Goal: Task Accomplishment & Management: Manage account settings

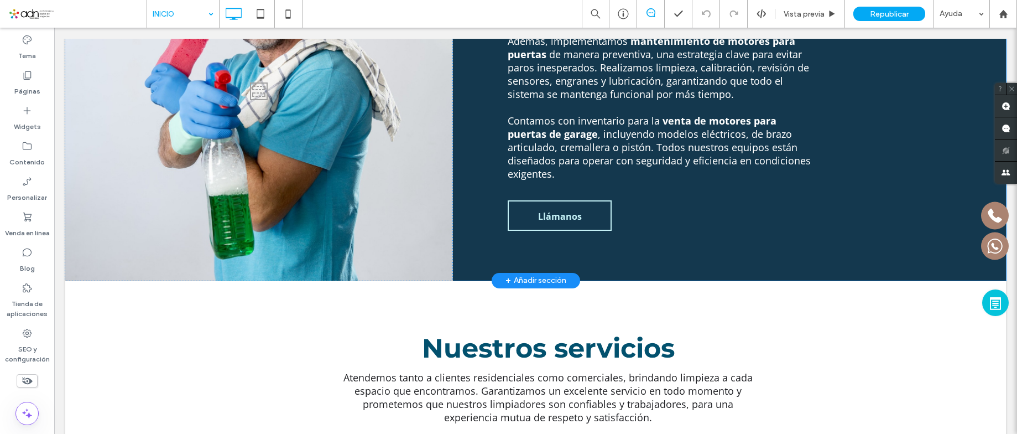
scroll to position [1106, 0]
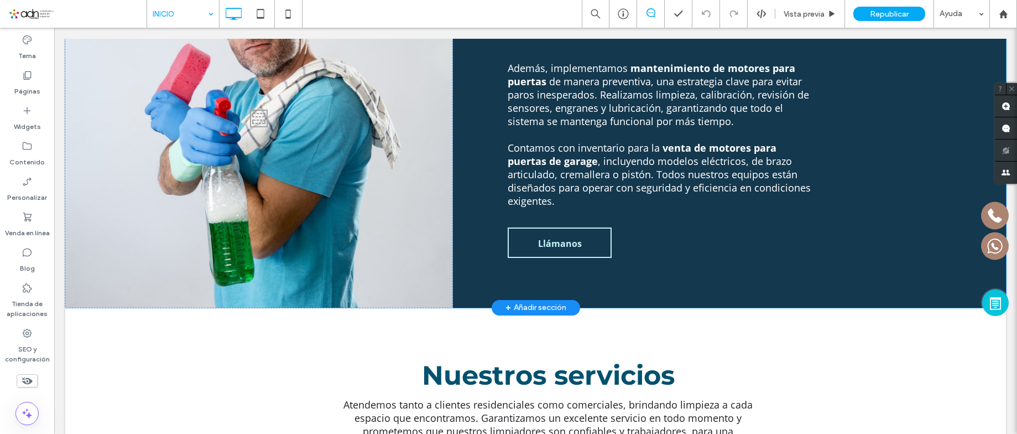
click at [530, 301] on div "+ Añadir sección" at bounding box center [535, 307] width 61 height 13
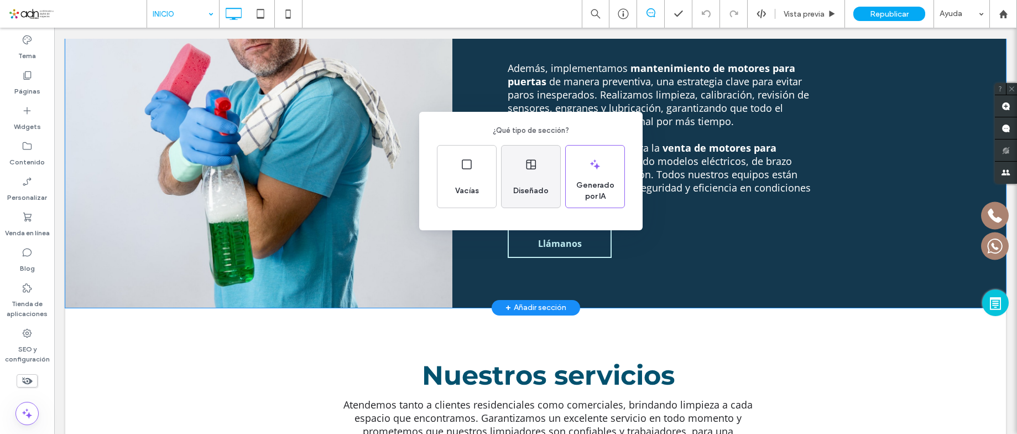
click at [521, 174] on div "Diseñado" at bounding box center [531, 176] width 59 height 62
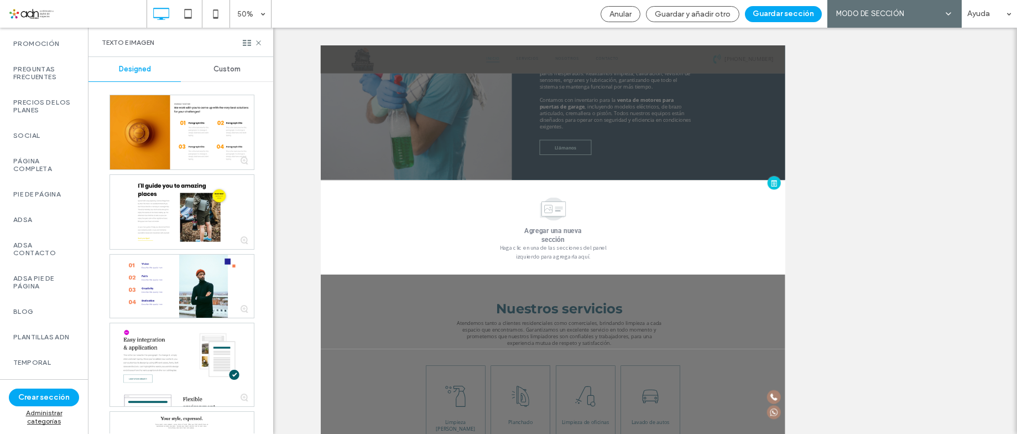
scroll to position [664, 0]
click at [36, 326] on div "TEMPORAL" at bounding box center [44, 331] width 88 height 25
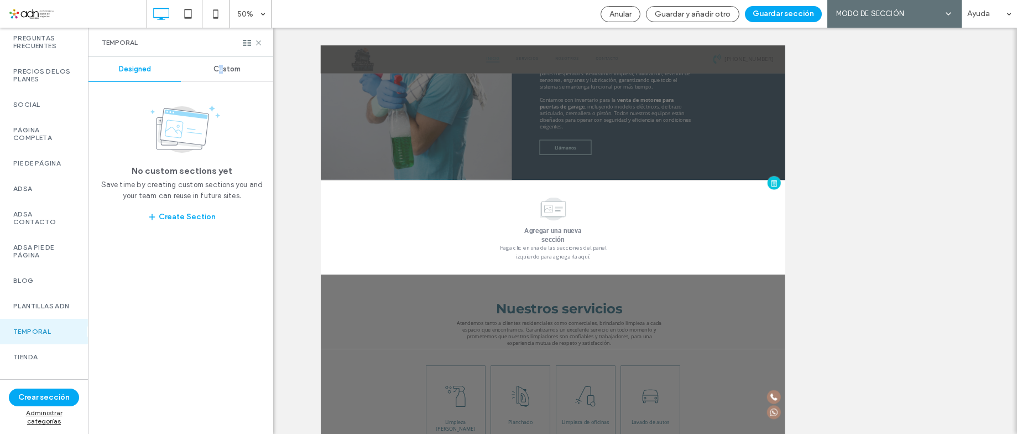
click at [221, 61] on div "Custom" at bounding box center [227, 69] width 92 height 24
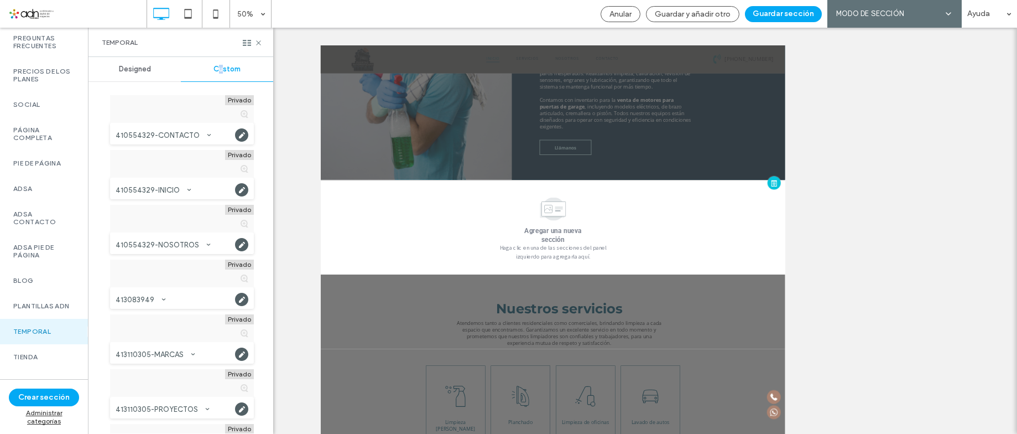
click at [221, 66] on span "Custom" at bounding box center [226, 69] width 27 height 9
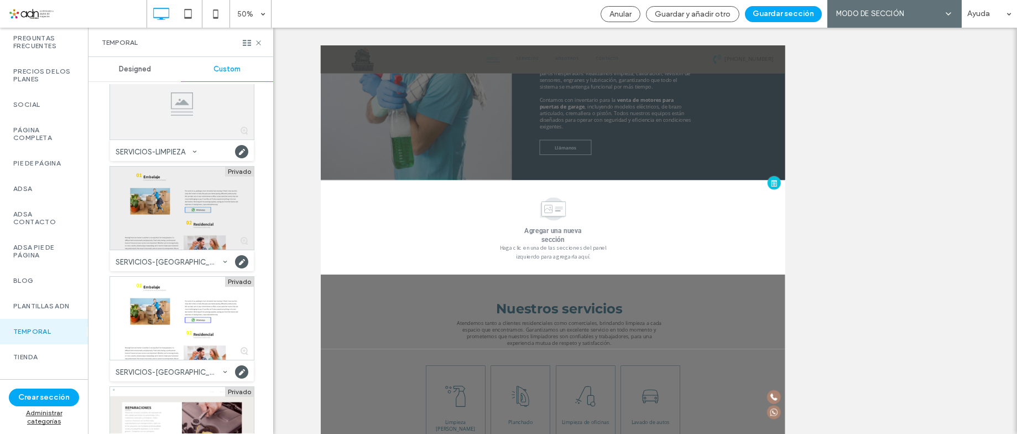
scroll to position [13353, 0]
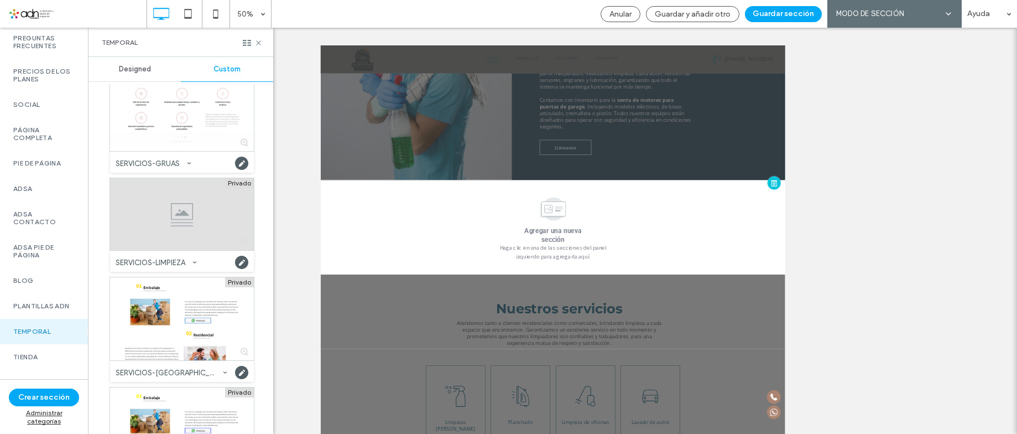
click at [208, 222] on div at bounding box center [182, 214] width 144 height 72
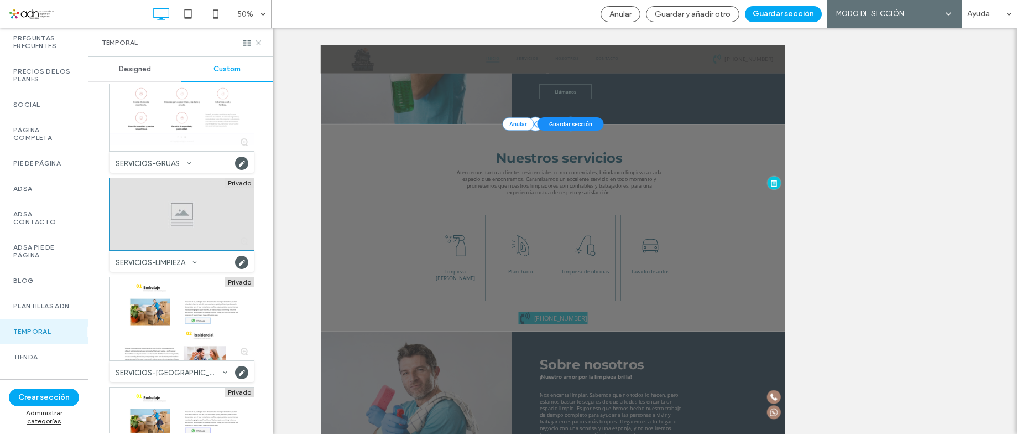
scroll to position [1225, 0]
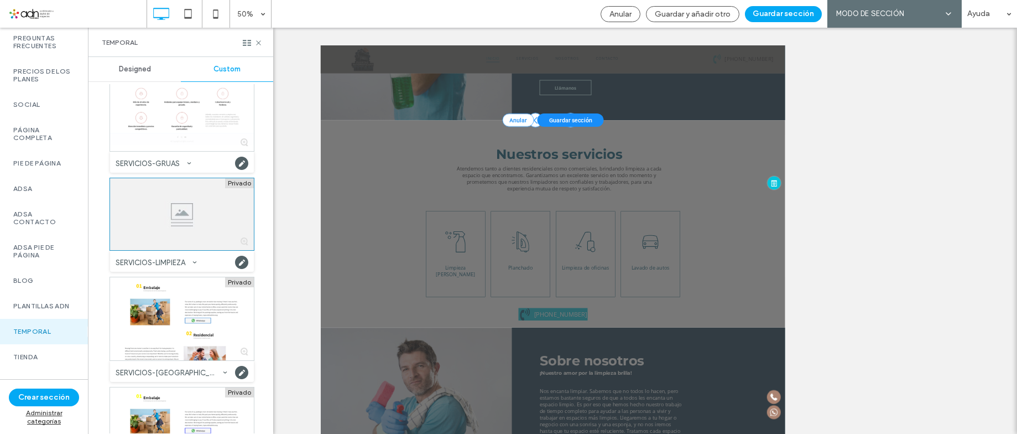
click at [710, 188] on span "Anular" at bounding box center [714, 194] width 35 height 13
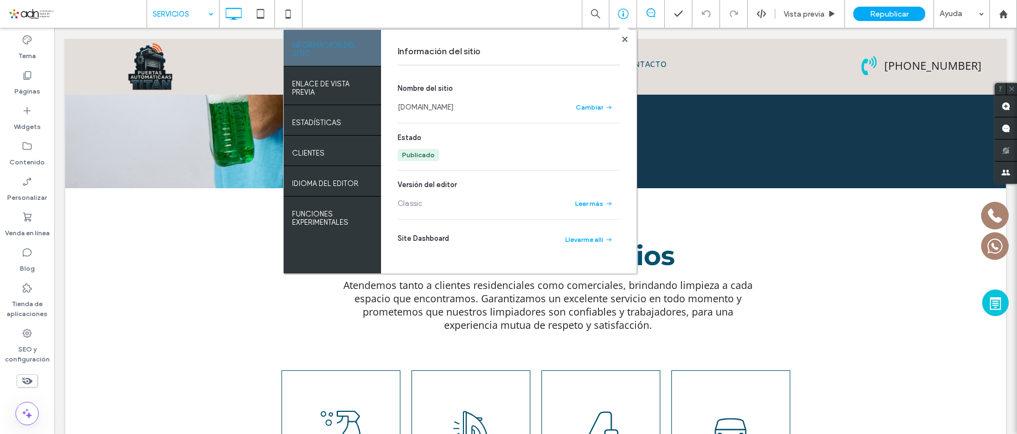
click at [623, 40] on div at bounding box center [508, 217] width 1017 height 434
click at [624, 16] on div at bounding box center [508, 217] width 1017 height 434
click at [623, 39] on icon at bounding box center [625, 39] width 6 height 6
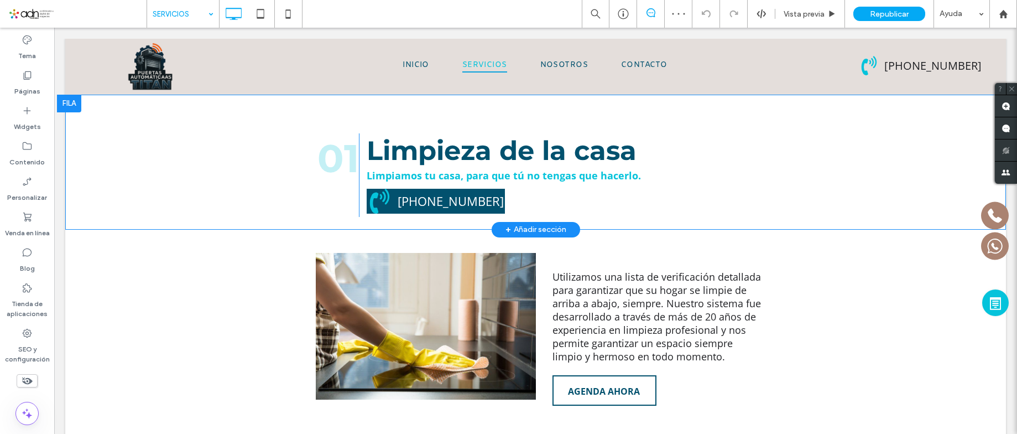
click at [72, 98] on div at bounding box center [69, 104] width 24 height 18
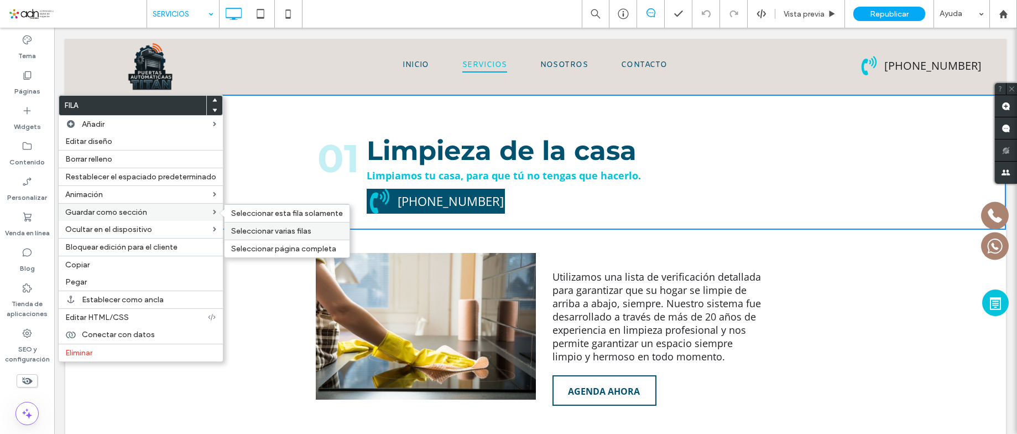
click at [293, 236] on div "Seleccionar varias filas" at bounding box center [287, 231] width 125 height 18
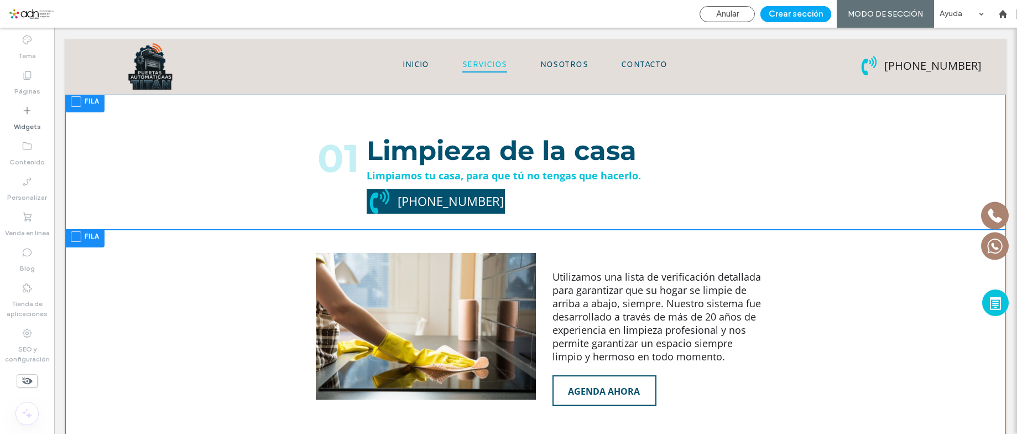
click at [76, 100] on span at bounding box center [76, 101] width 11 height 11
click at [75, 232] on span at bounding box center [76, 236] width 11 height 11
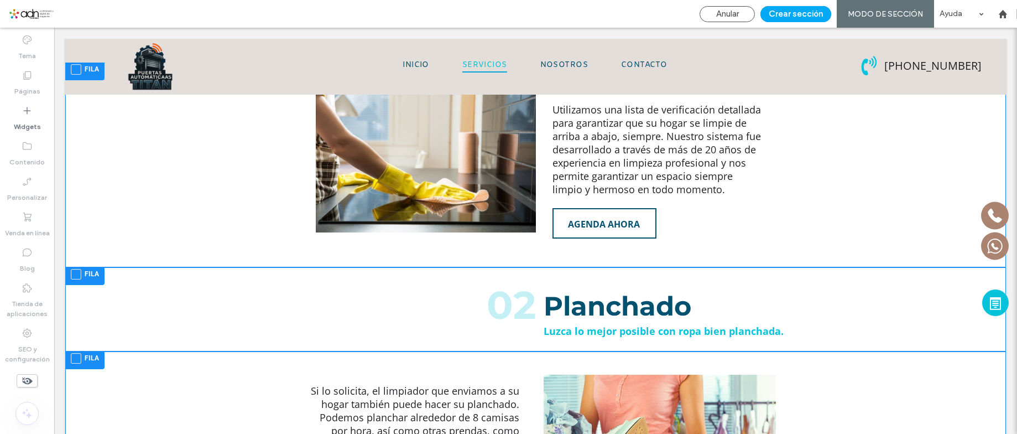
scroll to position [221, 0]
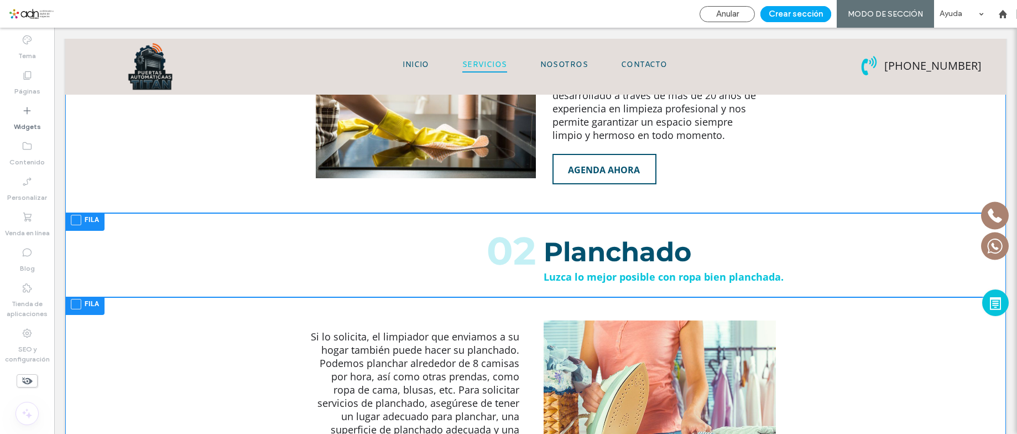
click at [72, 221] on span at bounding box center [76, 220] width 11 height 11
click at [70, 305] on div "Fila" at bounding box center [84, 306] width 39 height 18
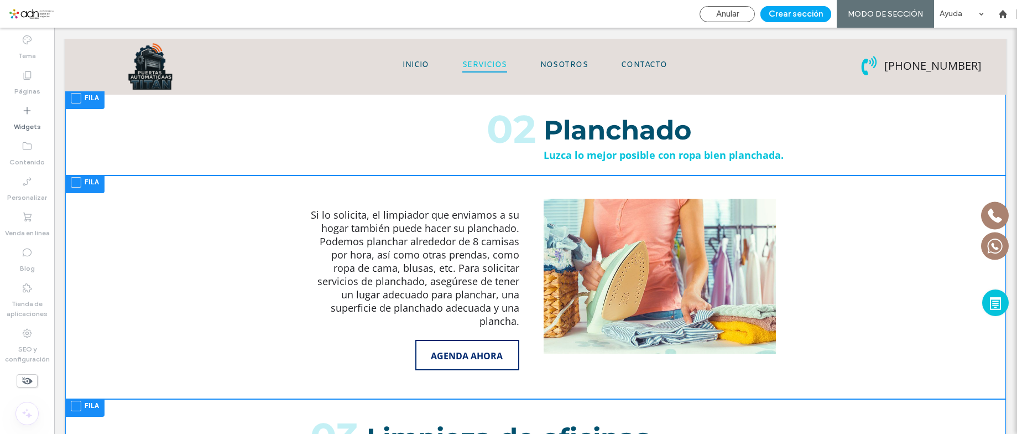
scroll to position [442, 0]
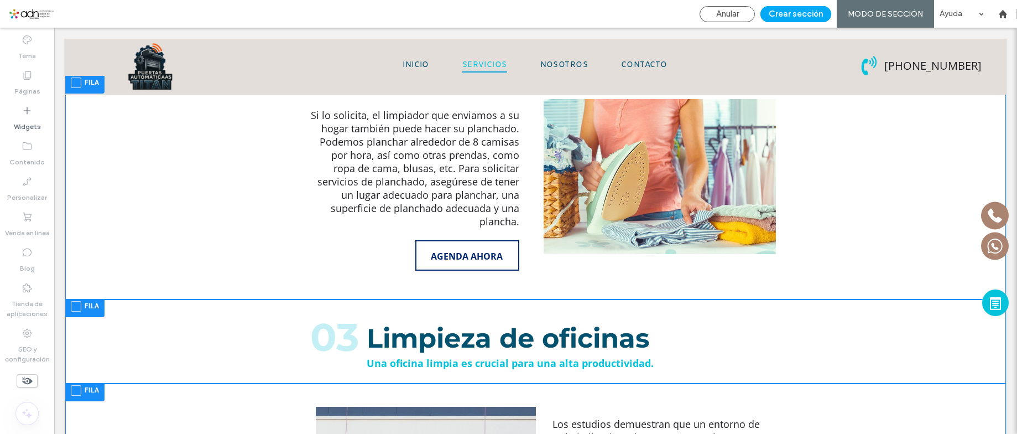
click at [79, 301] on span at bounding box center [76, 306] width 11 height 11
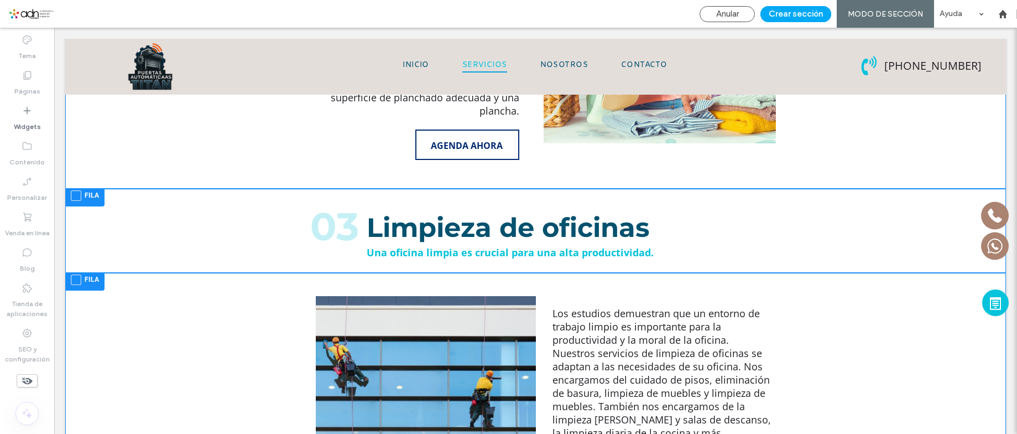
click at [76, 274] on span at bounding box center [76, 279] width 11 height 11
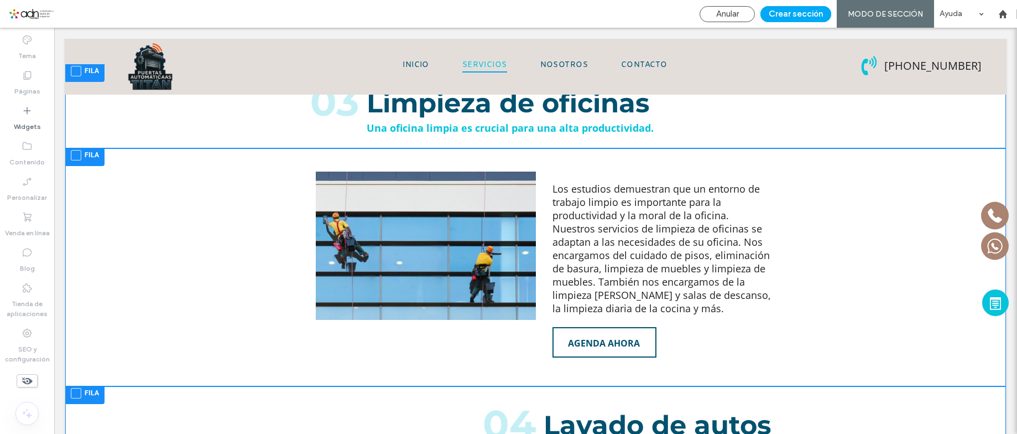
scroll to position [774, 0]
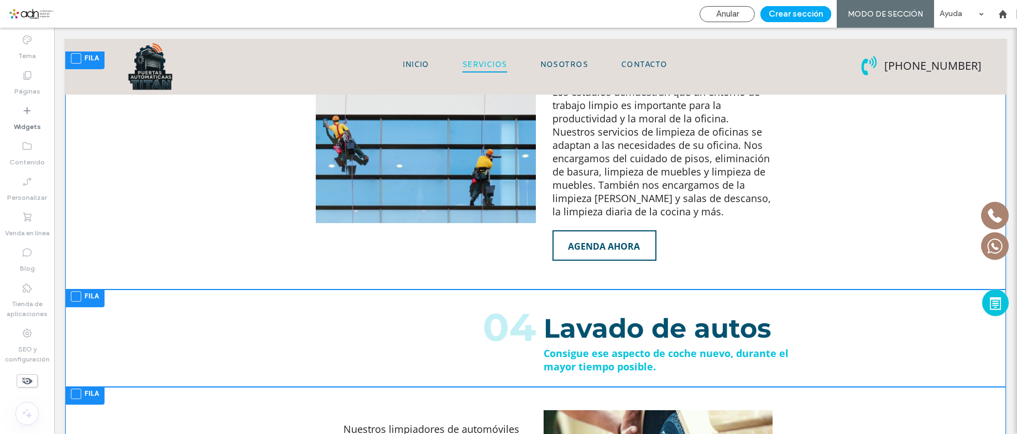
click at [76, 291] on span at bounding box center [76, 296] width 11 height 11
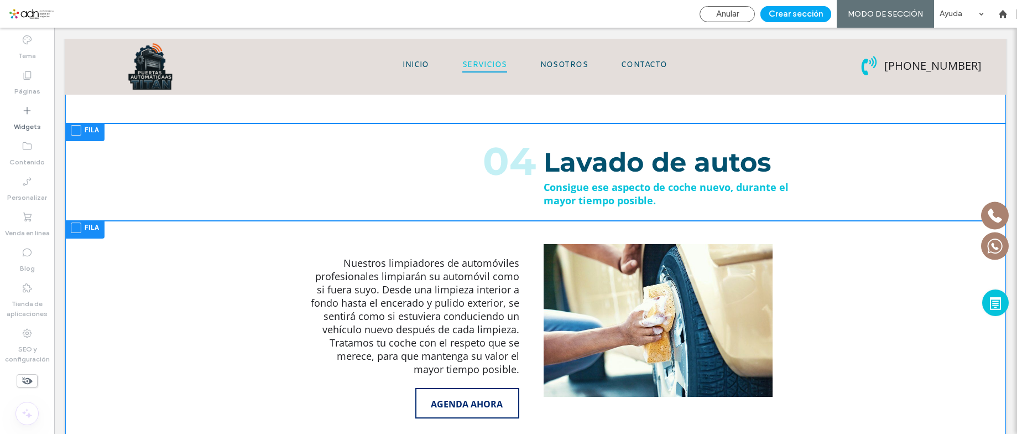
click at [76, 222] on span at bounding box center [76, 227] width 11 height 11
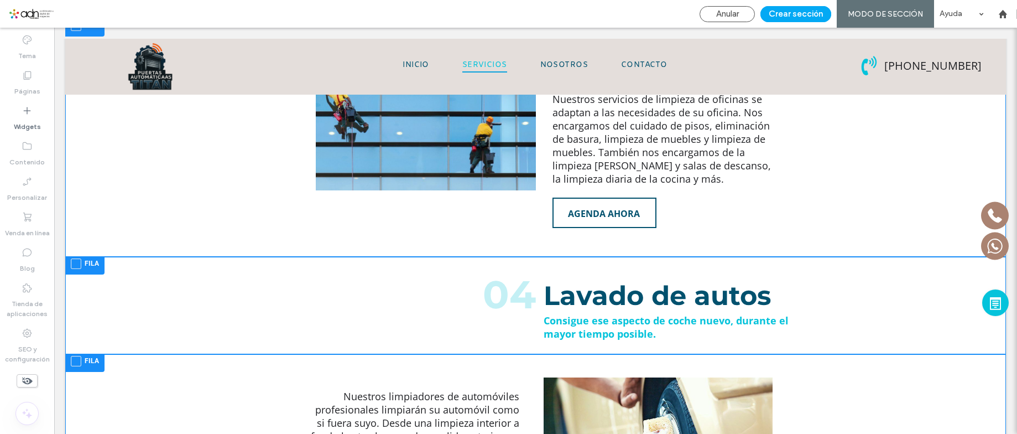
scroll to position [719, 0]
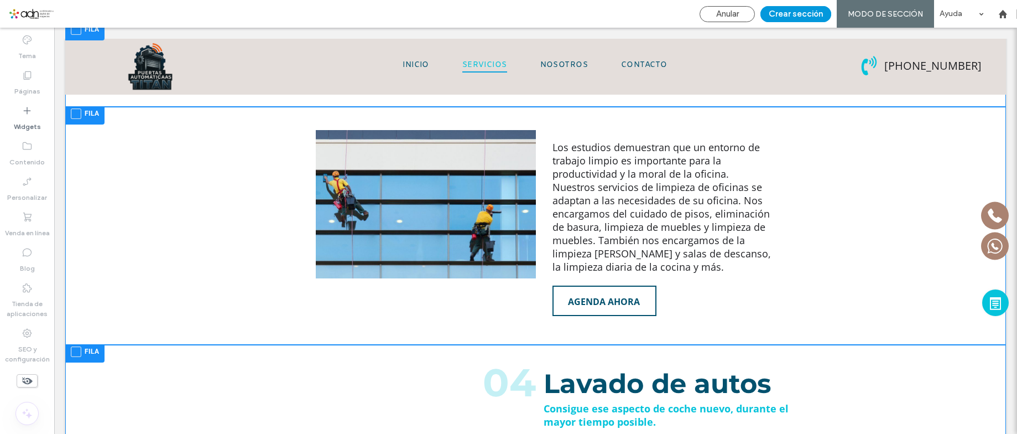
click at [811, 11] on button "Crear sección" at bounding box center [795, 14] width 71 height 16
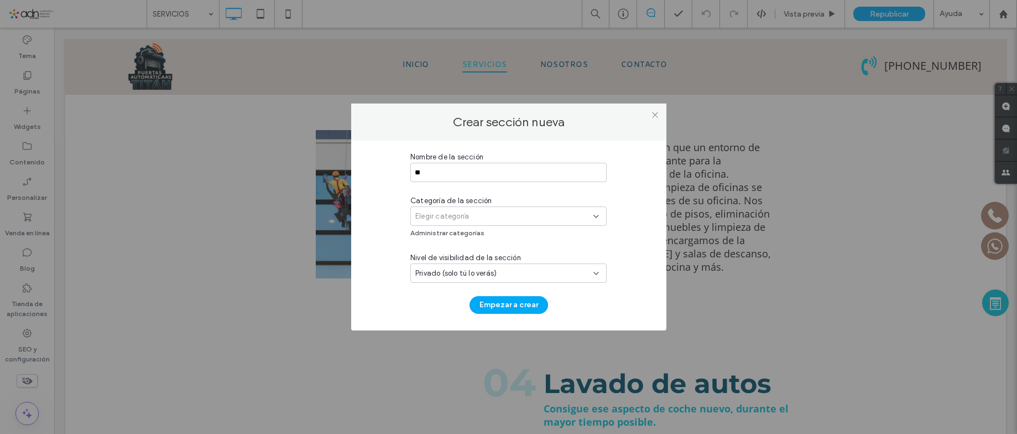
type input "*"
type input "**********"
click at [440, 212] on span "Elegir categoría" at bounding box center [442, 216] width 54 height 11
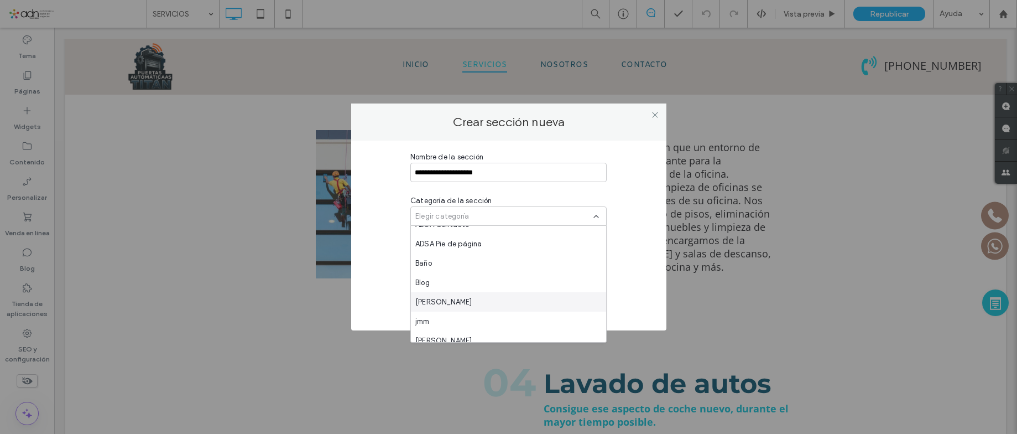
scroll to position [658, 0]
click at [451, 293] on span "TEMPORAL" at bounding box center [433, 293] width 37 height 11
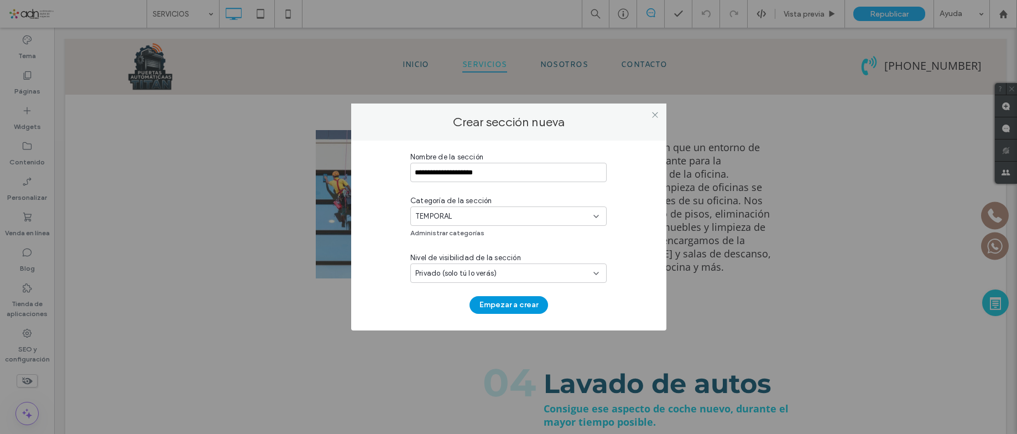
click at [503, 305] on button "Empezar a crear" at bounding box center [508, 305] width 79 height 18
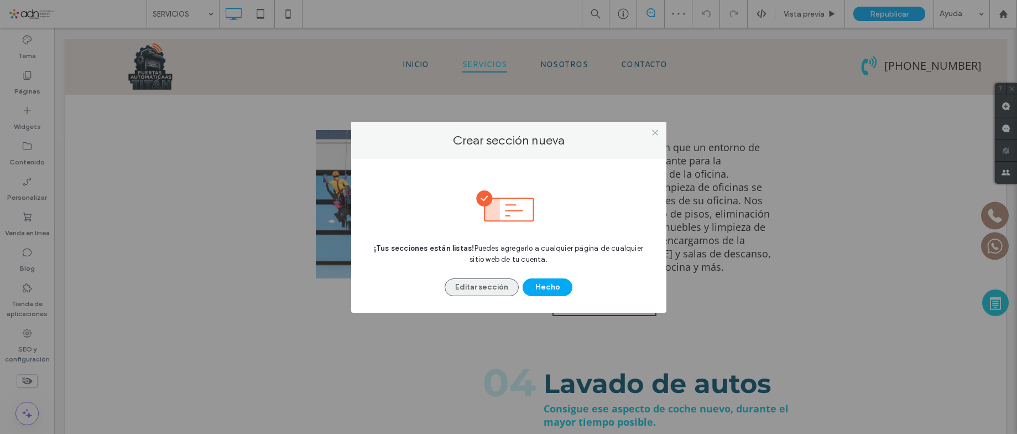
click at [488, 284] on button "Editar sección" at bounding box center [482, 287] width 74 height 18
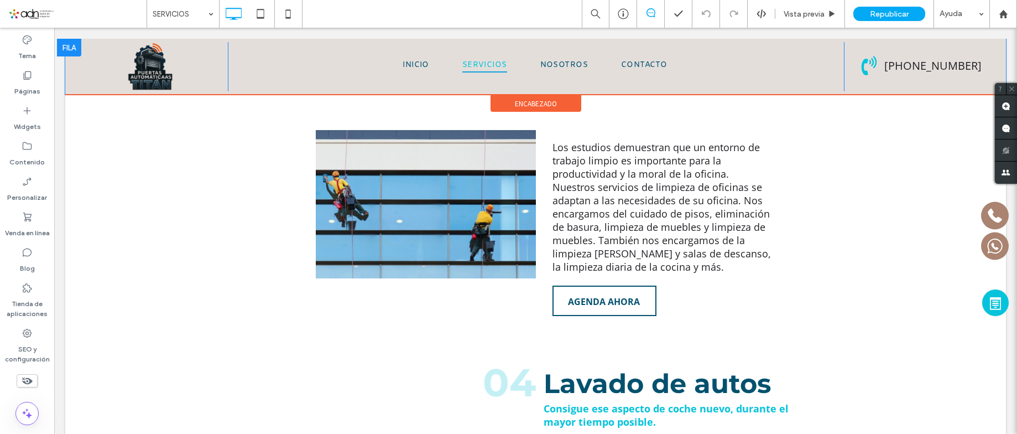
click at [552, 285] on link "AGENDA AHORA" at bounding box center [604, 300] width 104 height 30
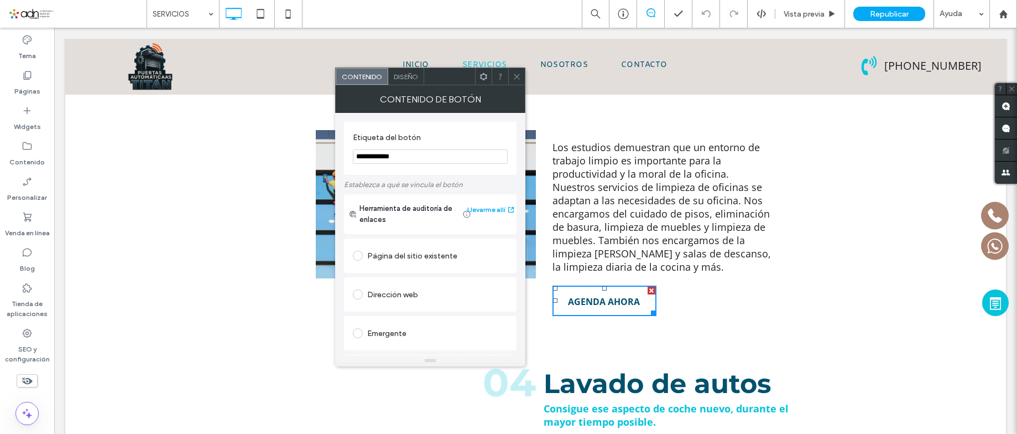
click at [515, 77] on icon at bounding box center [517, 76] width 8 height 8
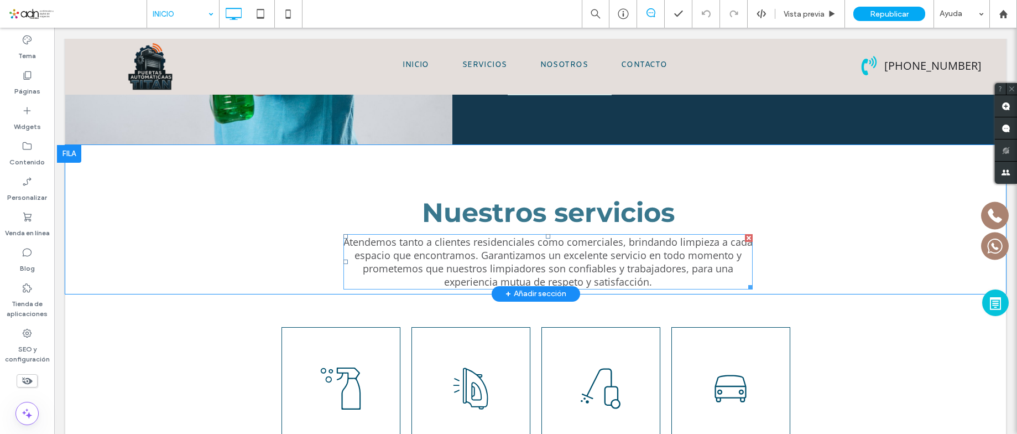
scroll to position [1217, 0]
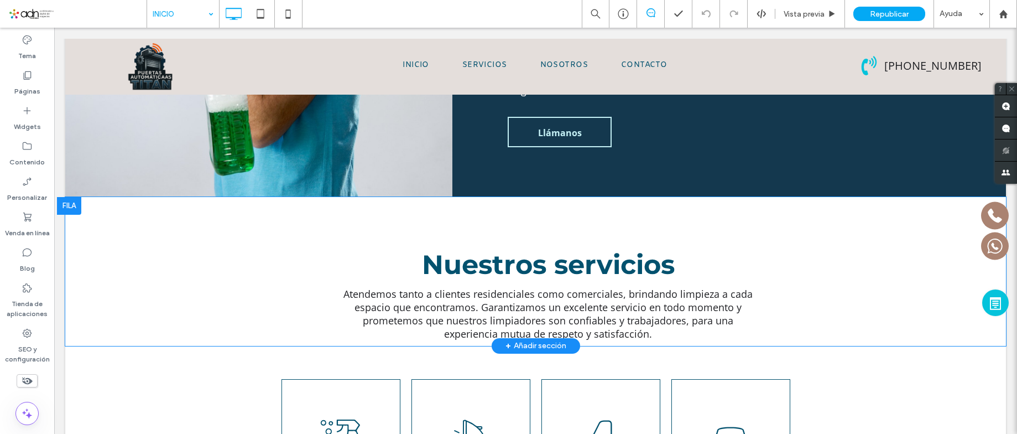
click at [521, 339] on div "+ Añadir sección" at bounding box center [535, 345] width 61 height 13
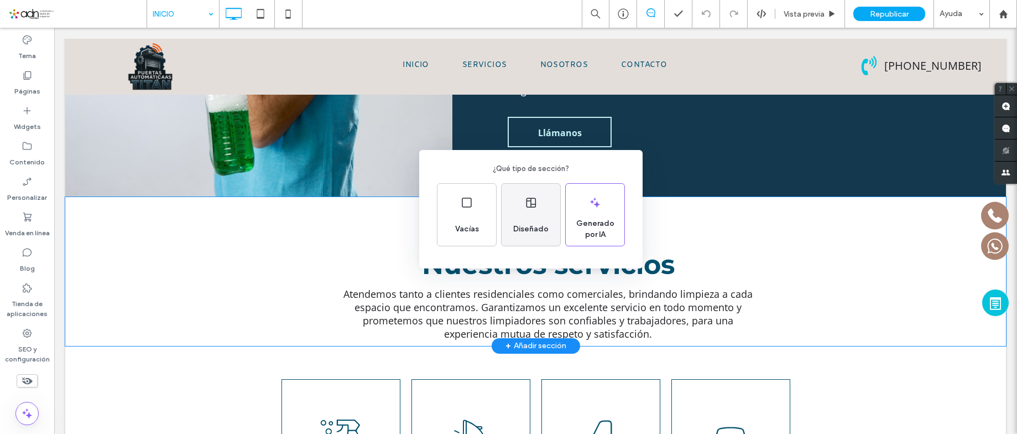
click at [521, 210] on div "Diseñado" at bounding box center [531, 215] width 59 height 62
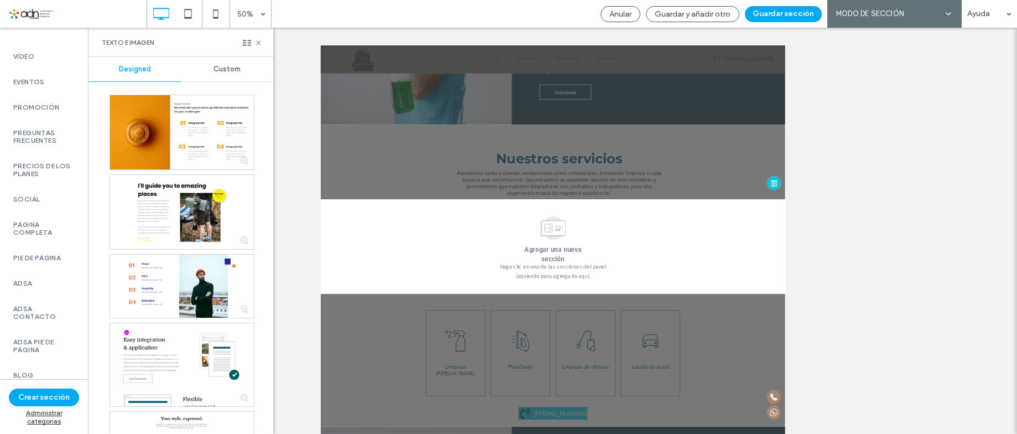
scroll to position [676, 0]
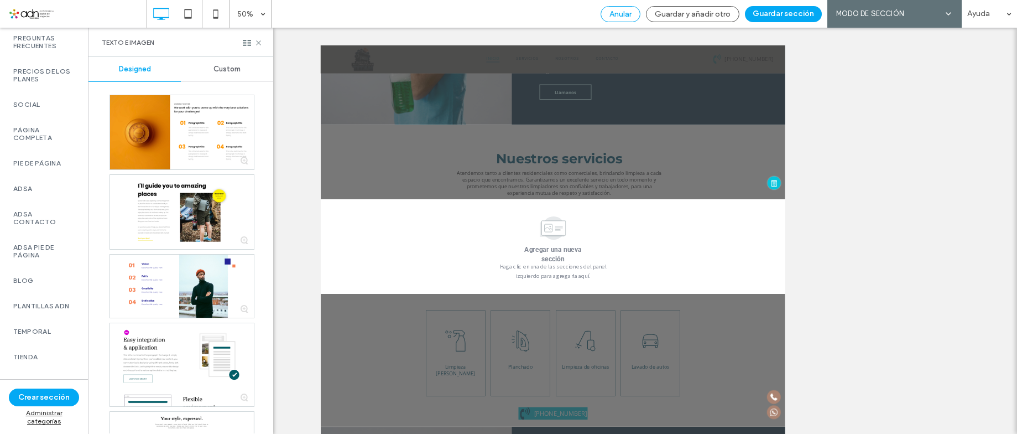
drag, startPoint x: 630, startPoint y: 16, endPoint x: 499, endPoint y: 95, distance: 152.8
click at [630, 16] on span "Anular" at bounding box center [620, 13] width 22 height 9
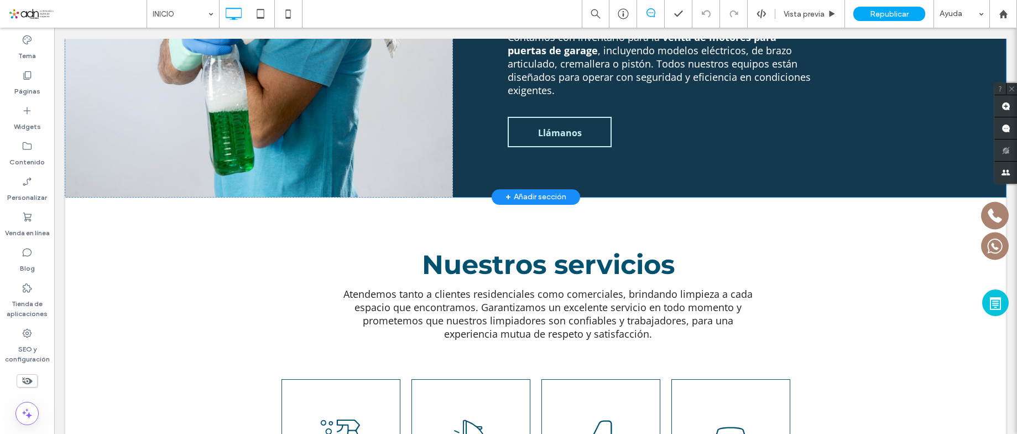
click at [526, 190] on div "+ Añadir sección" at bounding box center [535, 196] width 61 height 13
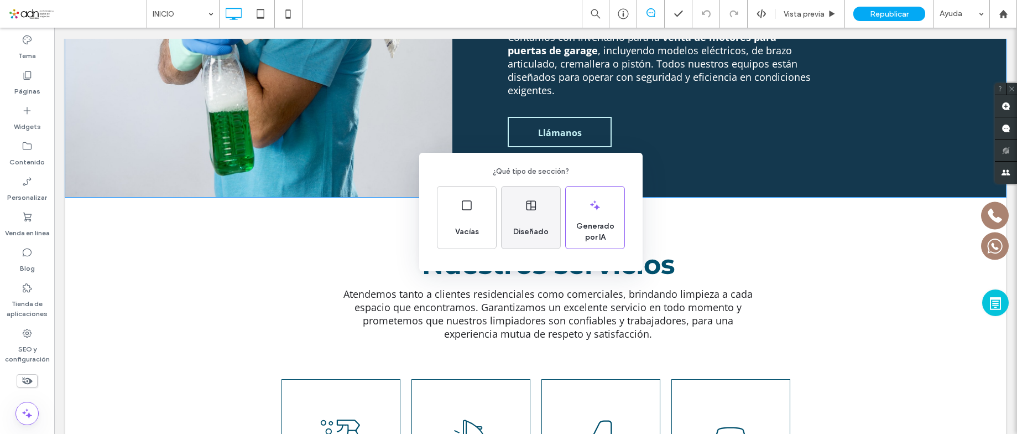
click at [520, 201] on div "Diseñado" at bounding box center [531, 217] width 59 height 62
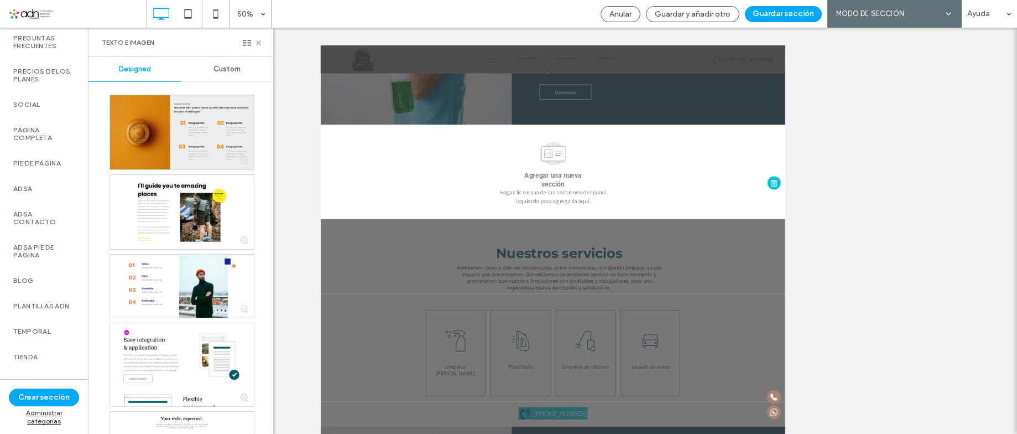
click at [35, 328] on label "TEMPORAL" at bounding box center [43, 331] width 61 height 8
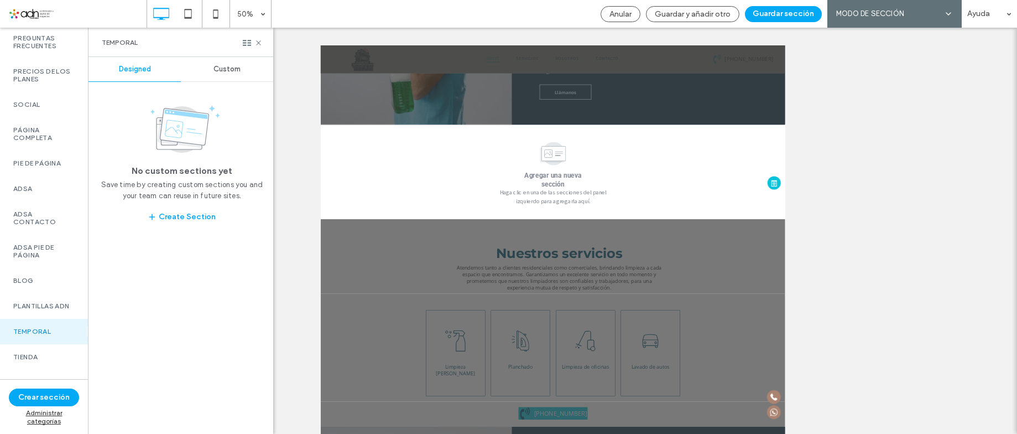
click at [238, 71] on span "Custom" at bounding box center [226, 69] width 27 height 9
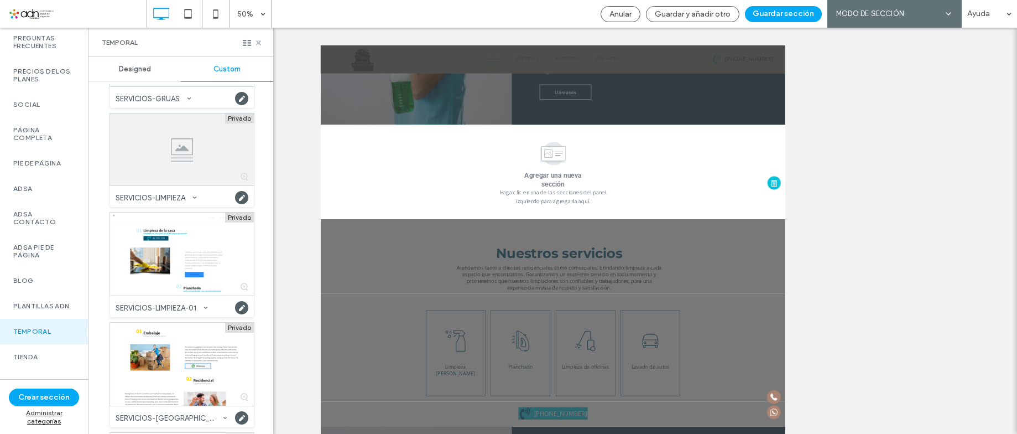
scroll to position [13481, 0]
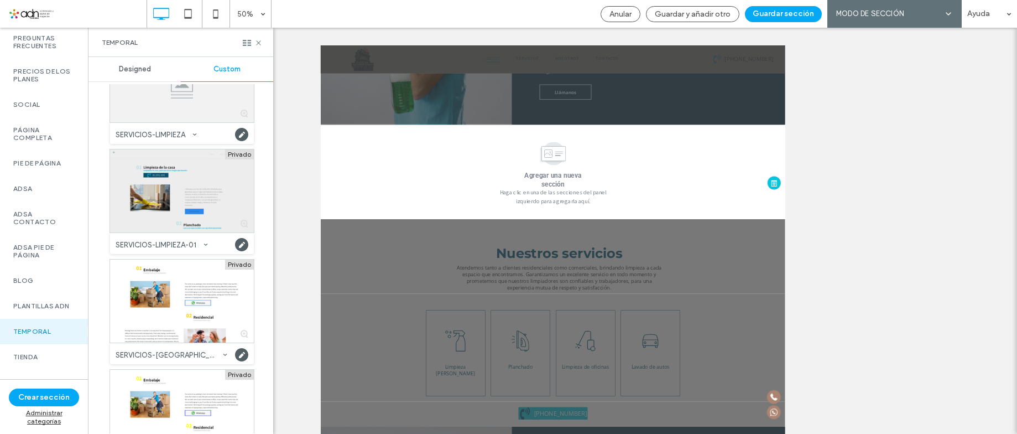
click at [187, 194] on div at bounding box center [182, 190] width 144 height 83
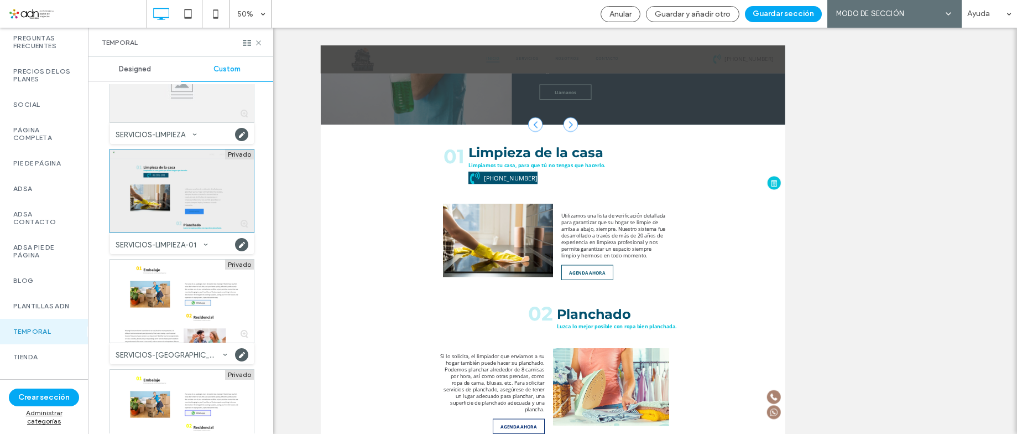
scroll to position [1225, 0]
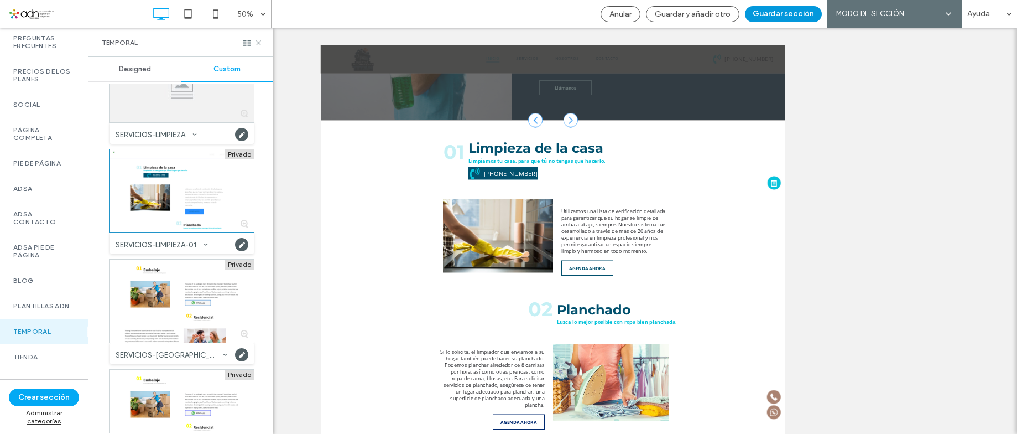
click at [786, 15] on button "Guardar sección" at bounding box center [783, 14] width 77 height 16
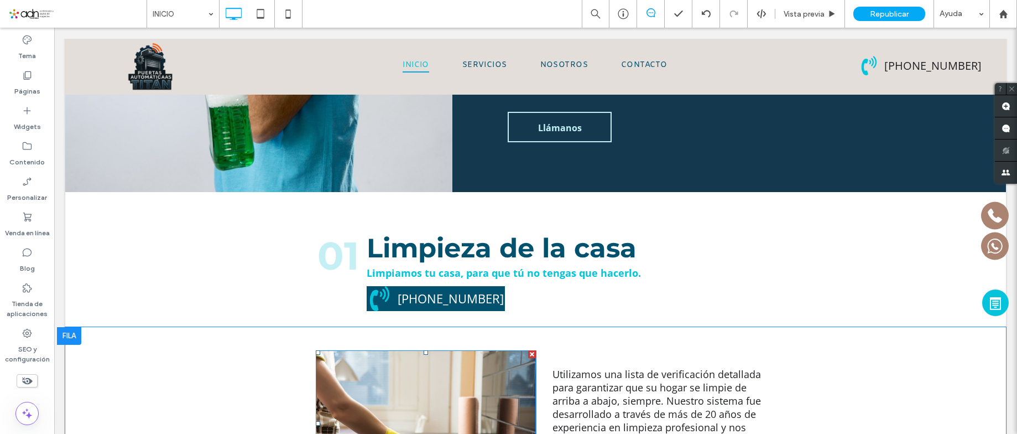
scroll to position [1170, 0]
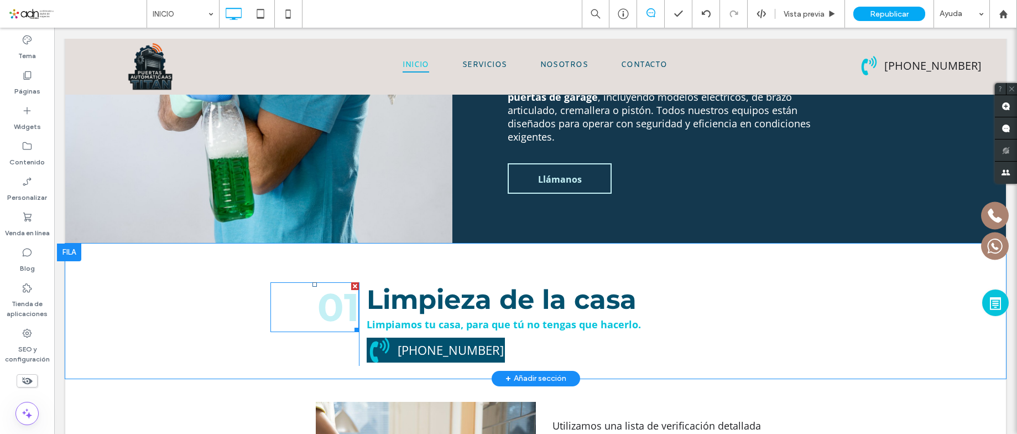
drag, startPoint x: 348, startPoint y: 225, endPoint x: 504, endPoint y: 298, distance: 172.2
click at [351, 282] on div at bounding box center [355, 286] width 8 height 8
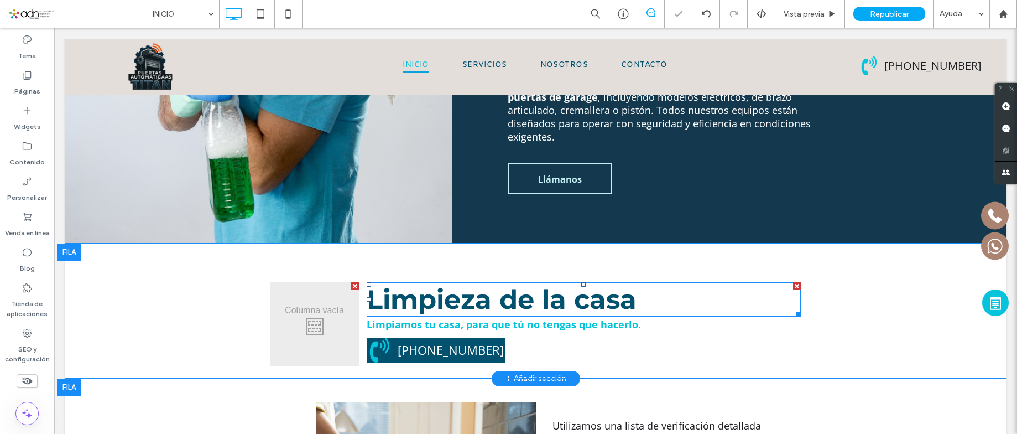
click at [444, 283] on span "Limpieza de la casa" at bounding box center [502, 299] width 270 height 32
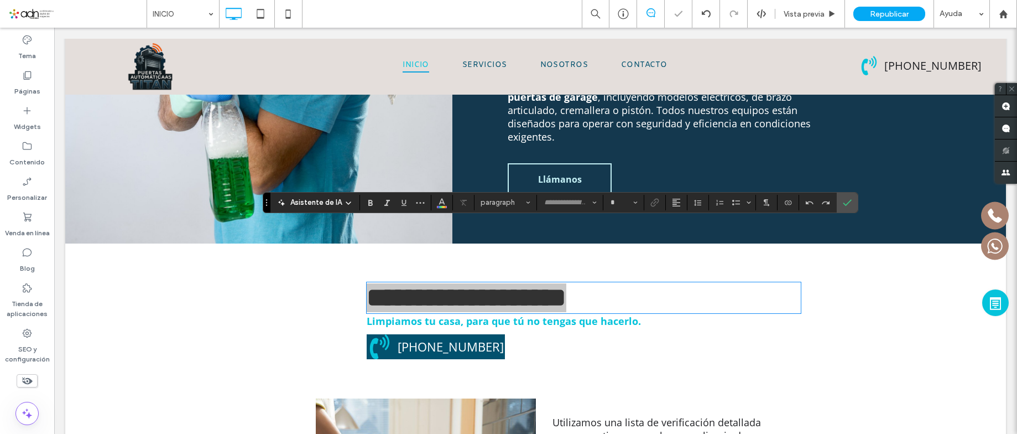
type input "**********"
type input "**"
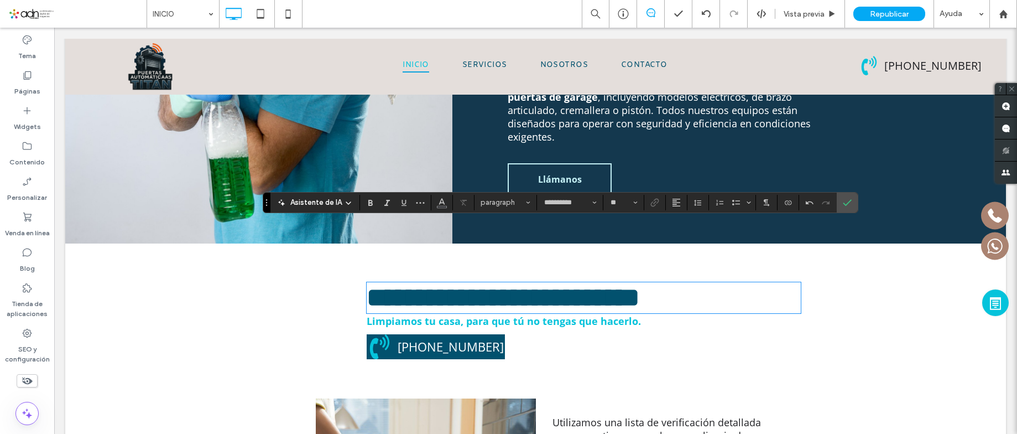
type input "*********"
type input "**"
click at [856, 197] on section at bounding box center [847, 202] width 21 height 20
drag, startPoint x: 850, startPoint y: 201, endPoint x: 444, endPoint y: 387, distance: 446.4
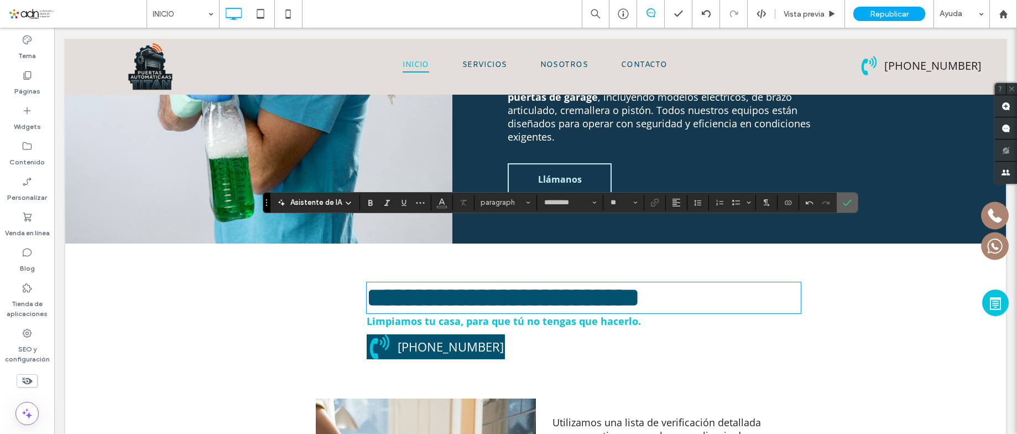
click at [850, 201] on icon "Confirmar" at bounding box center [847, 202] width 9 height 9
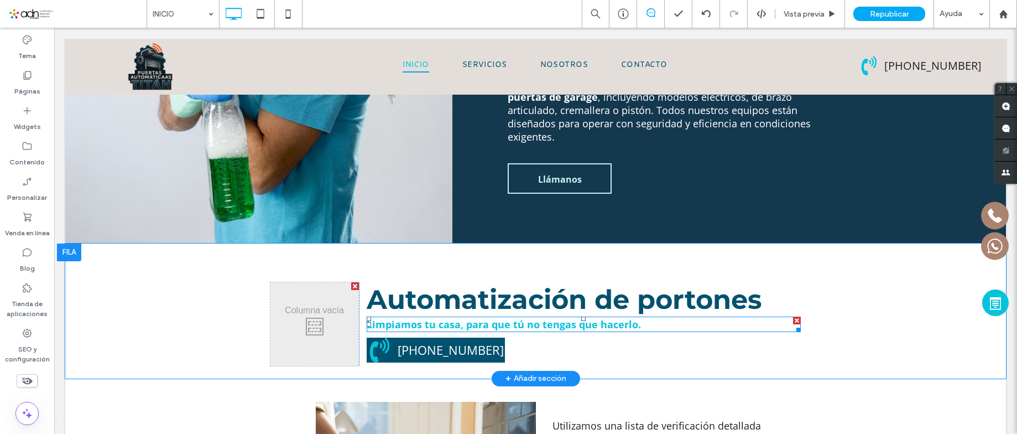
click at [559, 317] on span "Limpiamos tu casa, para que tú no tengas que hacerlo." at bounding box center [504, 323] width 274 height 13
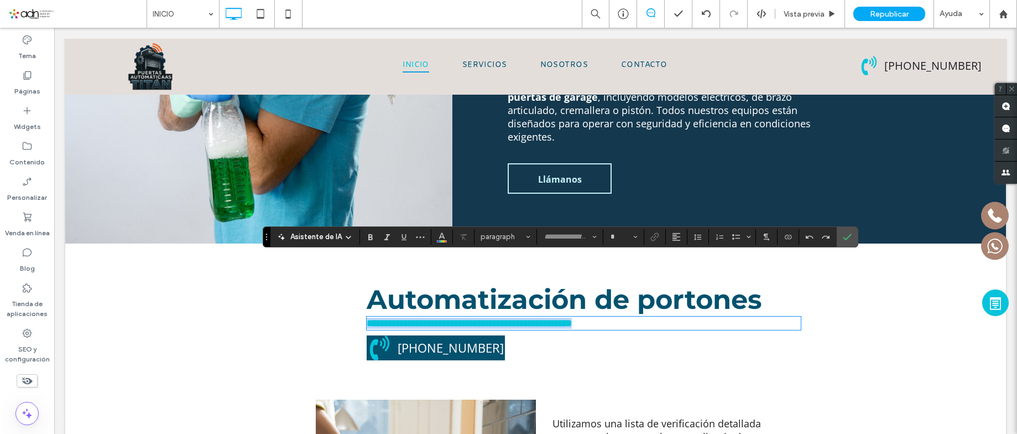
type input "*********"
type input "**"
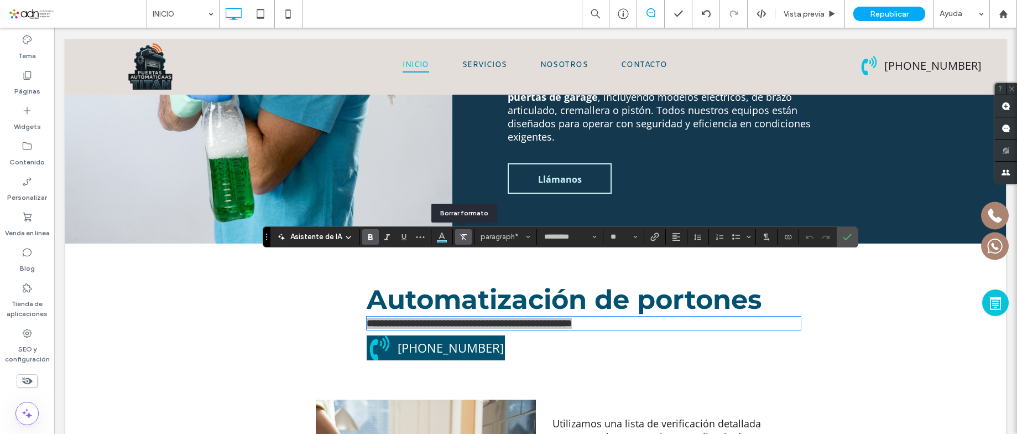
click at [464, 237] on icon "Borrar formato" at bounding box center [463, 236] width 9 height 9
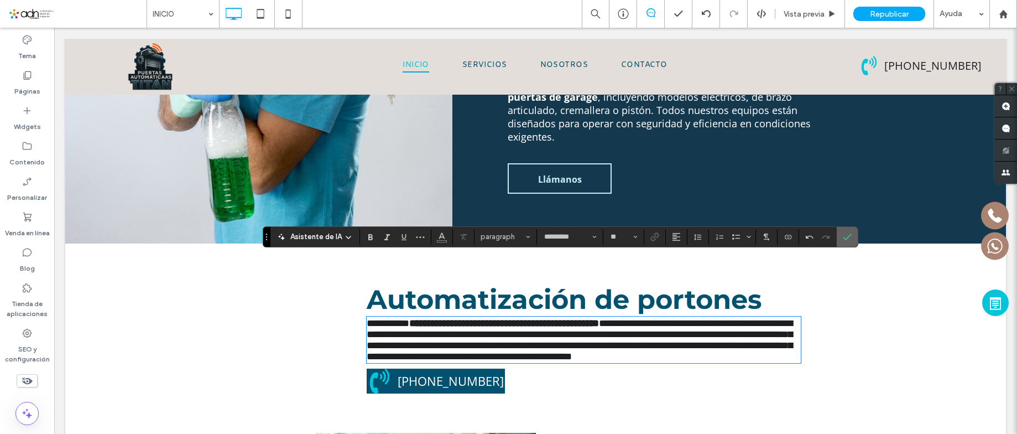
click at [843, 241] on span "Confirmar" at bounding box center [845, 237] width 5 height 20
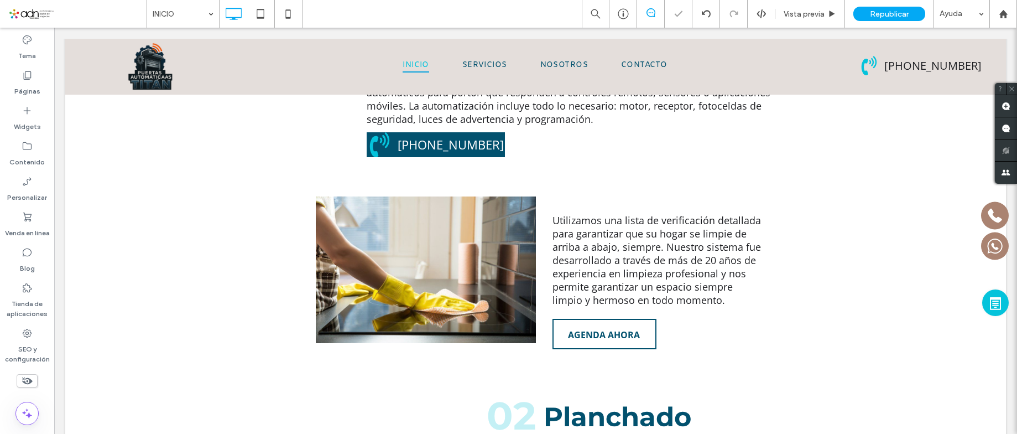
scroll to position [1447, 0]
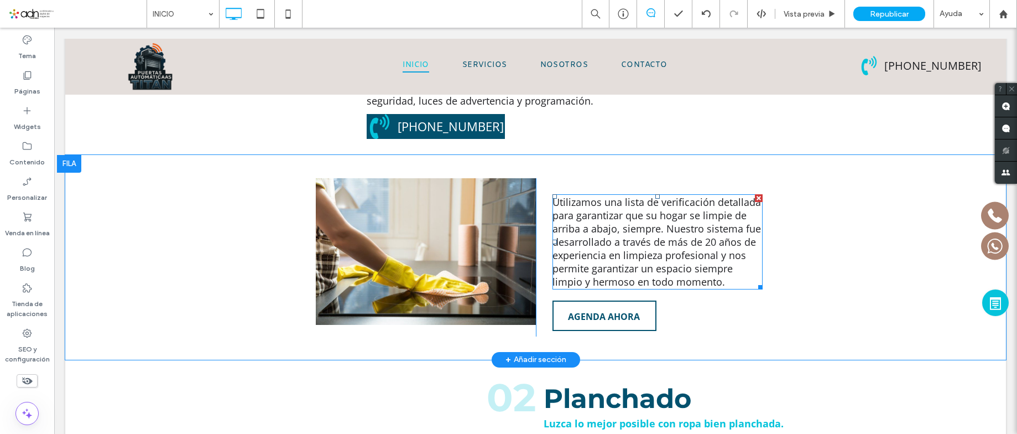
click at [577, 199] on span "Utilizamos una lista de verificación detallada para garantizar que su hogar se …" at bounding box center [656, 241] width 208 height 93
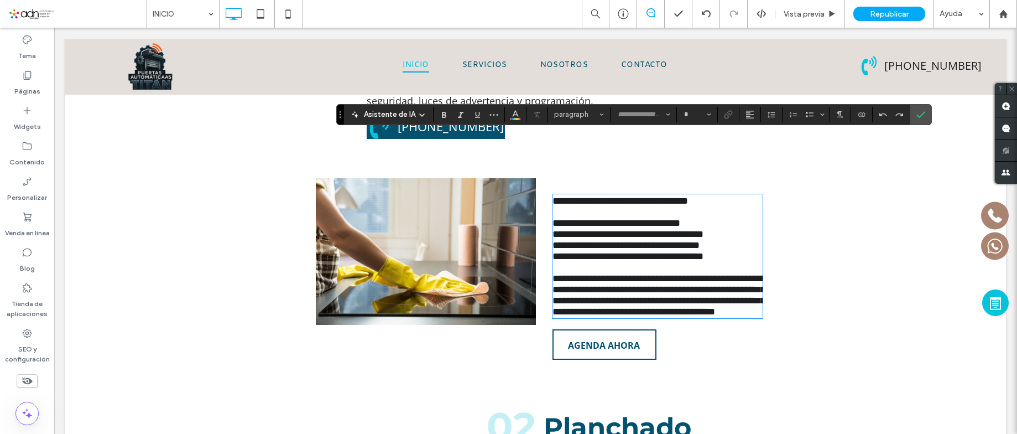
type input "*********"
type input "**"
drag, startPoint x: 573, startPoint y: 165, endPoint x: 538, endPoint y: 168, distance: 36.0
click at [538, 178] on div "**********" at bounding box center [668, 271] width 265 height 187
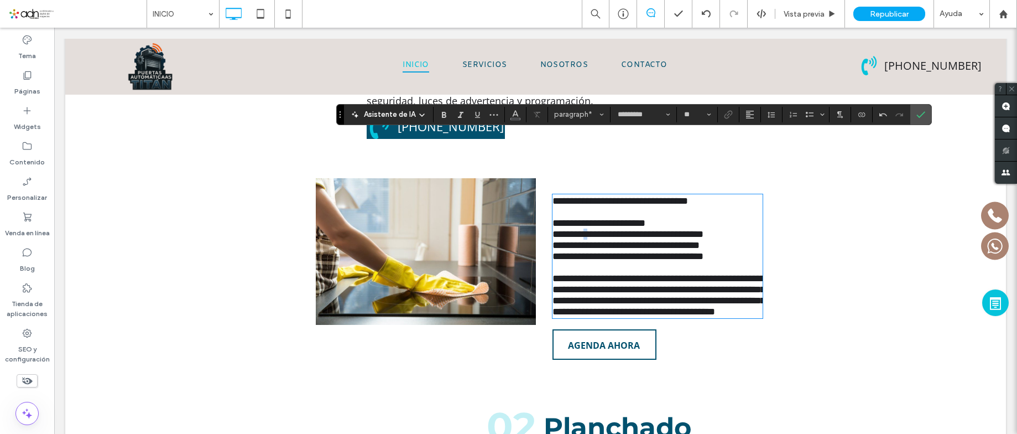
drag, startPoint x: 572, startPoint y: 179, endPoint x: 545, endPoint y: 179, distance: 27.1
click at [545, 179] on div "**********" at bounding box center [668, 271] width 265 height 187
drag, startPoint x: 570, startPoint y: 192, endPoint x: 541, endPoint y: 194, distance: 29.4
click at [541, 194] on div "**********" at bounding box center [668, 271] width 265 height 187
drag, startPoint x: 540, startPoint y: 208, endPoint x: 546, endPoint y: 207, distance: 6.1
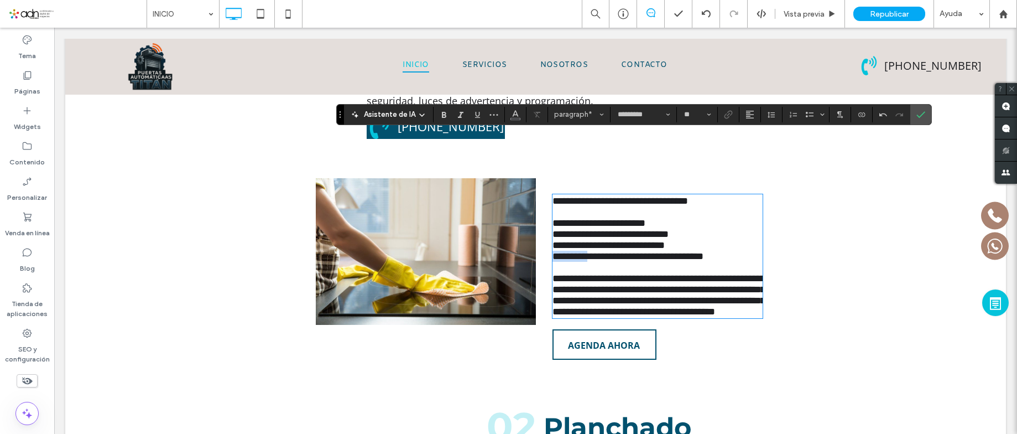
click at [536, 207] on div "**********" at bounding box center [668, 271] width 265 height 187
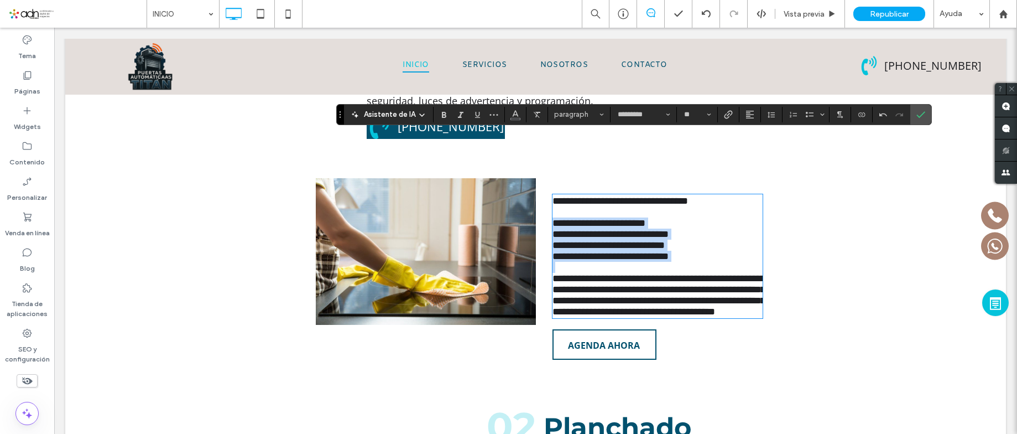
drag, startPoint x: 701, startPoint y: 213, endPoint x: 504, endPoint y: 161, distance: 203.8
click at [504, 178] on div "**********" at bounding box center [535, 271] width 531 height 187
click at [676, 206] on p at bounding box center [657, 211] width 210 height 11
drag, startPoint x: 681, startPoint y: 205, endPoint x: 542, endPoint y: 166, distance: 143.6
click at [542, 178] on div "**********" at bounding box center [668, 271] width 265 height 187
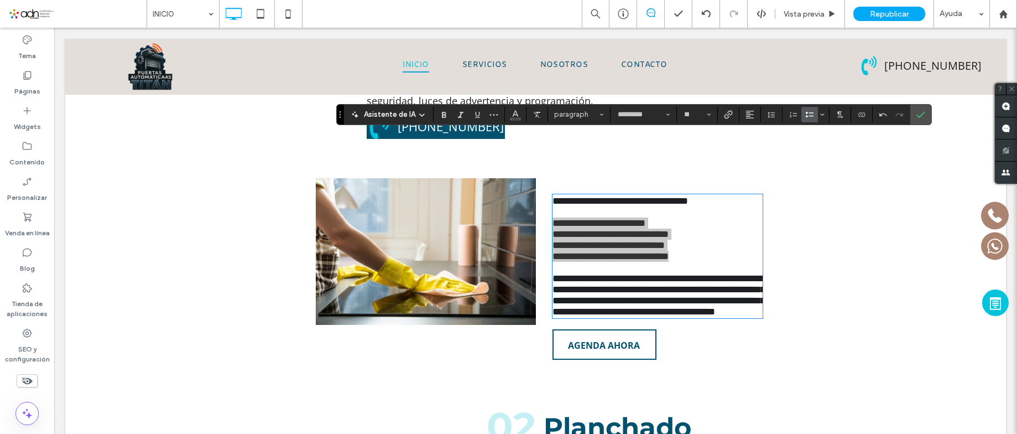
click at [807, 119] on span "Lista con viñetas" at bounding box center [807, 114] width 5 height 15
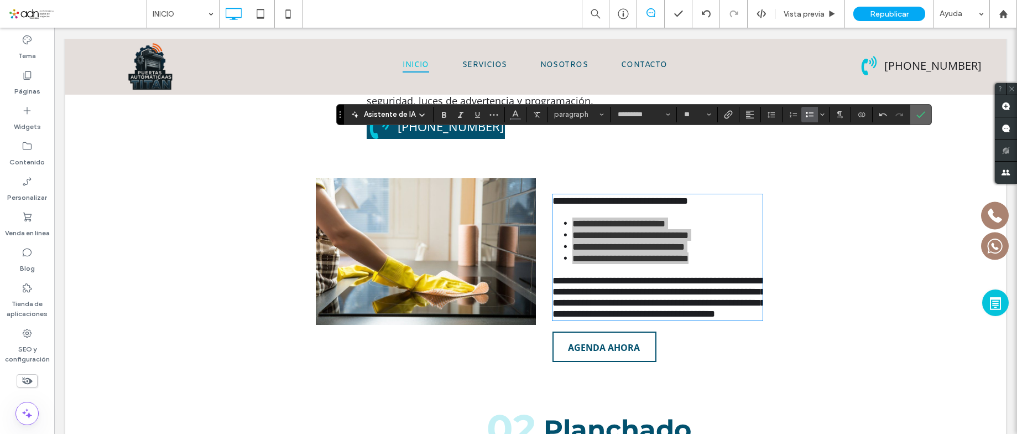
click at [923, 111] on icon "Confirmar" at bounding box center [920, 114] width 9 height 9
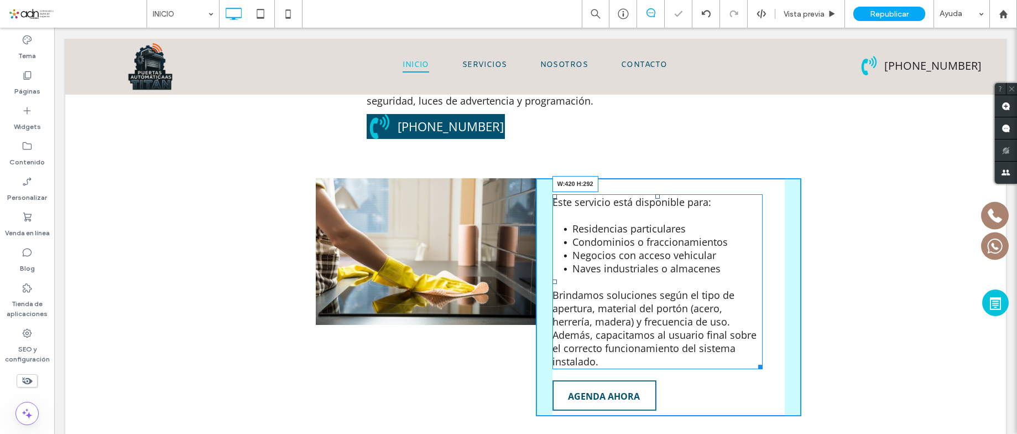
drag, startPoint x: 750, startPoint y: 305, endPoint x: 794, endPoint y: 274, distance: 53.5
click at [887, 296] on div "Click To Paste Este servicio está disponible para: Residencias particulares Con…" at bounding box center [535, 297] width 941 height 284
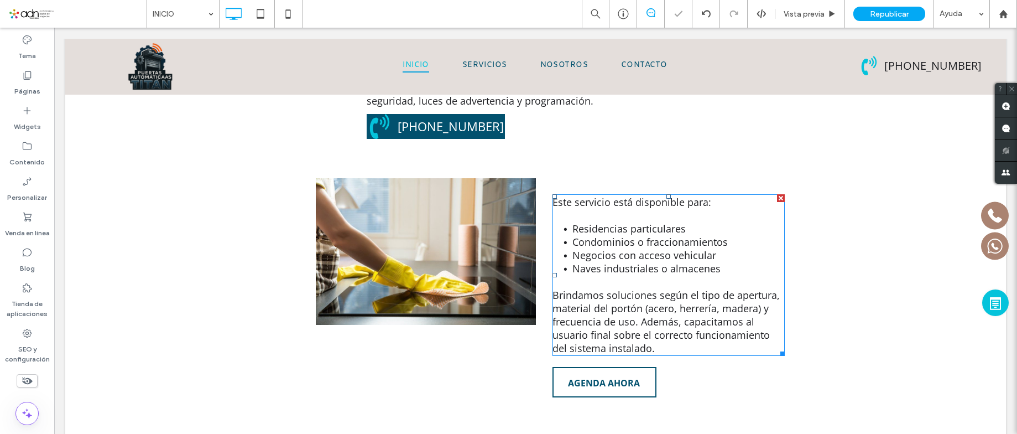
scroll to position [1391, 0]
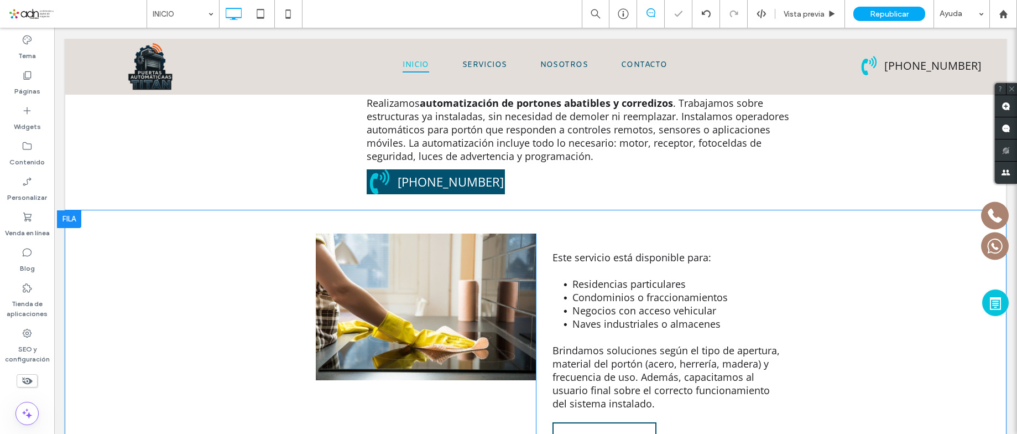
click at [588, 233] on div "Este servicio está disponible para: Residencias particulares Condominios o frac…" at bounding box center [668, 345] width 265 height 225
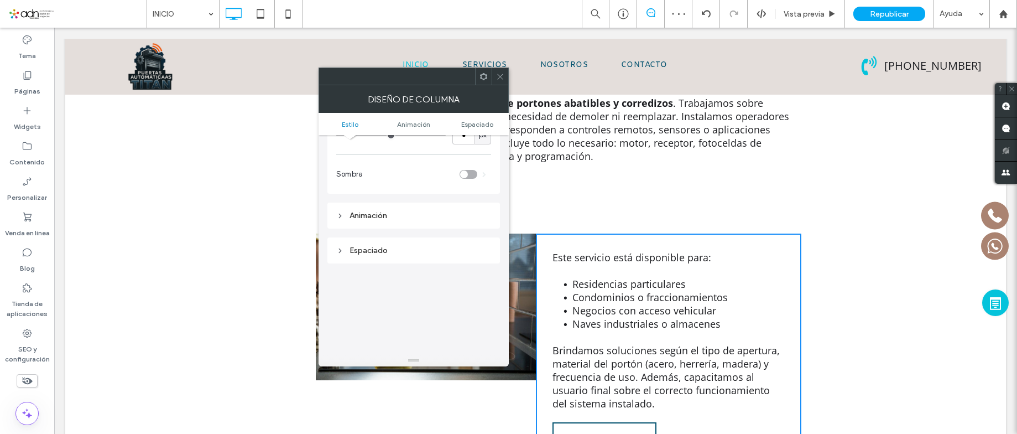
click at [373, 255] on div "Espaciado" at bounding box center [413, 250] width 155 height 15
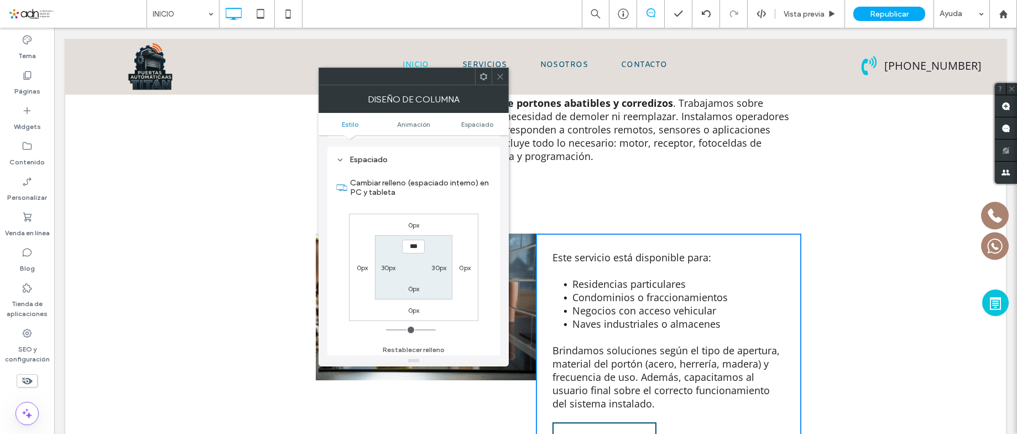
scroll to position [166, 0]
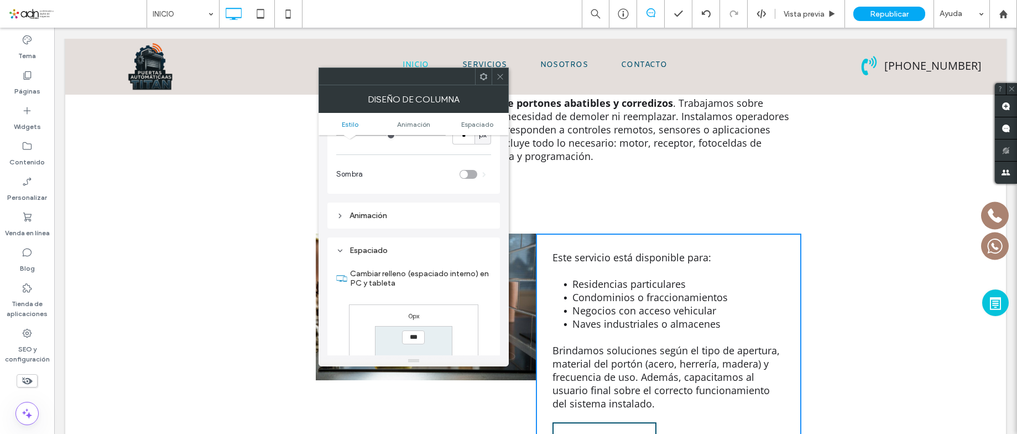
click at [502, 75] on icon at bounding box center [500, 76] width 8 height 8
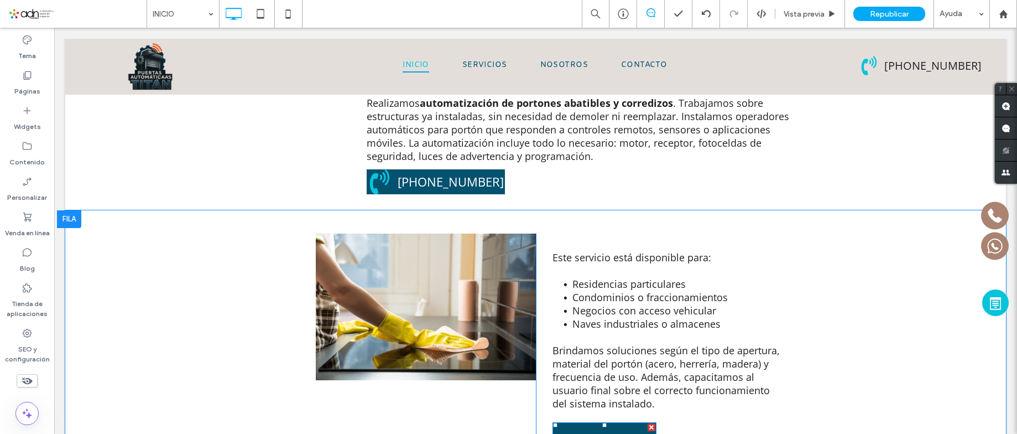
click at [648, 423] on div at bounding box center [652, 427] width 8 height 8
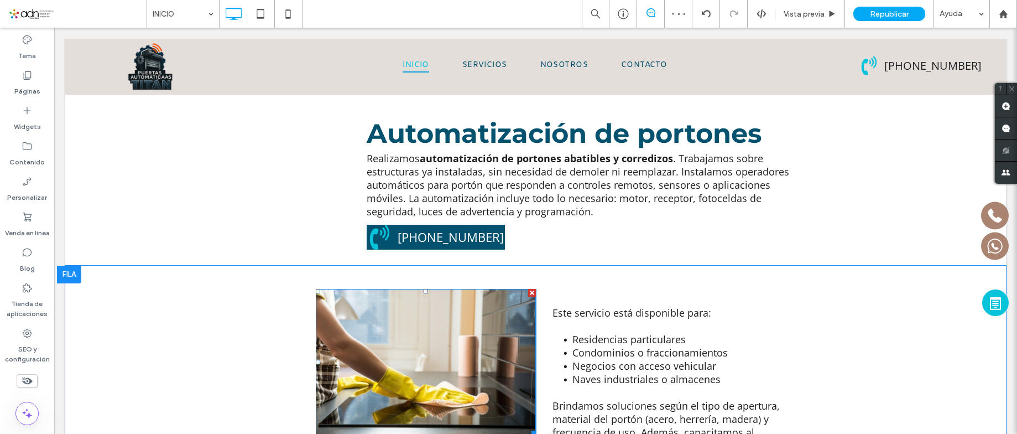
scroll to position [1225, 0]
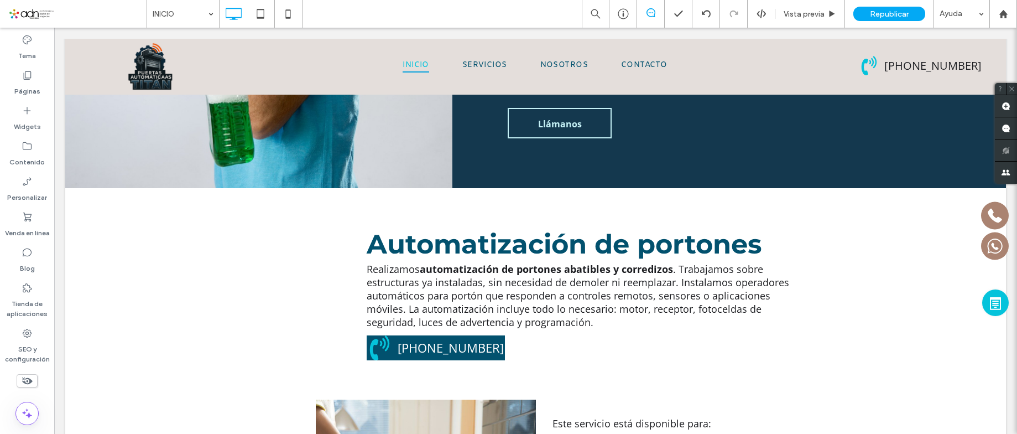
click at [351, 227] on div at bounding box center [355, 231] width 8 height 8
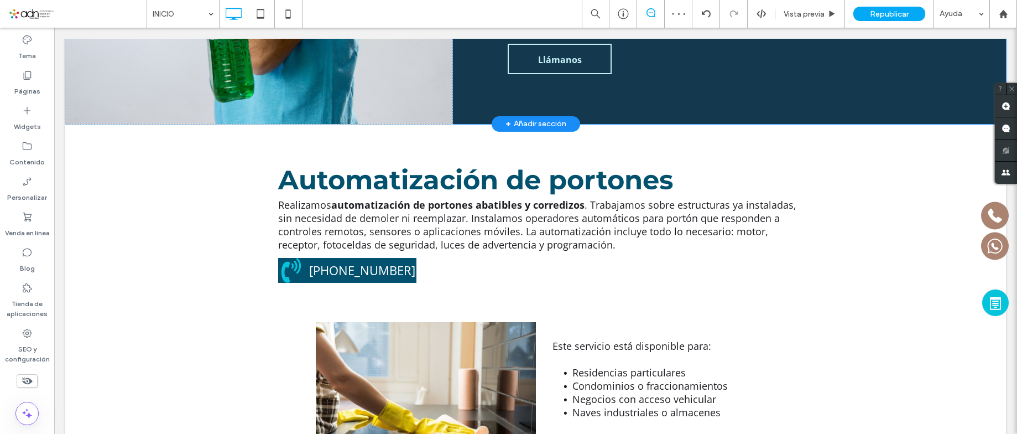
scroll to position [1391, 0]
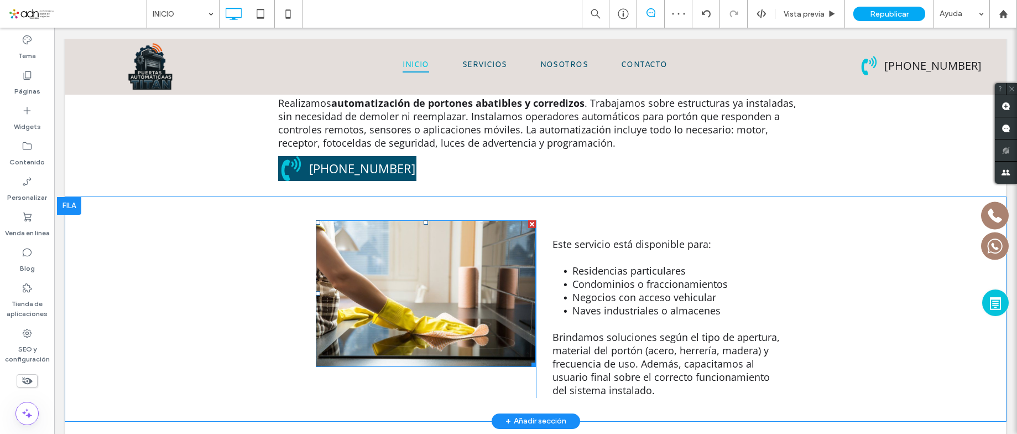
click at [383, 220] on img at bounding box center [426, 293] width 220 height 147
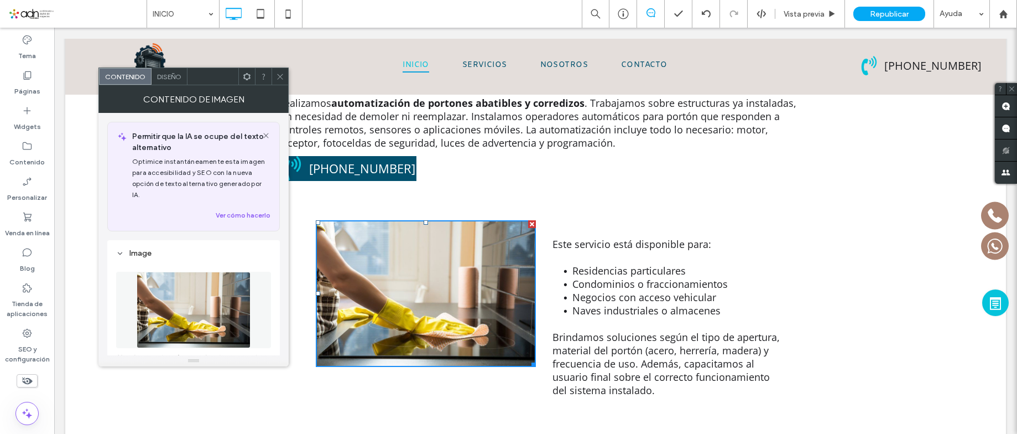
click at [247, 77] on icon at bounding box center [247, 76] width 8 height 8
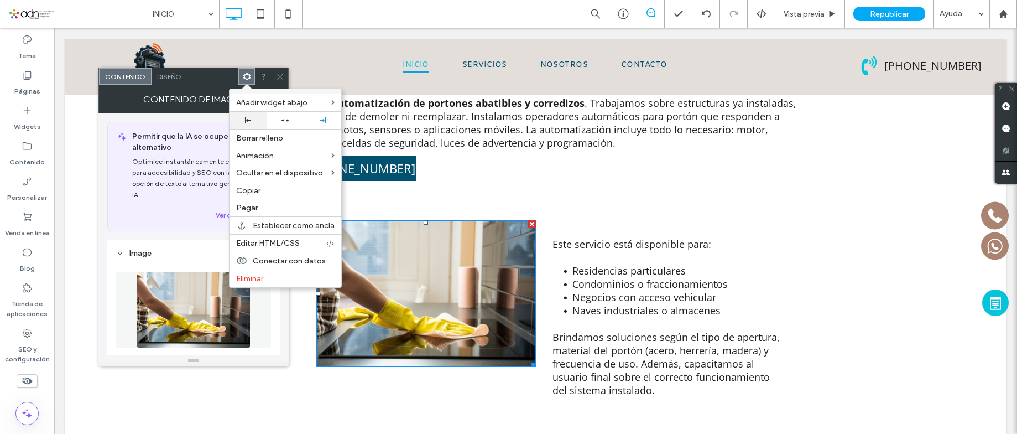
click at [259, 119] on div at bounding box center [248, 120] width 26 height 6
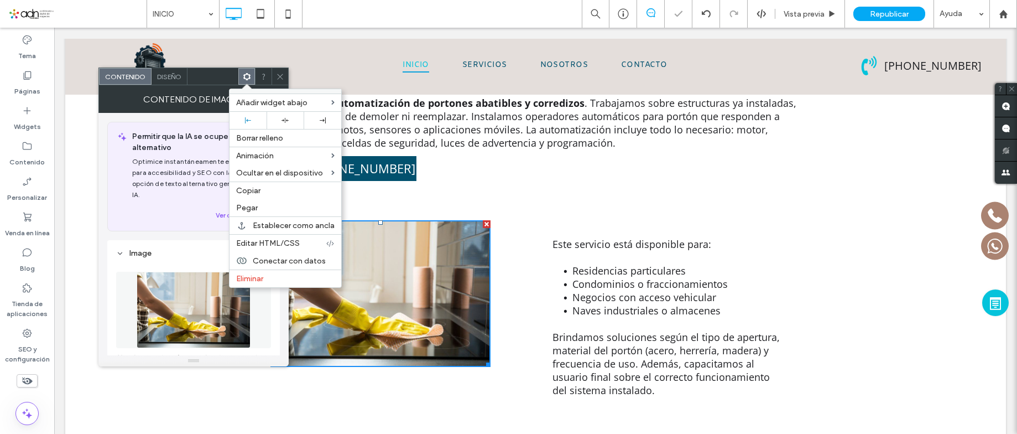
click at [285, 77] on div at bounding box center [280, 76] width 17 height 17
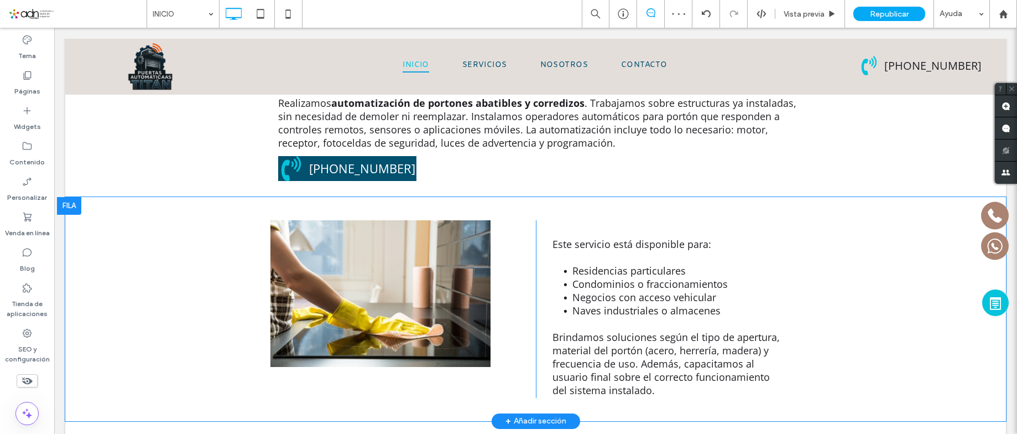
click at [487, 302] on div "Click To Paste" at bounding box center [402, 309] width 265 height 178
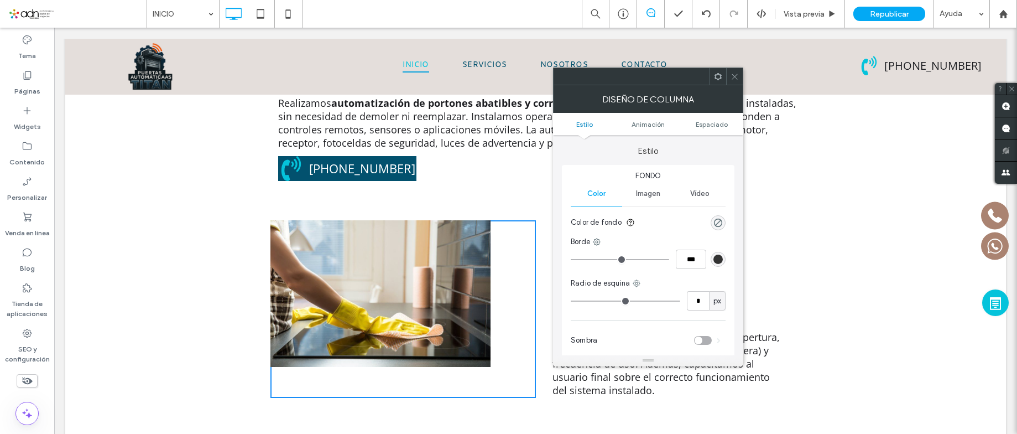
click at [743, 75] on div at bounding box center [648, 76] width 190 height 18
click at [735, 76] on icon at bounding box center [735, 76] width 8 height 8
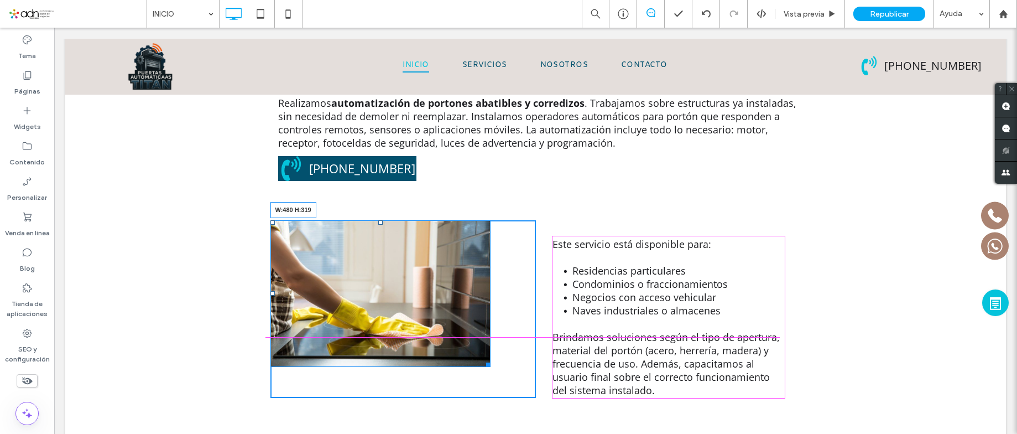
drag, startPoint x: 482, startPoint y: 300, endPoint x: 579, endPoint y: 346, distance: 107.6
click at [579, 346] on div "W:480 H:319 Click To Paste Este servicio está disponible para: Residencias part…" at bounding box center [535, 309] width 941 height 224
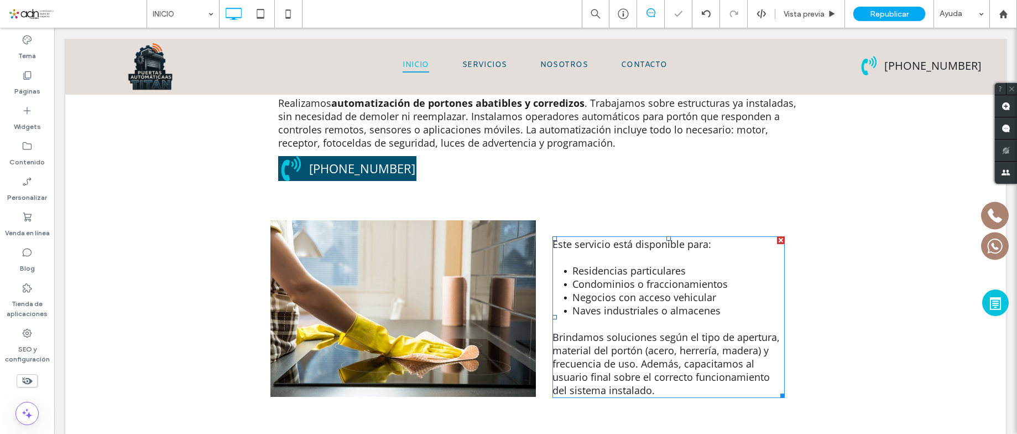
click at [590, 237] on span "Este servicio está disponible para:" at bounding box center [631, 243] width 159 height 13
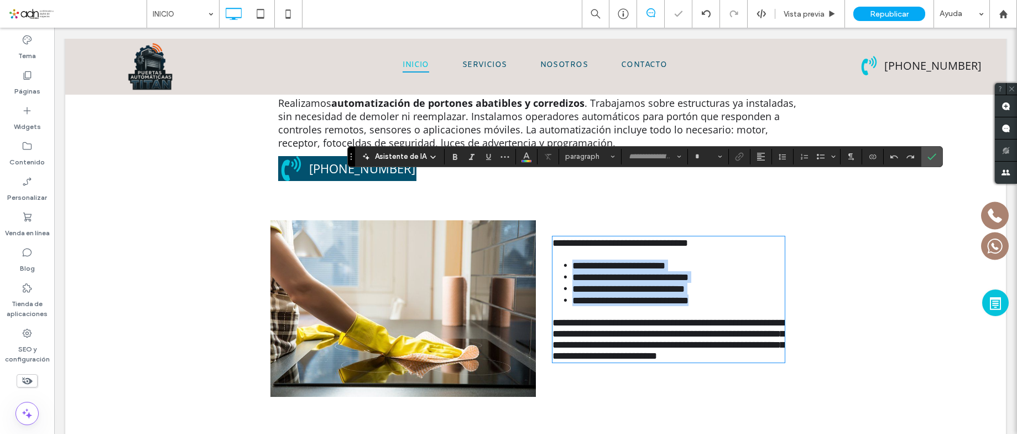
type input "*********"
type input "**"
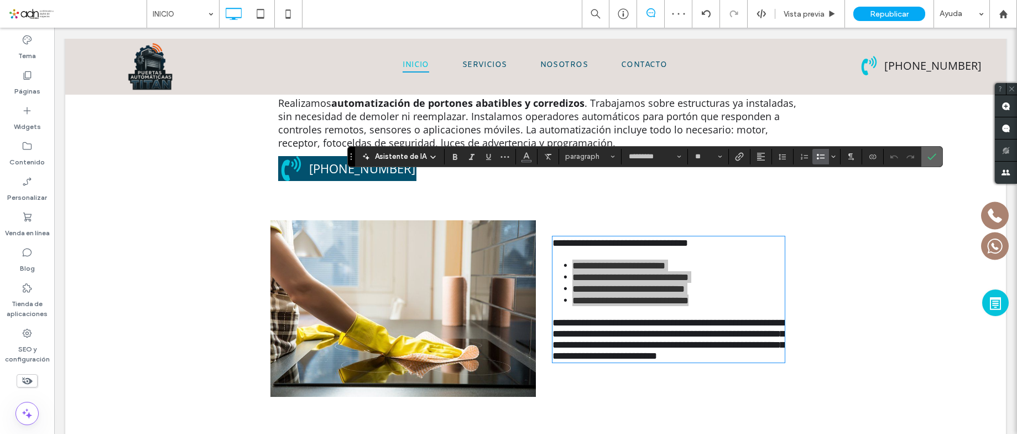
click at [928, 158] on use "Confirmar" at bounding box center [931, 156] width 9 height 7
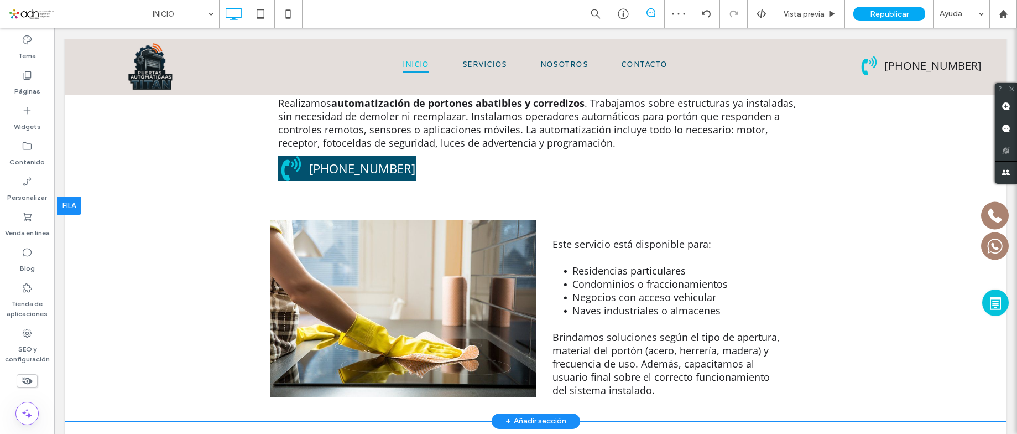
click at [612, 220] on div "Este servicio está disponible para: Residencias particulares Condominios o frac…" at bounding box center [668, 309] width 265 height 178
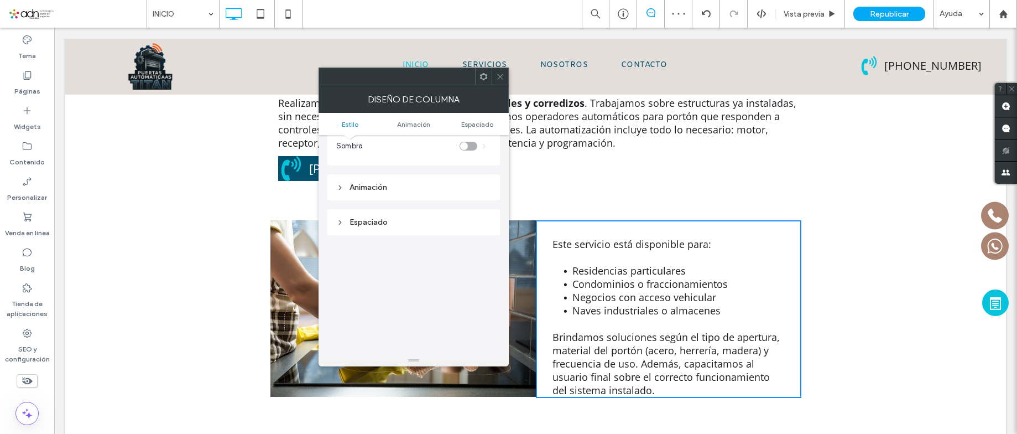
scroll to position [221, 0]
click at [377, 199] on div "Espaciado" at bounding box center [413, 194] width 155 height 9
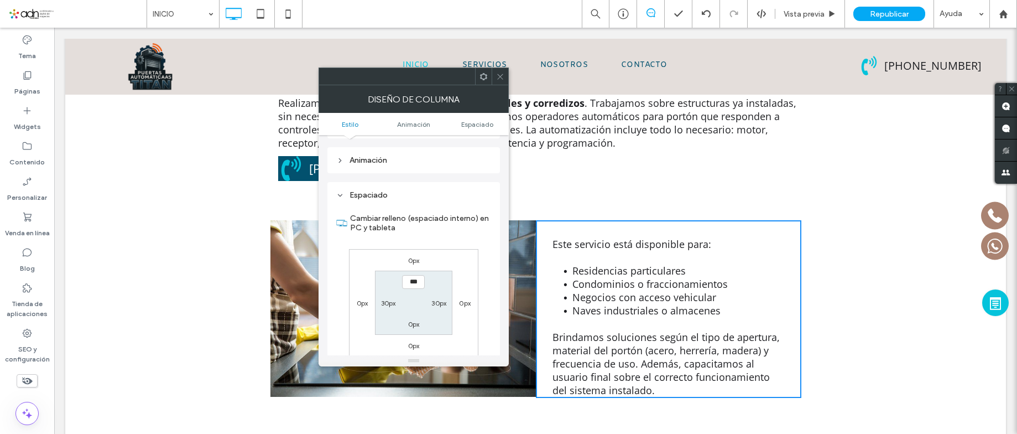
click at [498, 79] on use at bounding box center [500, 77] width 6 height 6
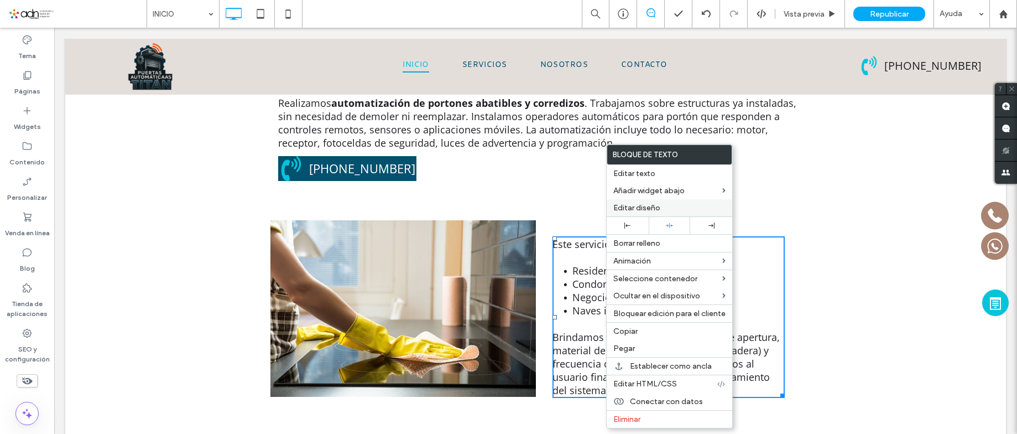
click at [640, 205] on span "Editar diseño" at bounding box center [636, 207] width 47 height 9
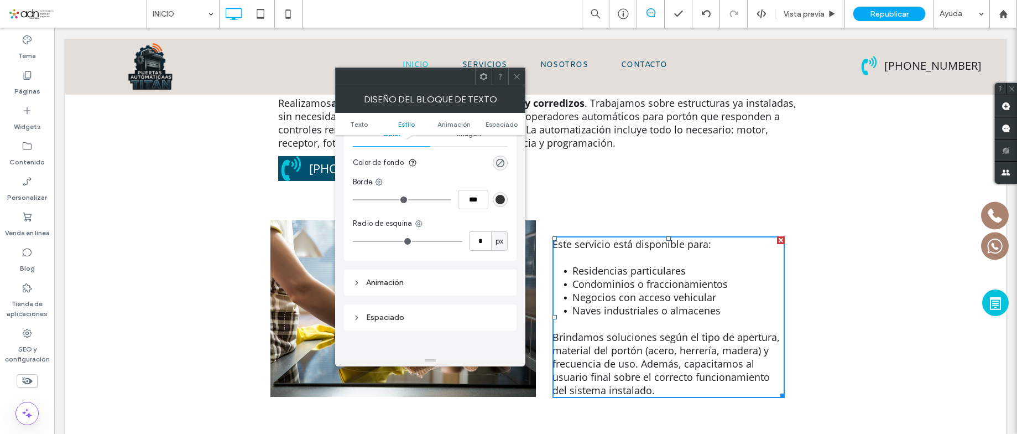
scroll to position [276, 0]
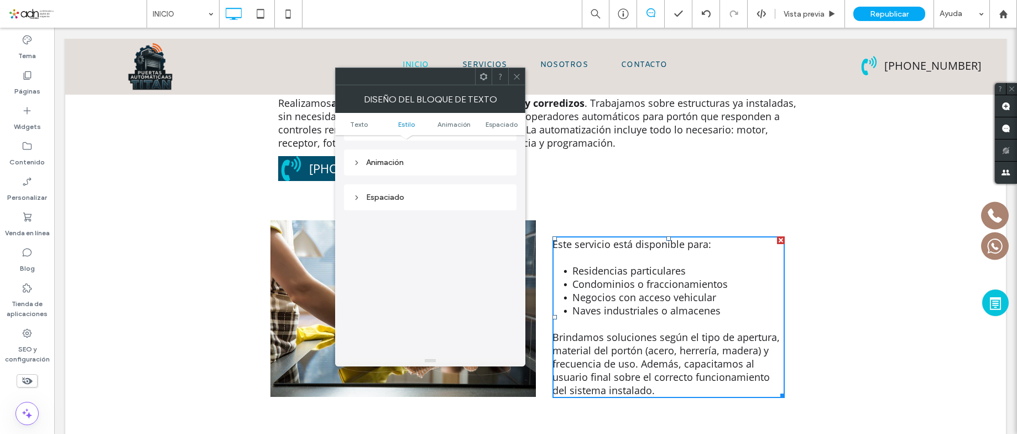
click at [399, 204] on div "Espaciado" at bounding box center [430, 197] width 155 height 15
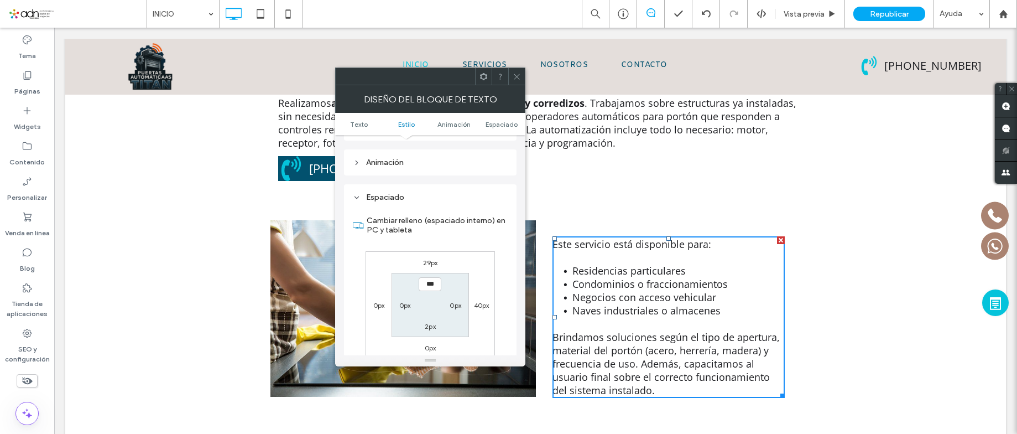
click at [400, 196] on div "Espaciado" at bounding box center [430, 196] width 155 height 9
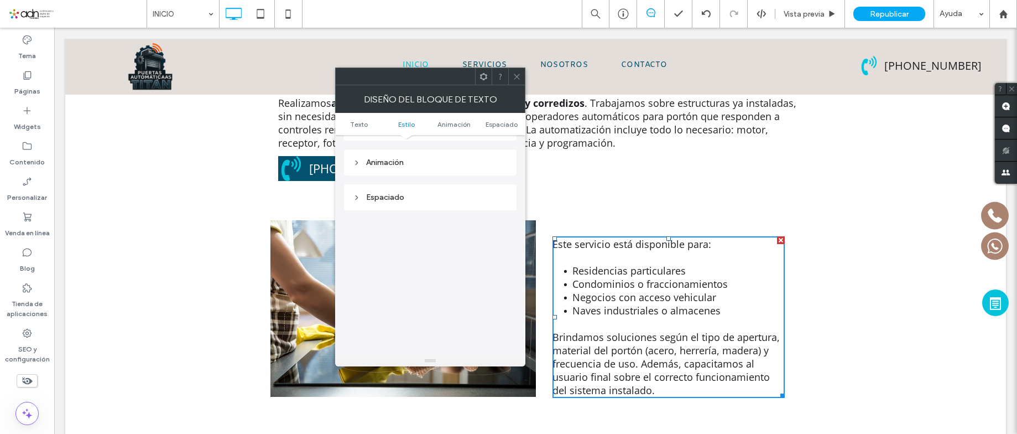
click at [400, 196] on div "Espaciado" at bounding box center [430, 196] width 155 height 9
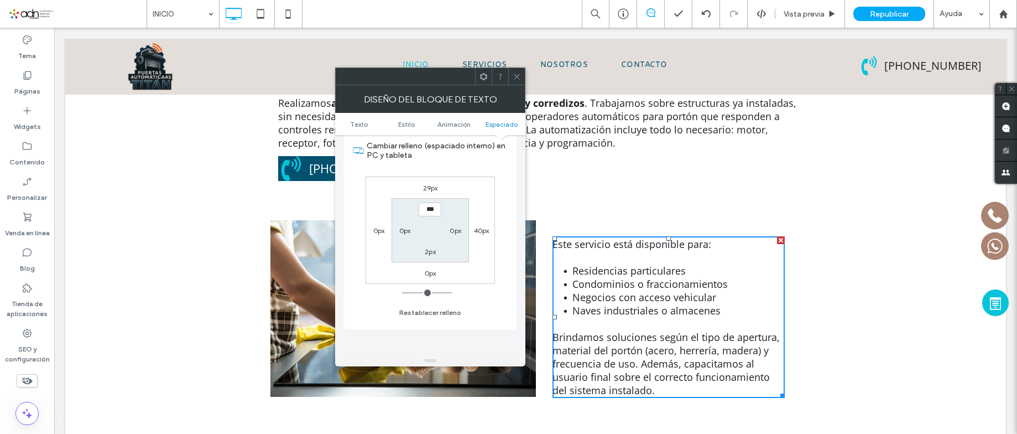
scroll to position [332, 0]
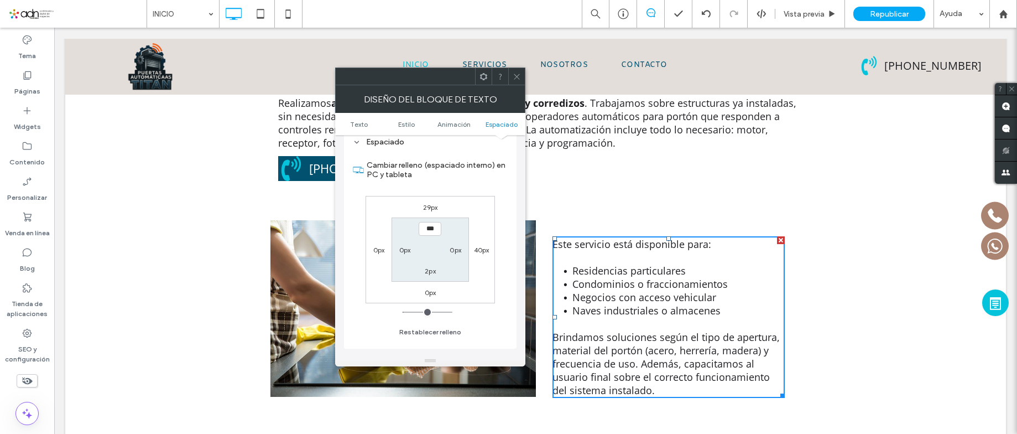
click at [431, 214] on div "29px 40px 0px 0px *** 0px 2px 0px" at bounding box center [430, 249] width 129 height 107
click at [431, 210] on label "29px" at bounding box center [430, 207] width 15 height 8
type input "**"
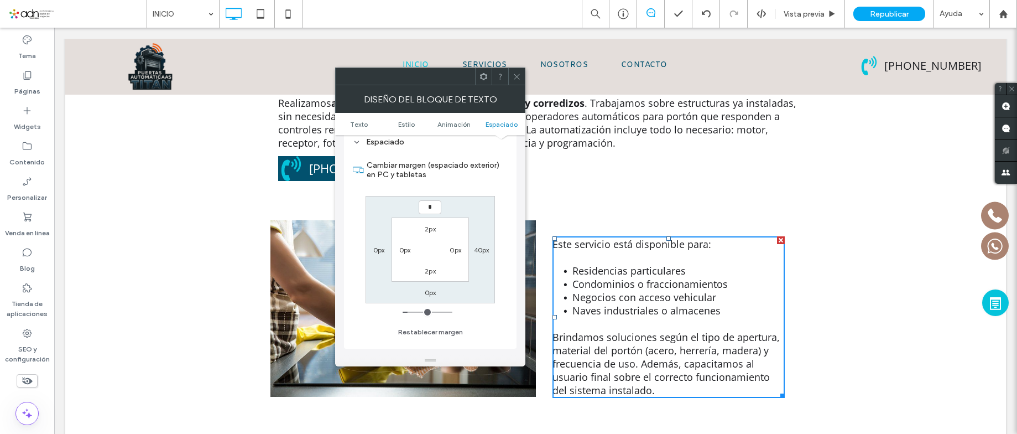
type input "*"
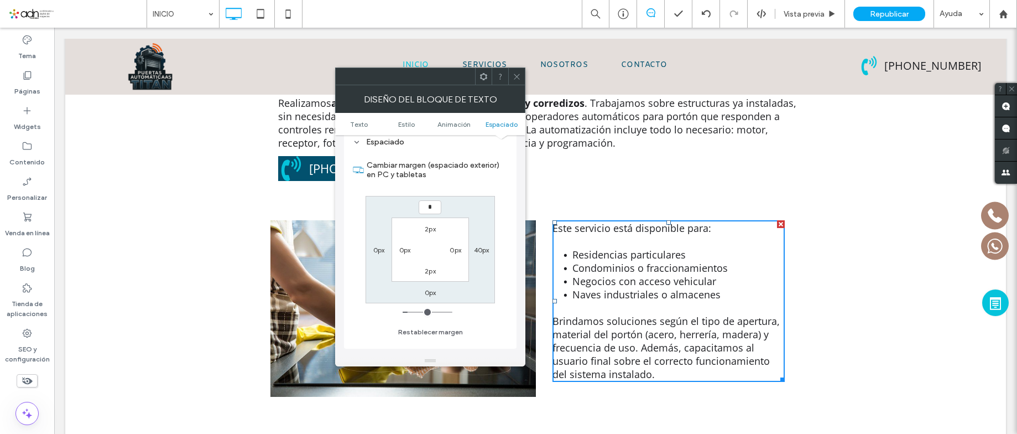
type input "*"
type input "***"
click at [518, 77] on icon at bounding box center [517, 76] width 8 height 8
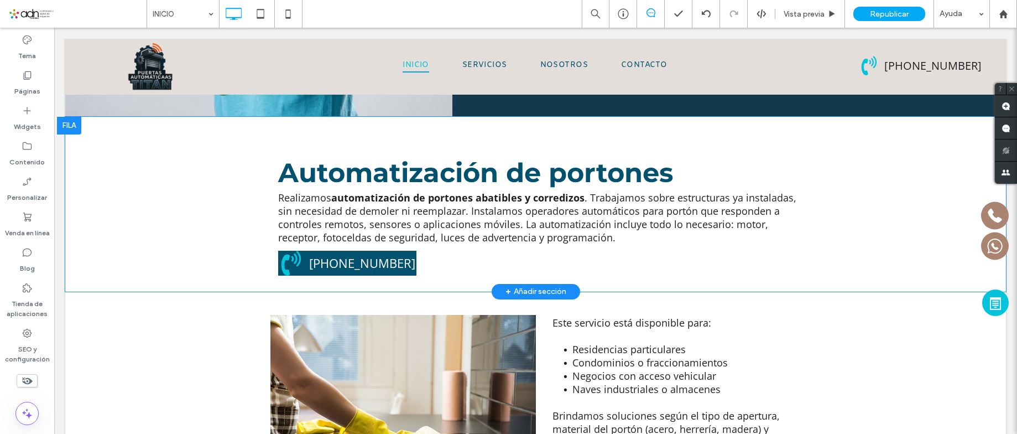
scroll to position [1281, 0]
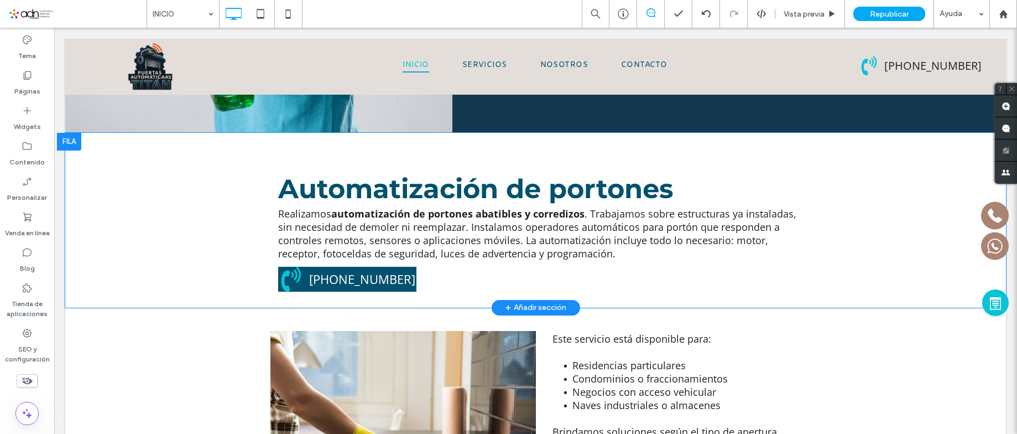
click at [71, 133] on div at bounding box center [69, 142] width 24 height 18
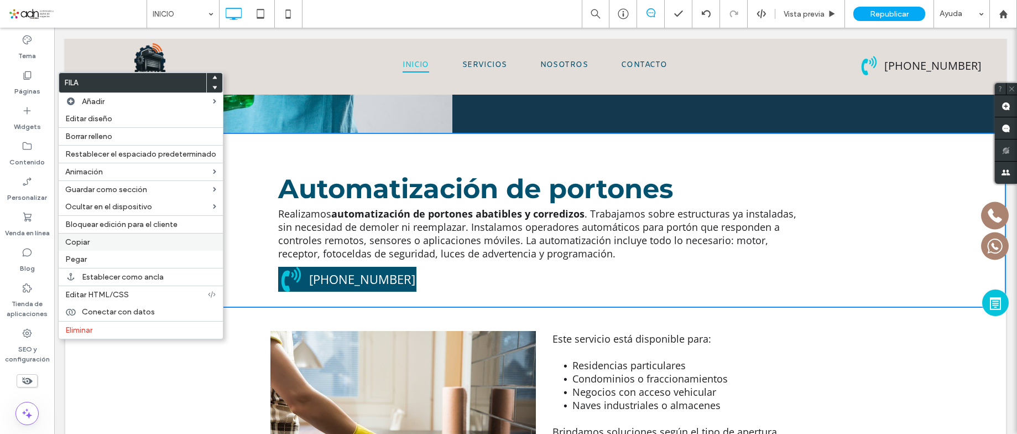
click at [95, 241] on label "Copiar" at bounding box center [140, 241] width 151 height 9
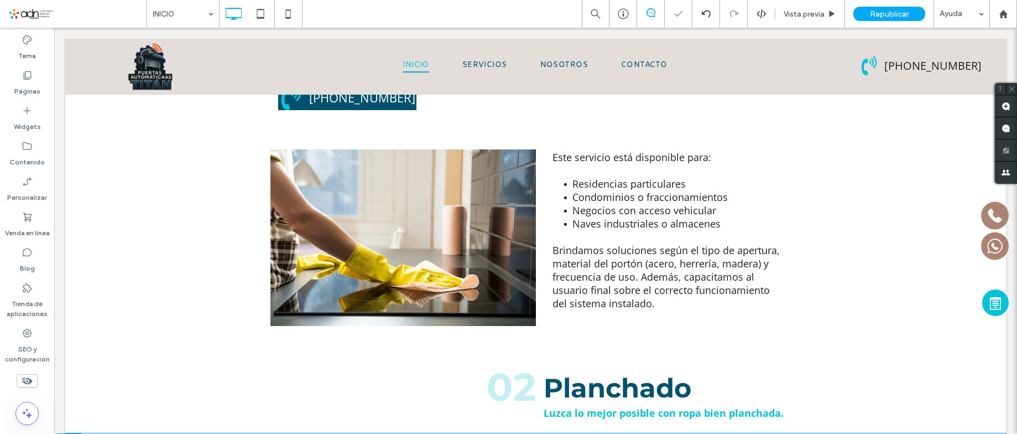
scroll to position [1557, 0]
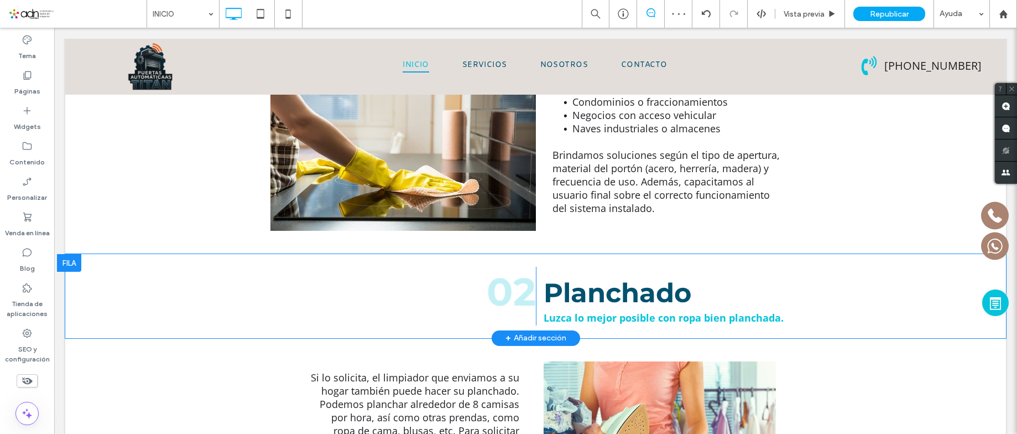
click at [74, 254] on div at bounding box center [69, 263] width 24 height 18
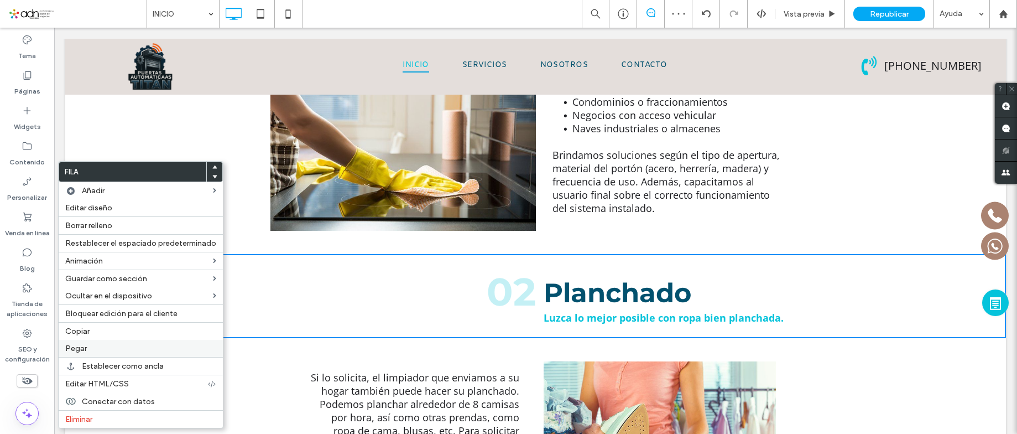
click at [103, 350] on label "Pegar" at bounding box center [140, 347] width 151 height 9
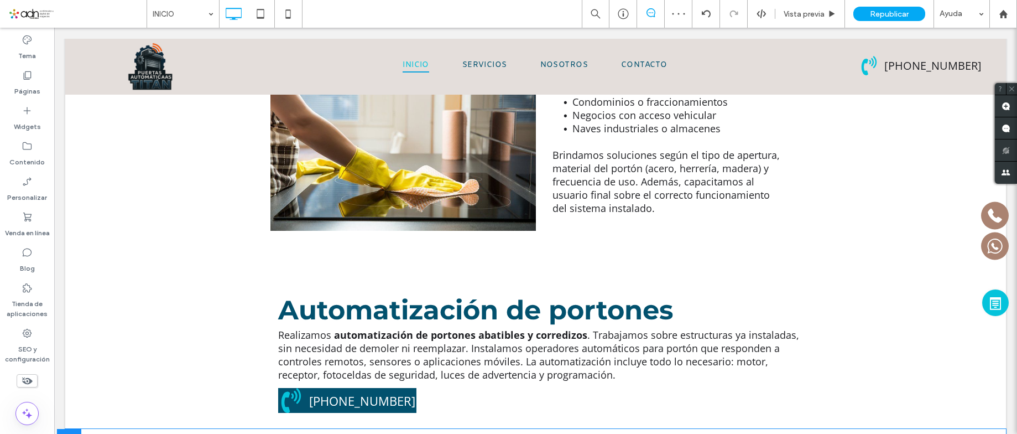
click at [76, 429] on div at bounding box center [69, 438] width 24 height 18
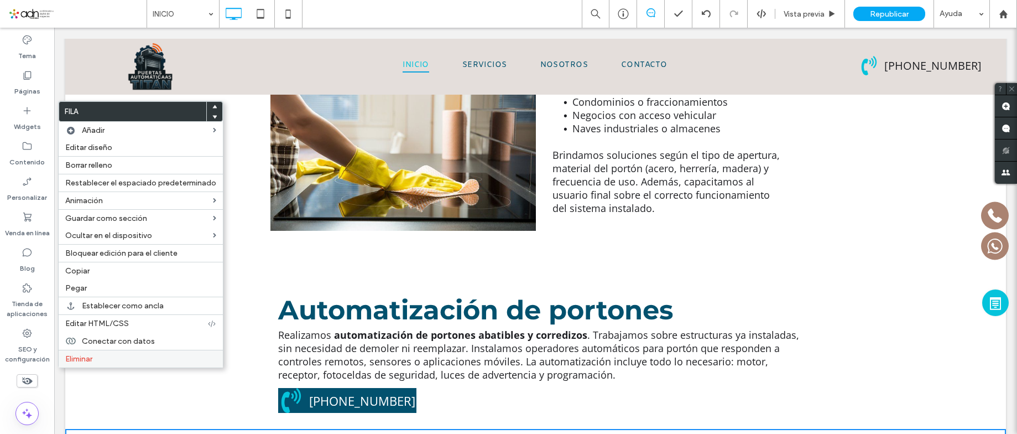
click at [106, 353] on div "Eliminar" at bounding box center [141, 358] width 164 height 18
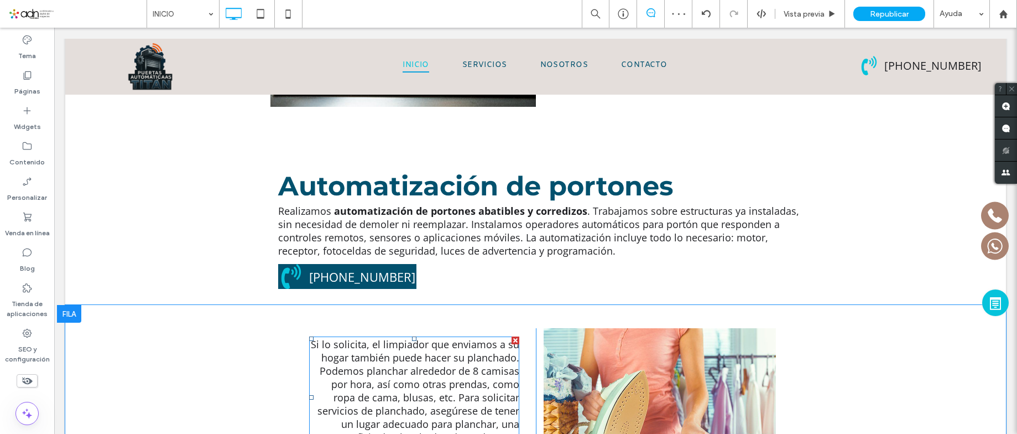
scroll to position [1613, 0]
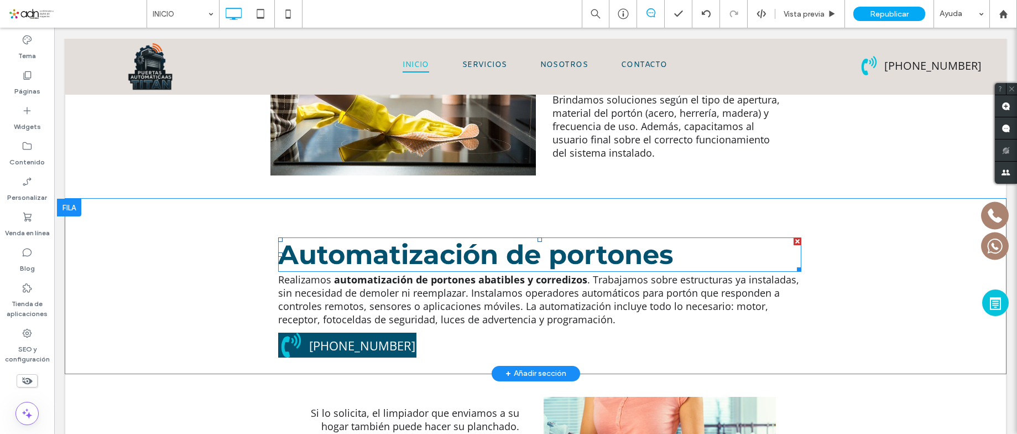
click at [416, 238] on strong "Automatización de portones" at bounding box center [475, 254] width 395 height 32
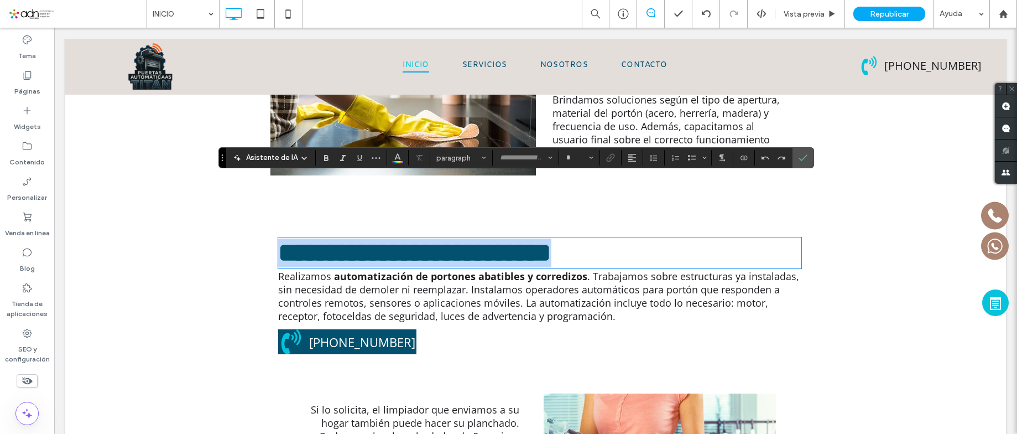
type input "**********"
type input "**"
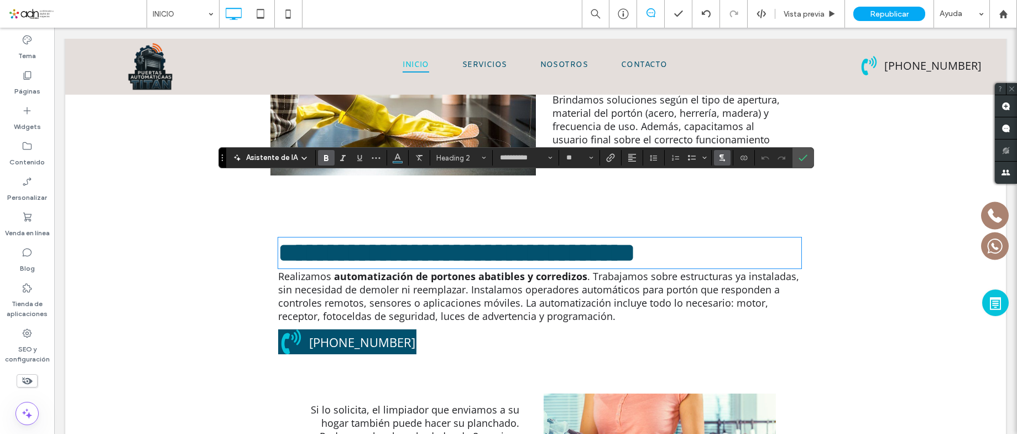
type input "*********"
type input "**"
click at [801, 154] on icon "Confirmar" at bounding box center [803, 157] width 9 height 9
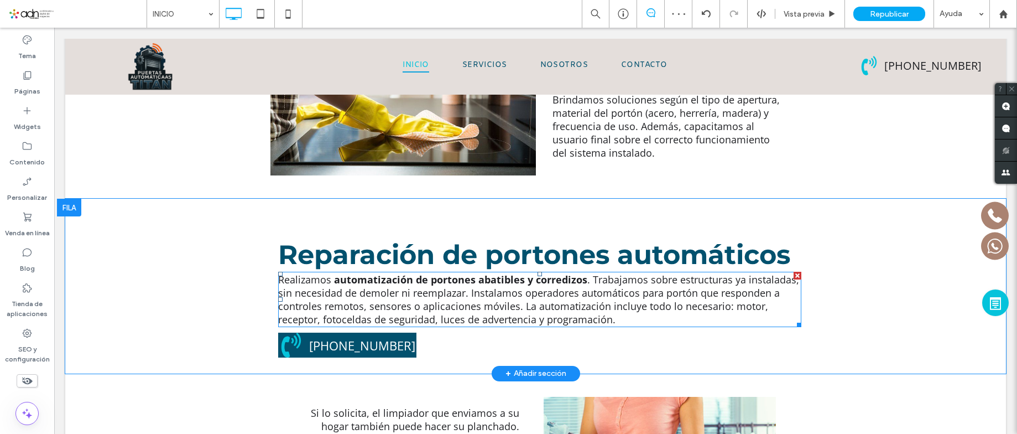
click at [417, 273] on span ". Trabajamos sobre estructuras ya instaladas, sin necesidad de demoler ni reemp…" at bounding box center [538, 299] width 521 height 53
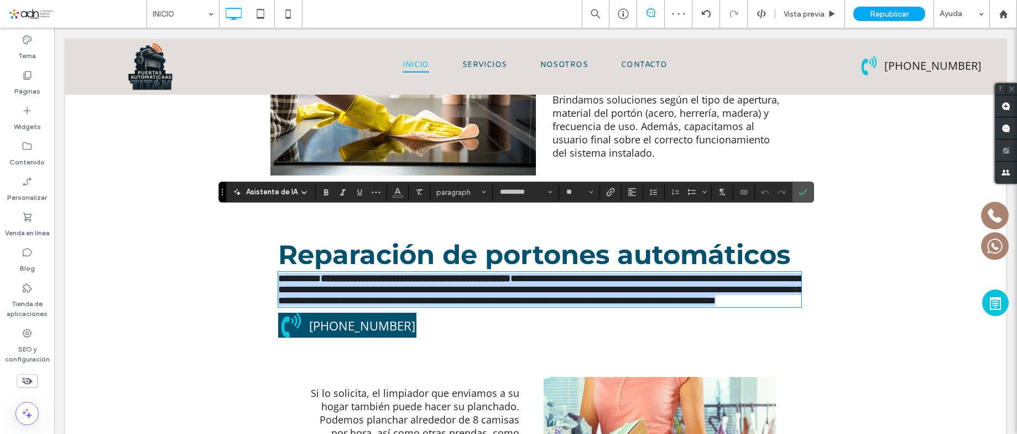
type input "*********"
type input "**"
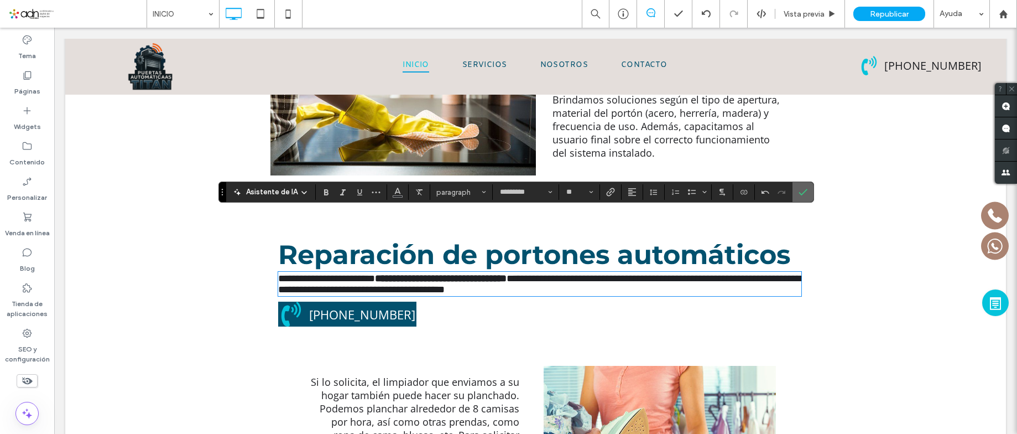
drag, startPoint x: 801, startPoint y: 189, endPoint x: 675, endPoint y: 236, distance: 134.6
click at [801, 189] on icon "Confirmar" at bounding box center [803, 191] width 9 height 9
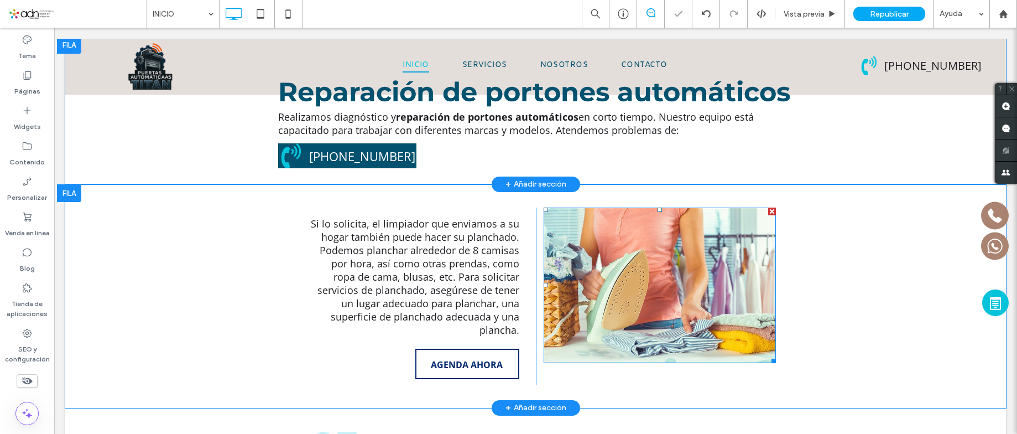
scroll to position [1778, 0]
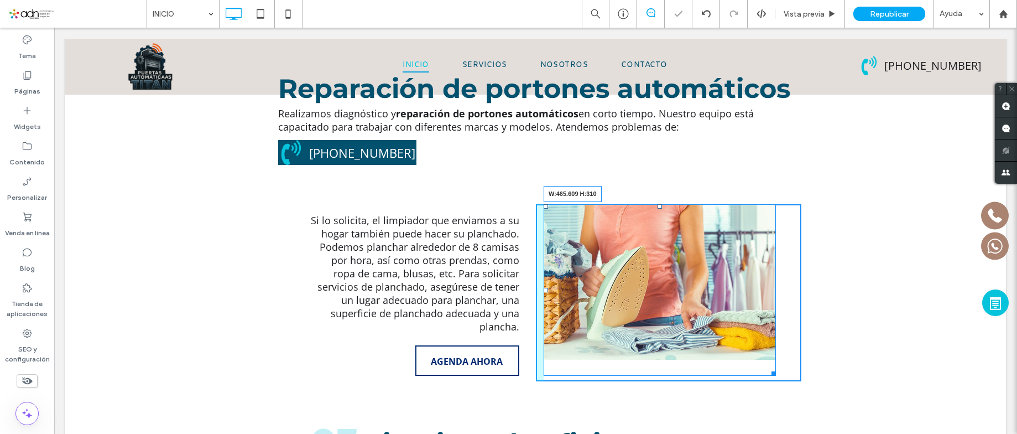
drag, startPoint x: 843, startPoint y: 333, endPoint x: 918, endPoint y: 366, distance: 82.0
click at [918, 366] on div "Instalación de portones automáticos en Nuevo León En PUERTAS AUTOMATICAS TITAN,…" at bounding box center [535, 359] width 941 height 4087
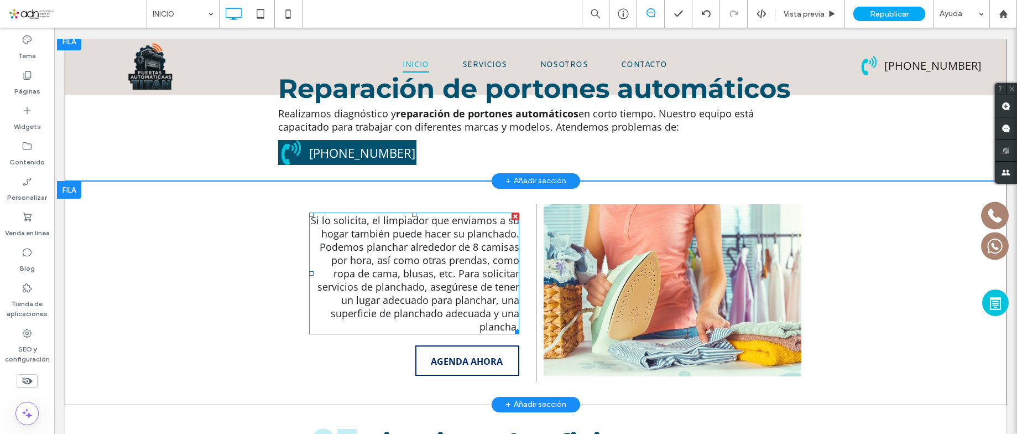
click at [378, 216] on span "Si lo solicita, el limpiador que enviamos a su hogar también puede hacer su pla…" at bounding box center [415, 272] width 208 height 119
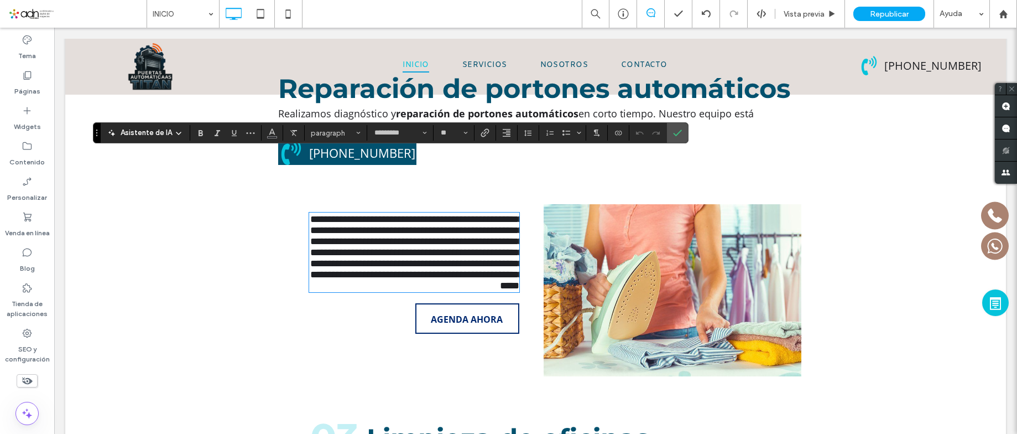
type input "*********"
type input "**"
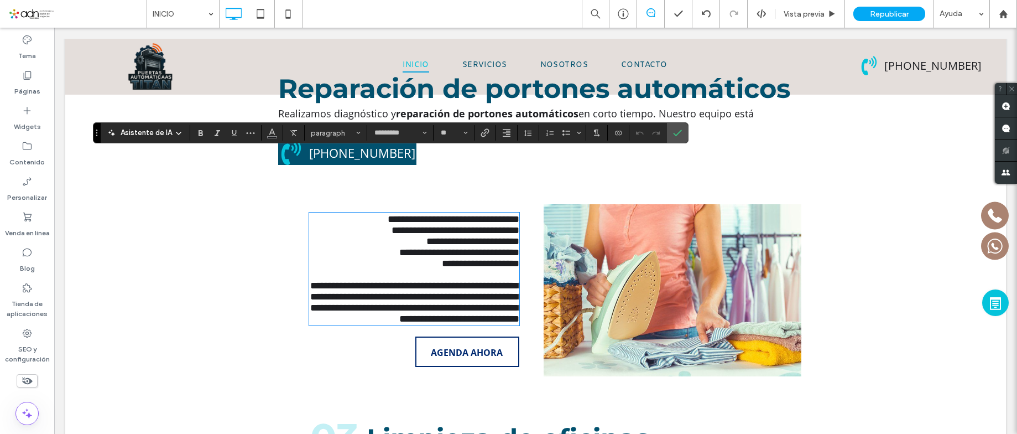
scroll to position [0, 0]
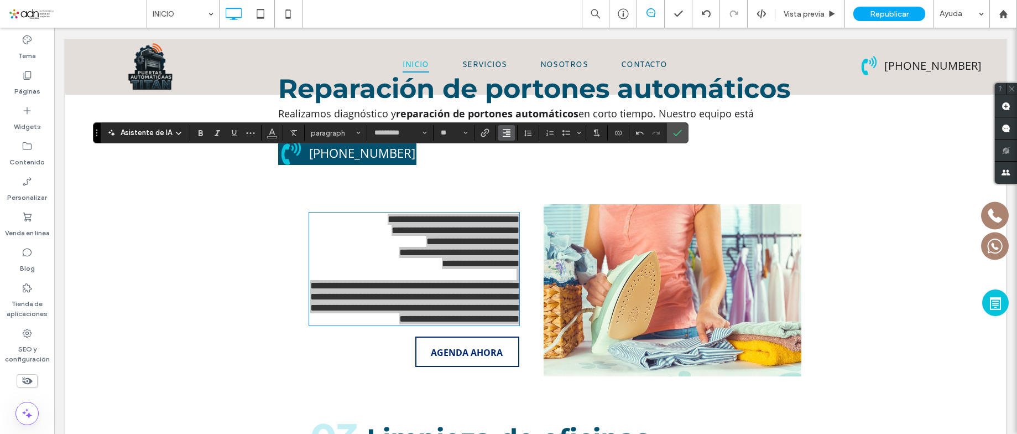
click at [506, 131] on icon "Alineación" at bounding box center [506, 132] width 9 height 9
click at [507, 147] on label "ui.textEditor.alignment.left" at bounding box center [517, 151] width 39 height 16
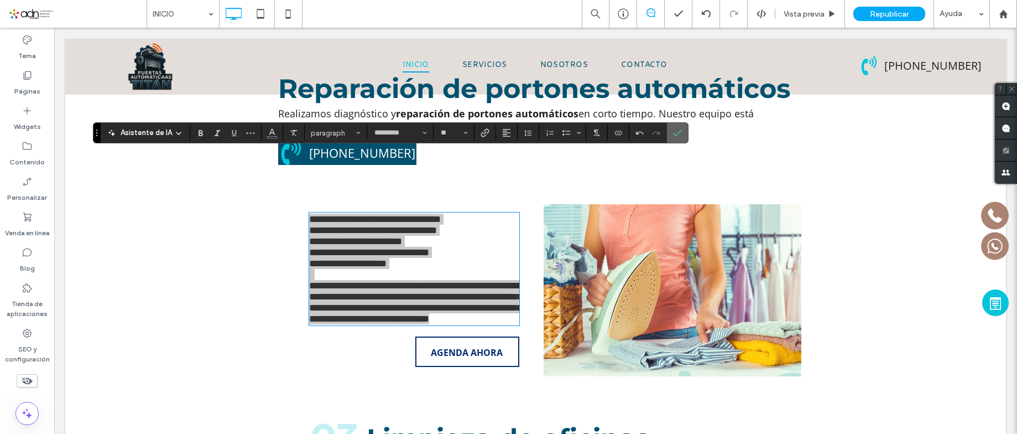
click at [673, 135] on icon "Confirmar" at bounding box center [677, 132] width 9 height 9
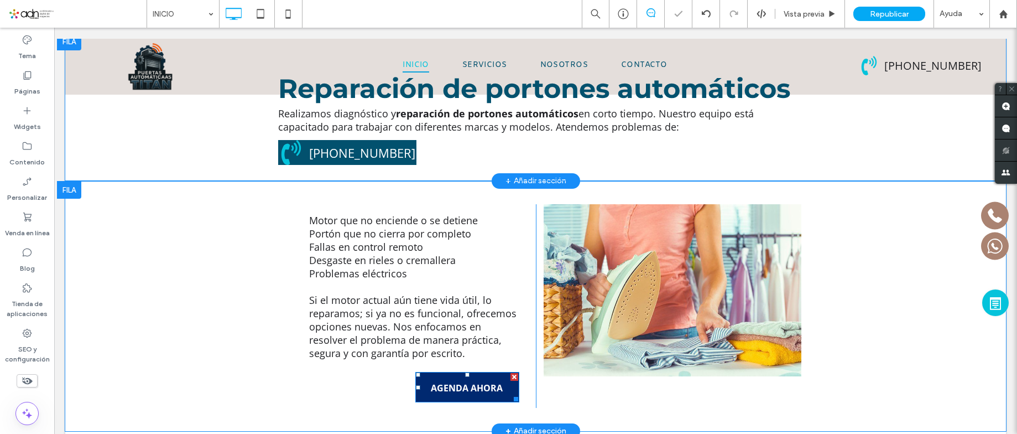
click at [510, 373] on div at bounding box center [514, 377] width 8 height 8
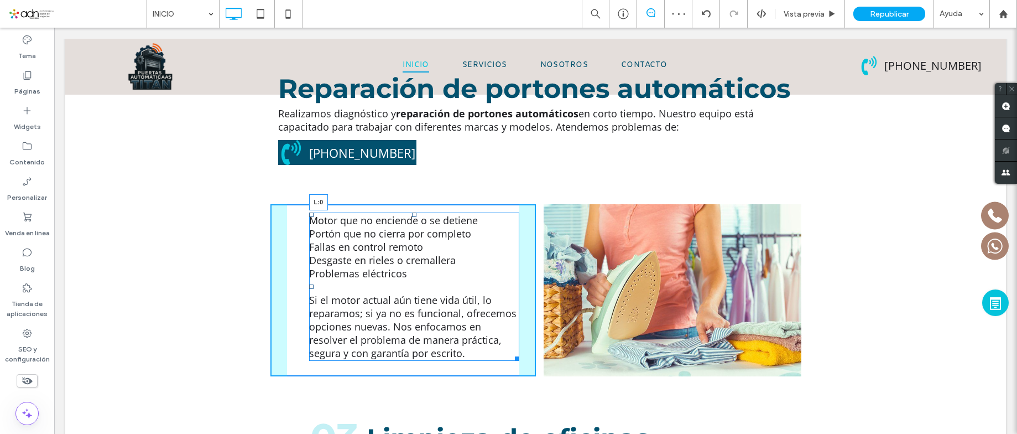
drag, startPoint x: 308, startPoint y: 225, endPoint x: 202, endPoint y: 223, distance: 106.2
click at [202, 223] on div "Motor que no enciende o se detiene Portón que no cierra por completo Fallas en …" at bounding box center [535, 290] width 941 height 218
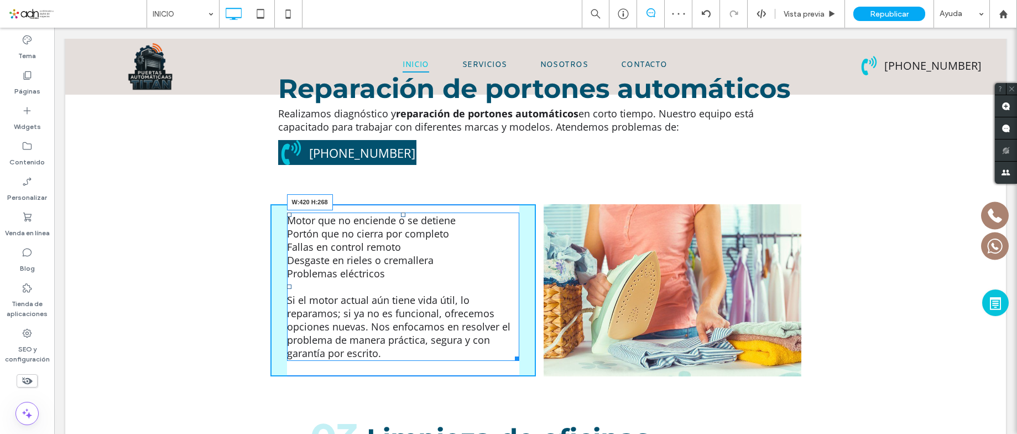
drag, startPoint x: 565, startPoint y: 317, endPoint x: 467, endPoint y: 237, distance: 127.0
click at [591, 317] on div "Motor que no enciende o se detiene Portón que no cierra por completo Fallas en …" at bounding box center [535, 290] width 941 height 218
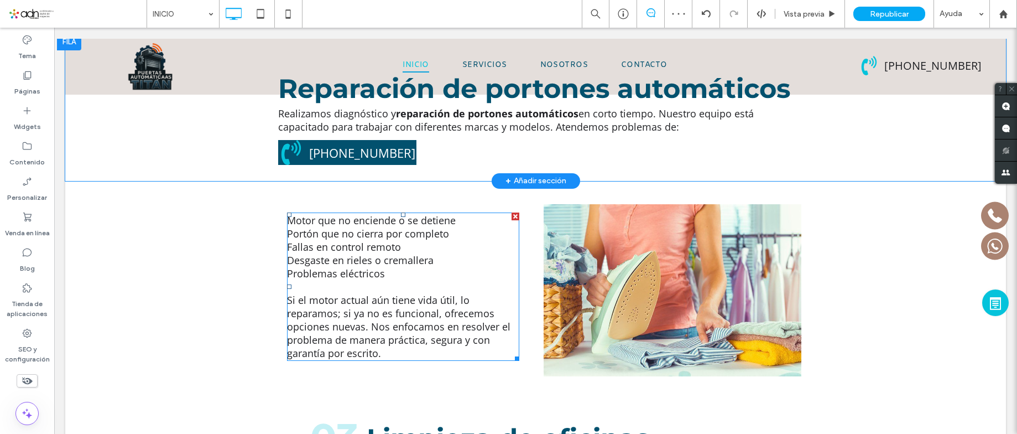
click at [368, 240] on span "Fallas en control remoto" at bounding box center [344, 246] width 114 height 13
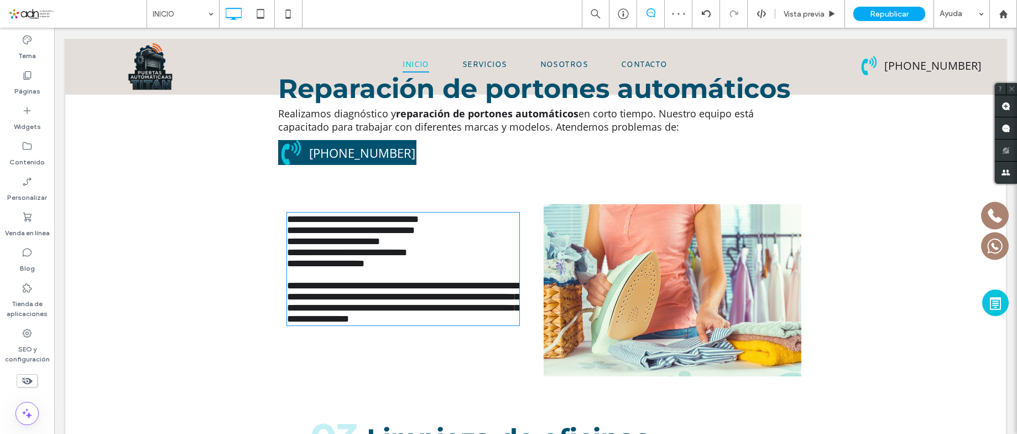
click at [389, 258] on p "**********" at bounding box center [403, 263] width 232 height 11
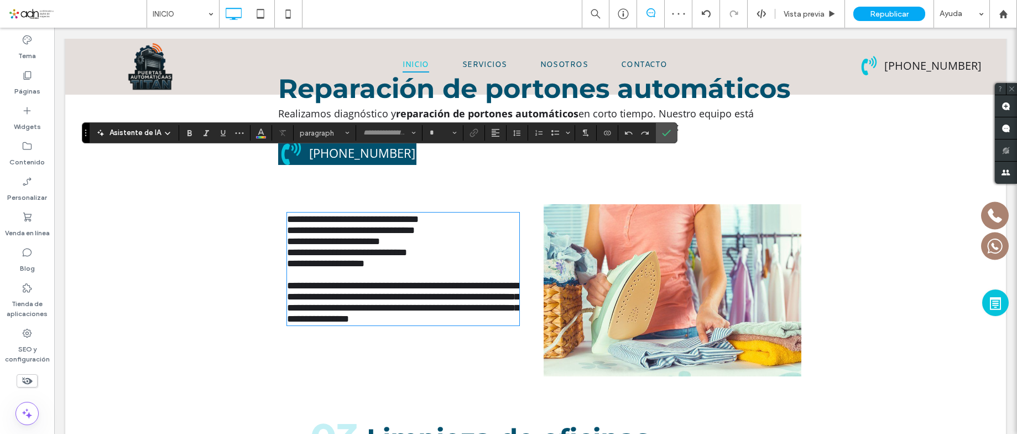
type input "*********"
type input "**"
drag, startPoint x: 411, startPoint y: 215, endPoint x: 243, endPoint y: 153, distance: 179.2
click at [243, 181] on div "**********" at bounding box center [535, 290] width 941 height 218
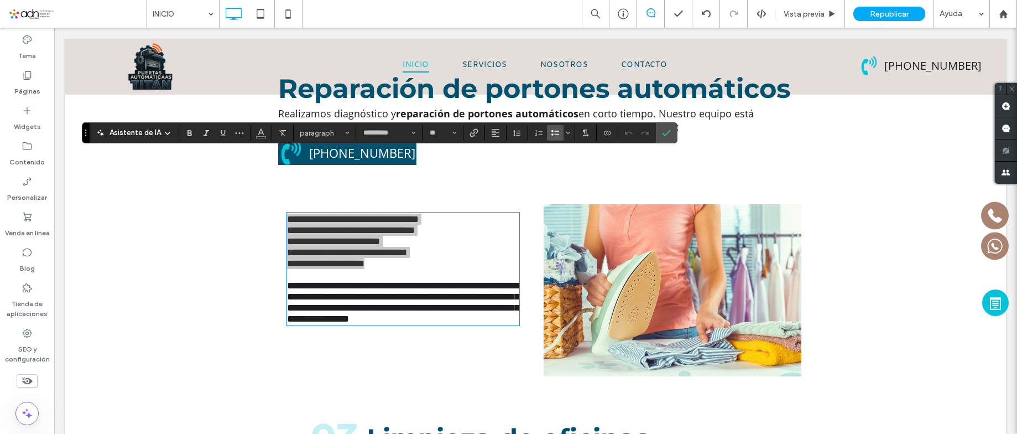
click at [555, 135] on icon "Lista con viñetas" at bounding box center [555, 132] width 9 height 9
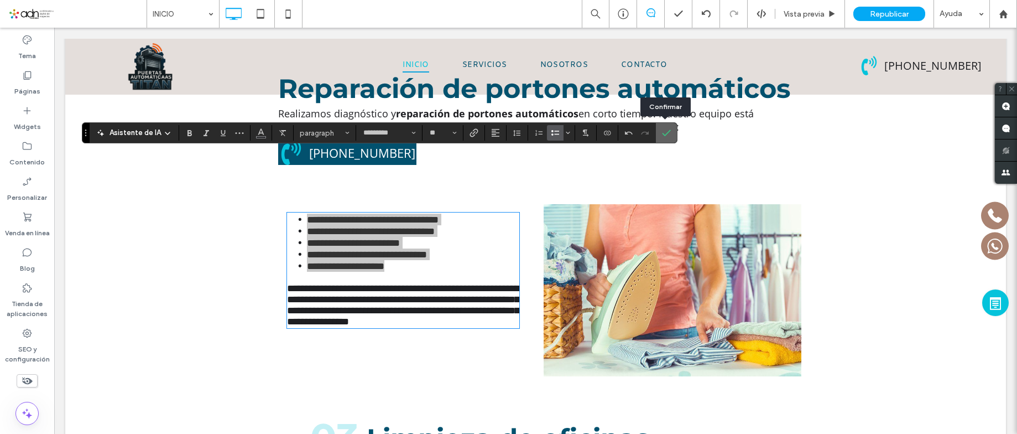
click at [665, 131] on icon "Confirmar" at bounding box center [666, 132] width 9 height 9
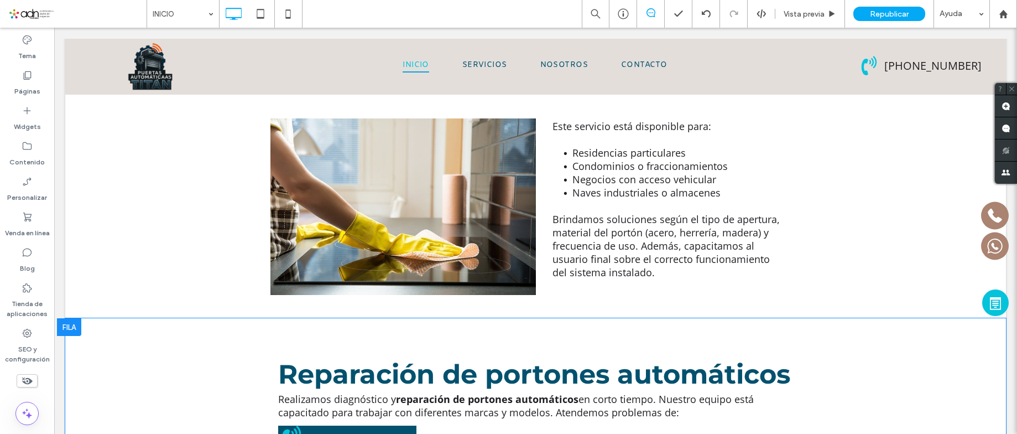
scroll to position [1557, 0]
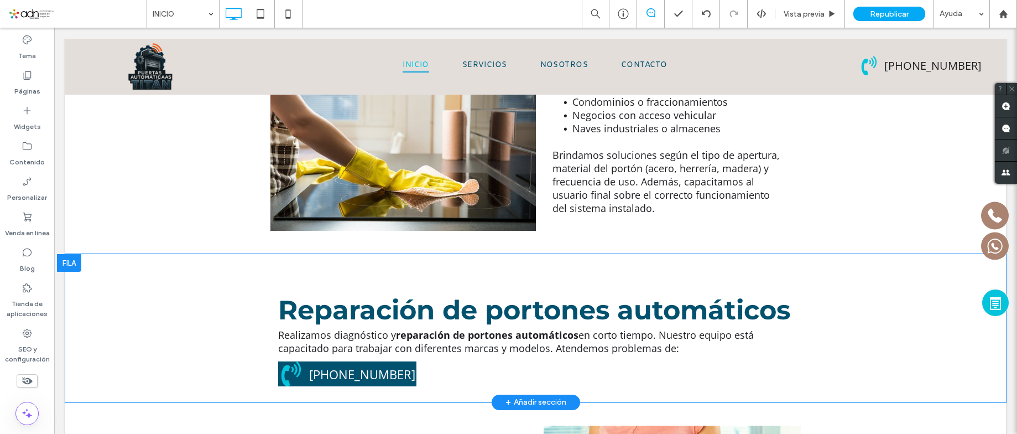
click at [72, 254] on div at bounding box center [69, 263] width 24 height 18
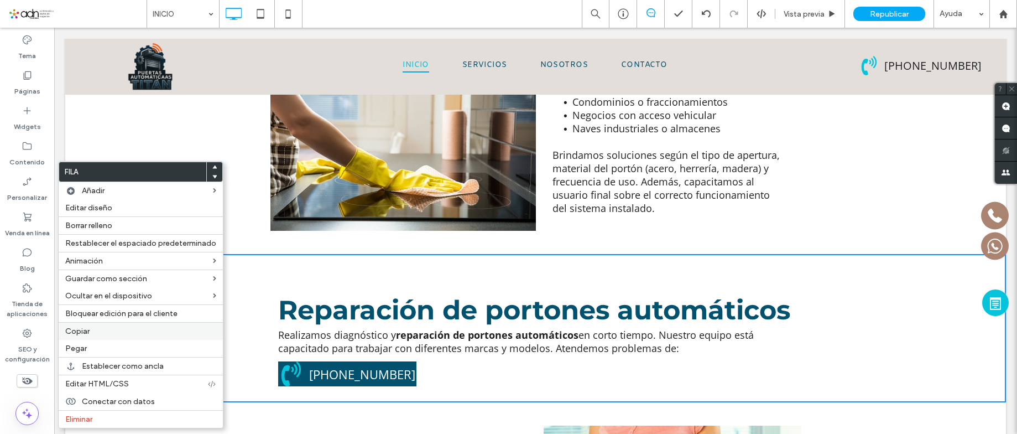
click at [109, 328] on label "Copiar" at bounding box center [140, 330] width 151 height 9
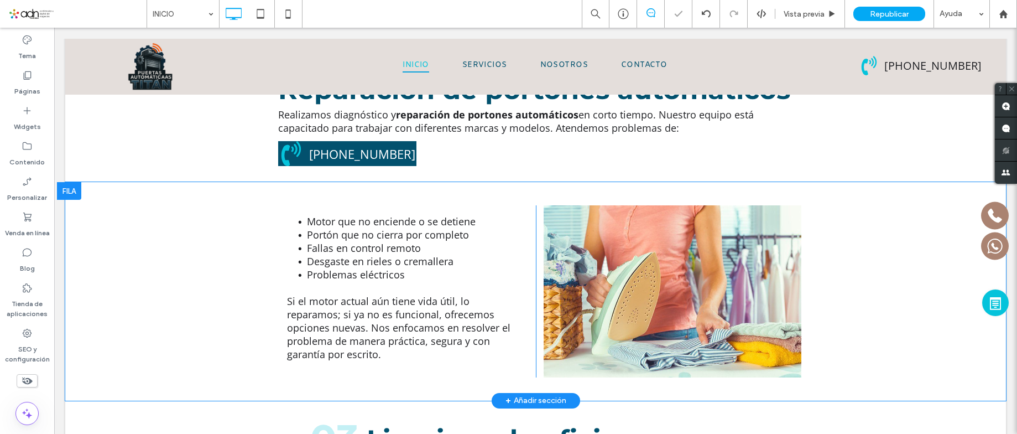
scroll to position [1944, 0]
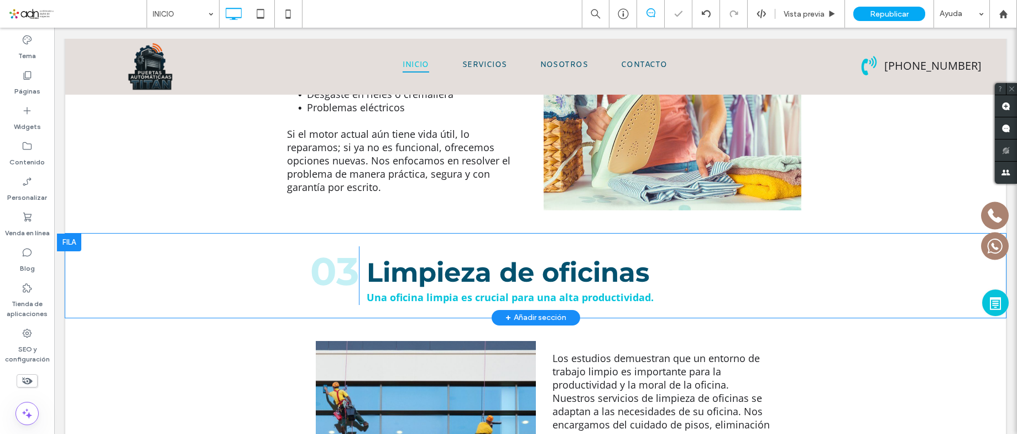
click at [74, 233] on div at bounding box center [69, 242] width 24 height 18
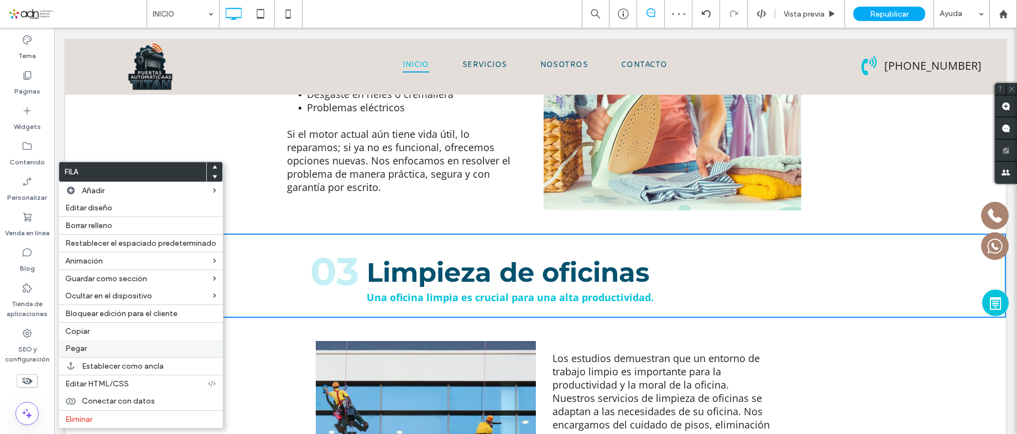
click at [117, 351] on label "Pegar" at bounding box center [140, 347] width 151 height 9
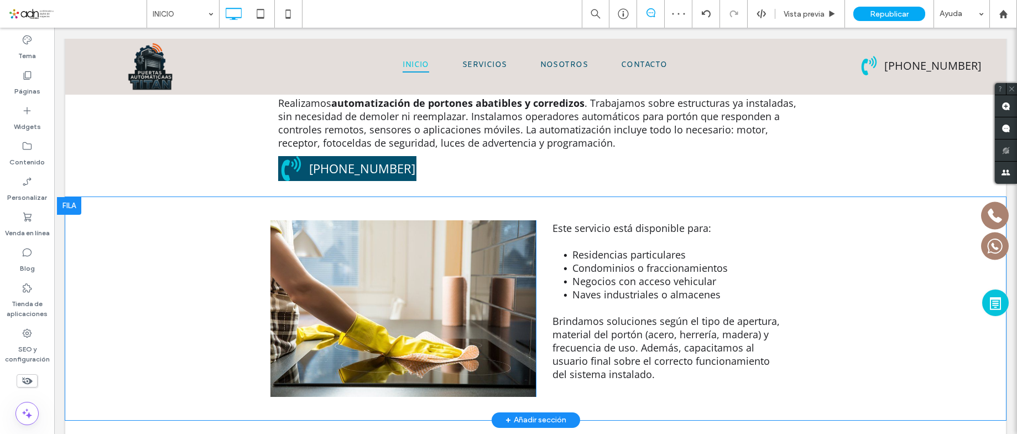
scroll to position [1170, 0]
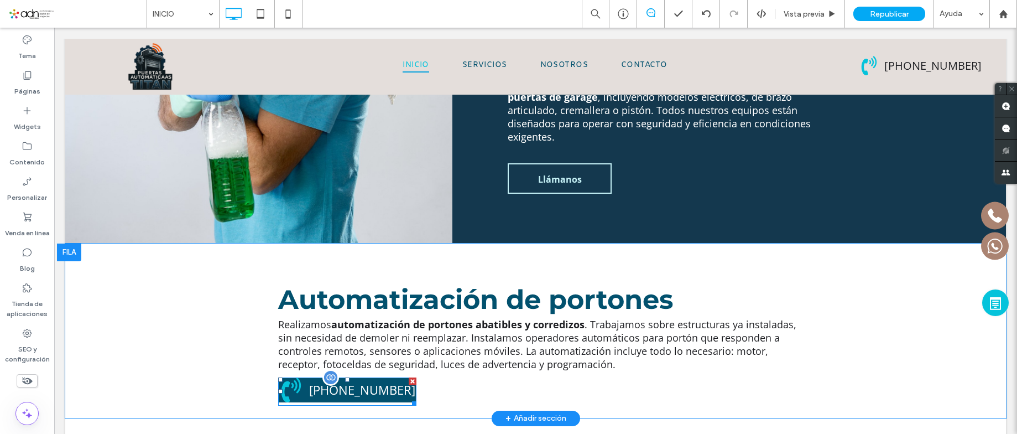
click at [409, 377] on div at bounding box center [413, 381] width 8 height 8
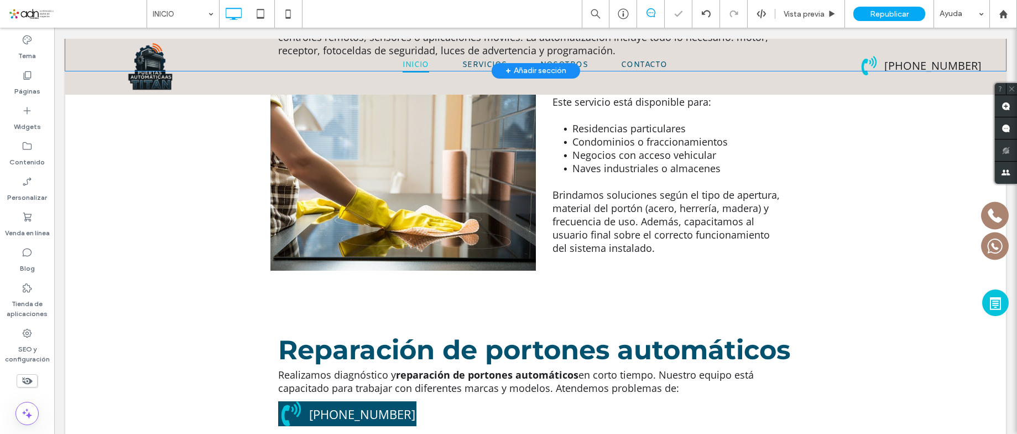
scroll to position [1557, 0]
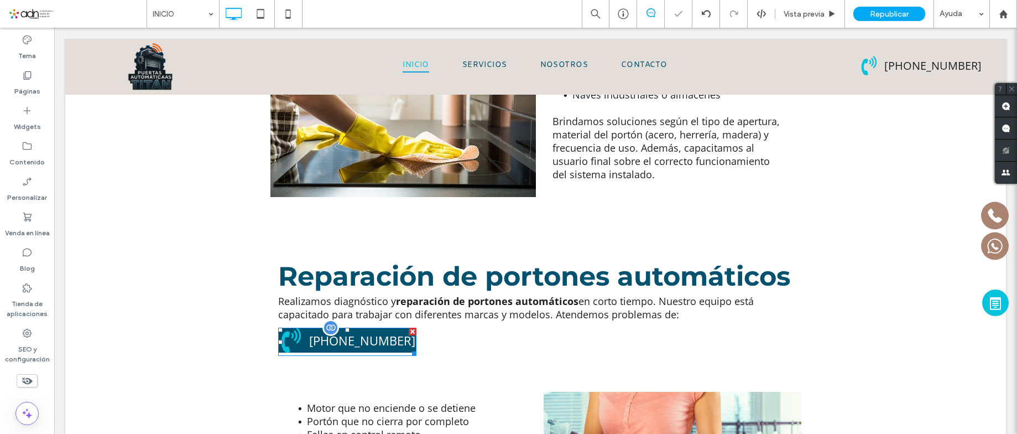
click at [409, 327] on div at bounding box center [413, 331] width 8 height 8
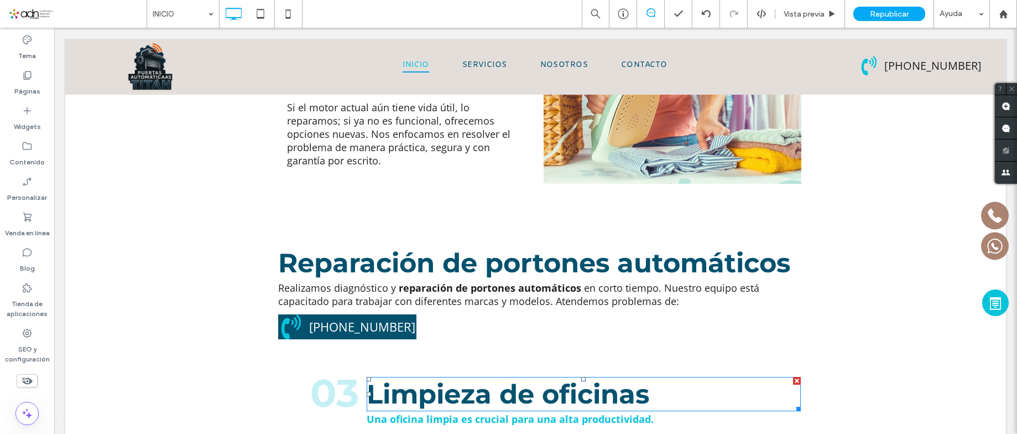
scroll to position [2000, 0]
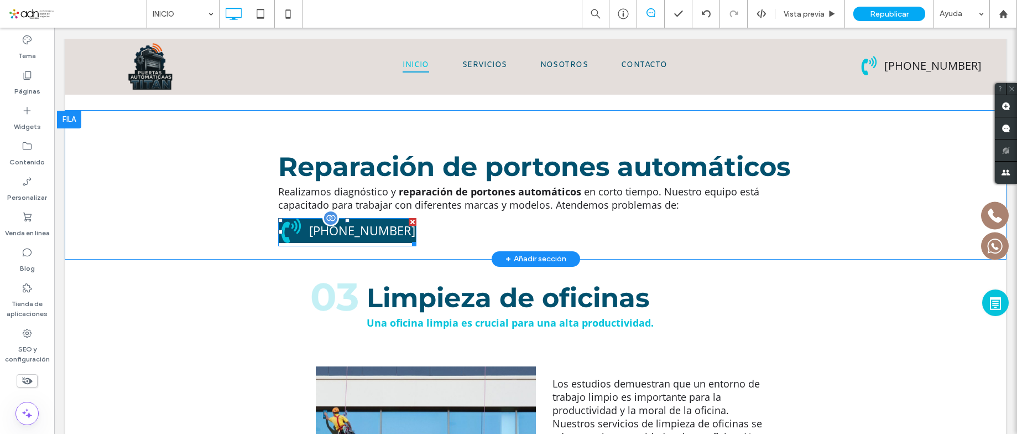
click at [379, 218] on span at bounding box center [347, 232] width 138 height 28
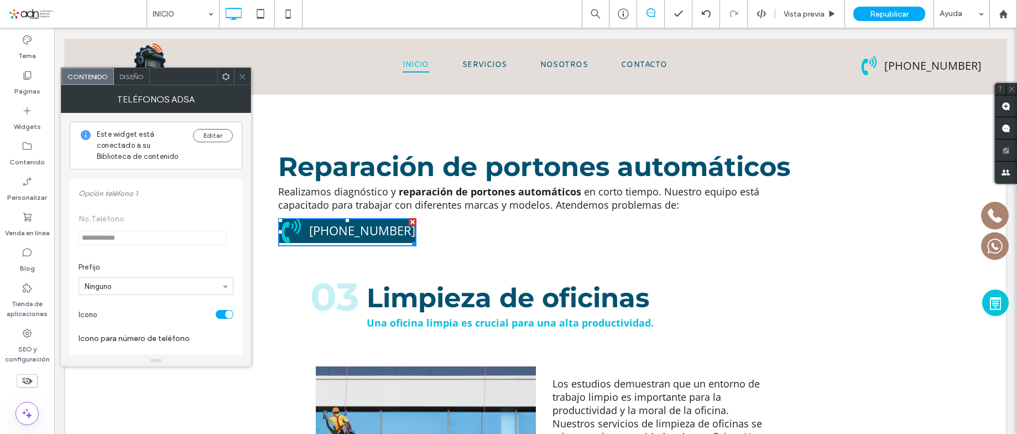
click at [226, 77] on icon at bounding box center [226, 76] width 8 height 8
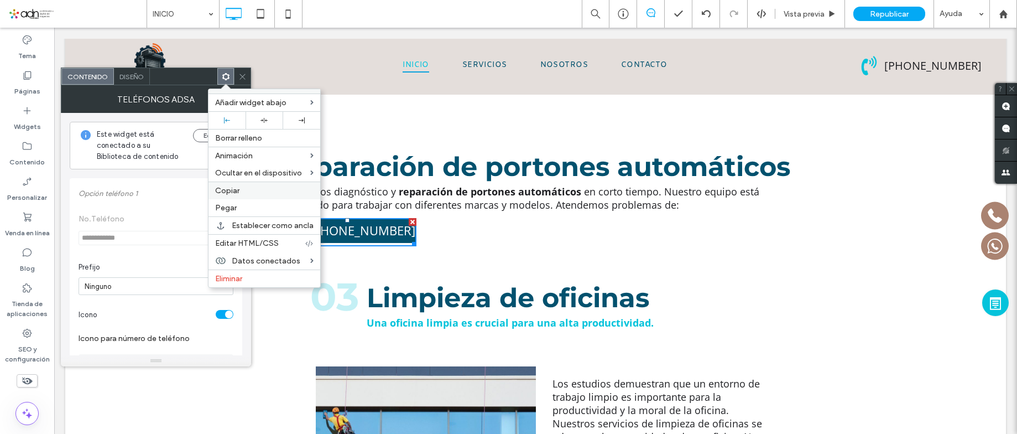
click at [242, 188] on label "Copiar" at bounding box center [264, 190] width 98 height 9
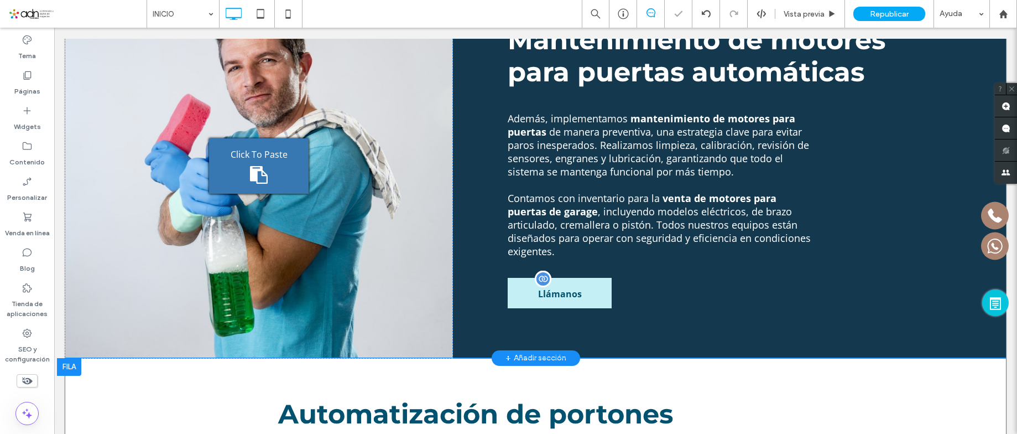
scroll to position [1004, 0]
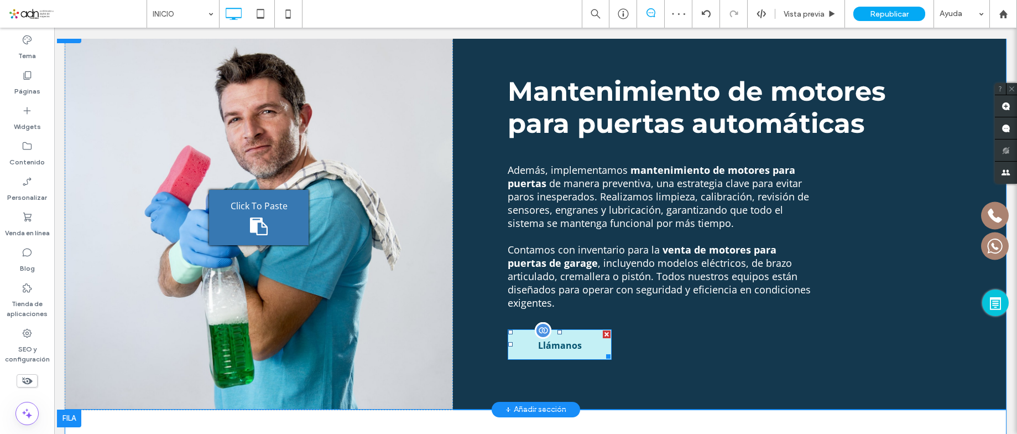
click at [566, 330] on span "Llámanos" at bounding box center [560, 345] width 44 height 30
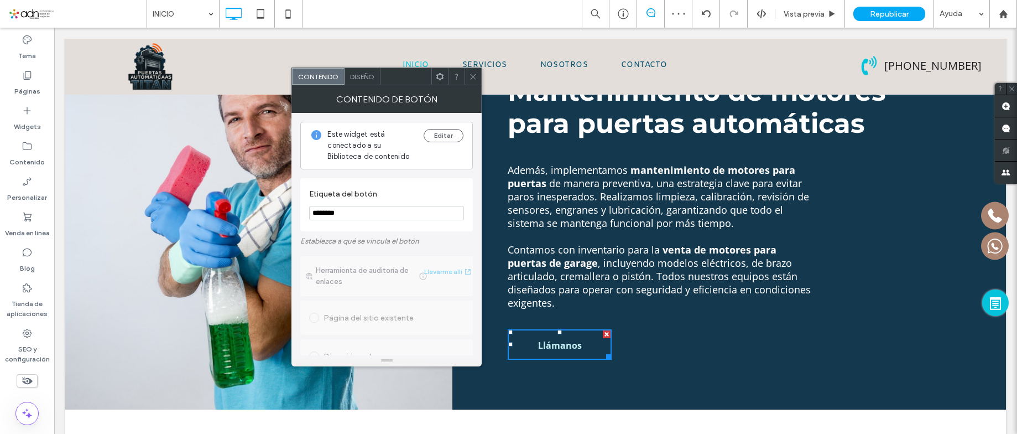
click at [441, 72] on icon at bounding box center [440, 76] width 8 height 8
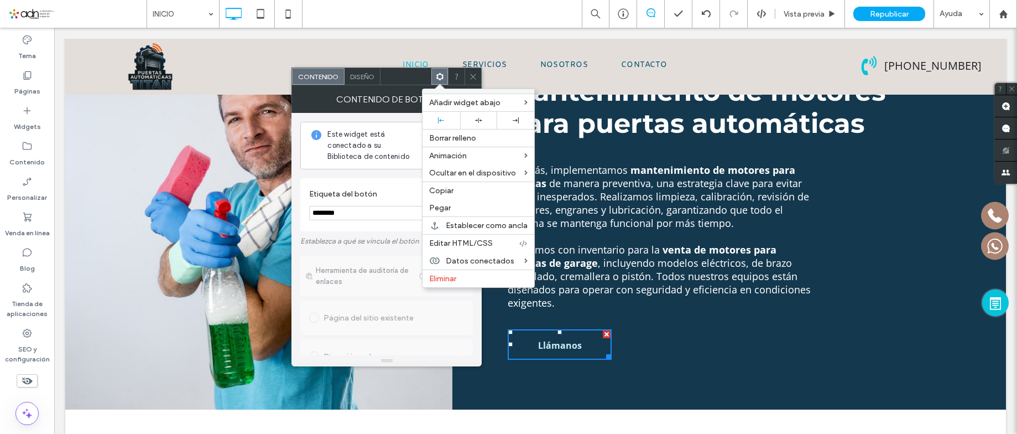
click at [452, 204] on label "Pegar" at bounding box center [478, 207] width 98 height 9
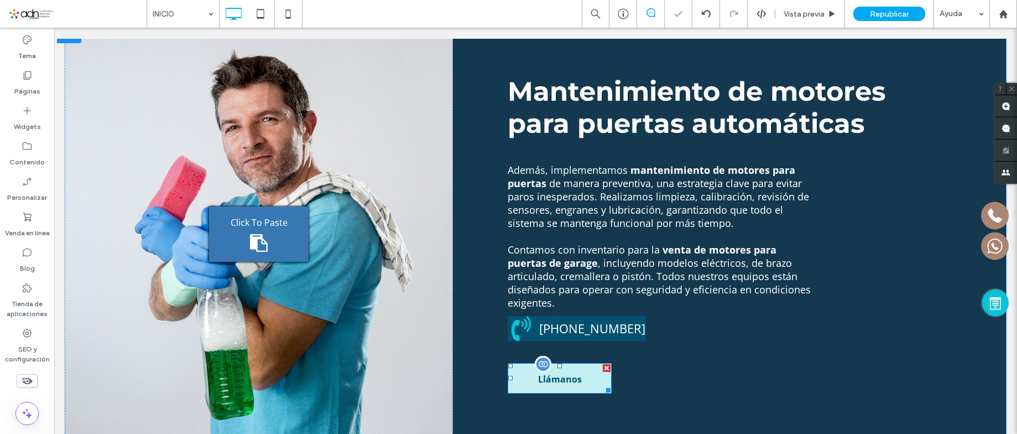
click at [603, 364] on div at bounding box center [607, 368] width 8 height 8
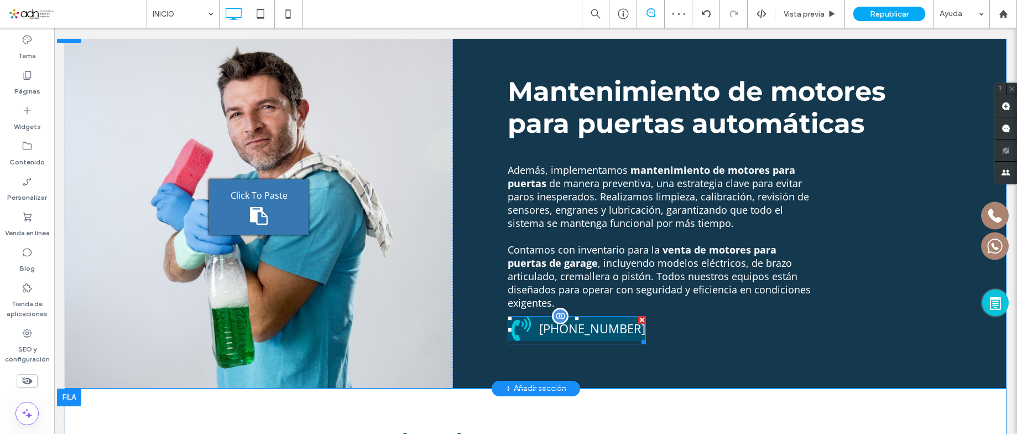
click at [551, 316] on span at bounding box center [577, 330] width 138 height 28
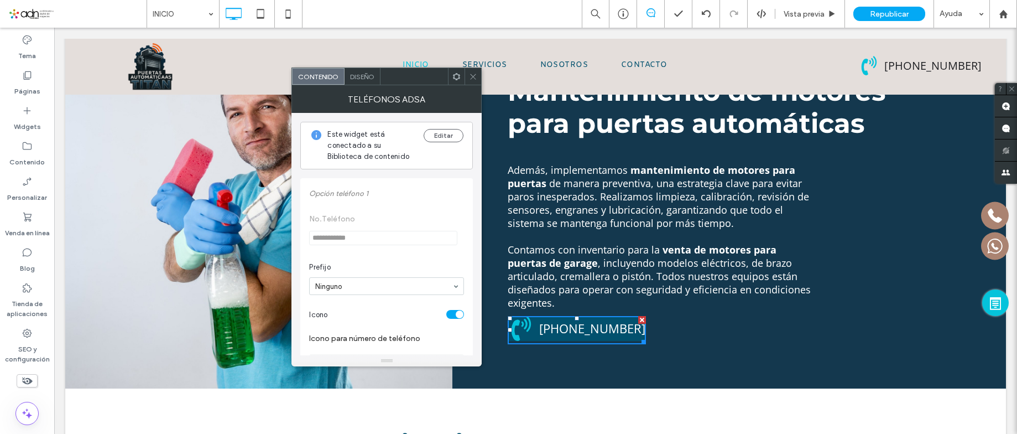
click at [352, 79] on span "Diseño" at bounding box center [362, 76] width 24 height 8
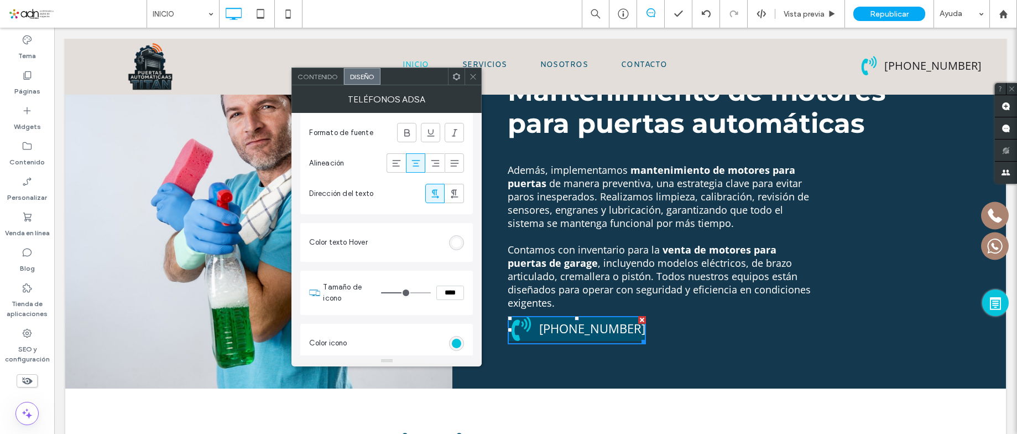
scroll to position [387, 0]
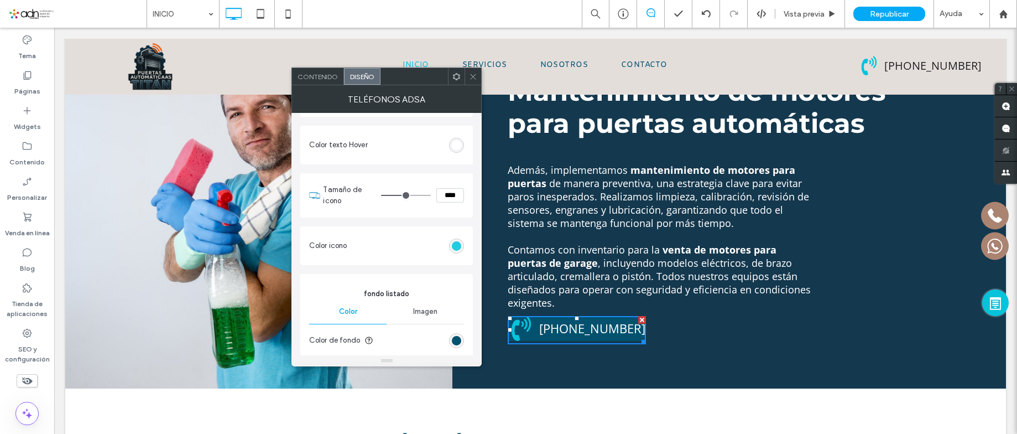
click at [454, 242] on div "rgb(5, 195, 219)" at bounding box center [456, 245] width 9 height 9
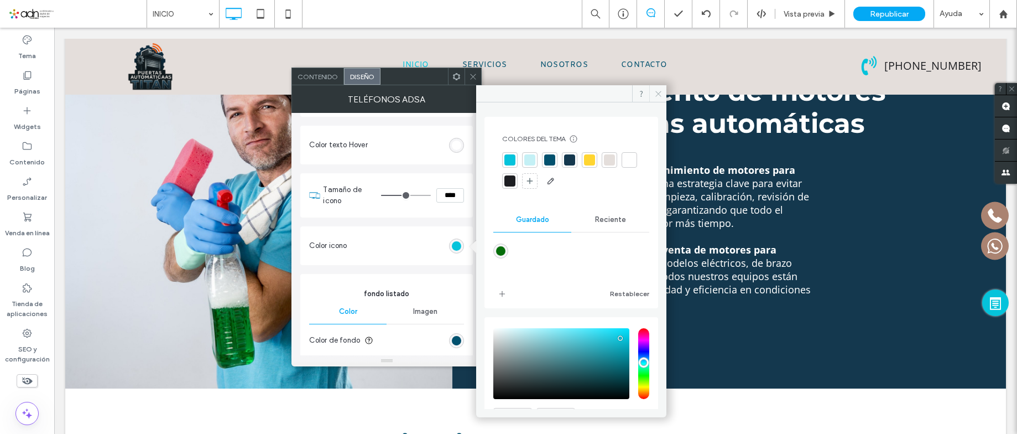
click at [661, 93] on icon at bounding box center [658, 94] width 8 height 8
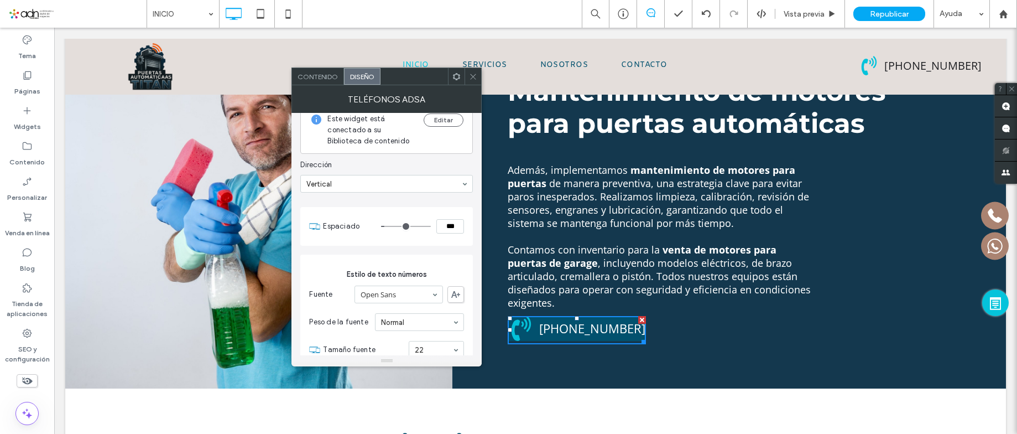
scroll to position [0, 0]
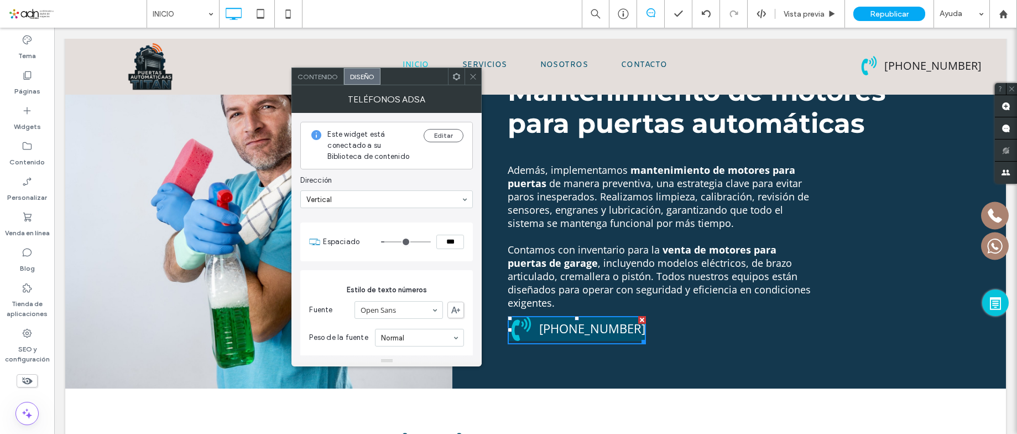
click at [321, 76] on span "Contenido" at bounding box center [318, 76] width 40 height 8
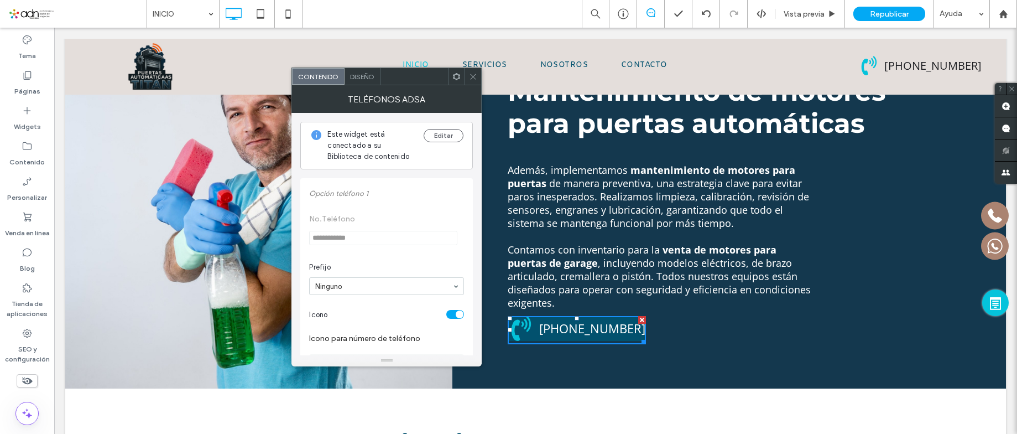
click at [360, 75] on span "Diseño" at bounding box center [362, 76] width 24 height 8
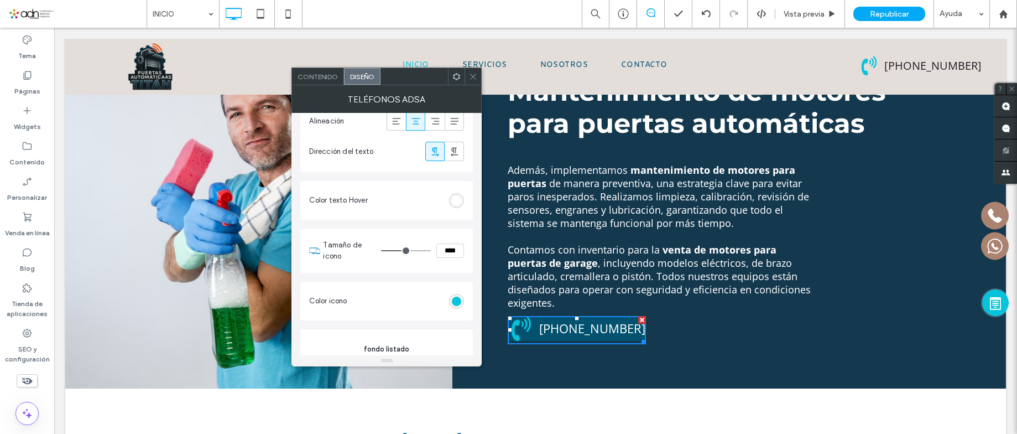
scroll to position [498, 0]
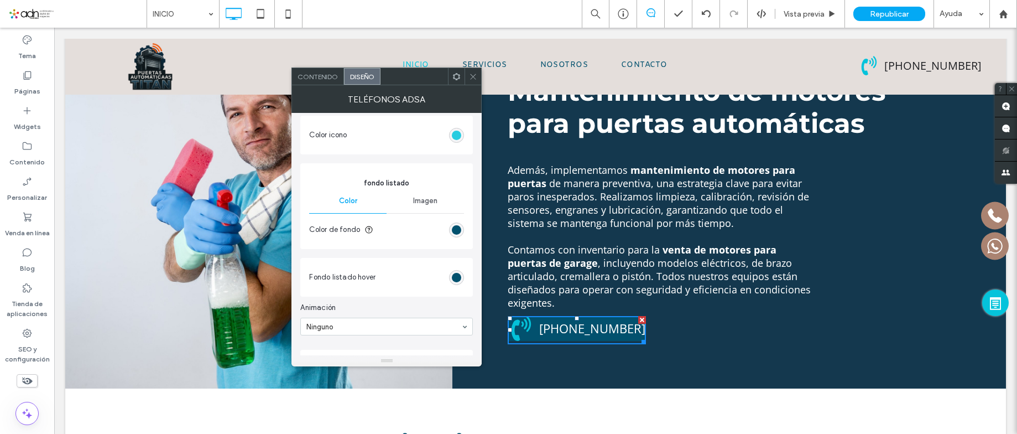
click at [460, 138] on div "rgba(5, 195, 219, 0.99)" at bounding box center [456, 135] width 9 height 9
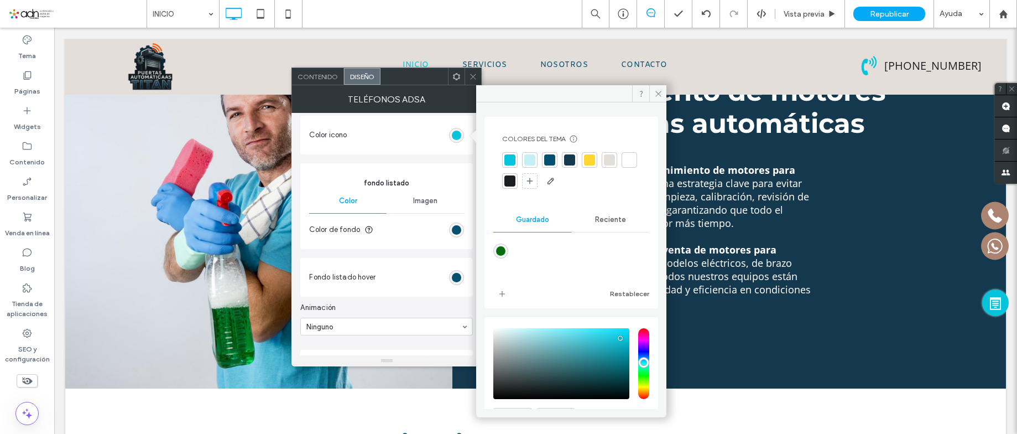
click at [593, 154] on div at bounding box center [589, 159] width 15 height 15
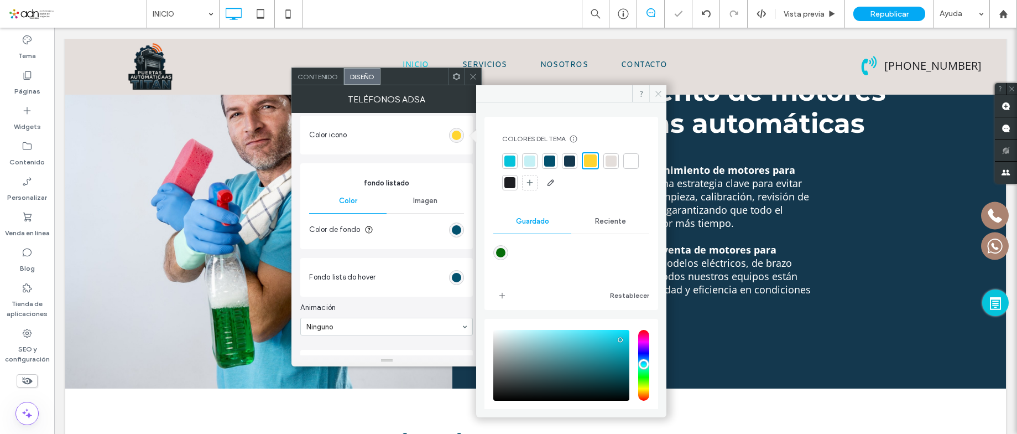
click at [656, 96] on use at bounding box center [658, 94] width 6 height 6
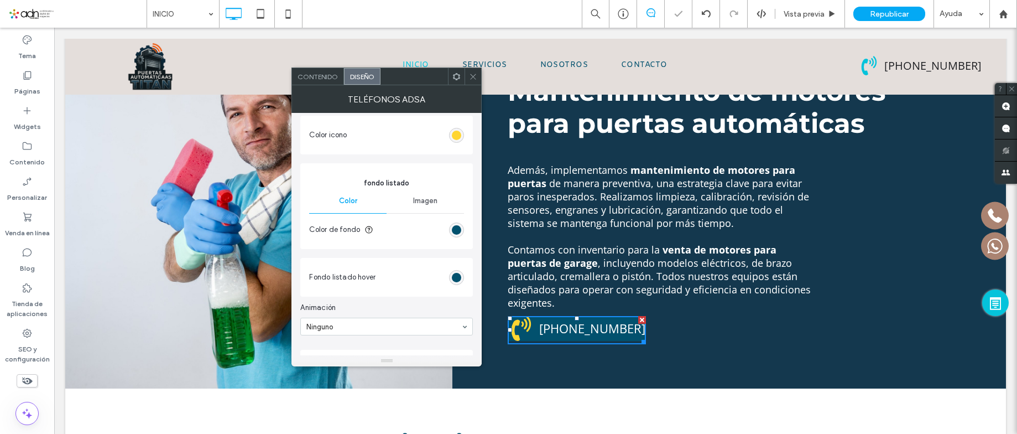
click at [472, 81] on span at bounding box center [473, 76] width 8 height 17
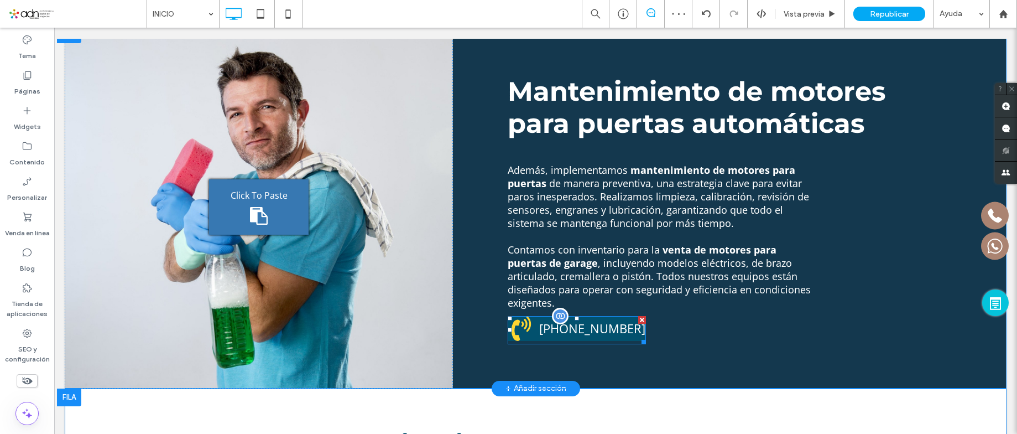
click at [526, 316] on span at bounding box center [577, 330] width 138 height 28
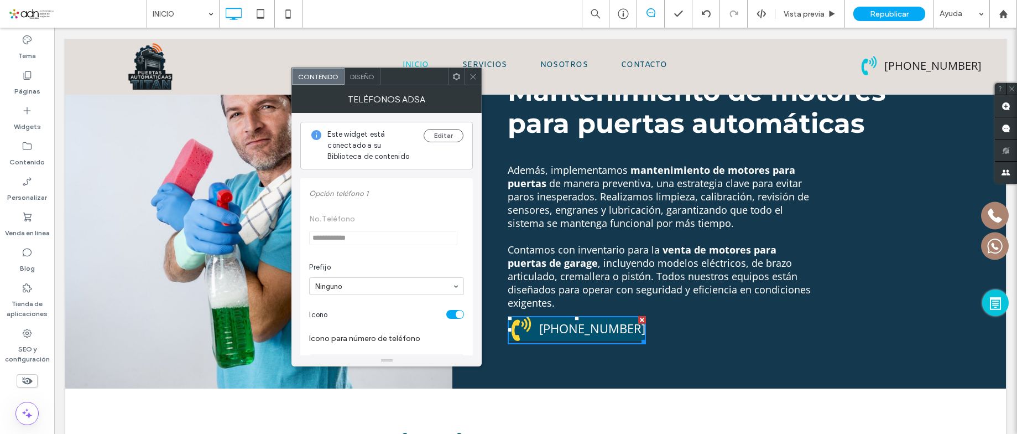
click at [460, 72] on icon at bounding box center [456, 76] width 8 height 8
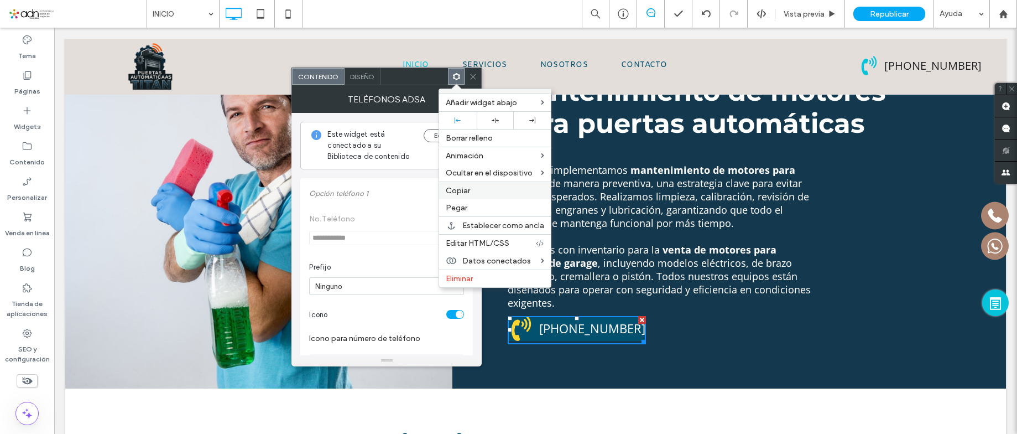
click at [477, 191] on label "Copiar" at bounding box center [495, 190] width 98 height 9
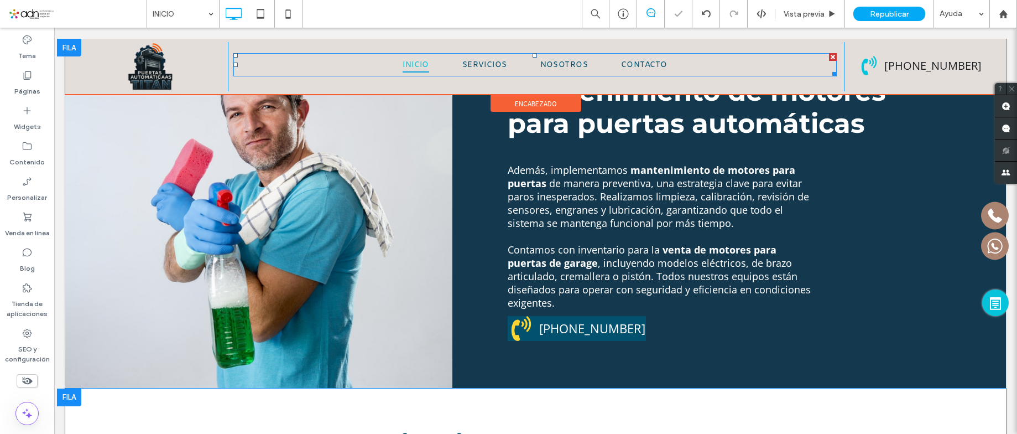
click at [473, 76] on nav "INICIO SERVICIOS NOSOTROS CONTACTO" at bounding box center [535, 64] width 604 height 23
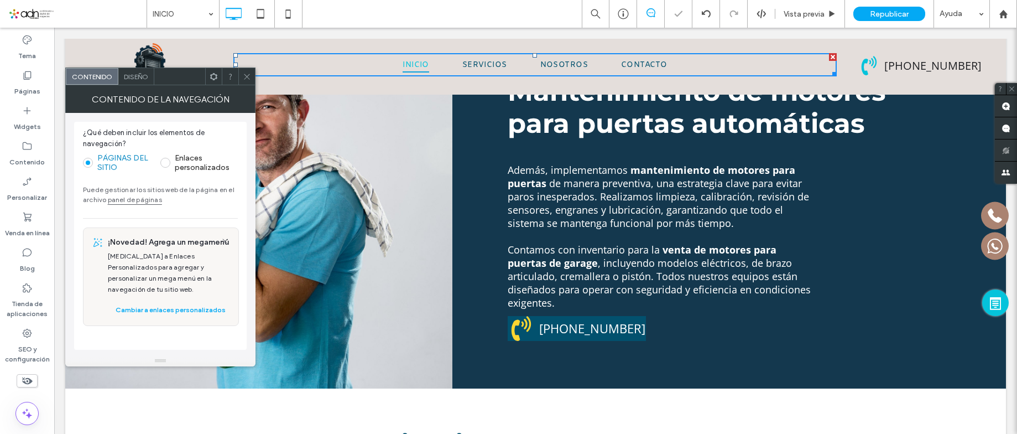
click at [243, 76] on icon at bounding box center [247, 76] width 8 height 8
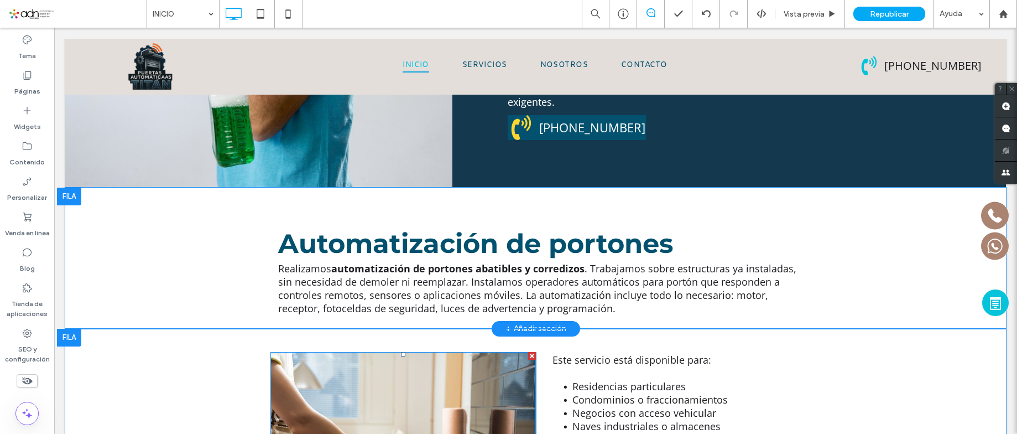
scroll to position [1115, 0]
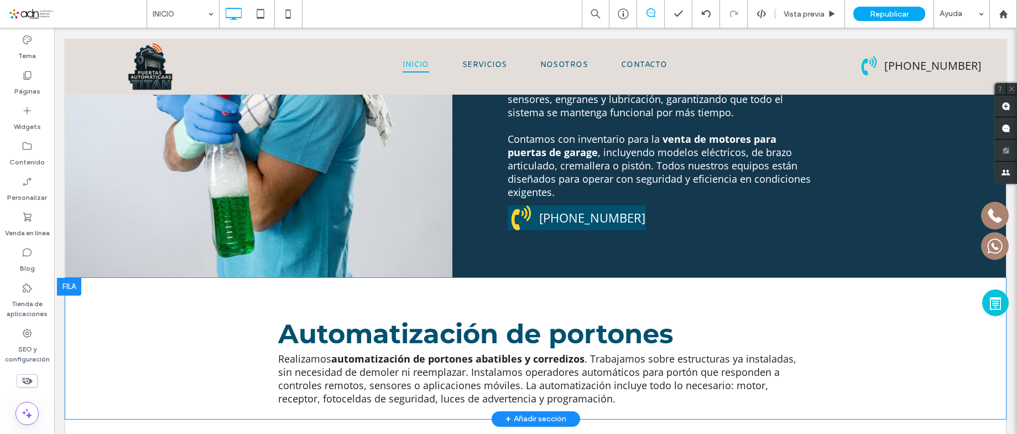
click at [73, 278] on div at bounding box center [69, 287] width 24 height 18
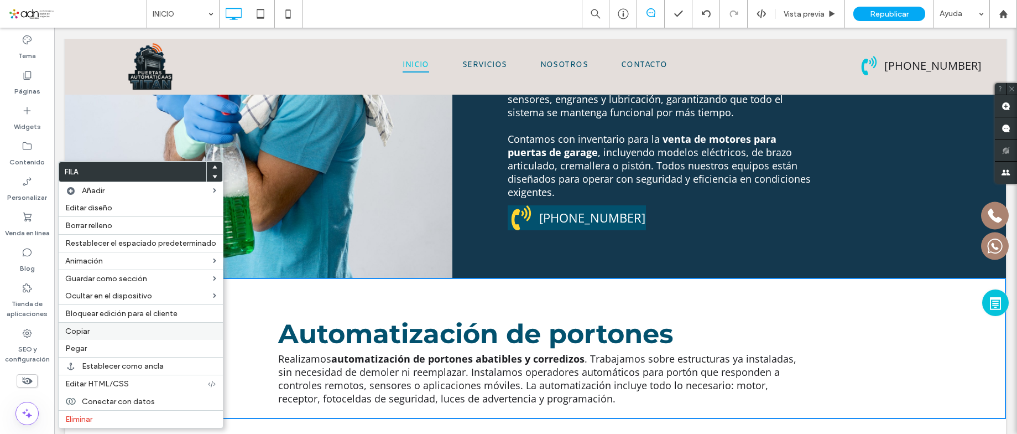
click at [84, 333] on span "Copiar" at bounding box center [77, 330] width 24 height 9
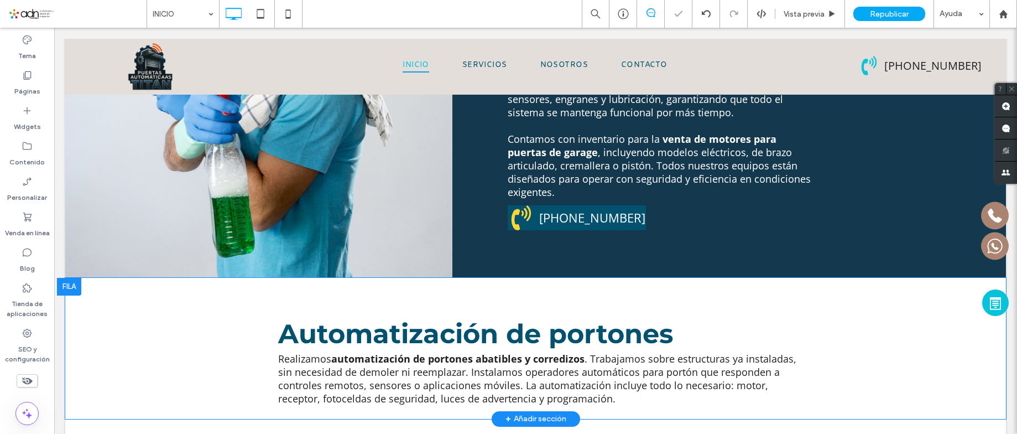
click at [72, 278] on div at bounding box center [69, 287] width 24 height 18
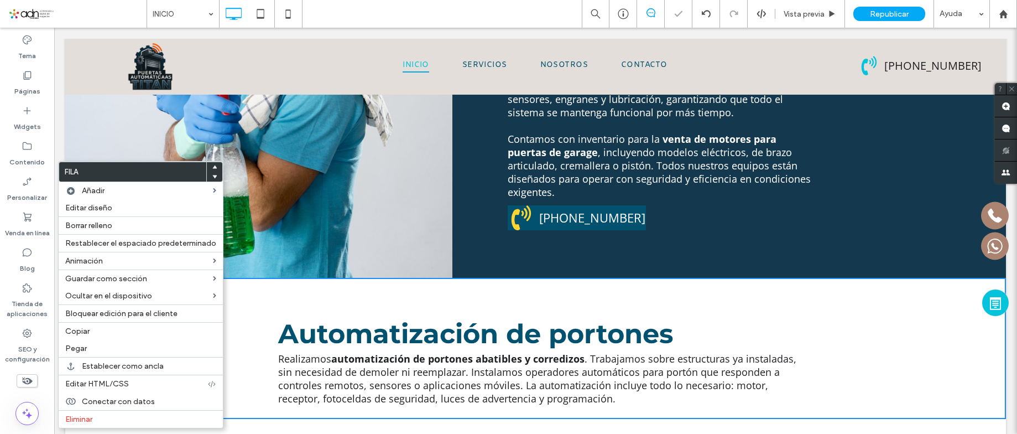
click at [116, 351] on label "Pegar" at bounding box center [140, 347] width 151 height 9
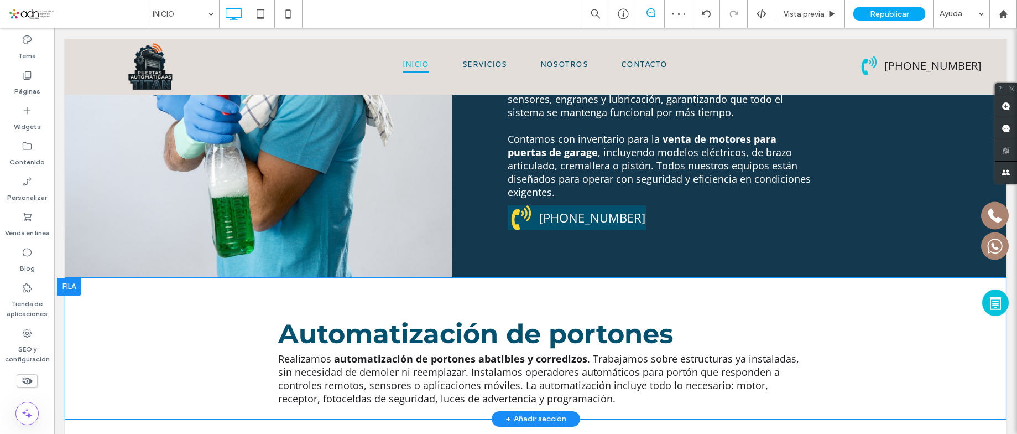
click at [215, 278] on div "Automatización de portones Realizamos automatización de portones abatibles y co…" at bounding box center [535, 348] width 941 height 141
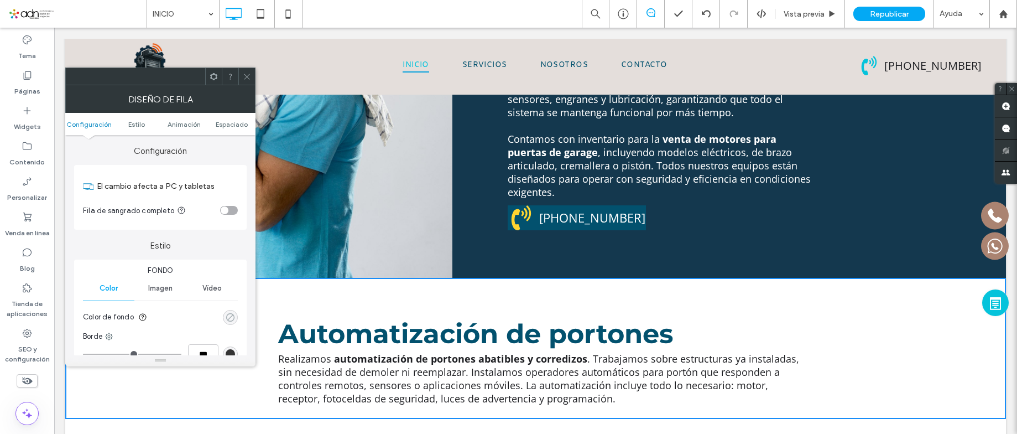
click at [232, 318] on div "rgba(0, 0, 0, 0)" at bounding box center [230, 316] width 9 height 9
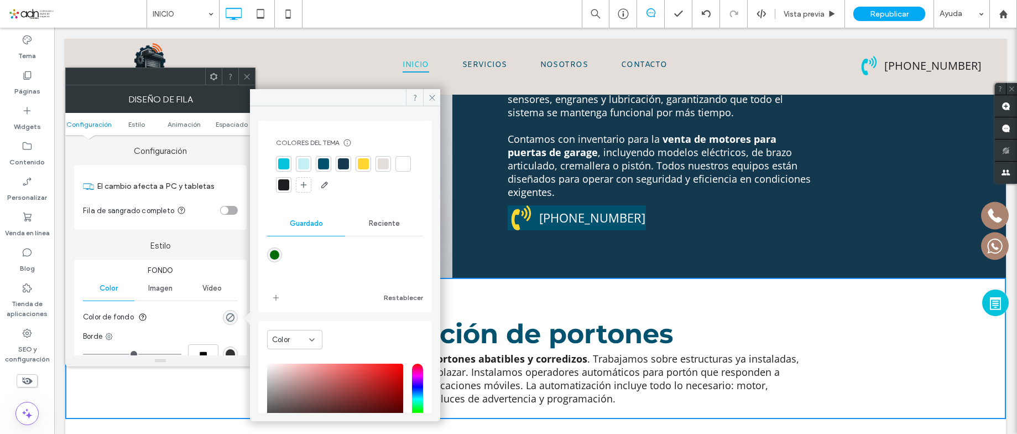
click at [361, 168] on div at bounding box center [363, 163] width 11 height 11
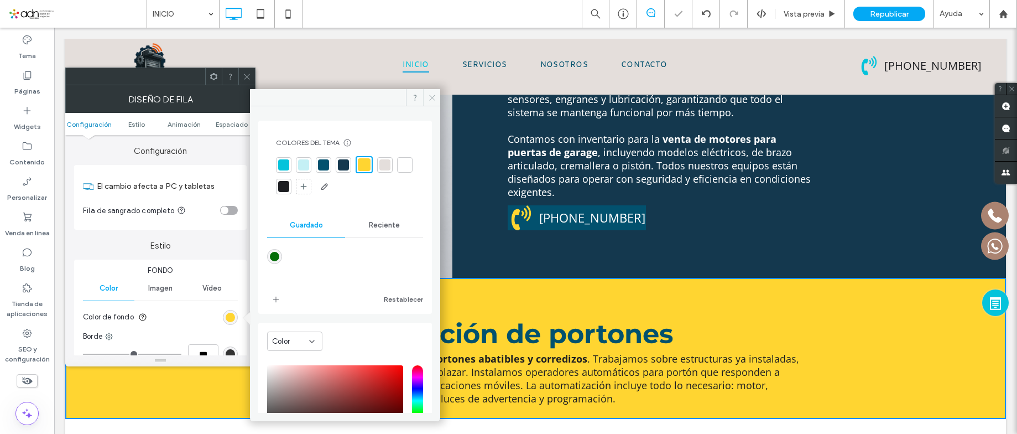
click at [433, 100] on icon at bounding box center [432, 97] width 8 height 8
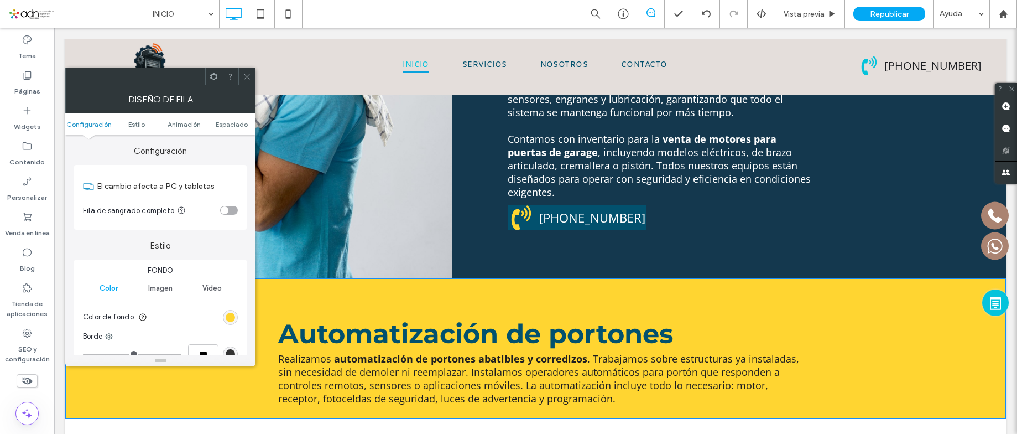
click at [249, 76] on icon at bounding box center [247, 76] width 8 height 8
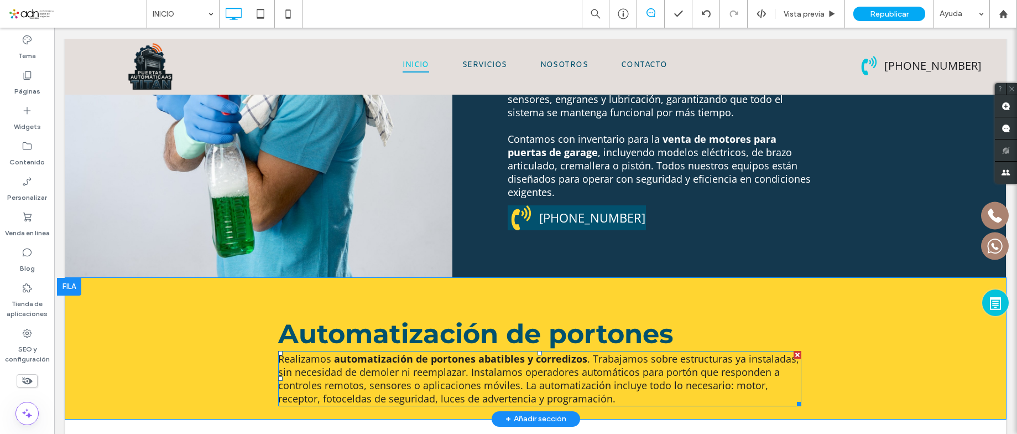
click at [364, 352] on span ". Trabajamos sobre estructuras ya instaladas, sin necesidad de demoler ni reemp…" at bounding box center [538, 378] width 521 height 53
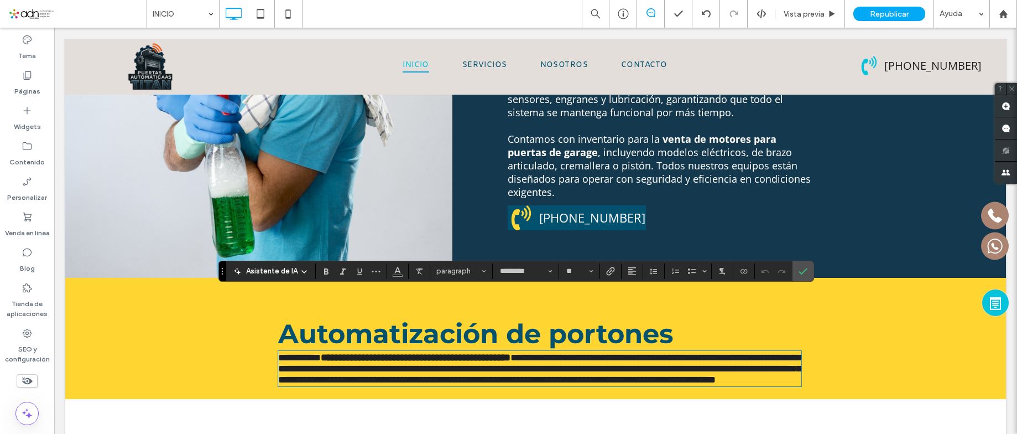
type input "*********"
type input "**"
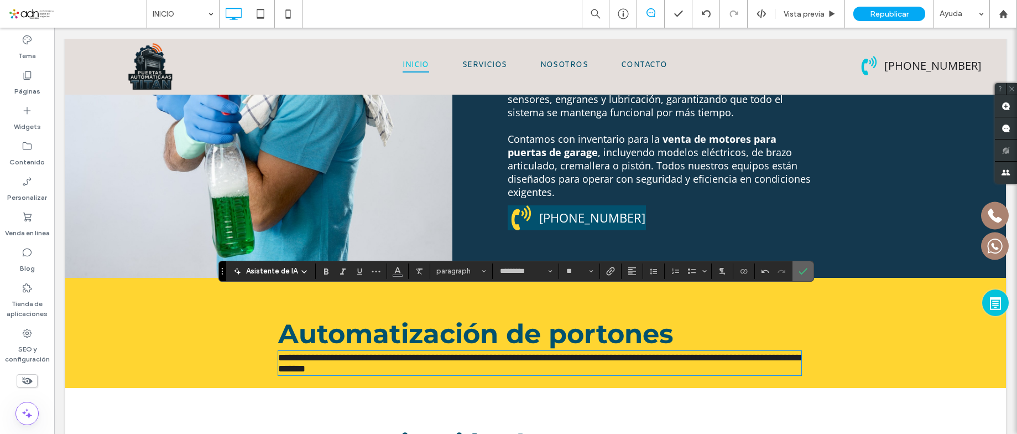
click at [800, 265] on label "Confirmar" at bounding box center [803, 271] width 17 height 20
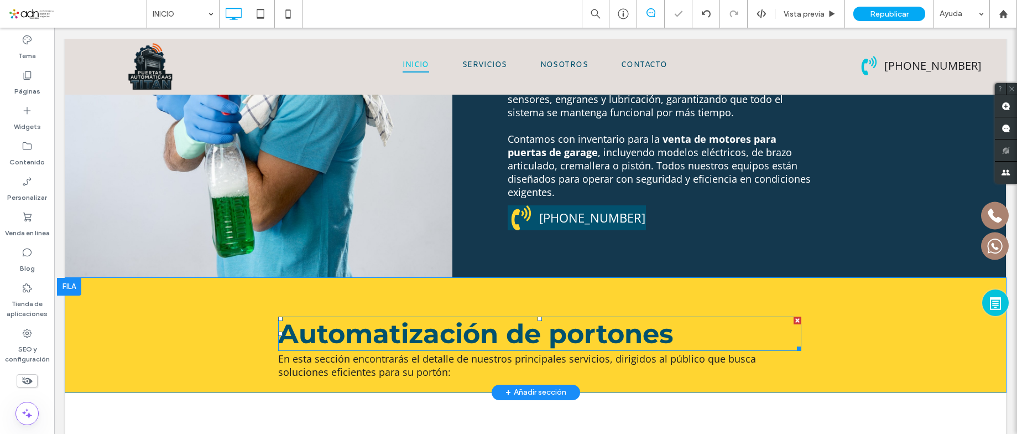
click at [422, 317] on strong "Automatización de portones" at bounding box center [475, 333] width 395 height 32
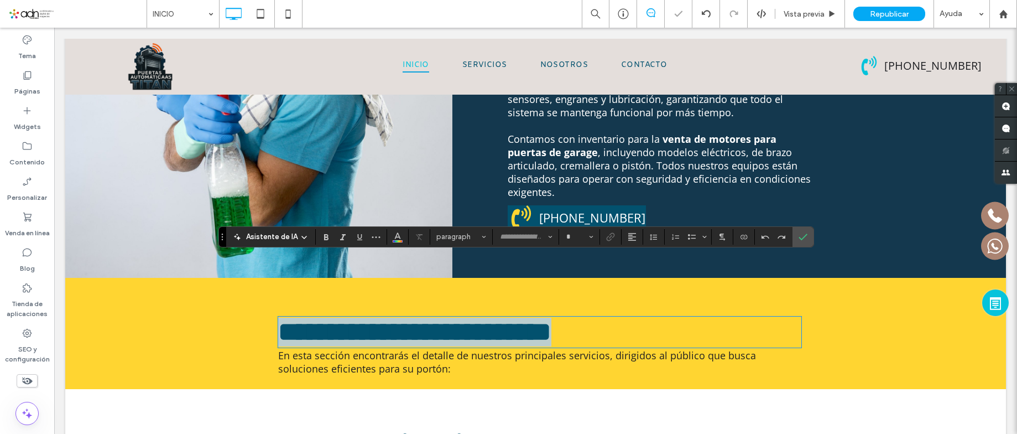
type input "**********"
type input "**"
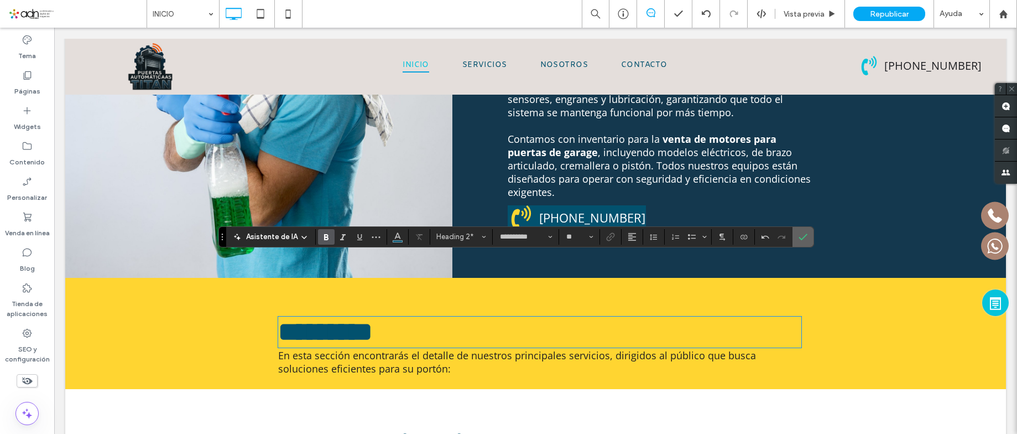
click at [799, 237] on icon "Confirmar" at bounding box center [803, 236] width 9 height 9
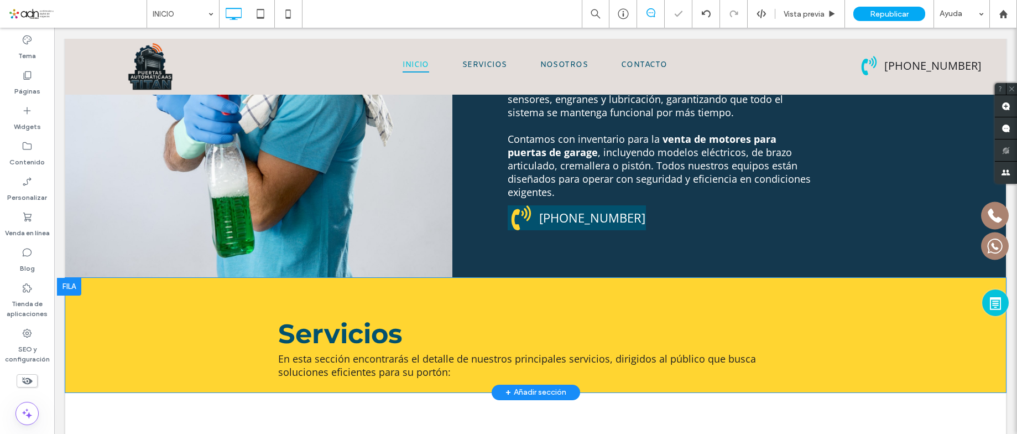
click at [679, 278] on div "Servicios En esta sección encontrarás el detalle de nuestros principales servic…" at bounding box center [535, 335] width 941 height 114
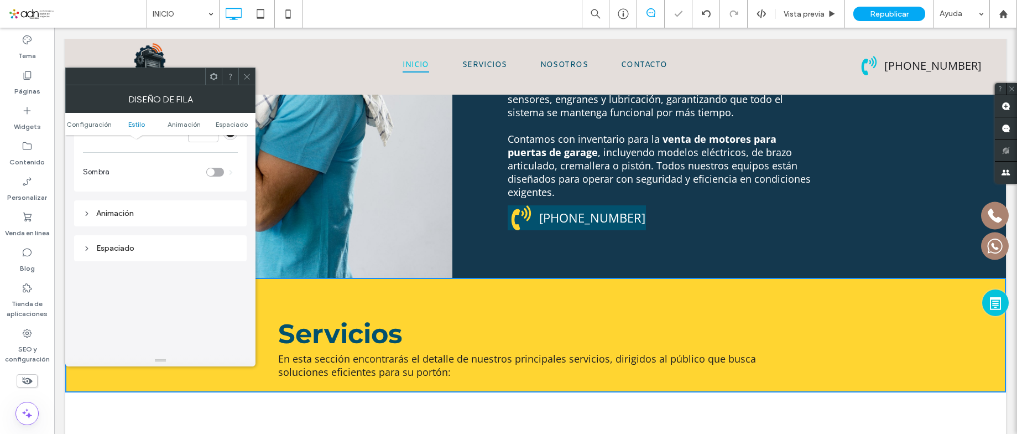
click at [147, 243] on div "Espaciado" at bounding box center [160, 248] width 155 height 15
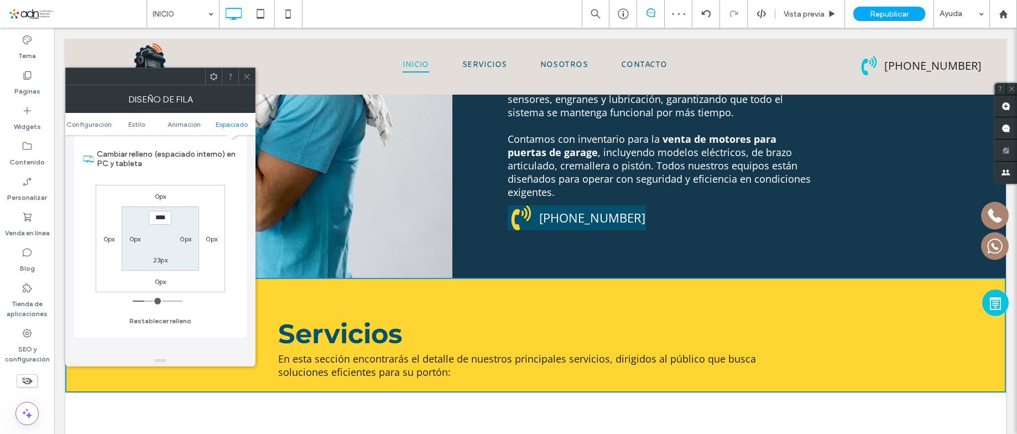
scroll to position [387, 0]
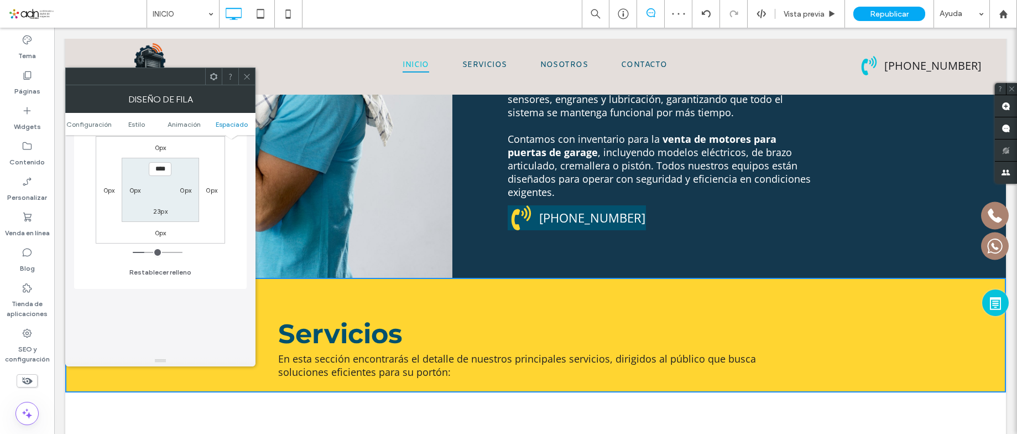
click at [163, 212] on label "23px" at bounding box center [160, 211] width 14 height 8
type input "**"
type input "****"
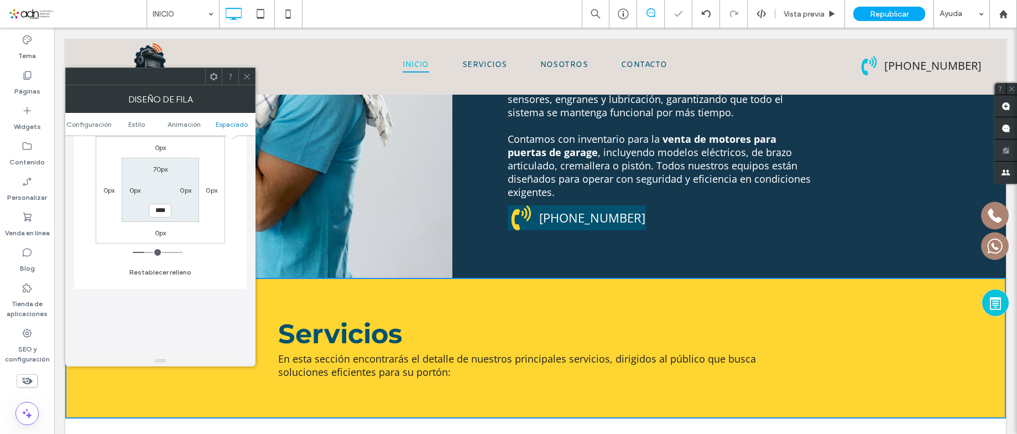
click at [244, 75] on icon at bounding box center [247, 76] width 8 height 8
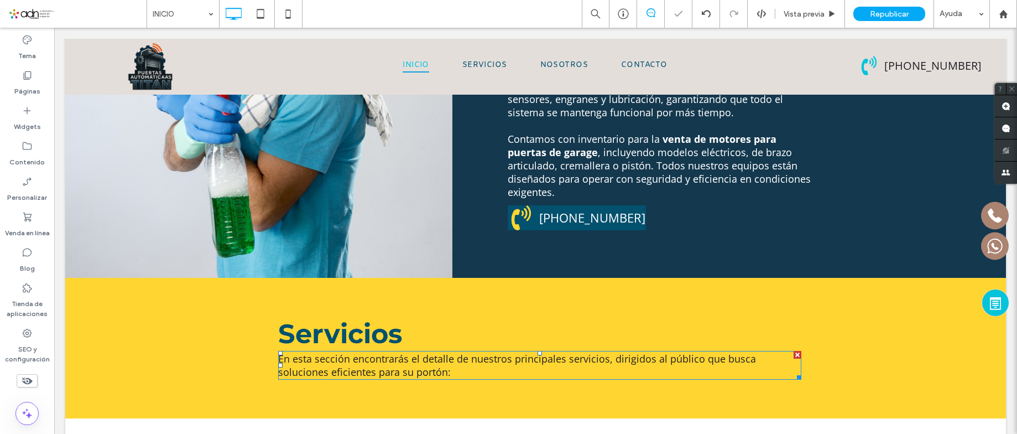
click at [732, 352] on span "En esta sección encontrarás el detalle de nuestros principales servicios, dirig…" at bounding box center [517, 365] width 478 height 27
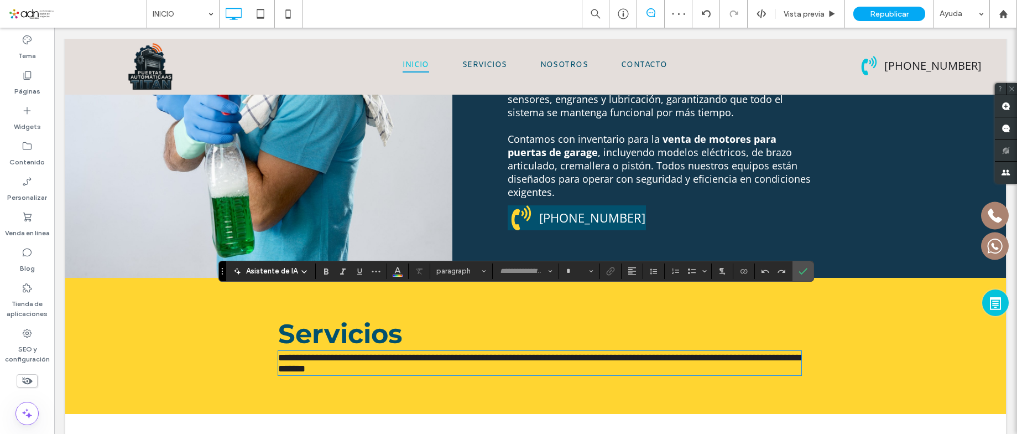
type input "*********"
type input "**"
click at [669, 352] on span "**********" at bounding box center [539, 362] width 523 height 21
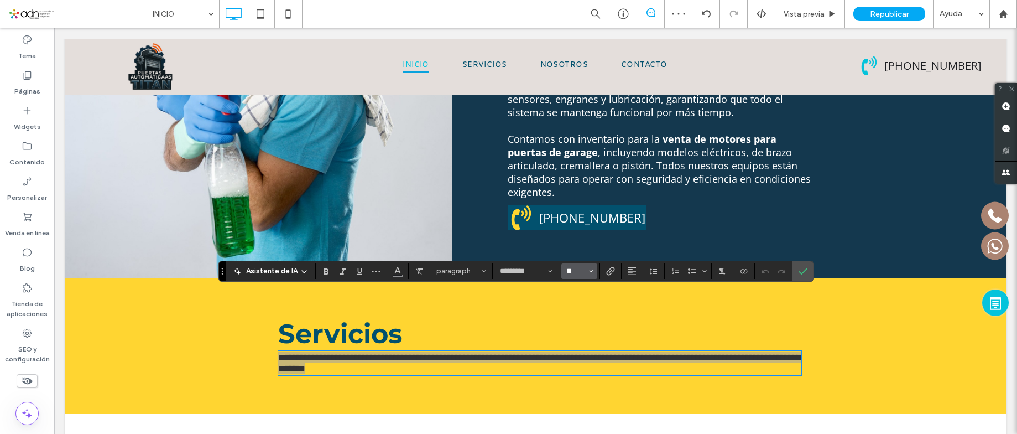
click at [569, 272] on input "**" at bounding box center [576, 271] width 22 height 9
type input "**"
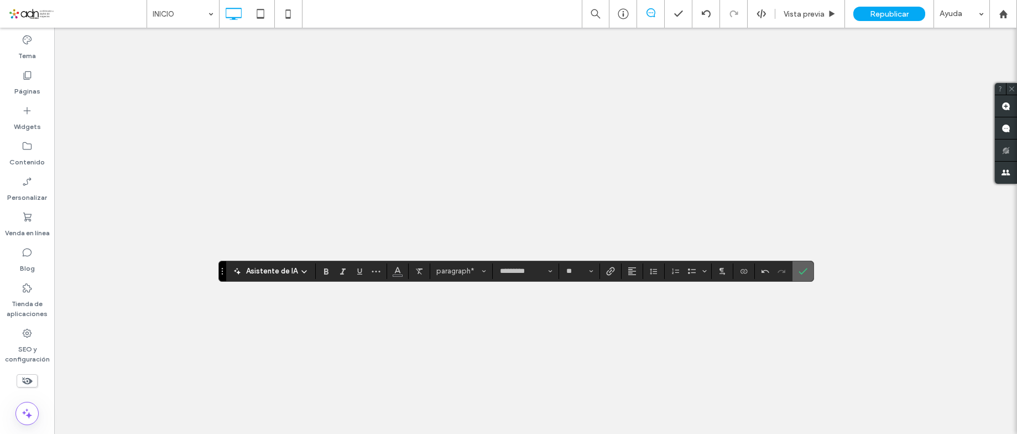
click at [799, 268] on icon "Confirmar" at bounding box center [803, 271] width 9 height 9
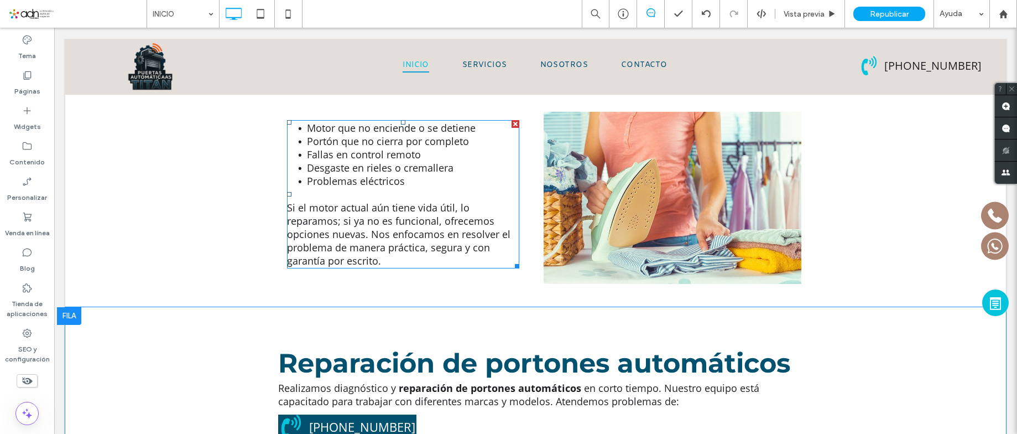
scroll to position [2000, 0]
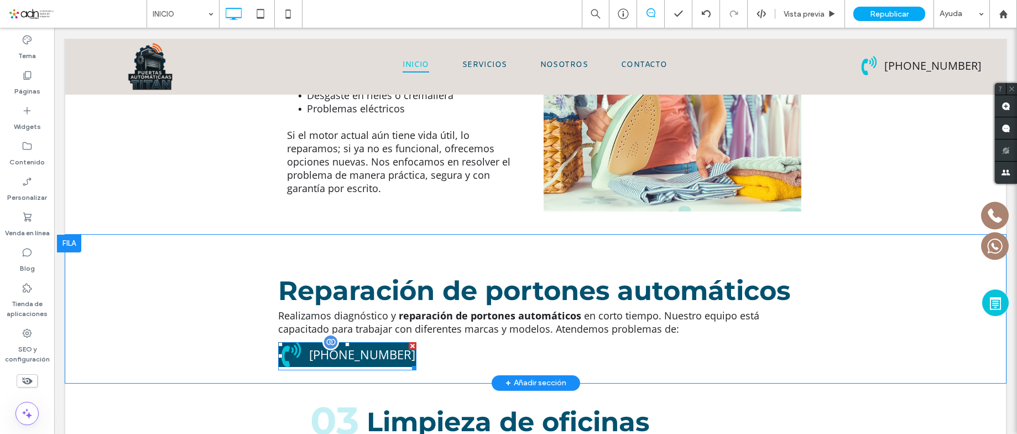
click at [409, 342] on div at bounding box center [413, 346] width 8 height 8
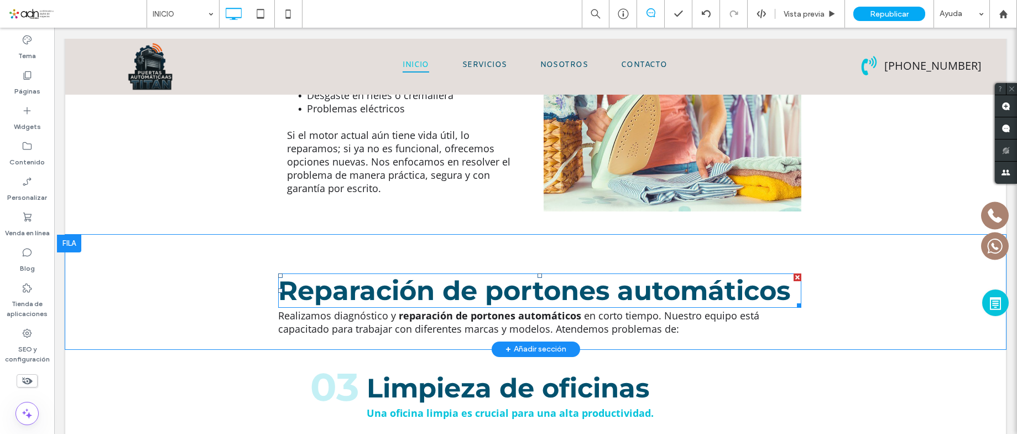
click at [477, 274] on strong "Reparación de portones automáticos" at bounding box center [534, 290] width 512 height 32
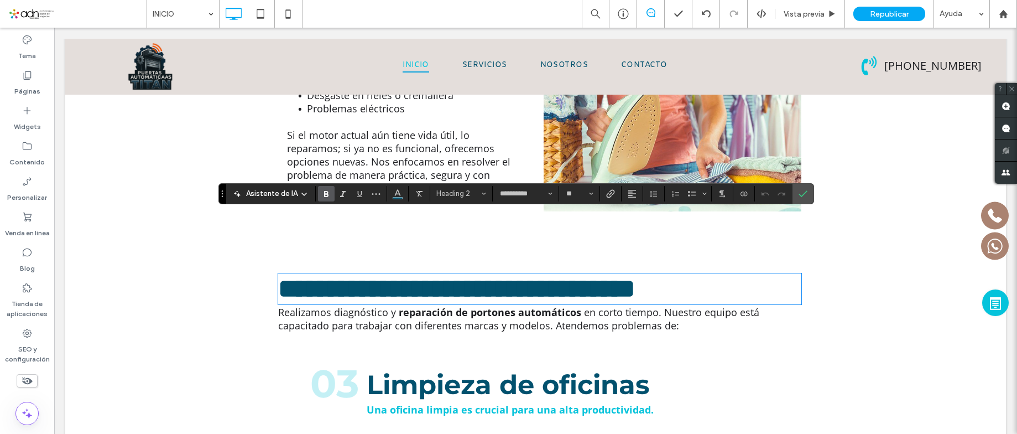
type input "**********"
type input "**"
click at [805, 194] on icon "Confirmar" at bounding box center [803, 193] width 9 height 9
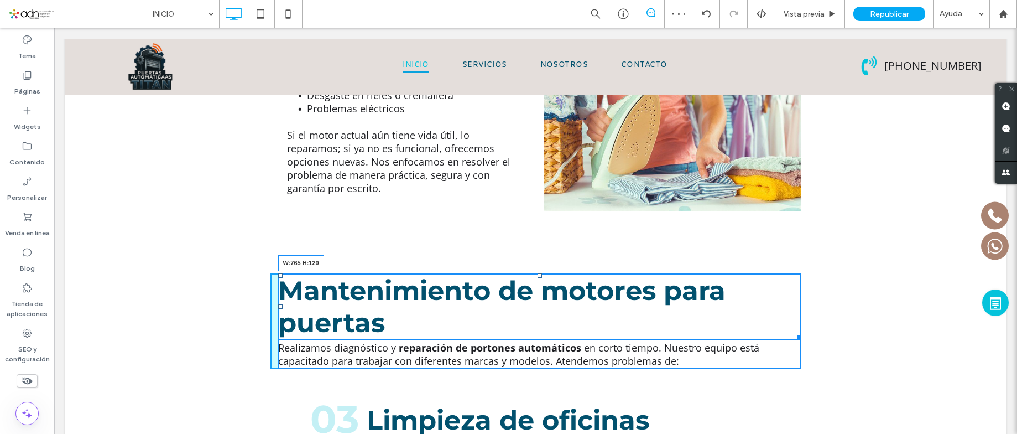
drag, startPoint x: 791, startPoint y: 275, endPoint x: 691, endPoint y: 267, distance: 100.5
click at [691, 273] on div "Mantenimiento de motores para puertas W:765 H:120" at bounding box center [539, 306] width 523 height 66
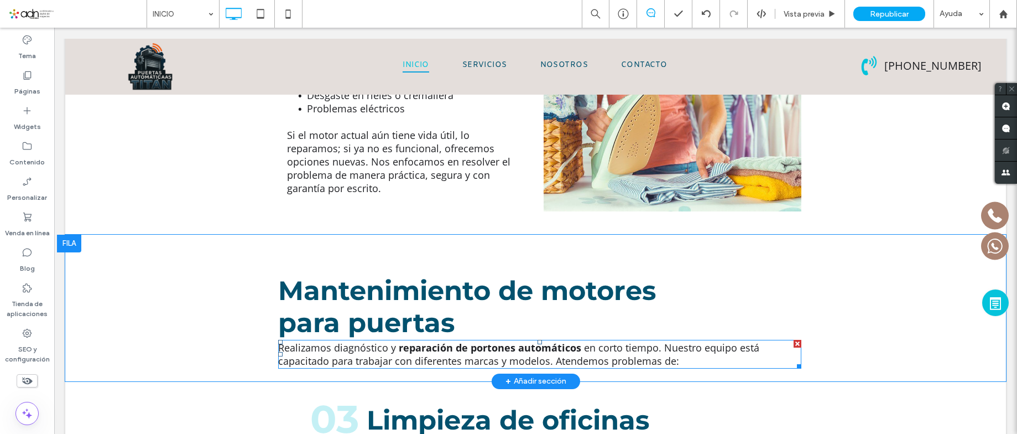
click at [331, 341] on p "Realizamos diagnóstico y reparación de portones automáticos en corto tiempo. Nu…" at bounding box center [539, 354] width 523 height 27
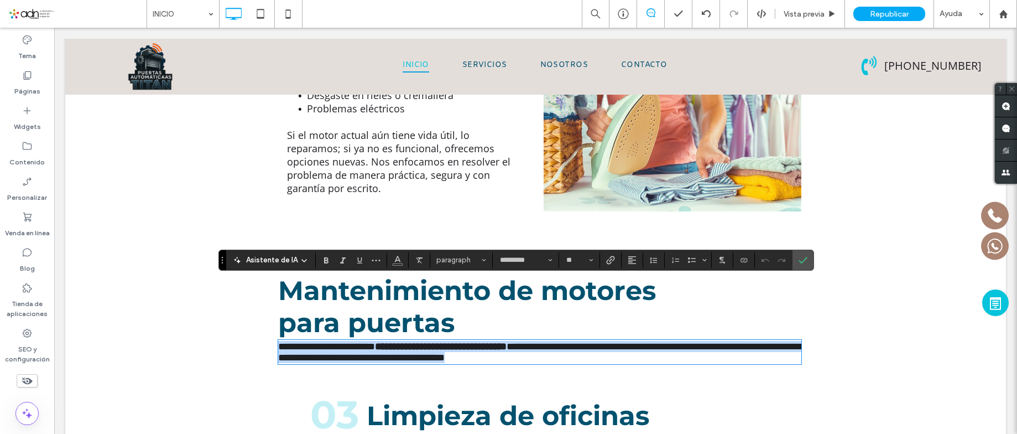
type input "*********"
type input "**"
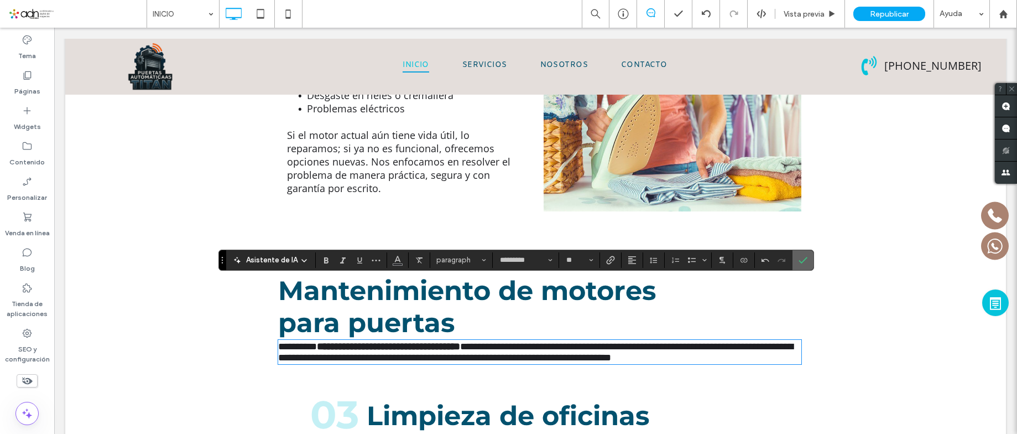
drag, startPoint x: 801, startPoint y: 262, endPoint x: 555, endPoint y: 237, distance: 247.8
click at [801, 262] on icon "Confirmar" at bounding box center [803, 259] width 9 height 9
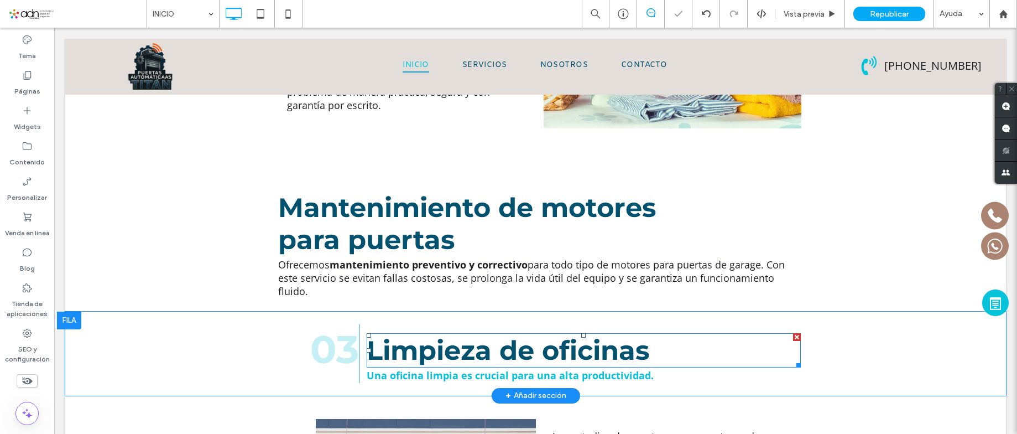
scroll to position [2166, 0]
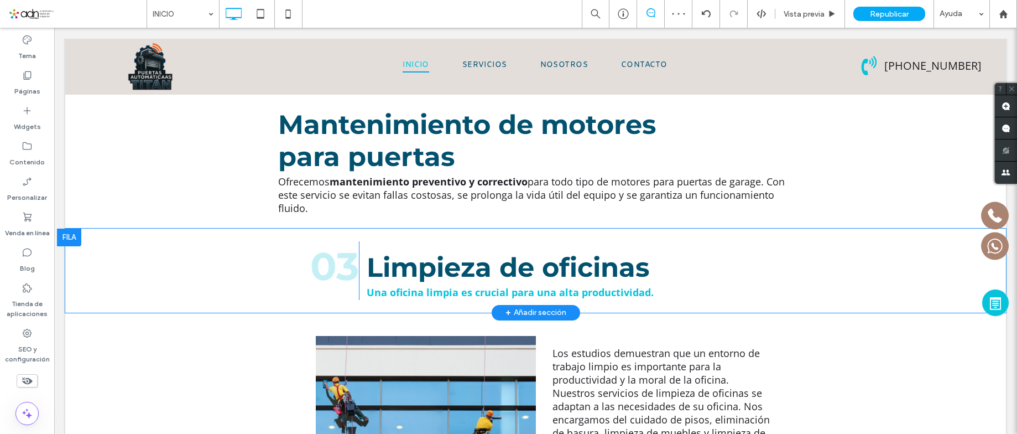
click at [76, 228] on div at bounding box center [69, 237] width 24 height 18
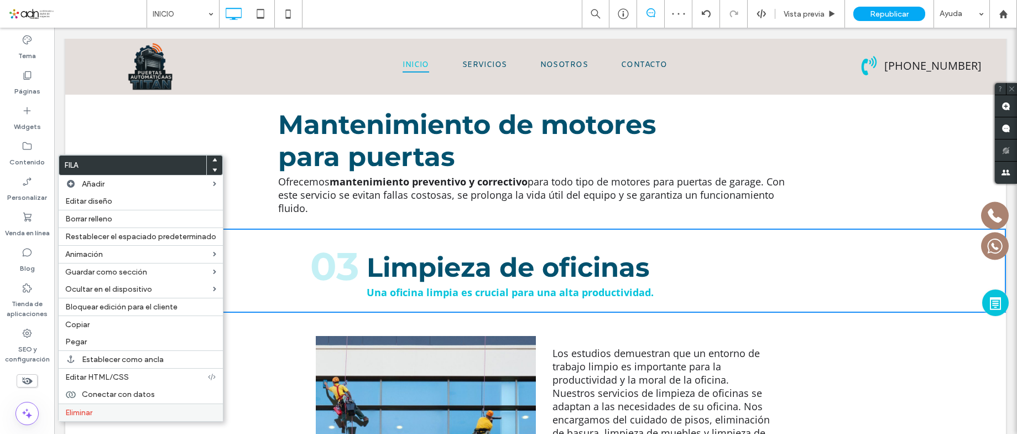
click at [96, 416] on label "Eliminar" at bounding box center [140, 412] width 151 height 9
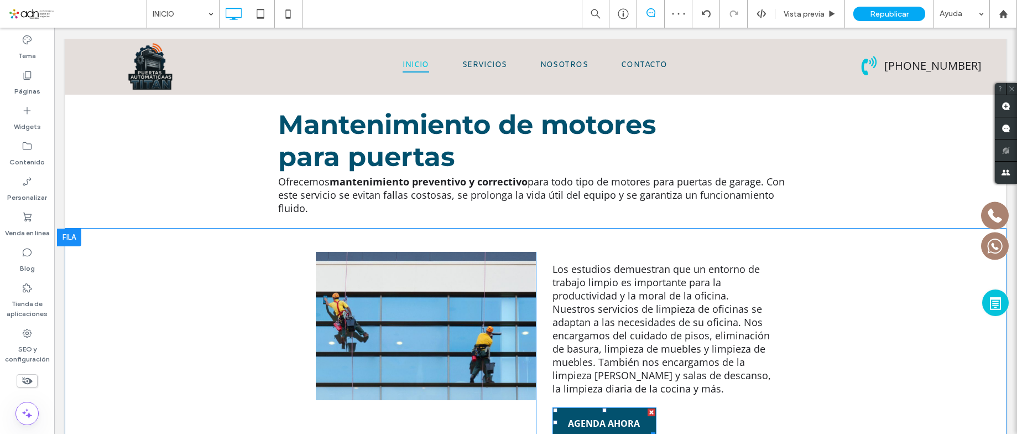
click at [648, 408] on div at bounding box center [652, 412] width 8 height 8
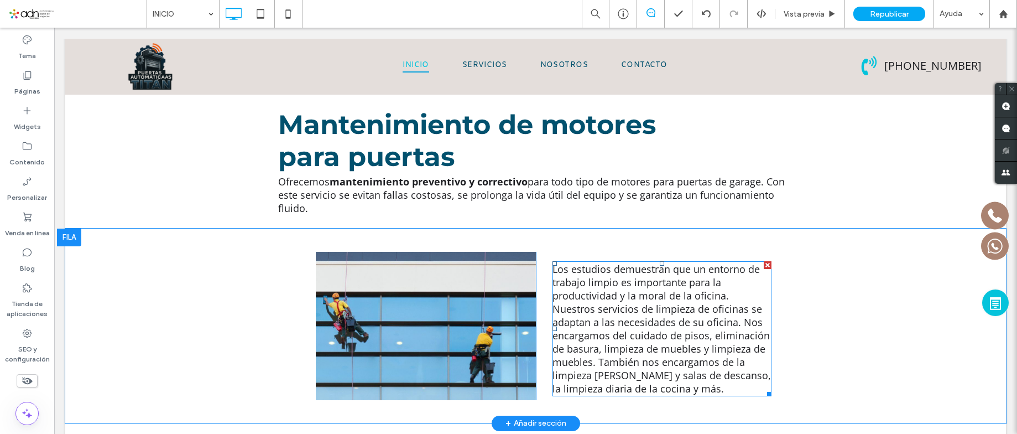
click at [577, 262] on span "Los estudios demuestran que un entorno de trabajo limpio es importante para la …" at bounding box center [661, 328] width 218 height 133
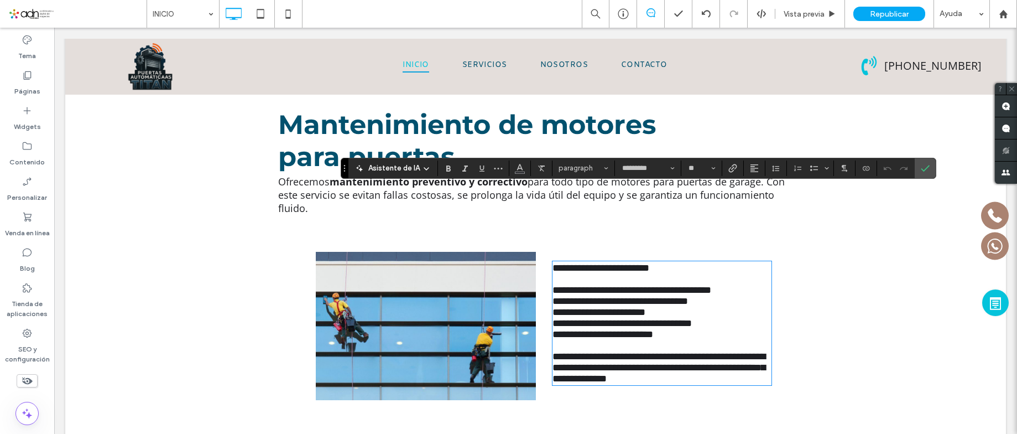
type input "*********"
type input "**"
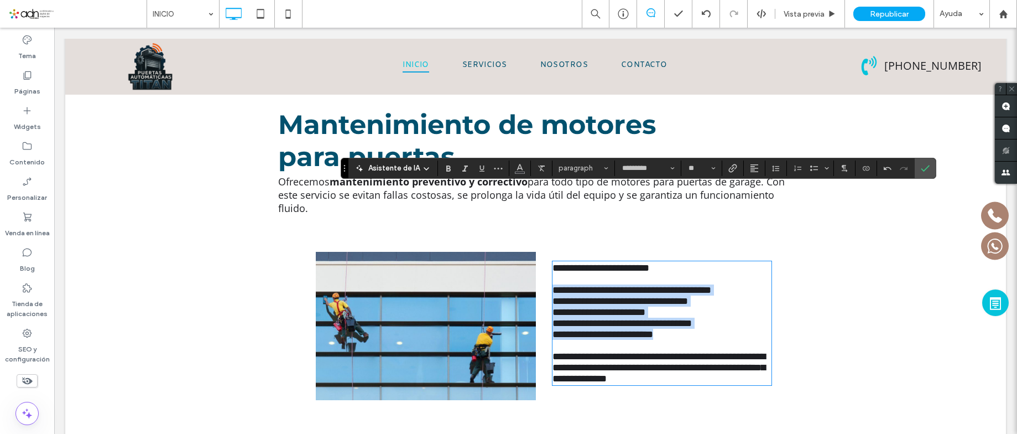
drag, startPoint x: 554, startPoint y: 223, endPoint x: 530, endPoint y: 215, distance: 25.2
click at [530, 252] on div "**********" at bounding box center [535, 326] width 531 height 149
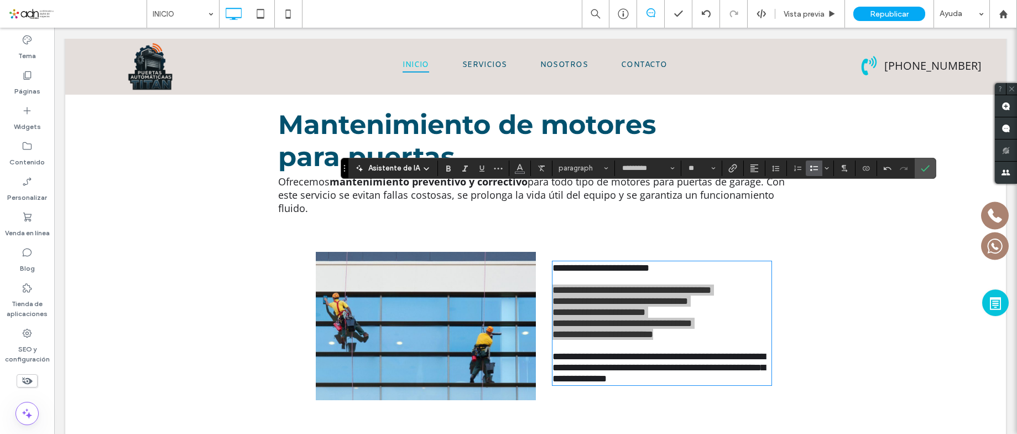
click at [815, 168] on icon "Lista con viñetas" at bounding box center [814, 168] width 9 height 9
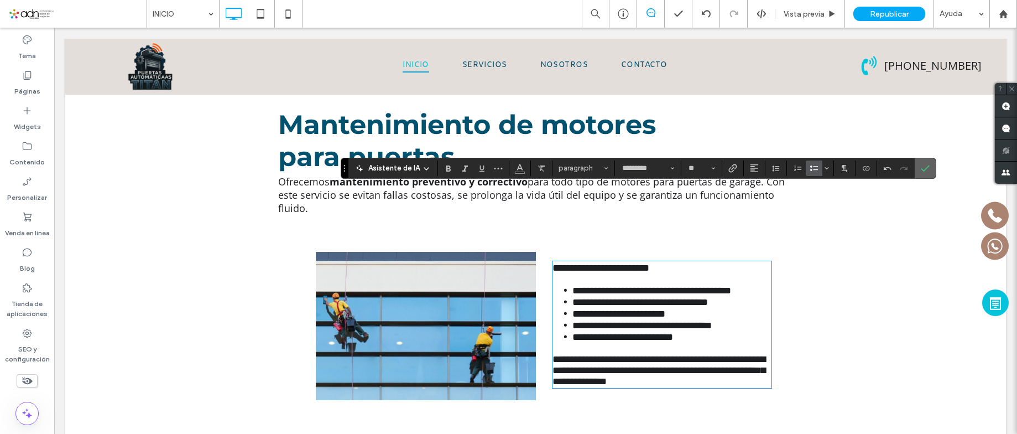
click at [933, 171] on section at bounding box center [925, 168] width 21 height 20
click at [927, 171] on icon "Confirmar" at bounding box center [925, 168] width 9 height 9
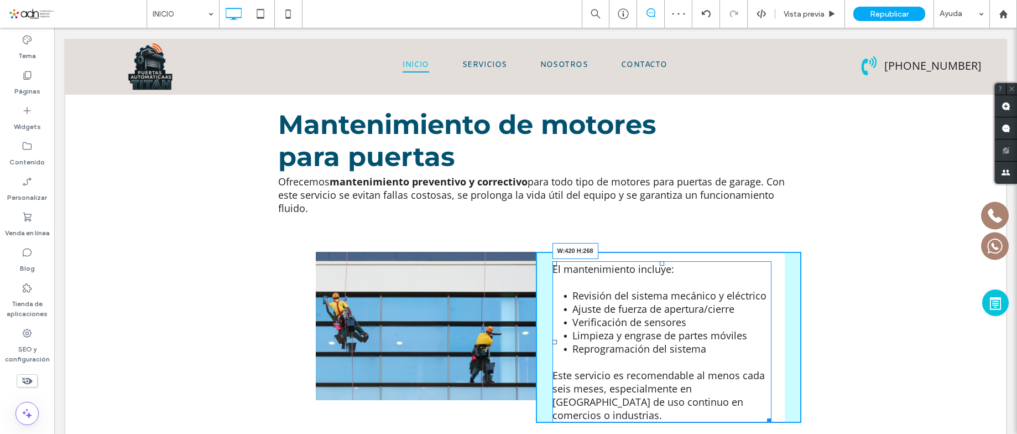
drag, startPoint x: 760, startPoint y: 335, endPoint x: 755, endPoint y: 264, distance: 70.4
click at [837, 339] on div "Click To Paste El mantenimiento incluye: Revisión del sistema mecánico y eléctr…" at bounding box center [535, 336] width 941 height 217
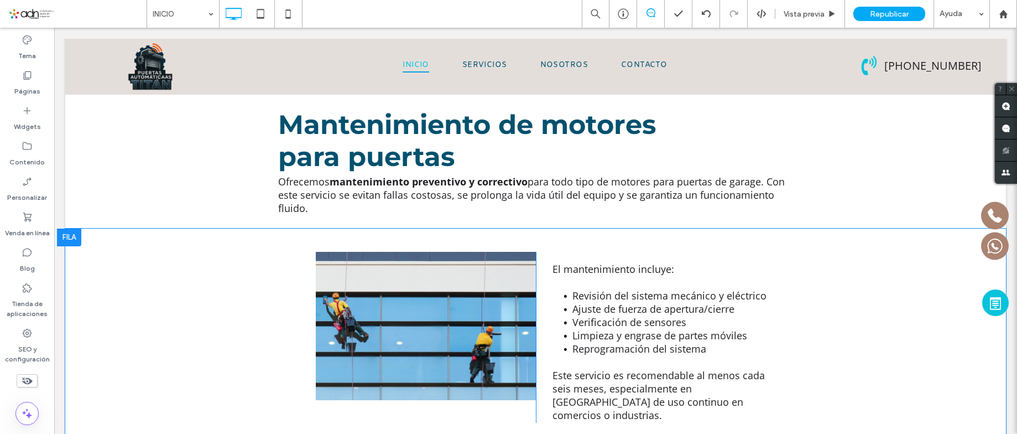
click at [567, 252] on div "El mantenimiento incluye: Revisión del sistema mecánico y eléctrico Ajuste de f…" at bounding box center [668, 337] width 265 height 171
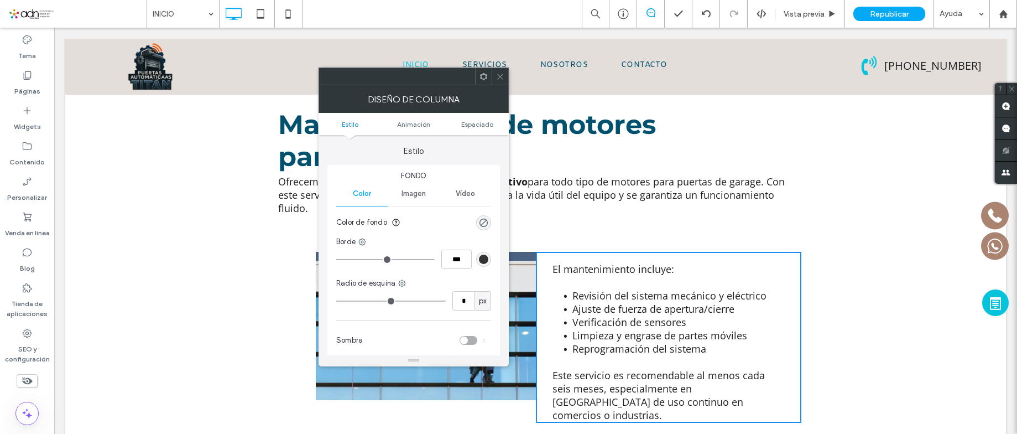
scroll to position [221, 0]
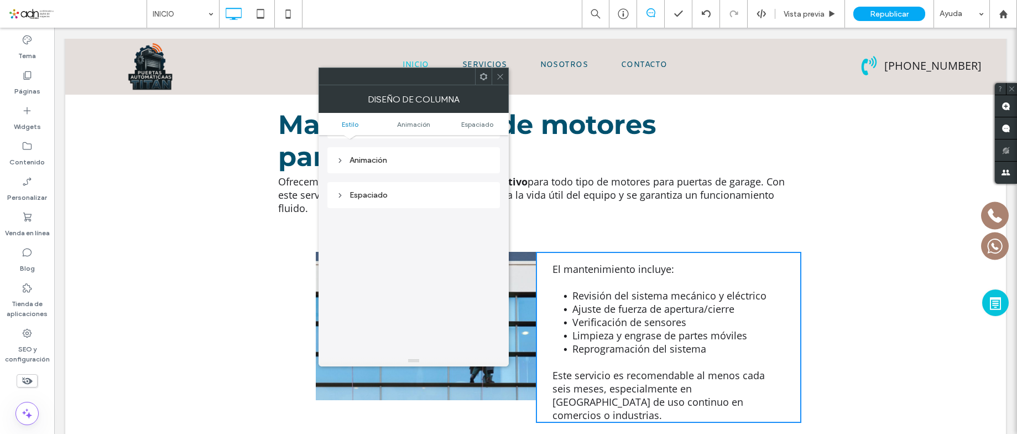
click at [385, 203] on div "Espaciado" at bounding box center [413, 195] width 173 height 26
click at [385, 199] on div "Espaciado" at bounding box center [413, 194] width 155 height 9
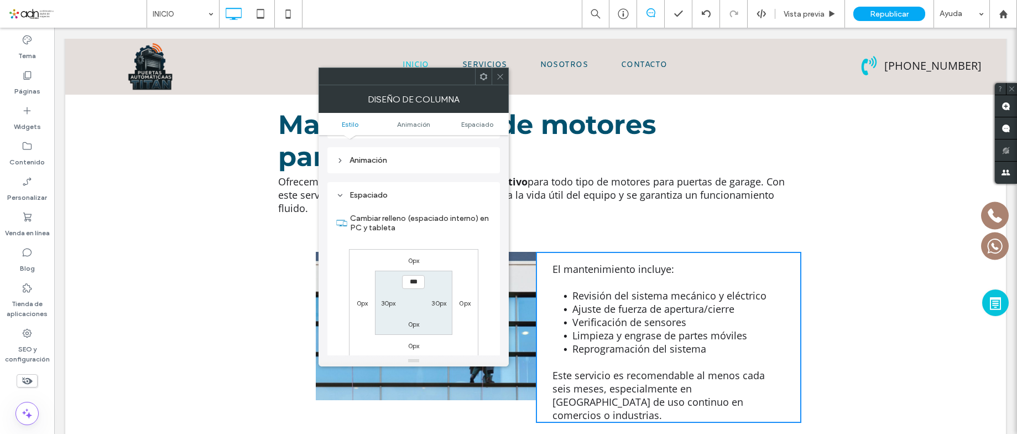
click at [498, 72] on icon at bounding box center [500, 76] width 8 height 8
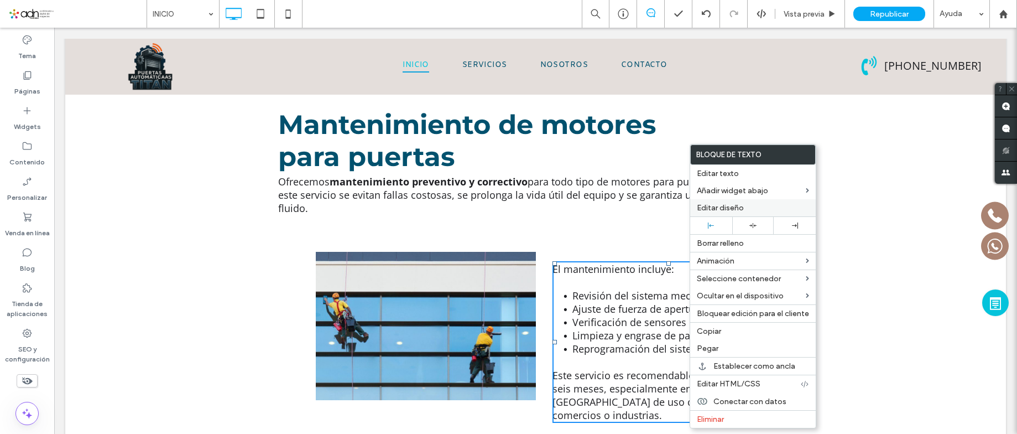
click at [697, 202] on div "Editar diseño" at bounding box center [753, 207] width 126 height 17
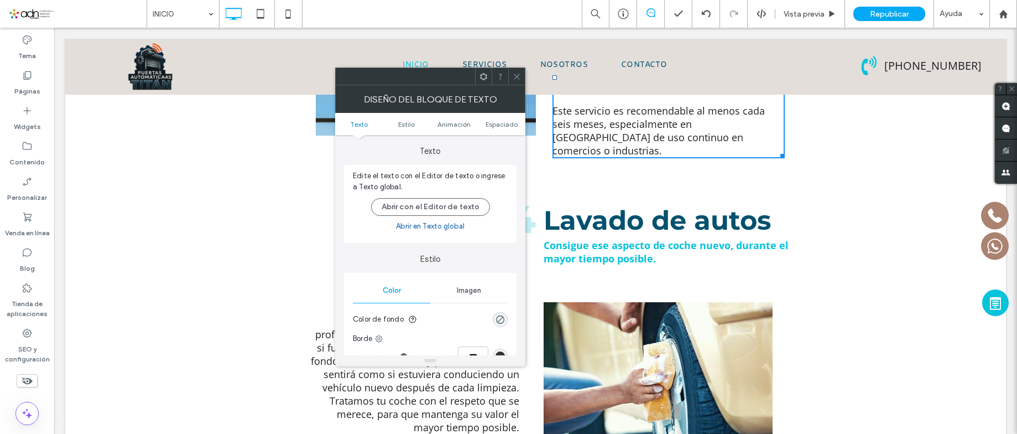
scroll to position [2442, 0]
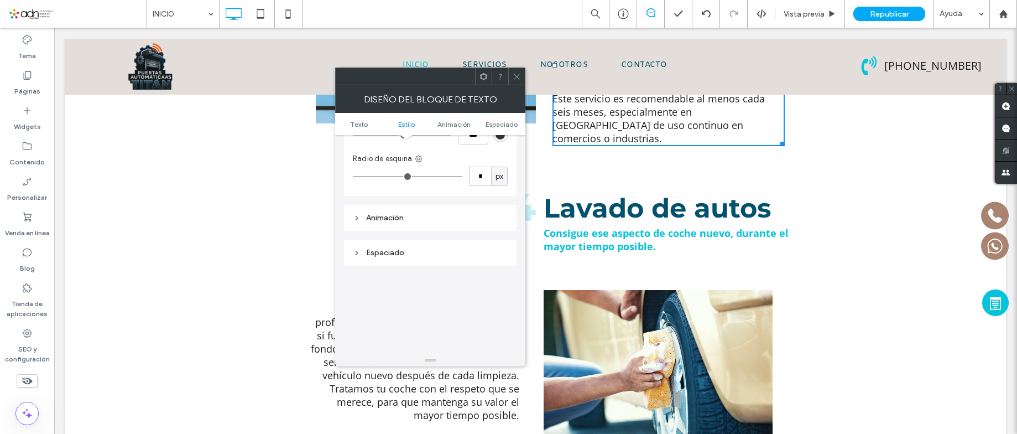
click at [398, 254] on div "Espaciado" at bounding box center [430, 252] width 155 height 9
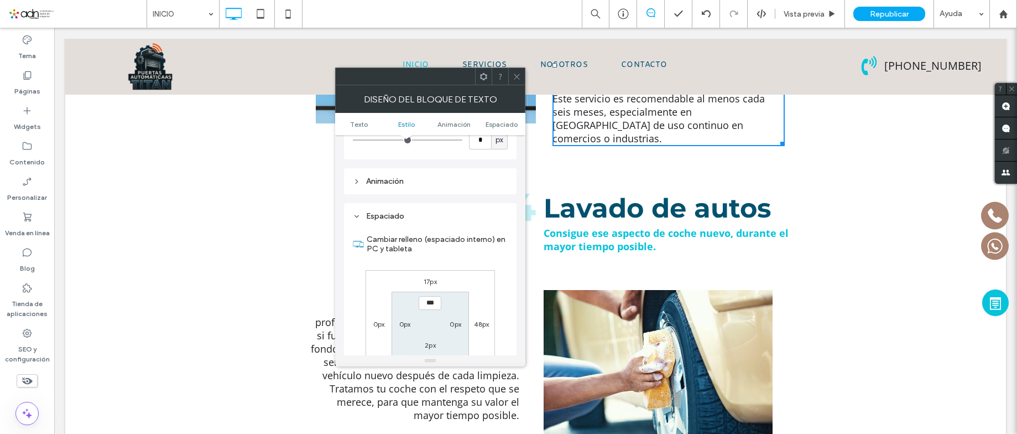
scroll to position [276, 0]
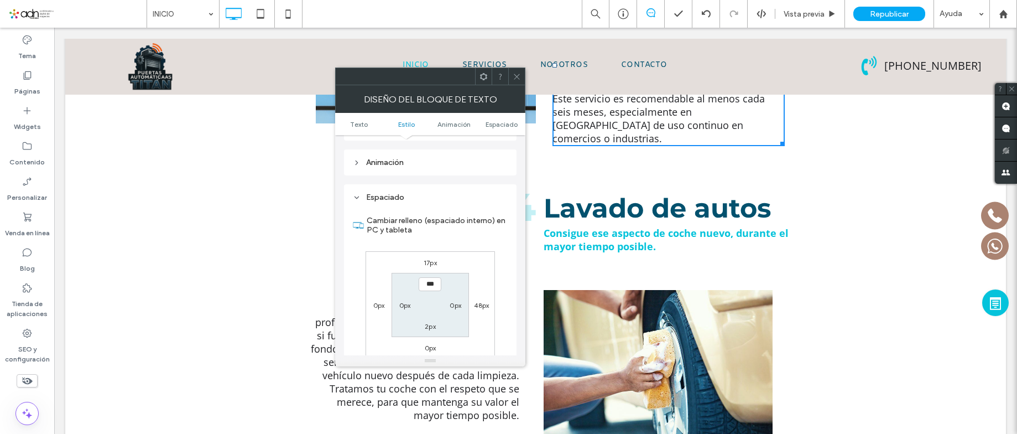
click at [427, 264] on label "17px" at bounding box center [430, 262] width 13 height 8
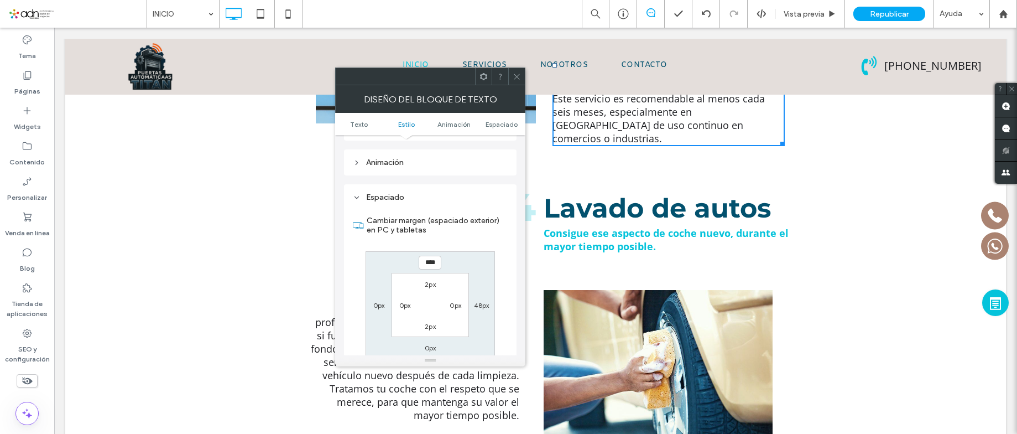
type input "**"
type input "***"
type input "*"
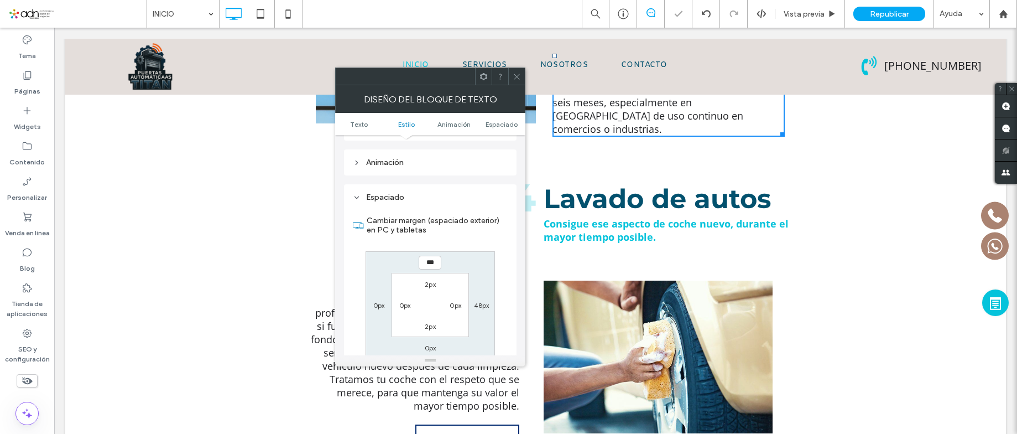
click at [524, 79] on div at bounding box center [516, 76] width 17 height 17
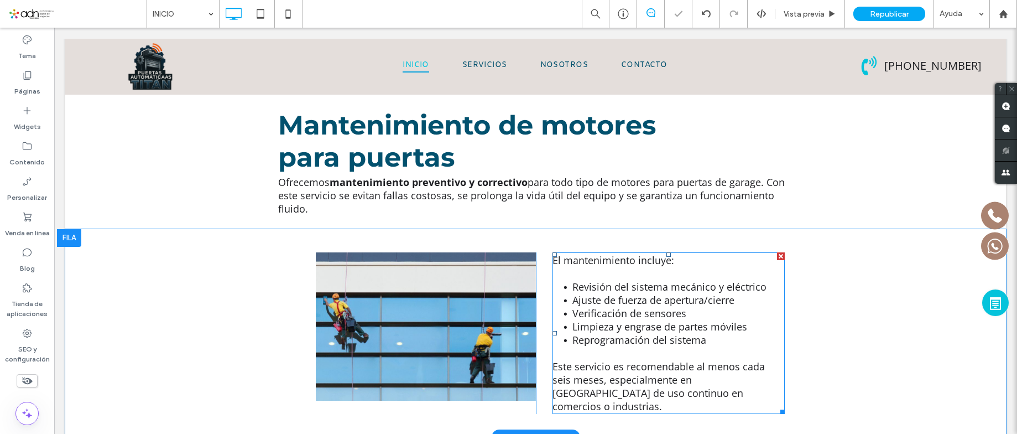
scroll to position [2110, 0]
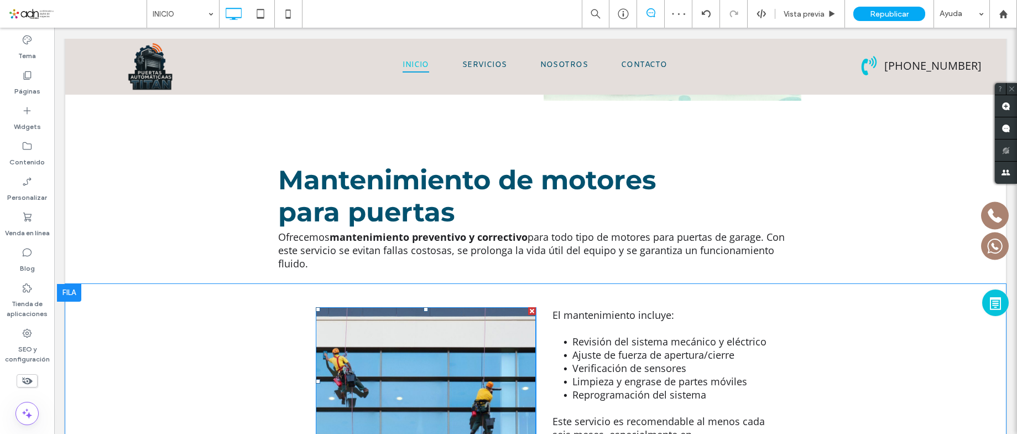
click at [316, 379] on div at bounding box center [318, 381] width 4 height 4
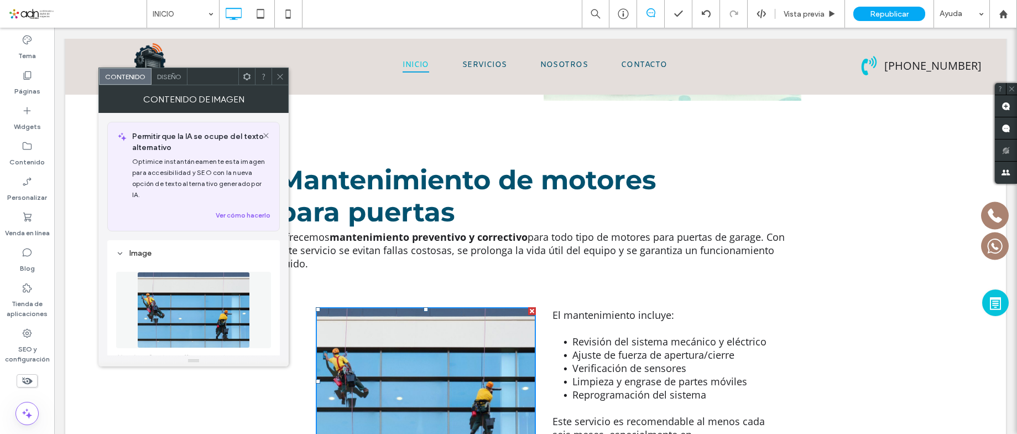
click at [248, 76] on icon at bounding box center [247, 76] width 8 height 8
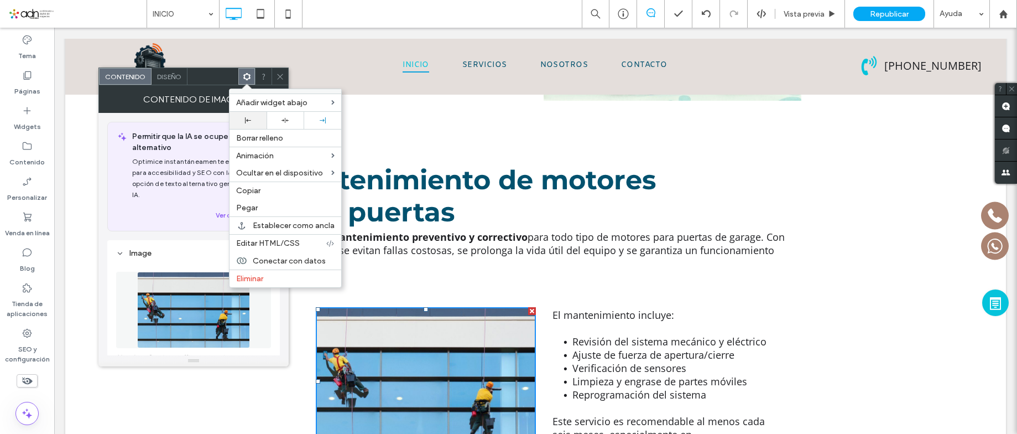
click at [249, 118] on icon at bounding box center [248, 120] width 6 height 6
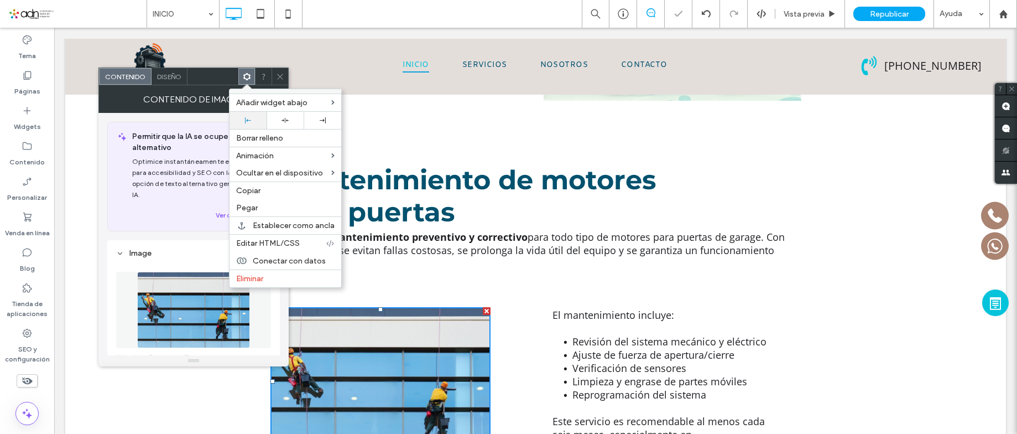
click at [247, 126] on body ".wqwq-1{fill:#231f20;} .cls-1q, .cls-2q { fill-rule: evenodd; } .cls-2q { fill:…" at bounding box center [508, 217] width 1017 height 434
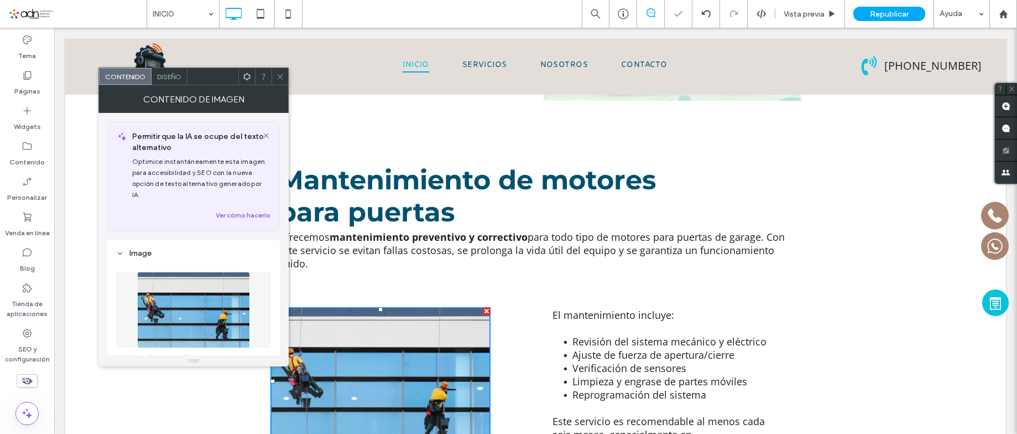
click at [279, 81] on span at bounding box center [280, 76] width 8 height 17
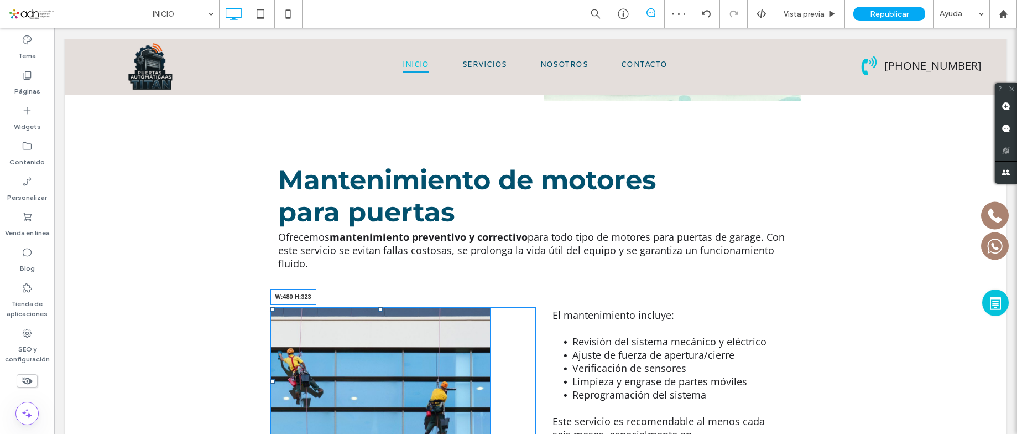
drag, startPoint x: 480, startPoint y: 377, endPoint x: 640, endPoint y: 427, distance: 167.9
click at [640, 427] on div "W:480 H:323 Click To Paste El mantenimiento incluye: Revisión del sistema mecán…" at bounding box center [535, 388] width 941 height 208
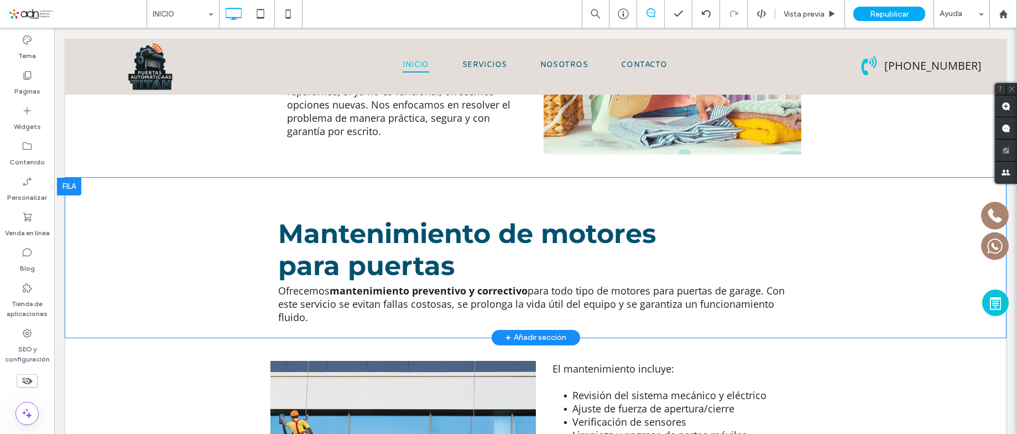
scroll to position [2000, 0]
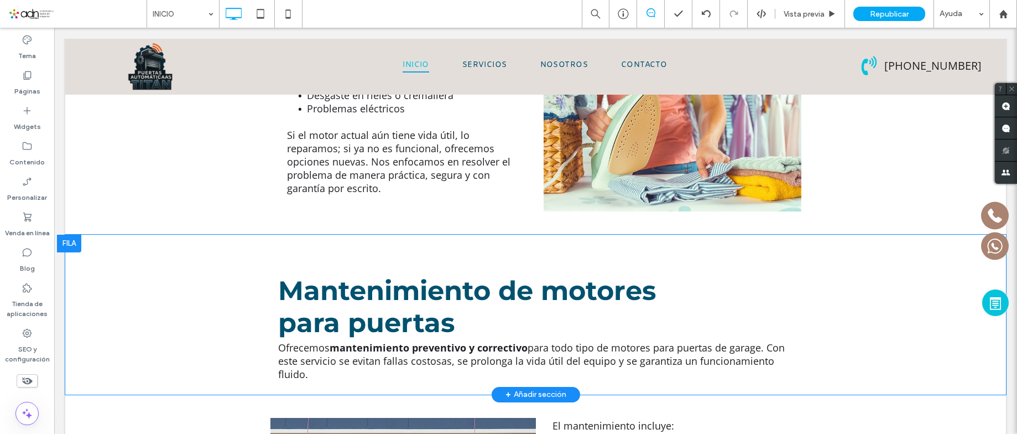
click at [76, 234] on div at bounding box center [69, 243] width 24 height 18
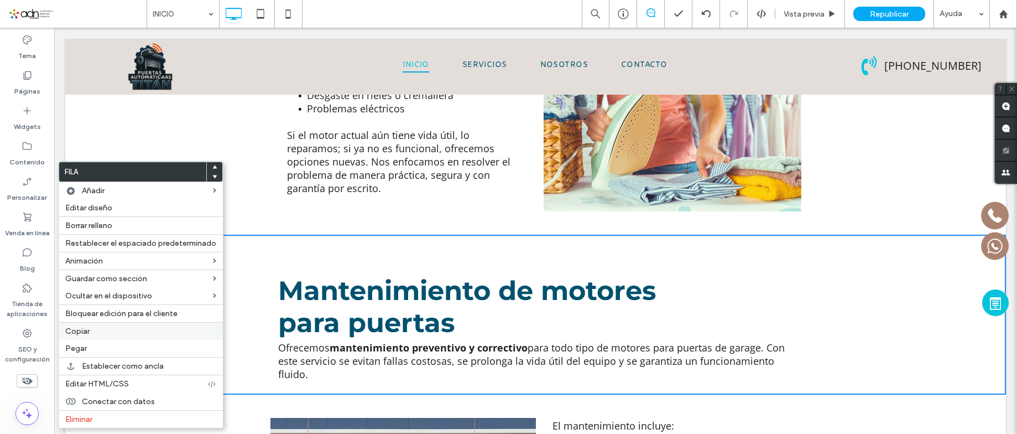
click at [82, 333] on span "Copiar" at bounding box center [77, 330] width 24 height 9
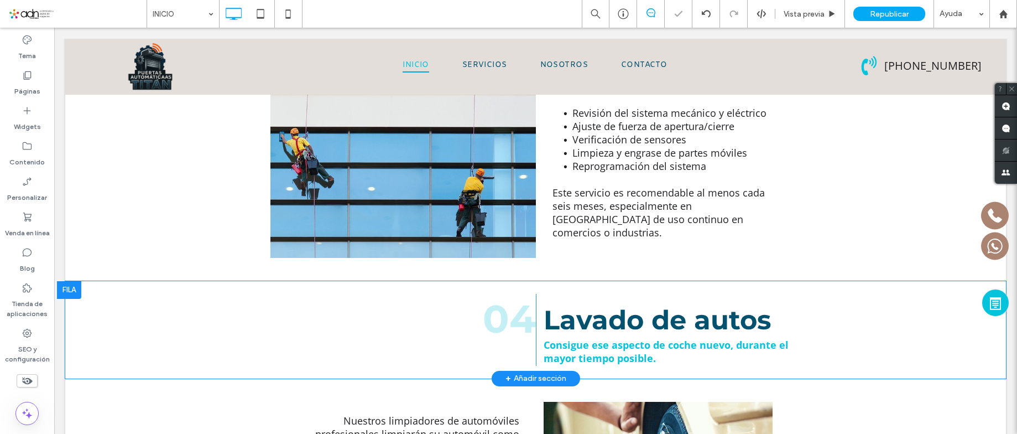
scroll to position [2276, 0]
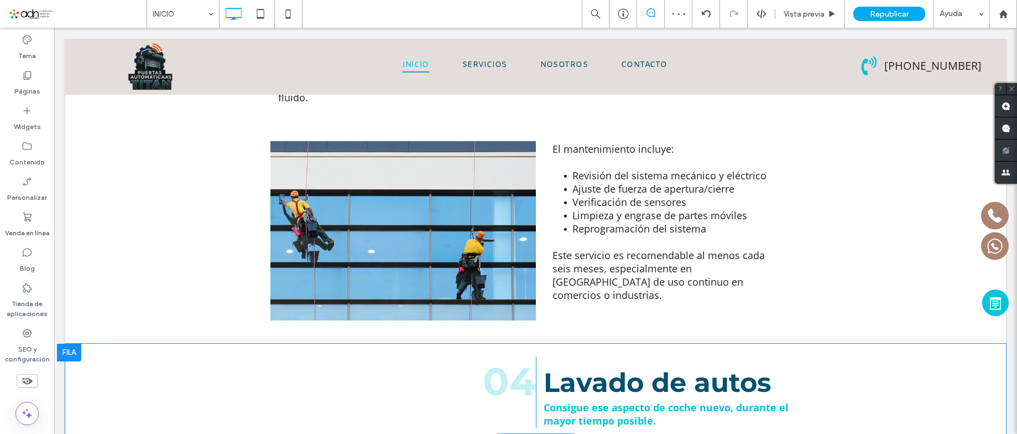
click at [76, 343] on div at bounding box center [69, 352] width 24 height 18
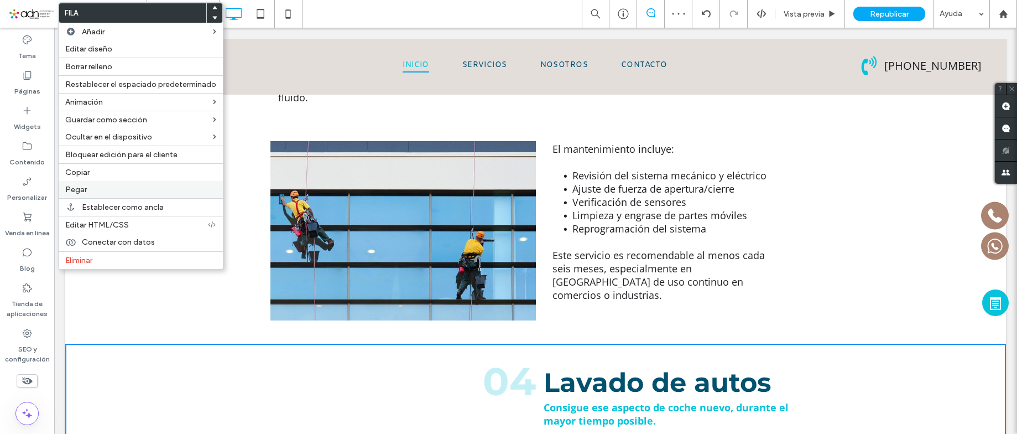
click at [82, 185] on span "Pegar" at bounding box center [76, 189] width 22 height 9
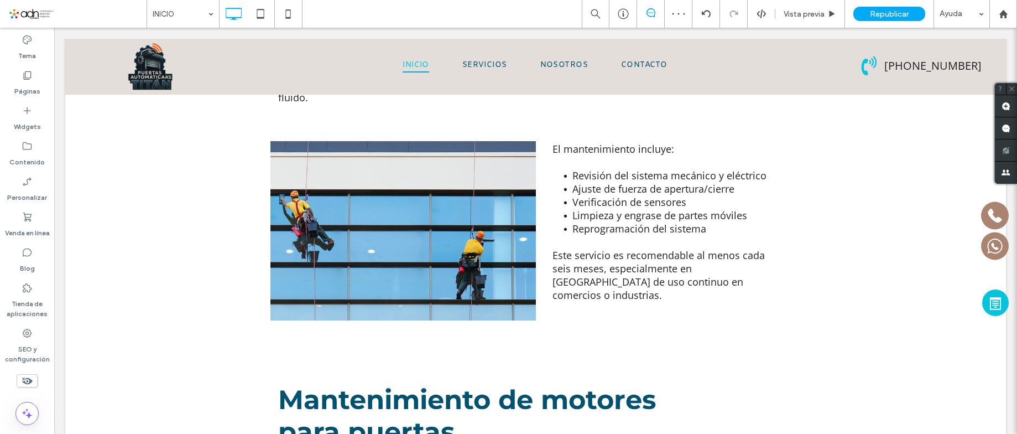
scroll to position [2497, 0]
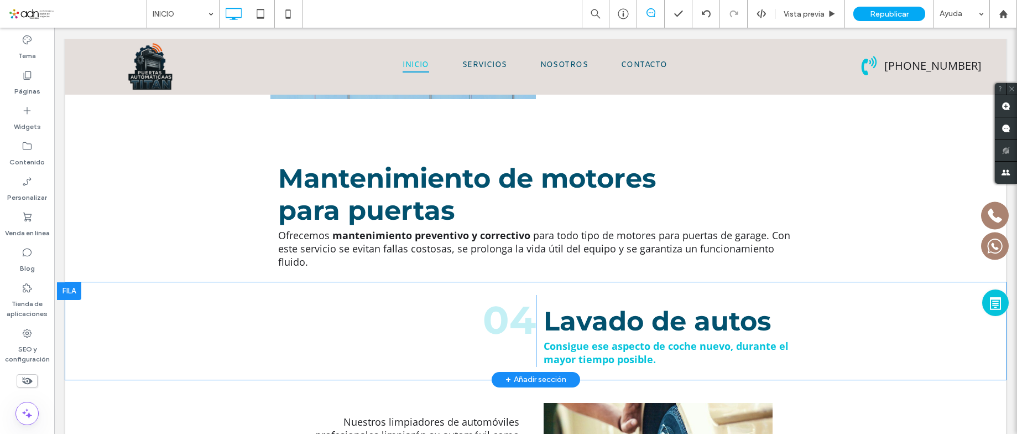
click at [74, 282] on div at bounding box center [69, 291] width 24 height 18
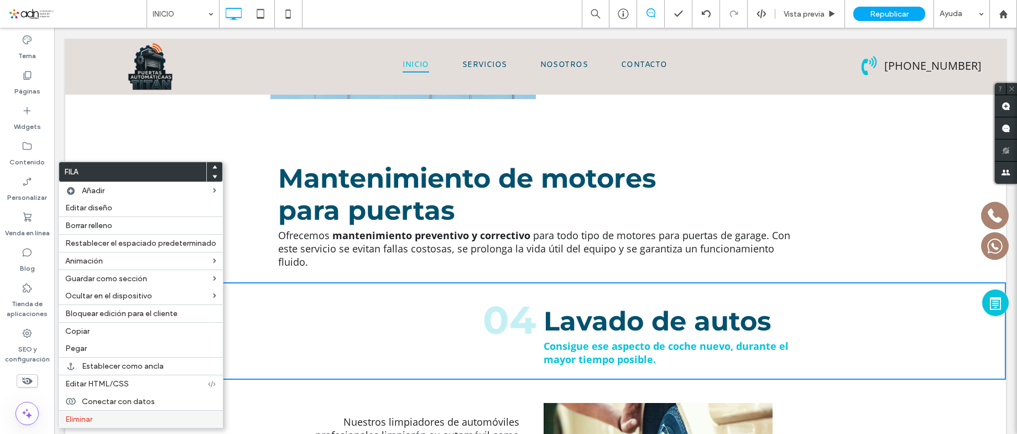
click at [87, 414] on span "Eliminar" at bounding box center [78, 418] width 27 height 9
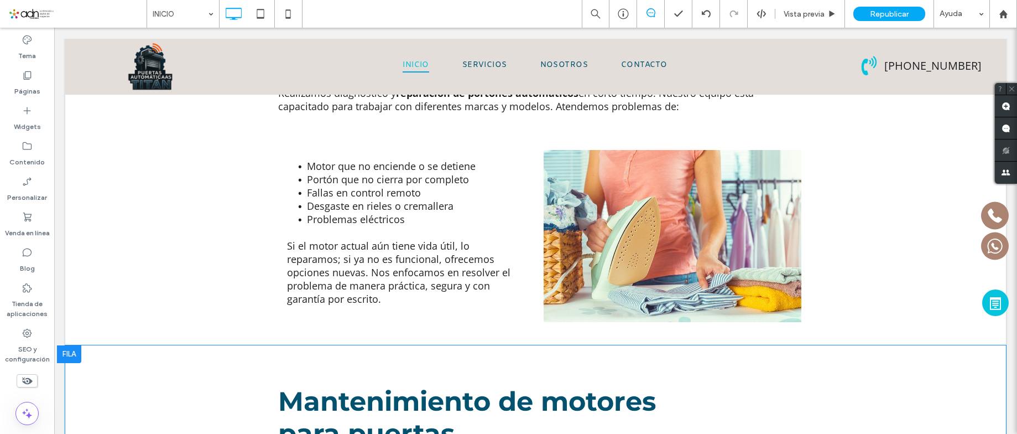
scroll to position [1723, 0]
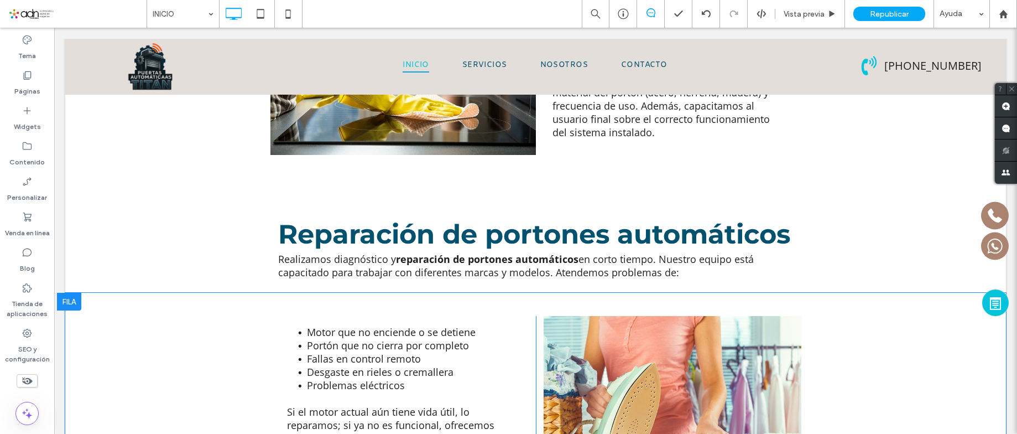
click at [67, 293] on div at bounding box center [69, 302] width 24 height 18
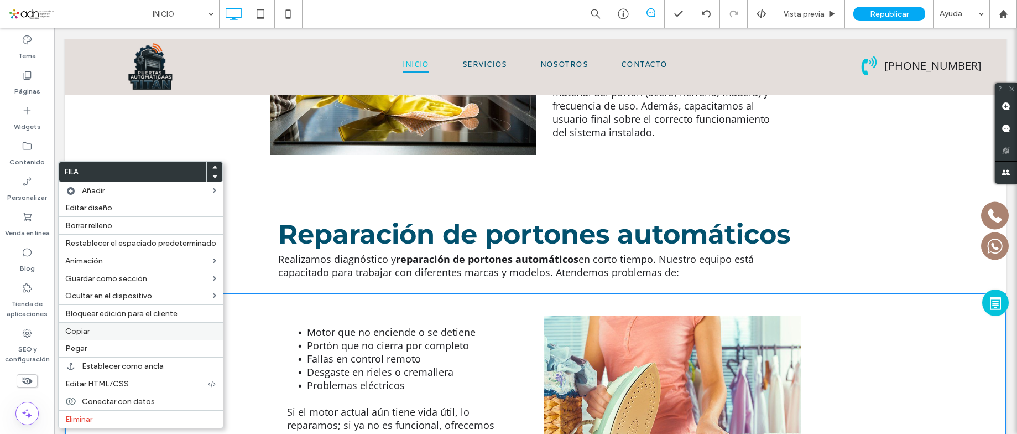
click at [102, 326] on div "Copiar" at bounding box center [141, 331] width 164 height 18
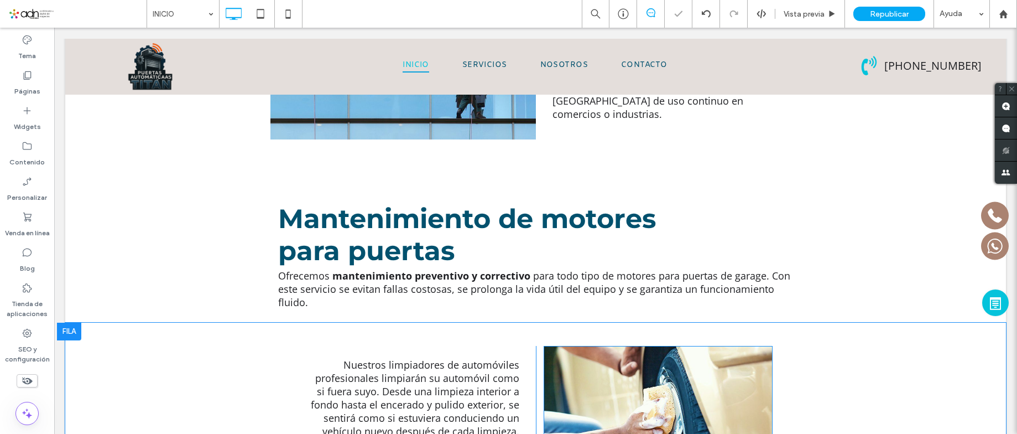
scroll to position [2442, 0]
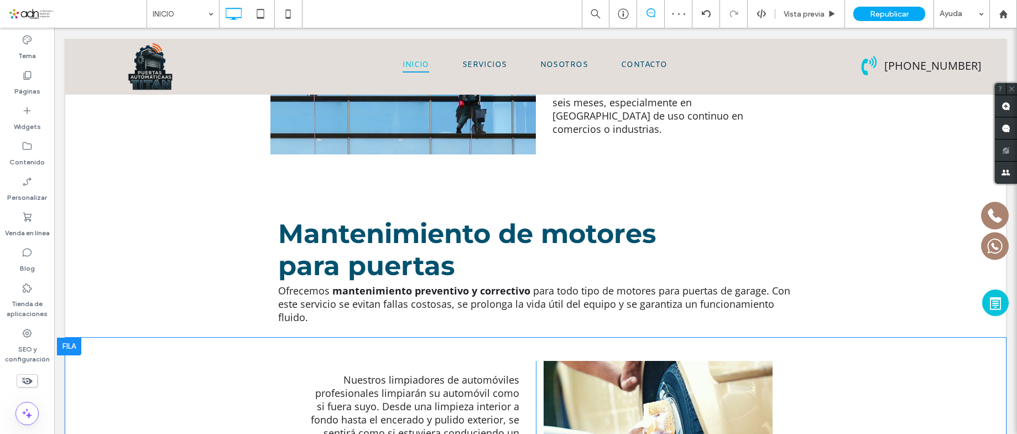
click at [81, 337] on div at bounding box center [69, 346] width 24 height 18
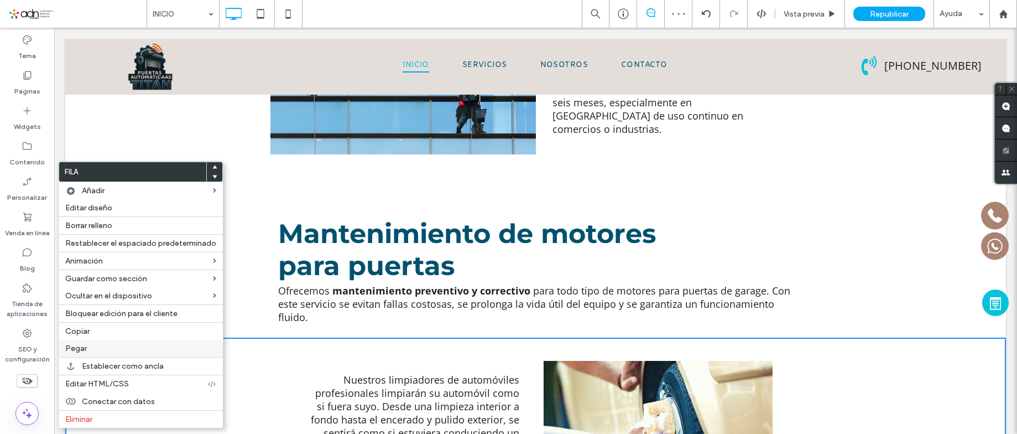
click at [92, 351] on label "Pegar" at bounding box center [140, 347] width 151 height 9
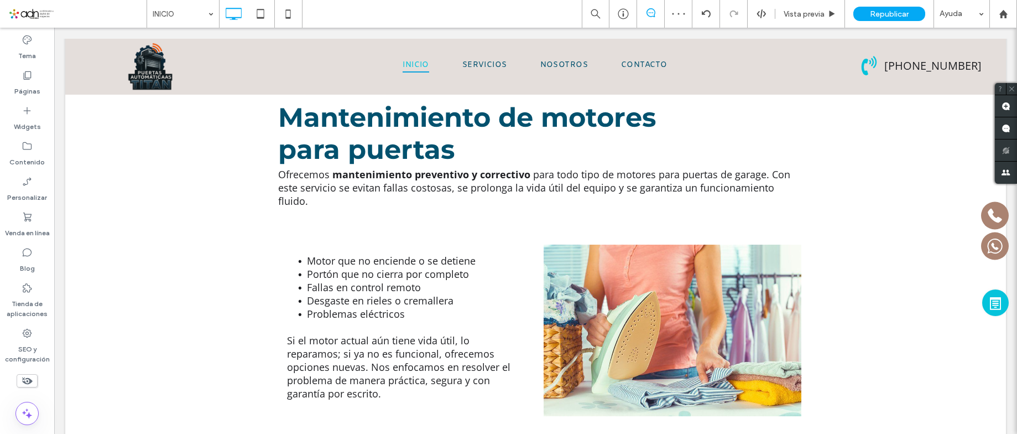
scroll to position [2719, 0]
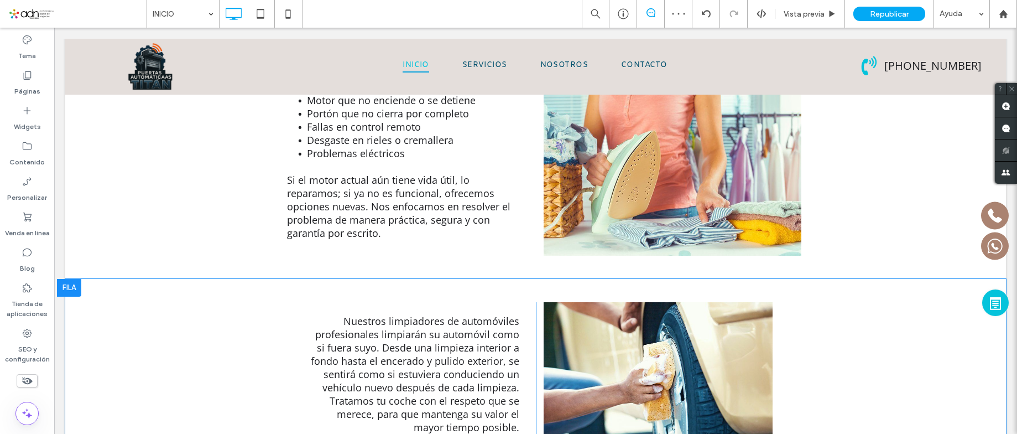
click at [67, 279] on div at bounding box center [69, 288] width 24 height 18
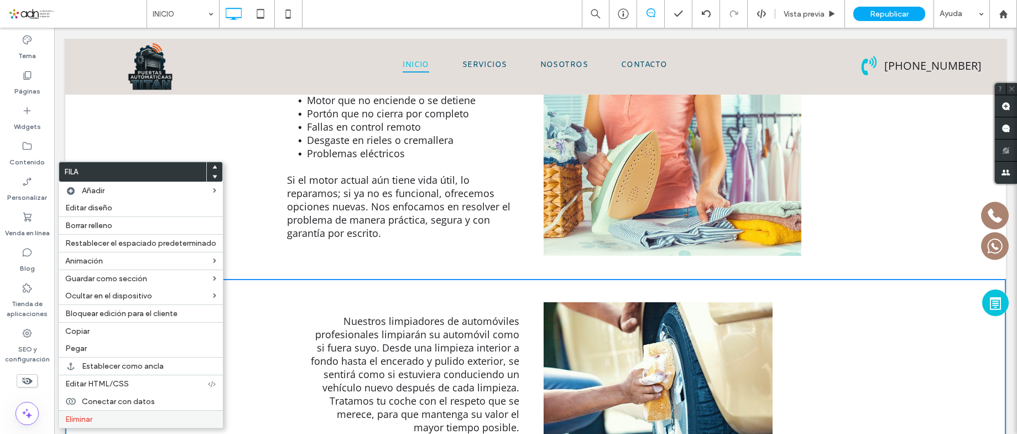
click at [99, 415] on label "Eliminar" at bounding box center [140, 418] width 151 height 9
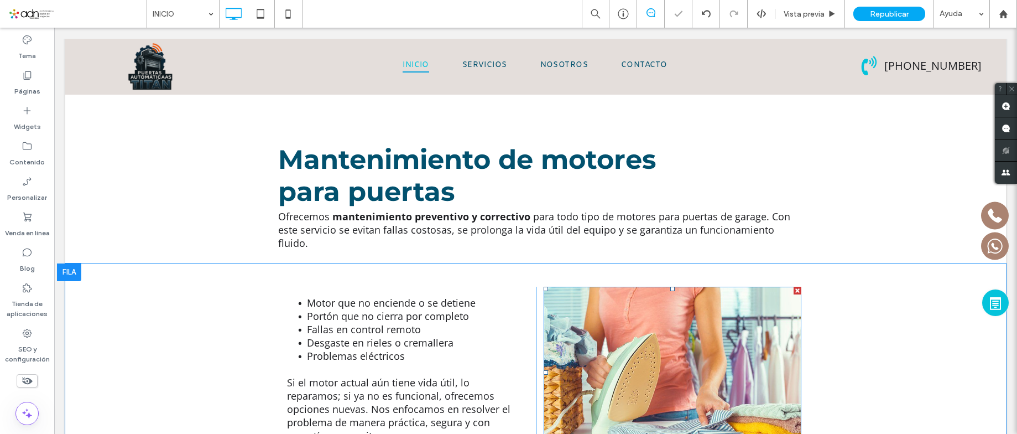
scroll to position [2497, 0]
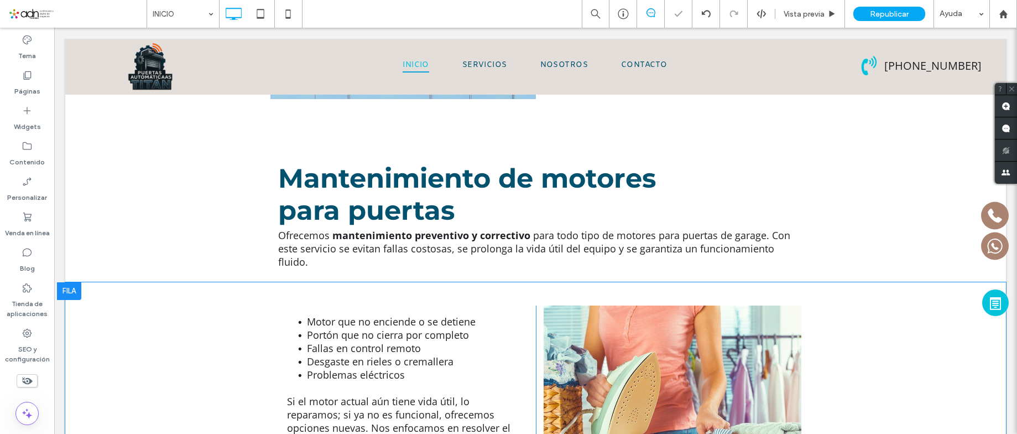
click at [231, 282] on div "Motor que no enciende o se detiene Portón que no cierra por completo Fallas en …" at bounding box center [535, 391] width 941 height 218
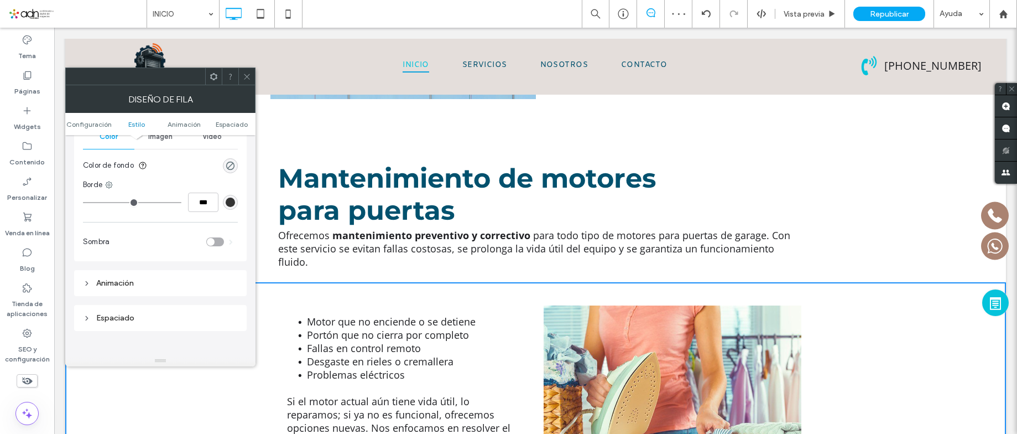
scroll to position [276, 0]
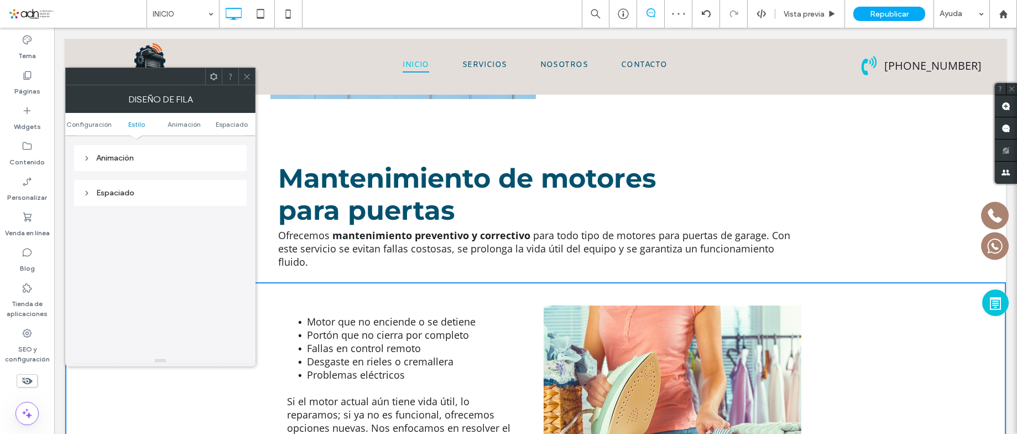
click at [149, 185] on div "Espaciado" at bounding box center [160, 192] width 155 height 15
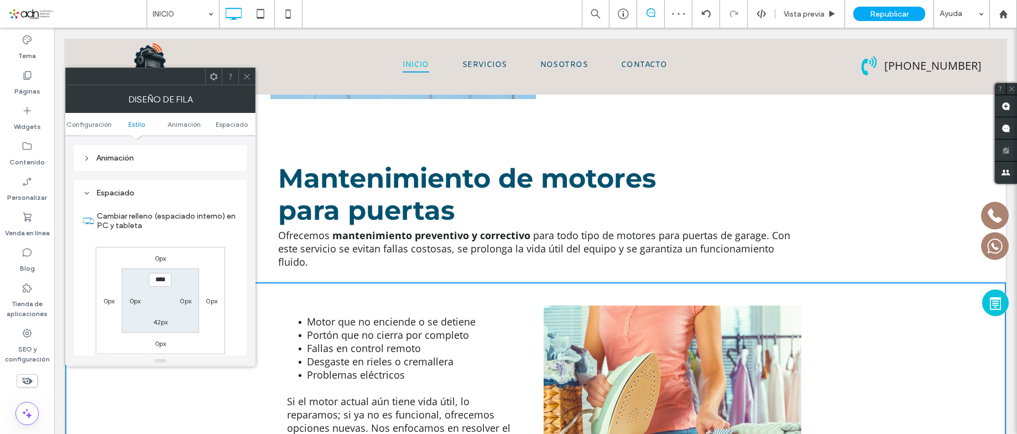
click at [162, 317] on label "42px" at bounding box center [160, 321] width 15 height 8
type input "**"
type input "****"
click at [249, 76] on icon at bounding box center [247, 76] width 8 height 8
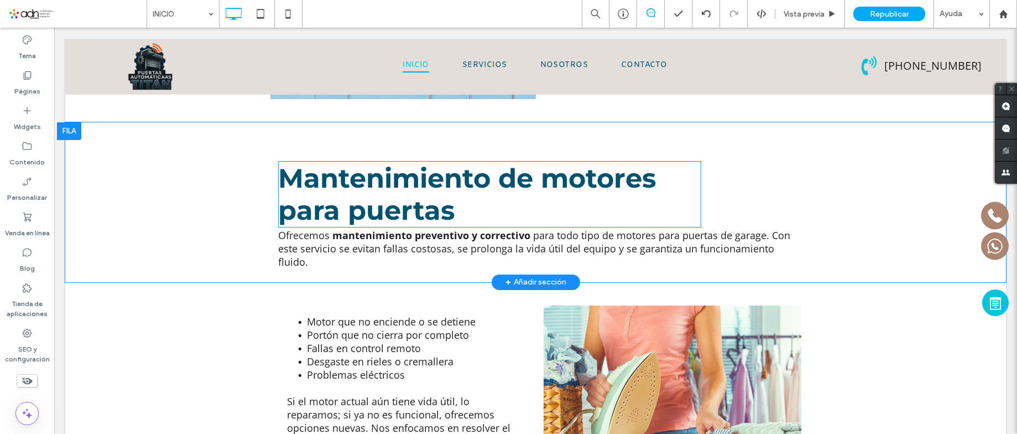
click at [368, 162] on strong "Mantenimiento de motores para puertas" at bounding box center [467, 194] width 378 height 64
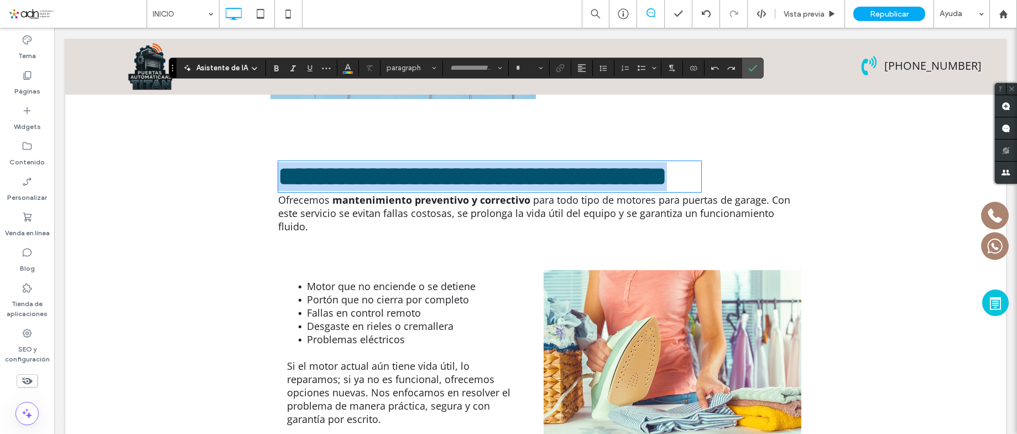
type input "**********"
type input "**"
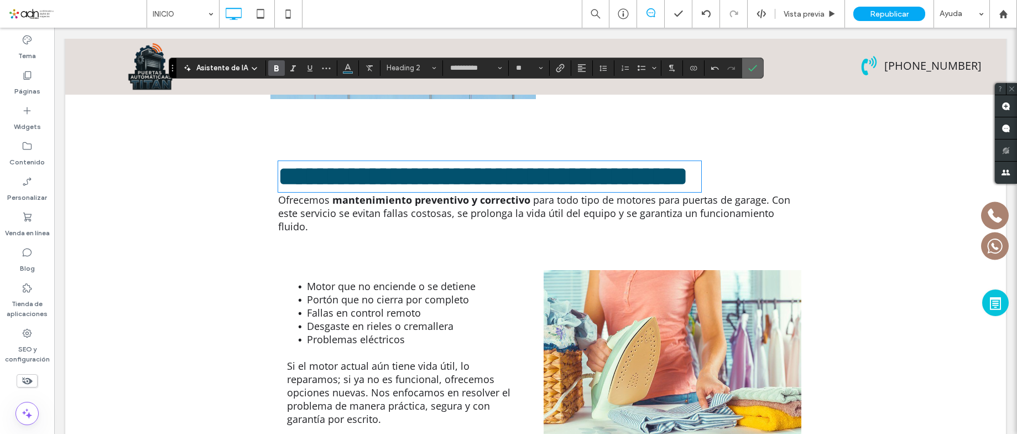
drag, startPoint x: 651, startPoint y: 113, endPoint x: 751, endPoint y: 67, distance: 109.4
click at [751, 67] on icon "Confirmar" at bounding box center [752, 68] width 9 height 9
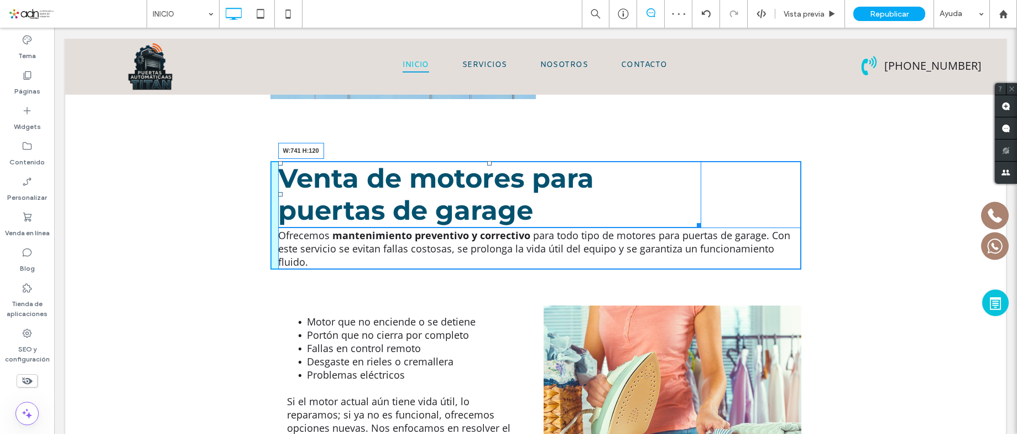
drag, startPoint x: 805, startPoint y: 148, endPoint x: 426, endPoint y: 460, distance: 490.8
click at [693, 219] on div at bounding box center [697, 223] width 8 height 8
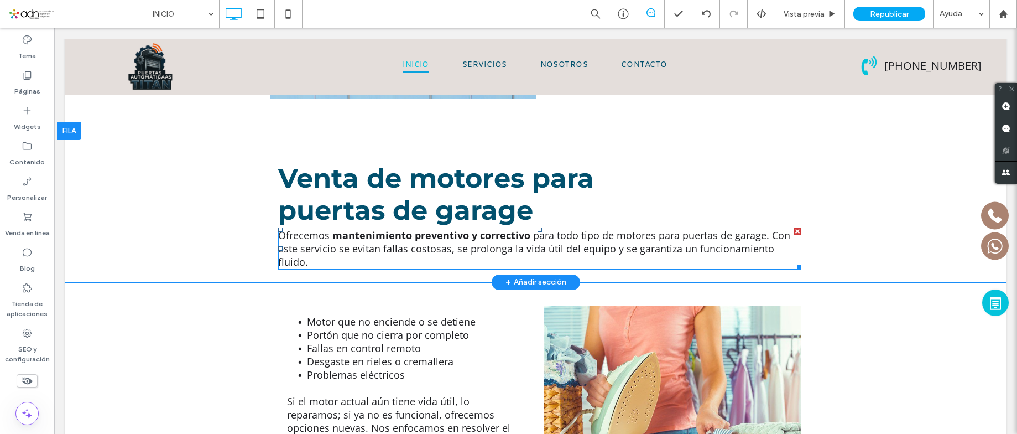
click at [316, 228] on span "para todo tipo de motores para puertas de garage. Con este servicio se evitan f…" at bounding box center [534, 248] width 512 height 40
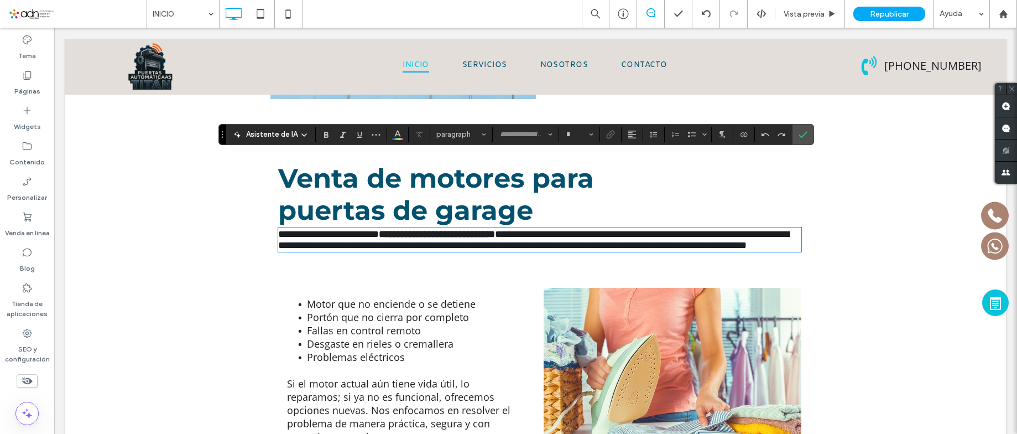
type input "*********"
type input "**"
drag, startPoint x: 804, startPoint y: 135, endPoint x: 514, endPoint y: 375, distance: 376.3
click at [804, 135] on icon "Confirmar" at bounding box center [803, 134] width 9 height 9
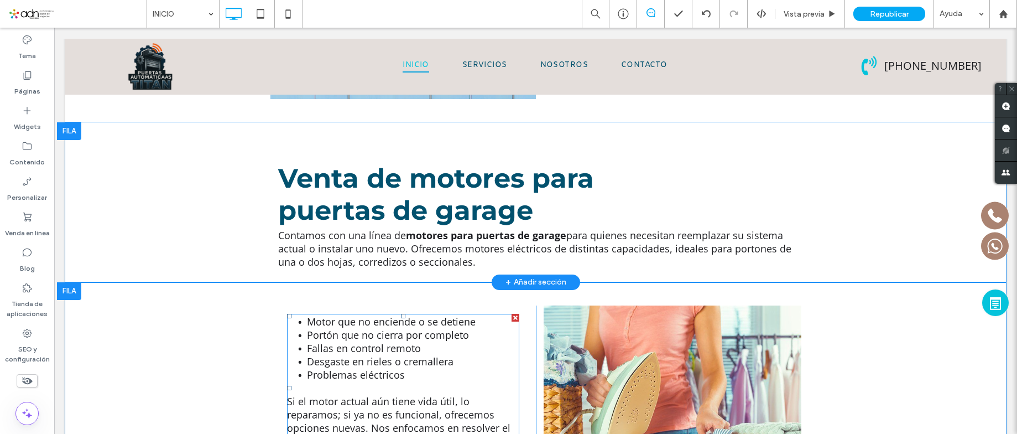
click at [293, 394] on span "Si el motor actual aún tiene vida útil, lo reparamos; si ya no es funcional, of…" at bounding box center [398, 427] width 223 height 66
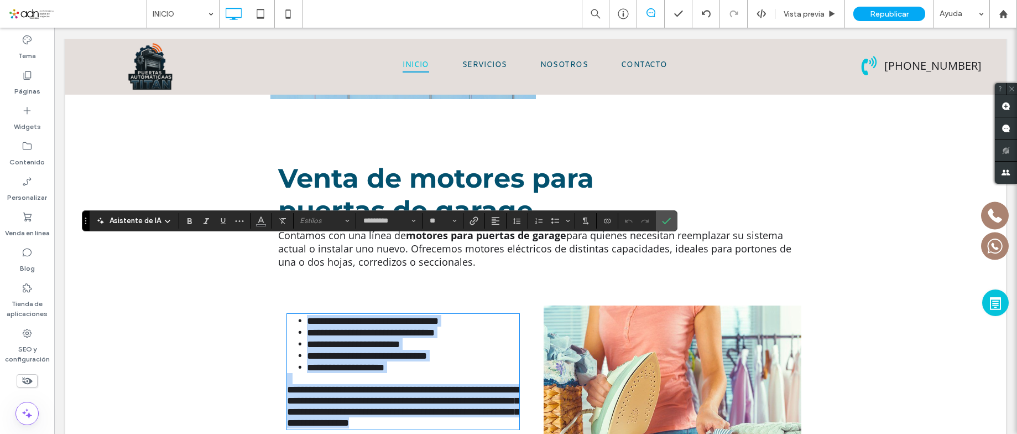
type input "*********"
type input "**"
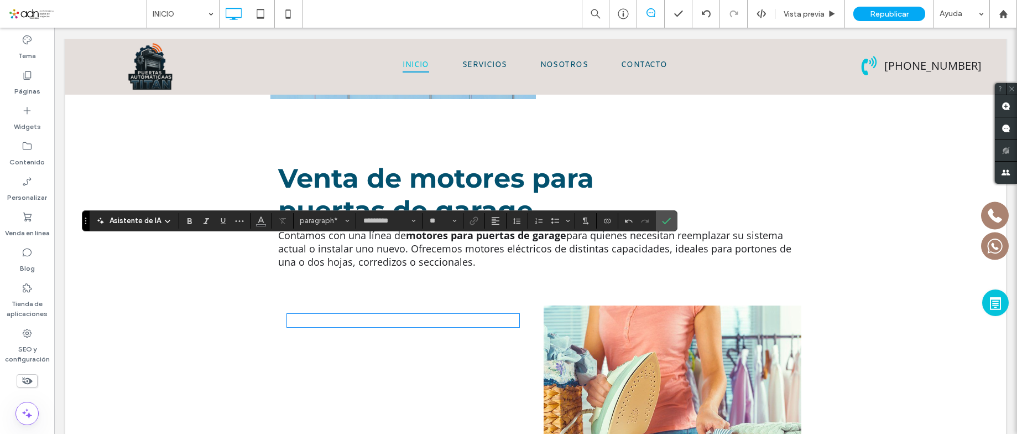
paste div
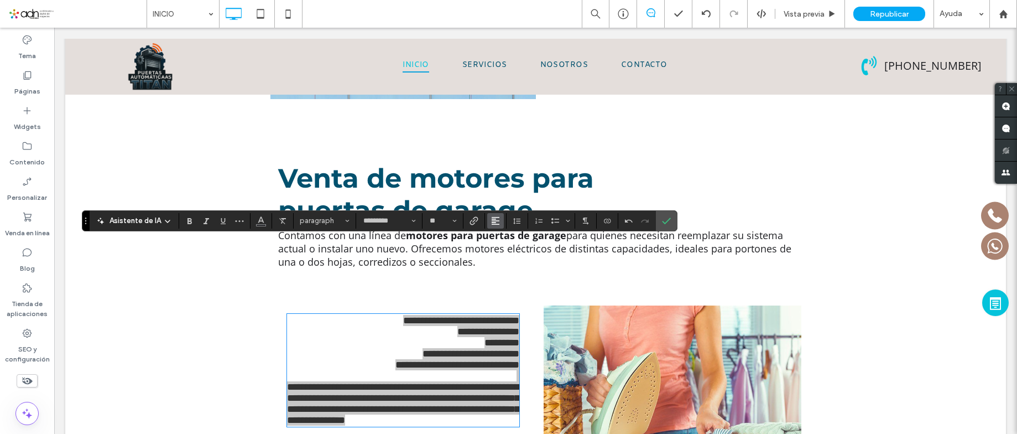
click at [495, 220] on use "Alineación" at bounding box center [496, 221] width 8 height 8
click at [507, 243] on label "ui.textEditor.alignment.left" at bounding box center [506, 239] width 39 height 16
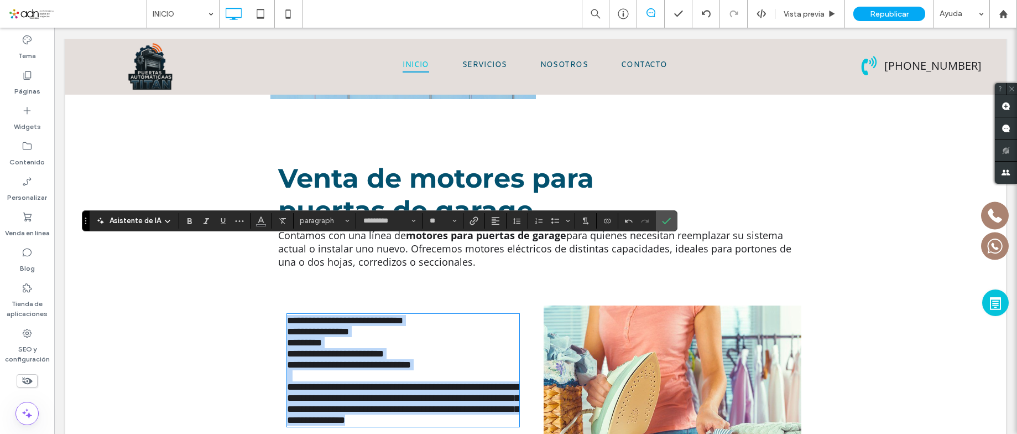
click at [404, 348] on p "**********" at bounding box center [403, 353] width 232 height 11
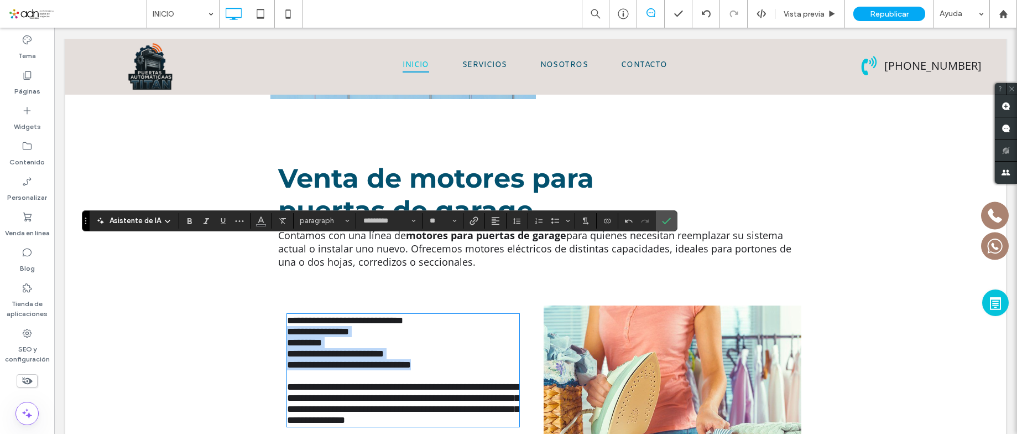
drag, startPoint x: 451, startPoint y: 303, endPoint x: 268, endPoint y: 258, distance: 188.4
click at [270, 305] on div "**********" at bounding box center [402, 390] width 265 height 171
click at [556, 222] on use "Lista con viñetas" at bounding box center [555, 221] width 8 height 6
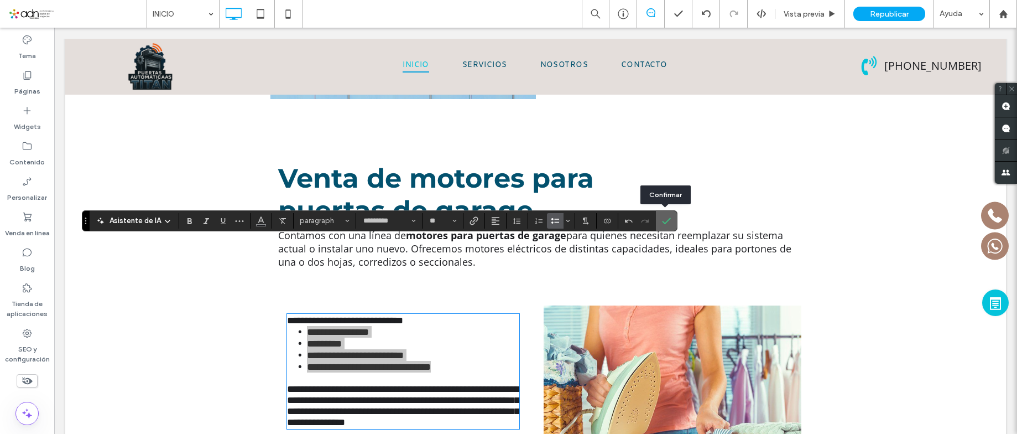
click at [662, 217] on icon "Confirmar" at bounding box center [666, 220] width 9 height 9
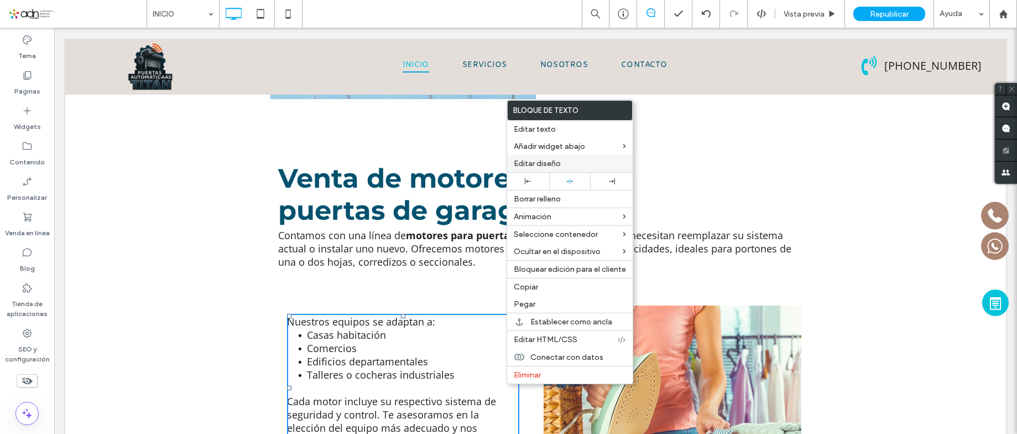
drag, startPoint x: 437, startPoint y: 247, endPoint x: 561, endPoint y: 169, distance: 147.1
click at [561, 169] on div "Editar diseño" at bounding box center [570, 163] width 126 height 17
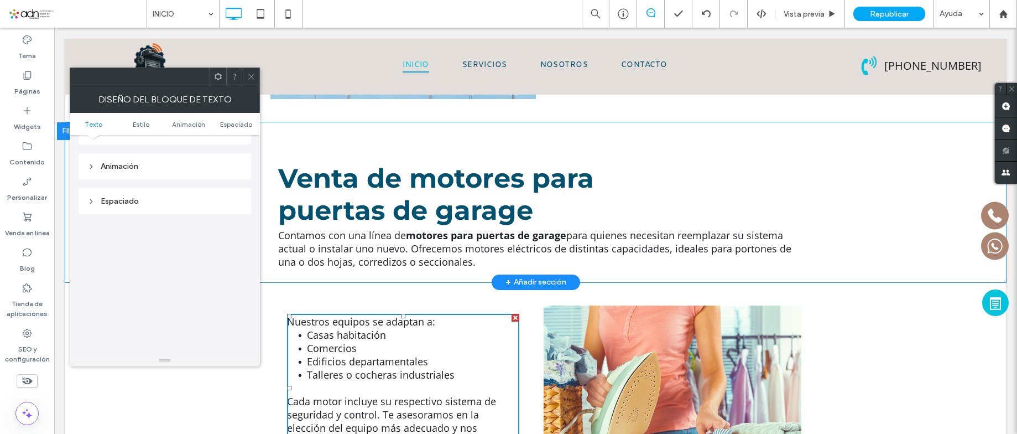
scroll to position [276, 0]
click at [140, 203] on div "Espaciado" at bounding box center [164, 197] width 155 height 15
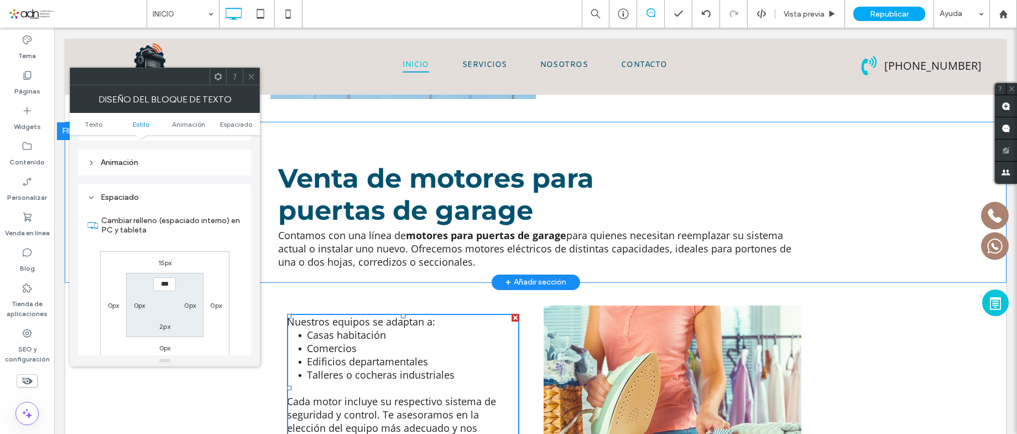
click at [162, 268] on div "15px 0px 0px 0px *** 0px 2px 0px" at bounding box center [164, 304] width 129 height 107
click at [163, 266] on label "15px" at bounding box center [165, 262] width 14 height 8
type input "**"
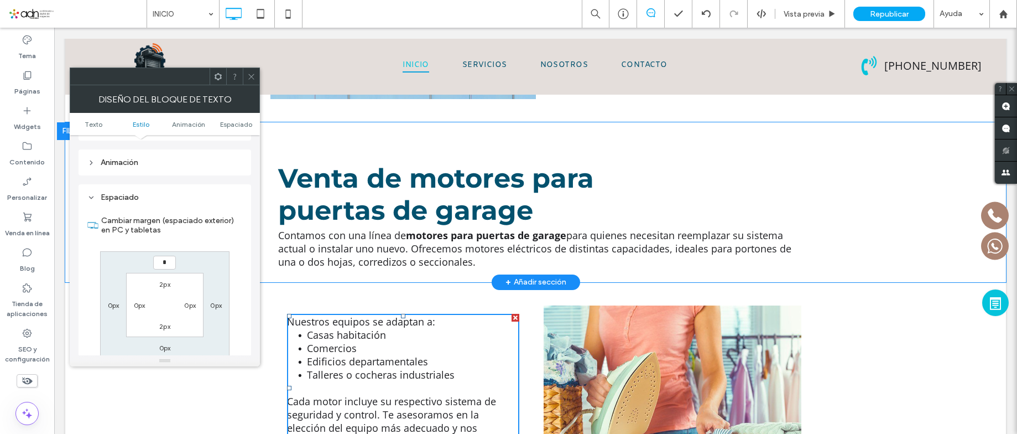
type input "*"
type input "***"
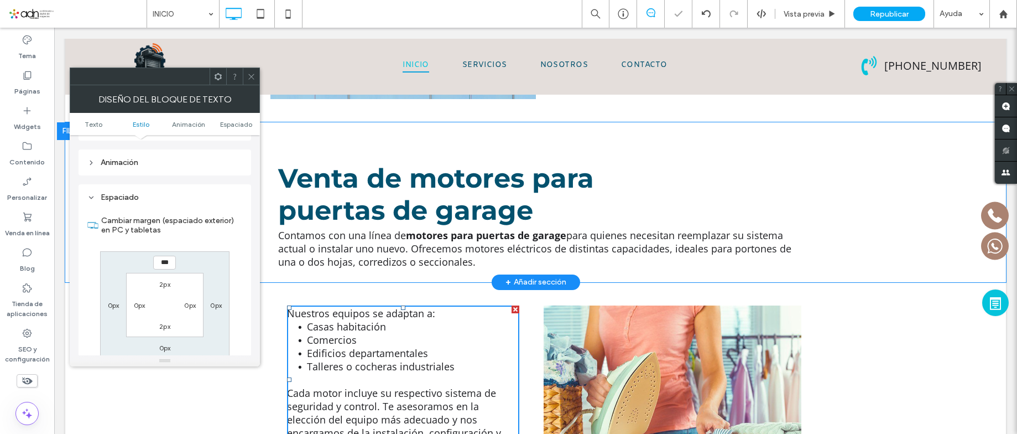
click at [254, 76] on icon at bounding box center [251, 76] width 8 height 8
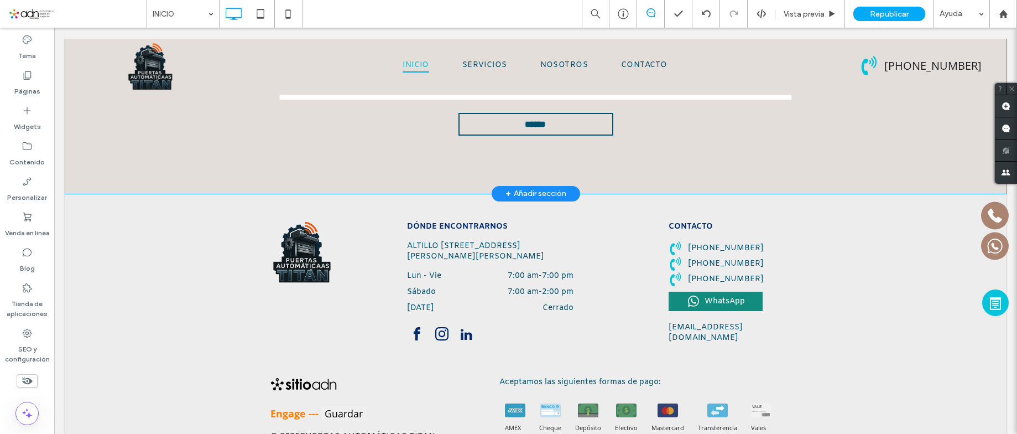
scroll to position [4067, 0]
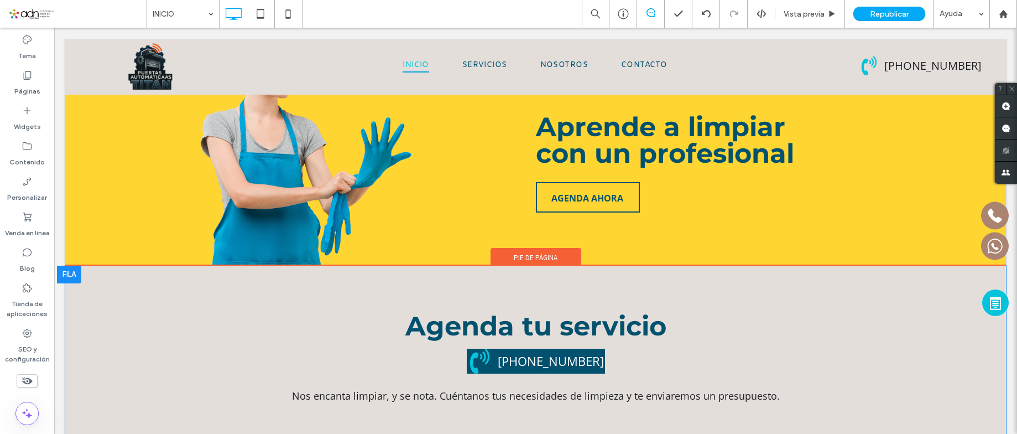
click at [73, 265] on div at bounding box center [69, 274] width 24 height 18
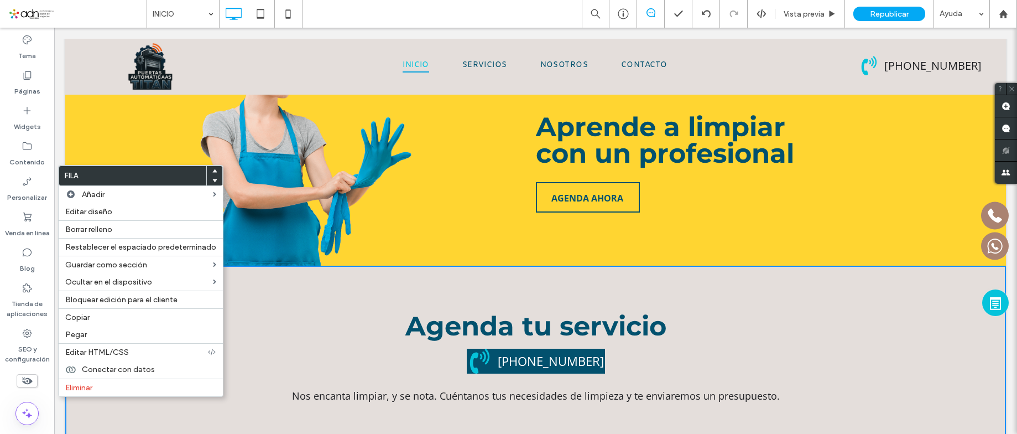
click at [215, 168] on div at bounding box center [214, 171] width 15 height 10
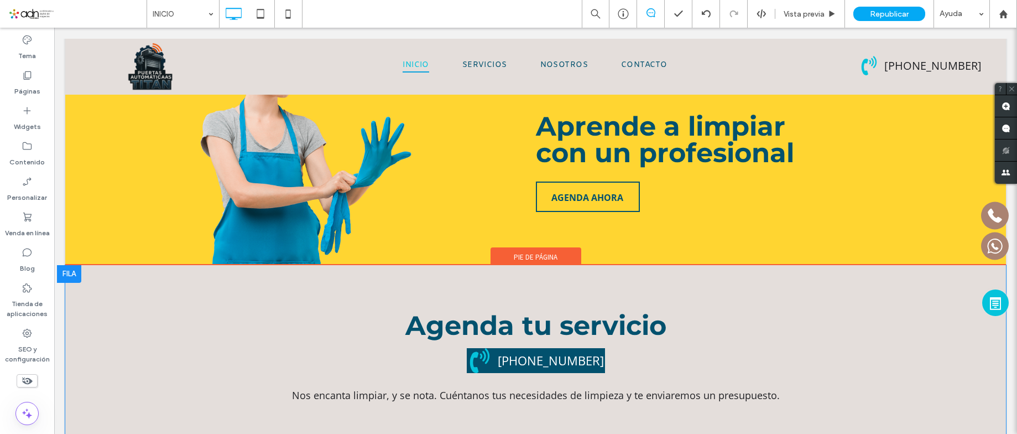
scroll to position [4011, 0]
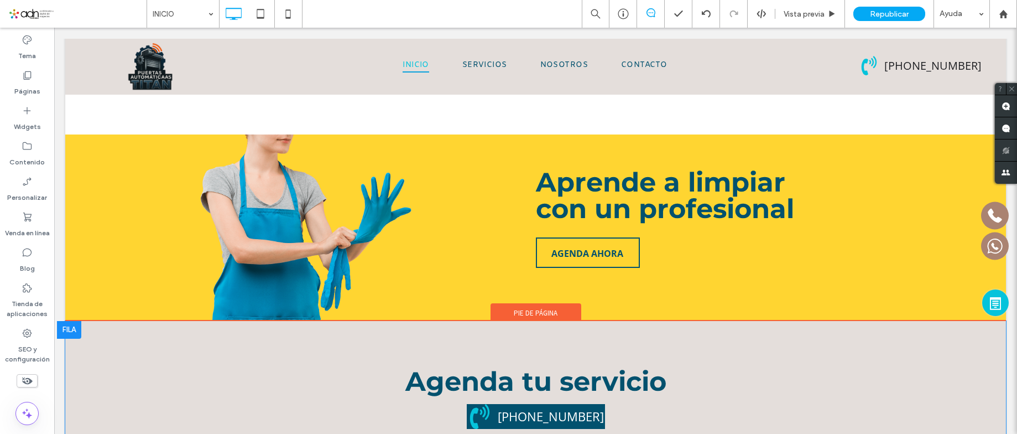
click at [74, 321] on div at bounding box center [69, 330] width 24 height 18
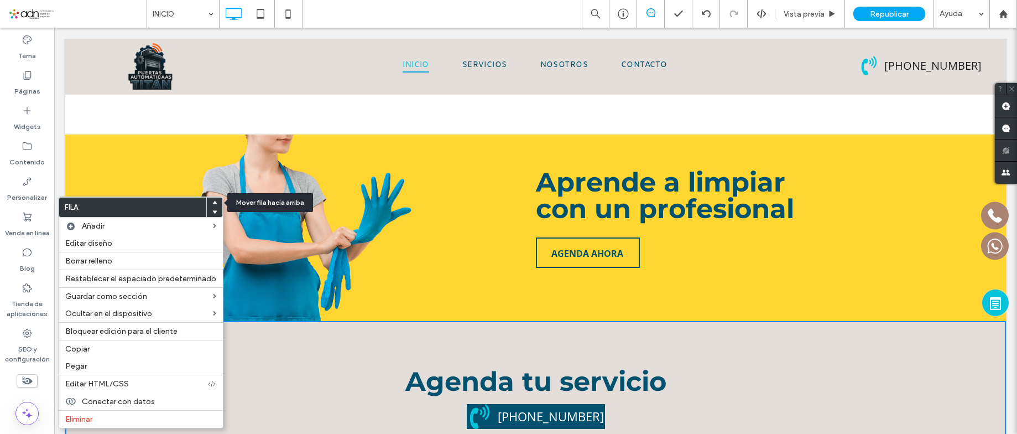
click at [212, 202] on icon at bounding box center [214, 202] width 4 height 4
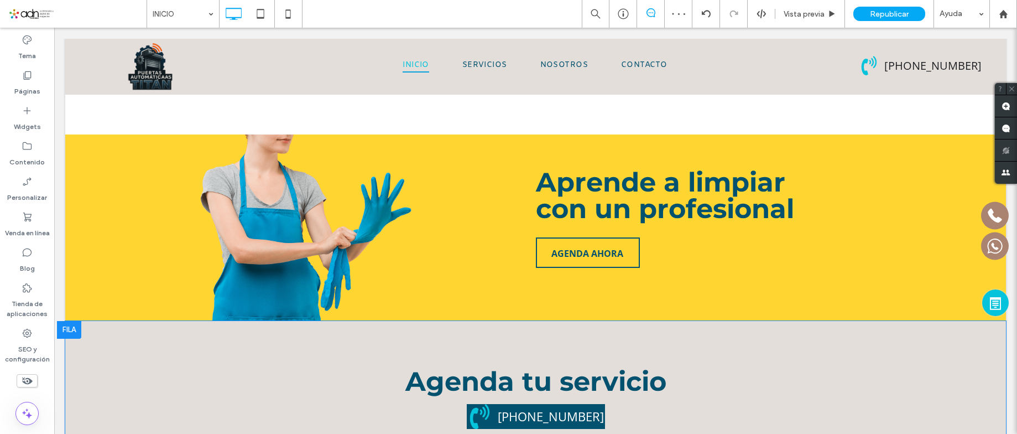
scroll to position [3846, 0]
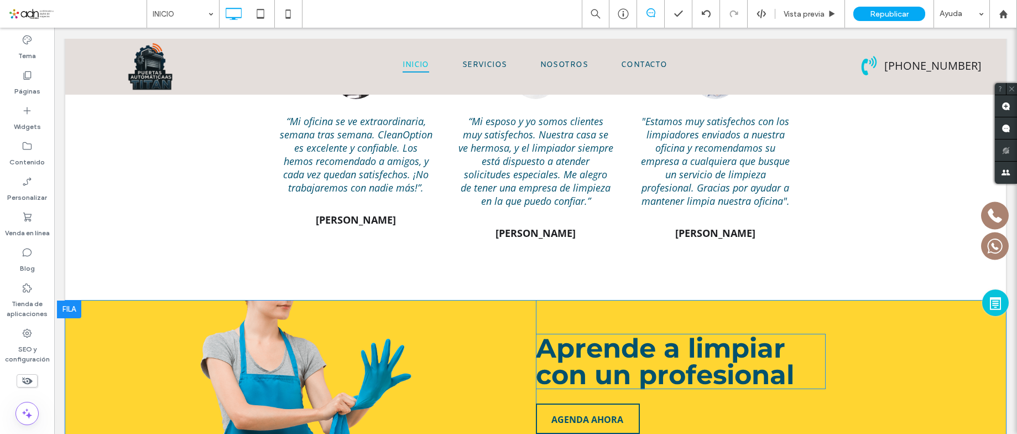
click at [582, 332] on span "Aprende a limpiar con un profesional" at bounding box center [665, 361] width 258 height 59
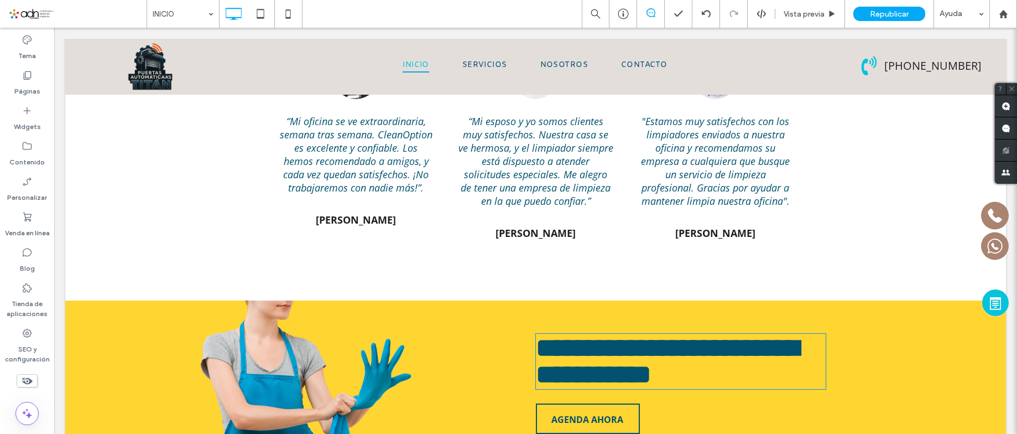
scroll to position [0, 0]
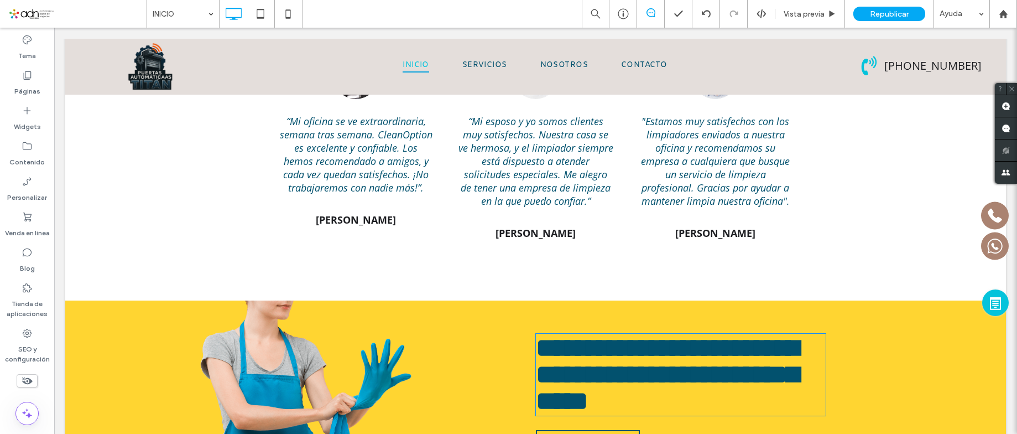
type input "**********"
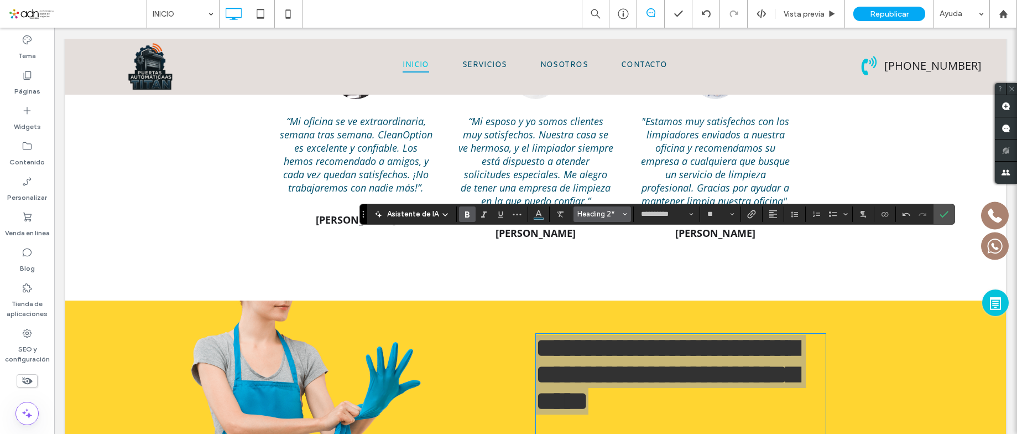
click at [613, 211] on span "Heading 2*" at bounding box center [598, 214] width 43 height 8
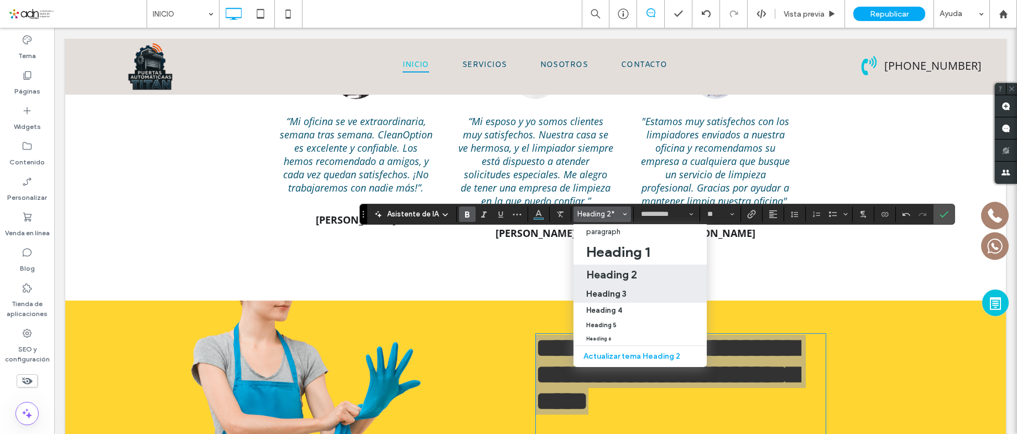
click at [617, 292] on h3 "Heading 3" at bounding box center [606, 293] width 40 height 11
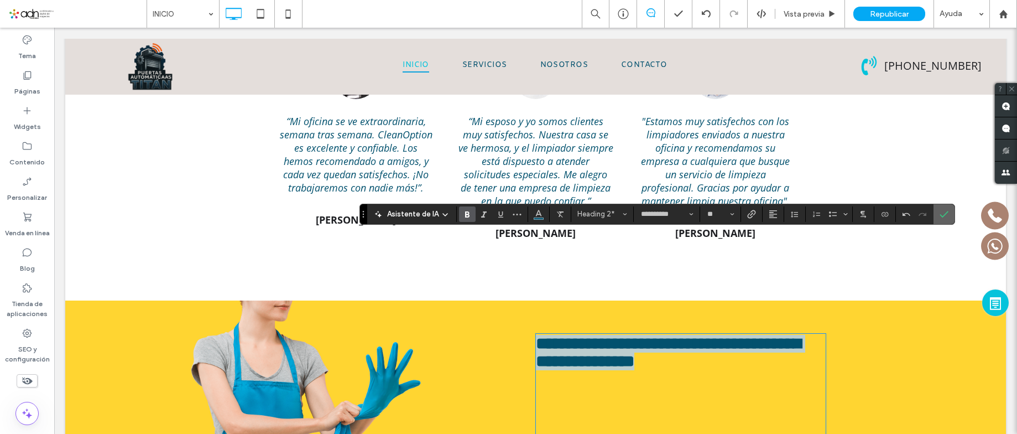
type input "**"
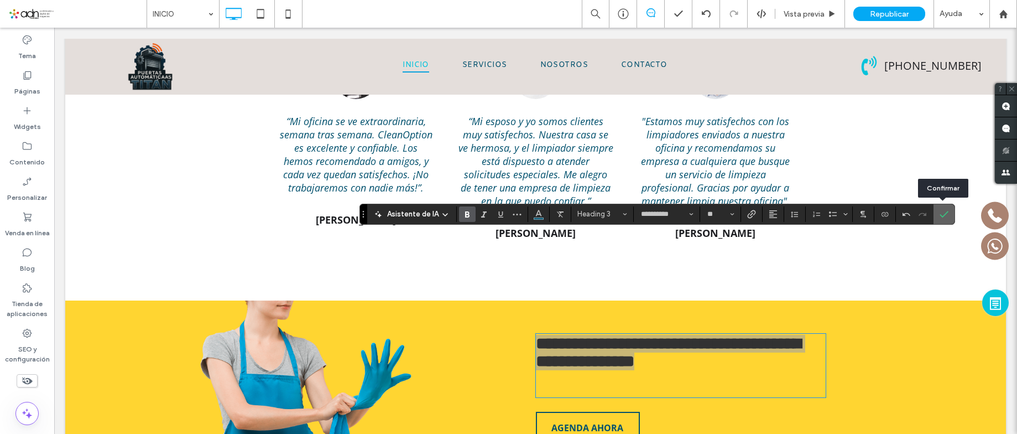
click at [937, 213] on label "Confirmar" at bounding box center [944, 214] width 17 height 20
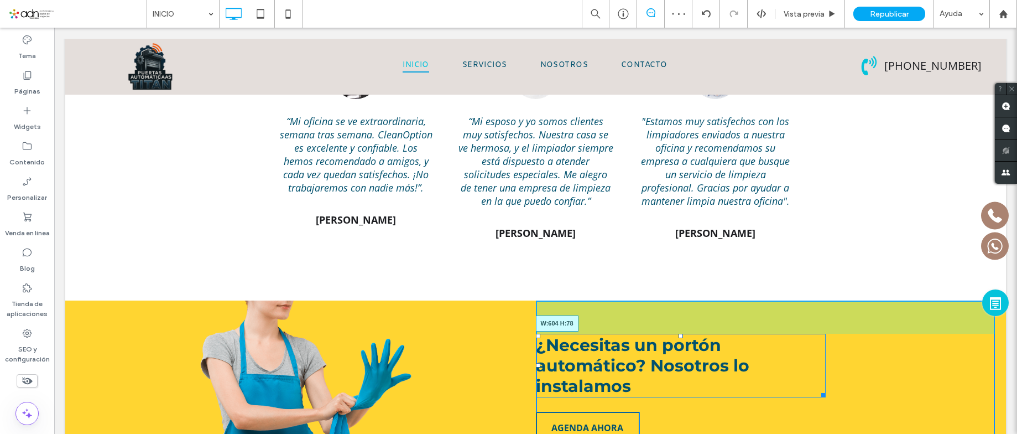
drag, startPoint x: 817, startPoint y: 296, endPoint x: 862, endPoint y: 296, distance: 44.2
click at [862, 300] on div "¿Necesitas un portón automático? Nosotros lo instalamos W:604 H:78 AGENDA AHORA…" at bounding box center [766, 393] width 460 height 186
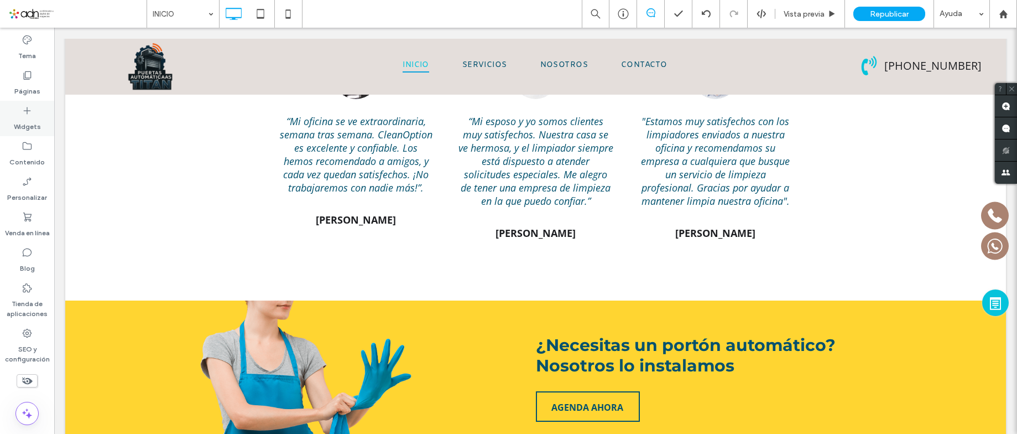
click at [33, 106] on div "Widgets" at bounding box center [27, 118] width 54 height 35
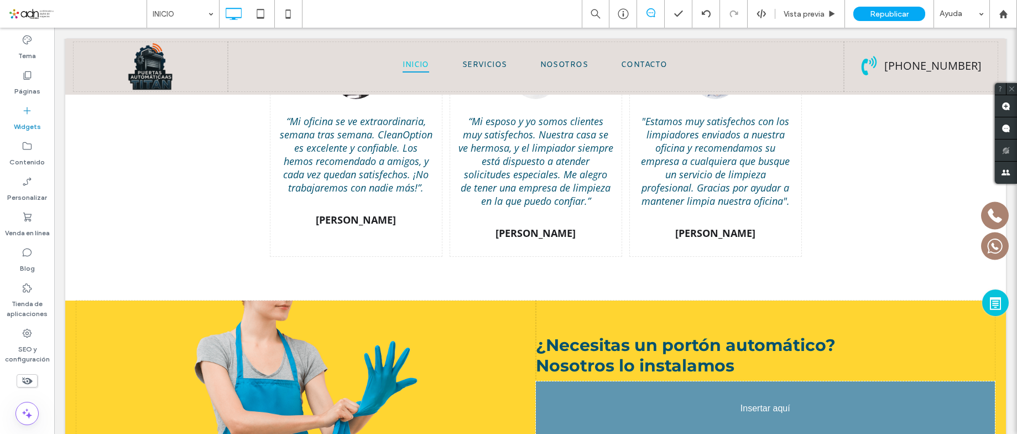
scroll to position [3848, 0]
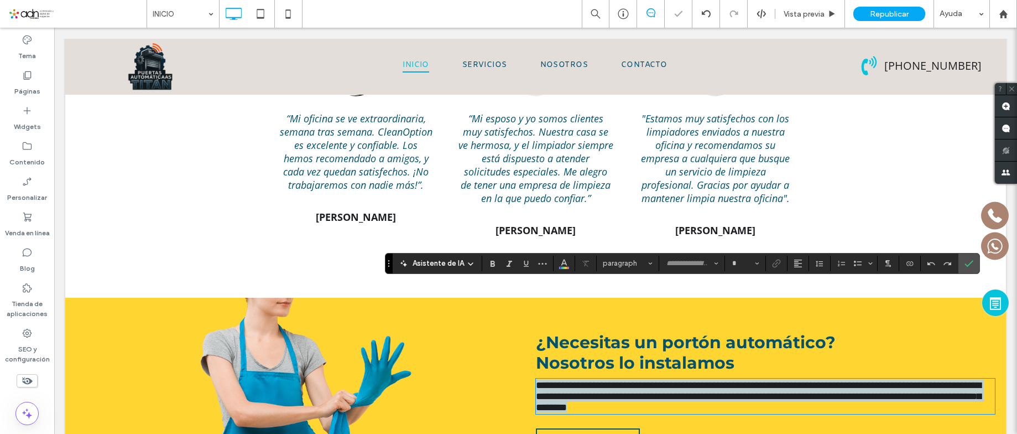
type input "*********"
type input "**"
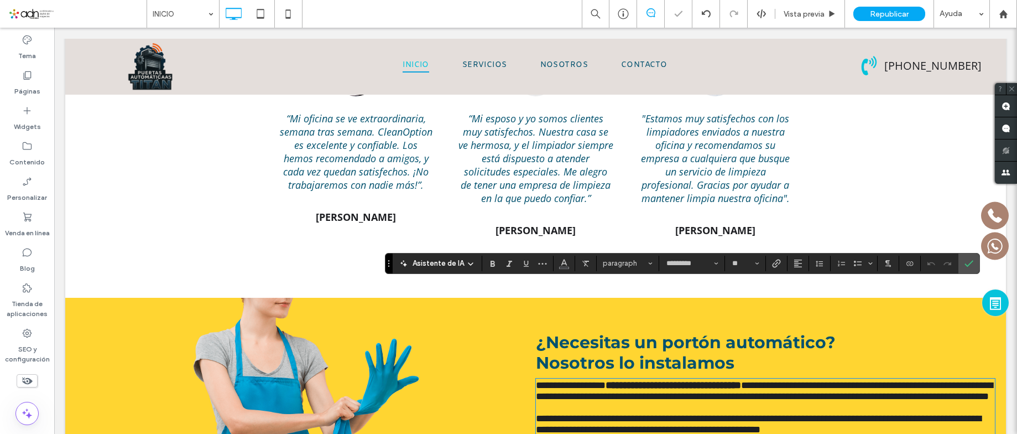
scroll to position [0, 0]
click at [972, 254] on span "Confirmar" at bounding box center [968, 263] width 9 height 19
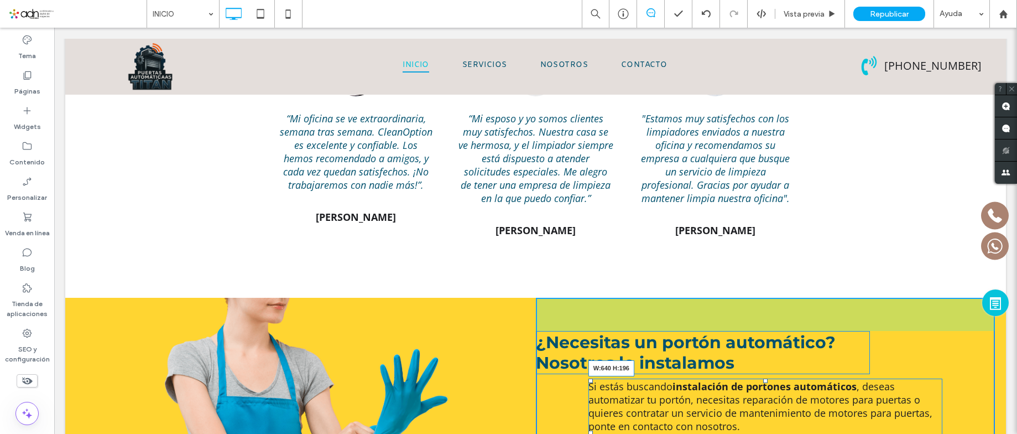
drag, startPoint x: 984, startPoint y: 358, endPoint x: 758, endPoint y: 336, distance: 227.3
click at [932, 378] on div "Si estás buscando instalación de portones automáticos , deseas automatizar tu p…" at bounding box center [765, 432] width 354 height 108
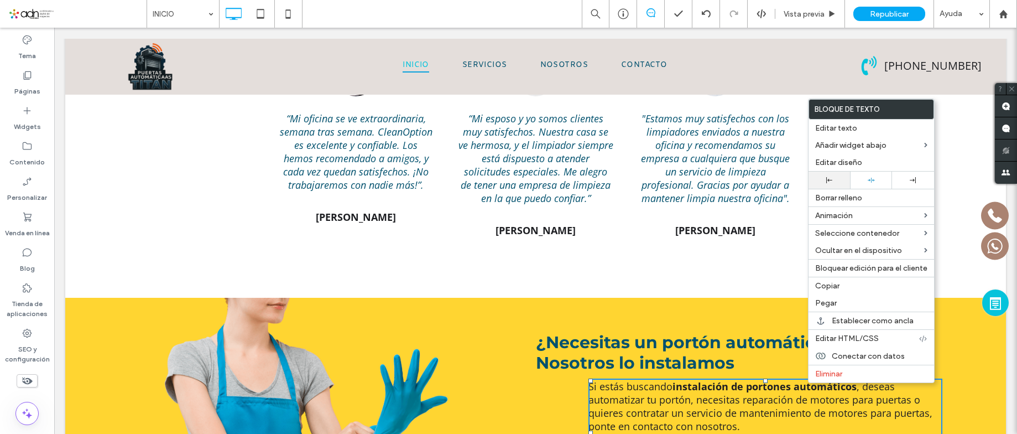
click at [833, 180] on div at bounding box center [829, 180] width 31 height 6
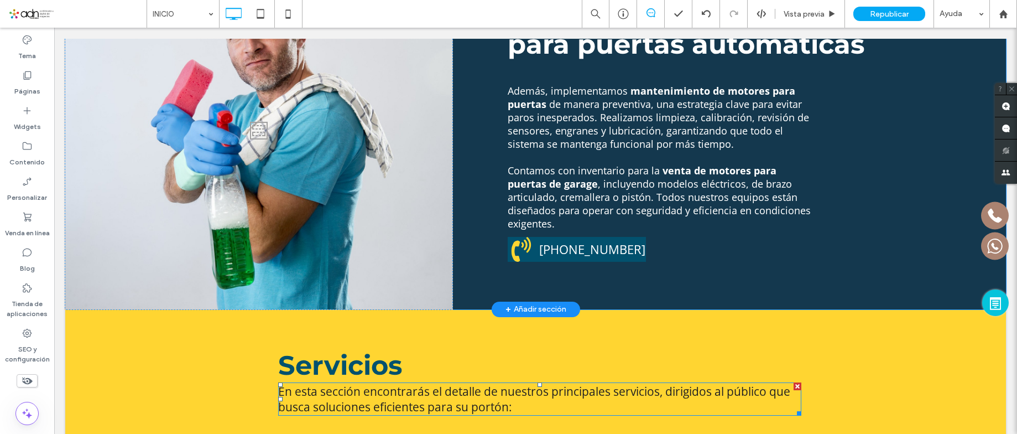
scroll to position [973, 0]
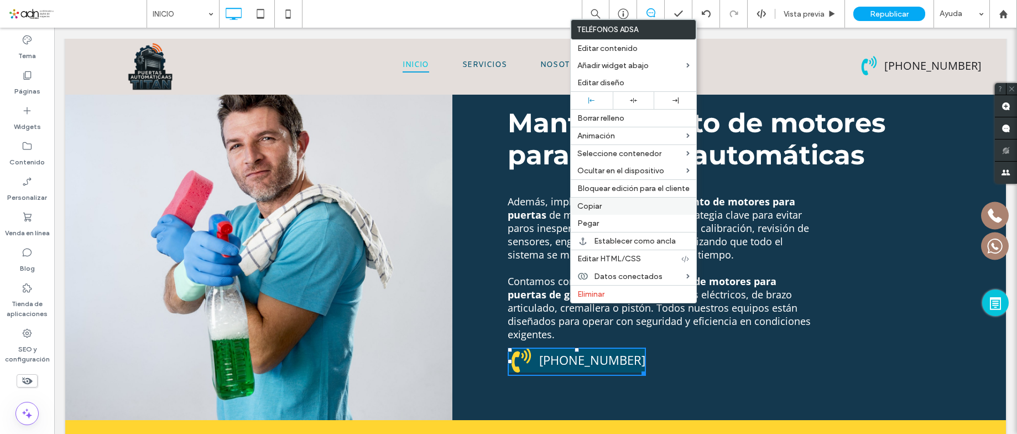
click at [601, 208] on span "Copiar" at bounding box center [589, 205] width 24 height 9
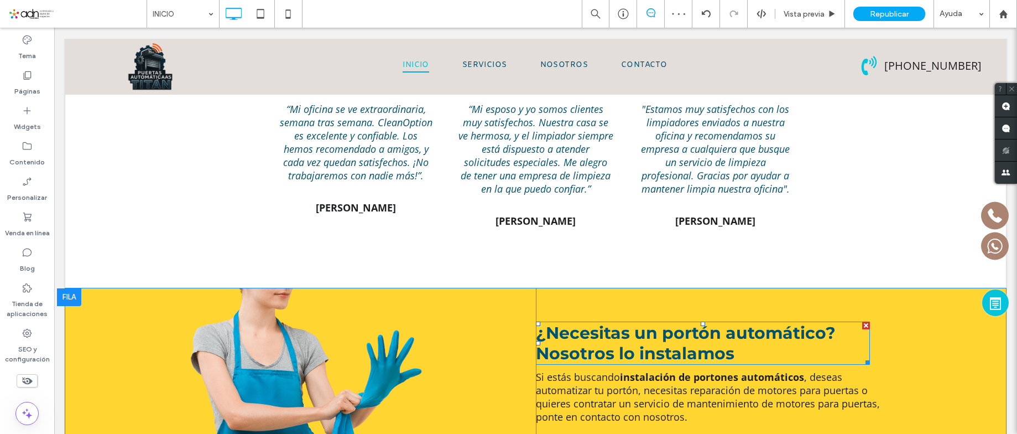
scroll to position [3848, 0]
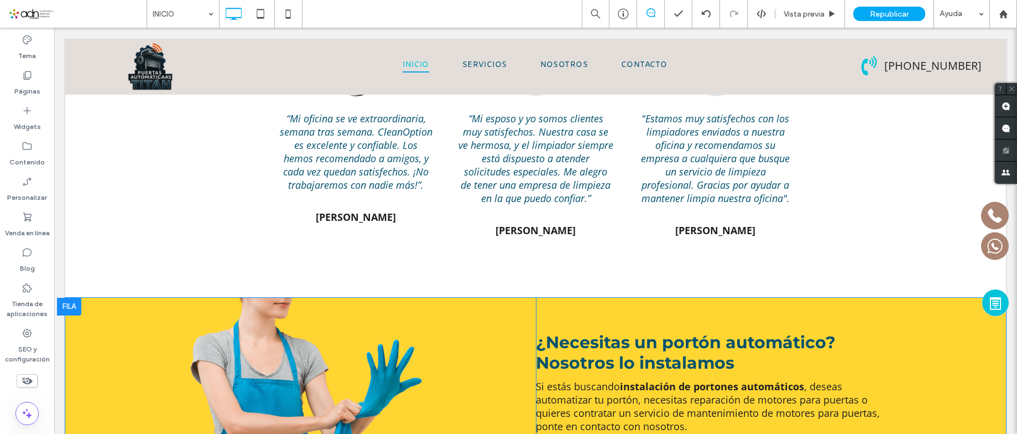
click at [582, 298] on div "¿Necesitas un portón automático? Nosotros lo instalamos Si estás buscando insta…" at bounding box center [766, 400] width 460 height 205
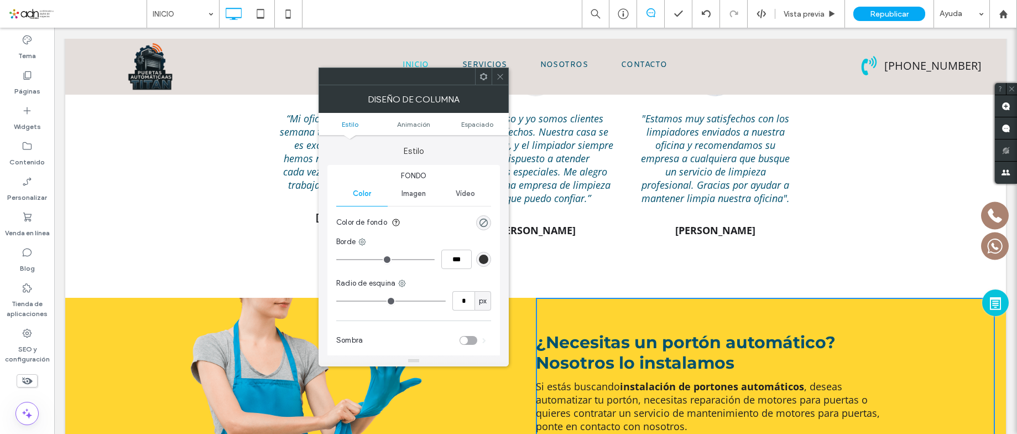
click at [484, 81] on span at bounding box center [483, 76] width 8 height 17
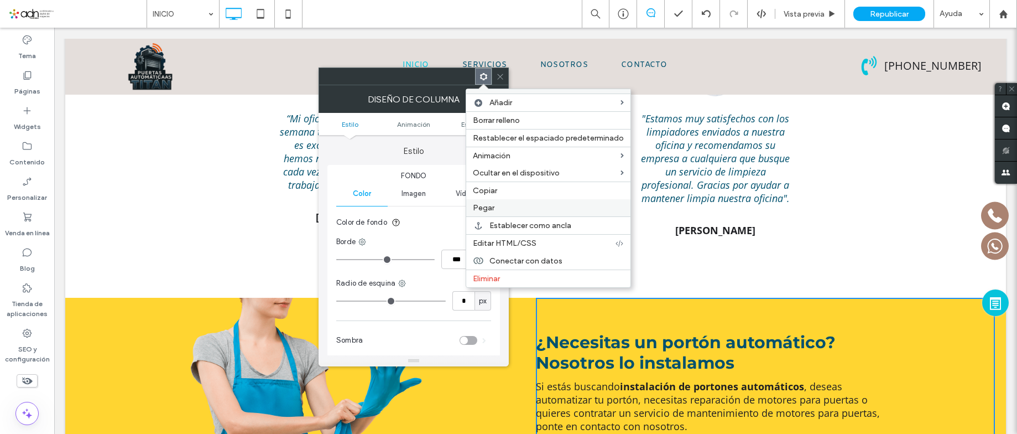
click at [506, 211] on label "Pegar" at bounding box center [548, 207] width 151 height 9
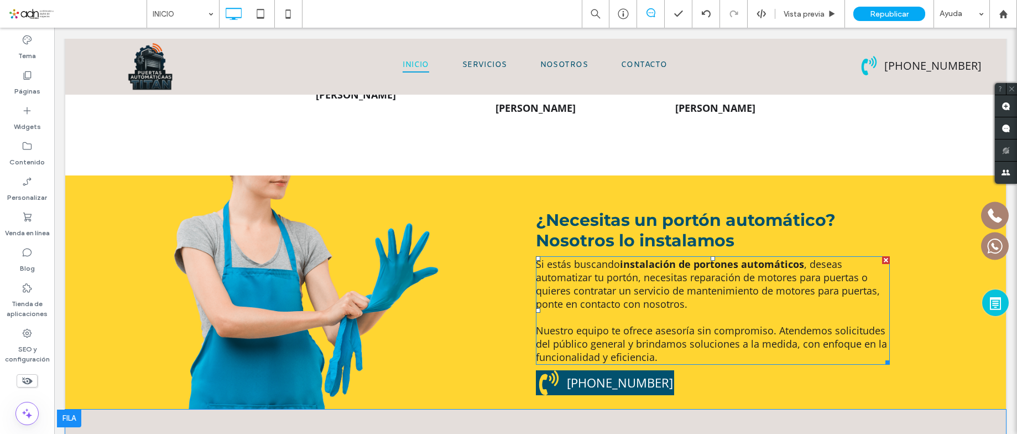
scroll to position [4014, 0]
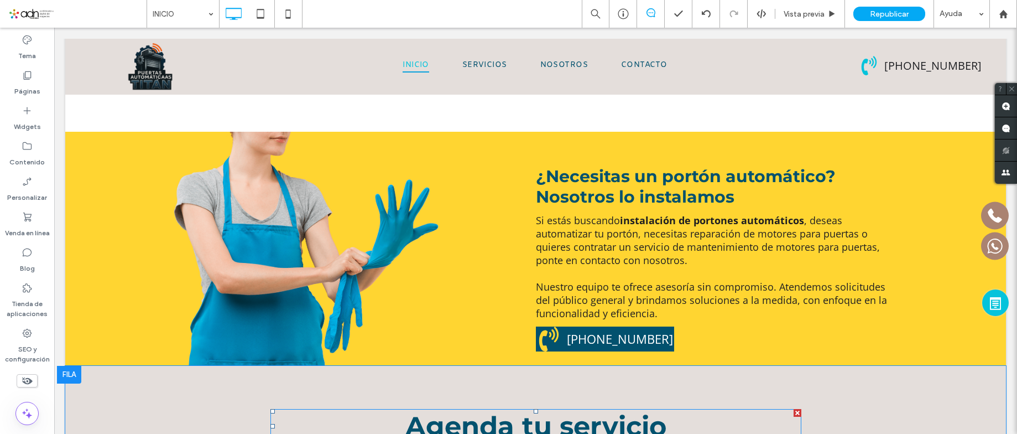
drag, startPoint x: 792, startPoint y: 311, endPoint x: 607, endPoint y: 363, distance: 192.6
click at [794, 409] on div at bounding box center [798, 413] width 8 height 8
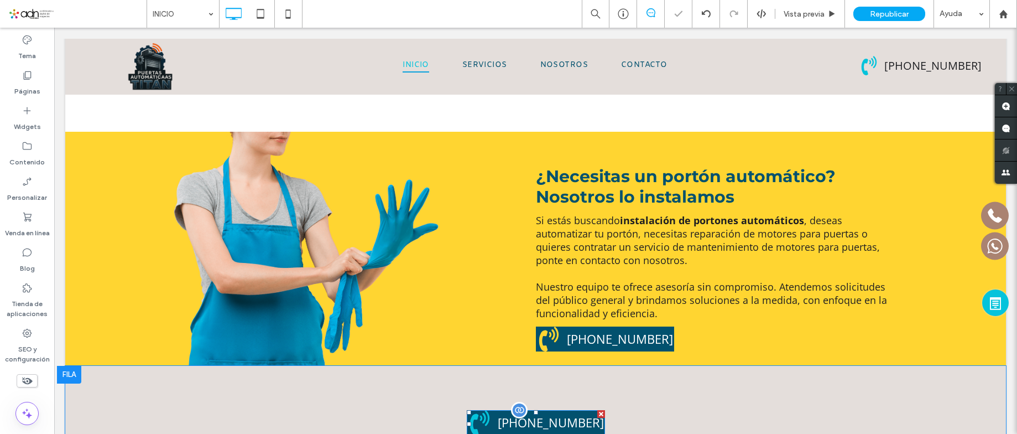
click at [597, 410] on div at bounding box center [601, 414] width 8 height 8
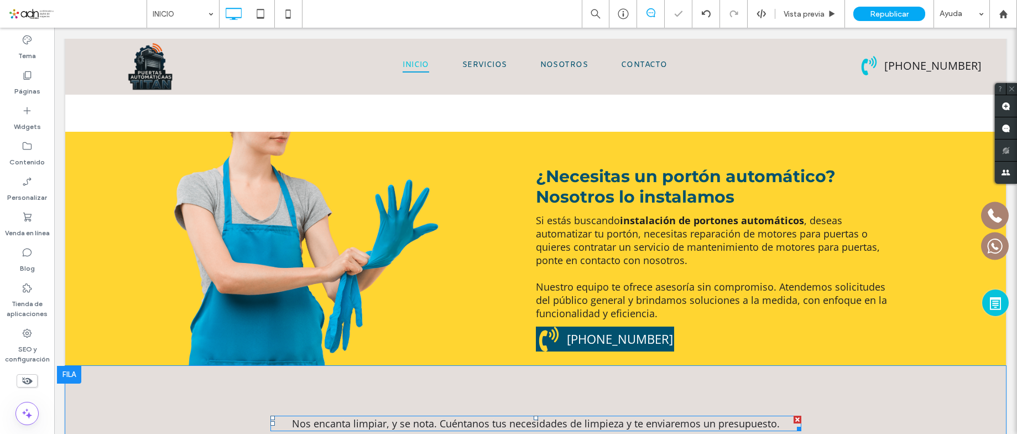
click at [794, 415] on div at bounding box center [798, 419] width 8 height 8
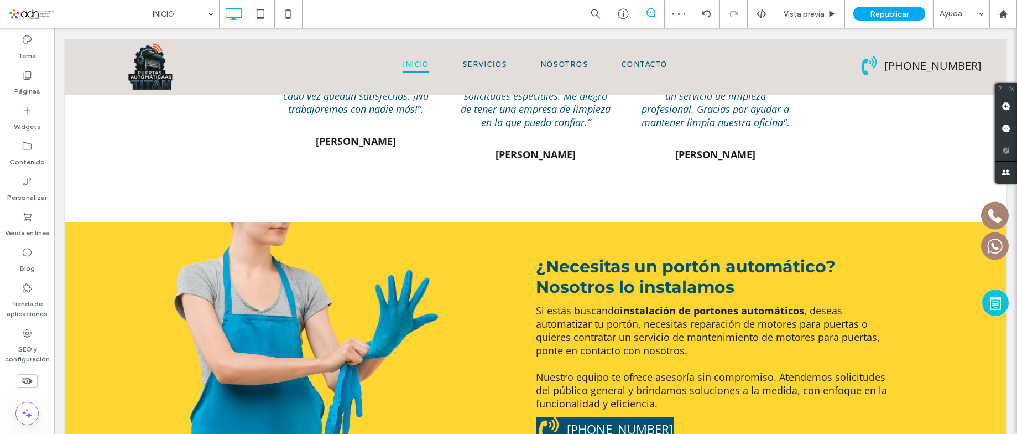
scroll to position [3848, 0]
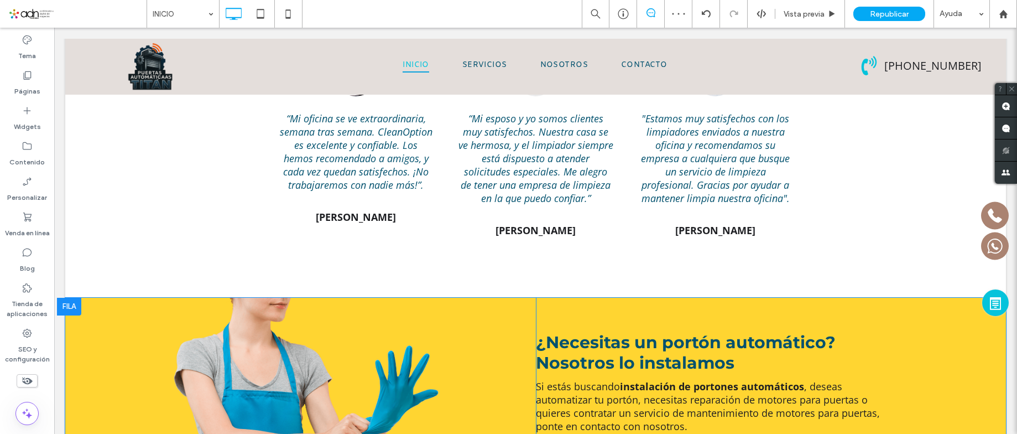
click at [575, 298] on div "¿Necesitas un portón automático? Nosotros lo instalamos Si estás buscando insta…" at bounding box center [766, 415] width 460 height 234
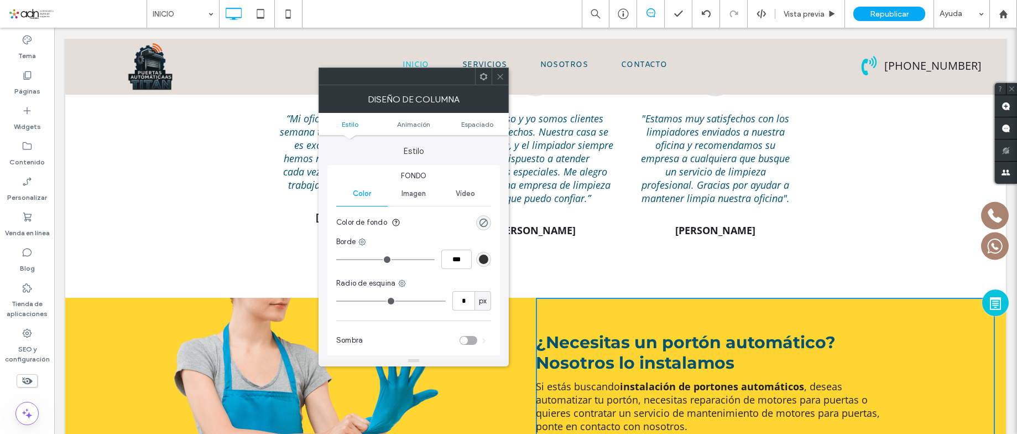
click at [502, 76] on icon at bounding box center [500, 76] width 8 height 8
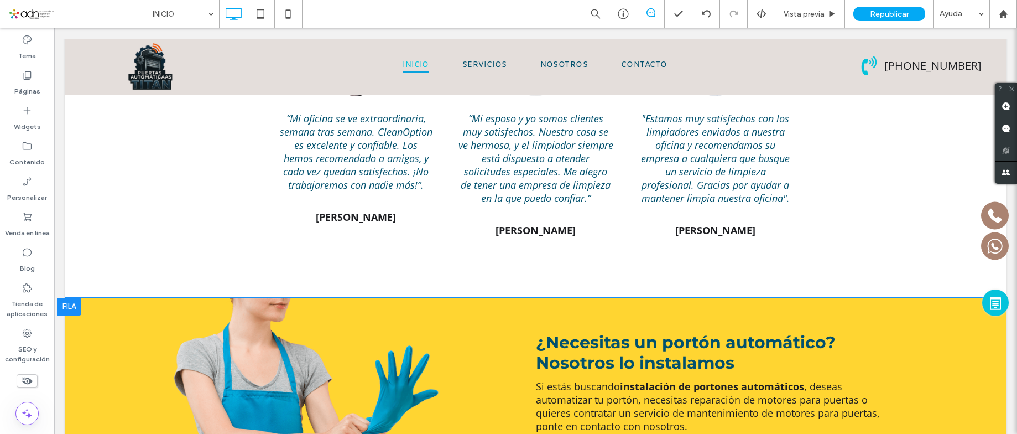
click at [588, 298] on div "¿Necesitas un portón automático? Nosotros lo instalamos Si estás buscando insta…" at bounding box center [766, 415] width 460 height 234
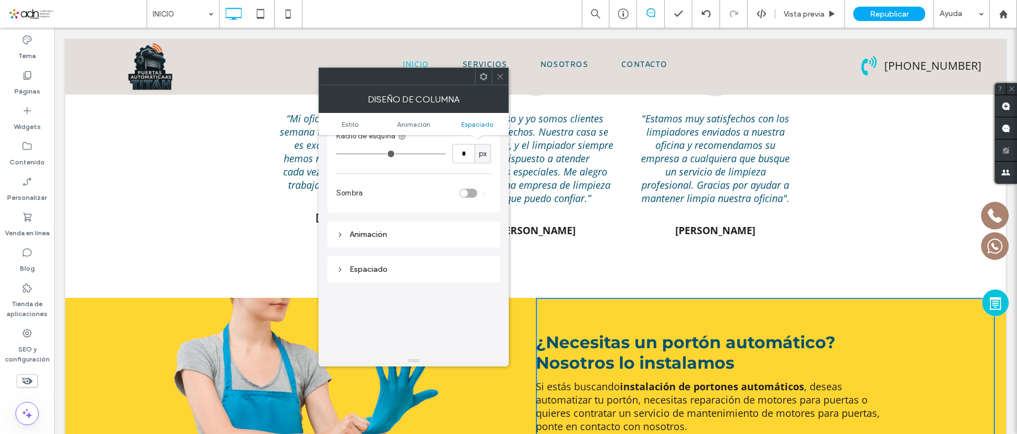
scroll to position [259, 0]
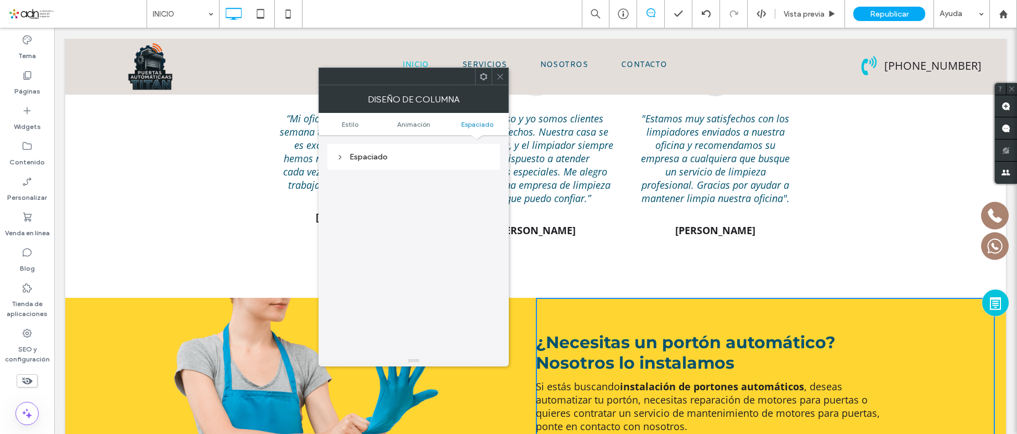
click at [379, 157] on div "Espaciado" at bounding box center [413, 156] width 155 height 9
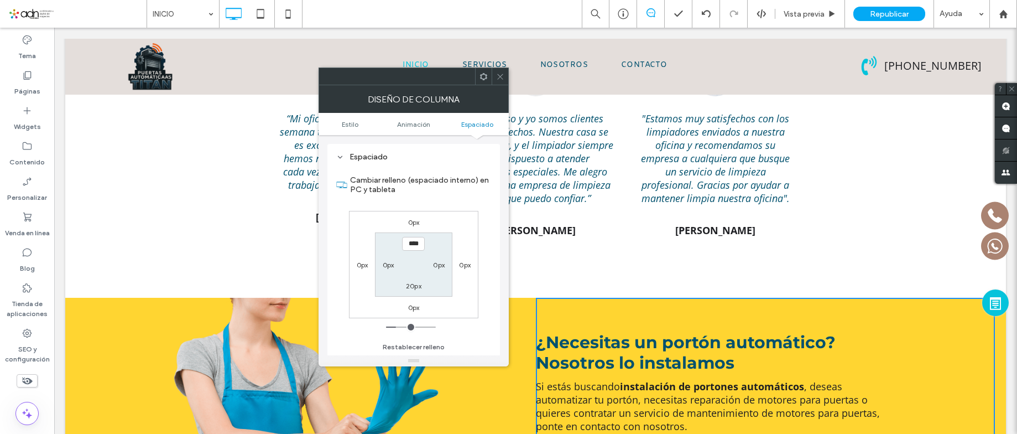
scroll to position [315, 0]
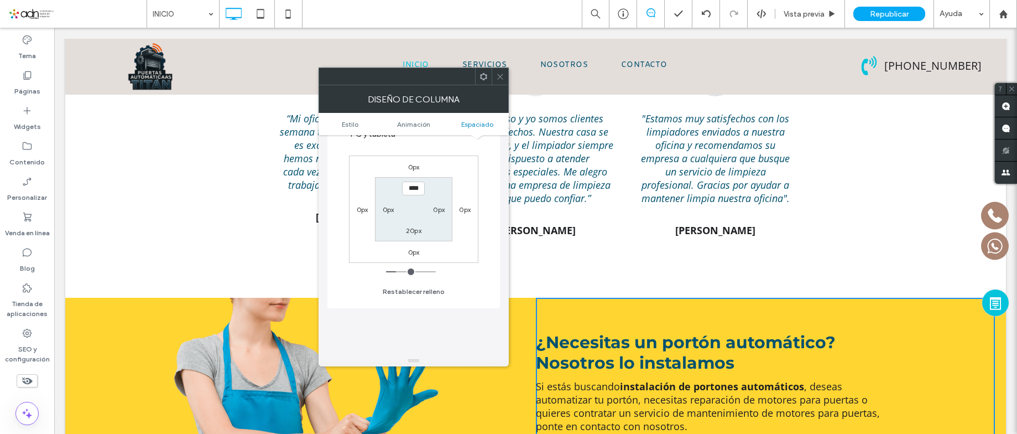
click at [411, 232] on label "20px" at bounding box center [413, 230] width 15 height 8
type input "**"
type input "****"
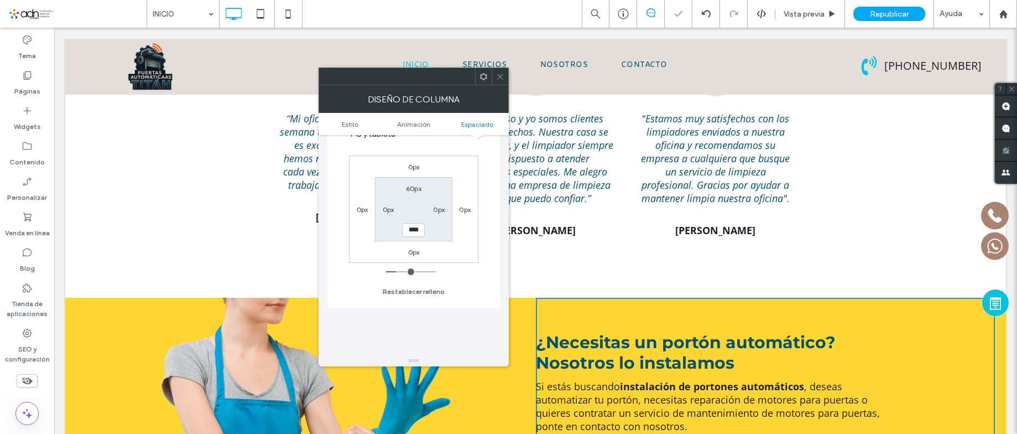
click at [498, 76] on icon at bounding box center [500, 76] width 8 height 8
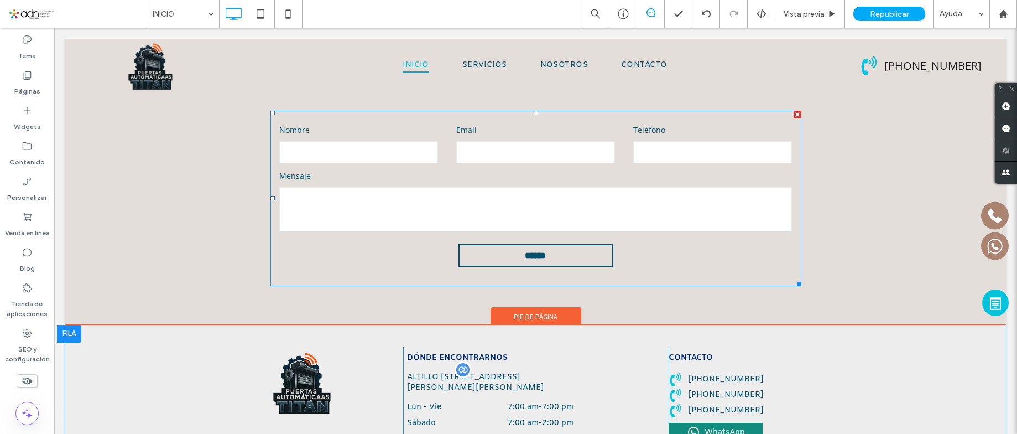
scroll to position [4125, 0]
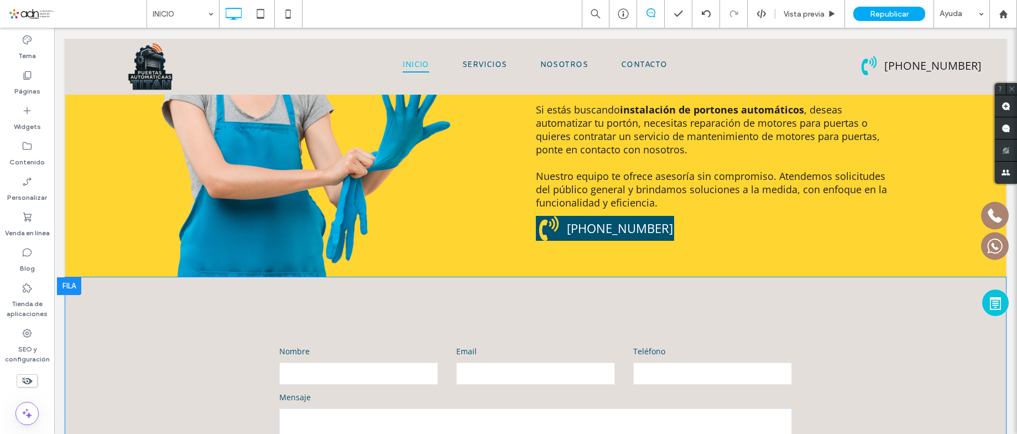
click at [477, 277] on div "Contact Us Nombre Email Teléfono Mensaje ****** Gracias por contactarnos. Nos p…" at bounding box center [535, 411] width 941 height 269
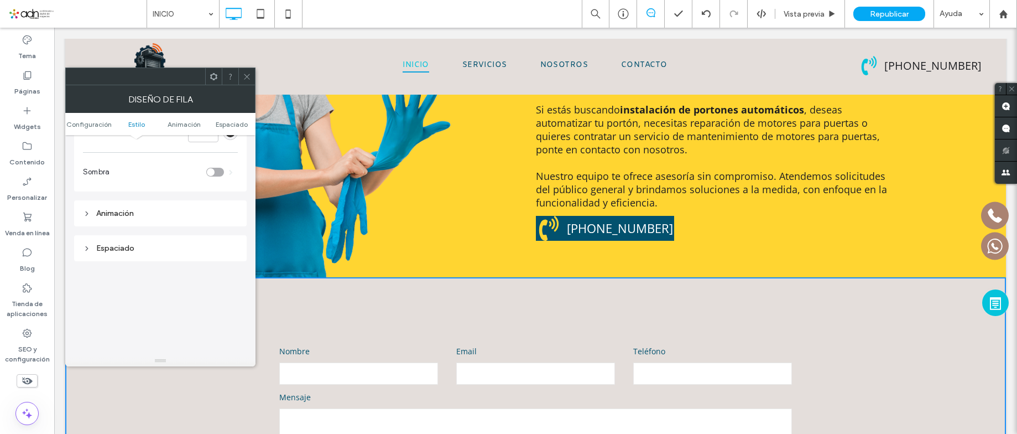
click at [129, 248] on div "Espaciado" at bounding box center [160, 247] width 155 height 9
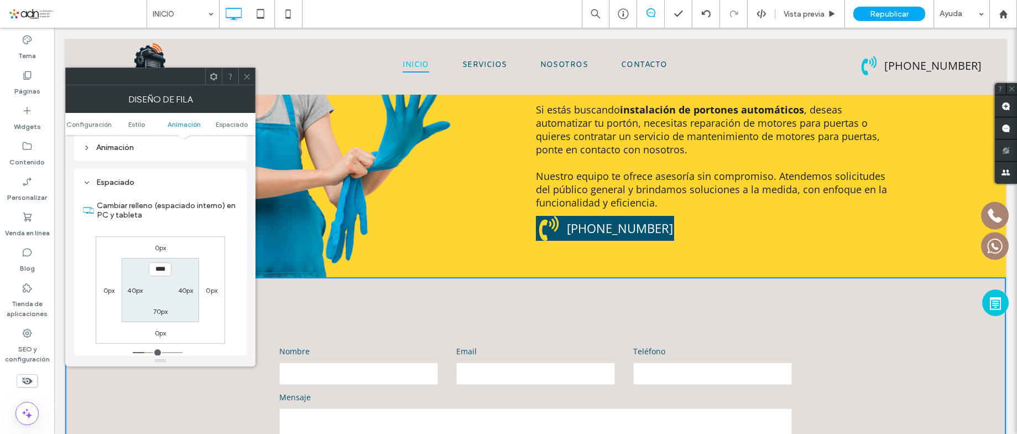
scroll to position [332, 0]
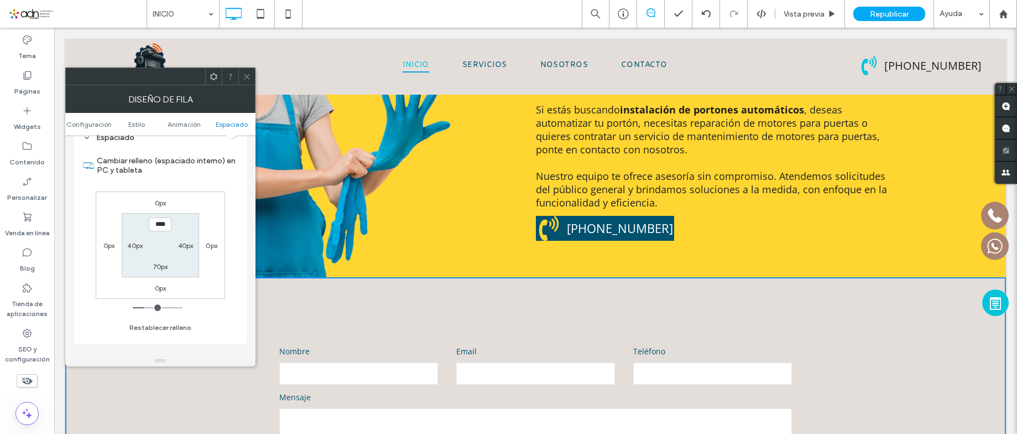
click at [249, 77] on icon at bounding box center [247, 76] width 8 height 8
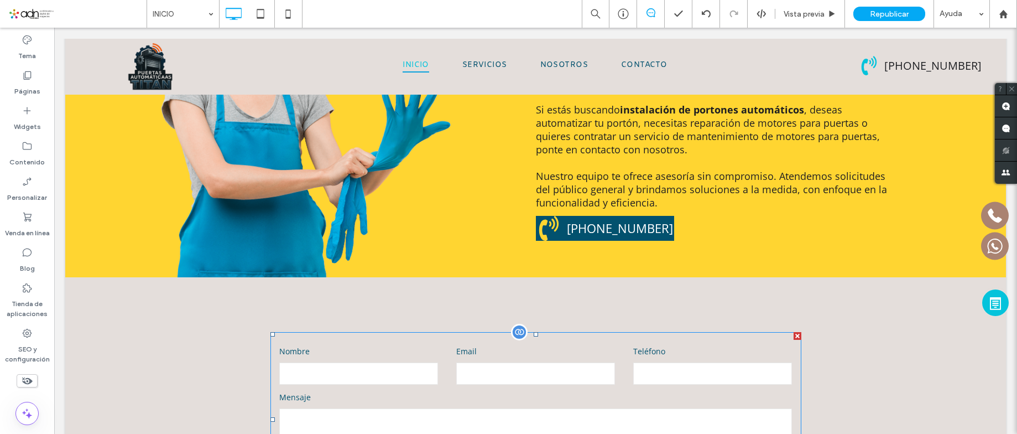
click at [588, 332] on form "Nombre Email Teléfono Mensaje ******" at bounding box center [535, 419] width 531 height 175
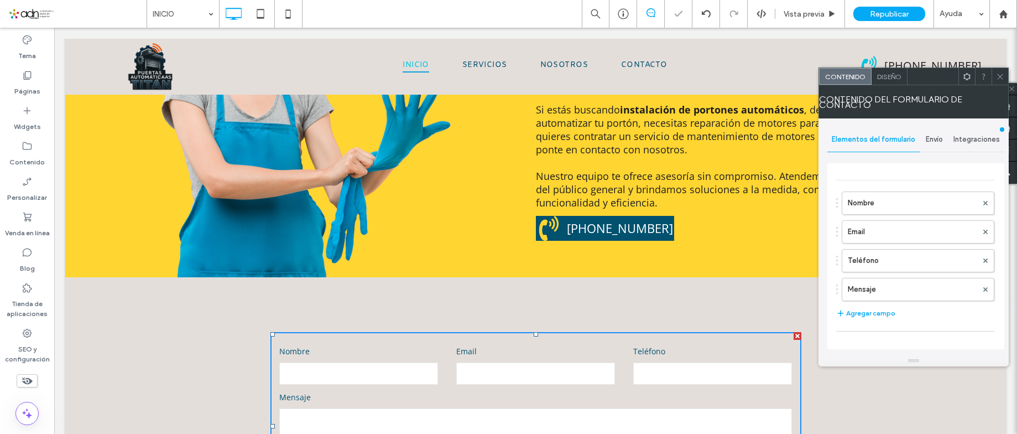
click at [887, 74] on span "Diseño" at bounding box center [889, 76] width 24 height 8
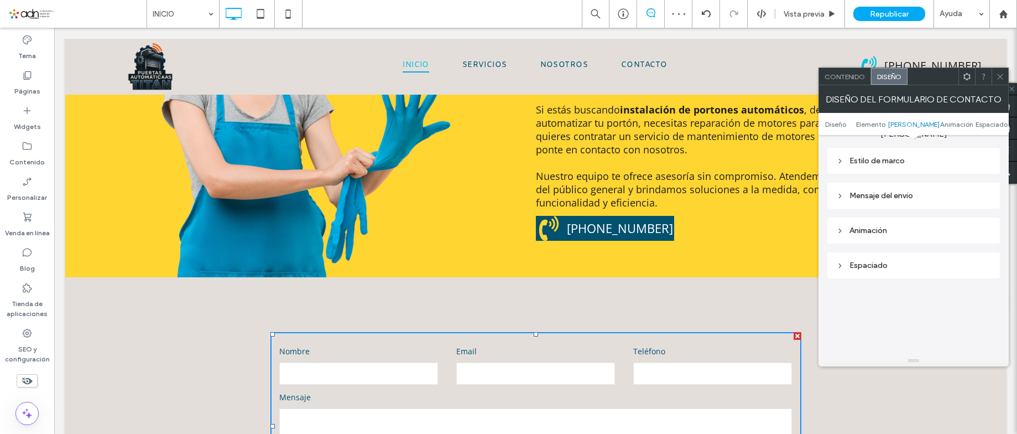
scroll to position [316, 0]
click at [889, 262] on div "Espaciado" at bounding box center [913, 267] width 155 height 15
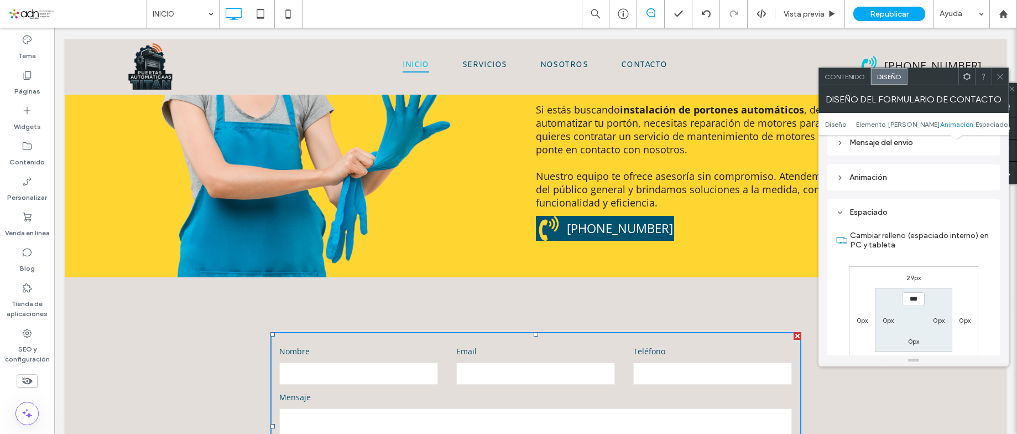
scroll to position [482, 0]
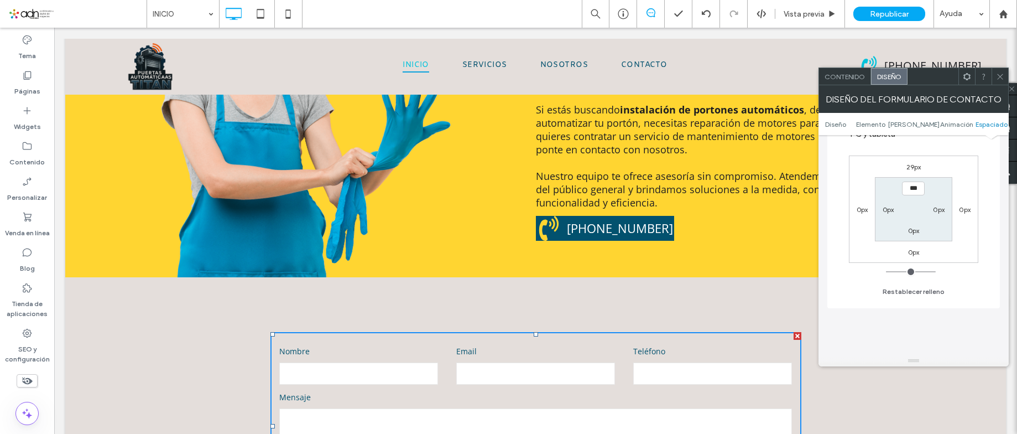
click at [913, 166] on label "29px" at bounding box center [913, 167] width 15 height 8
type input "**"
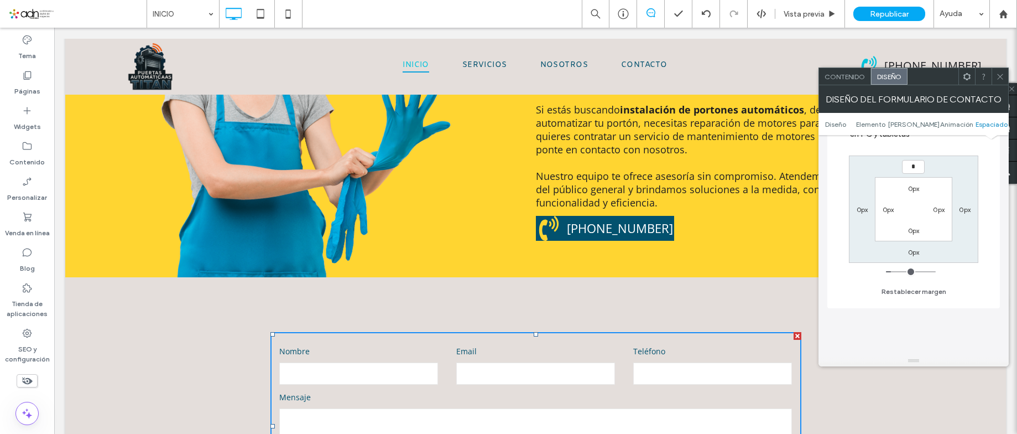
type input "*"
type input "***"
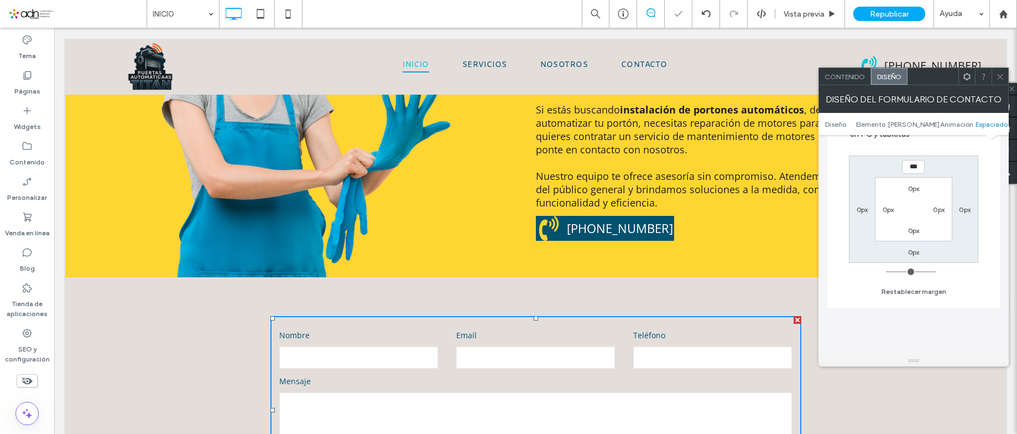
click at [843, 82] on div "Contenido" at bounding box center [845, 76] width 52 height 17
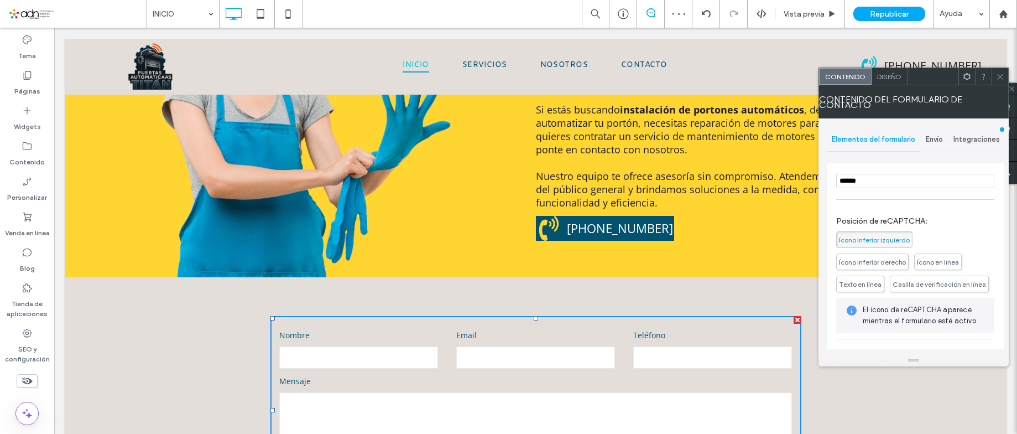
scroll to position [250, 0]
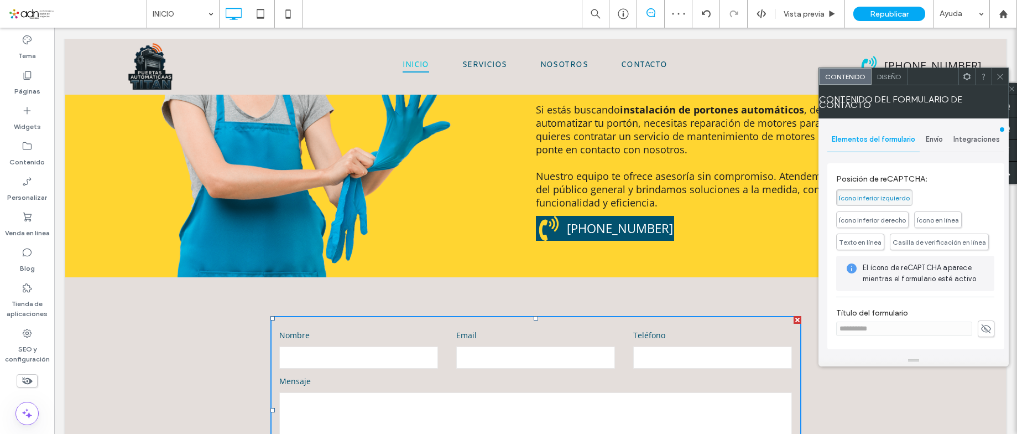
click at [892, 77] on span "Diseño" at bounding box center [889, 76] width 24 height 8
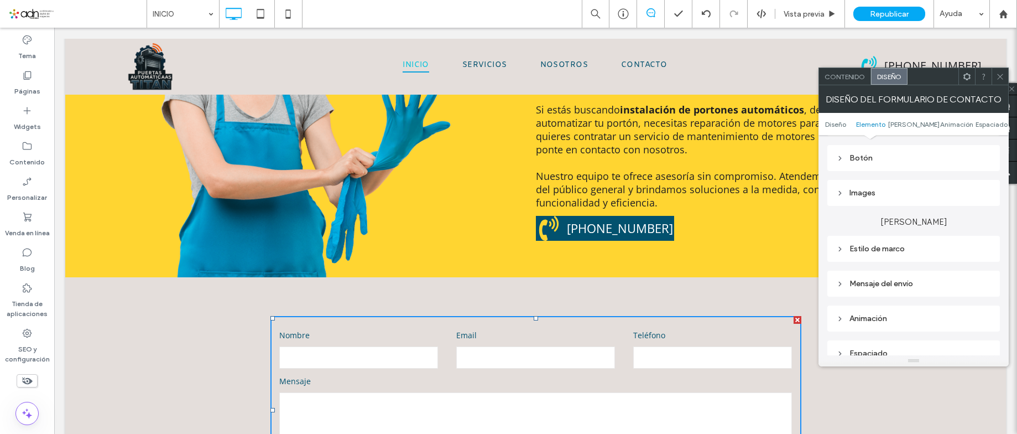
scroll to position [276, 0]
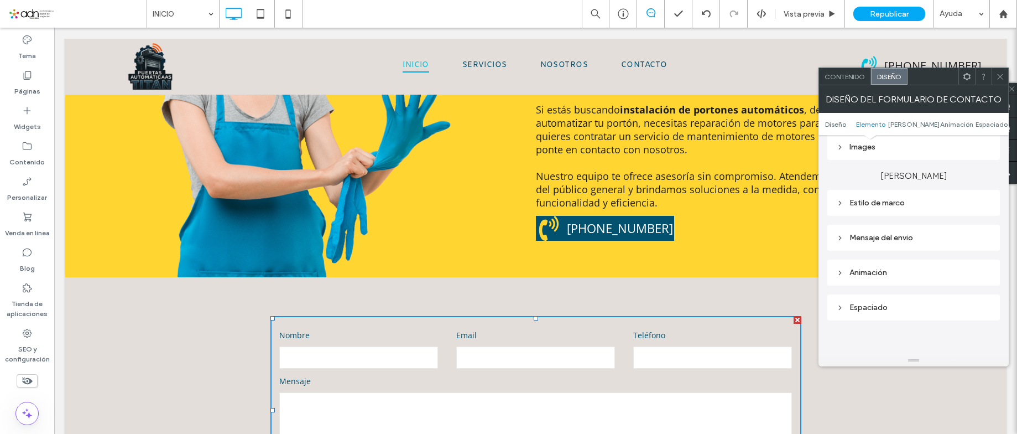
click at [892, 233] on div "Mensaje del envío" at bounding box center [913, 237] width 155 height 9
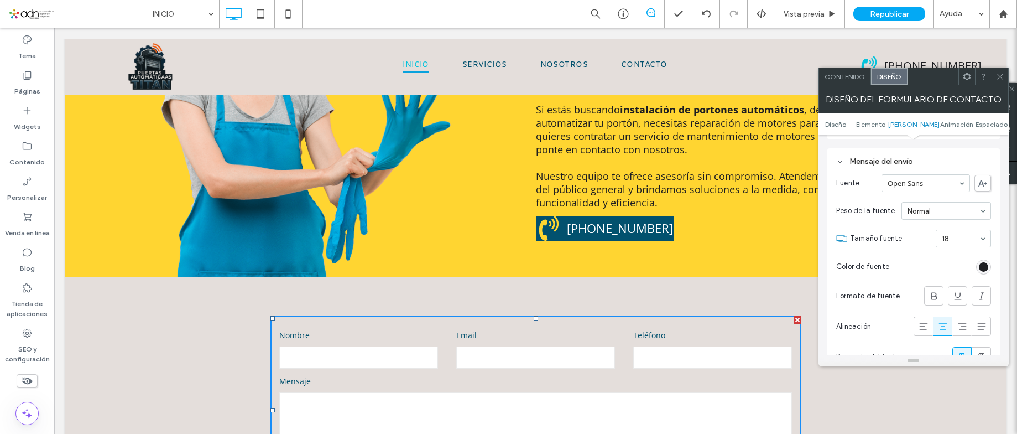
scroll to position [387, 0]
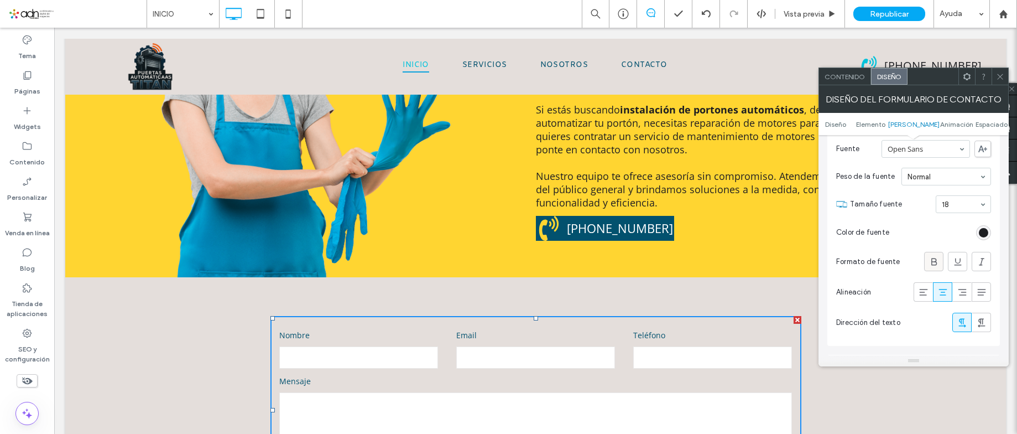
click at [932, 260] on use at bounding box center [934, 261] width 6 height 7
click at [1004, 78] on icon at bounding box center [1000, 76] width 8 height 8
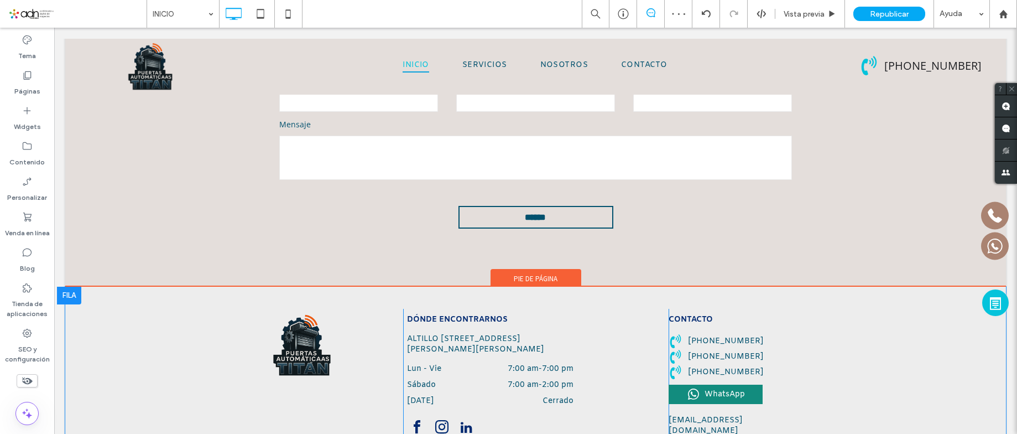
scroll to position [4457, 0]
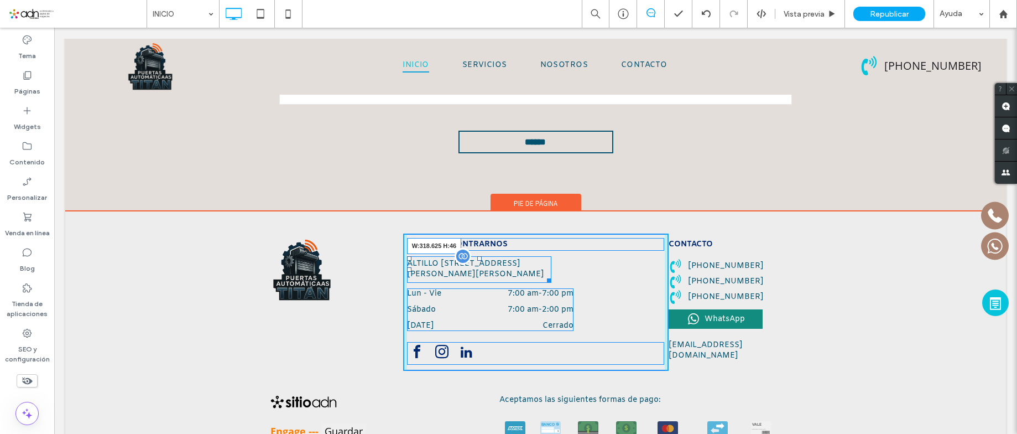
drag, startPoint x: 543, startPoint y: 182, endPoint x: 575, endPoint y: 181, distance: 31.5
click at [551, 274] on div at bounding box center [547, 278] width 8 height 8
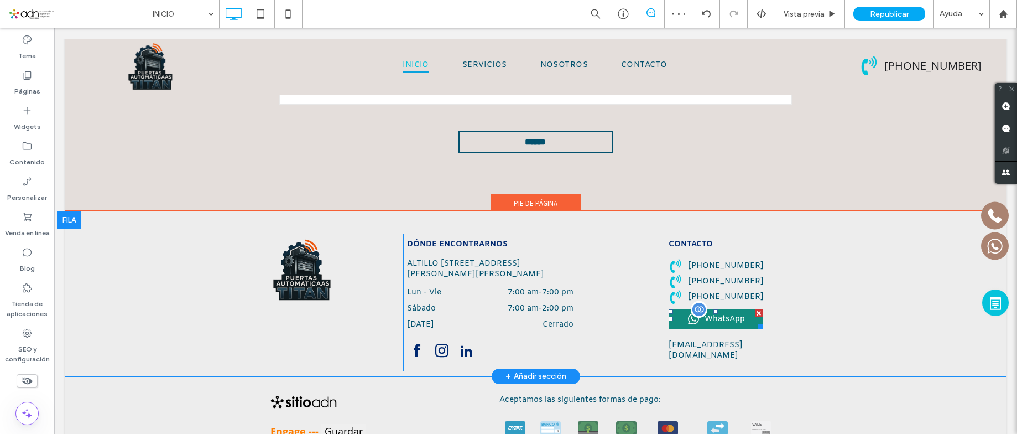
click at [705, 309] on span at bounding box center [716, 318] width 94 height 19
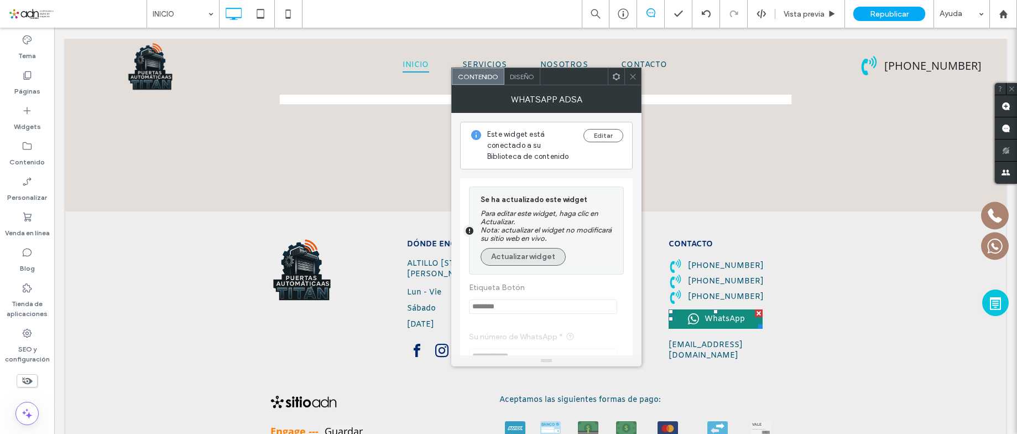
click at [538, 263] on button "Actualizar widget" at bounding box center [523, 257] width 85 height 18
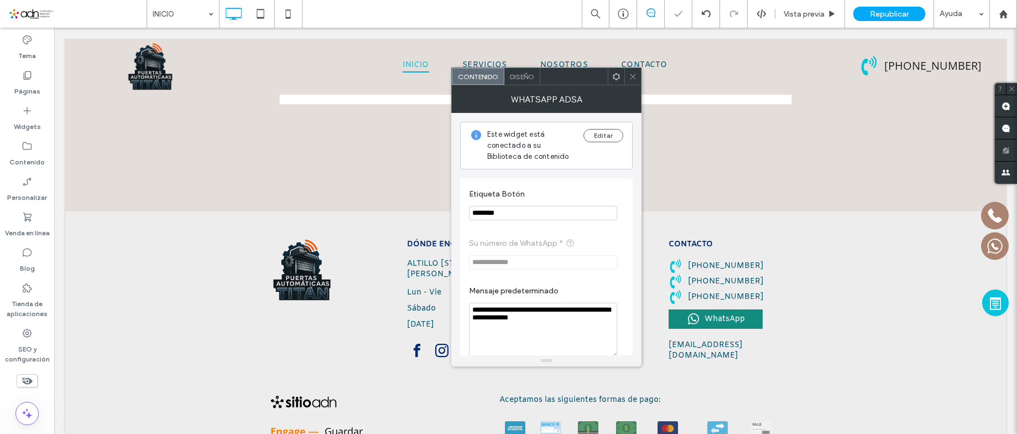
scroll to position [55, 0]
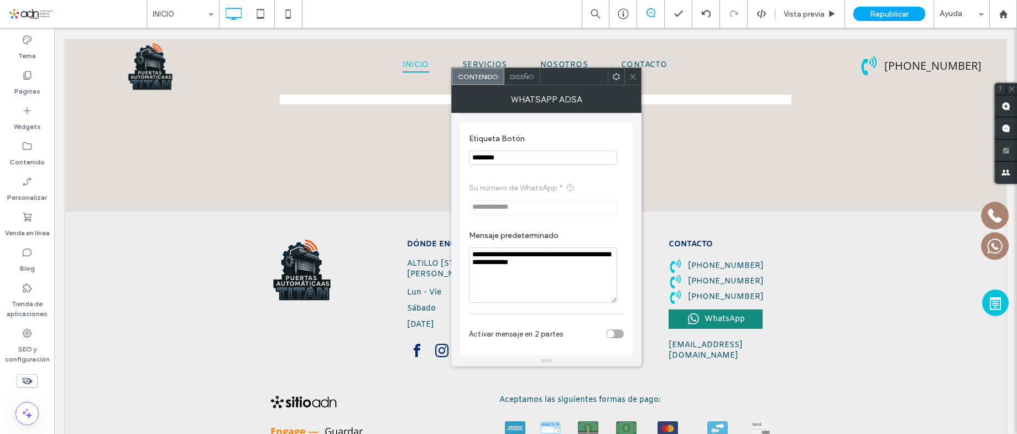
click at [556, 264] on textarea "**********" at bounding box center [543, 274] width 148 height 55
paste textarea "****"
click at [519, 263] on textarea "**********" at bounding box center [543, 274] width 148 height 55
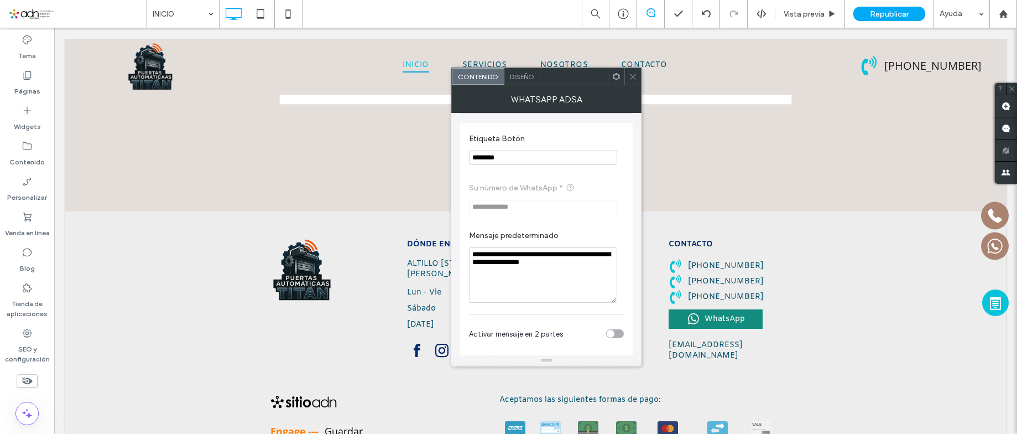
click at [535, 260] on textarea "**********" at bounding box center [543, 274] width 148 height 55
type textarea "**********"
click at [631, 80] on icon at bounding box center [633, 76] width 8 height 8
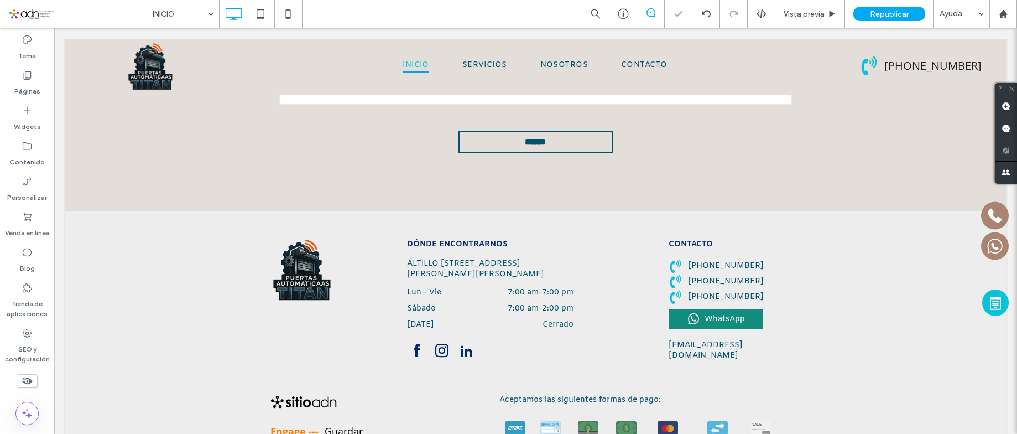
click at [631, 80] on icon at bounding box center [633, 76] width 8 height 8
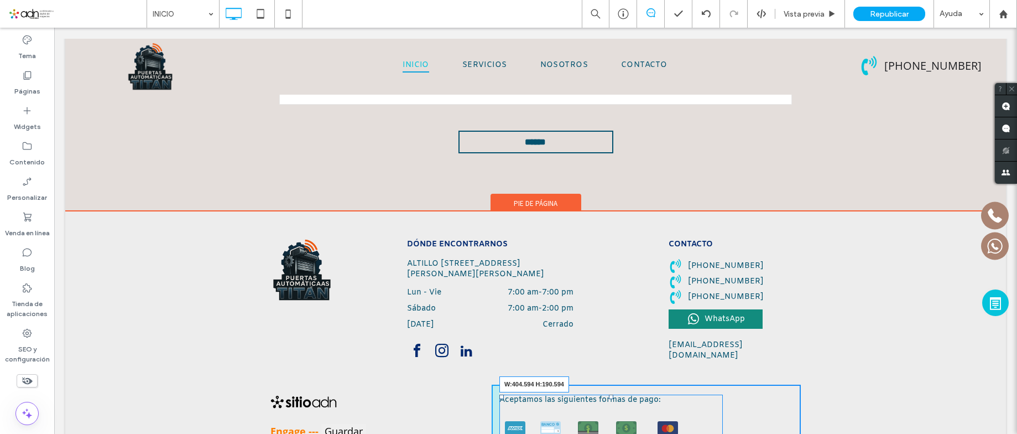
drag, startPoint x: 789, startPoint y: 395, endPoint x: 711, endPoint y: 389, distance: 78.2
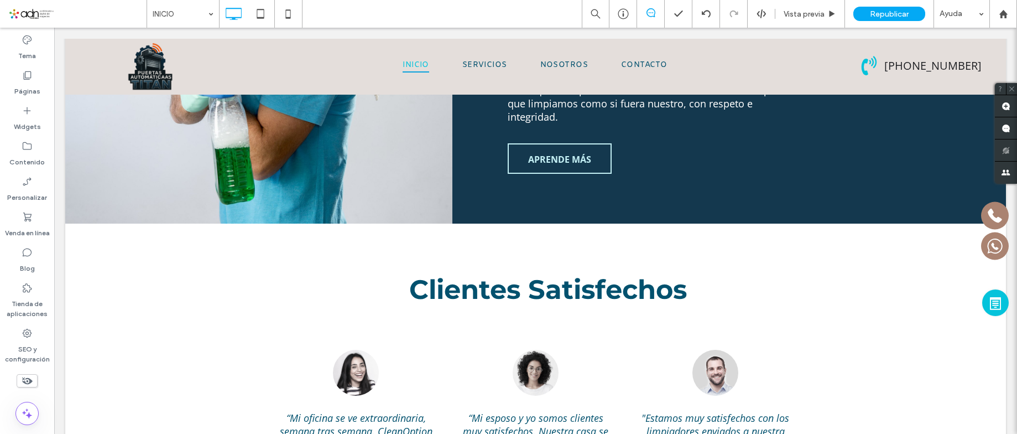
scroll to position [3530, 0]
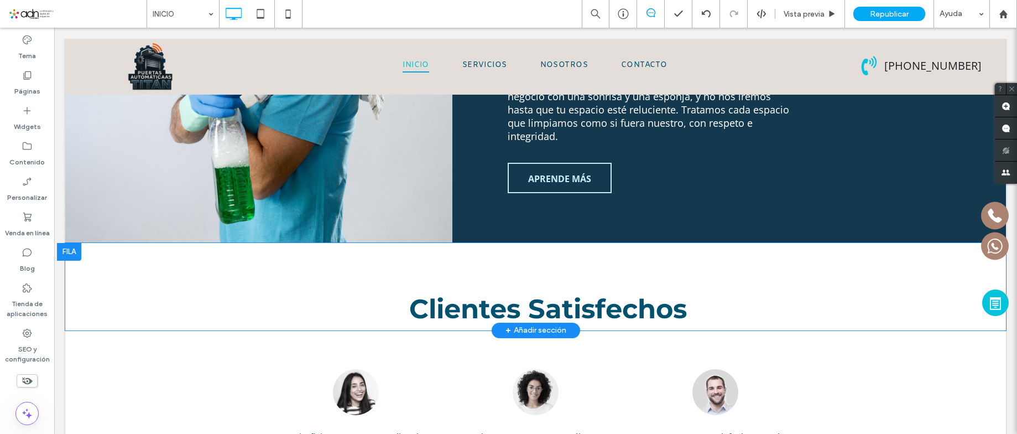
click at [75, 243] on div at bounding box center [69, 252] width 24 height 18
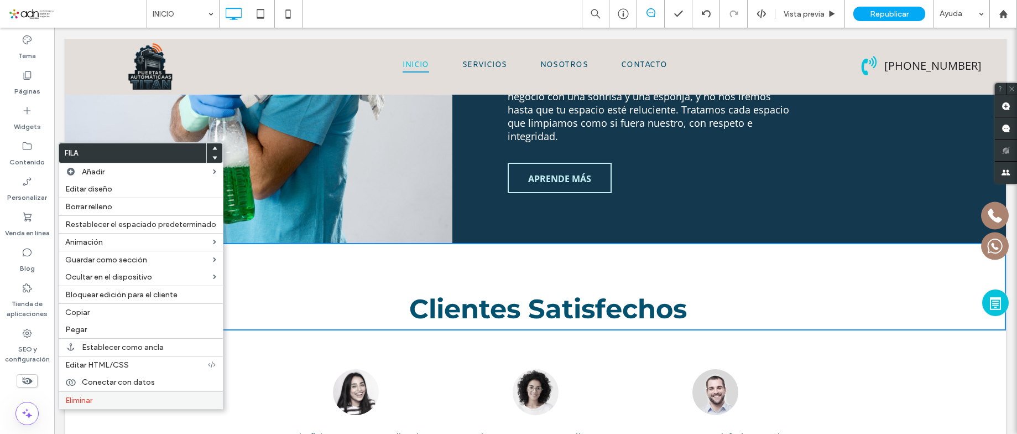
click at [100, 398] on label "Eliminar" at bounding box center [140, 399] width 151 height 9
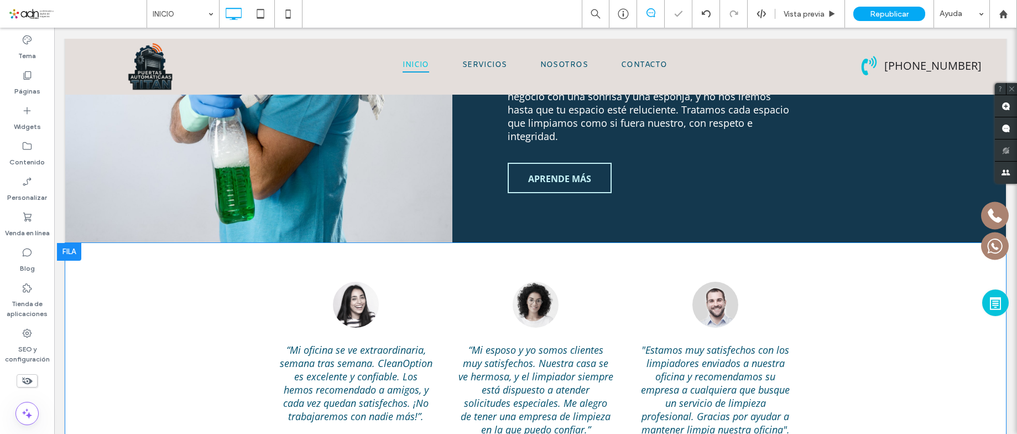
click at [72, 243] on div at bounding box center [69, 252] width 24 height 18
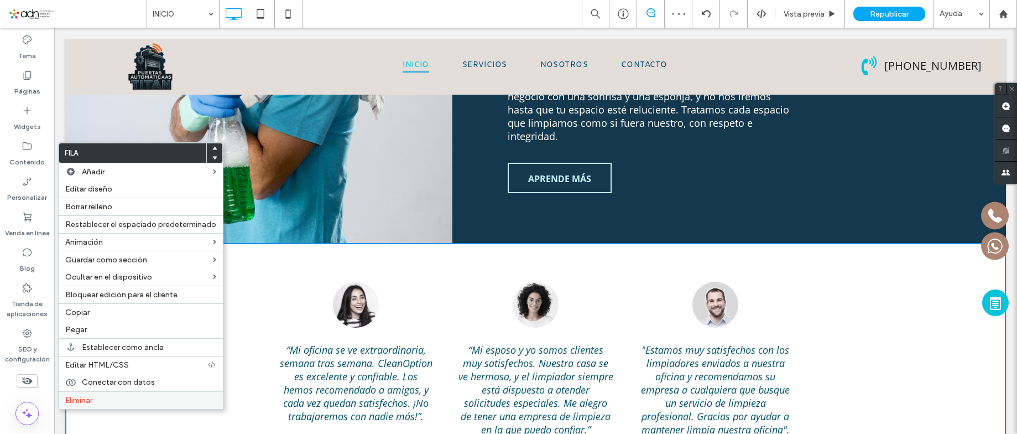
click at [137, 401] on label "Eliminar" at bounding box center [140, 399] width 151 height 9
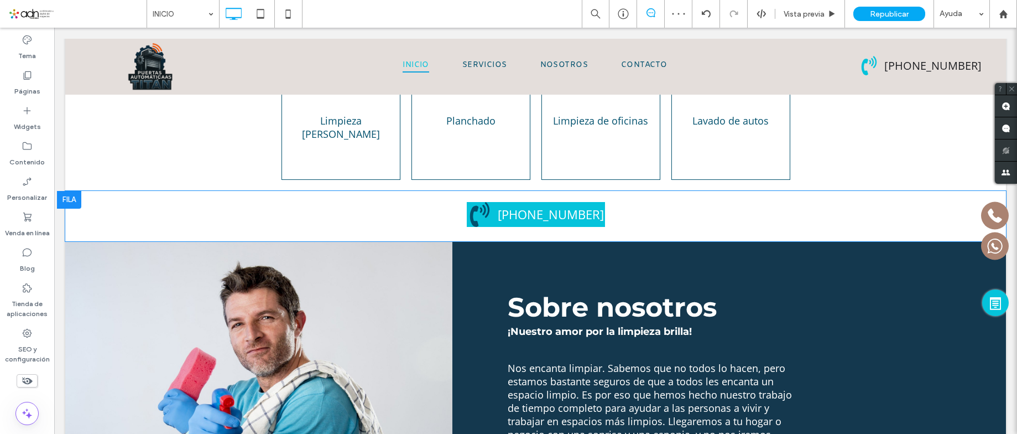
scroll to position [3087, 0]
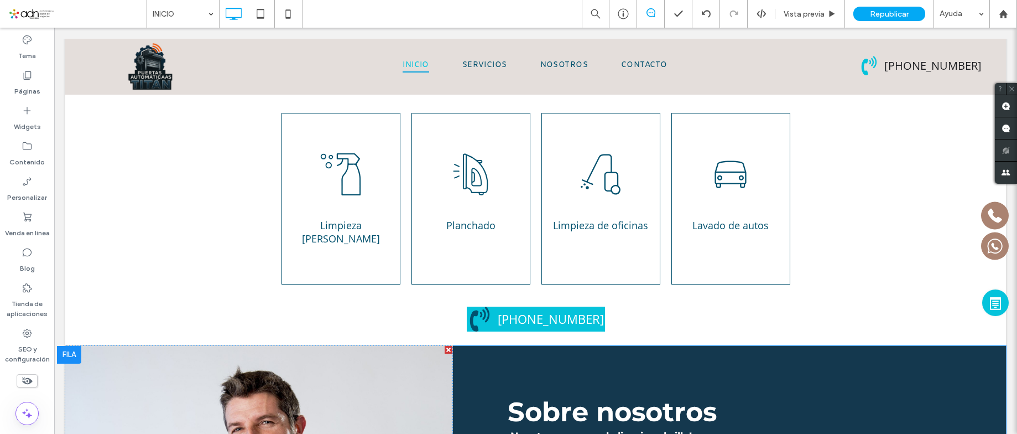
click at [73, 346] on div at bounding box center [69, 355] width 24 height 18
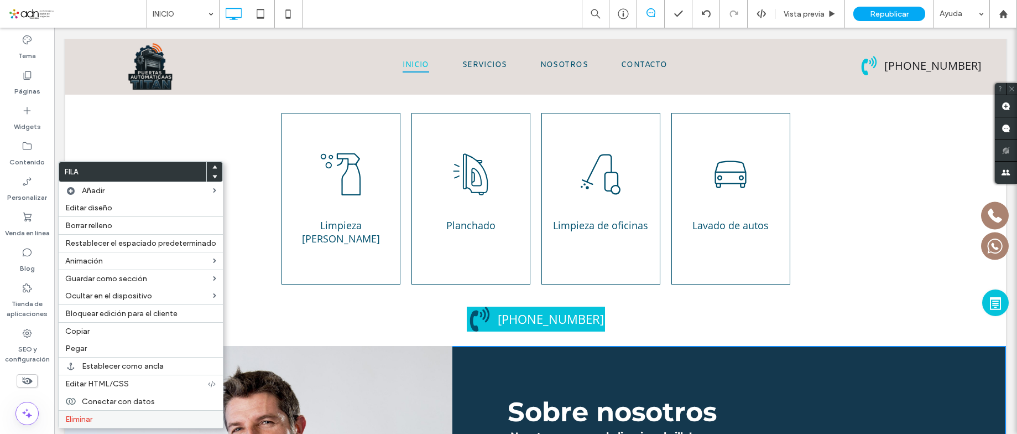
drag, startPoint x: 107, startPoint y: 414, endPoint x: 495, endPoint y: 296, distance: 405.7
click at [108, 415] on label "Eliminar" at bounding box center [140, 418] width 151 height 9
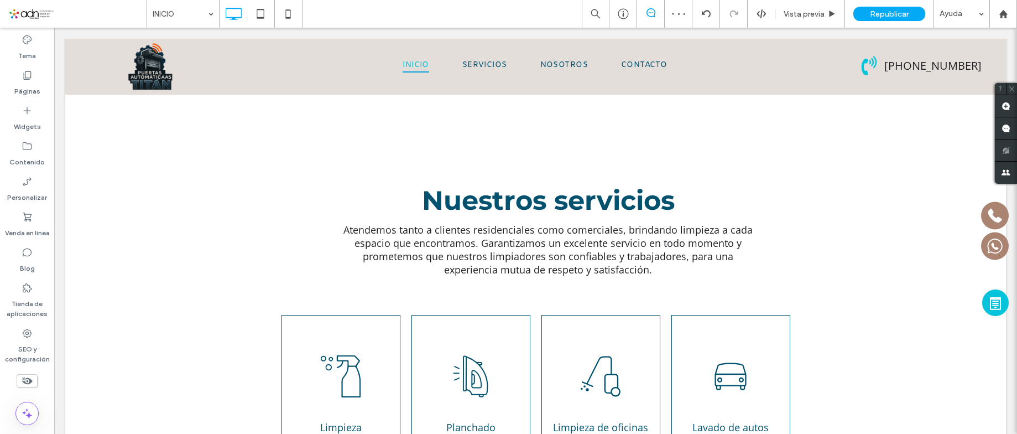
scroll to position [2830, 0]
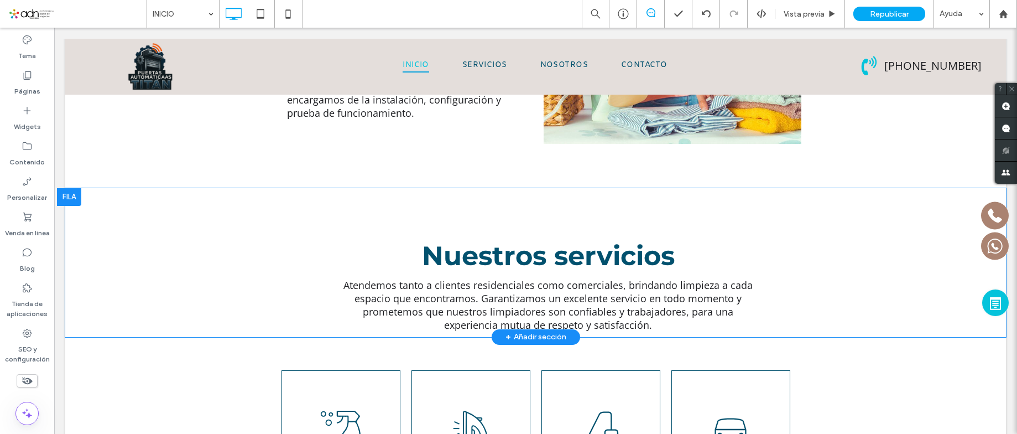
click at [72, 188] on div at bounding box center [69, 197] width 24 height 18
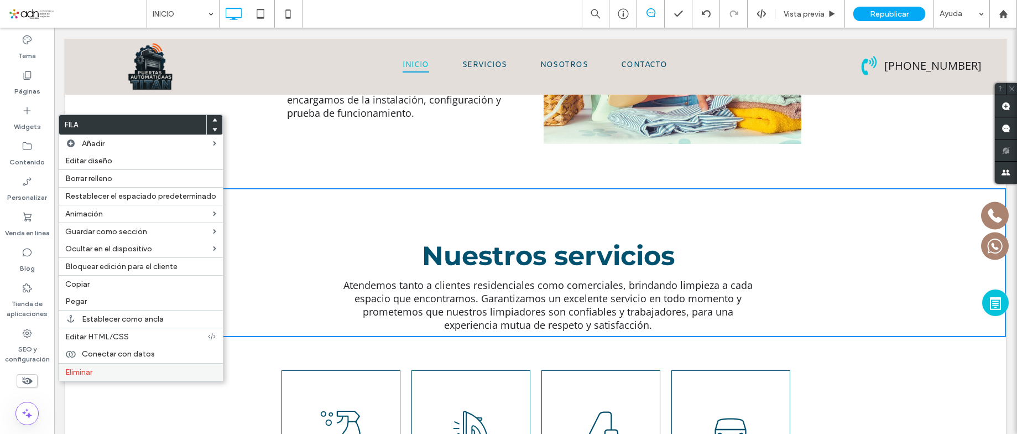
click at [81, 369] on span "Eliminar" at bounding box center [78, 371] width 27 height 9
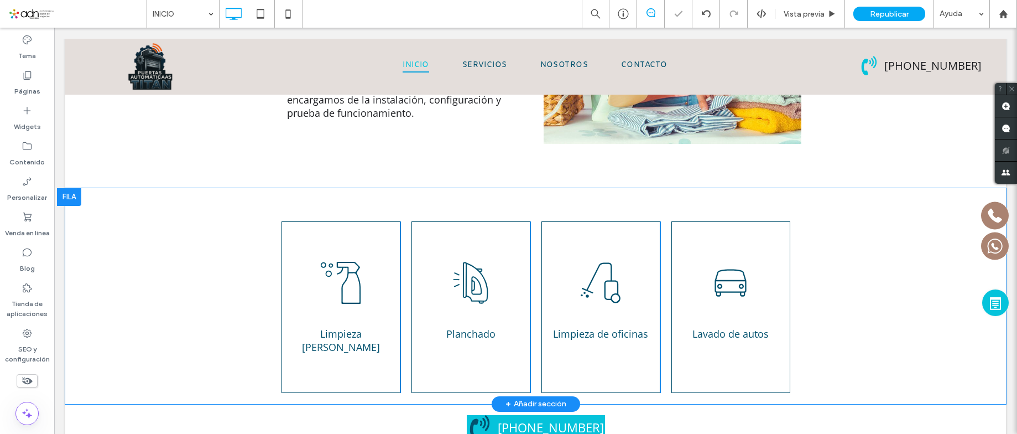
click at [76, 188] on div at bounding box center [69, 197] width 24 height 18
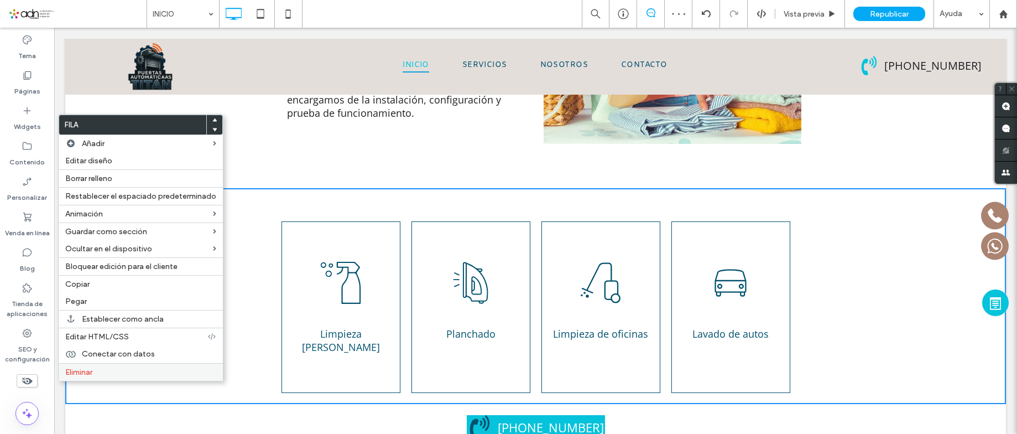
click at [92, 367] on span "Eliminar" at bounding box center [78, 371] width 27 height 9
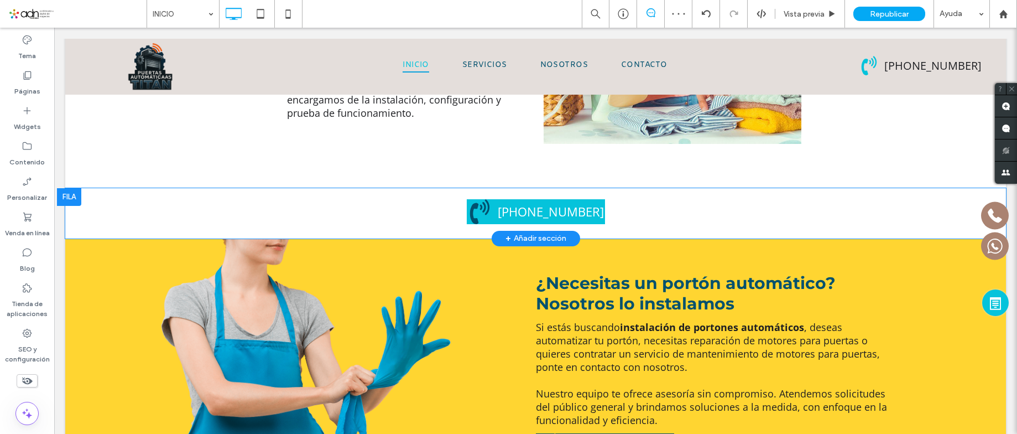
click at [75, 188] on div at bounding box center [69, 197] width 24 height 18
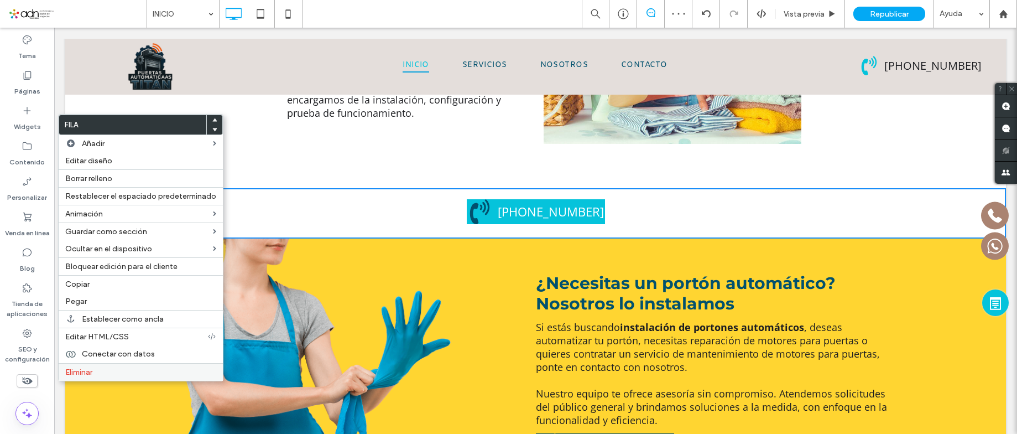
click at [98, 374] on label "Eliminar" at bounding box center [140, 371] width 151 height 9
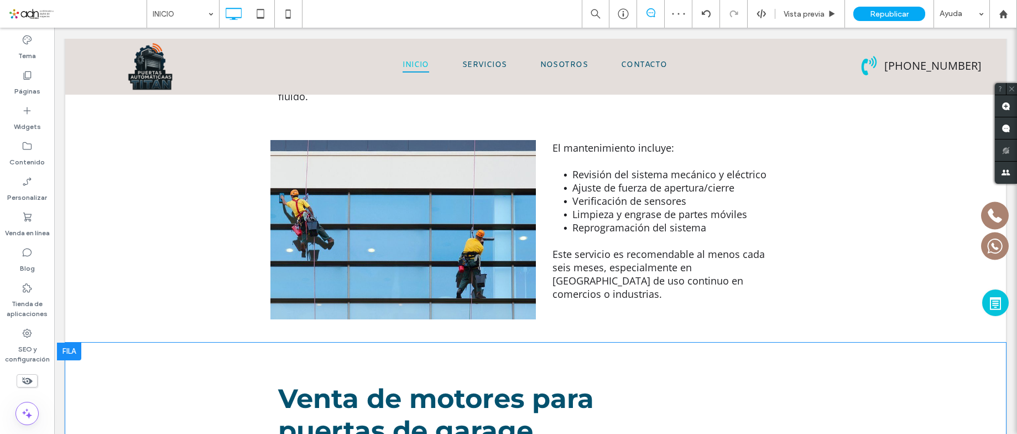
scroll to position [2498, 0]
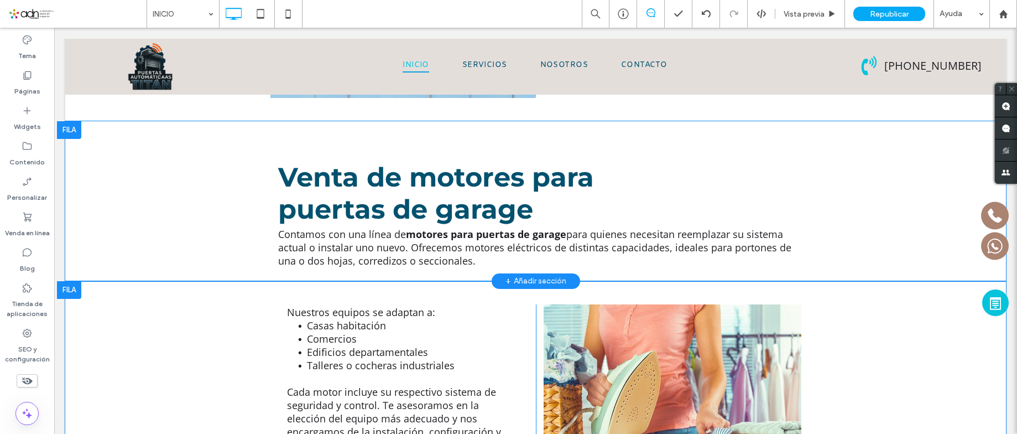
click at [77, 281] on div at bounding box center [69, 290] width 24 height 18
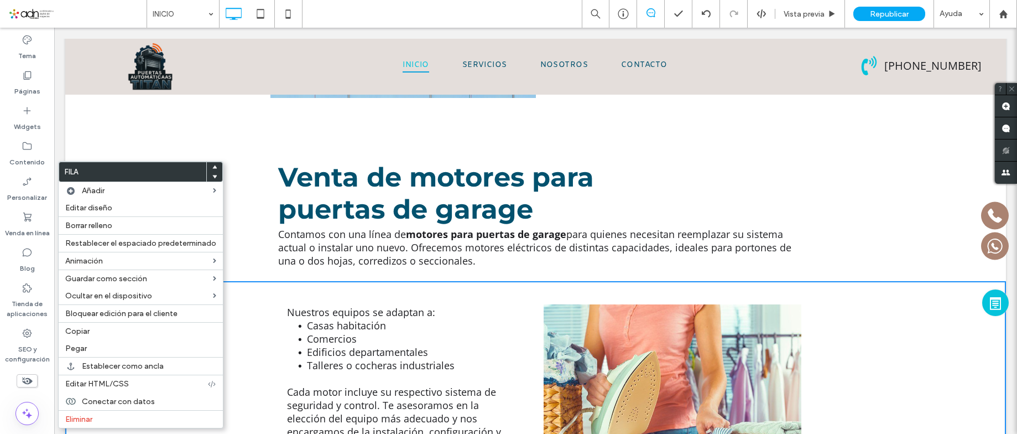
click at [512, 305] on p "Nuestros equipos se adaptan a:" at bounding box center [403, 311] width 232 height 13
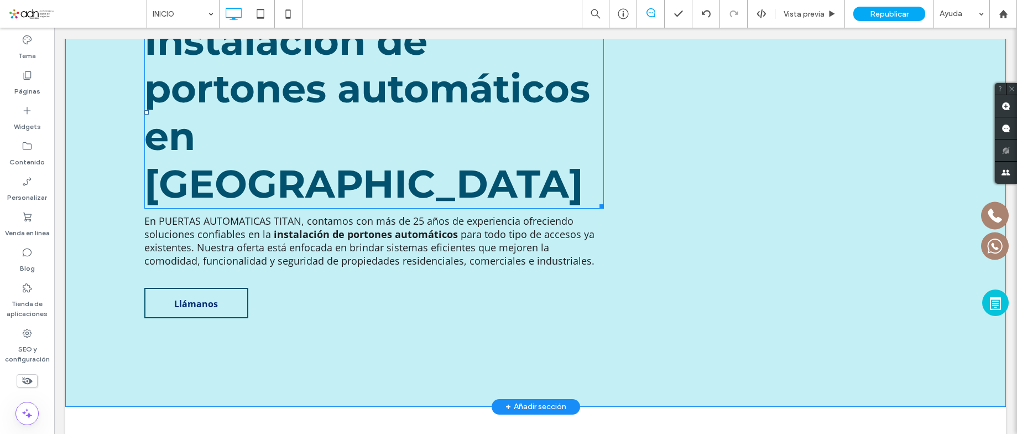
scroll to position [0, 0]
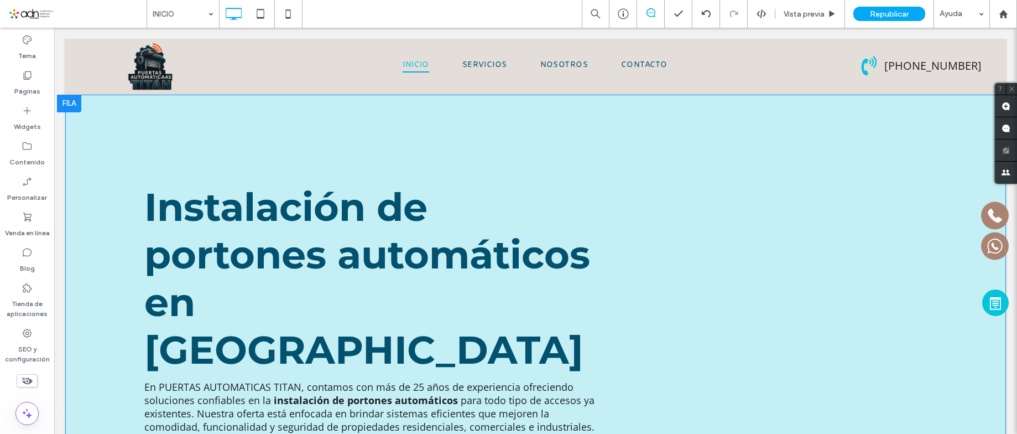
click at [473, 127] on div "Instalación de portones automáticos en Nuevo León En PUERTAS AUTOMATICAS TITAN,…" at bounding box center [535, 334] width 941 height 478
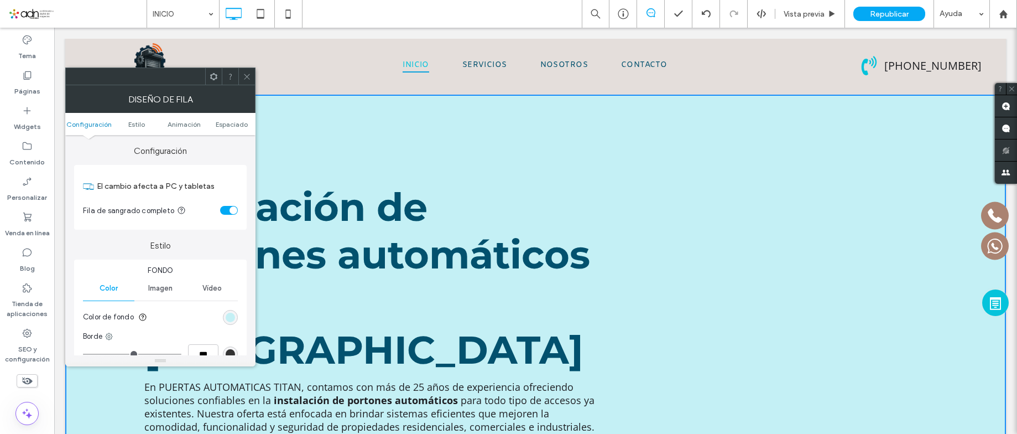
scroll to position [111, 0]
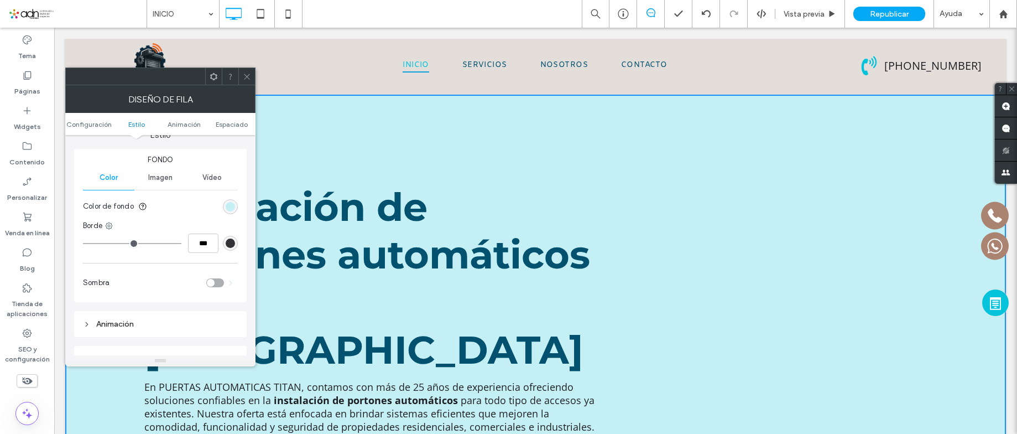
click at [153, 179] on span "Imagen" at bounding box center [160, 177] width 24 height 9
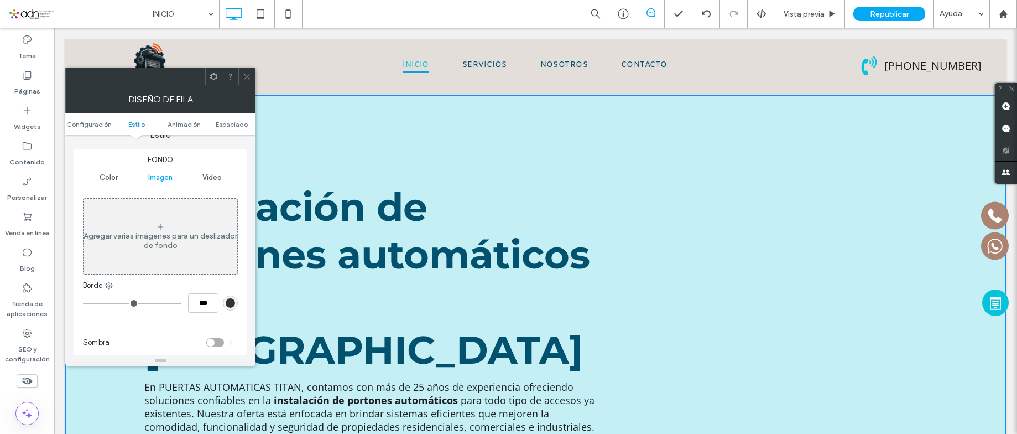
click at [146, 232] on div "Agregar varias imágenes para un deslizador de fondo" at bounding box center [161, 240] width 154 height 19
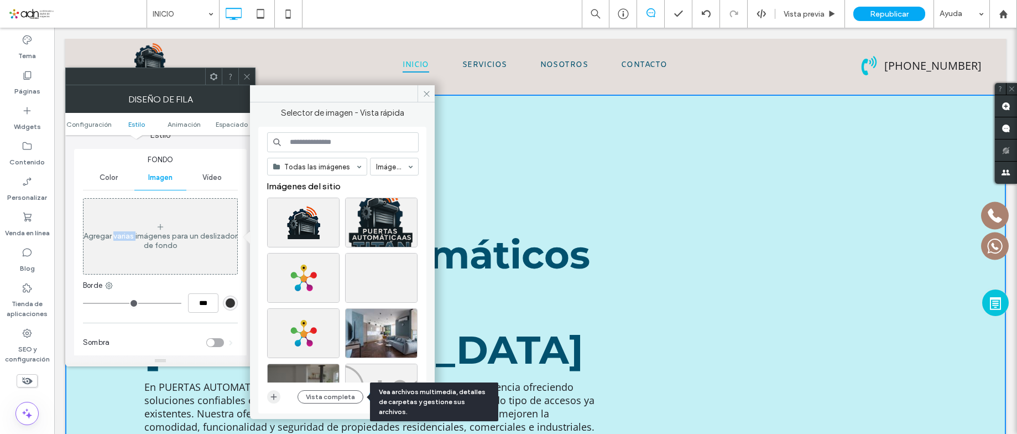
drag, startPoint x: 347, startPoint y: 393, endPoint x: 278, endPoint y: 399, distance: 68.8
click at [281, 399] on div "Vista completa Hecho" at bounding box center [343, 397] width 152 height 18
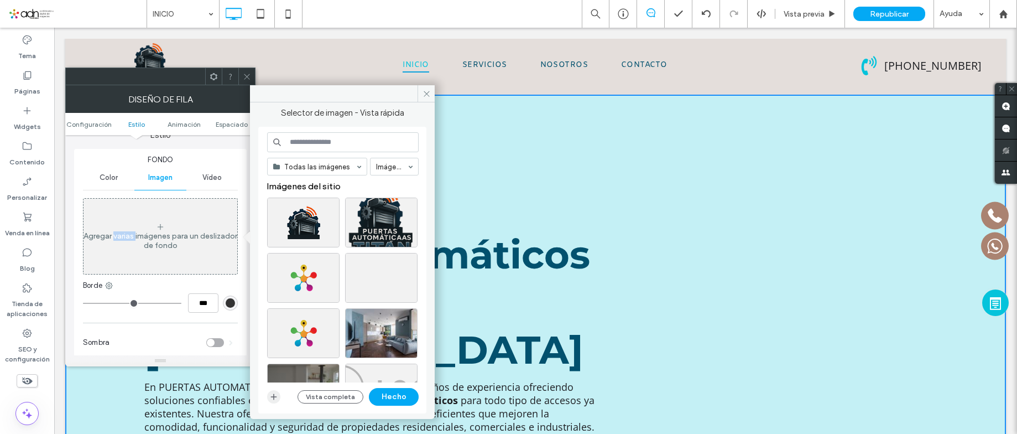
click at [274, 398] on icon "button" at bounding box center [273, 396] width 9 height 9
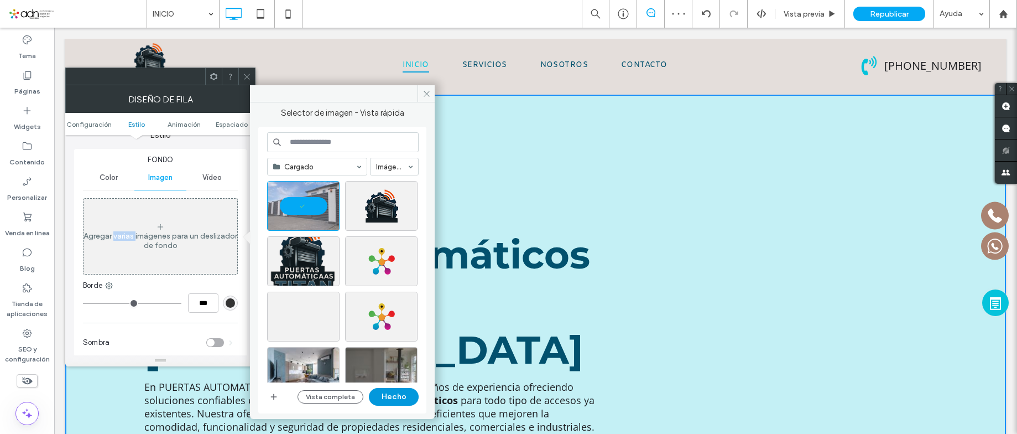
click at [402, 396] on button "Hecho" at bounding box center [394, 397] width 50 height 18
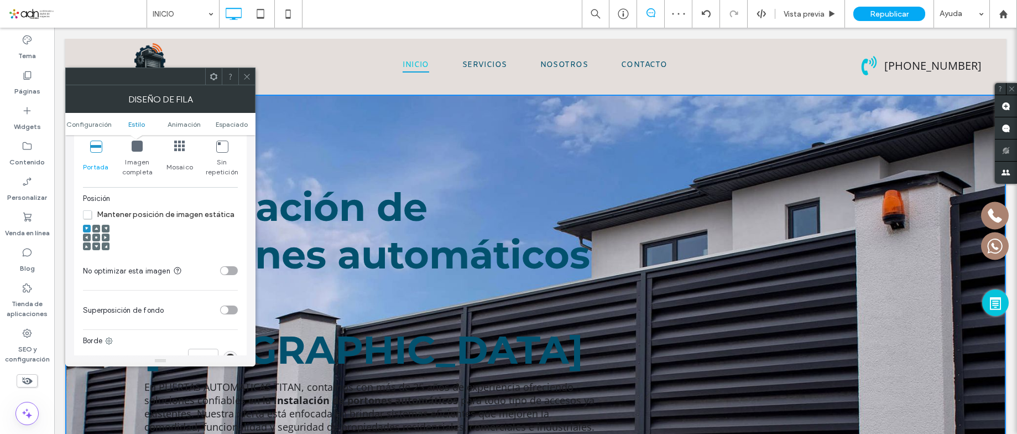
scroll to position [387, 0]
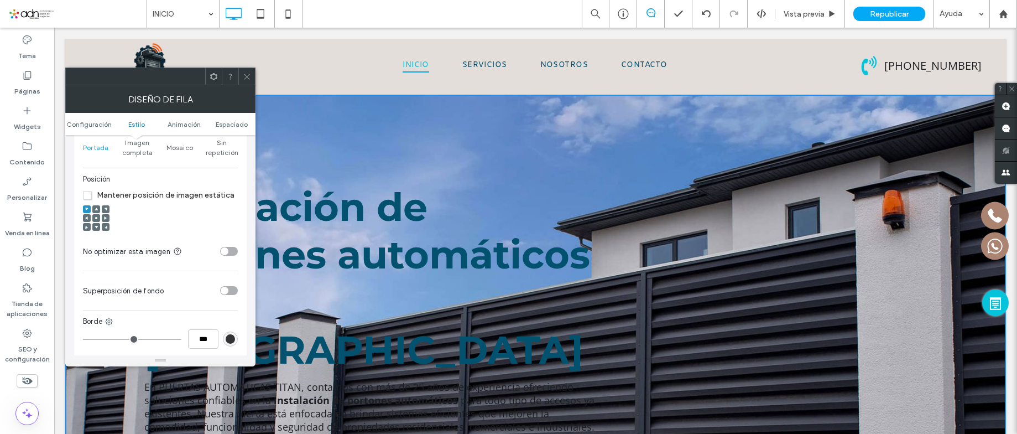
click at [229, 292] on div "toggle" at bounding box center [229, 290] width 18 height 9
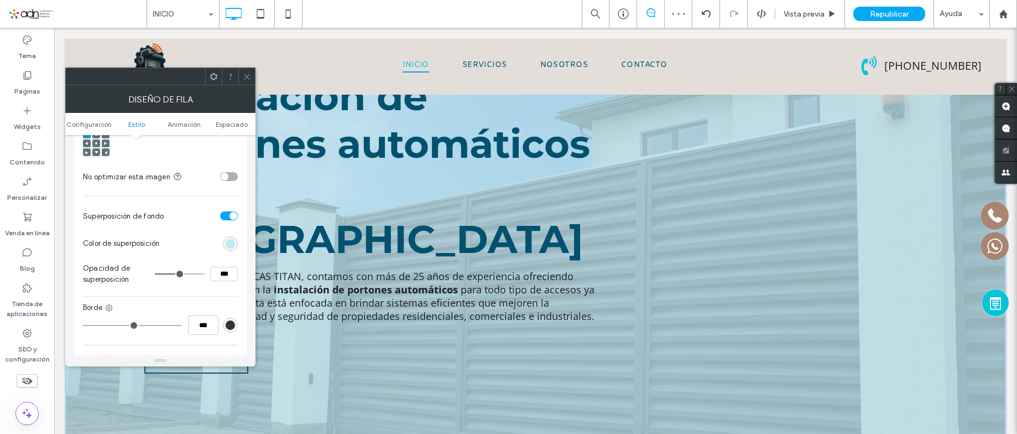
scroll to position [442, 0]
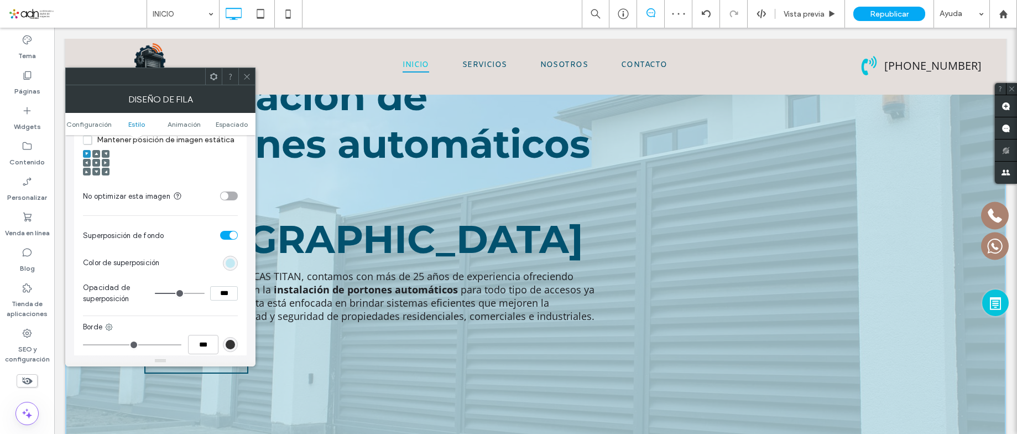
drag, startPoint x: 222, startPoint y: 290, endPoint x: 204, endPoint y: 286, distance: 18.7
click at [204, 286] on div "***" at bounding box center [196, 293] width 83 height 14
type input "***"
type input "**"
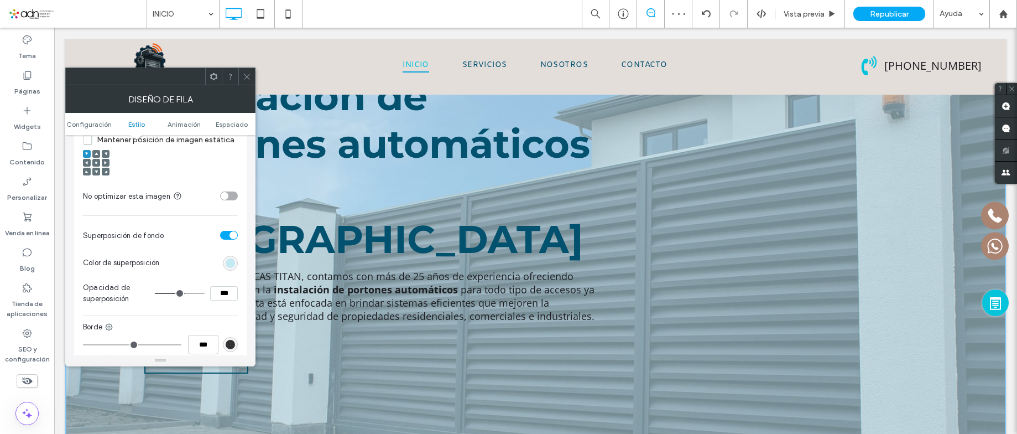
type input "***"
type input "**"
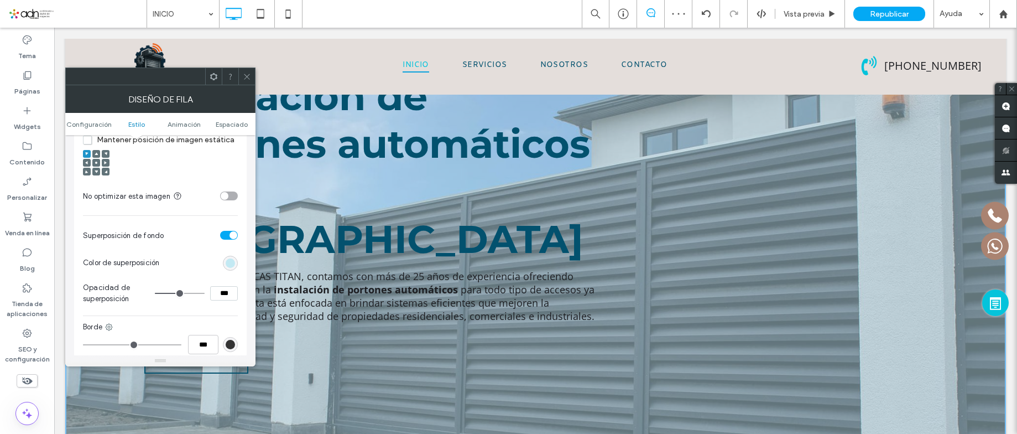
type input "***"
type input "**"
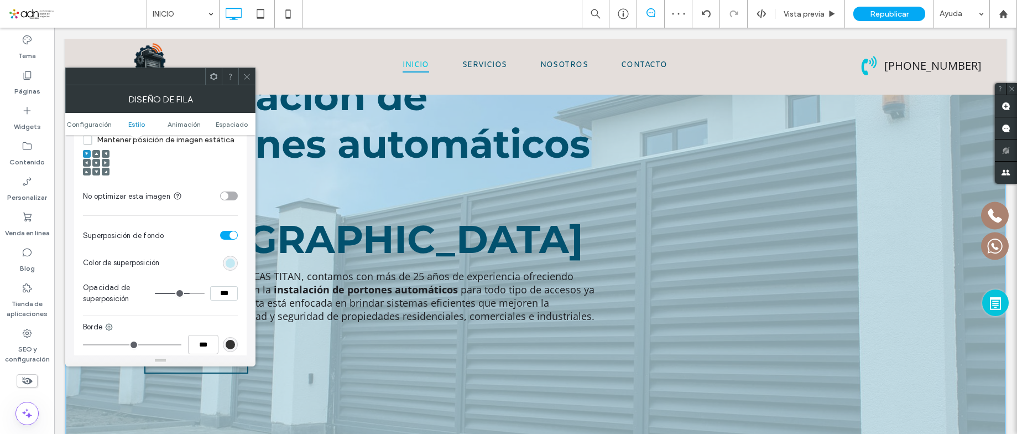
type input "***"
type input "**"
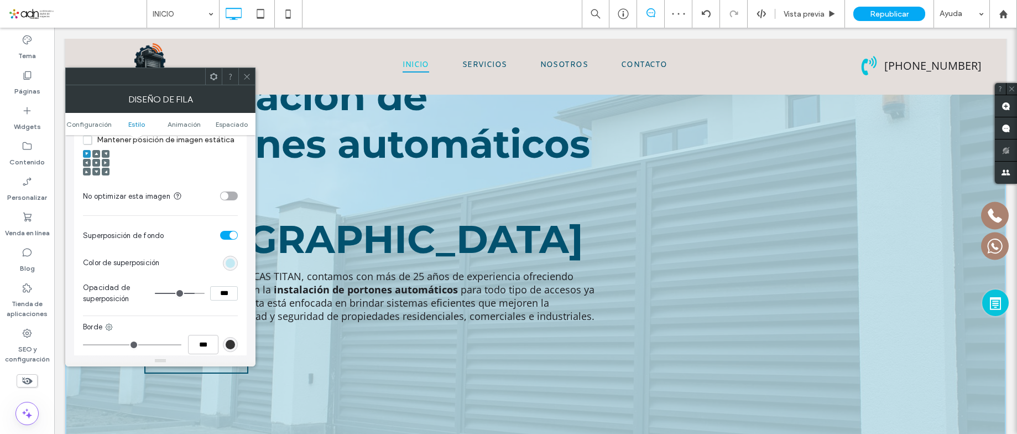
click at [248, 65] on nav "INICIO SERVICIOS NOSOTROS CONTACTO" at bounding box center [535, 64] width 604 height 23
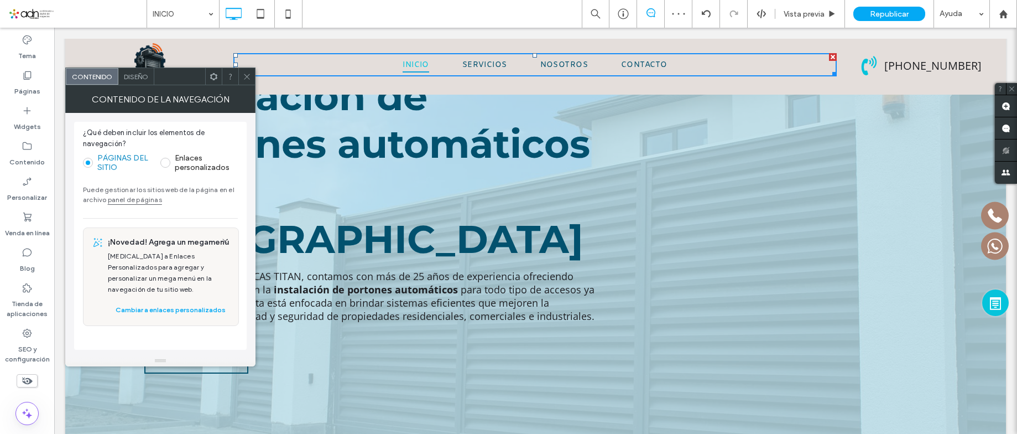
click at [248, 75] on icon at bounding box center [247, 76] width 8 height 8
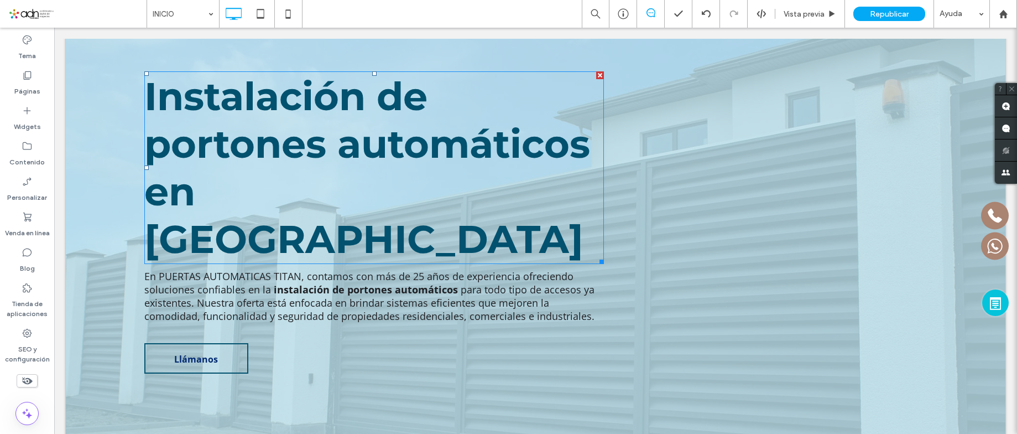
scroll to position [0, 0]
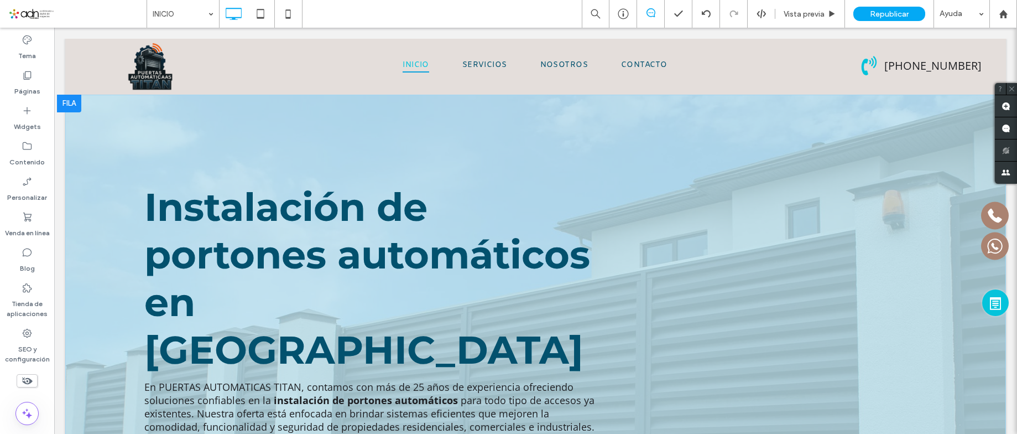
click at [471, 150] on div "Instalación de portones automáticos en Nuevo León En PUERTAS AUTOMATICAS TITAN,…" at bounding box center [558, 333] width 852 height 400
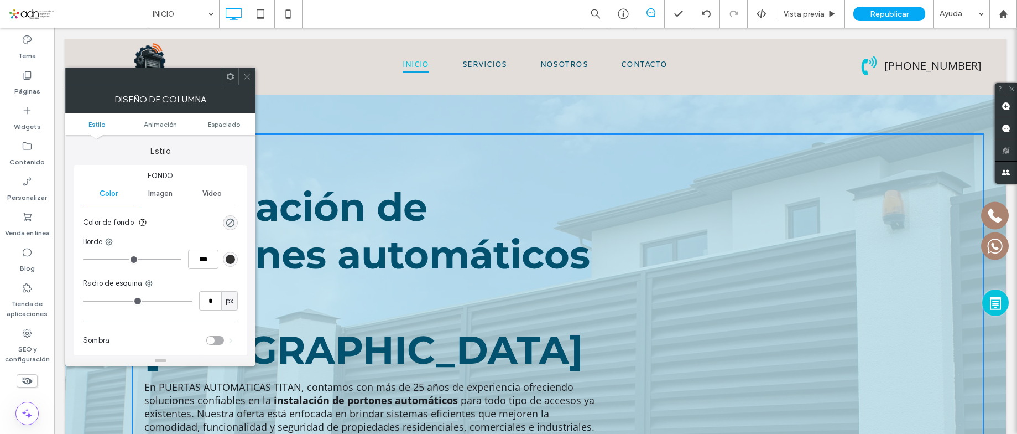
click at [158, 194] on span "Imagen" at bounding box center [160, 193] width 24 height 9
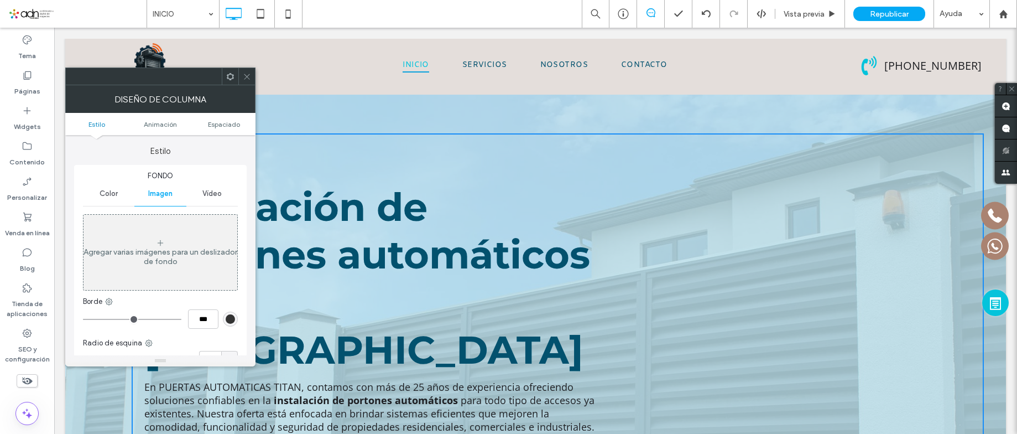
click at [247, 78] on icon at bounding box center [247, 76] width 8 height 8
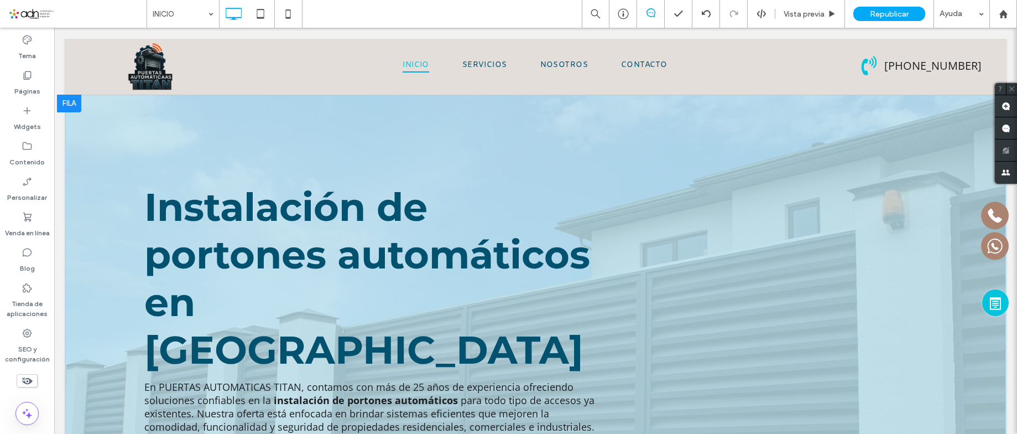
click at [122, 118] on div "Instalación de portones automáticos en Nuevo León En PUERTAS AUTOMATICAS TITAN,…" at bounding box center [535, 334] width 941 height 478
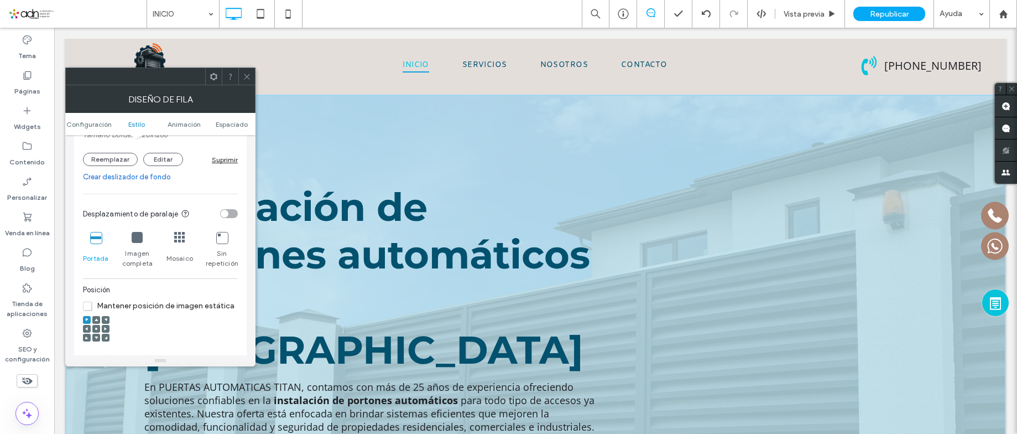
scroll to position [442, 0]
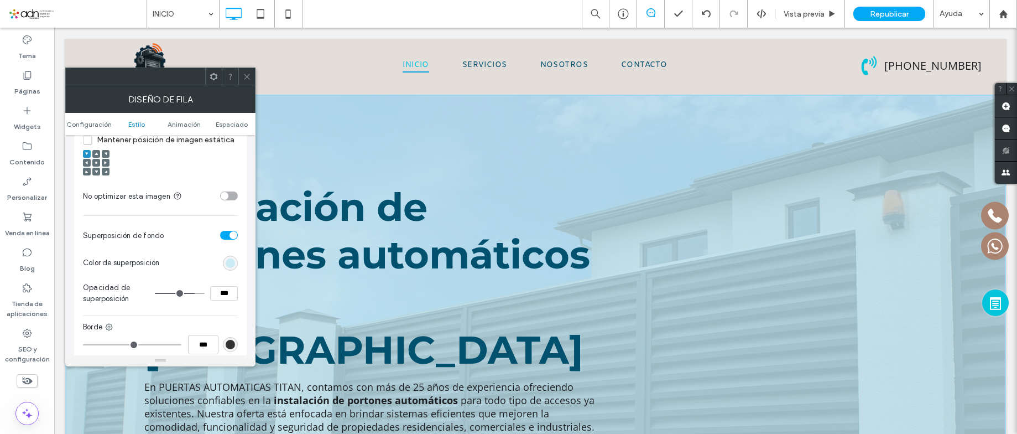
click at [228, 264] on div "rgb(195, 233, 243)" at bounding box center [230, 262] width 9 height 9
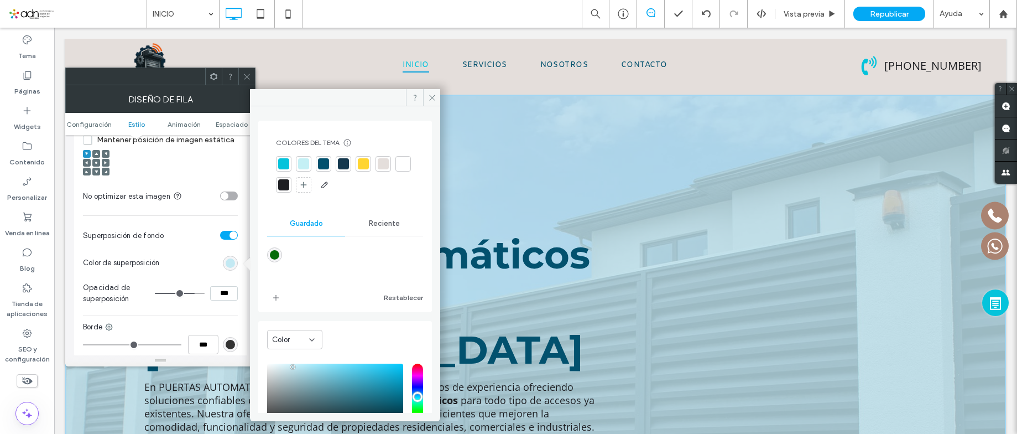
click at [338, 162] on div at bounding box center [343, 163] width 11 height 11
click at [321, 160] on div at bounding box center [323, 164] width 11 height 11
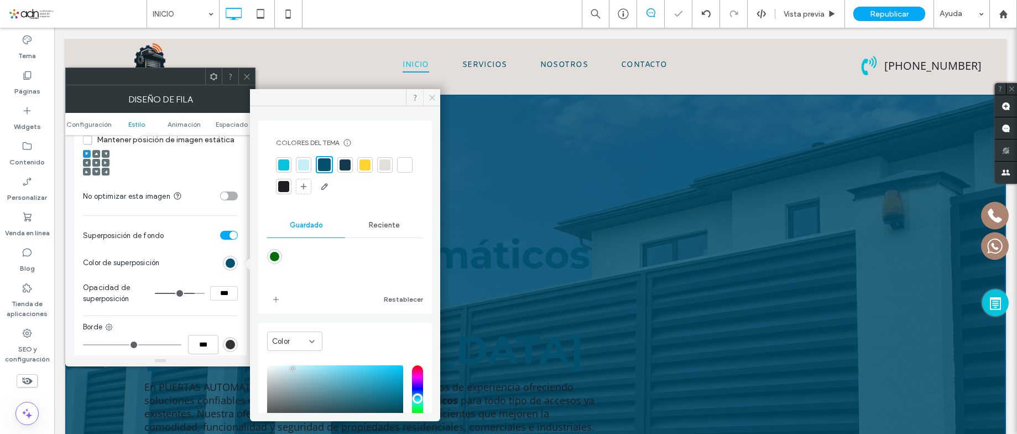
click at [435, 96] on icon at bounding box center [432, 97] width 8 height 8
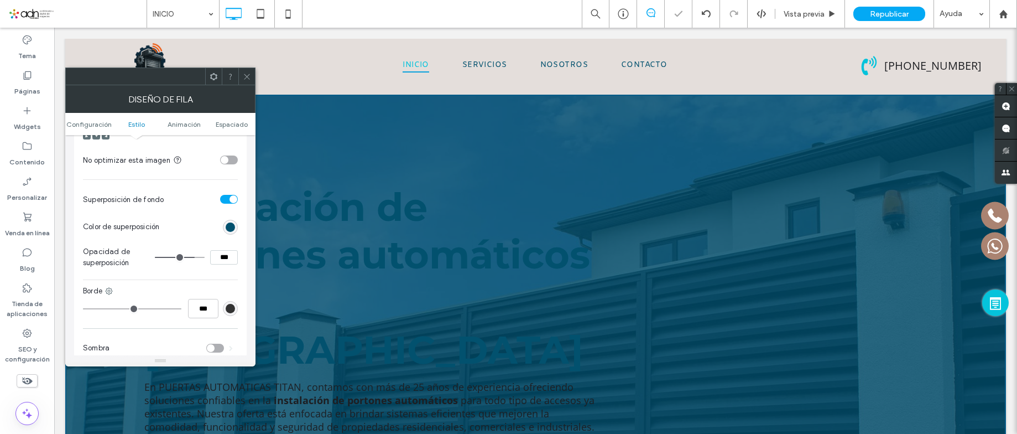
scroll to position [498, 0]
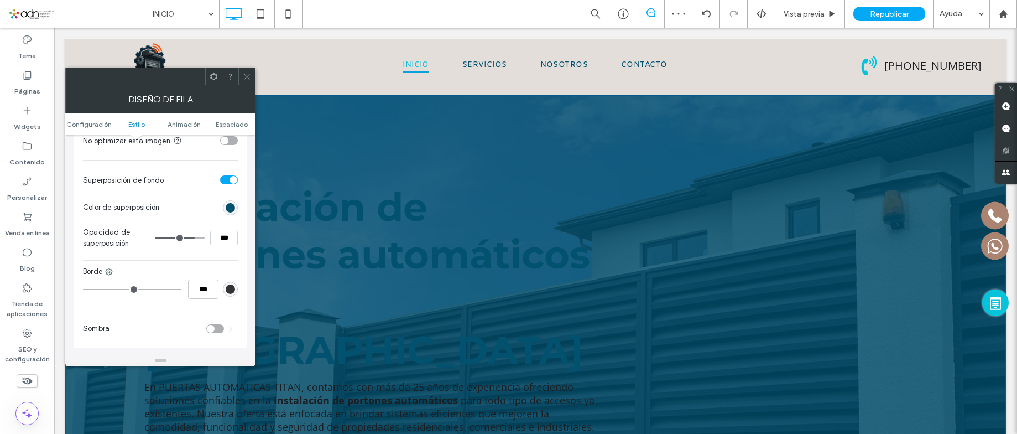
click at [222, 238] on input "***" at bounding box center [224, 238] width 28 height 14
type input "***"
type input "**"
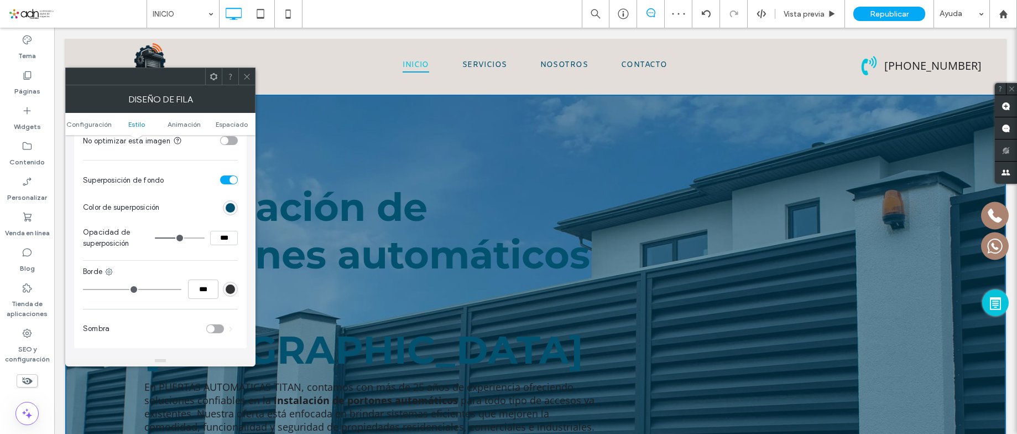
click at [196, 208] on section "Color de superposición" at bounding box center [160, 208] width 155 height 28
click at [251, 71] on span at bounding box center [247, 76] width 8 height 17
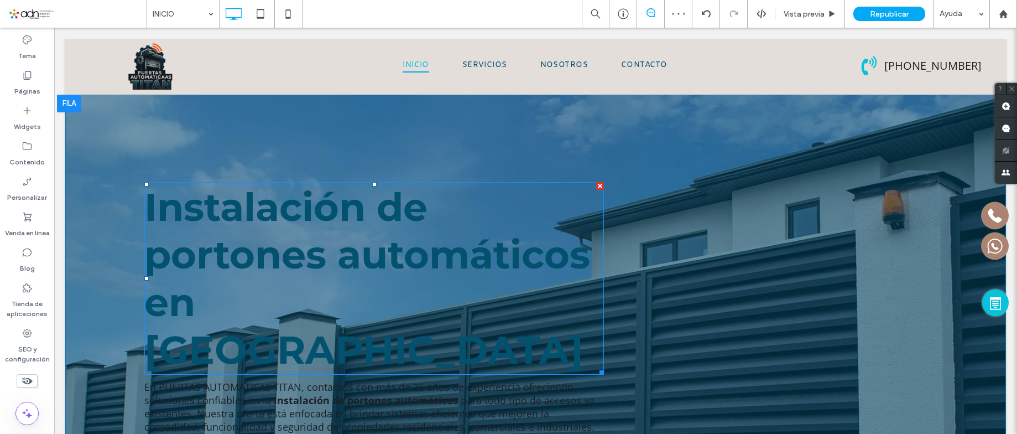
click at [340, 249] on strong "Instalación de portones automáticos en Nuevo León" at bounding box center [367, 278] width 446 height 190
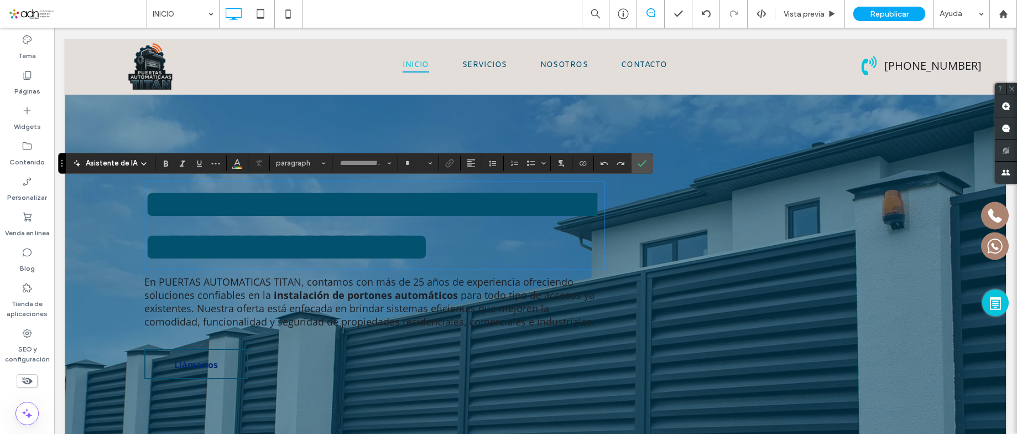
type input "**********"
type input "**"
click at [238, 160] on icon "Color" at bounding box center [237, 162] width 9 height 9
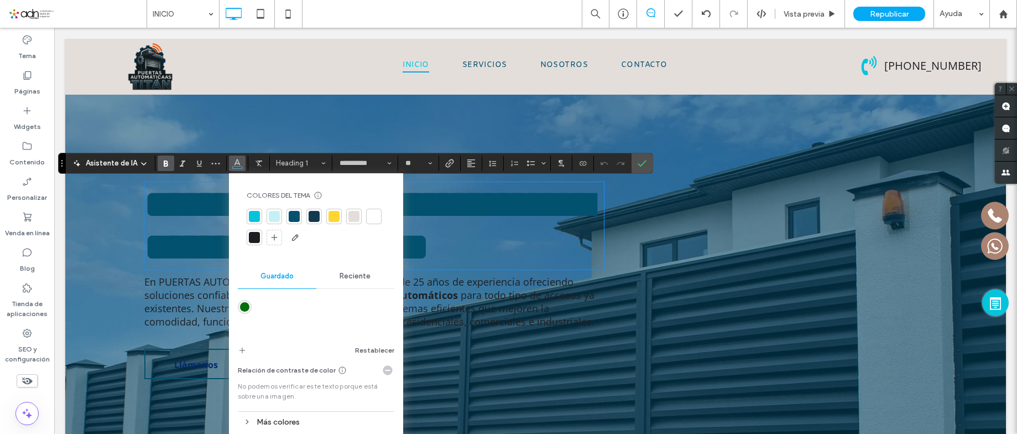
click at [375, 215] on div at bounding box center [373, 216] width 11 height 11
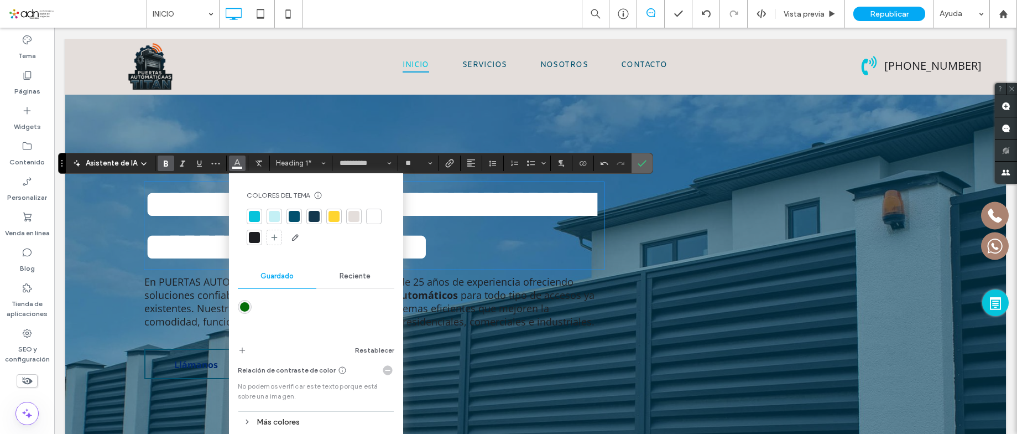
click at [633, 159] on section at bounding box center [642, 163] width 21 height 20
click at [273, 218] on div at bounding box center [274, 216] width 11 height 11
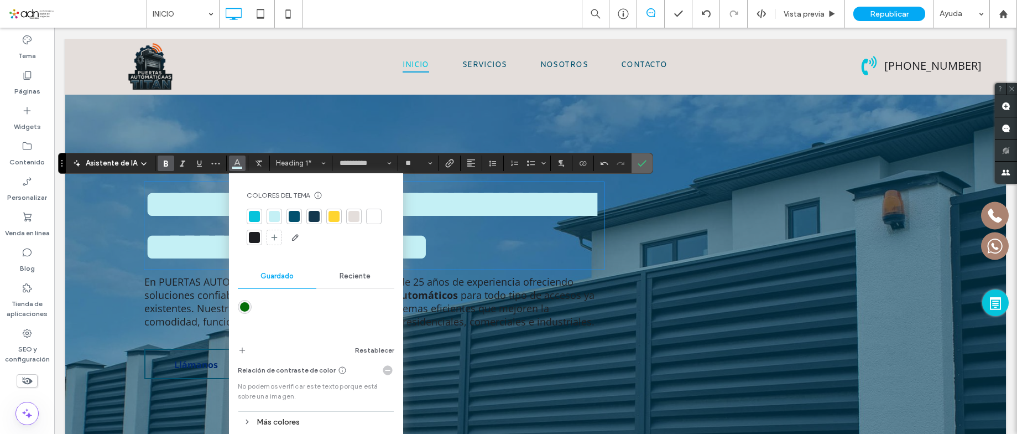
click at [638, 166] on icon "Confirmar" at bounding box center [642, 163] width 9 height 9
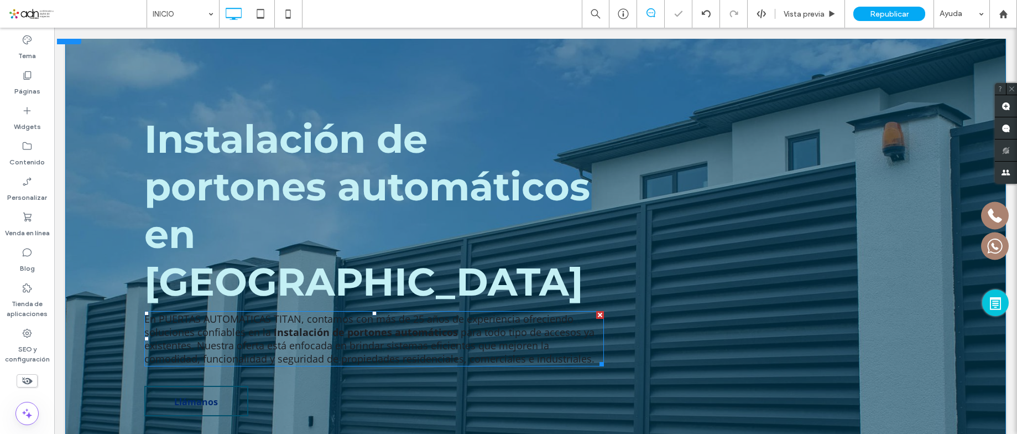
scroll to position [166, 0]
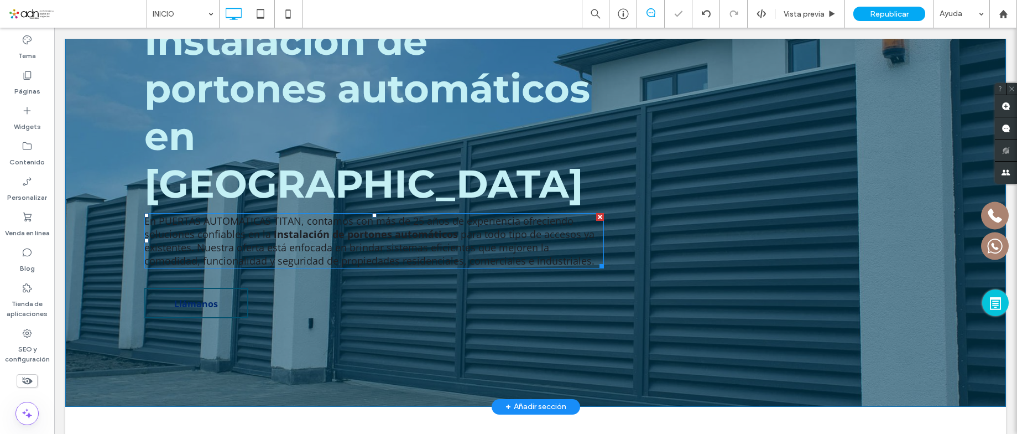
click at [260, 227] on span "para todo tipo de accesos ya existentes. Nuestra oferta está enfocada en brinda…" at bounding box center [369, 247] width 450 height 40
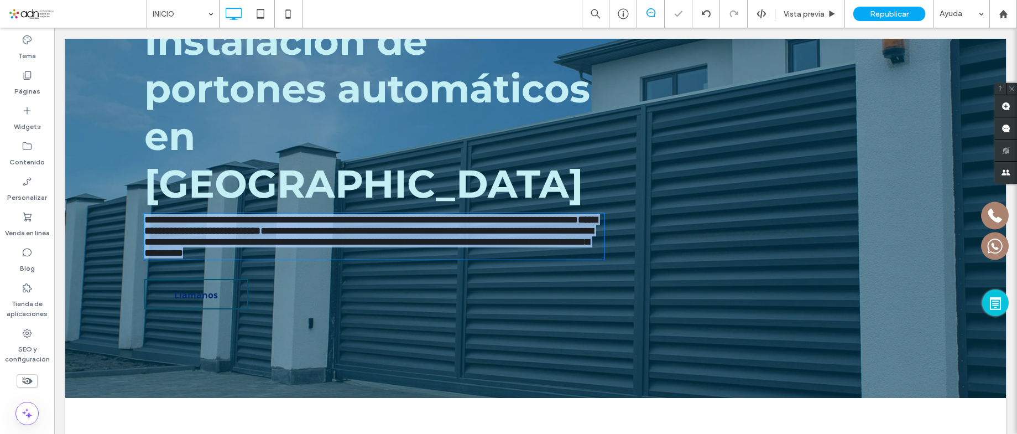
type input "*********"
type input "**"
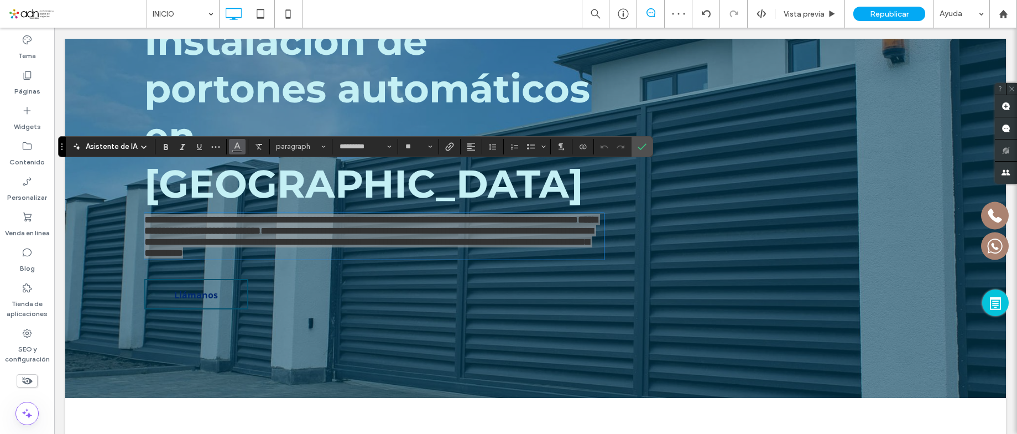
click at [242, 145] on button "Color" at bounding box center [237, 146] width 17 height 15
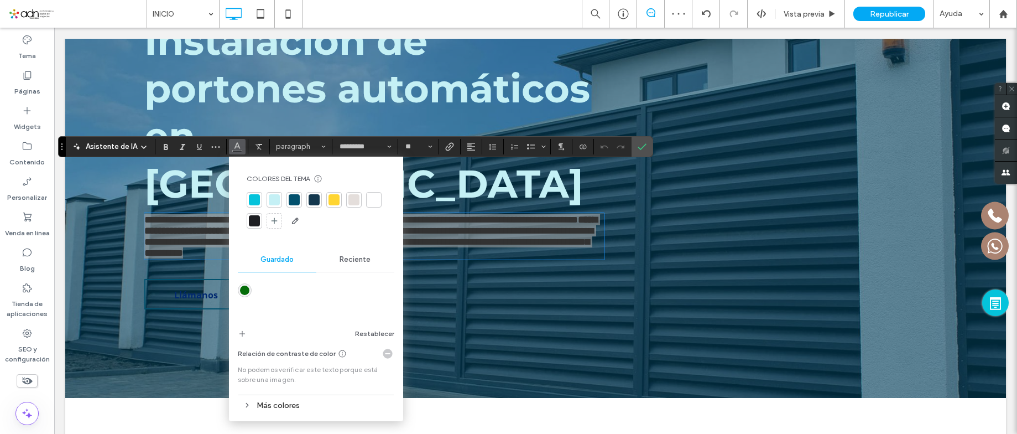
click at [373, 204] on div at bounding box center [373, 199] width 11 height 11
drag, startPoint x: 647, startPoint y: 145, endPoint x: 226, endPoint y: 201, distance: 424.4
click at [647, 145] on label "Confirmar" at bounding box center [642, 147] width 17 height 20
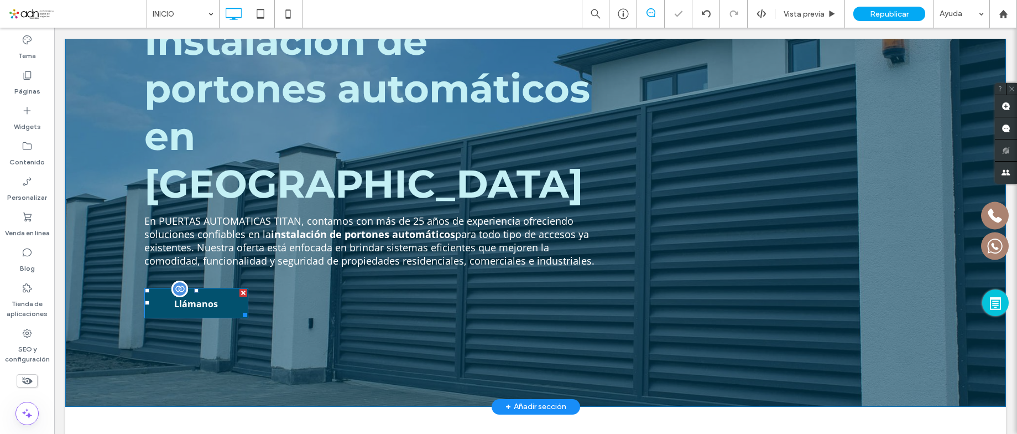
click at [178, 289] on span "Llámanos" at bounding box center [196, 304] width 44 height 30
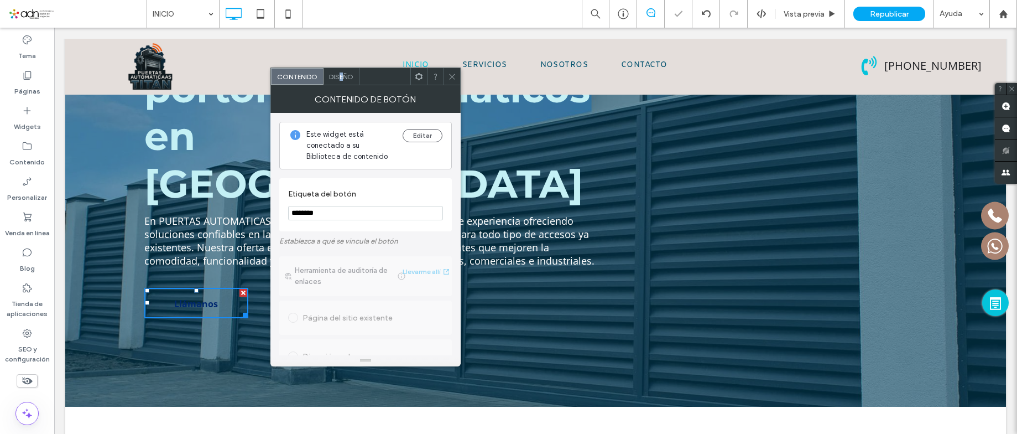
click at [341, 75] on span "Diseño" at bounding box center [341, 76] width 24 height 8
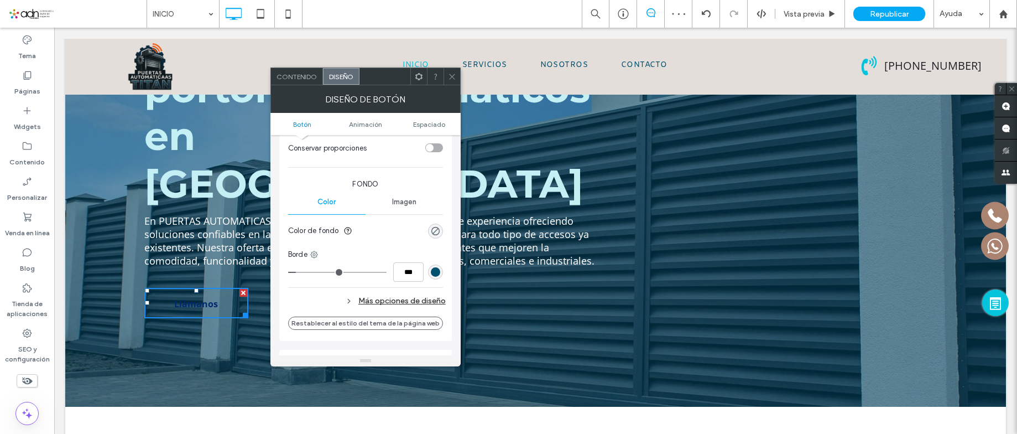
scroll to position [276, 0]
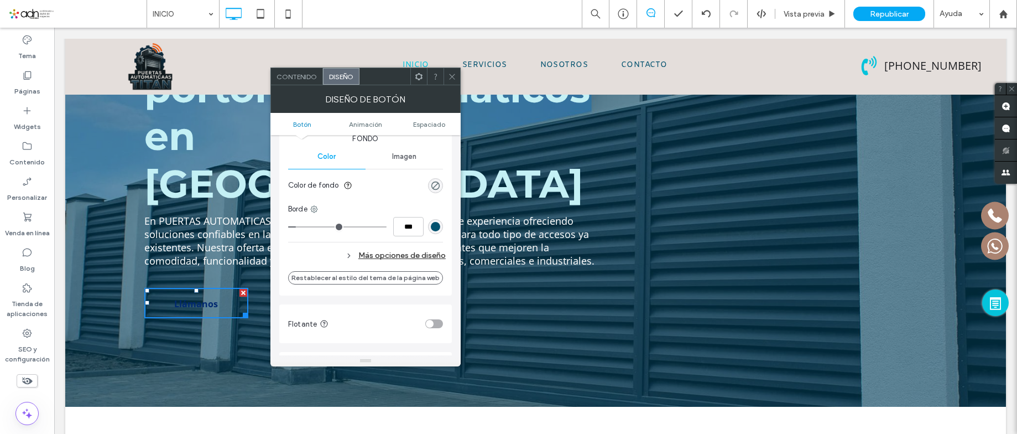
click at [436, 221] on div "rgb(2, 81, 110)" at bounding box center [435, 226] width 15 height 15
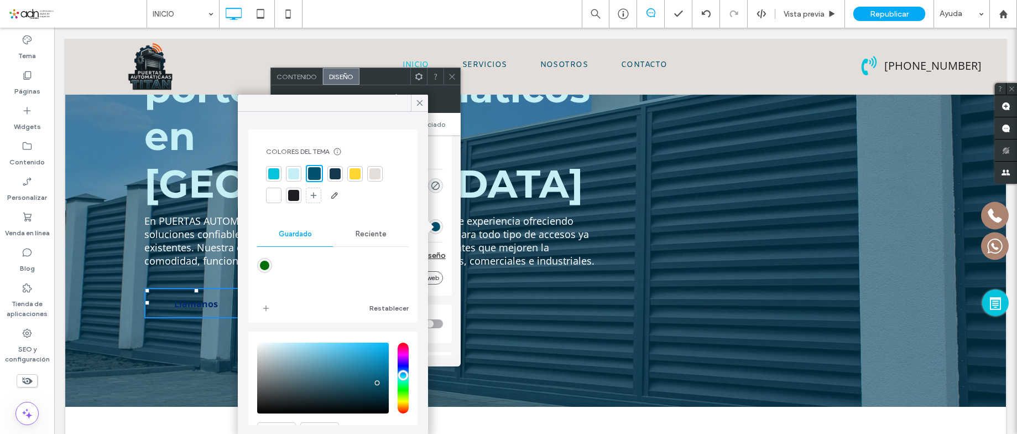
click at [264, 196] on div "Colores del tema Ahorre tiempo con los colores del tema Cree una paleta de colo…" at bounding box center [333, 175] width 152 height 75
click at [269, 195] on div at bounding box center [273, 195] width 11 height 11
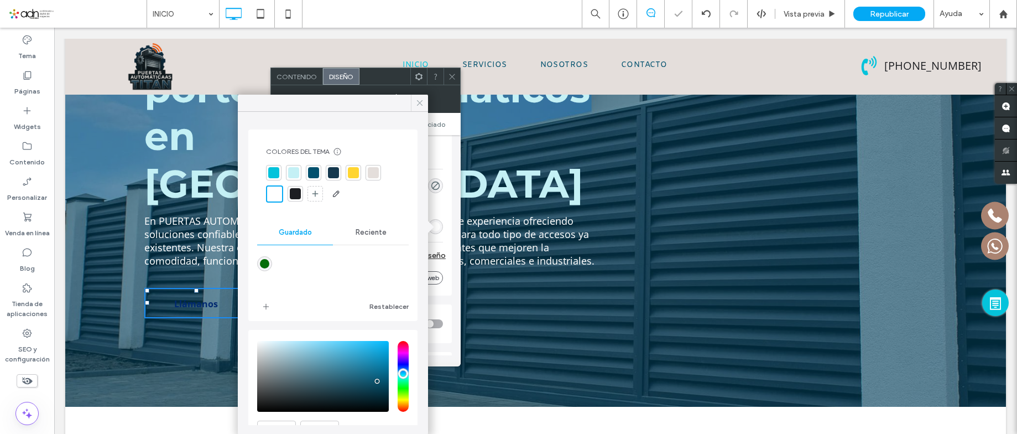
click at [419, 100] on icon at bounding box center [420, 103] width 10 height 10
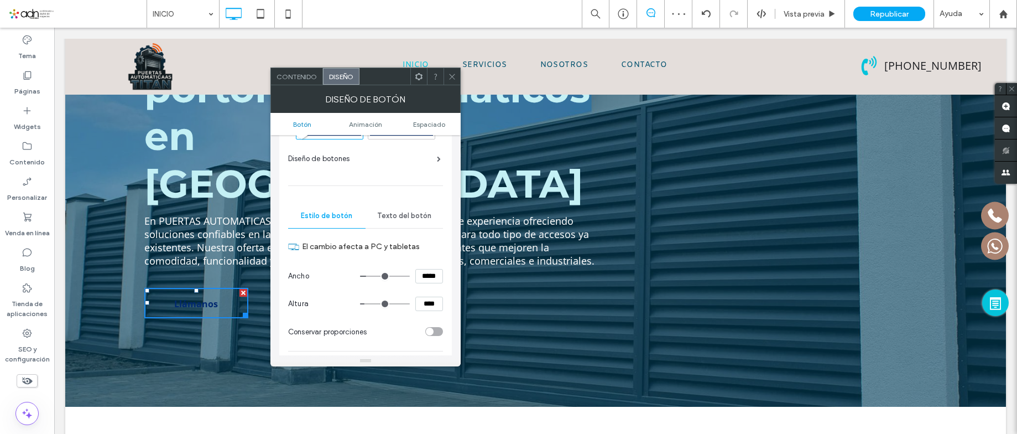
scroll to position [0, 0]
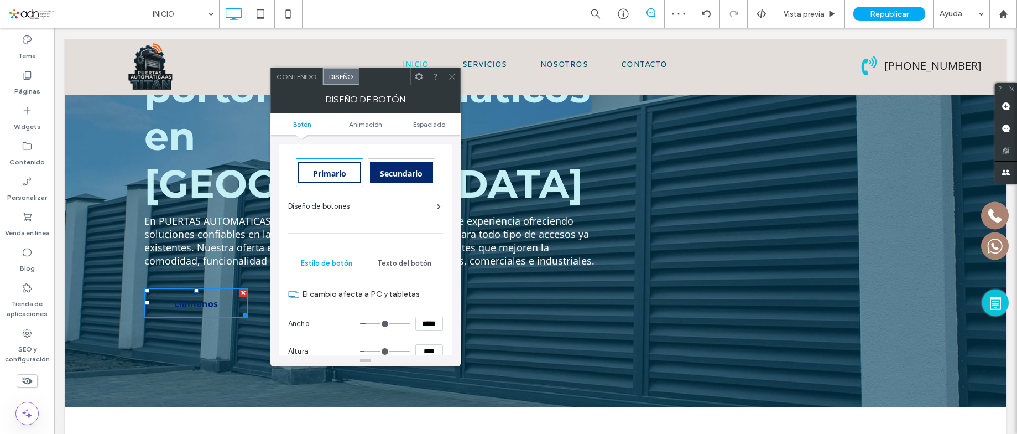
click at [422, 254] on div "Texto del botón" at bounding box center [404, 263] width 77 height 24
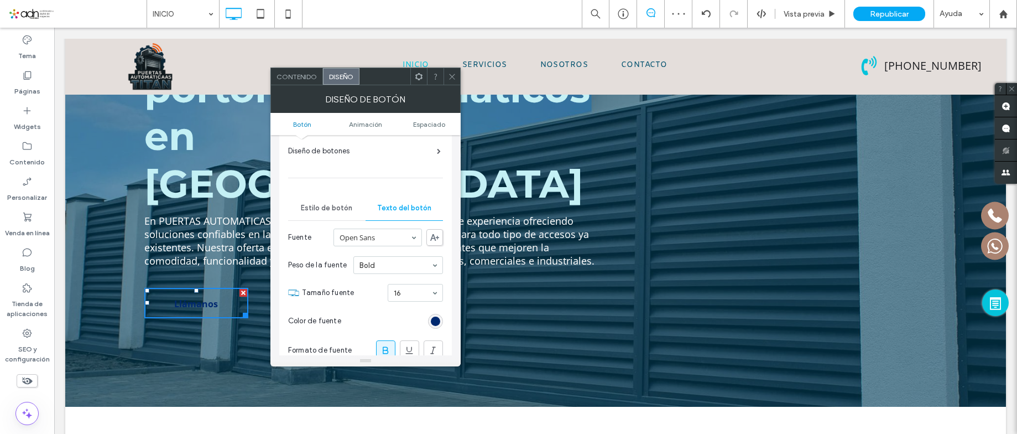
scroll to position [166, 0]
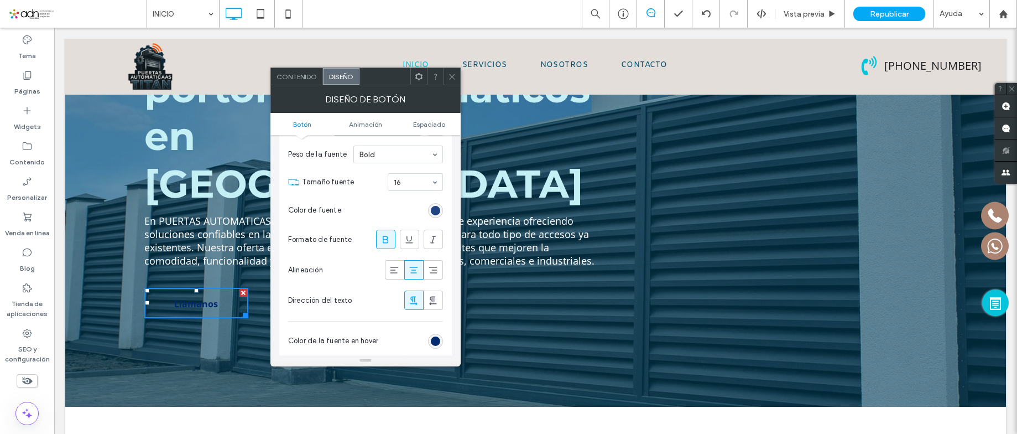
click at [439, 210] on div "rgb(0, 41, 112)" at bounding box center [435, 210] width 9 height 9
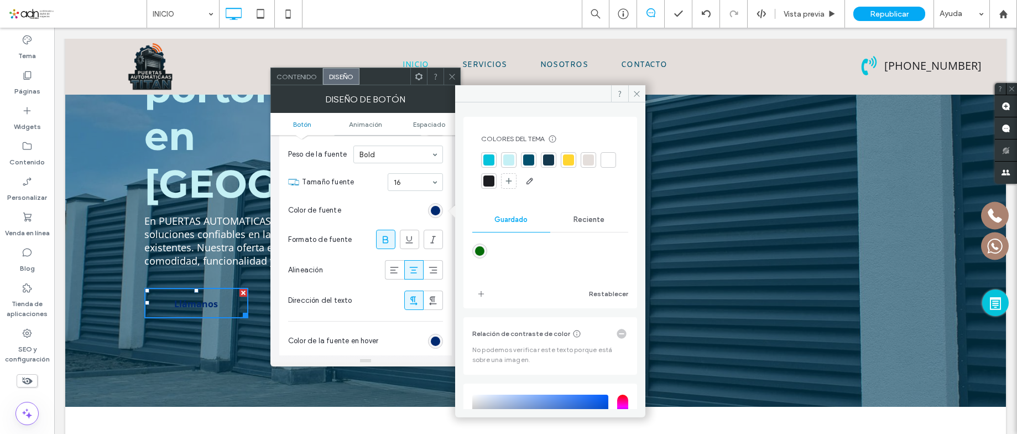
click at [601, 168] on div at bounding box center [608, 159] width 15 height 15
click at [637, 98] on span at bounding box center [636, 93] width 17 height 17
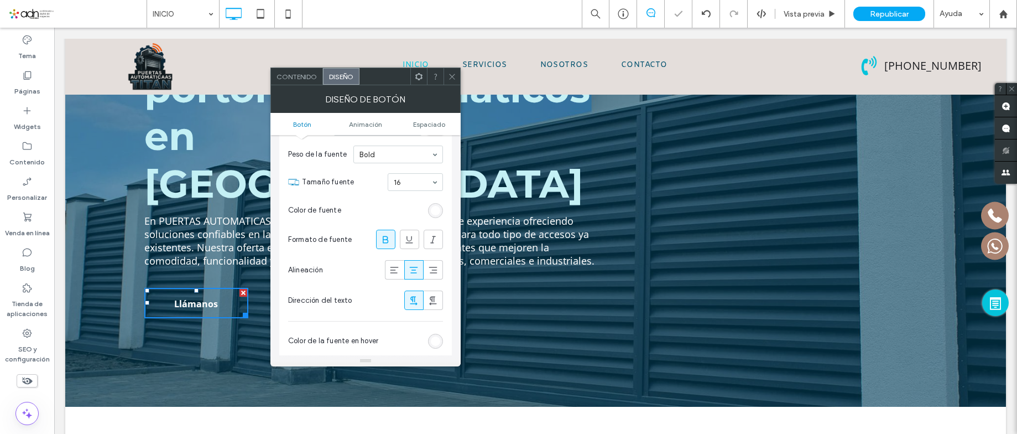
click at [452, 78] on icon at bounding box center [452, 76] width 8 height 8
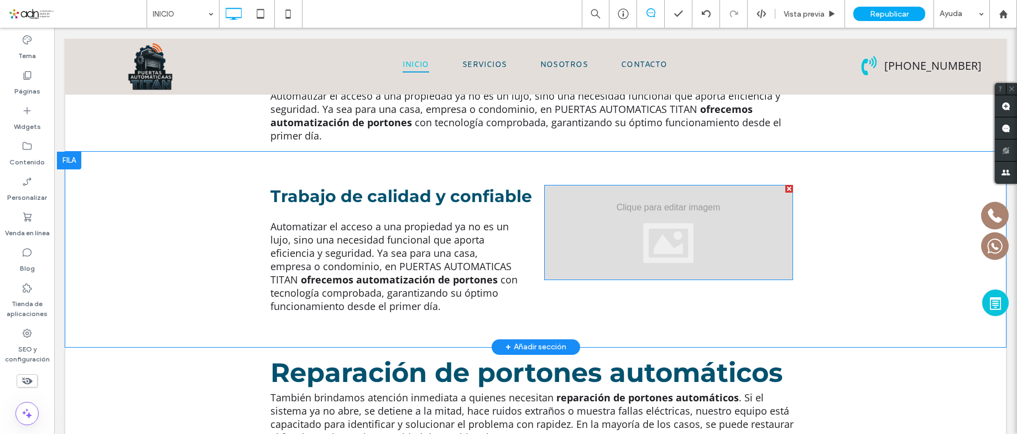
scroll to position [553, 0]
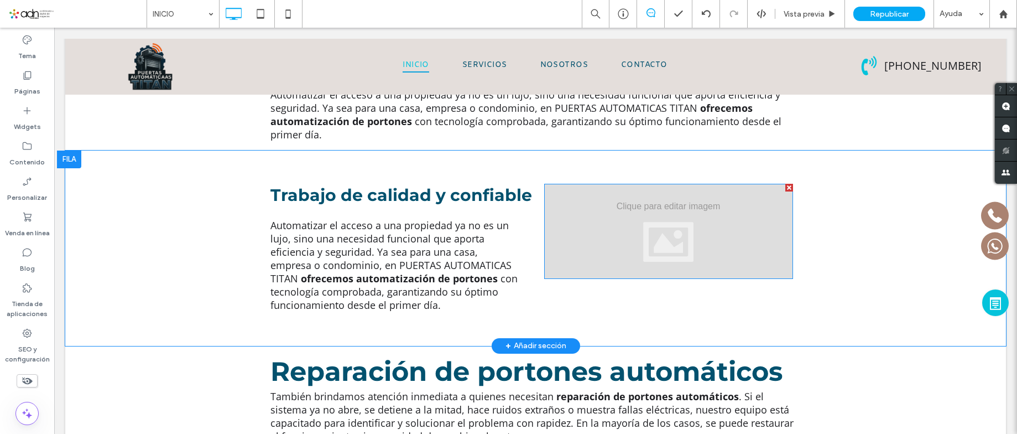
click at [629, 184] on div at bounding box center [668, 231] width 249 height 95
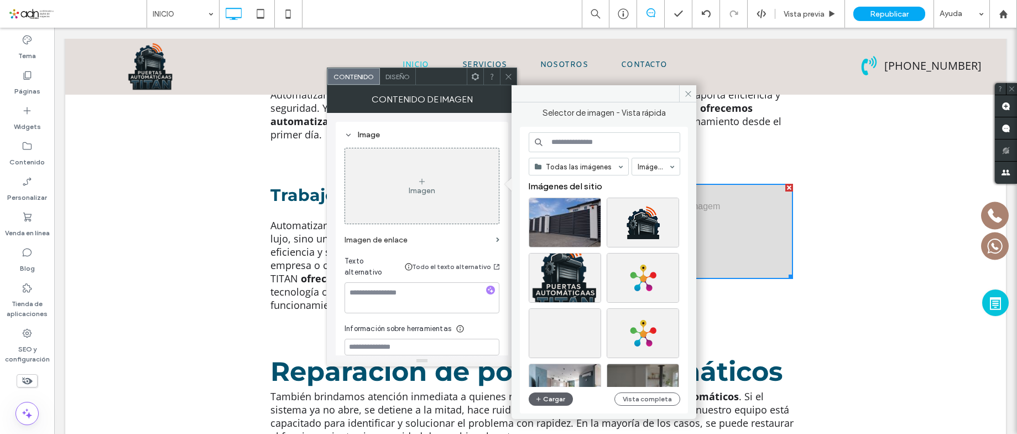
click at [536, 391] on div "Todas las imágenes Imágenes Imágenes del sitio Cargar Vista completa" at bounding box center [605, 270] width 152 height 276
click at [537, 394] on span "button" at bounding box center [539, 399] width 8 height 12
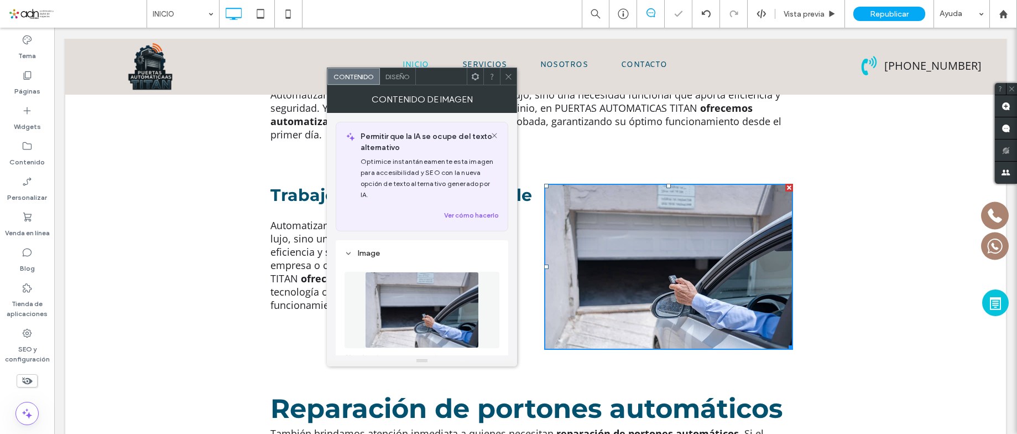
click at [510, 72] on icon at bounding box center [508, 76] width 8 height 8
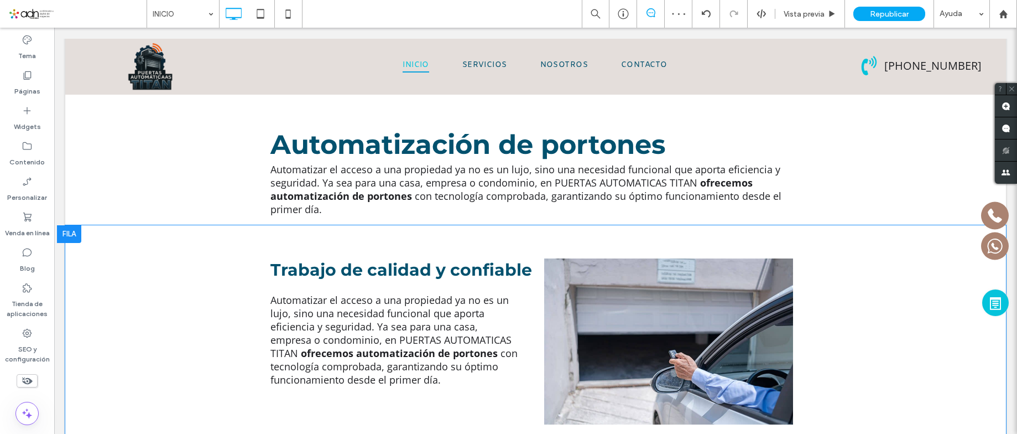
scroll to position [498, 0]
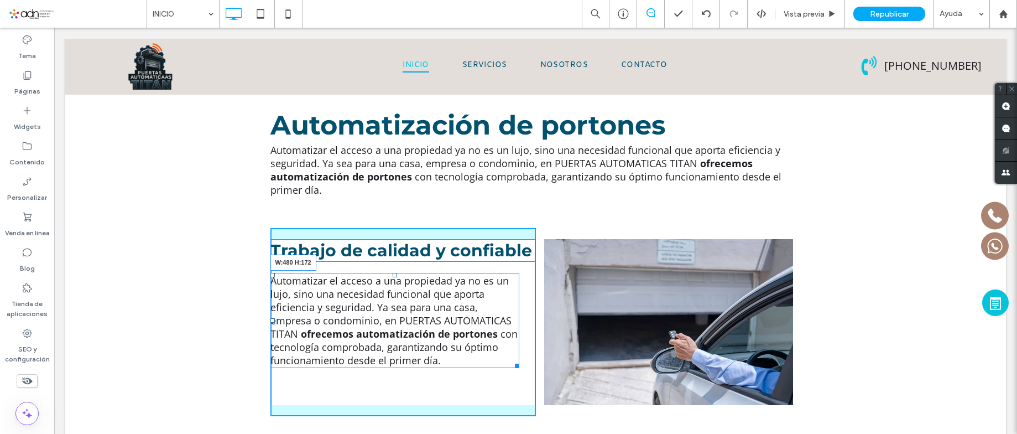
drag, startPoint x: 509, startPoint y: 318, endPoint x: 542, endPoint y: 322, distance: 32.9
click at [542, 322] on div "Trabajo de calidad y confiable Automatizar el acceso a una propiedad ya no es u…" at bounding box center [535, 322] width 531 height 188
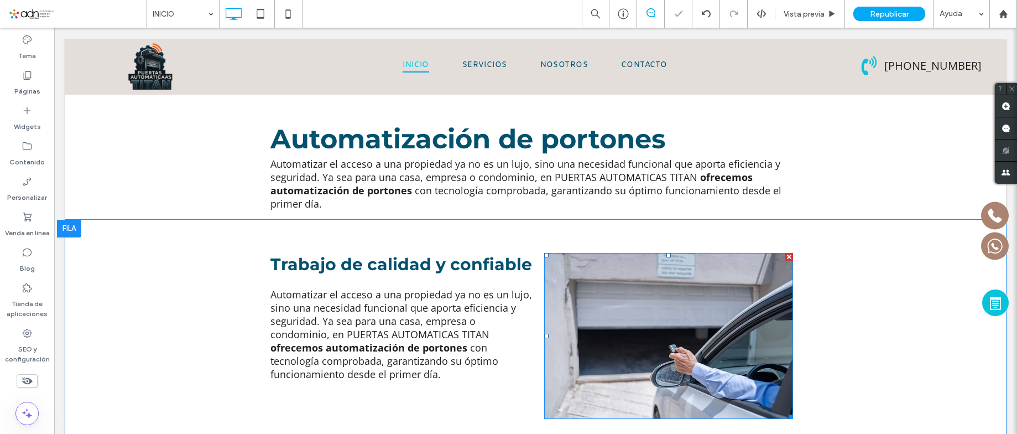
scroll to position [553, 0]
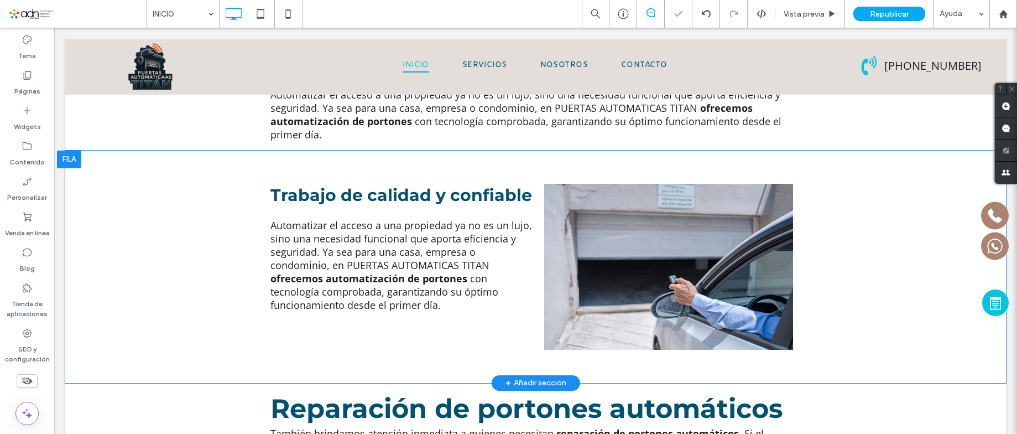
click at [467, 293] on div "Trabajo de calidad y confiable Automatizar el acceso a una propiedad ya no es u…" at bounding box center [402, 267] width 265 height 188
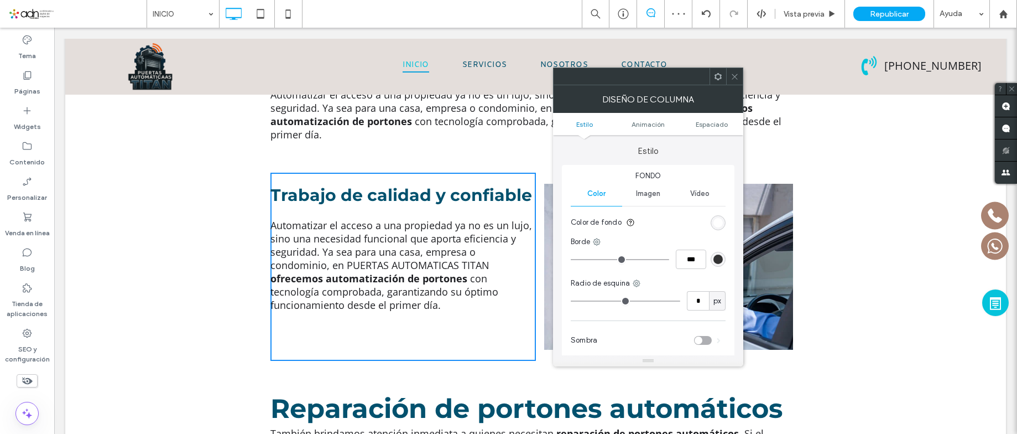
scroll to position [166, 0]
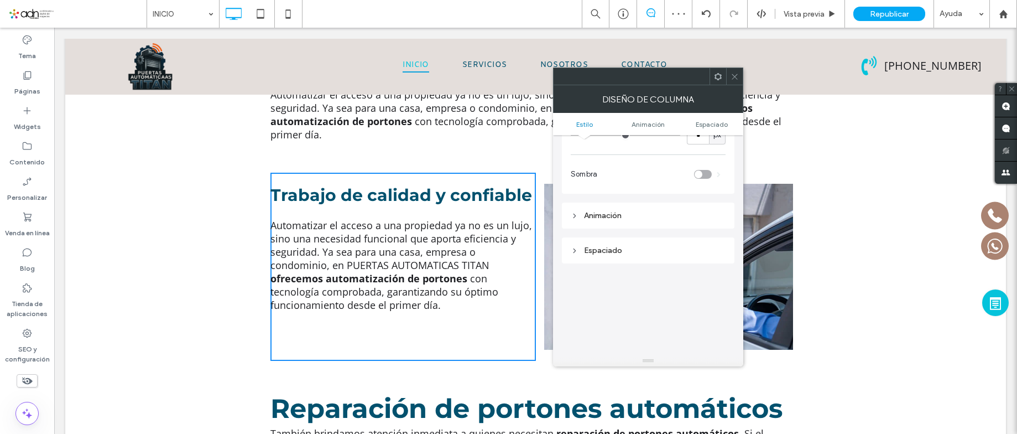
click at [645, 243] on div "Espaciado" at bounding box center [648, 250] width 155 height 15
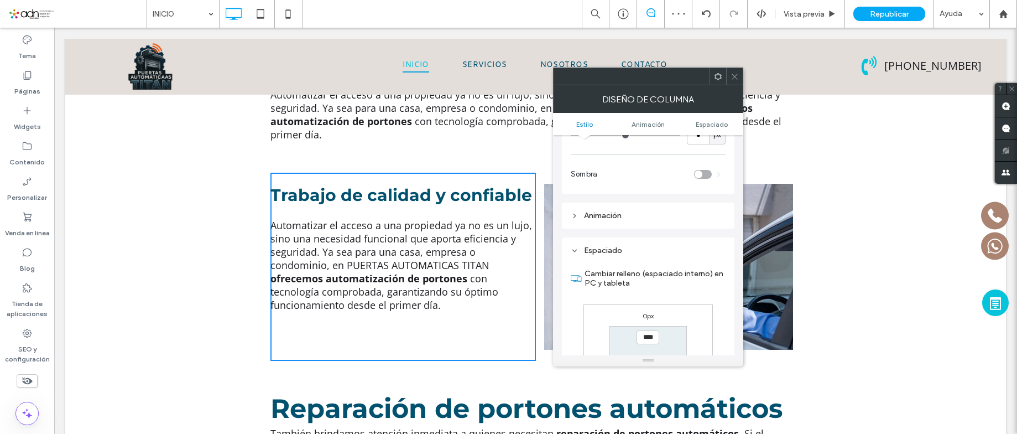
scroll to position [221, 0]
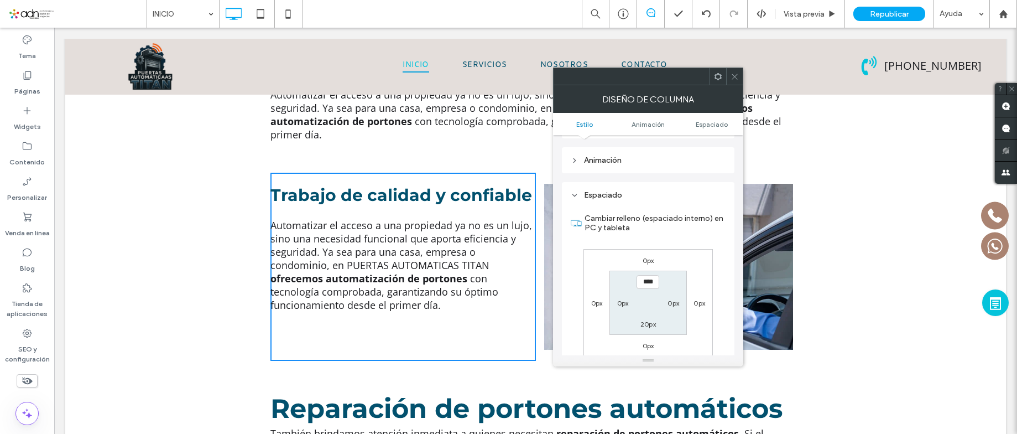
type input "****"
type input "**"
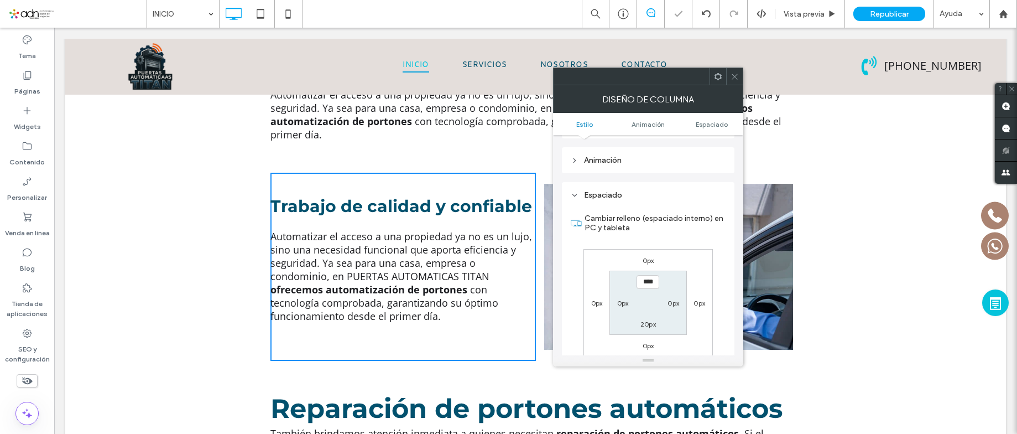
click at [730, 80] on div at bounding box center [734, 76] width 17 height 17
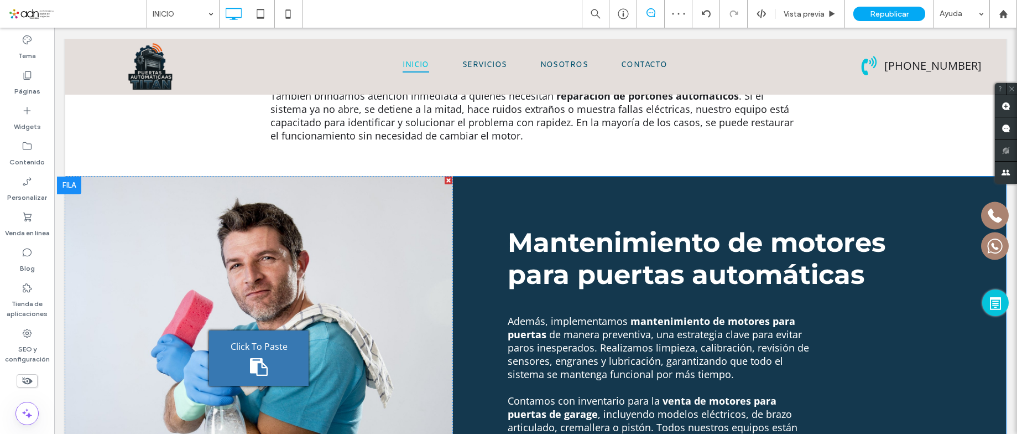
scroll to position [940, 0]
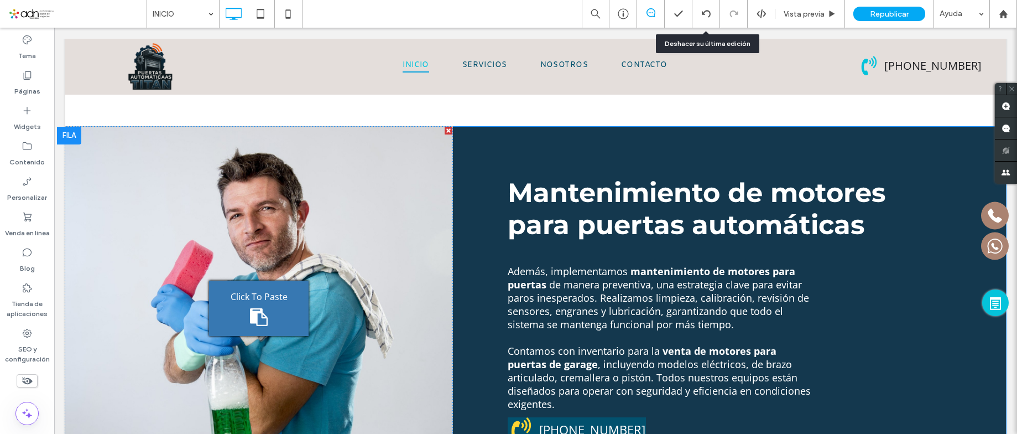
click at [321, 180] on div "Click To Paste Click To Paste Click To Paste" at bounding box center [258, 308] width 387 height 363
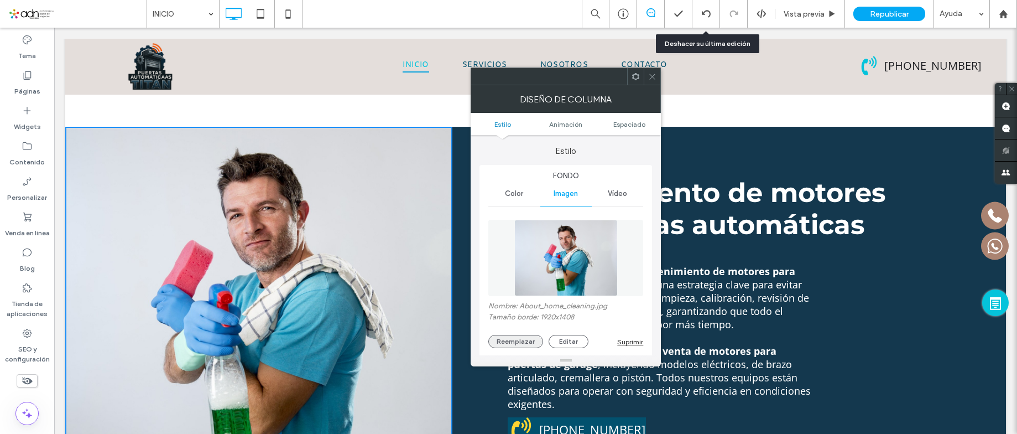
click at [521, 337] on button "Reemplazar" at bounding box center [515, 341] width 55 height 13
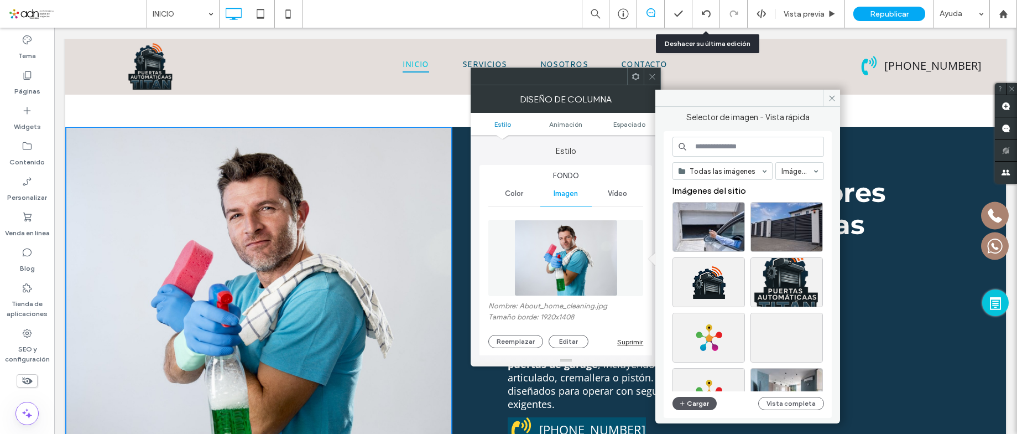
click at [692, 406] on button "Cargar" at bounding box center [694, 402] width 44 height 13
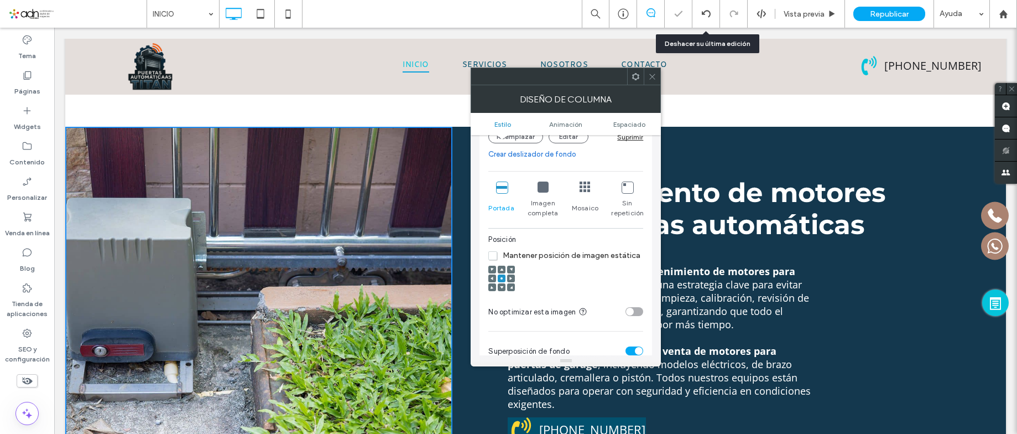
scroll to position [221, 0]
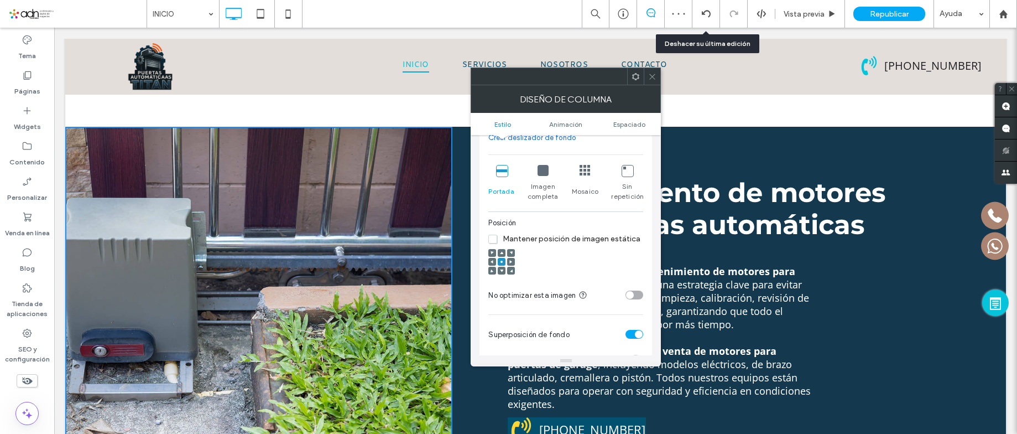
click at [492, 262] on use at bounding box center [492, 261] width 3 height 3
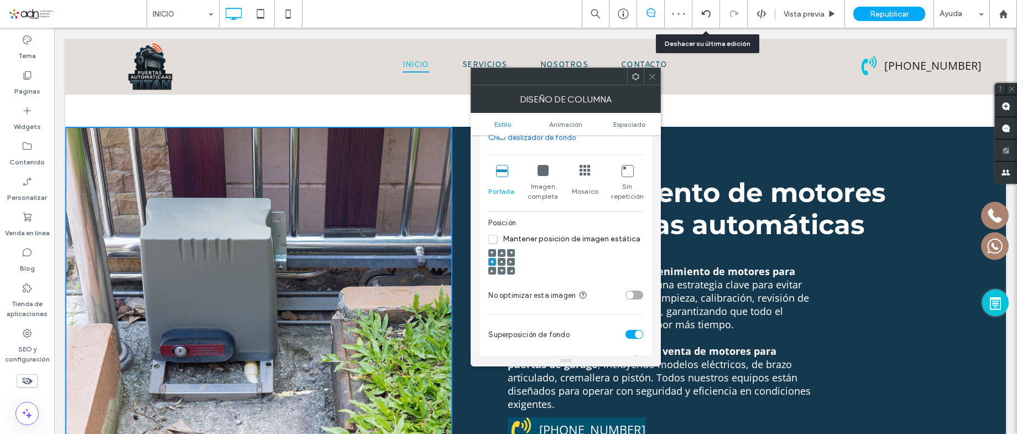
click at [652, 80] on icon at bounding box center [652, 76] width 8 height 8
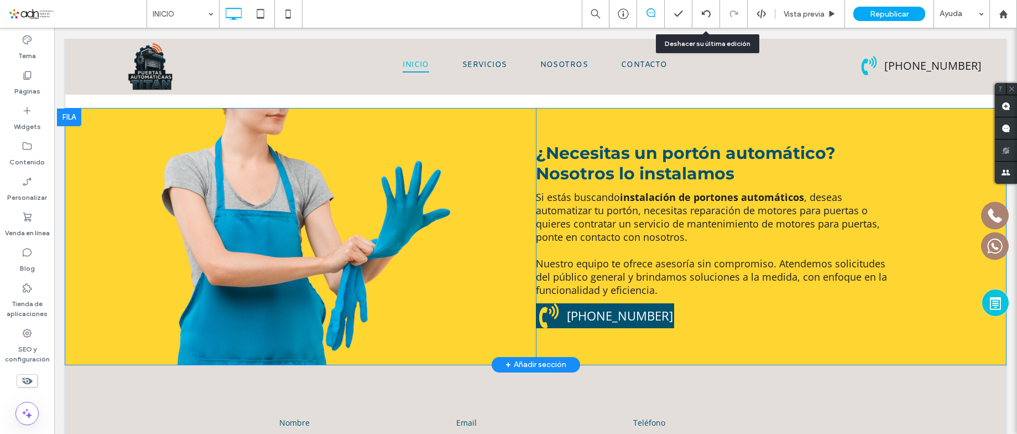
scroll to position [2876, 0]
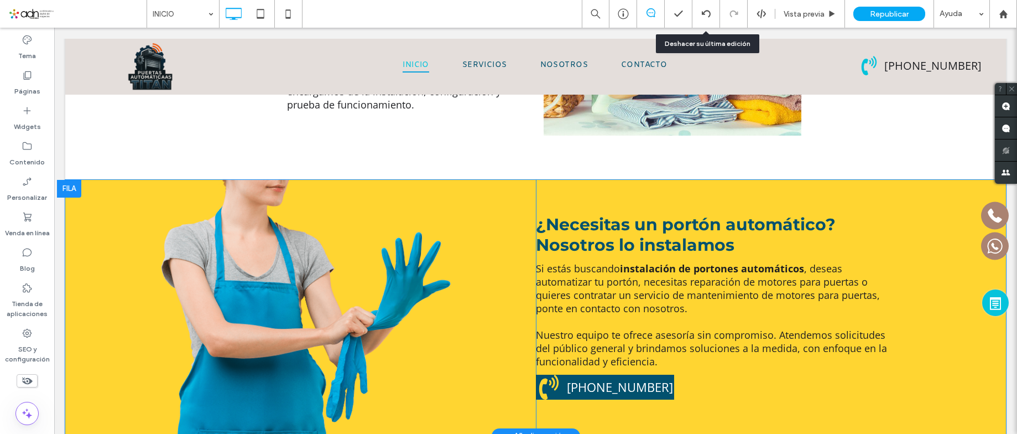
click at [540, 180] on div "¿Necesitas un portón automático? Nosotros lo instalamos Si estás buscando insta…" at bounding box center [766, 308] width 460 height 256
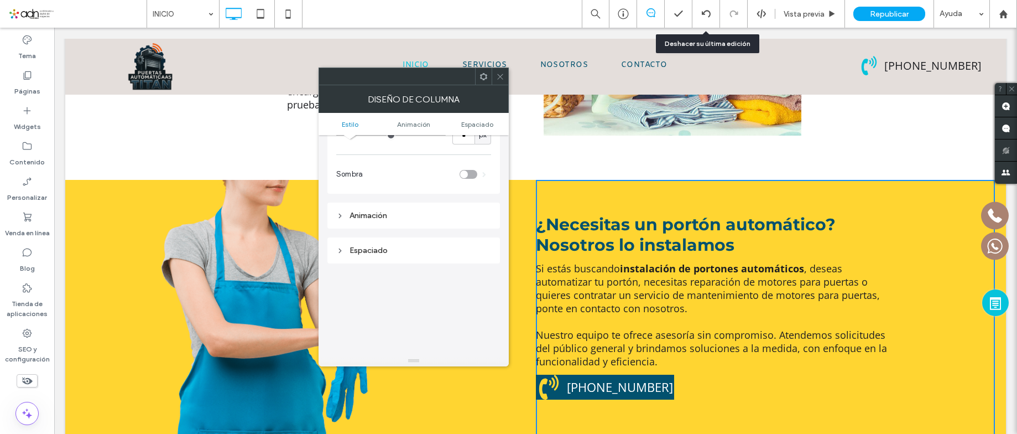
click at [372, 250] on div "Espaciado" at bounding box center [413, 250] width 155 height 9
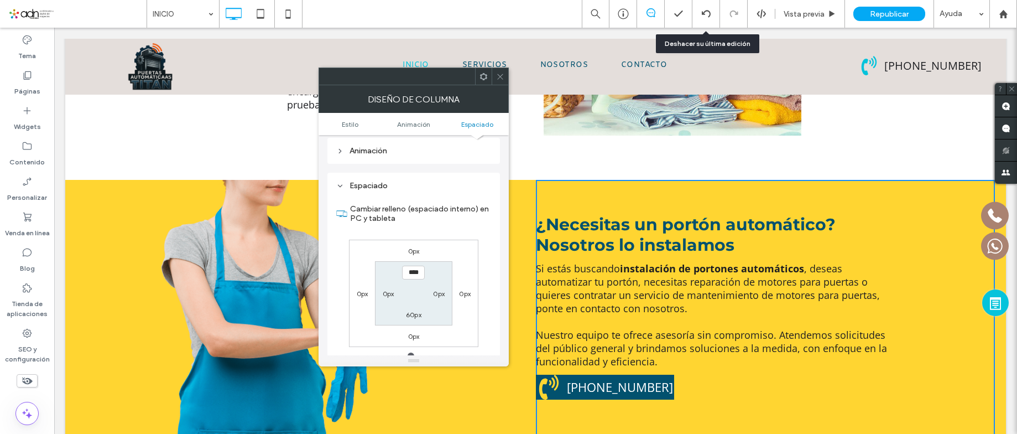
scroll to position [276, 0]
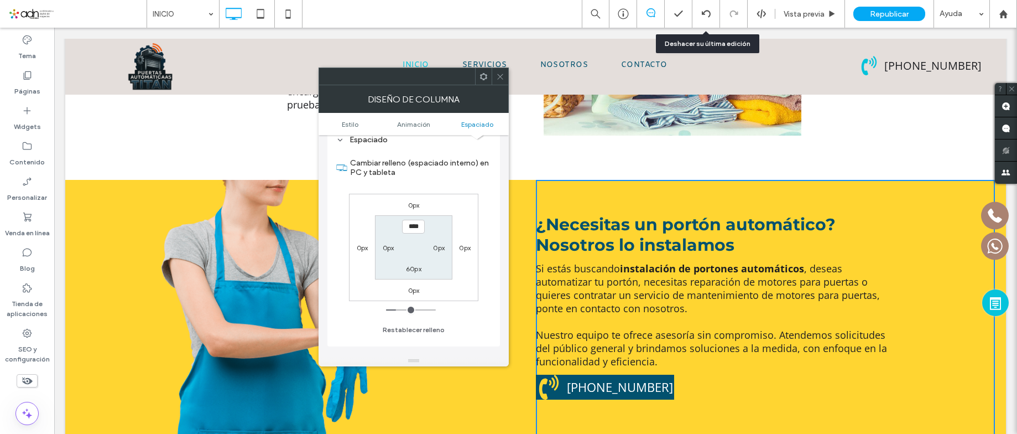
click at [389, 250] on label "0px" at bounding box center [389, 247] width 12 height 8
type input "*"
type input "**"
type input "****"
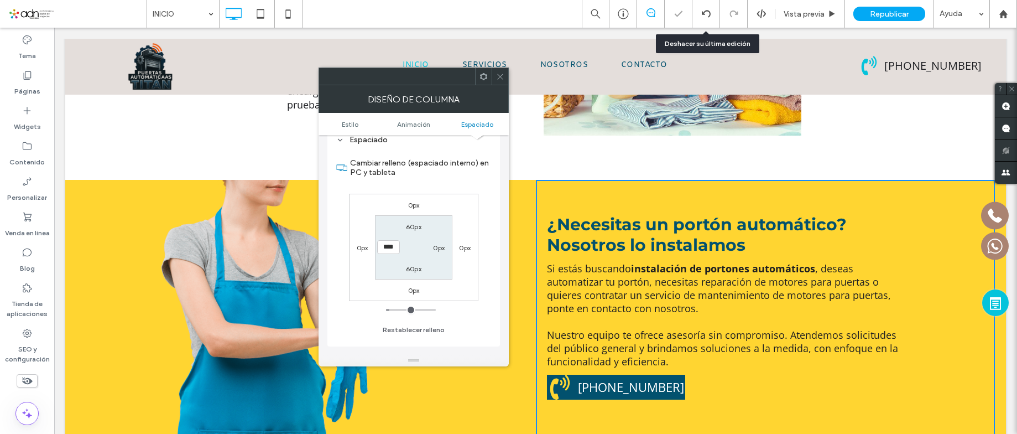
click at [498, 76] on icon at bounding box center [500, 76] width 8 height 8
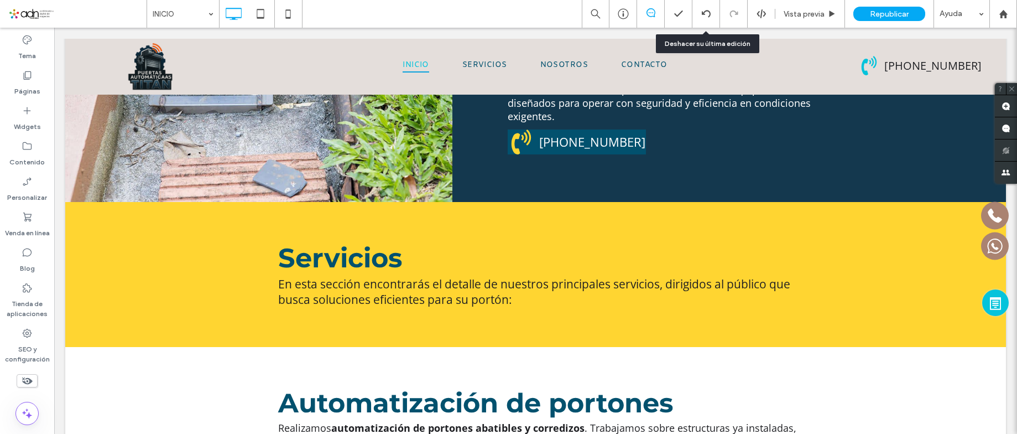
scroll to position [1493, 0]
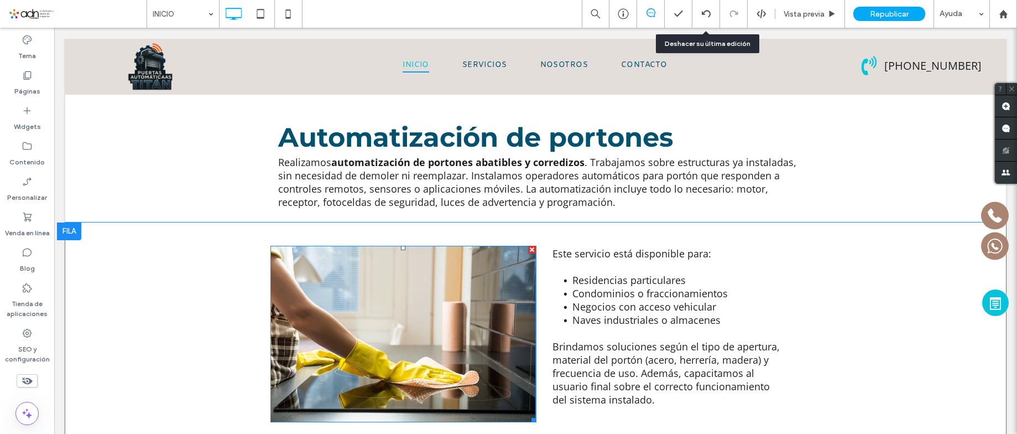
click at [383, 246] on img at bounding box center [402, 334] width 265 height 177
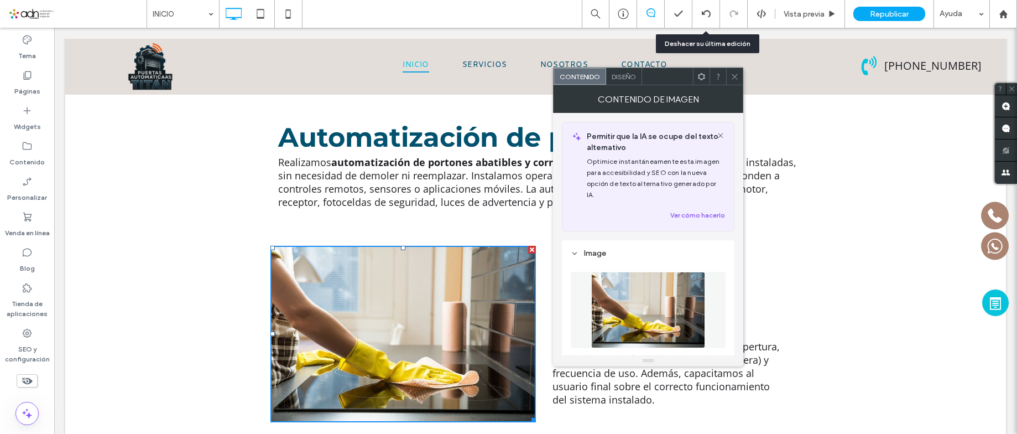
scroll to position [55, 0]
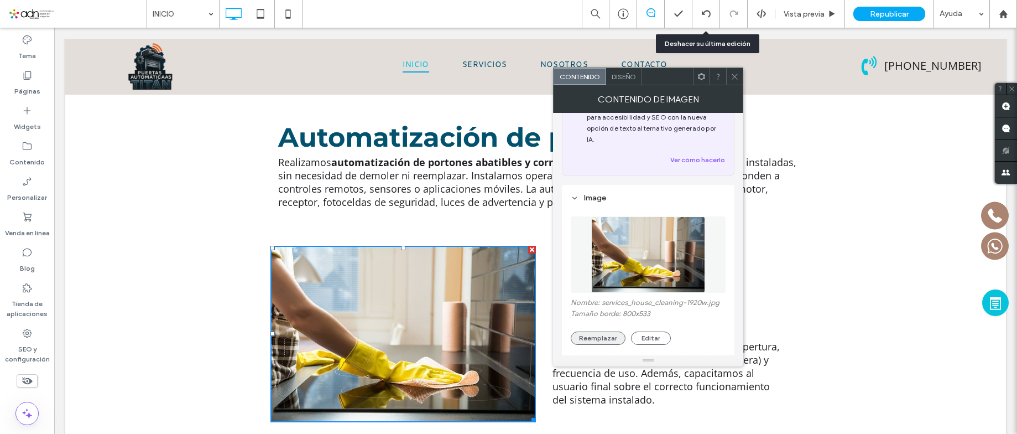
click at [597, 331] on button "Reemplazar" at bounding box center [598, 337] width 55 height 13
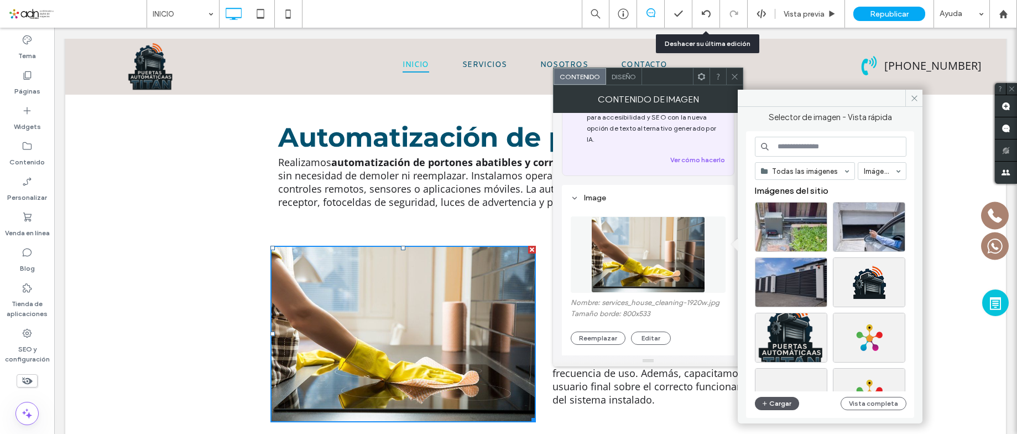
click at [774, 398] on button "Cargar" at bounding box center [777, 402] width 44 height 13
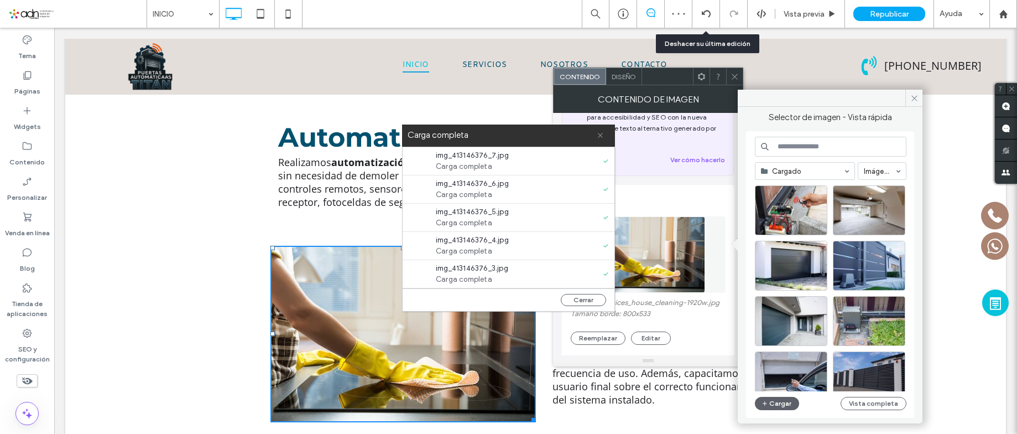
click at [598, 135] on icon at bounding box center [600, 135] width 7 height 7
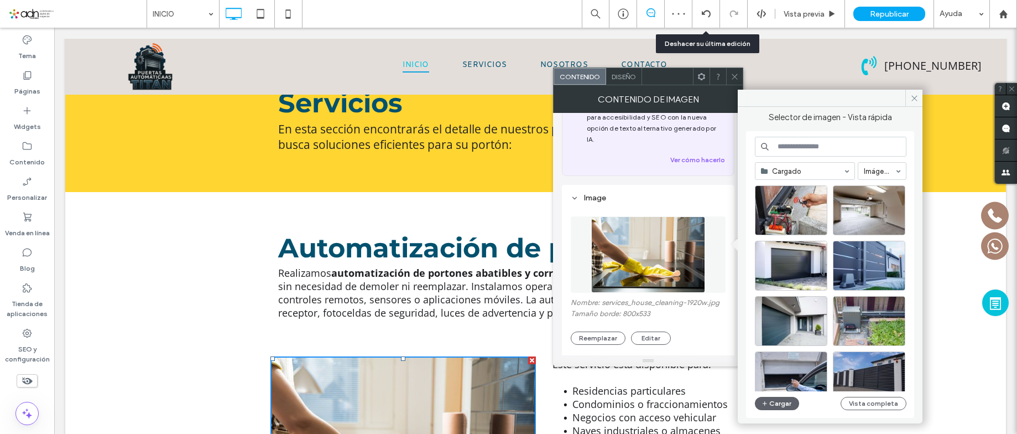
scroll to position [1438, 0]
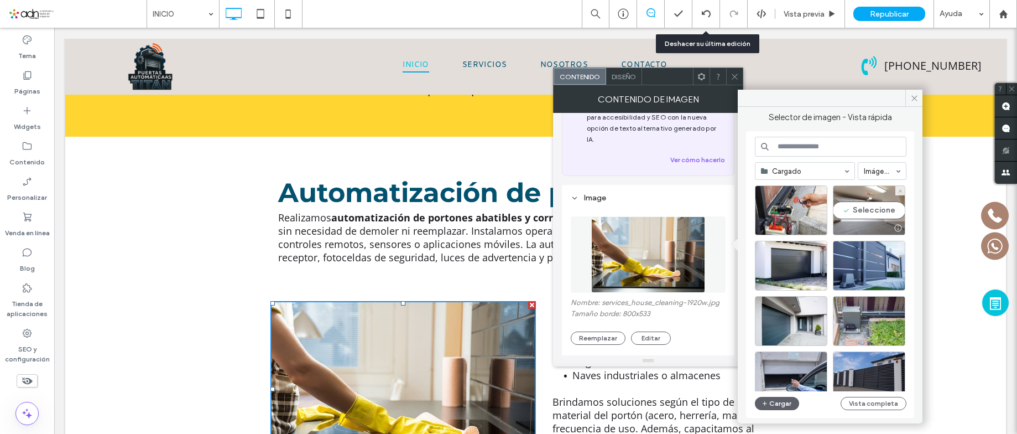
click at [878, 211] on div "Seleccione" at bounding box center [869, 210] width 72 height 50
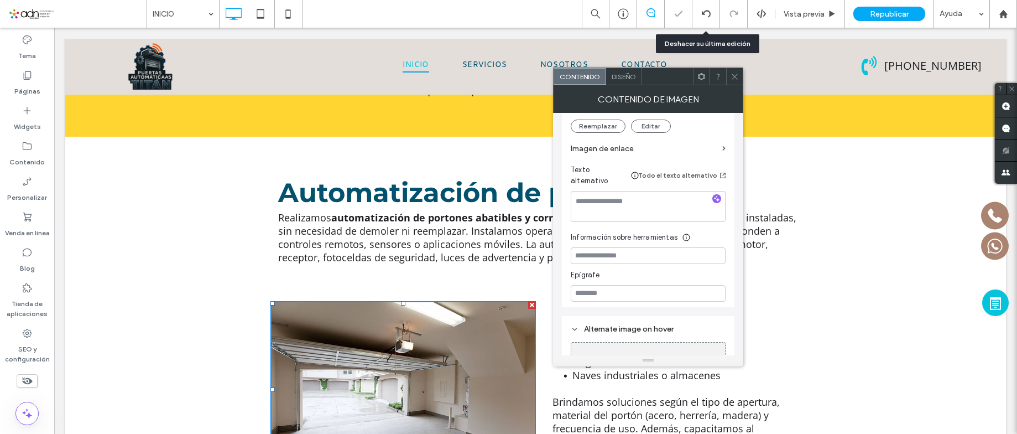
scroll to position [316, 0]
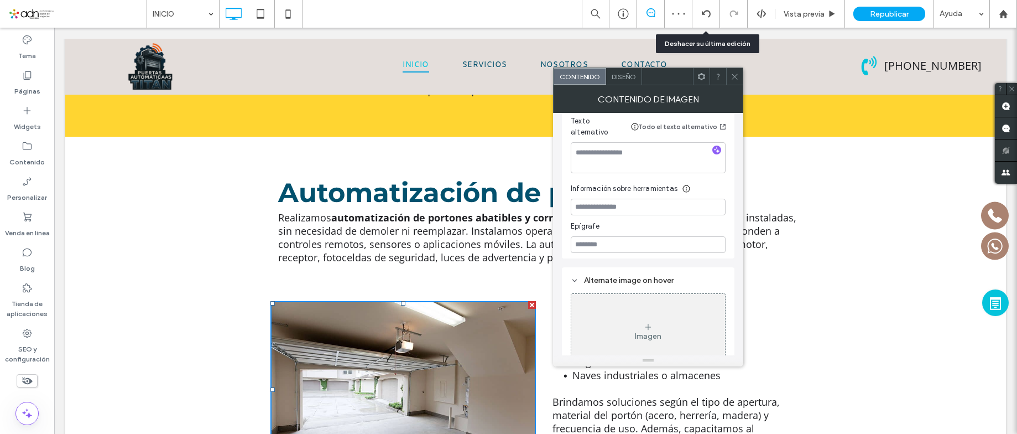
click at [733, 72] on icon at bounding box center [735, 76] width 8 height 8
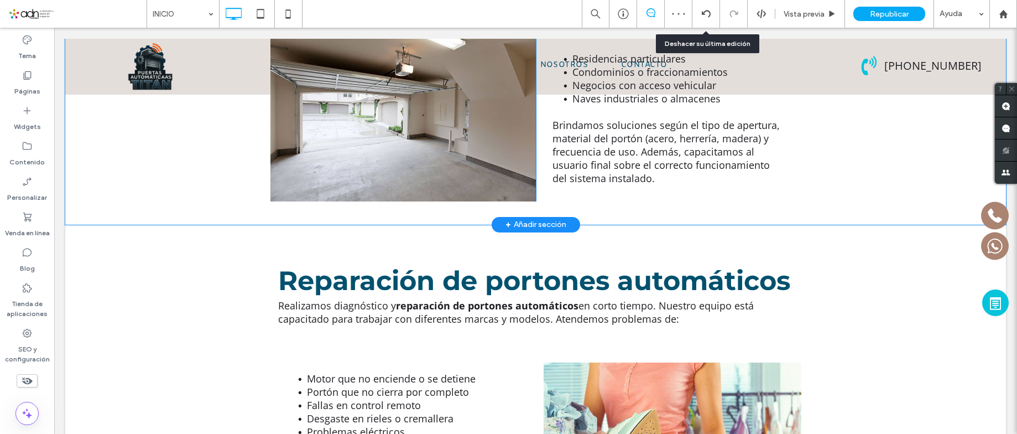
scroll to position [1880, 0]
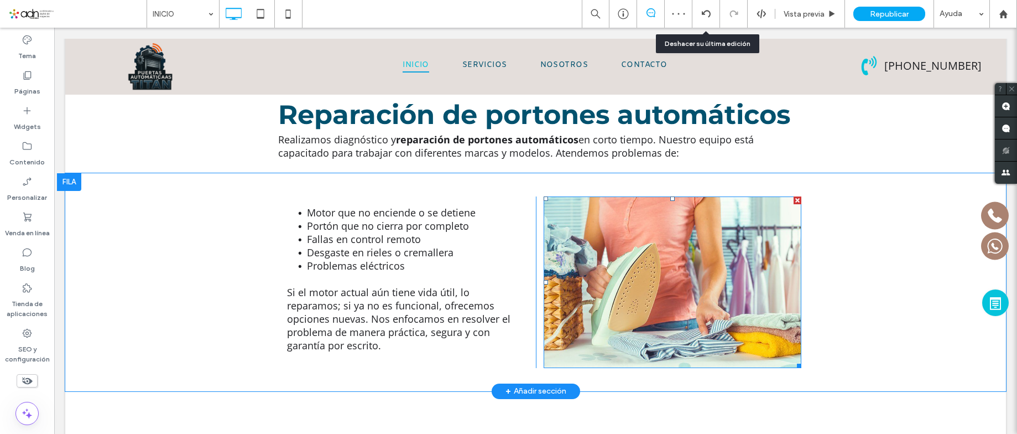
click at [642, 200] on img at bounding box center [673, 281] width 258 height 171
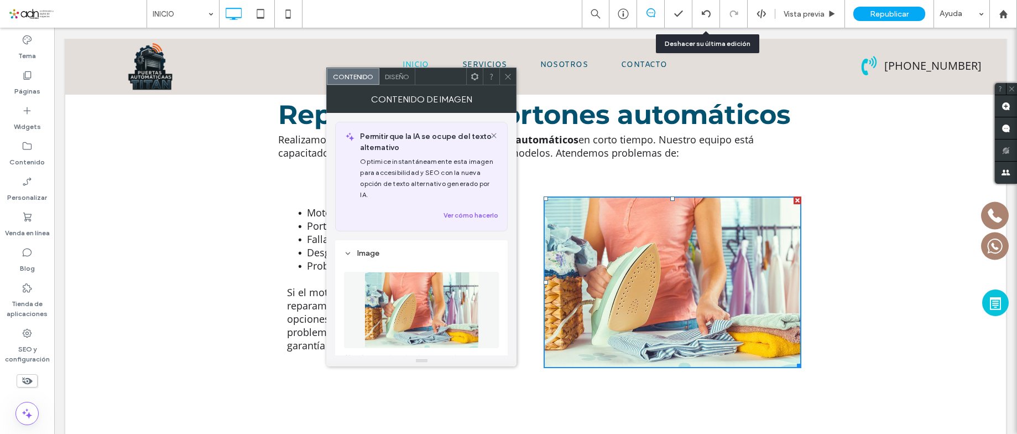
scroll to position [111, 0]
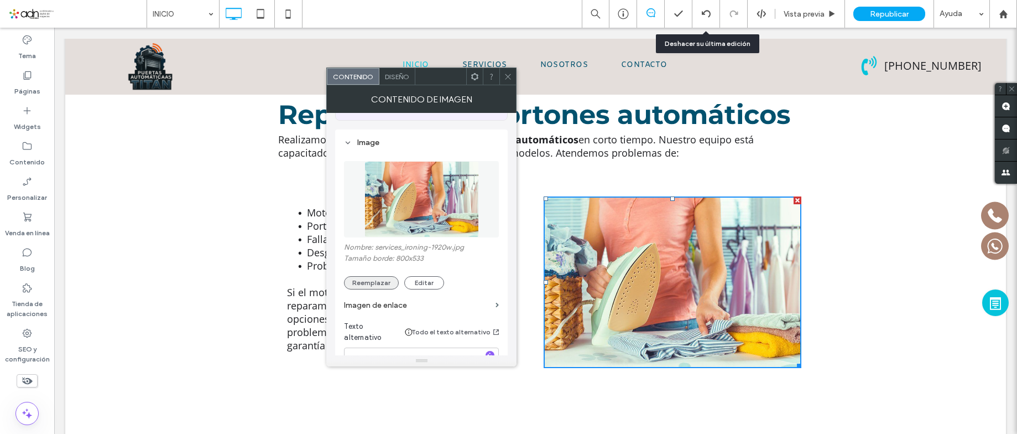
click at [364, 277] on button "Reemplazar" at bounding box center [371, 282] width 55 height 13
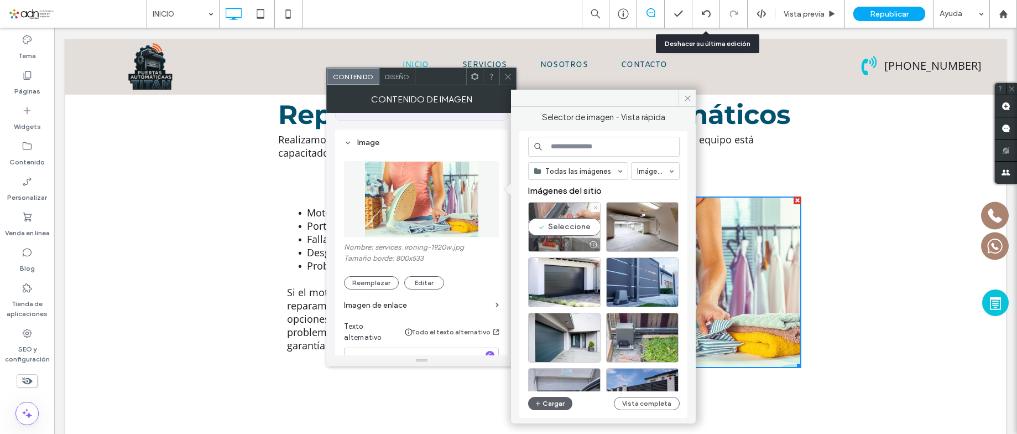
click at [568, 217] on div "Seleccione" at bounding box center [564, 227] width 72 height 50
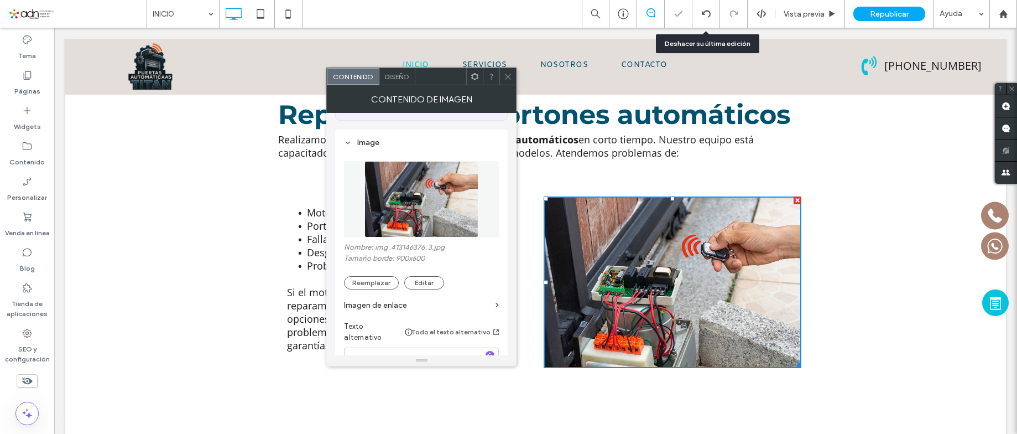
click at [509, 76] on icon at bounding box center [508, 76] width 8 height 8
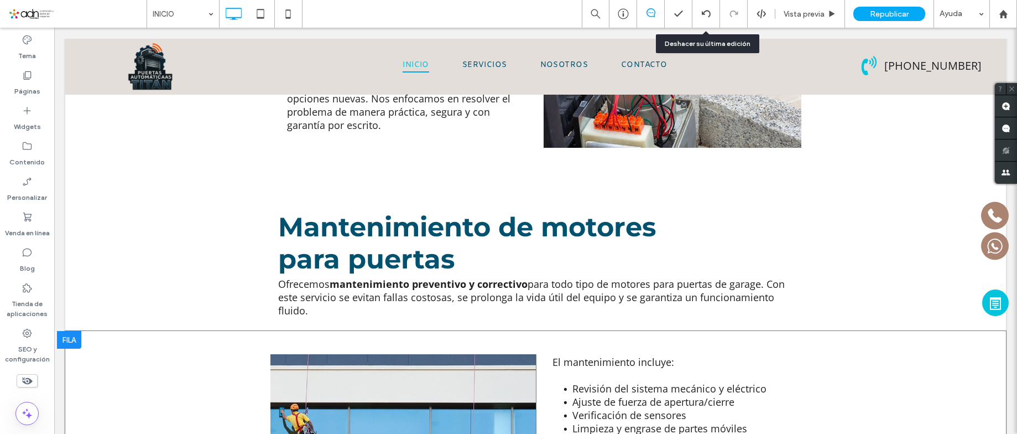
scroll to position [2101, 0]
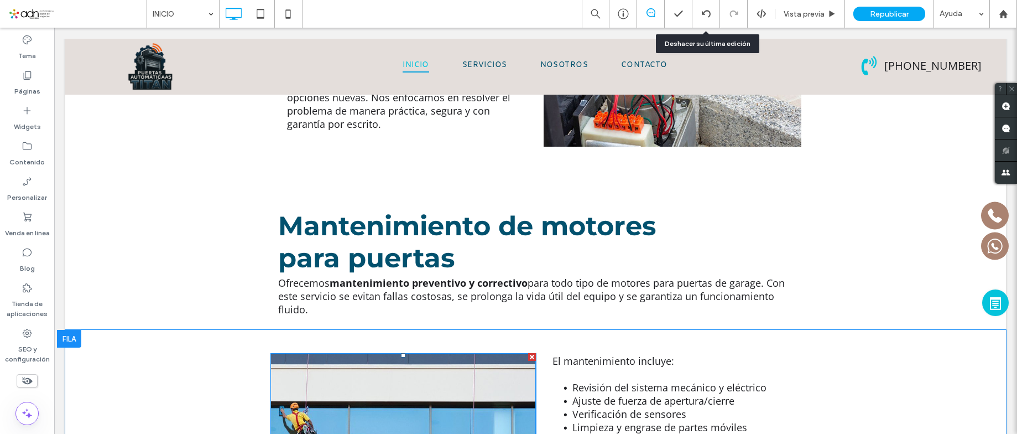
click at [368, 353] on img at bounding box center [402, 442] width 265 height 179
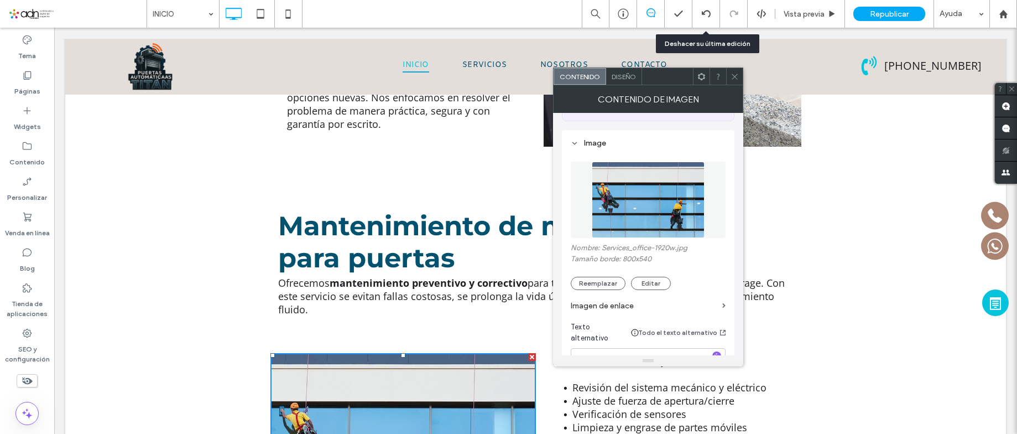
scroll to position [111, 0]
click at [607, 277] on button "Reemplazar" at bounding box center [598, 282] width 55 height 13
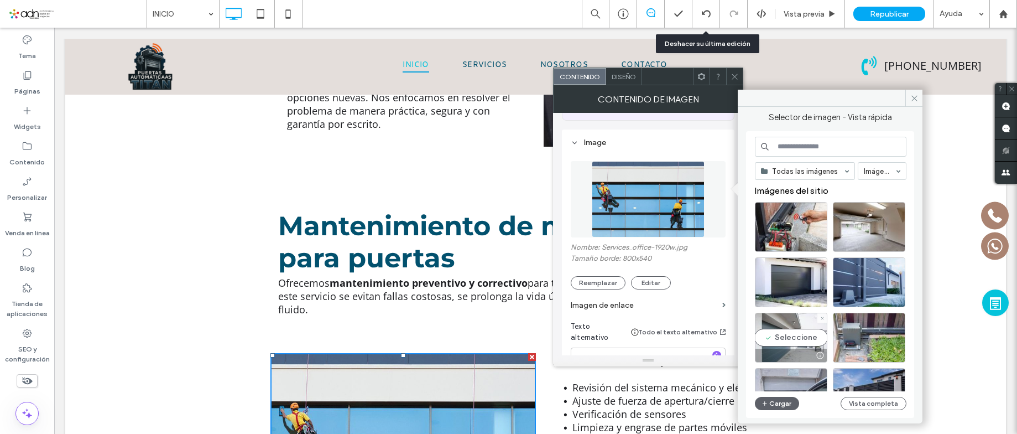
click at [783, 335] on div "Seleccione" at bounding box center [791, 337] width 72 height 50
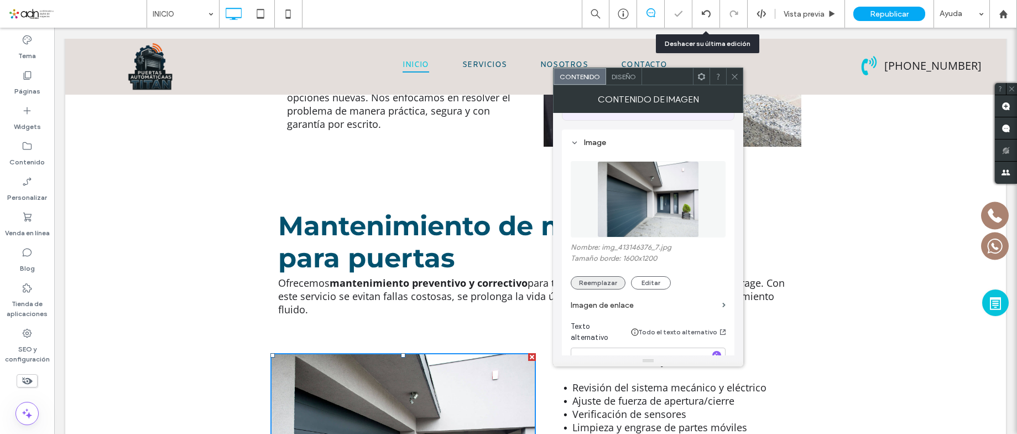
click at [602, 276] on button "Reemplazar" at bounding box center [598, 282] width 55 height 13
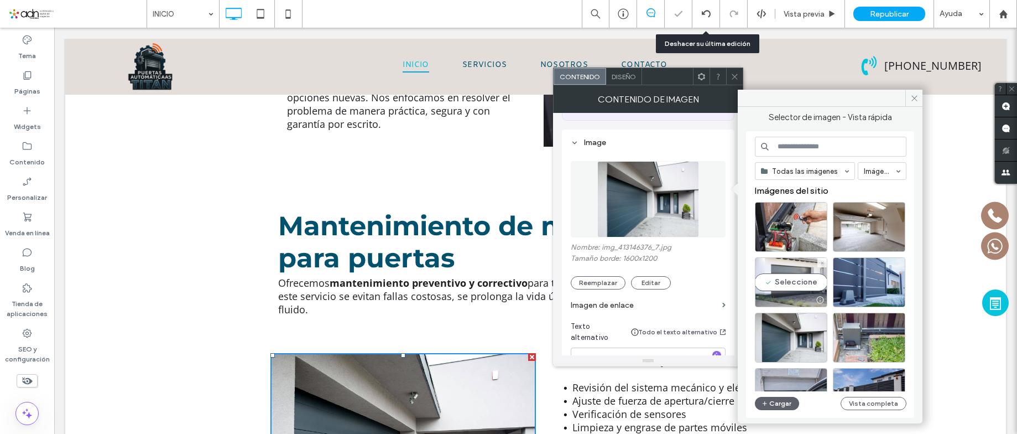
click at [786, 270] on div "Seleccione" at bounding box center [791, 282] width 72 height 50
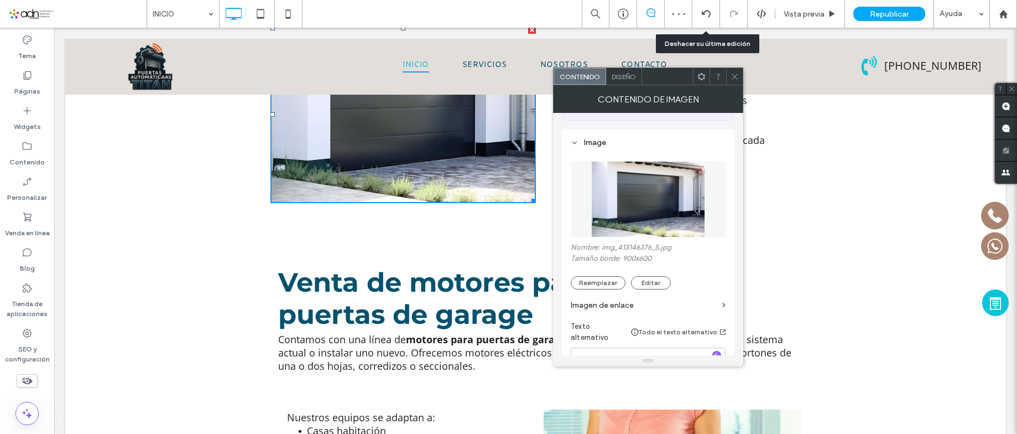
scroll to position [2488, 0]
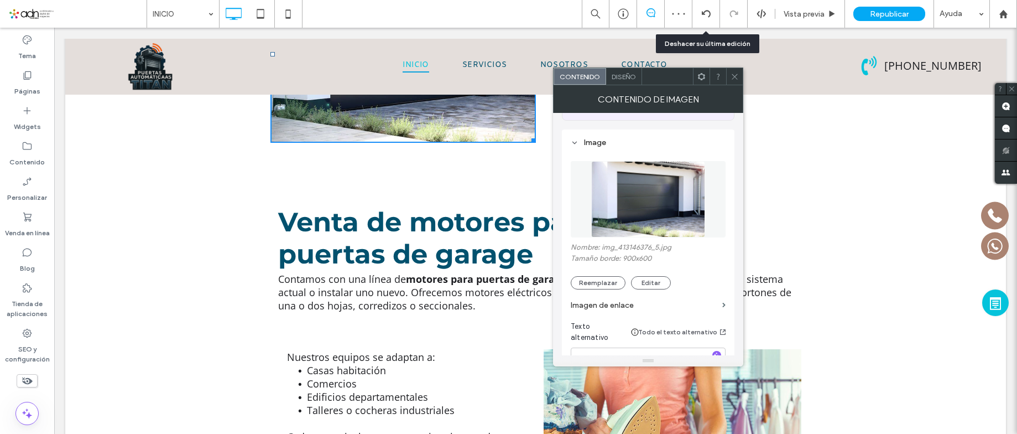
click at [732, 76] on icon at bounding box center [735, 76] width 8 height 8
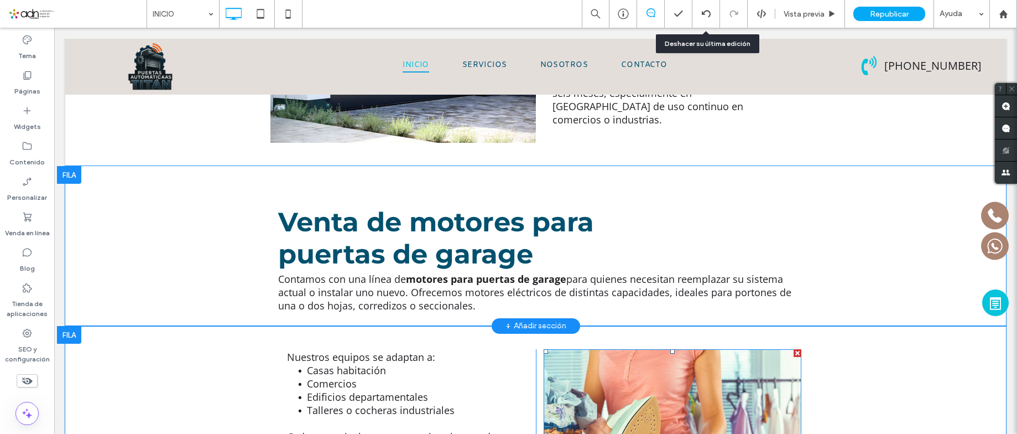
click at [705, 349] on img at bounding box center [673, 434] width 258 height 171
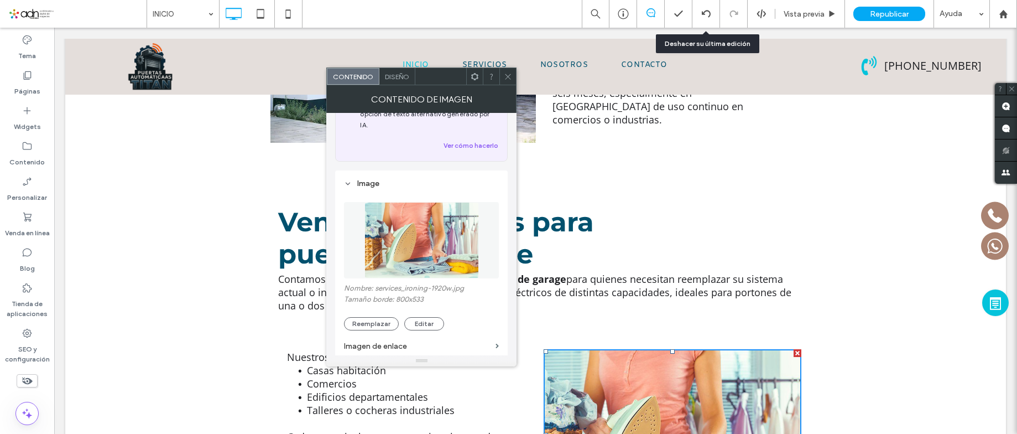
scroll to position [166, 0]
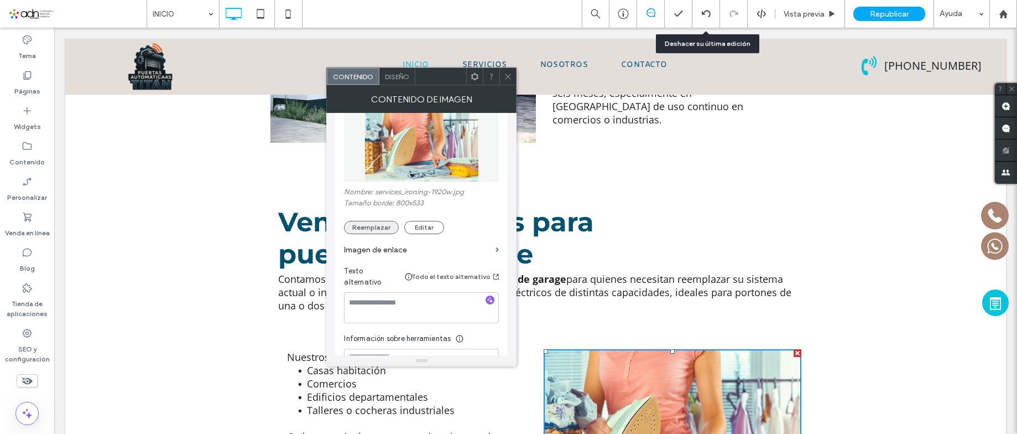
click at [371, 221] on button "Reemplazar" at bounding box center [371, 227] width 55 height 13
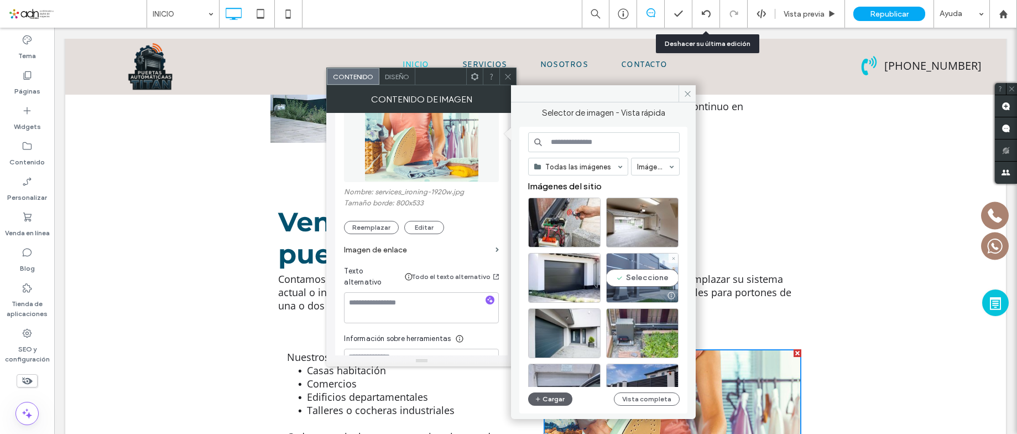
click at [645, 281] on div "Seleccione" at bounding box center [642, 278] width 72 height 50
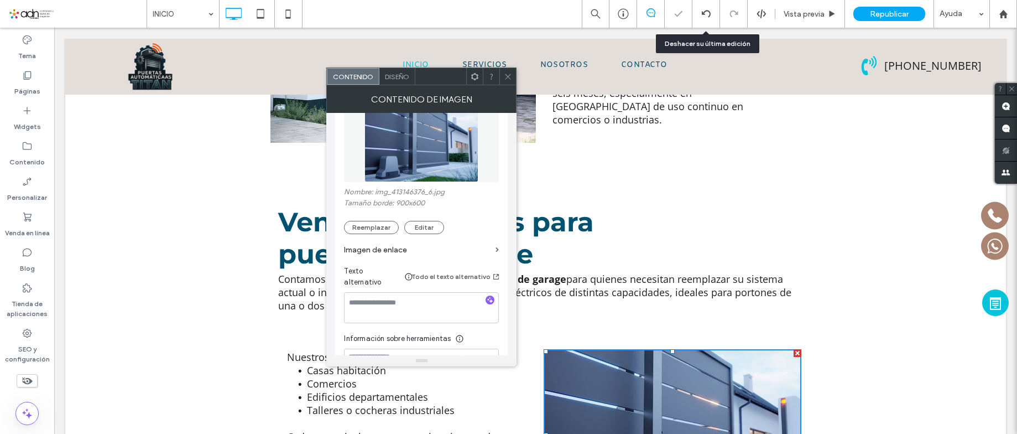
click at [514, 75] on div at bounding box center [507, 76] width 17 height 17
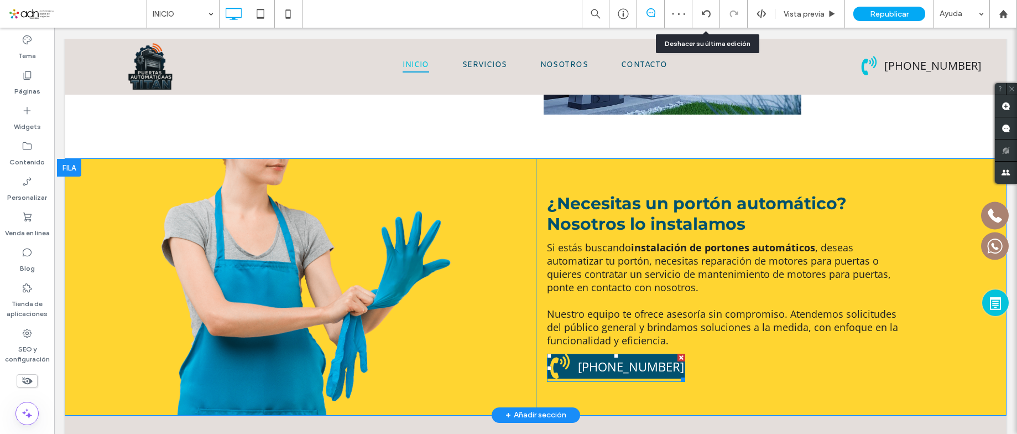
scroll to position [2820, 0]
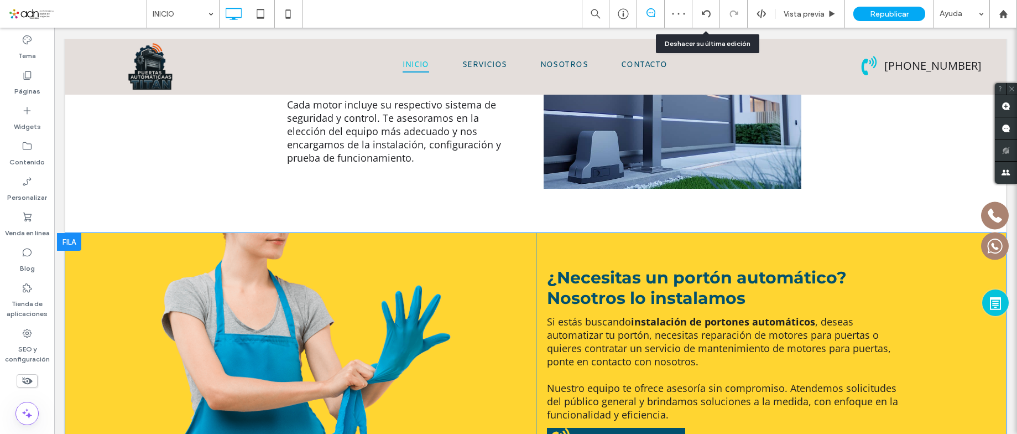
click at [441, 233] on div "Click To Paste Click To Paste Click To Paste" at bounding box center [306, 361] width 460 height 256
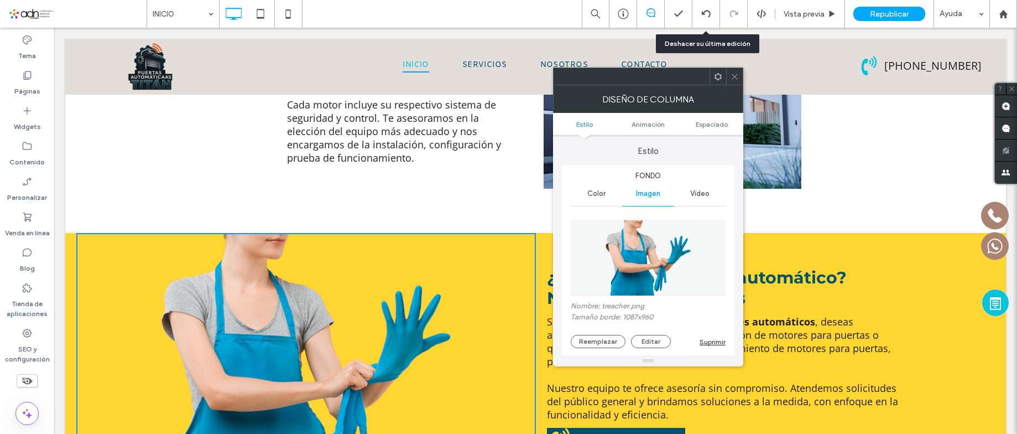
scroll to position [166, 0]
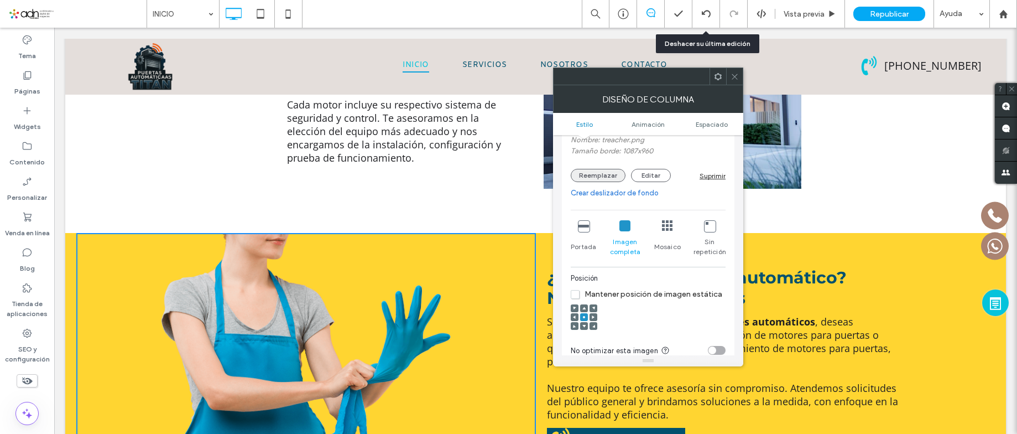
click at [604, 176] on button "Reemplazar" at bounding box center [598, 175] width 55 height 13
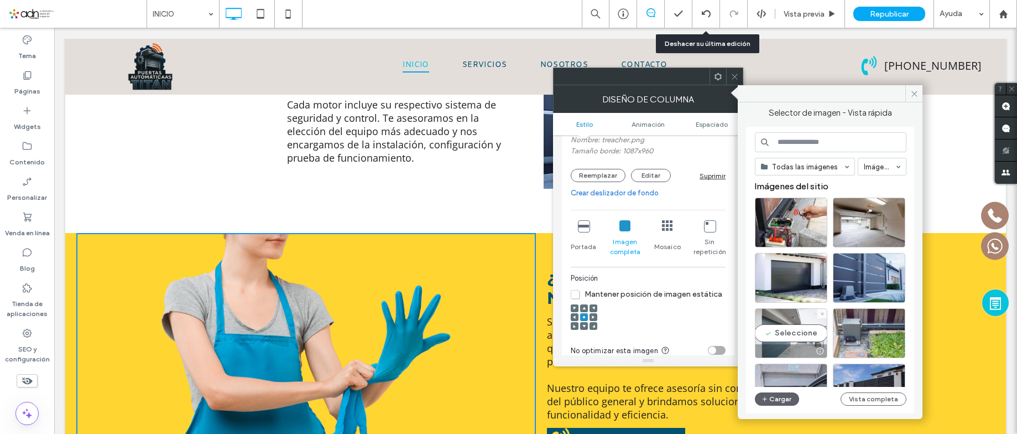
click at [803, 345] on div at bounding box center [790, 350] width 71 height 13
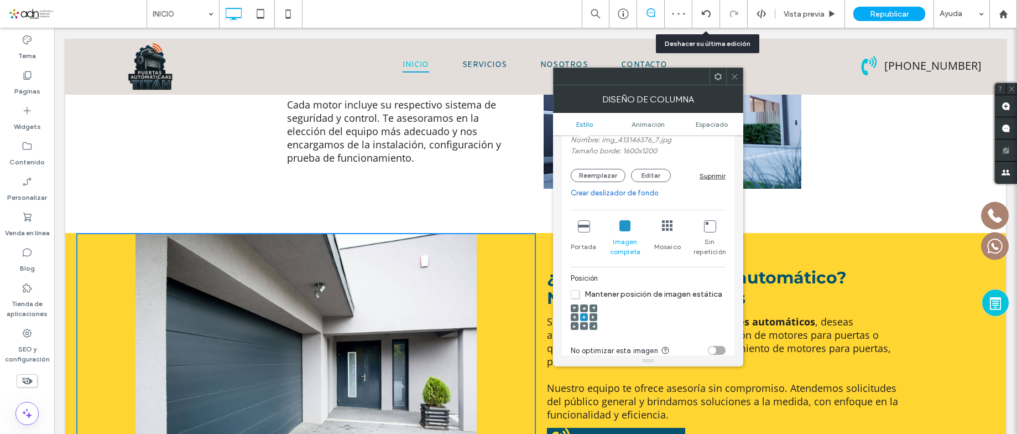
click at [583, 225] on icon at bounding box center [583, 225] width 11 height 11
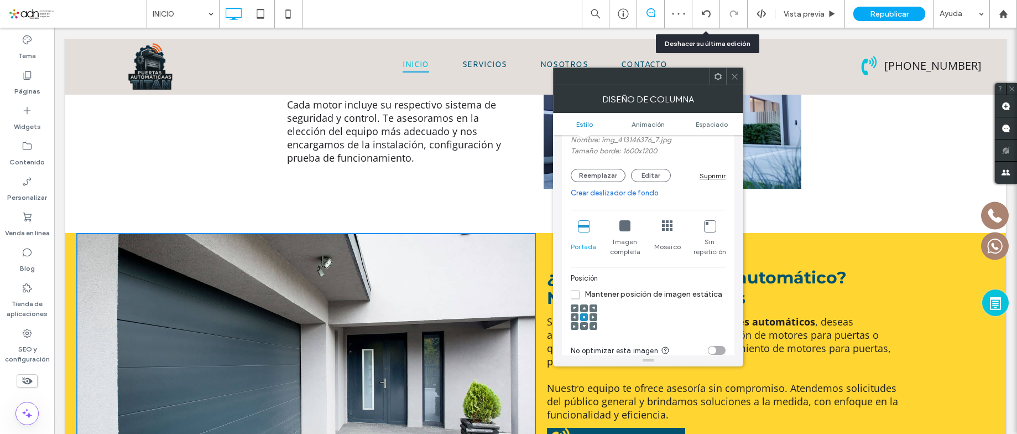
click at [737, 71] on span at bounding box center [735, 76] width 8 height 17
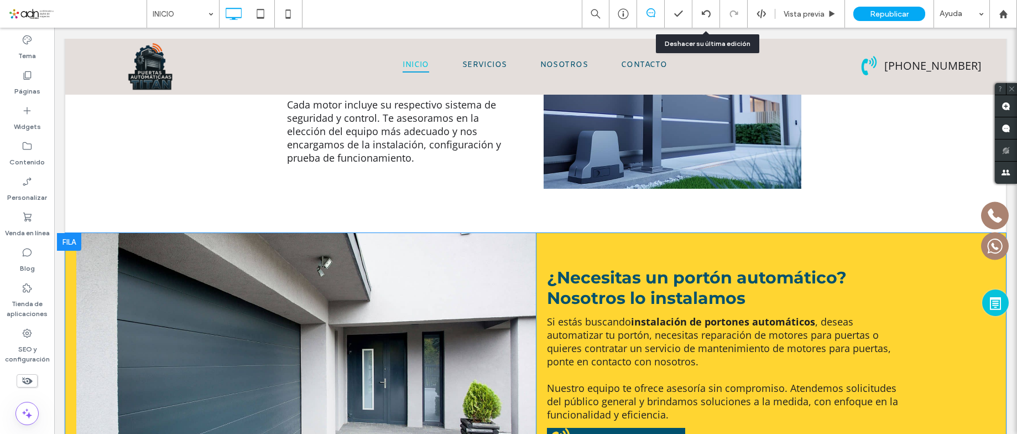
click at [67, 244] on div "Click To Paste Click To Paste Click To Paste ¿Necesitas un portón automático? N…" at bounding box center [535, 361] width 941 height 256
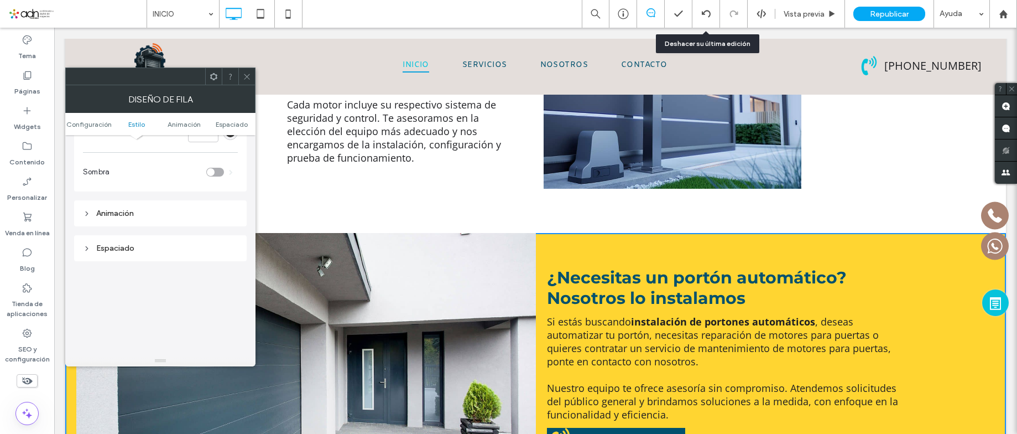
click at [119, 251] on div "Espaciado" at bounding box center [160, 247] width 155 height 9
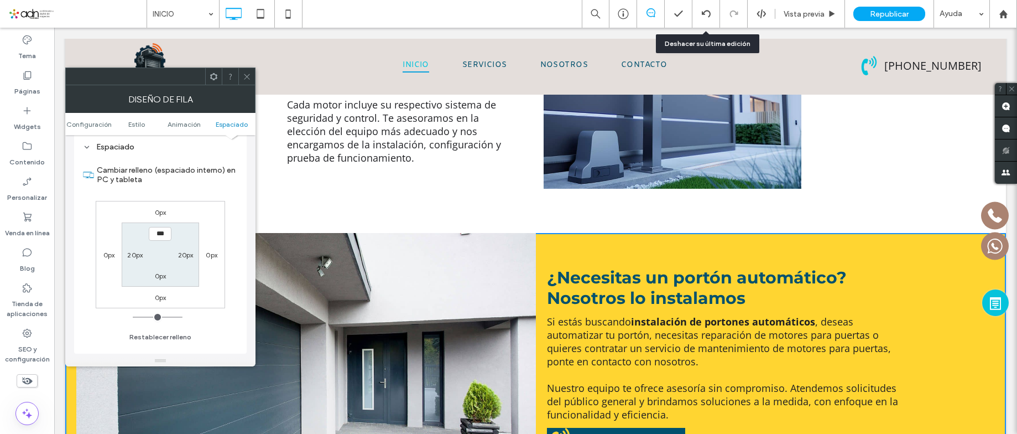
scroll to position [332, 0]
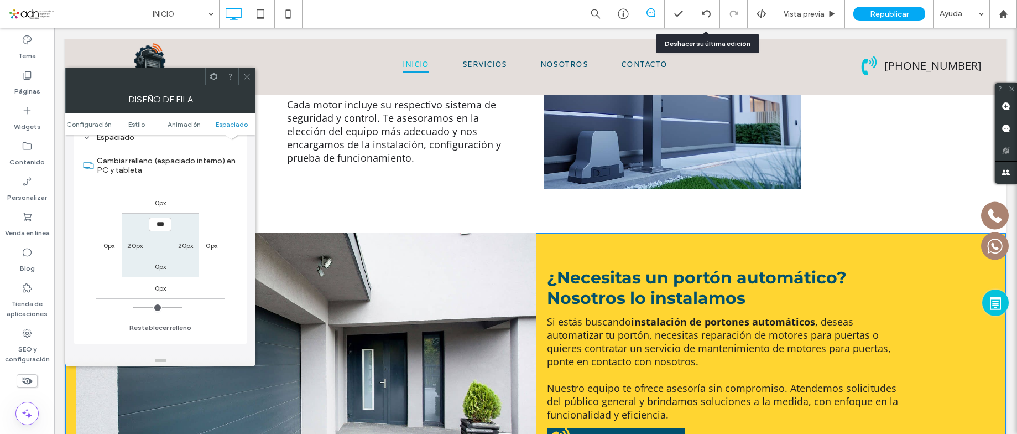
click at [133, 248] on label "20px" at bounding box center [134, 245] width 15 height 8
type input "**"
type input "*"
type input "***"
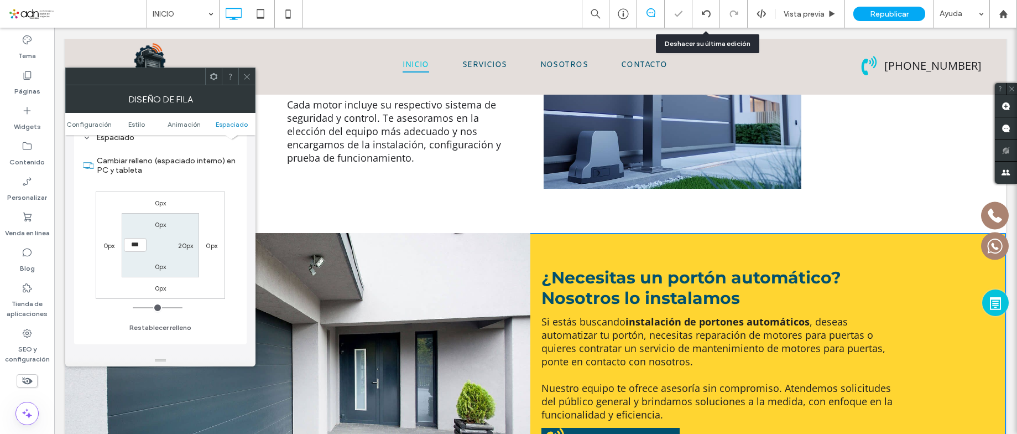
click at [247, 76] on use at bounding box center [247, 77] width 6 height 6
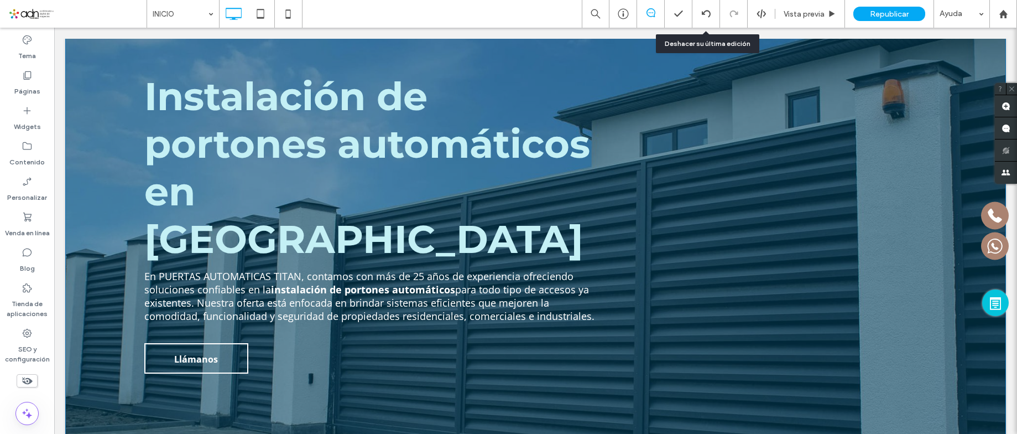
scroll to position [0, 0]
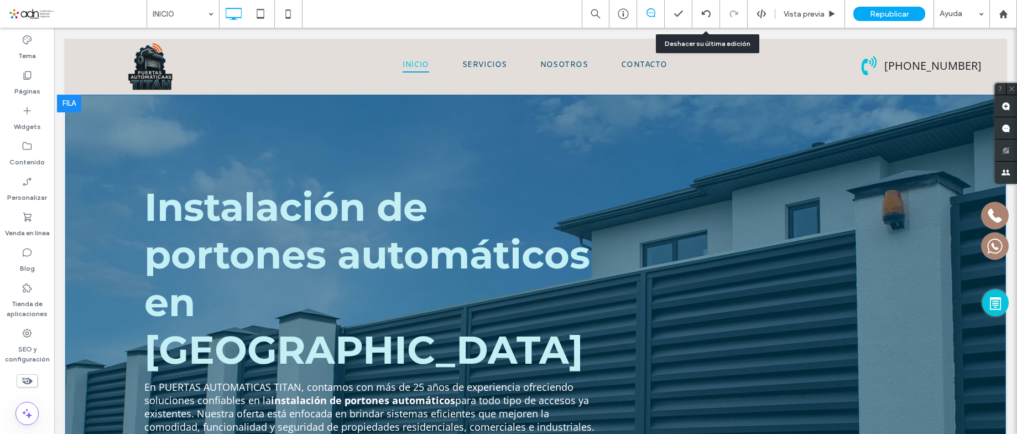
click at [67, 103] on div at bounding box center [69, 104] width 24 height 18
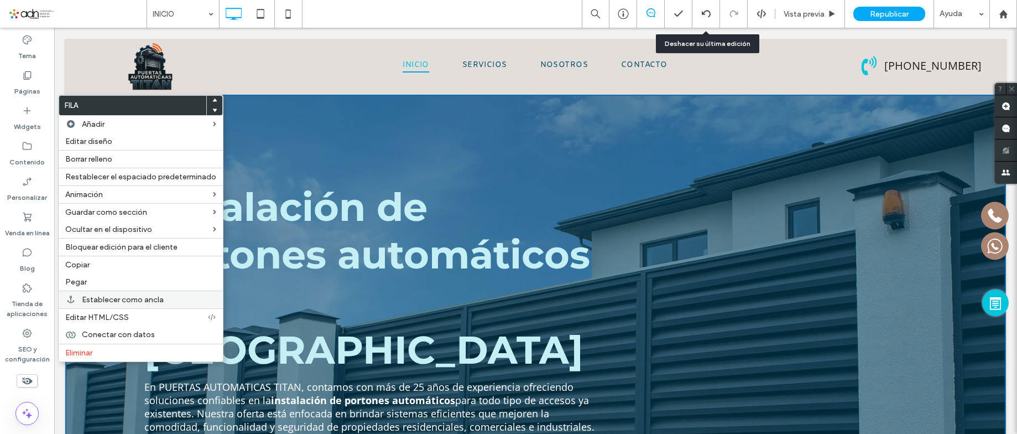
click at [131, 292] on div "Establecer como ancla" at bounding box center [141, 299] width 164 height 18
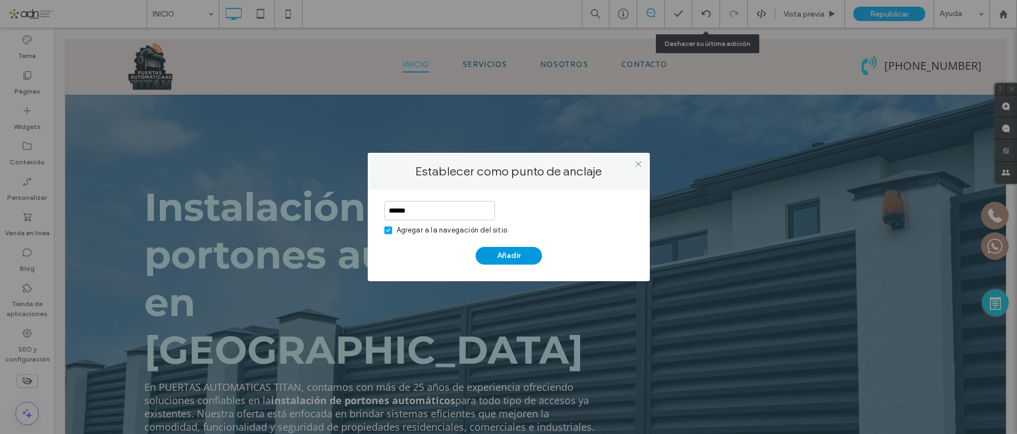
type input "******"
click at [499, 258] on button "Añadir" at bounding box center [509, 256] width 66 height 18
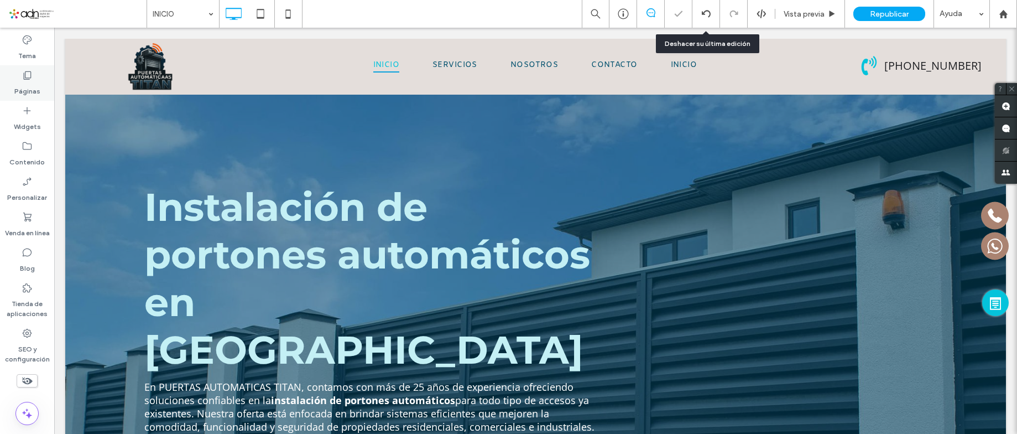
click at [36, 82] on label "Páginas" at bounding box center [27, 88] width 26 height 15
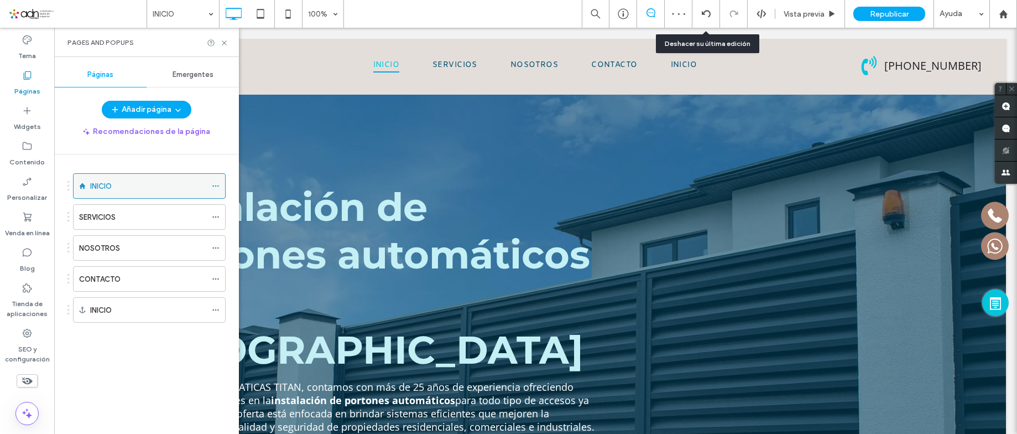
click at [215, 185] on icon at bounding box center [216, 186] width 8 height 8
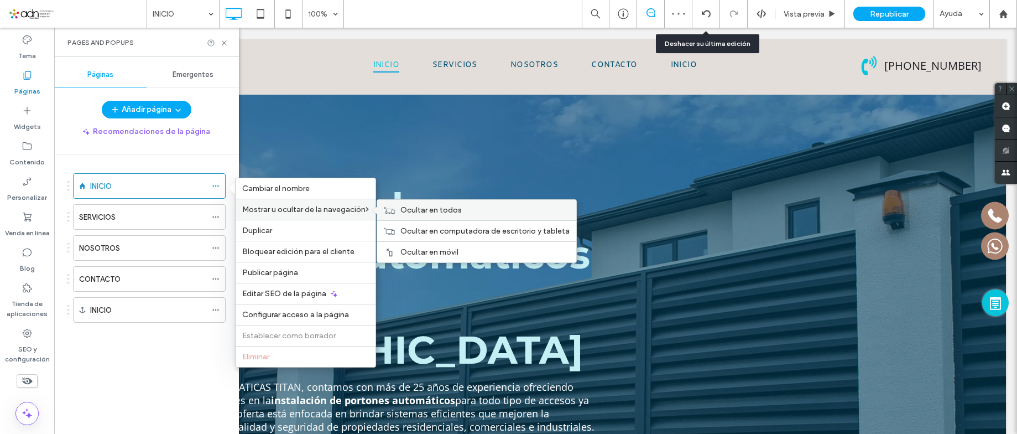
click at [394, 211] on icon at bounding box center [389, 210] width 11 height 8
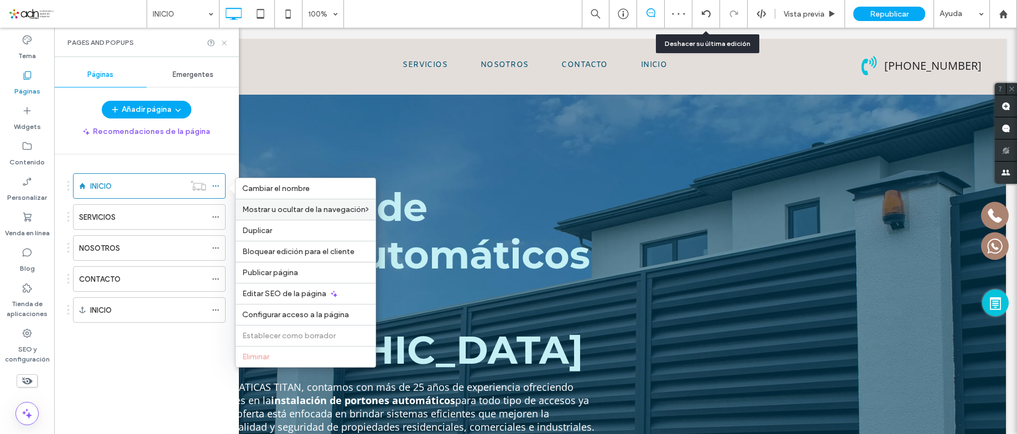
click at [223, 44] on use at bounding box center [224, 42] width 4 height 4
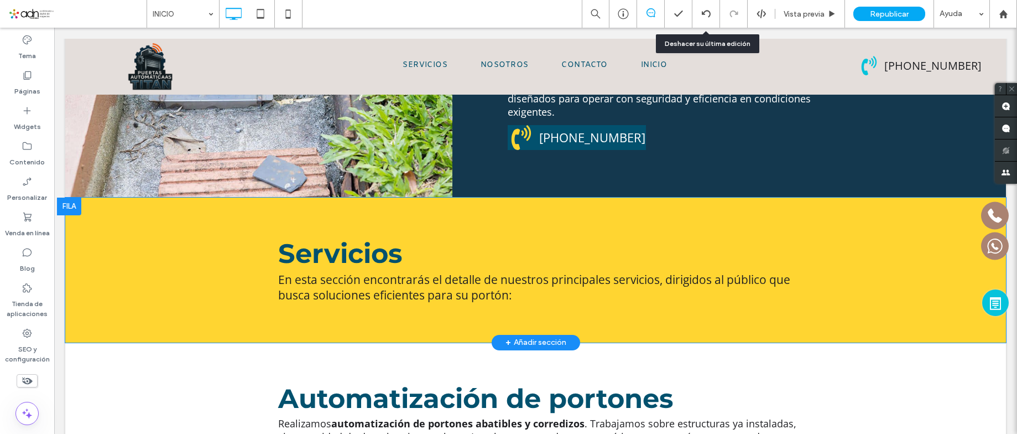
scroll to position [1161, 0]
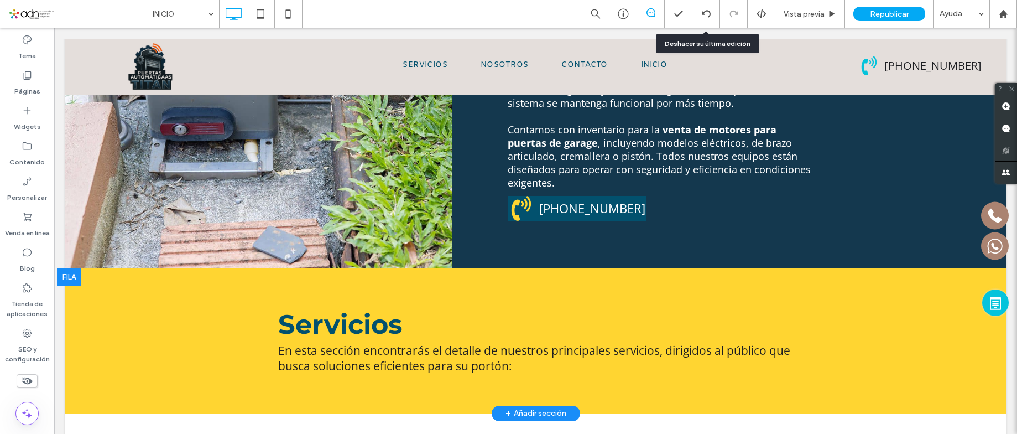
click at [75, 268] on div at bounding box center [69, 277] width 24 height 18
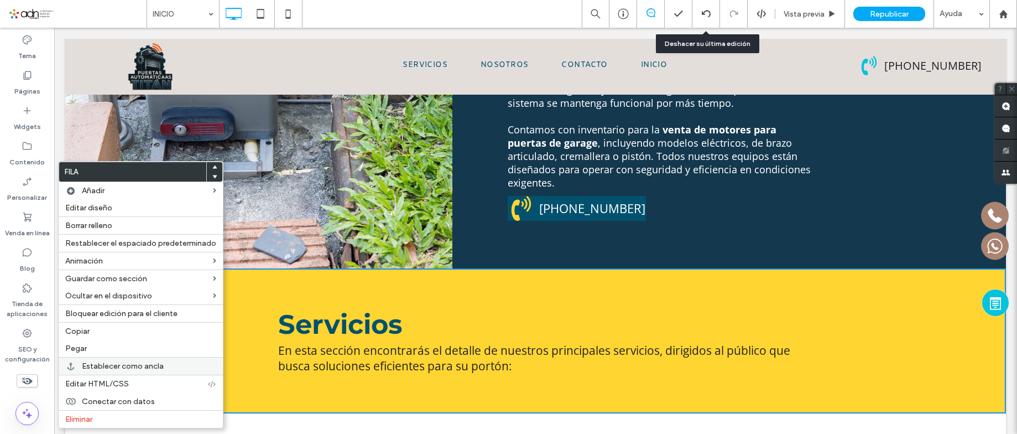
click at [127, 364] on span "Establecer como ancla" at bounding box center [123, 365] width 82 height 9
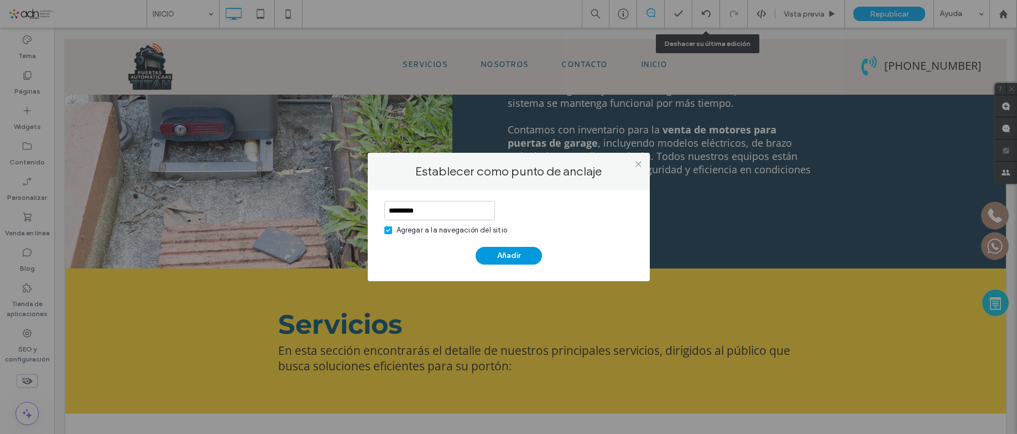
type input "*********"
click at [491, 252] on button "Añadir" at bounding box center [509, 256] width 66 height 18
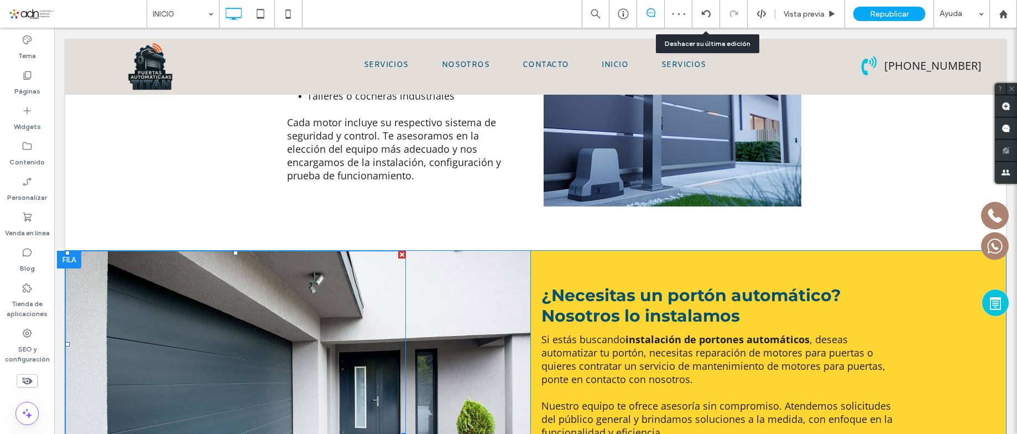
scroll to position [2820, 0]
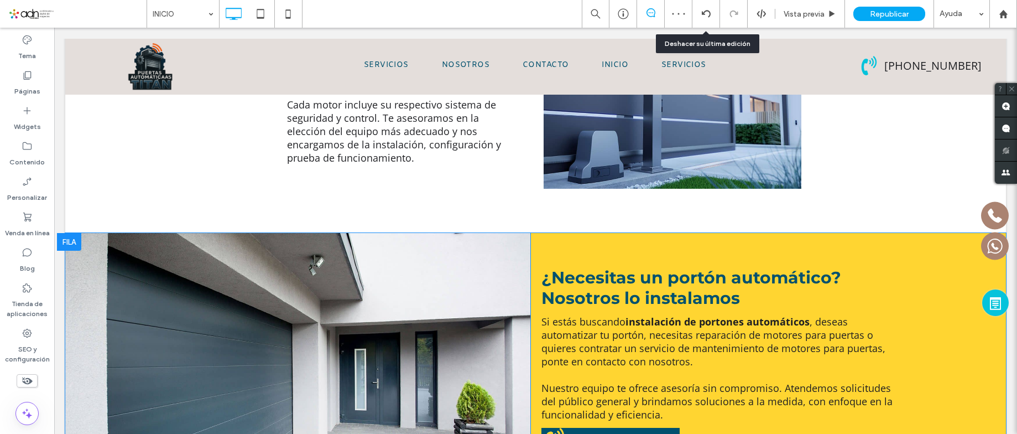
click at [69, 233] on div at bounding box center [69, 242] width 24 height 18
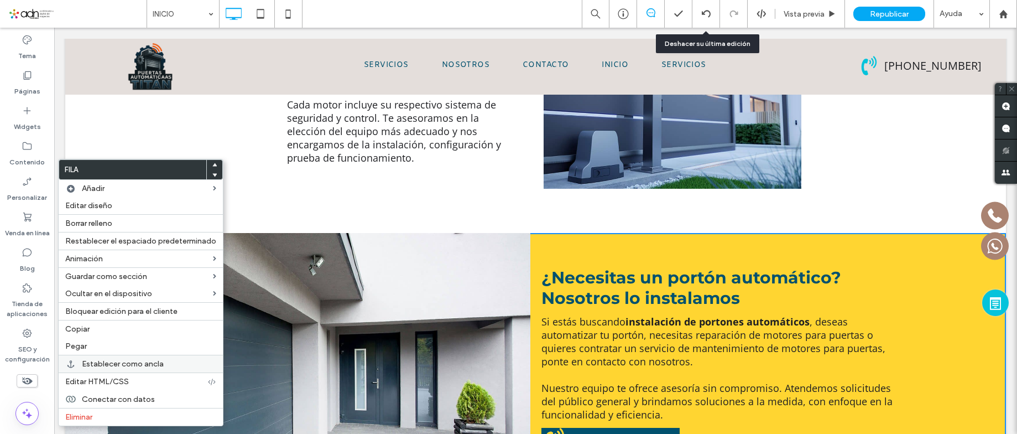
click at [147, 368] on span "Establecer como ancla" at bounding box center [123, 363] width 82 height 9
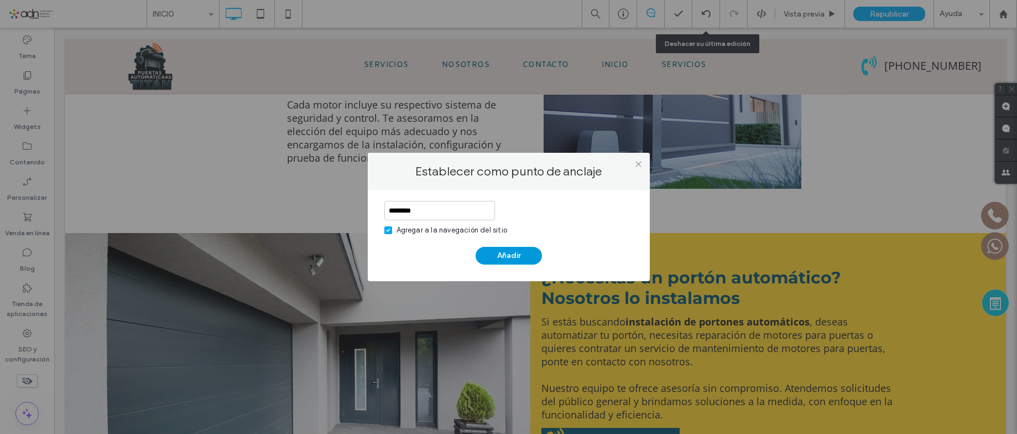
type input "********"
click at [528, 258] on button "Añadir" at bounding box center [509, 256] width 66 height 18
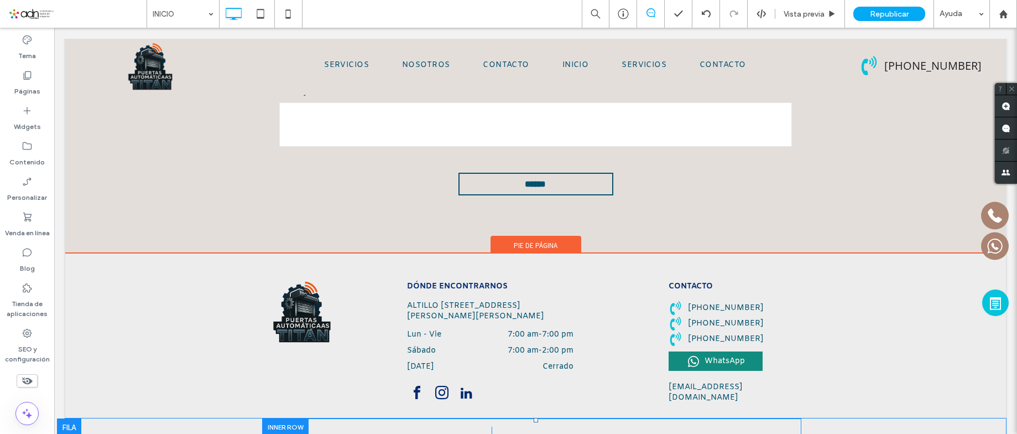
scroll to position [3238, 0]
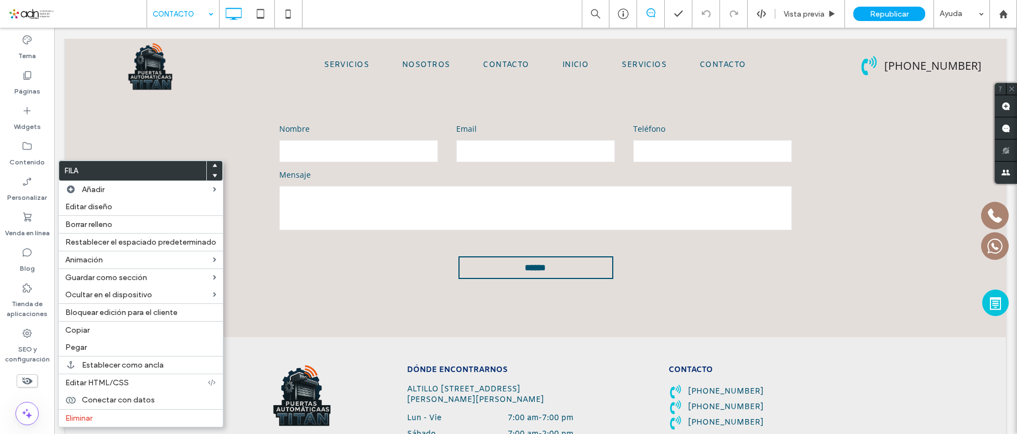
drag, startPoint x: 213, startPoint y: 175, endPoint x: 242, endPoint y: 191, distance: 32.7
click at [213, 175] on use at bounding box center [214, 175] width 5 height 3
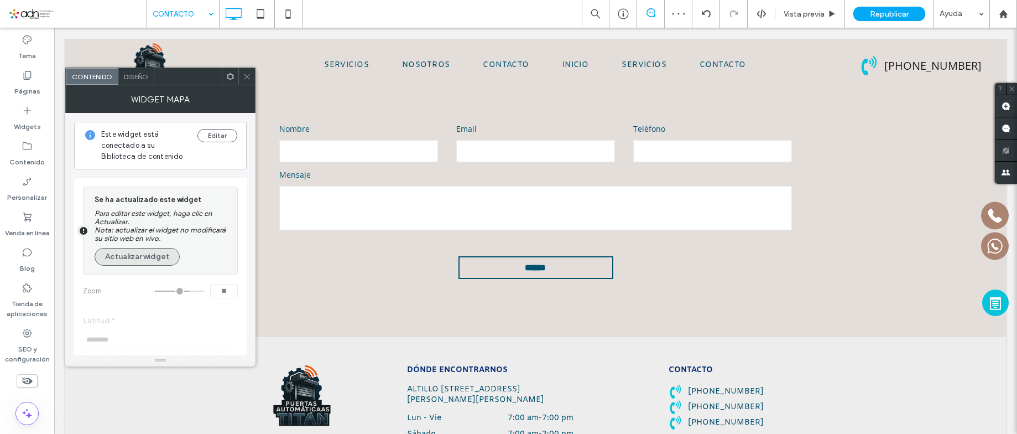
click at [149, 257] on button "Actualizar widget" at bounding box center [137, 257] width 85 height 18
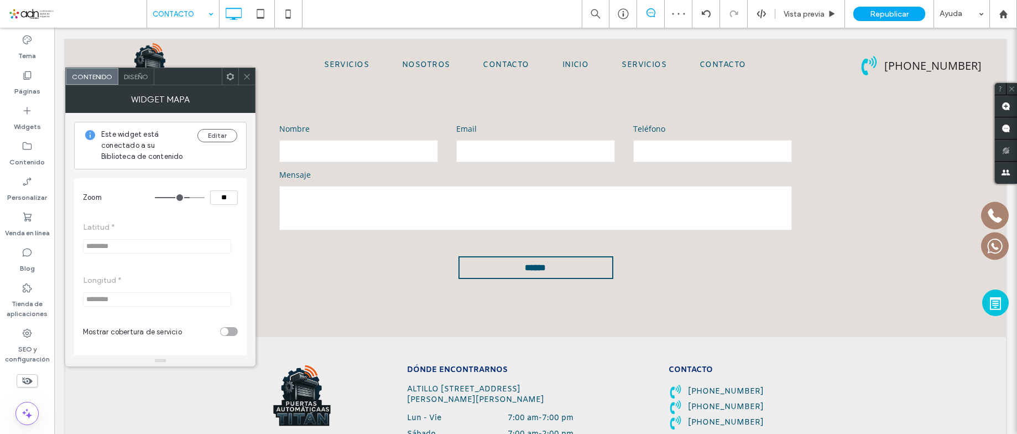
click at [128, 73] on span "Diseño" at bounding box center [136, 76] width 24 height 8
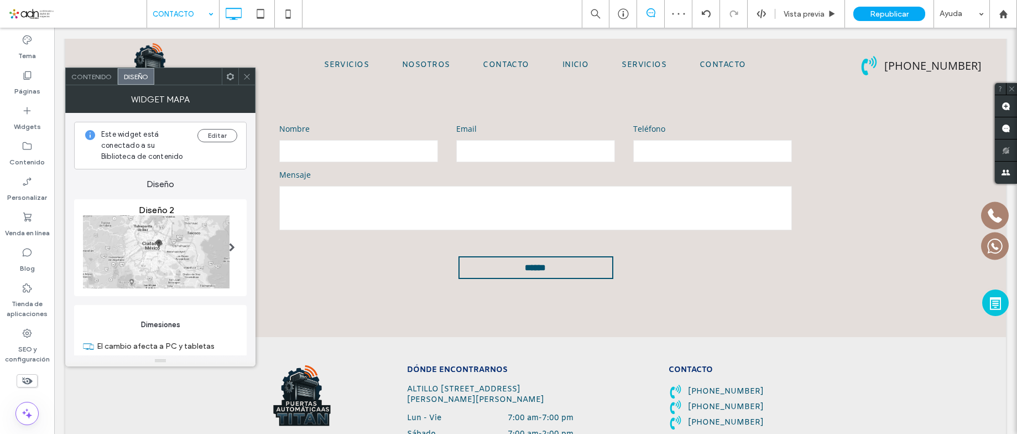
click at [200, 276] on img at bounding box center [156, 251] width 147 height 73
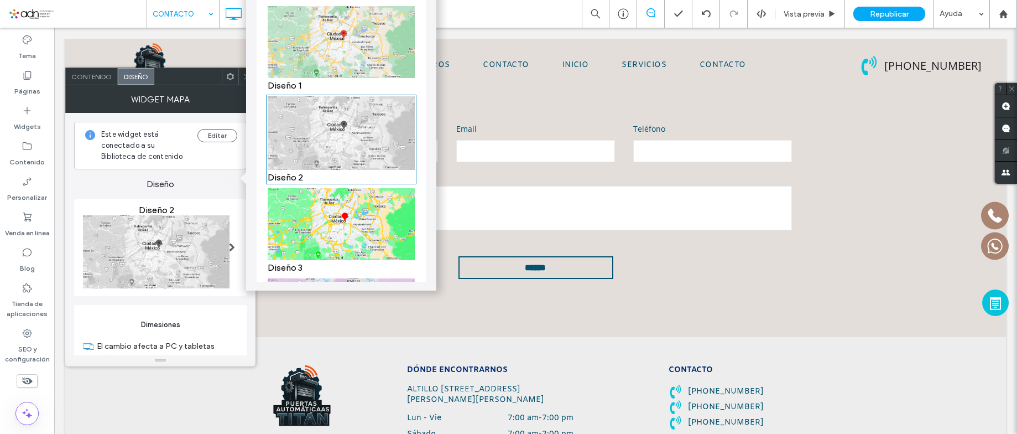
click at [298, 49] on img at bounding box center [341, 42] width 147 height 72
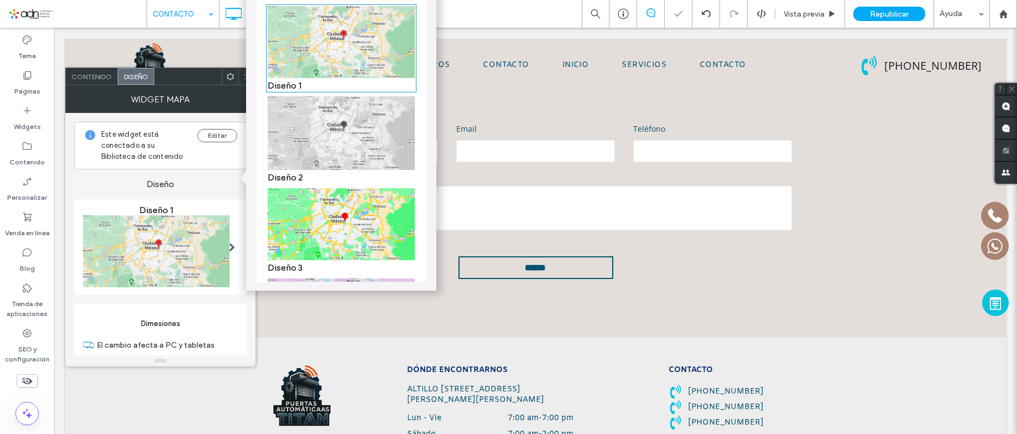
click at [243, 76] on icon at bounding box center [247, 76] width 8 height 8
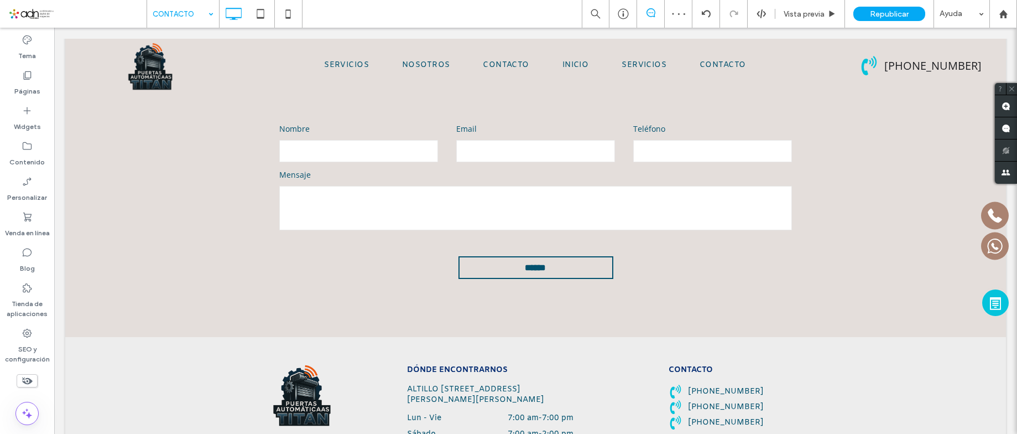
click at [33, 378] on span at bounding box center [27, 380] width 21 height 13
click at [22, 383] on icon at bounding box center [27, 380] width 12 height 12
click at [211, 13] on div "INICIO" at bounding box center [183, 14] width 72 height 28
click at [25, 86] on label "Páginas" at bounding box center [27, 88] width 26 height 15
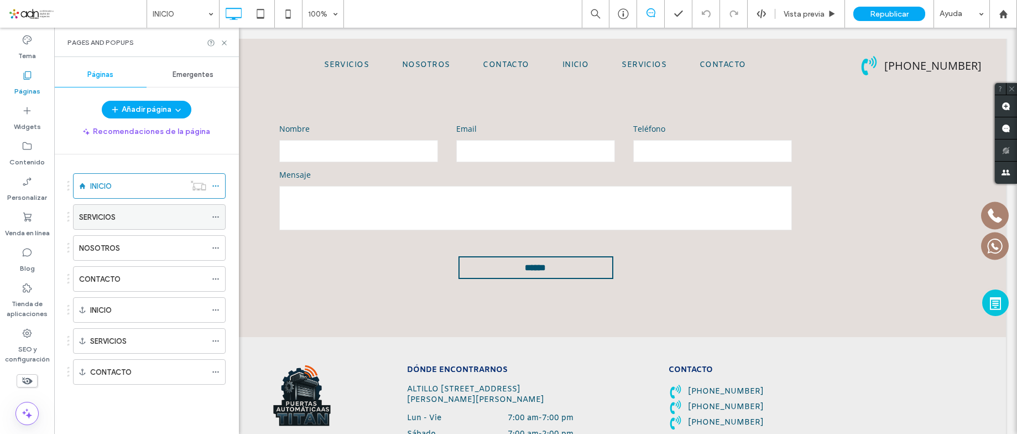
click at [216, 219] on icon at bounding box center [216, 217] width 8 height 8
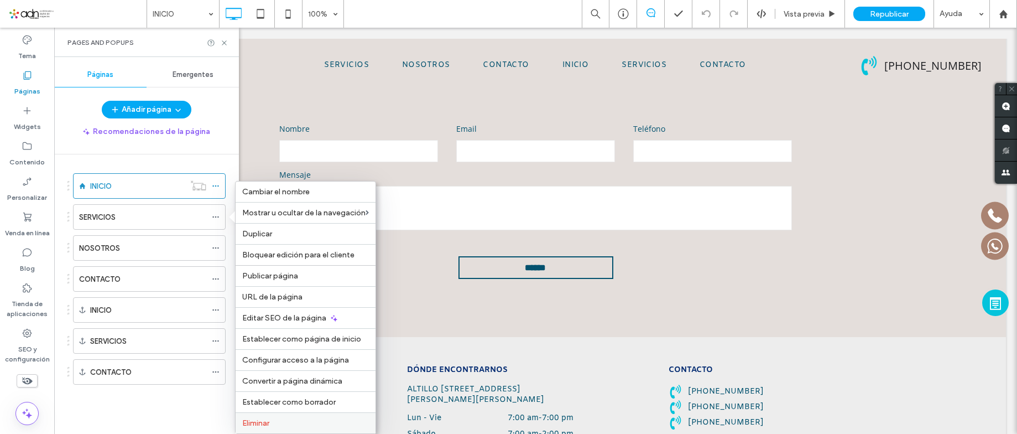
click at [302, 417] on div "Eliminar" at bounding box center [306, 422] width 140 height 21
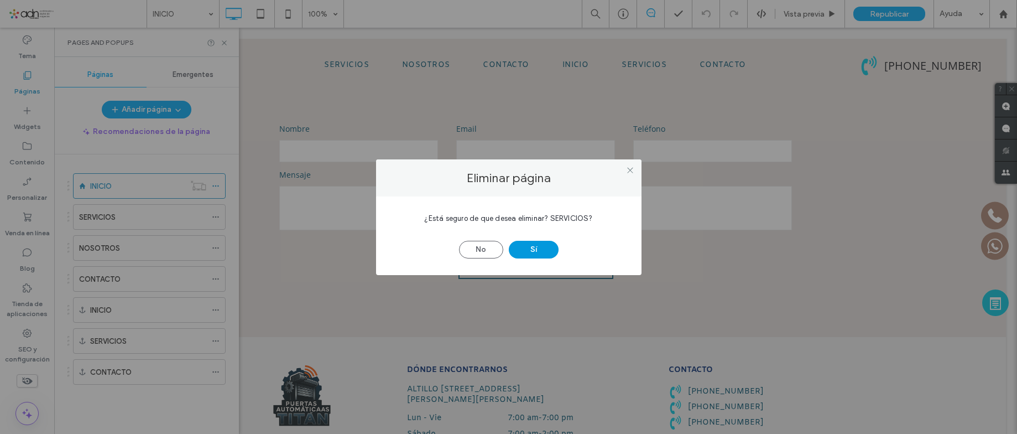
click at [518, 244] on button "Sí" at bounding box center [534, 250] width 50 height 18
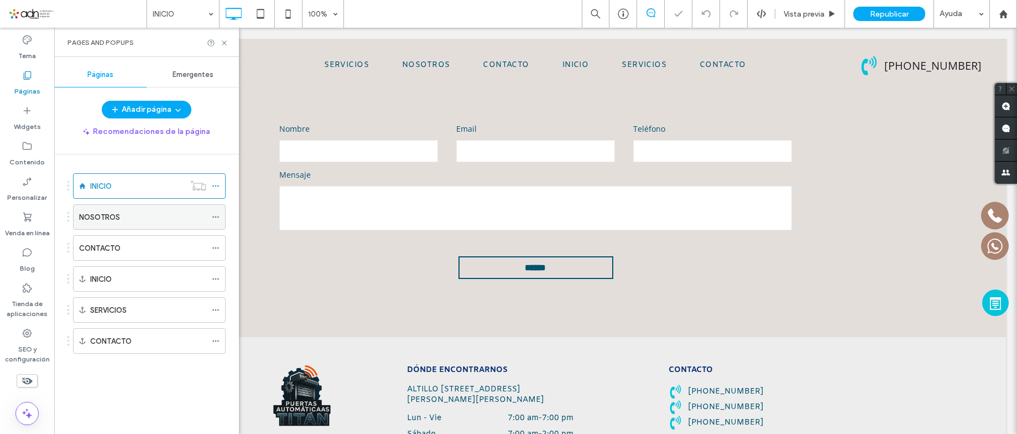
click at [215, 216] on icon at bounding box center [216, 217] width 8 height 8
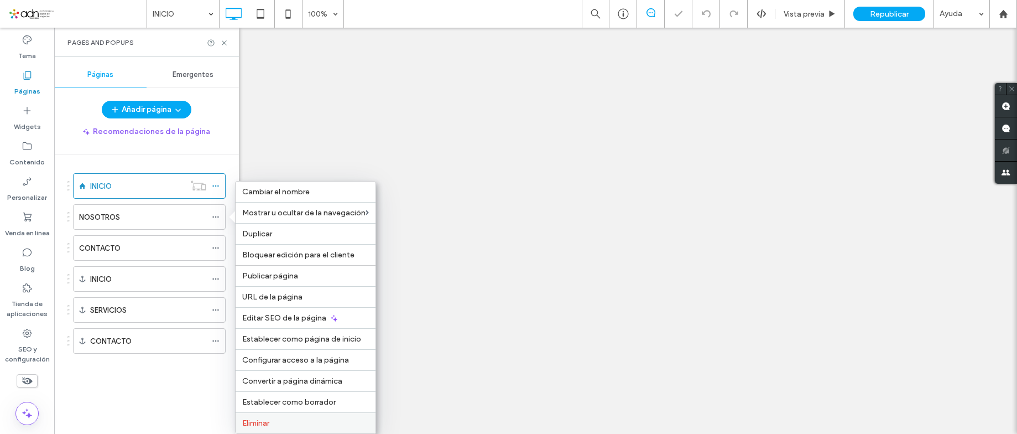
click at [281, 430] on div "Eliminar" at bounding box center [306, 422] width 140 height 21
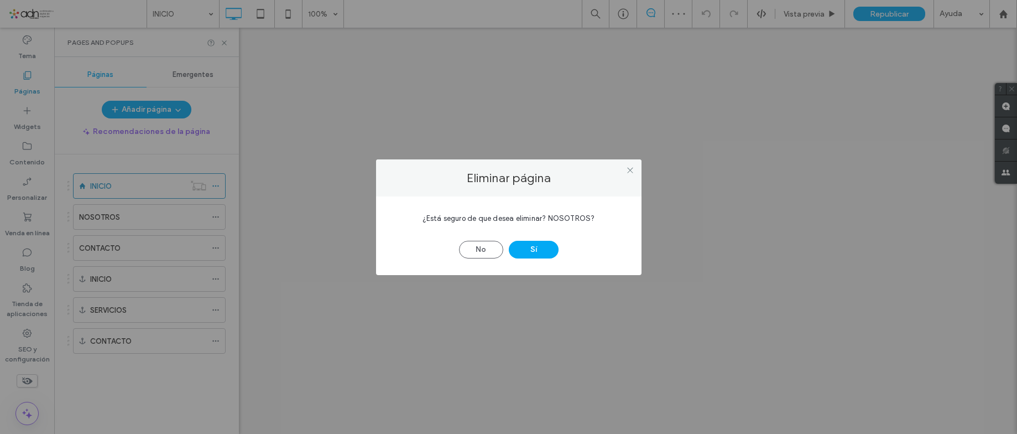
click at [545, 243] on button "Sí" at bounding box center [534, 250] width 50 height 18
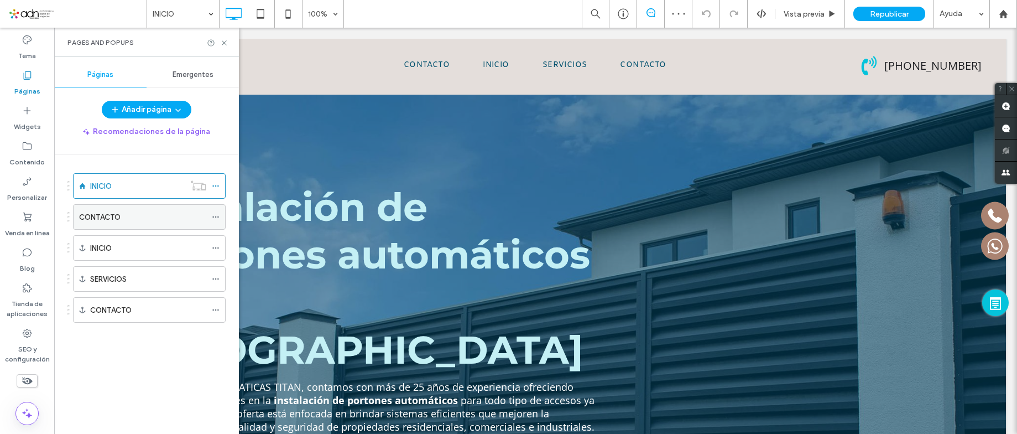
click at [212, 214] on icon at bounding box center [216, 217] width 8 height 8
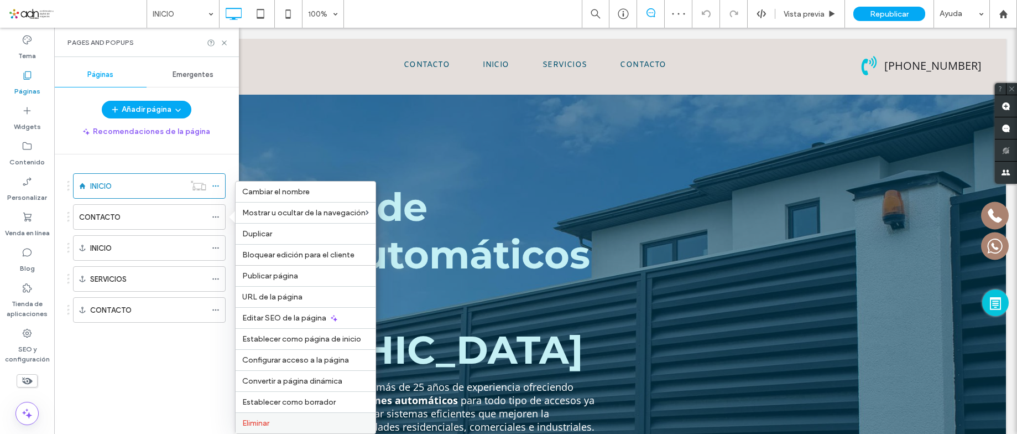
click at [275, 424] on label "Eliminar" at bounding box center [305, 422] width 127 height 9
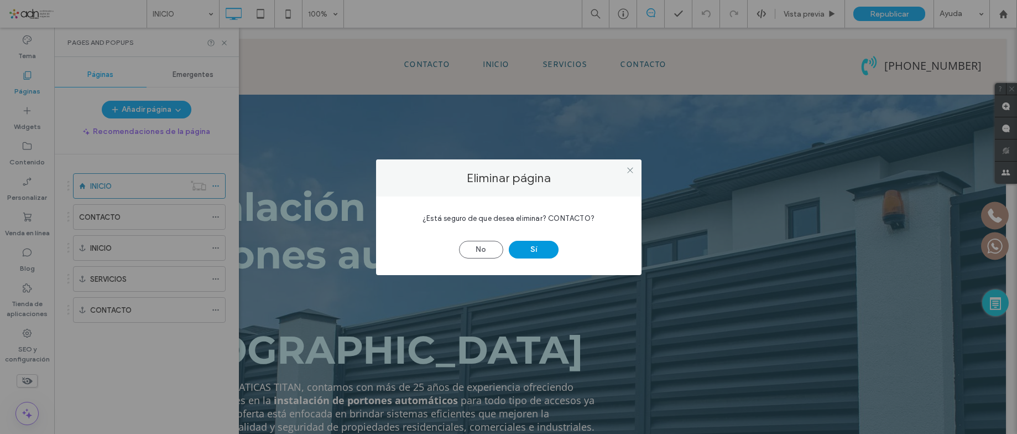
click at [544, 247] on button "Sí" at bounding box center [534, 250] width 50 height 18
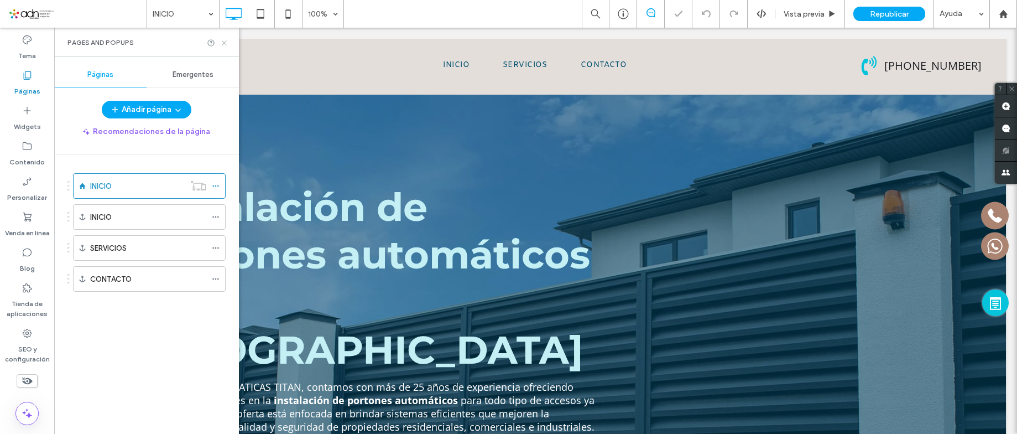
click at [222, 43] on icon at bounding box center [224, 43] width 8 height 8
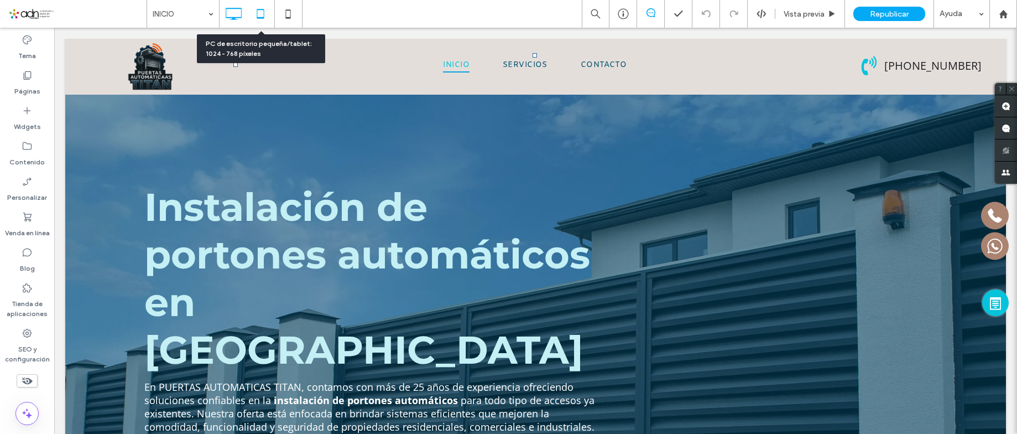
drag, startPoint x: 259, startPoint y: 9, endPoint x: 287, endPoint y: 159, distance: 152.5
click at [259, 9] on use at bounding box center [260, 13] width 7 height 9
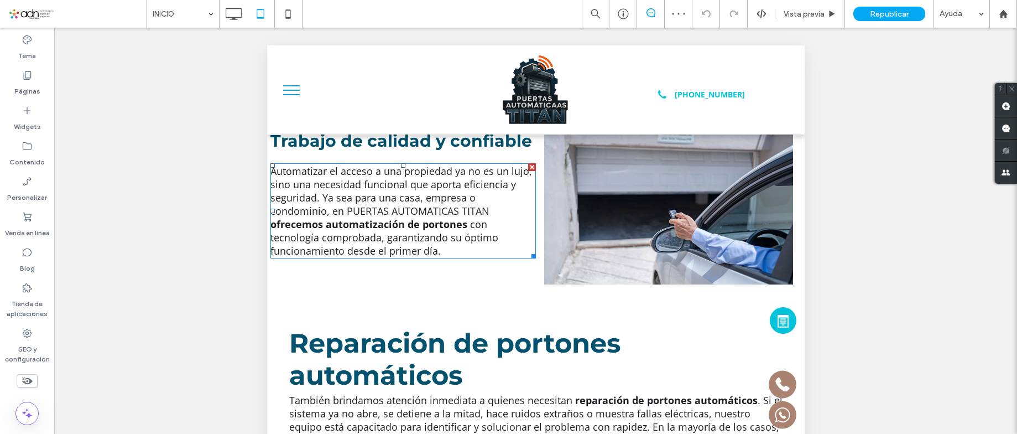
scroll to position [553, 0]
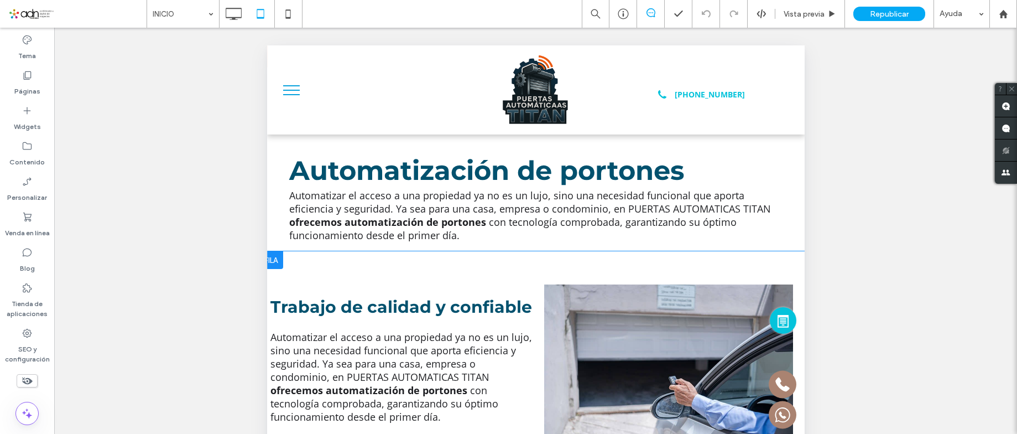
click at [379, 251] on div "Trabajo de calidad y confiable Automatizar el acceso a una propiedad ya no es u…" at bounding box center [536, 367] width 538 height 232
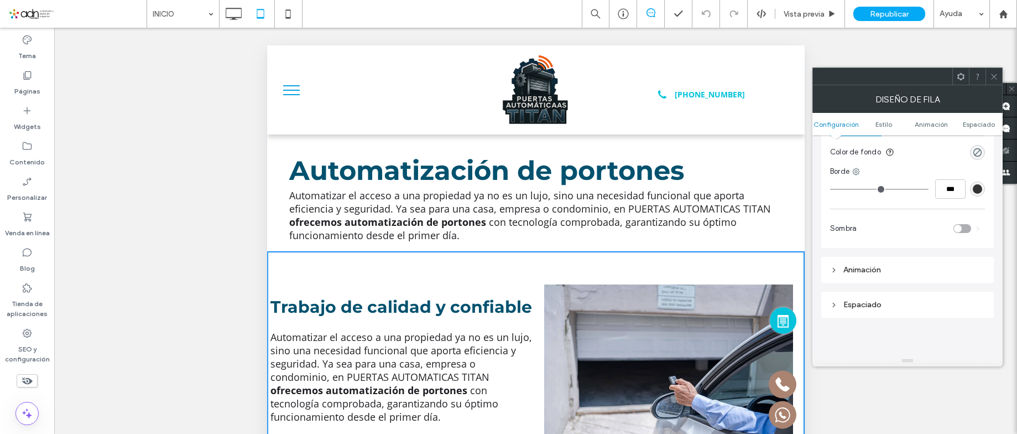
scroll to position [276, 0]
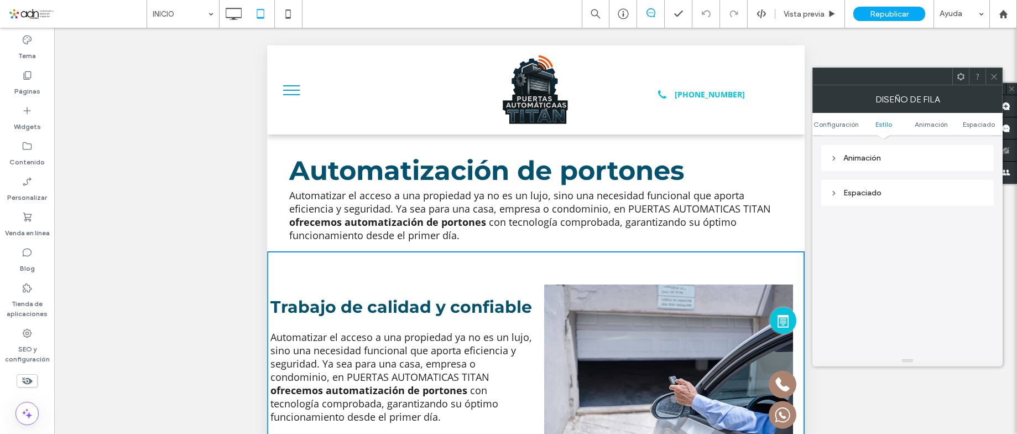
click at [874, 192] on div "Espaciado" at bounding box center [907, 192] width 155 height 9
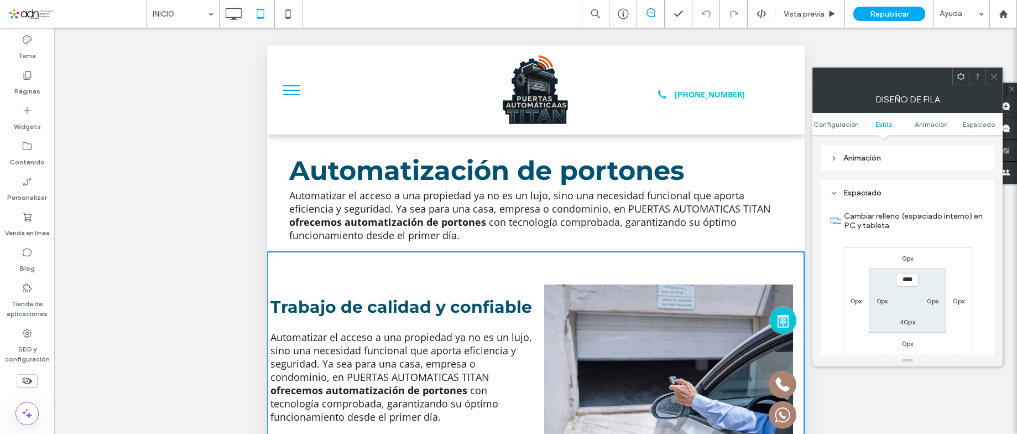
click at [881, 302] on label "0px" at bounding box center [882, 300] width 12 height 8
type input "*"
type input "**"
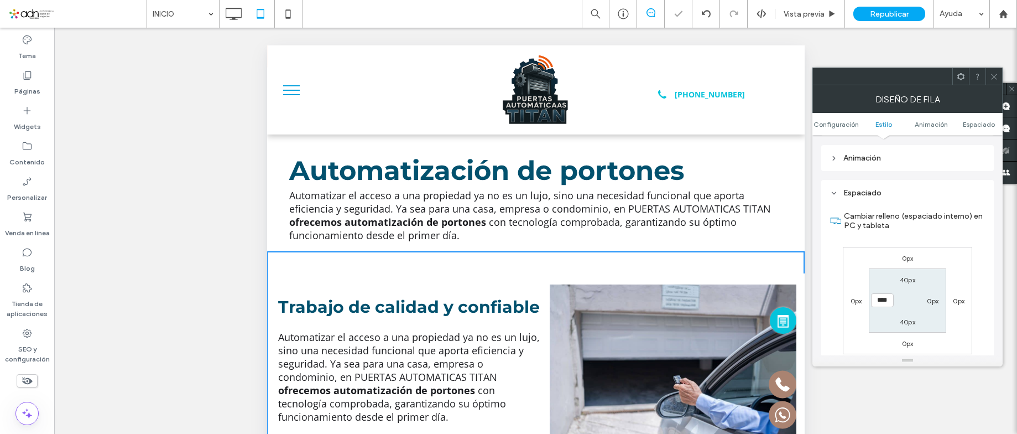
type input "****"
type input "**"
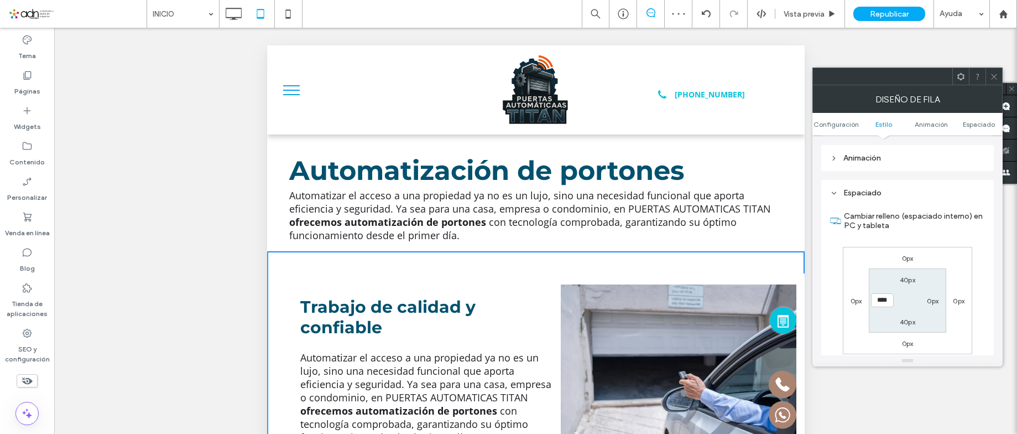
type input "****"
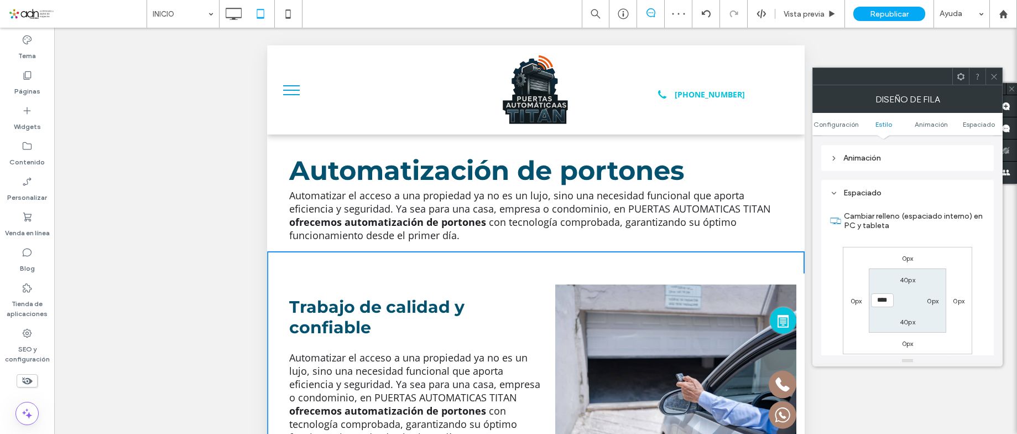
click at [931, 301] on label "0px" at bounding box center [933, 300] width 12 height 8
type input "*"
type input "**"
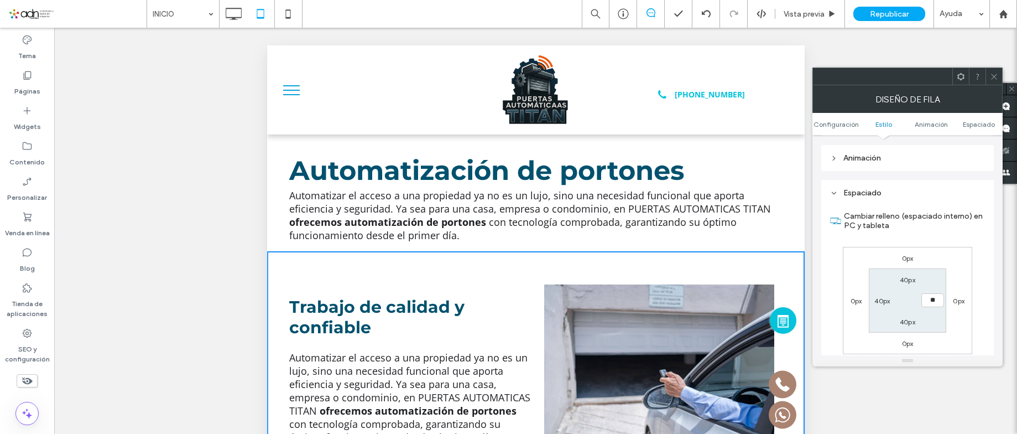
type input "**"
type input "****"
click at [345, 251] on div "Trabajo de calidad y confiable Automatizar el acceso a una propiedad ya no es u…" at bounding box center [536, 364] width 538 height 227
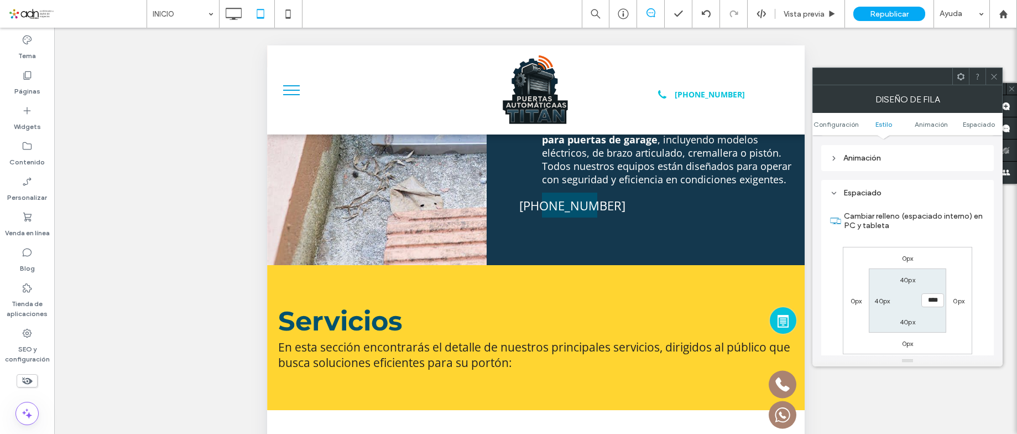
scroll to position [1217, 0]
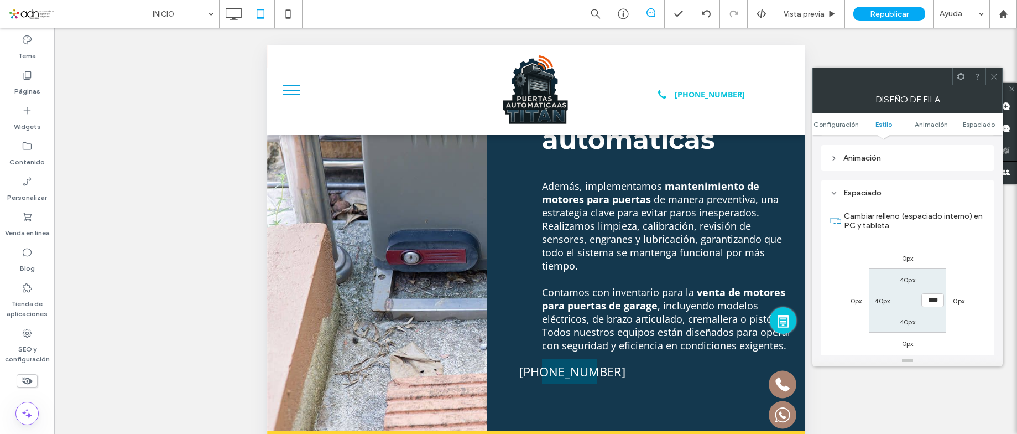
click at [989, 75] on div at bounding box center [993, 76] width 17 height 17
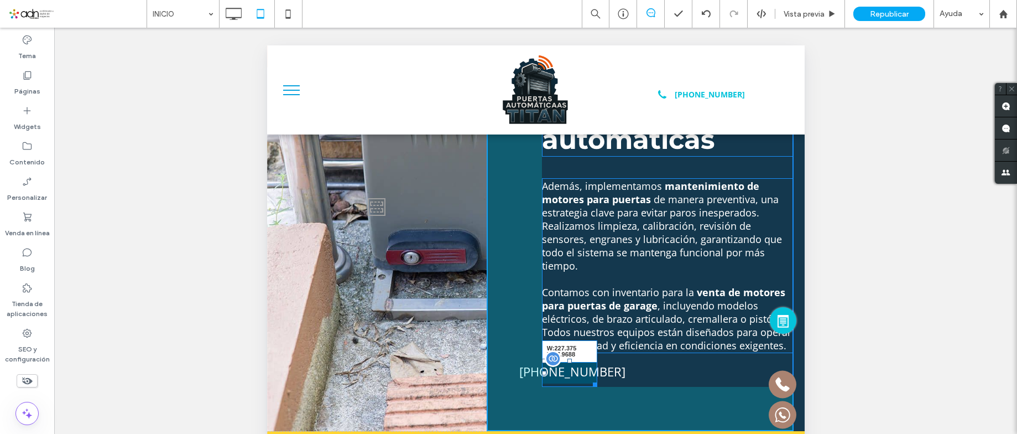
drag, startPoint x: 583, startPoint y: 350, endPoint x: 659, endPoint y: 348, distance: 75.8
click at [597, 378] on div at bounding box center [592, 382] width 8 height 8
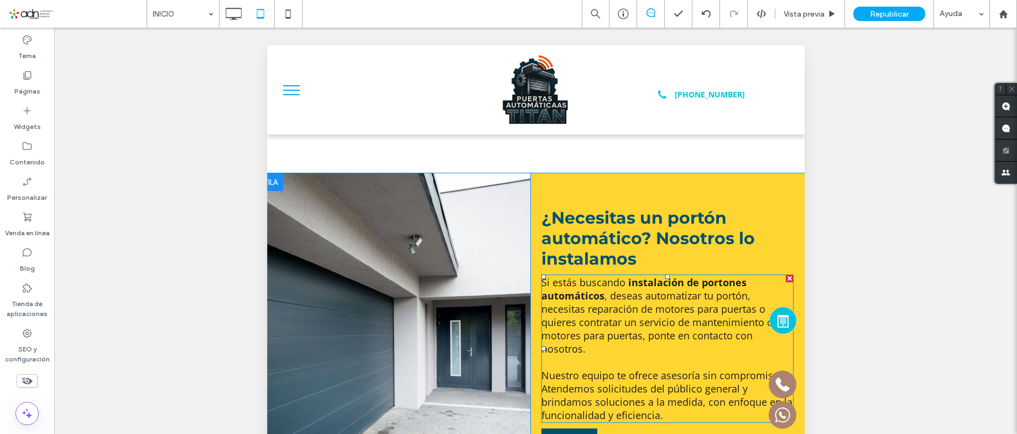
scroll to position [3263, 0]
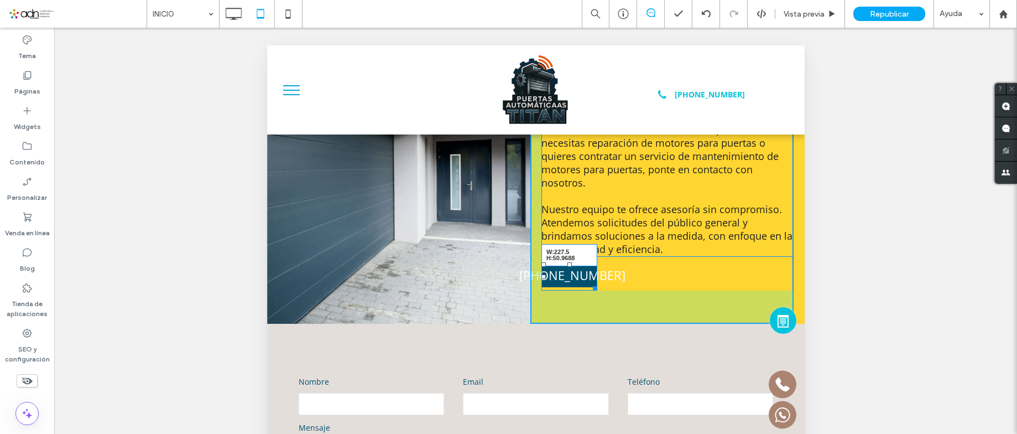
drag, startPoint x: 583, startPoint y: 239, endPoint x: 658, endPoint y: 239, distance: 74.7
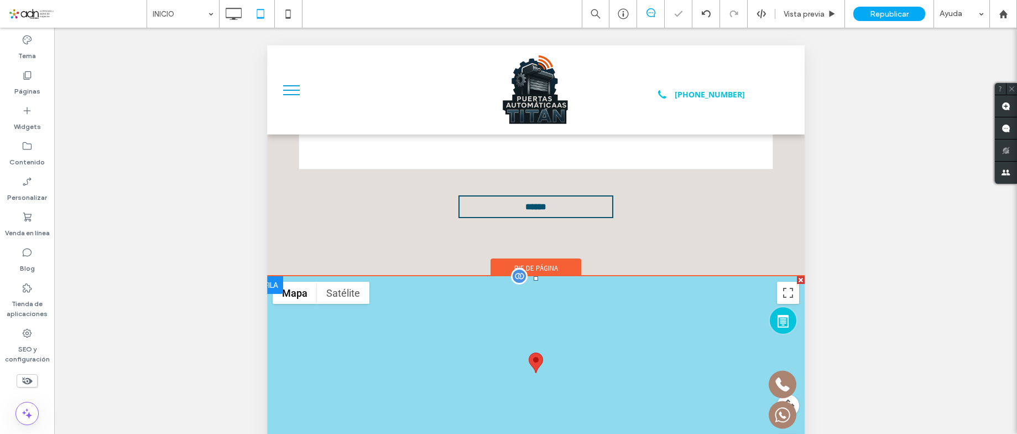
scroll to position [55, 0]
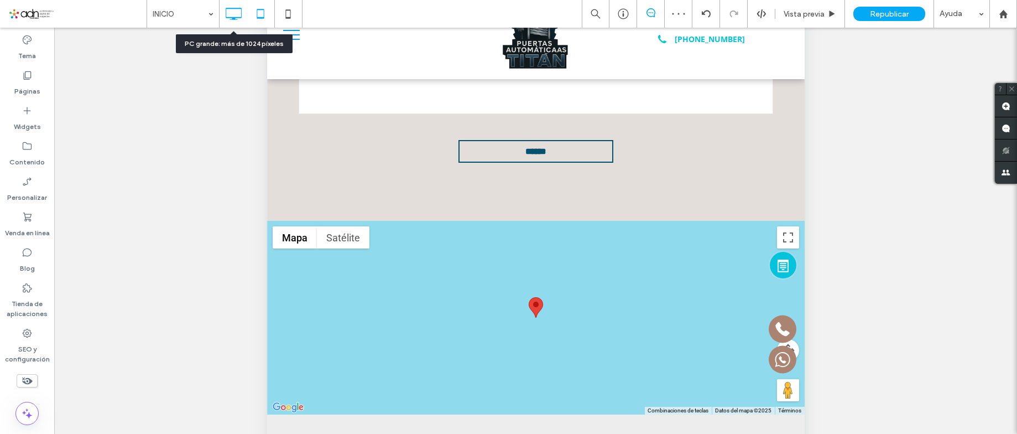
drag, startPoint x: 233, startPoint y: 17, endPoint x: 448, endPoint y: 146, distance: 250.6
click at [233, 17] on icon at bounding box center [233, 14] width 22 height 22
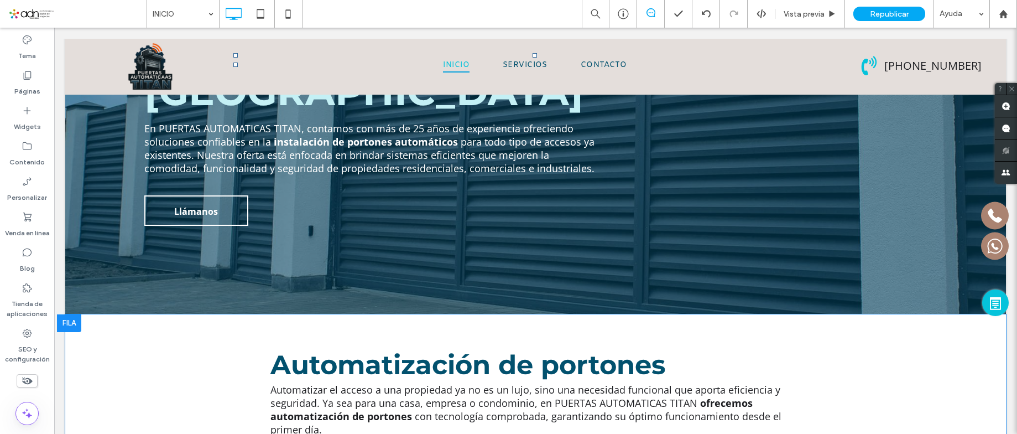
scroll to position [0, 0]
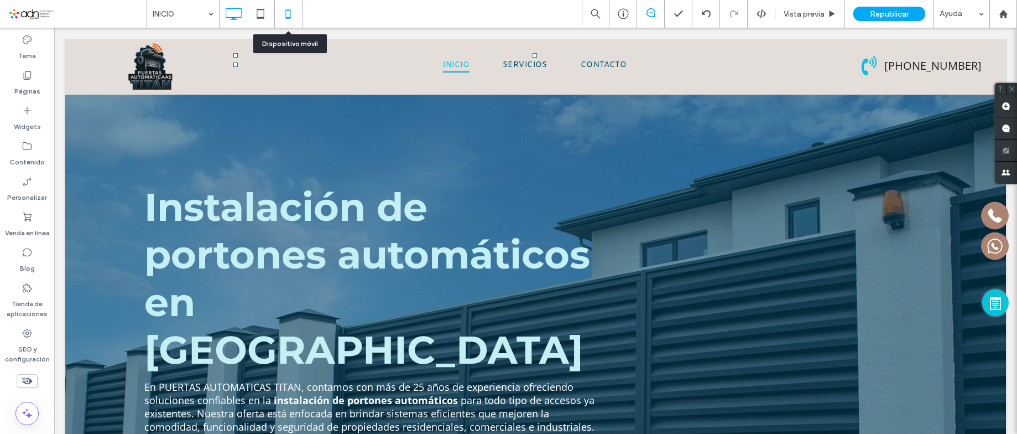
click at [289, 11] on icon at bounding box center [288, 14] width 22 height 22
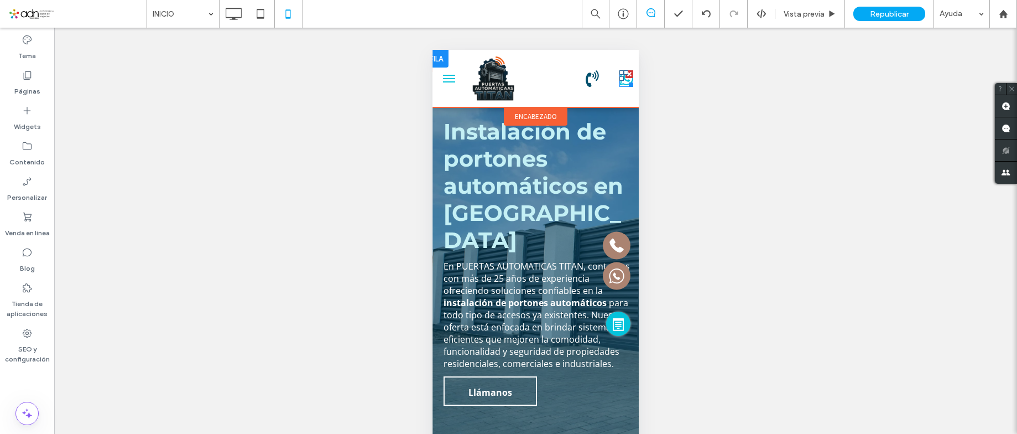
click at [619, 82] on icon at bounding box center [626, 78] width 14 height 17
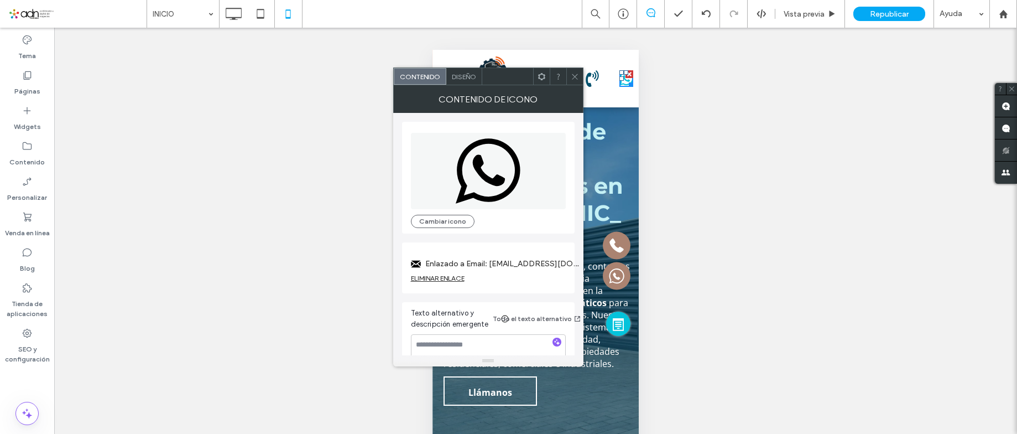
click at [449, 275] on div "ELIMINAR ENLACE" at bounding box center [438, 278] width 54 height 8
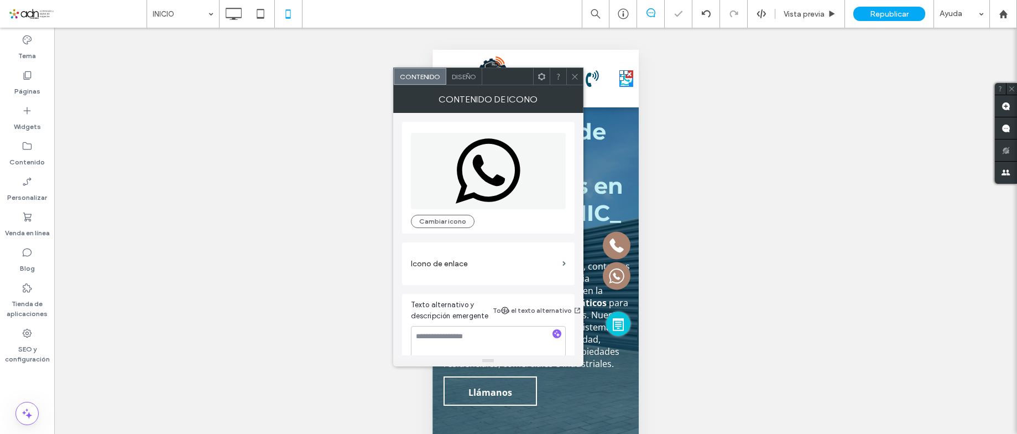
click at [445, 257] on label "Icono de enlace" at bounding box center [484, 263] width 147 height 20
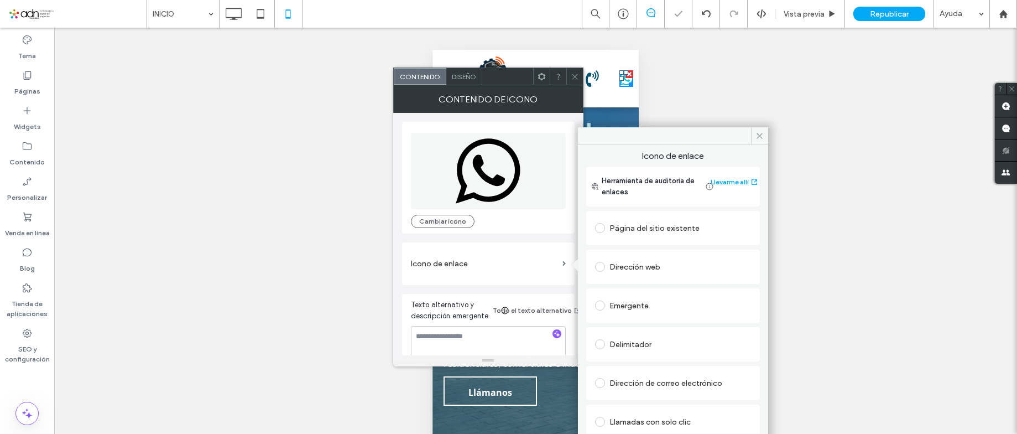
click at [607, 267] on label at bounding box center [602, 267] width 14 height 10
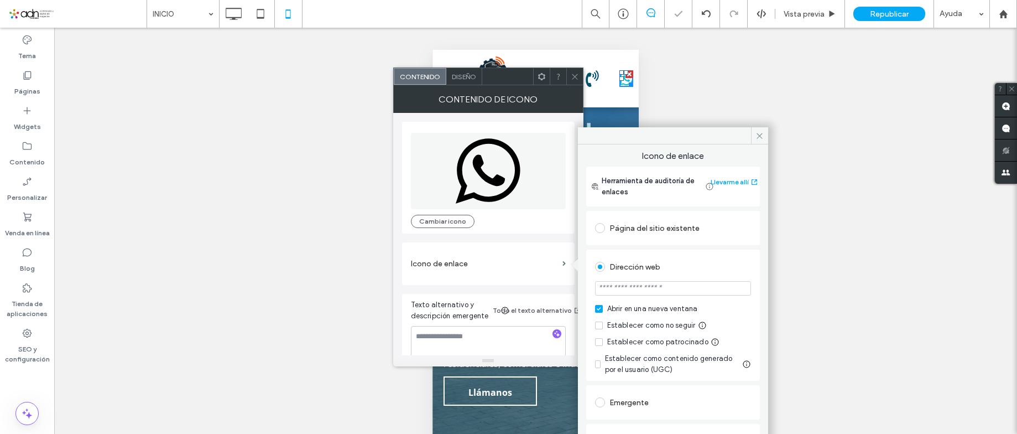
click at [622, 290] on input "url" at bounding box center [673, 288] width 156 height 14
paste input "**********"
click at [740, 262] on div "Dirección web" at bounding box center [673, 267] width 156 height 18
click at [618, 293] on input "**********" at bounding box center [673, 288] width 156 height 14
click at [618, 294] on input "**********" at bounding box center [673, 288] width 156 height 14
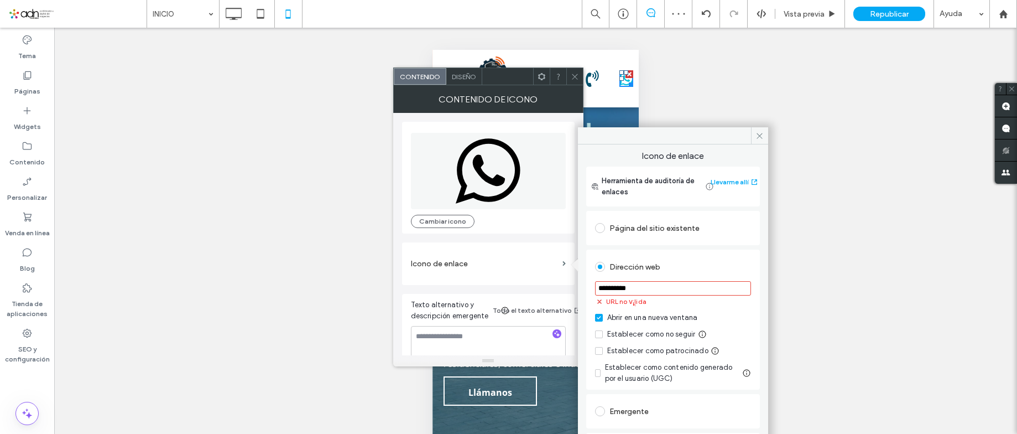
click at [618, 294] on input "**********" at bounding box center [673, 288] width 156 height 14
paste input "**********"
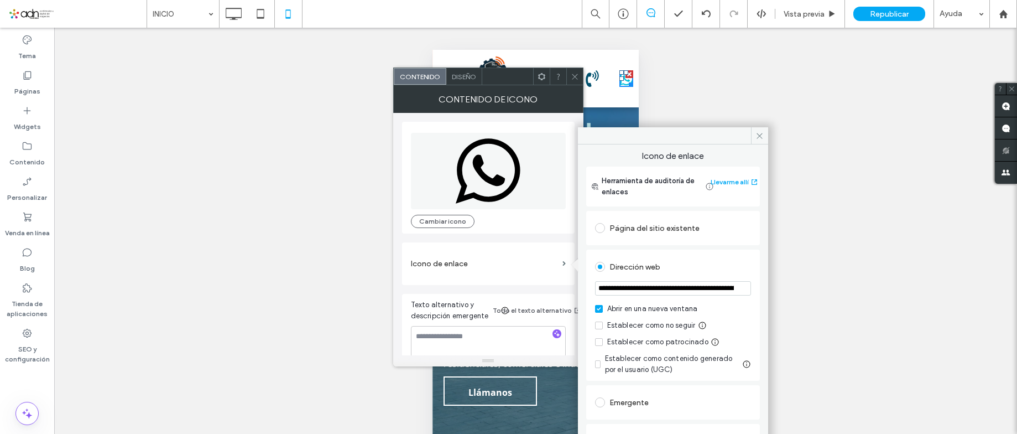
scroll to position [0, 348]
type input "**********"
click at [713, 262] on div "Dirección web" at bounding box center [673, 267] width 156 height 18
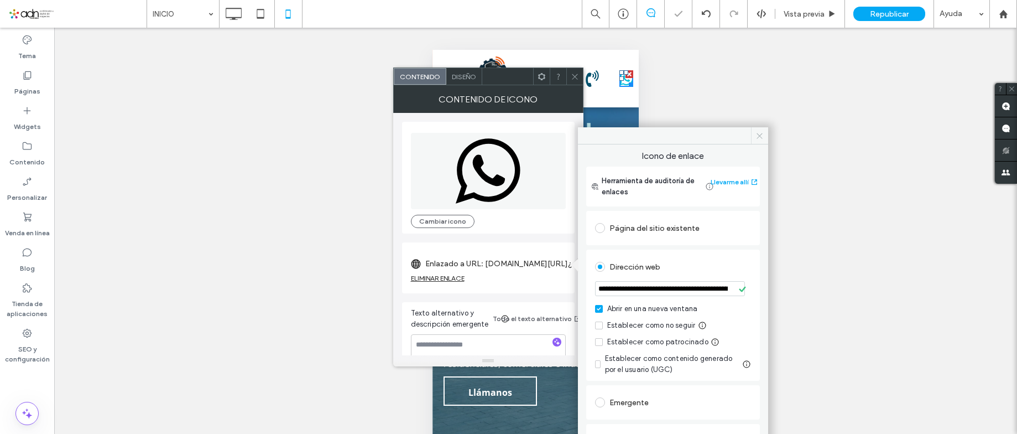
click at [757, 135] on icon at bounding box center [759, 136] width 8 height 8
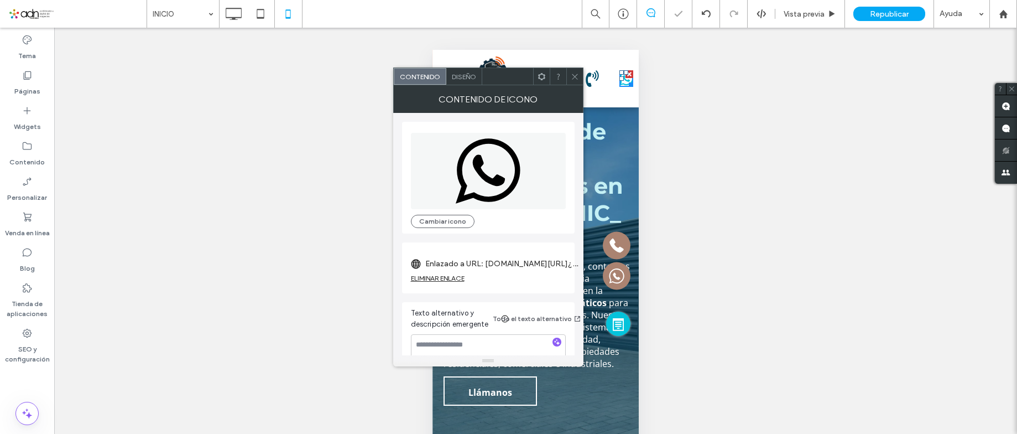
click at [578, 74] on icon at bounding box center [575, 76] width 8 height 8
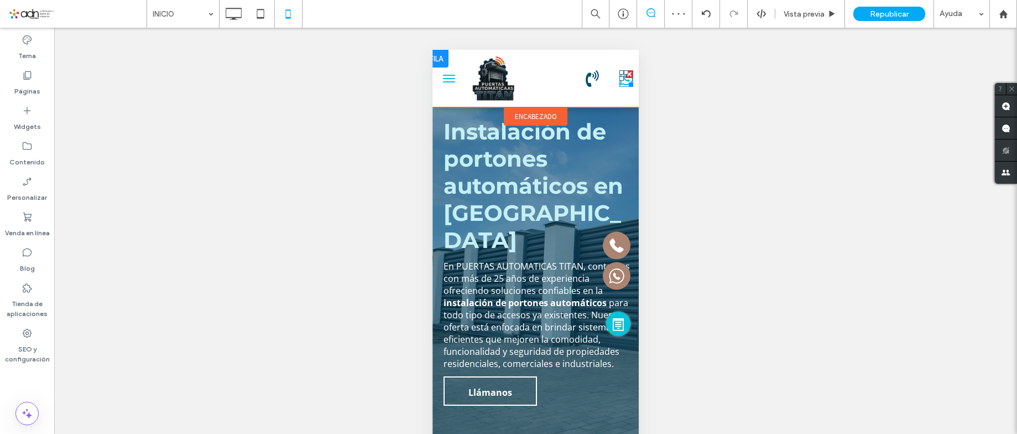
click at [619, 85] on icon at bounding box center [626, 78] width 14 height 17
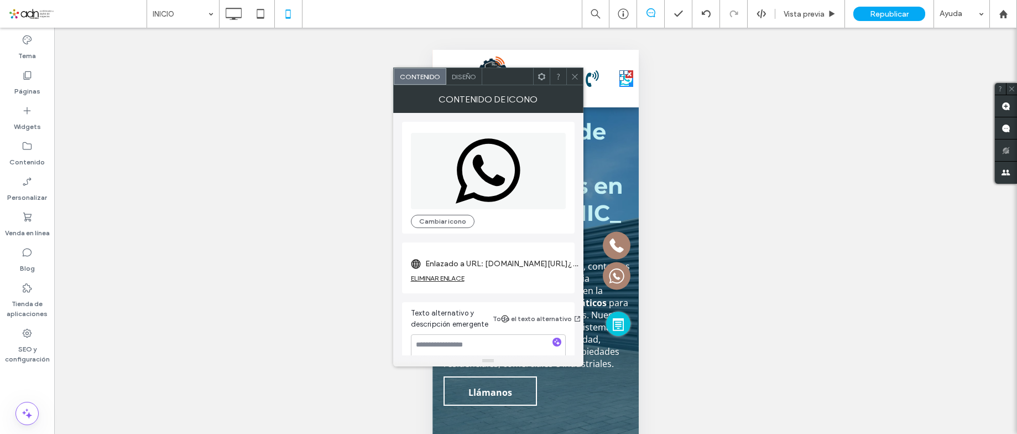
click at [573, 76] on icon at bounding box center [575, 76] width 8 height 8
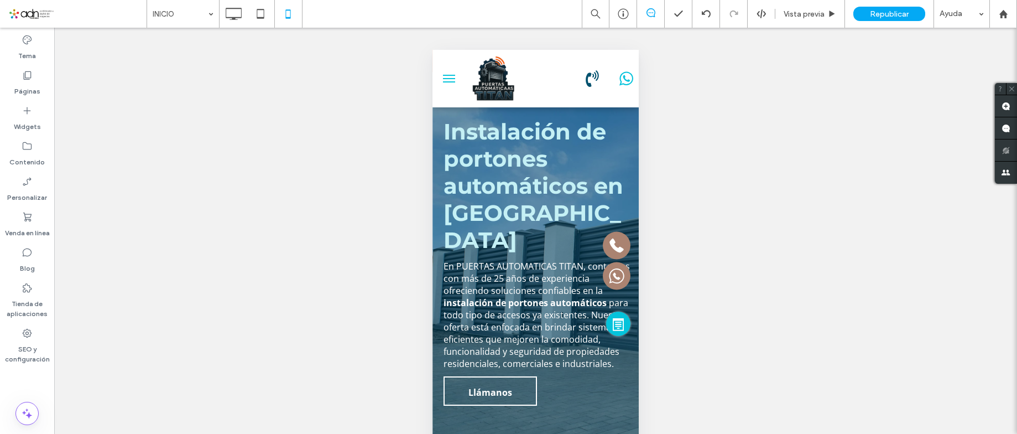
click at [457, 78] on button "menu" at bounding box center [449, 78] width 22 height 22
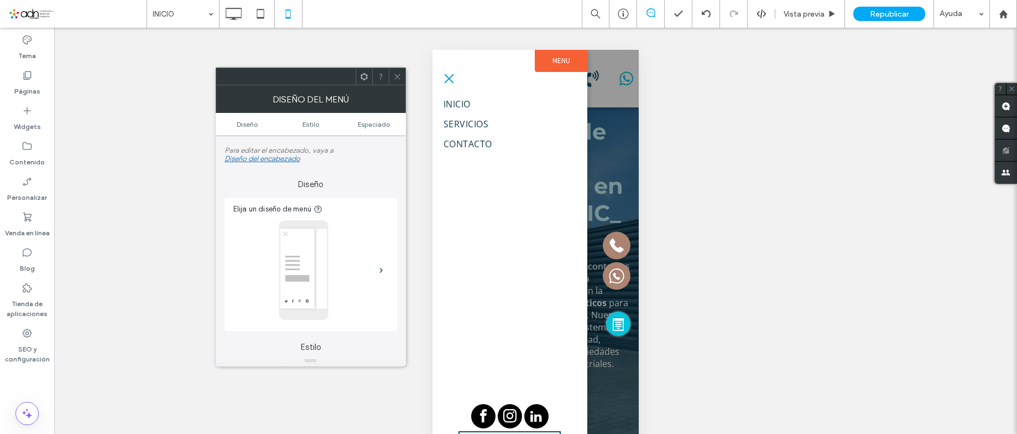
click at [450, 75] on button "menu" at bounding box center [449, 78] width 22 height 22
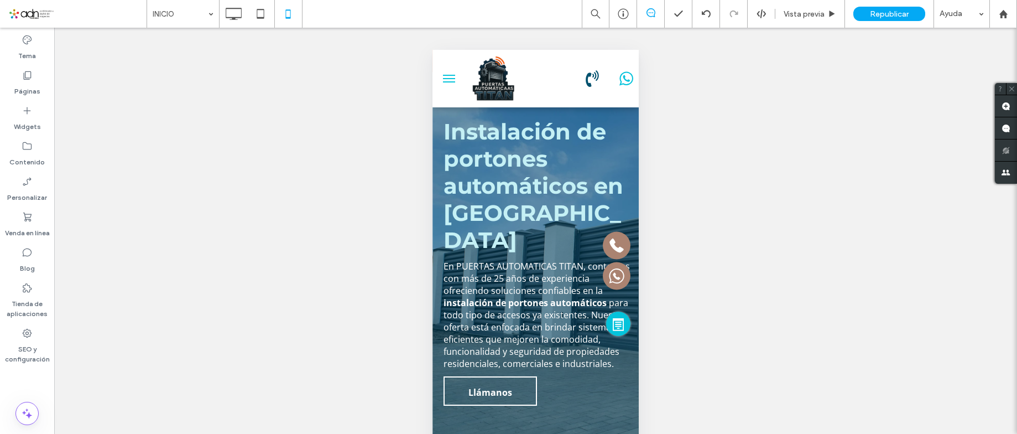
click at [450, 74] on button "menu" at bounding box center [449, 78] width 22 height 22
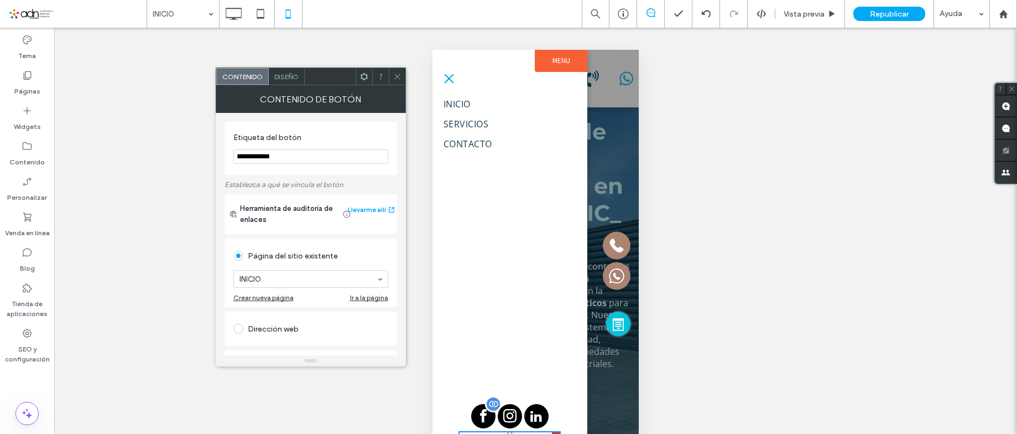
scroll to position [24, 0]
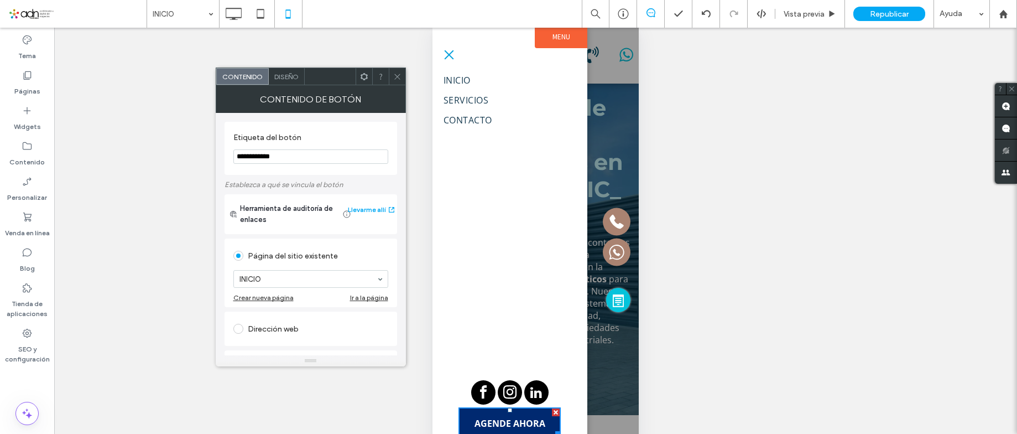
drag, startPoint x: 557, startPoint y: 409, endPoint x: 985, endPoint y: 327, distance: 435.2
click at [557, 409] on div at bounding box center [556, 412] width 8 height 8
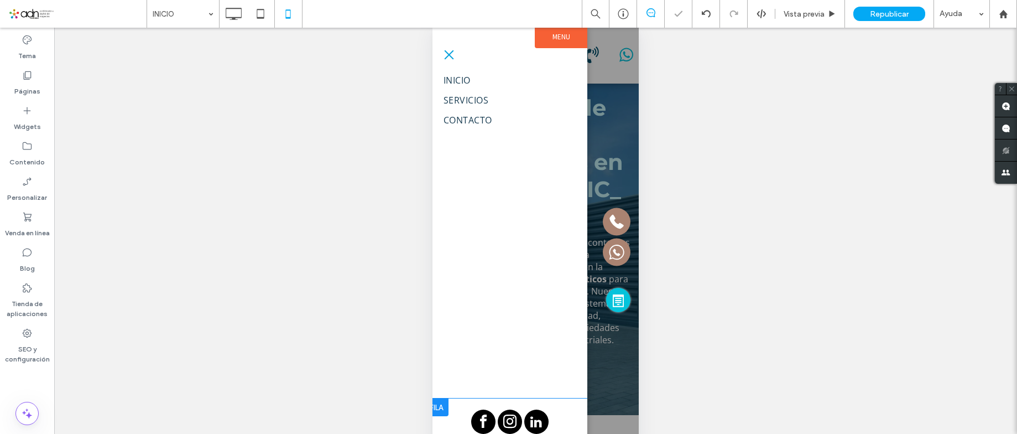
click at [456, 60] on button "menu" at bounding box center [449, 55] width 22 height 22
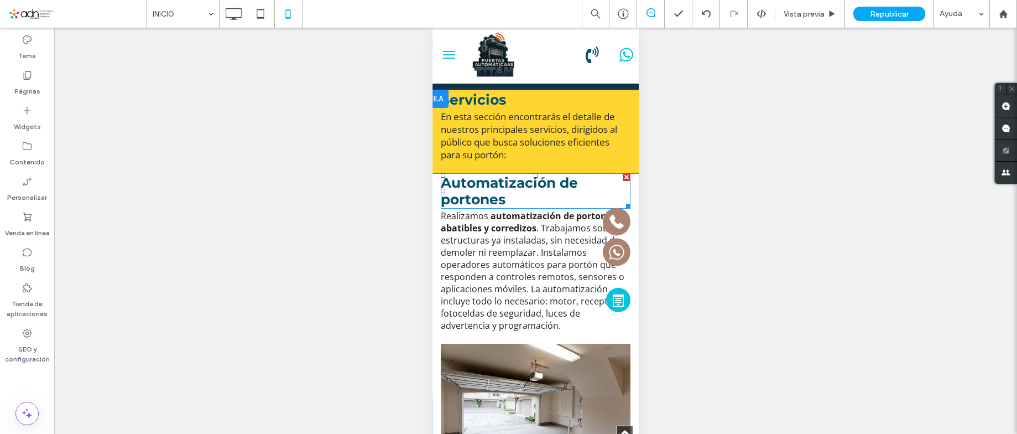
scroll to position [1382, 0]
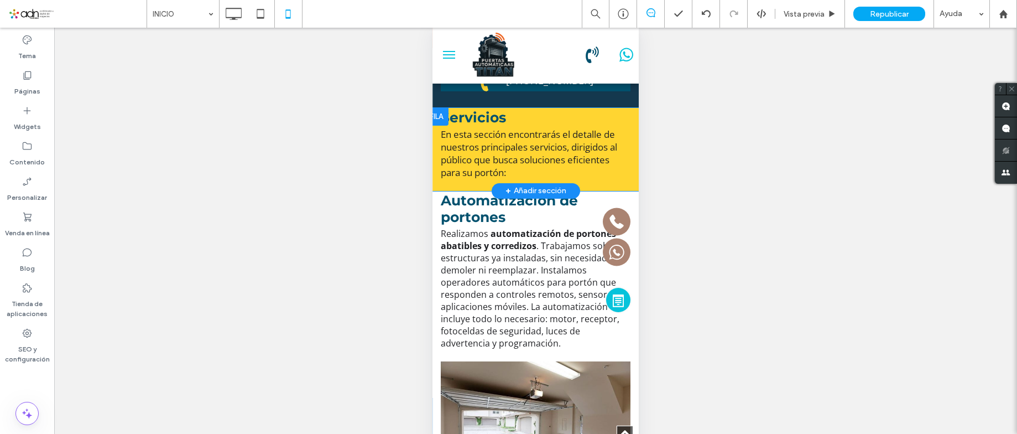
click at [435, 181] on div "Servicios En esta sección encontrarás el detalle de nuestros principales servic…" at bounding box center [535, 149] width 206 height 83
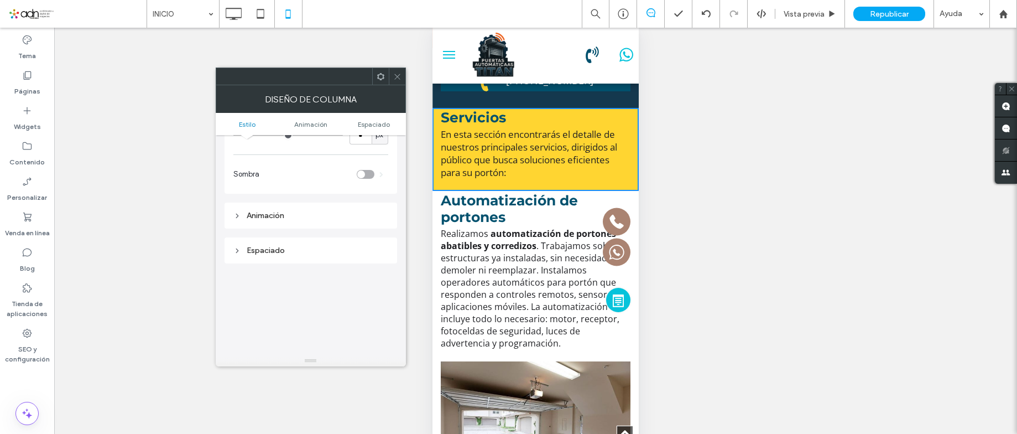
click at [283, 245] on div "Espaciado" at bounding box center [310, 250] width 155 height 15
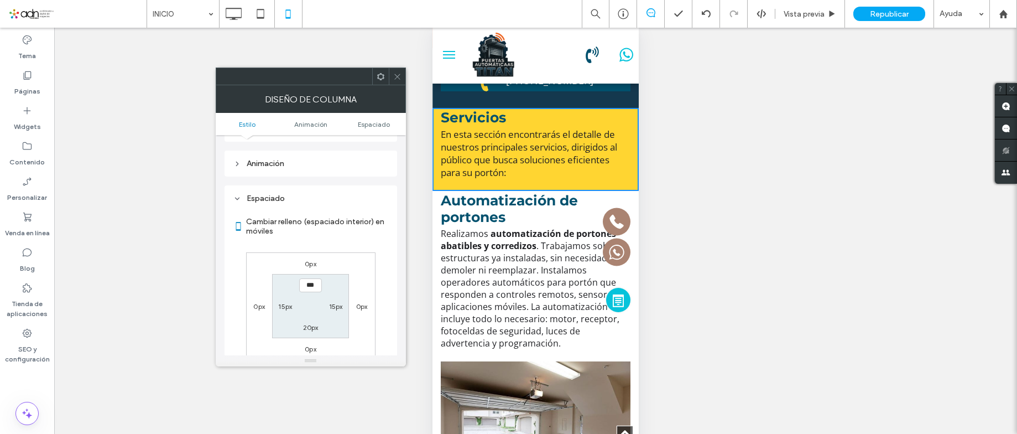
scroll to position [276, 0]
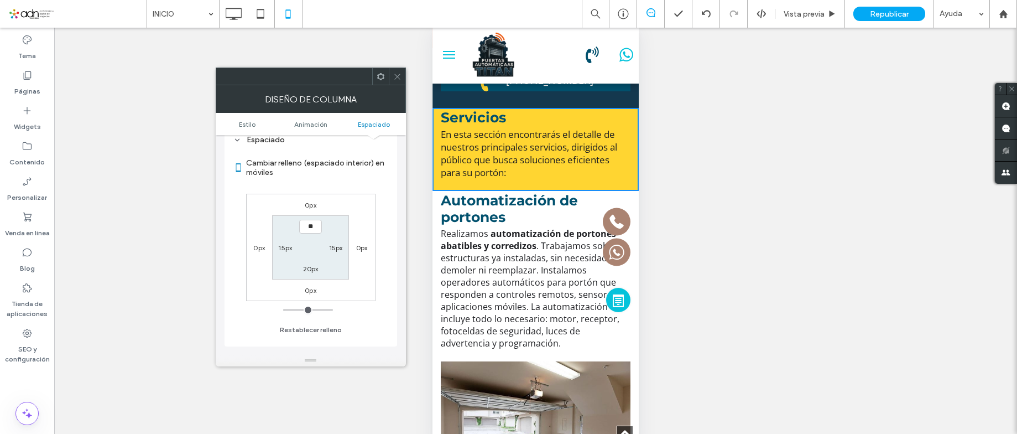
type input "****"
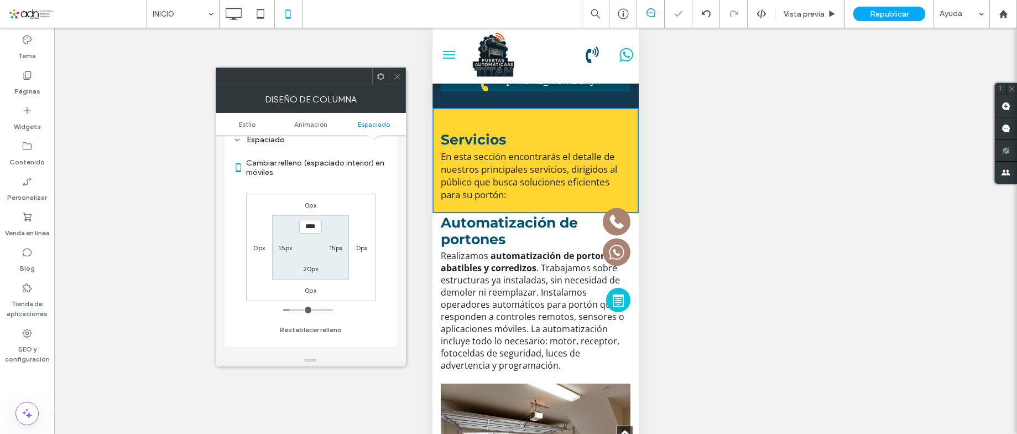
click at [309, 267] on label "20px" at bounding box center [310, 268] width 15 height 8
type input "**"
type input "****"
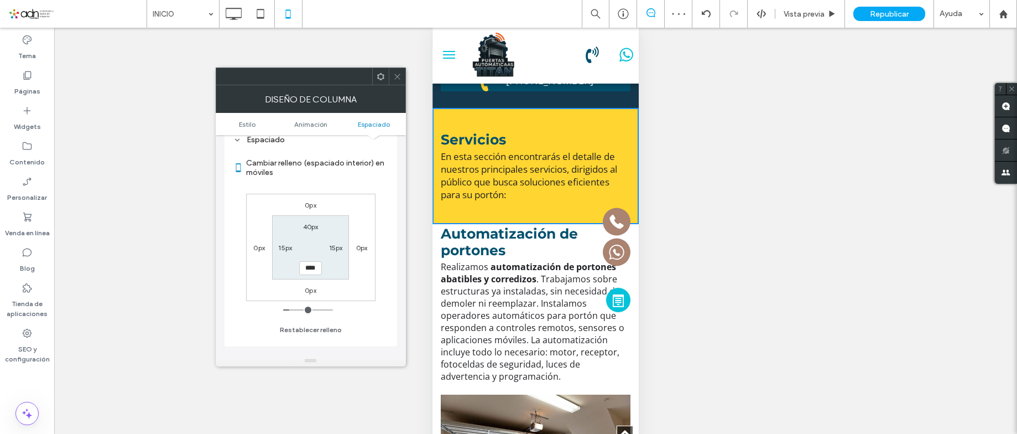
click at [398, 78] on icon at bounding box center [397, 76] width 8 height 8
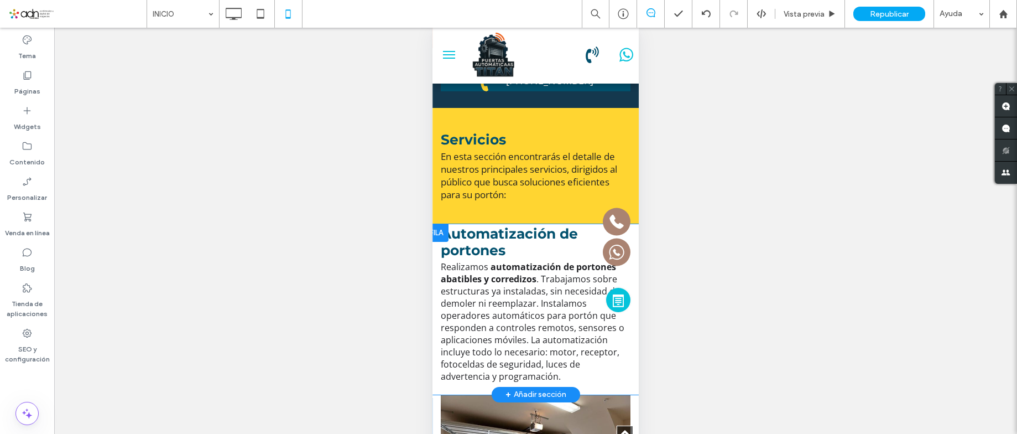
click at [435, 262] on div "Automatización de portones Realizamos automatización de portones abatibles y co…" at bounding box center [535, 309] width 206 height 170
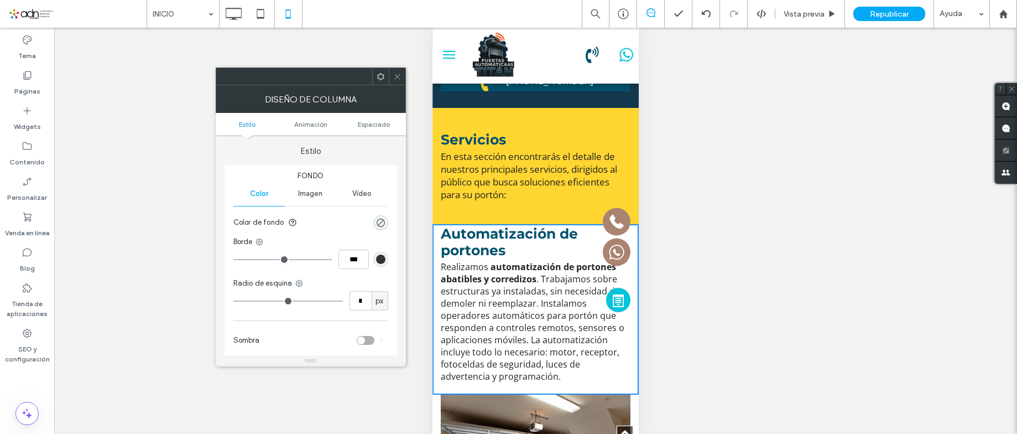
scroll to position [166, 0]
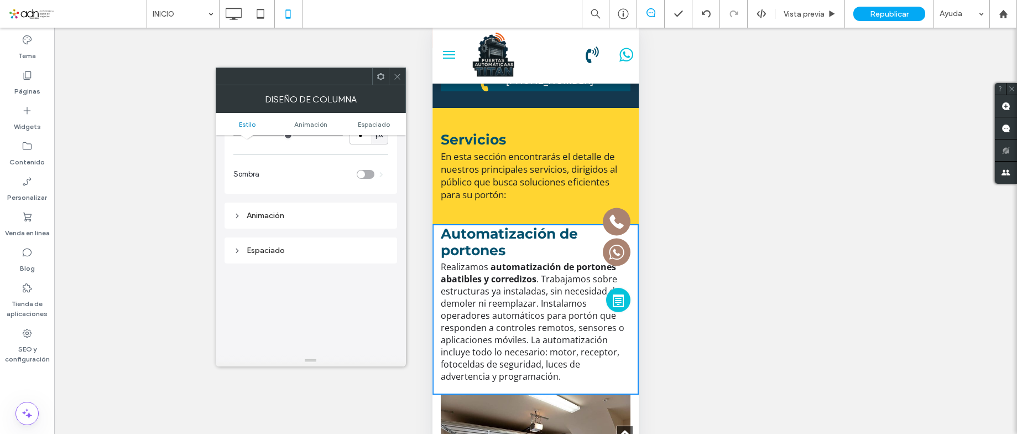
click at [264, 239] on div "Espaciado" at bounding box center [311, 250] width 173 height 26
click at [267, 244] on div "Espaciado" at bounding box center [310, 250] width 155 height 15
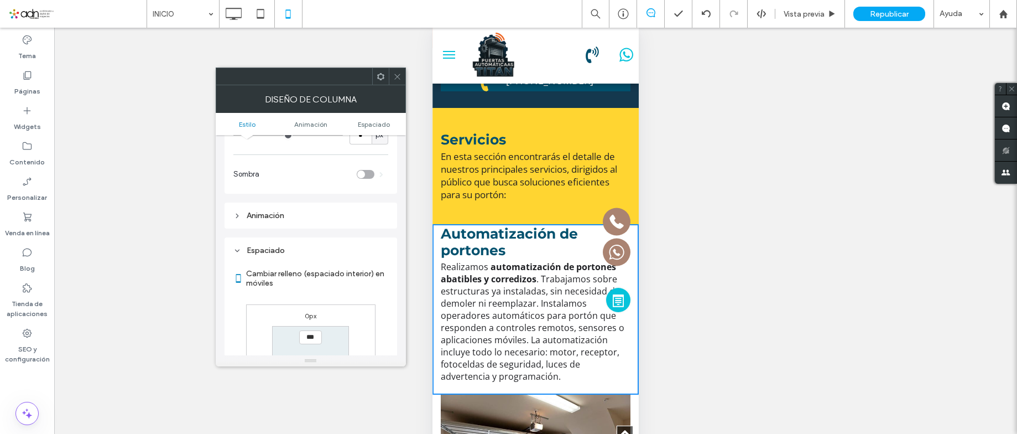
scroll to position [221, 0]
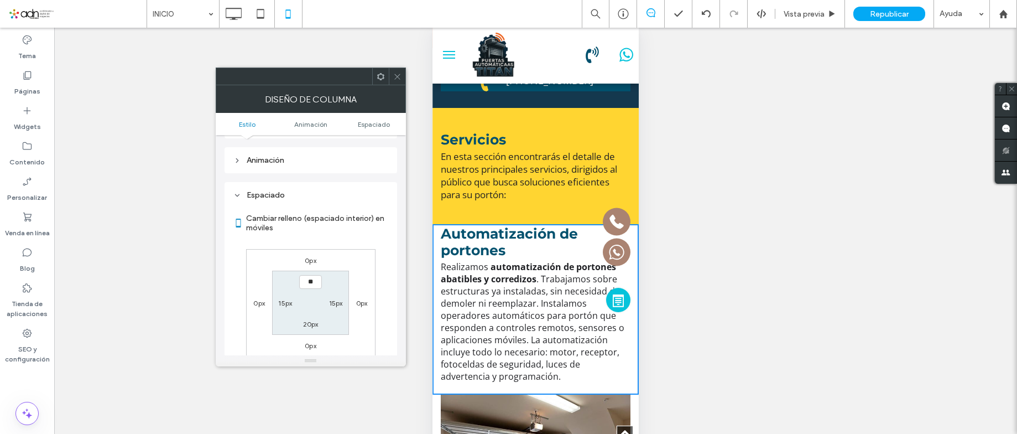
type input "****"
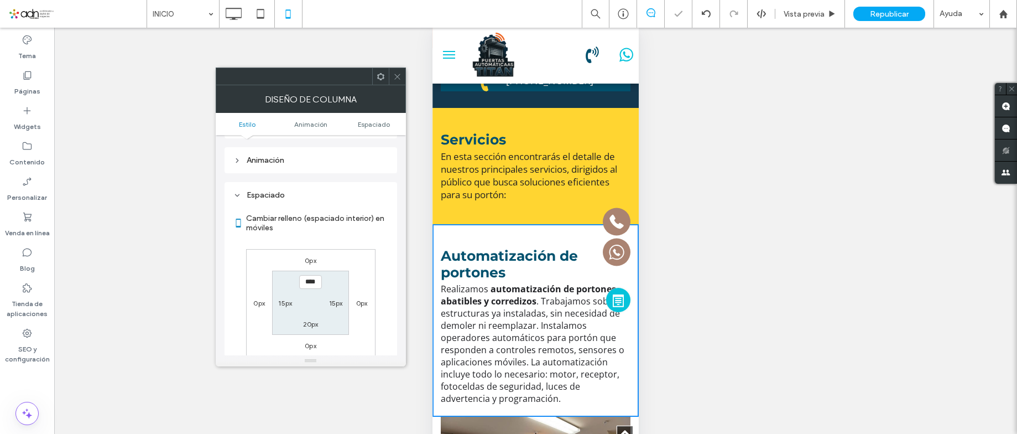
click at [309, 324] on label "20px" at bounding box center [310, 324] width 15 height 8
type input "**"
type input "****"
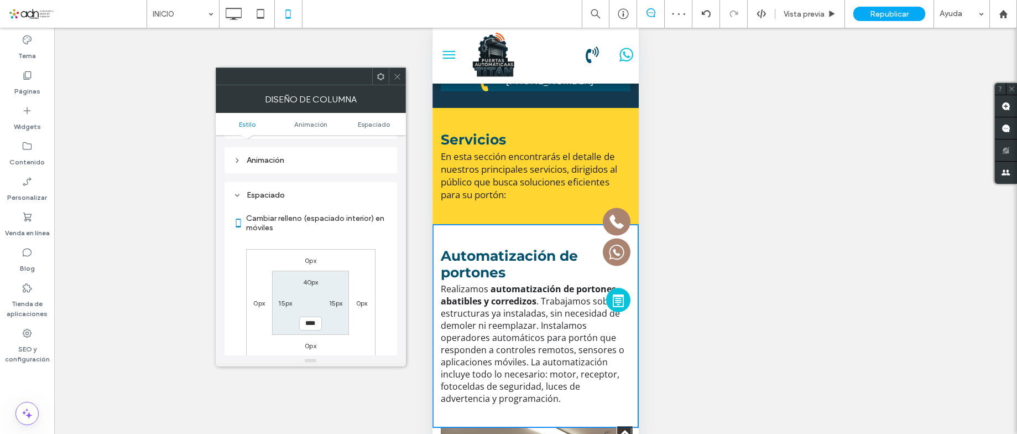
click at [401, 85] on div at bounding box center [311, 76] width 190 height 18
click at [399, 75] on icon at bounding box center [397, 76] width 8 height 8
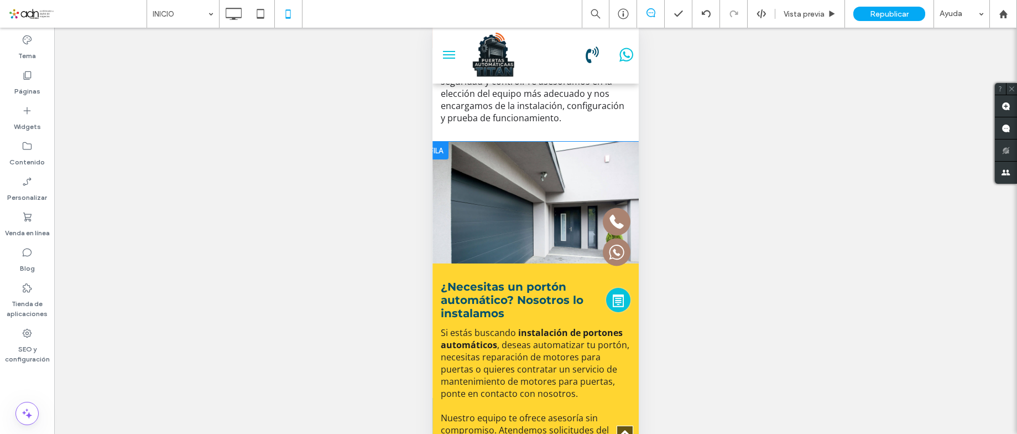
scroll to position [3152, 0]
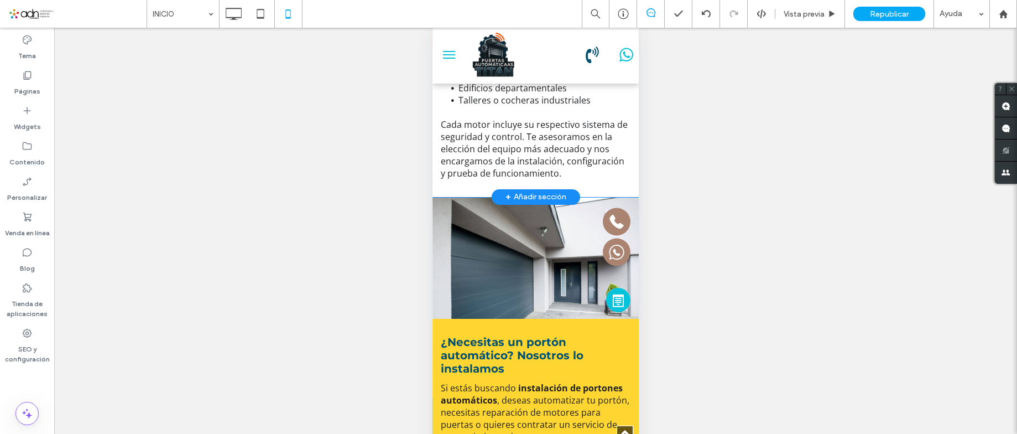
click at [435, 197] on div "Nuestros equipos se adaptan a: Casas habitación Comercios Edificios departament…" at bounding box center [535, 116] width 206 height 161
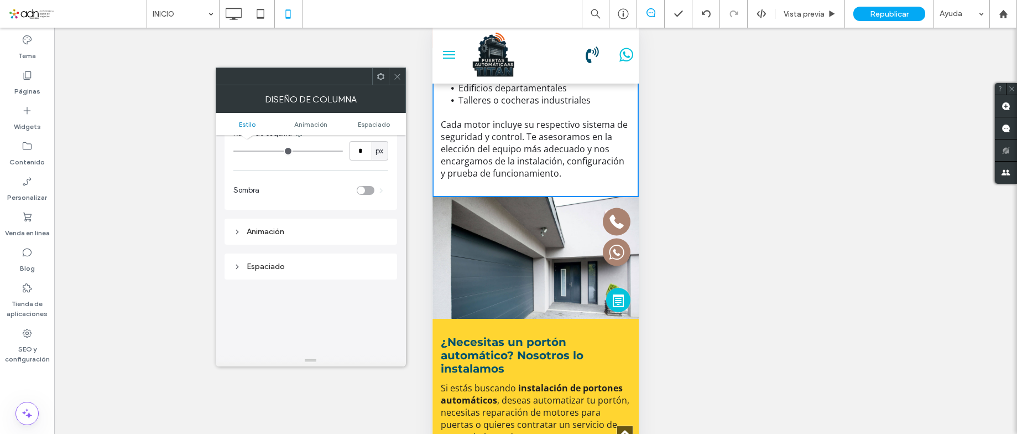
scroll to position [221, 0]
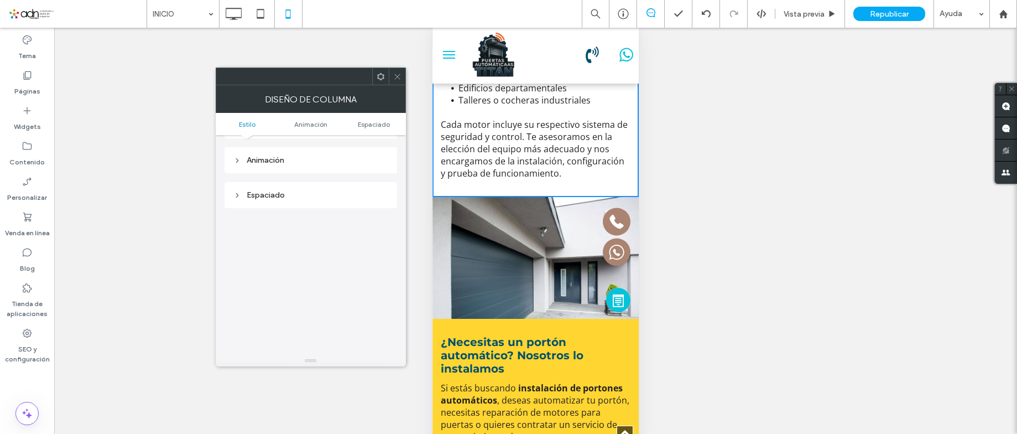
click at [272, 199] on div "Espaciado" at bounding box center [310, 194] width 155 height 9
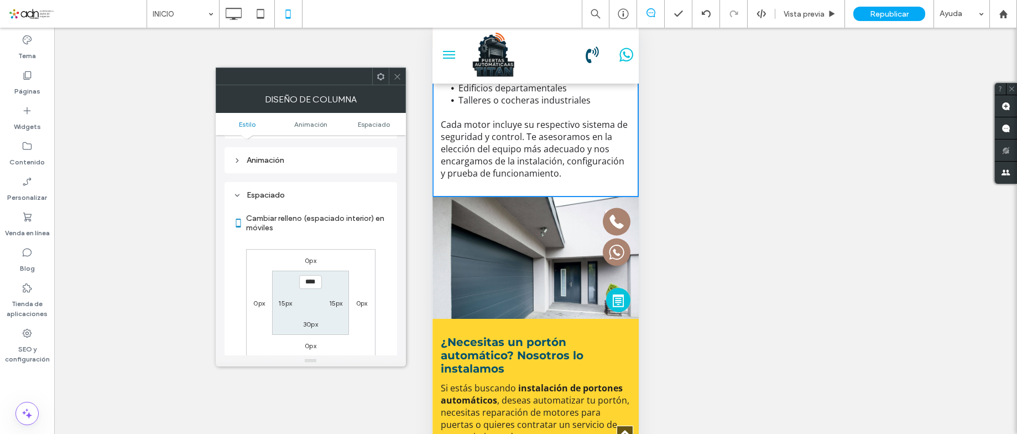
click at [306, 321] on label "30px" at bounding box center [310, 324] width 15 height 8
type input "**"
type input "****"
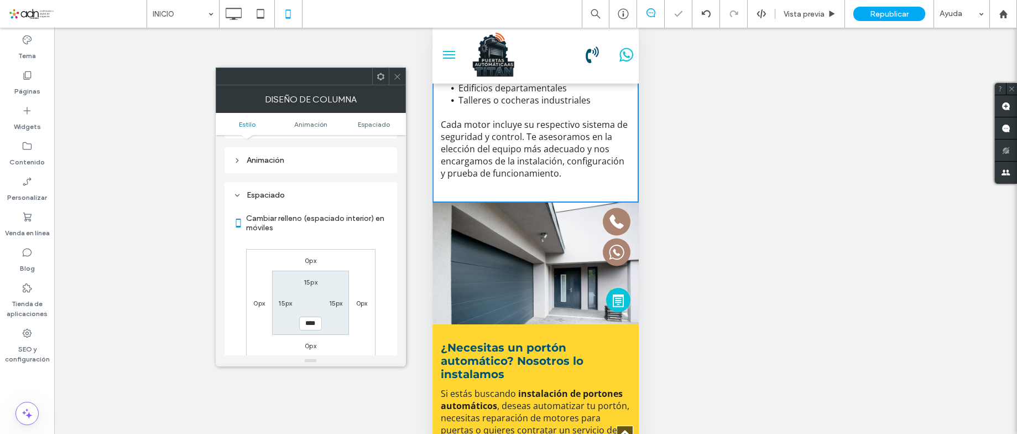
click at [393, 79] on icon at bounding box center [397, 76] width 8 height 8
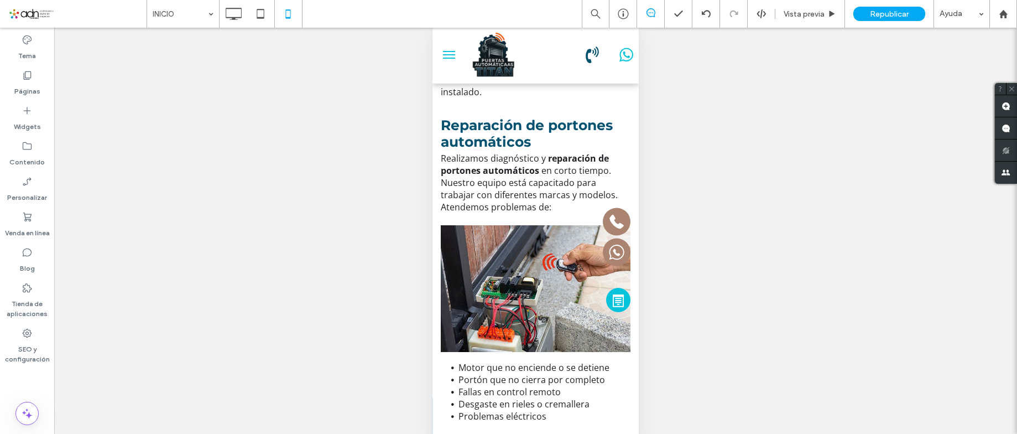
scroll to position [0, 0]
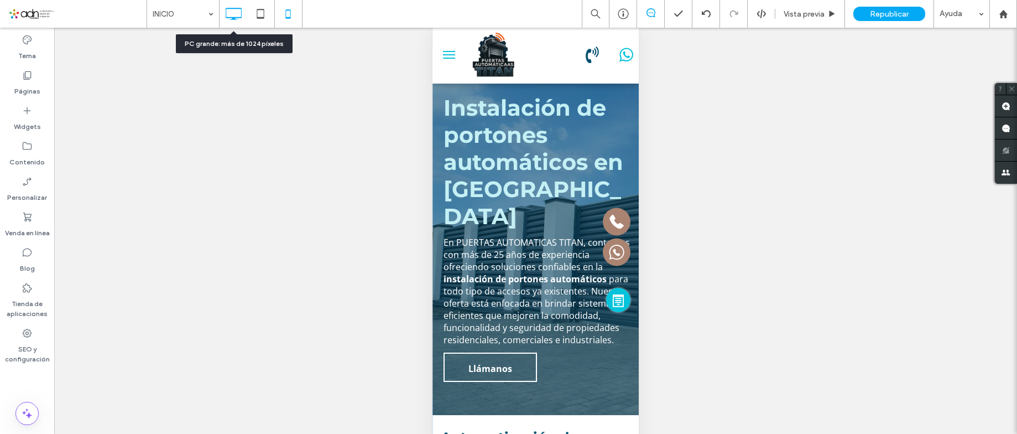
click at [230, 15] on icon at bounding box center [233, 14] width 22 height 22
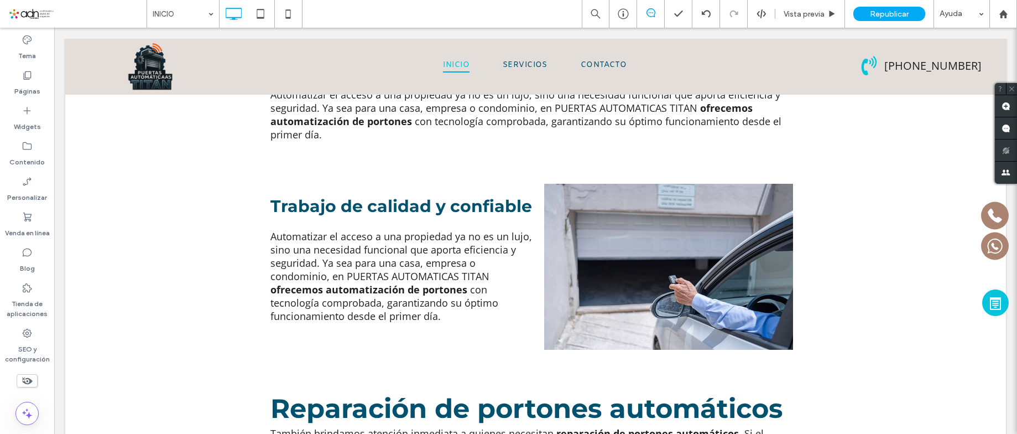
drag, startPoint x: 22, startPoint y: 53, endPoint x: 129, endPoint y: 219, distance: 197.9
click at [22, 53] on label "Tema" at bounding box center [27, 52] width 18 height 15
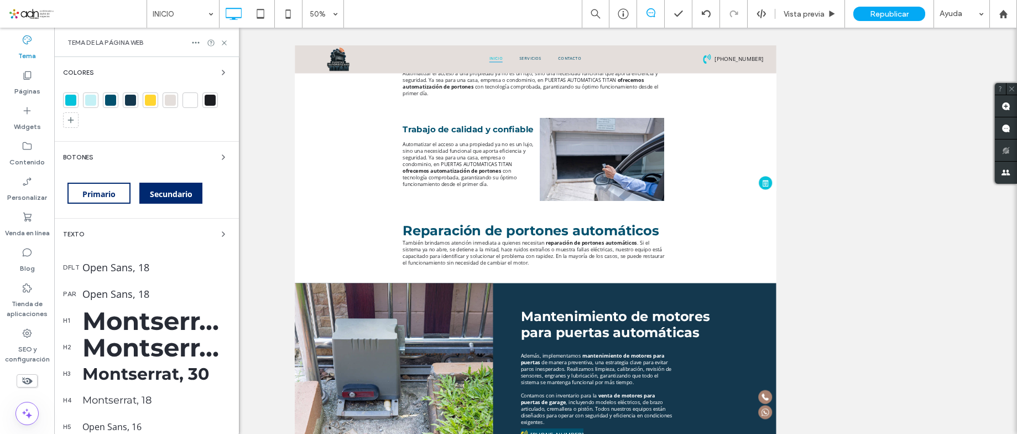
click at [70, 102] on div at bounding box center [70, 100] width 11 height 11
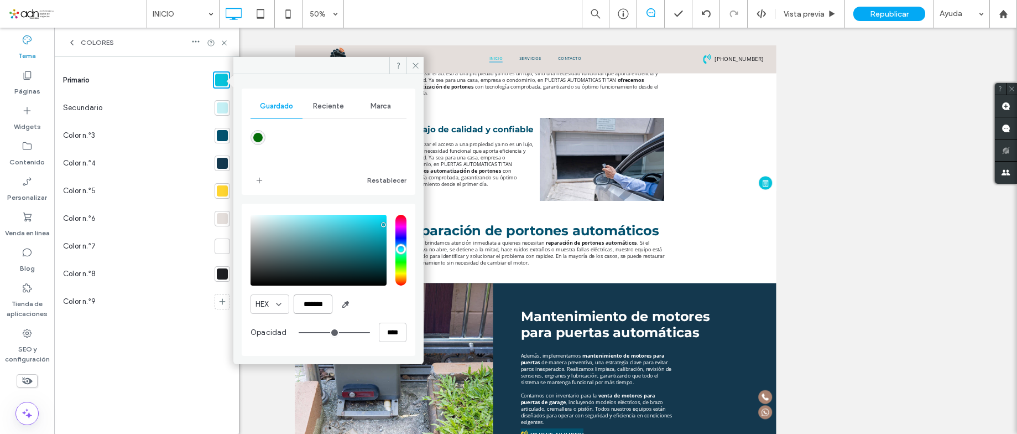
click at [313, 296] on input "*******" at bounding box center [313, 303] width 39 height 19
click at [411, 67] on icon at bounding box center [415, 65] width 8 height 8
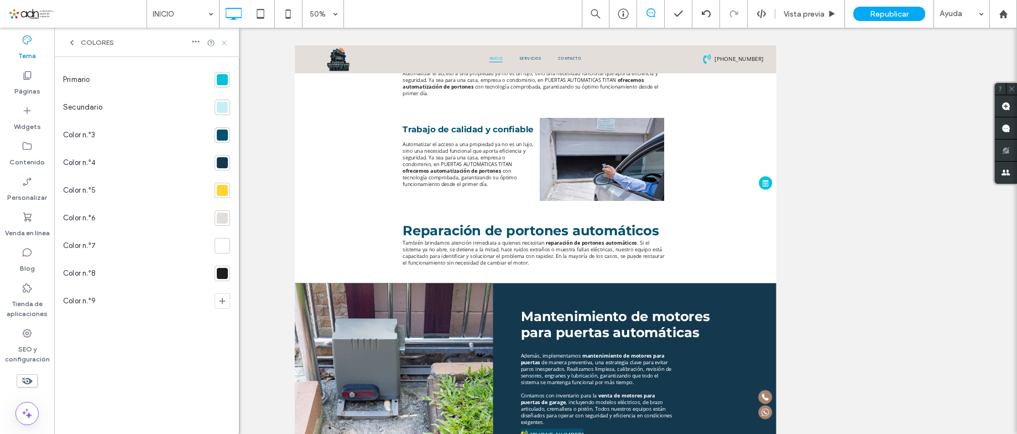
click at [226, 44] on use at bounding box center [224, 42] width 4 height 4
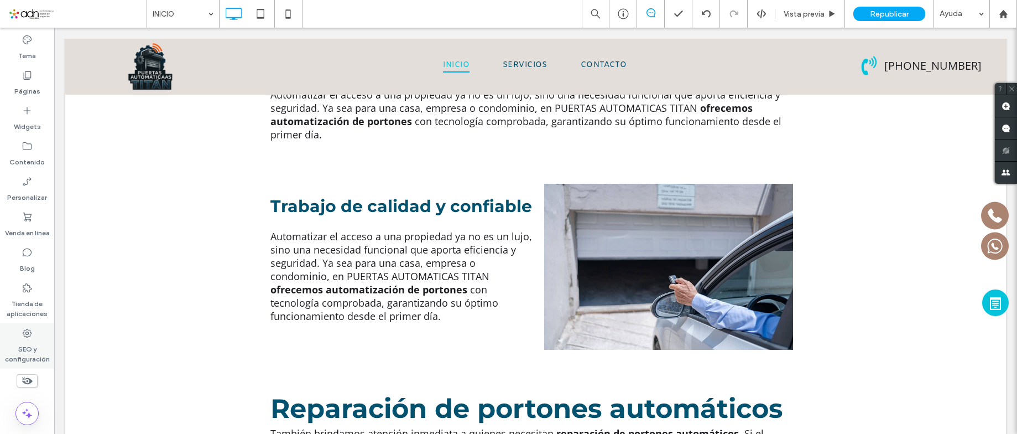
click at [30, 349] on label "SEO y configuración" at bounding box center [27, 350] width 54 height 25
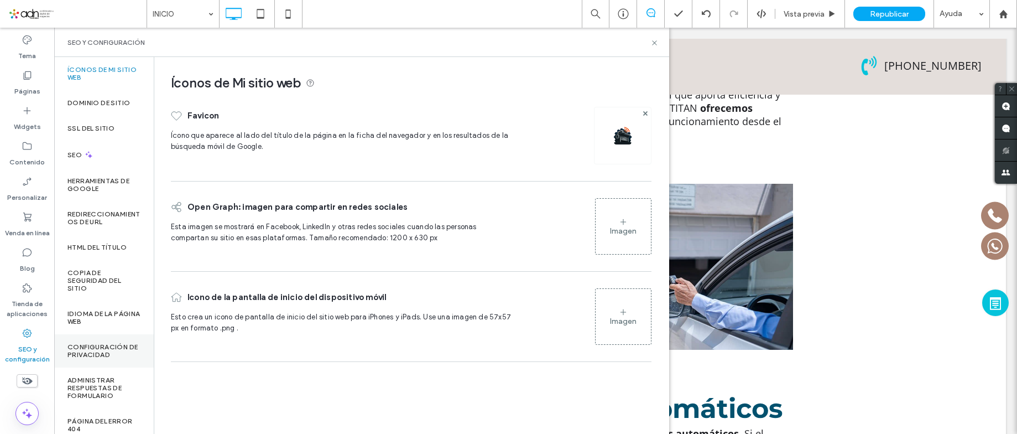
scroll to position [82, 0]
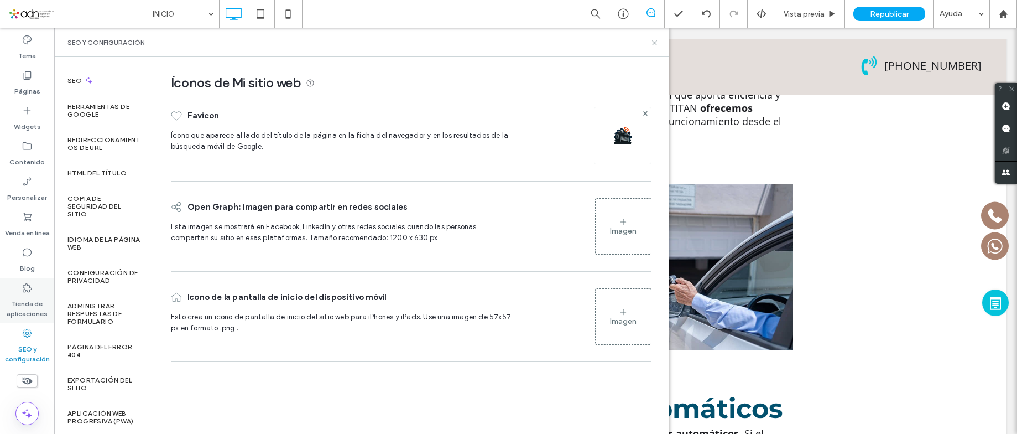
click at [32, 300] on label "Tienda de aplicaciones" at bounding box center [27, 305] width 54 height 25
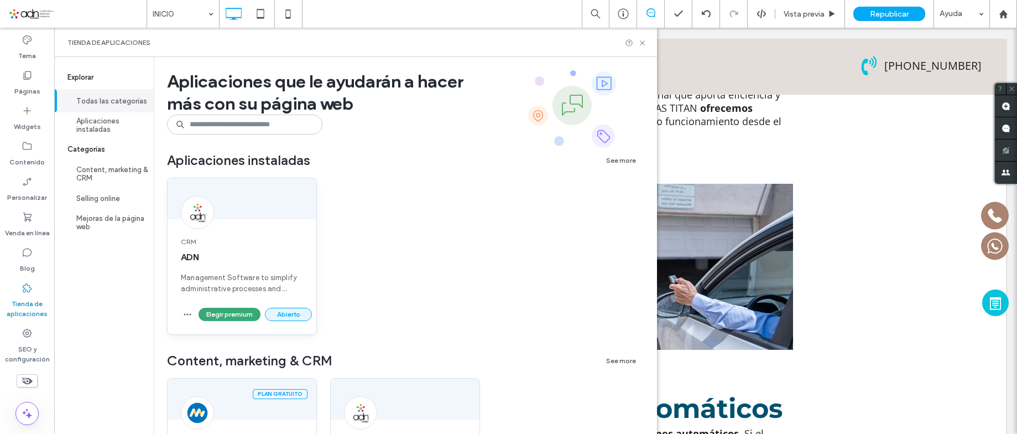
click at [294, 312] on button "Abierto" at bounding box center [288, 313] width 47 height 13
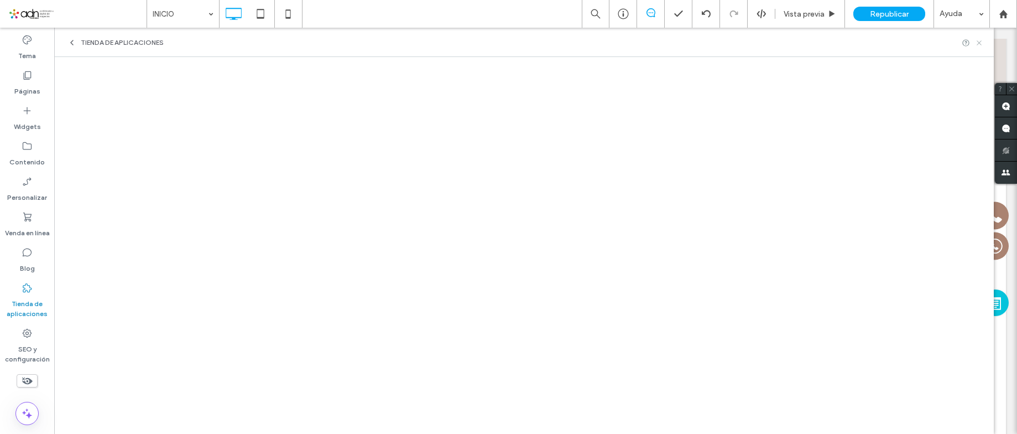
drag, startPoint x: 978, startPoint y: 40, endPoint x: 911, endPoint y: 13, distance: 72.4
click at [978, 40] on icon at bounding box center [979, 43] width 8 height 8
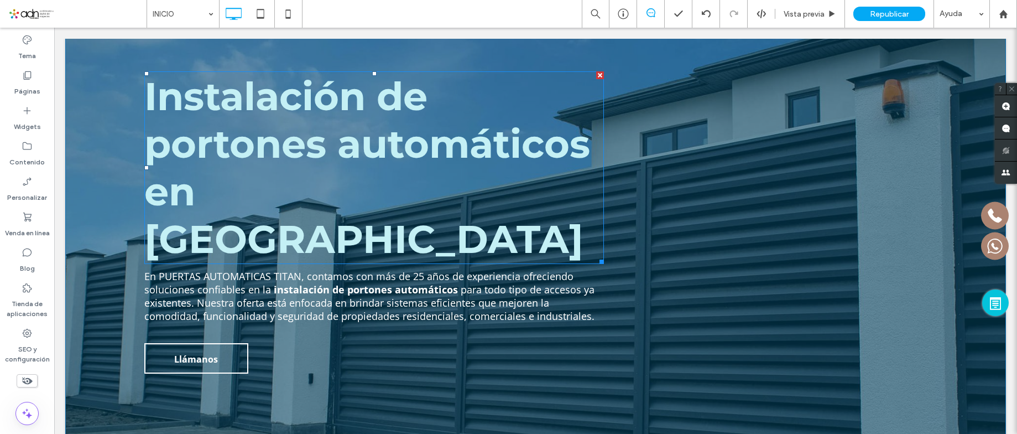
scroll to position [0, 0]
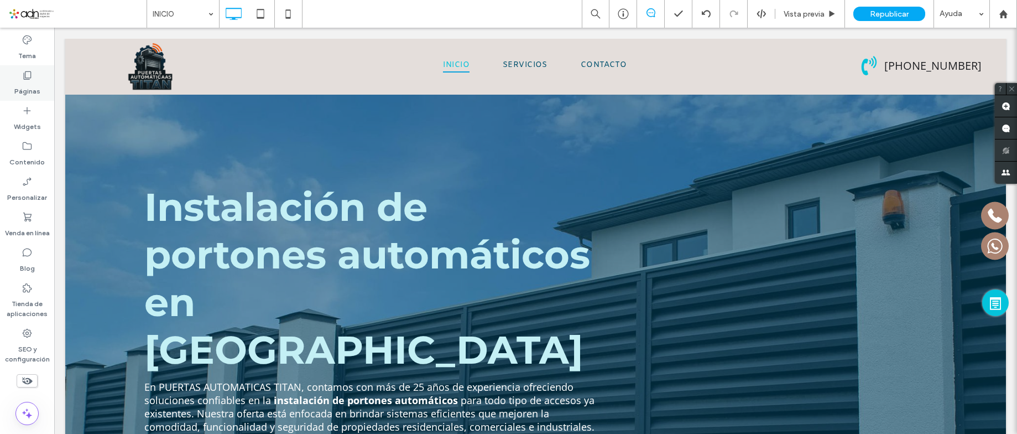
drag, startPoint x: 33, startPoint y: 86, endPoint x: 52, endPoint y: 169, distance: 85.7
click at [33, 86] on label "Páginas" at bounding box center [27, 88] width 26 height 15
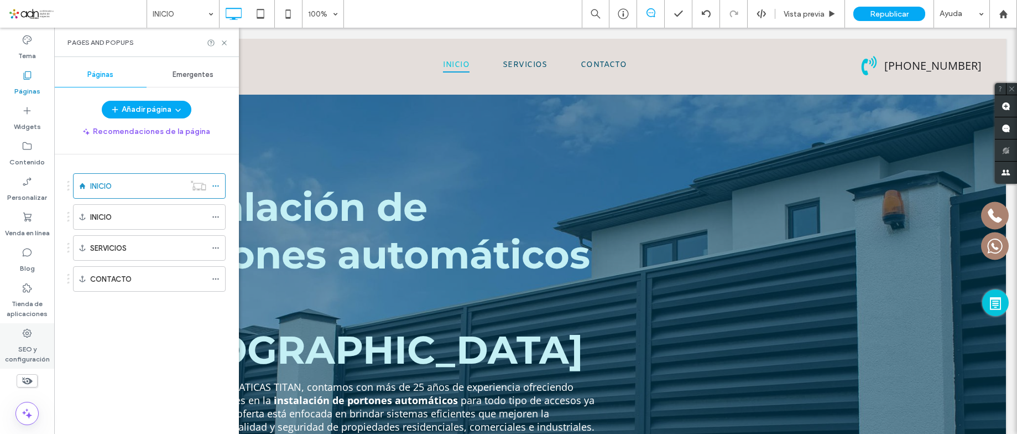
click at [22, 332] on icon at bounding box center [27, 332] width 11 height 11
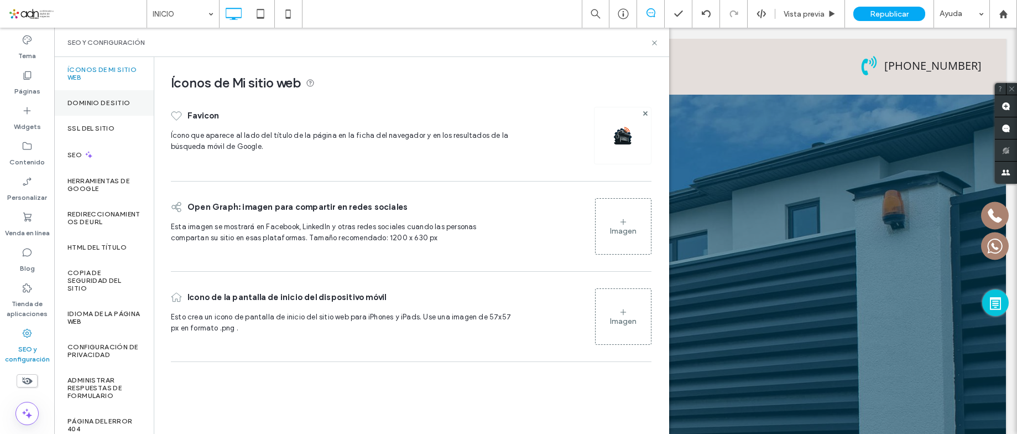
click at [90, 109] on div "Dominio de sitio" at bounding box center [104, 102] width 100 height 25
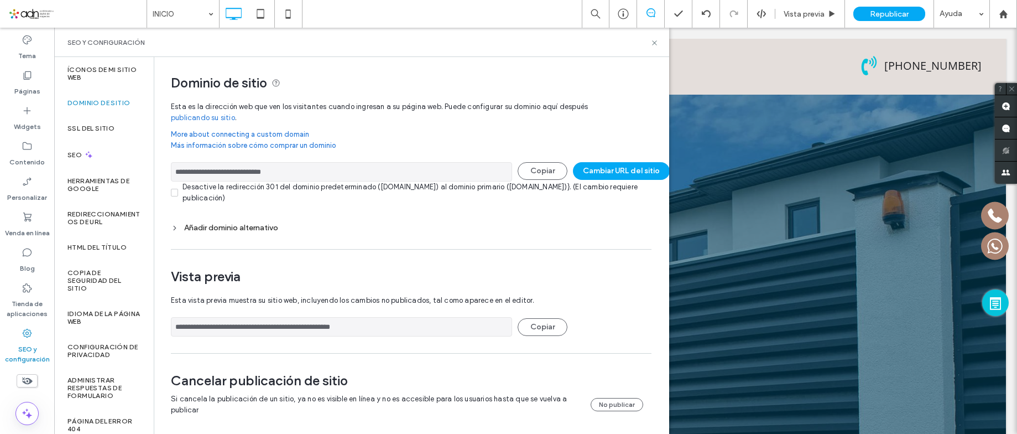
click at [216, 178] on input "**********" at bounding box center [341, 171] width 341 height 19
click at [84, 245] on label "HTML del título" at bounding box center [96, 247] width 59 height 8
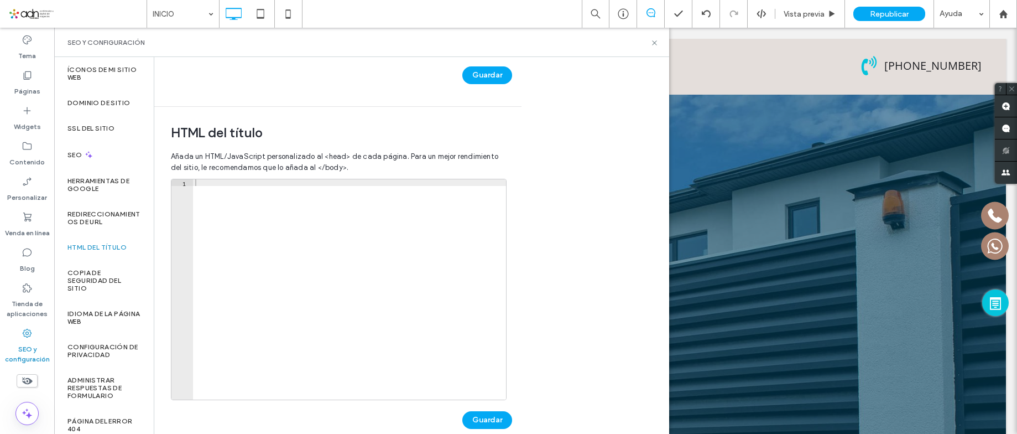
scroll to position [332, 0]
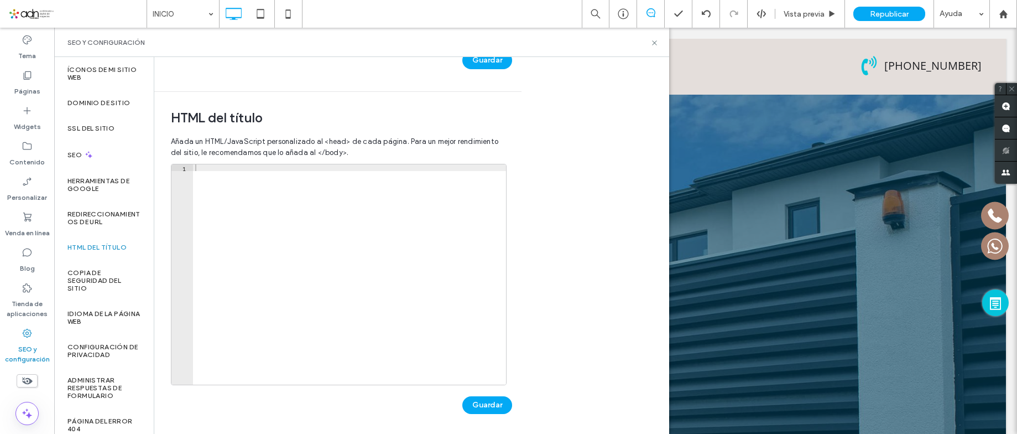
click at [272, 296] on div at bounding box center [349, 280] width 313 height 233
paste textarea "**********"
type textarea "**********"
click at [204, 164] on div "< meta name = "google-site-verification" content = "LUVrqjEMmdssDiBo59K1Hd3M2W4…" at bounding box center [351, 276] width 316 height 224
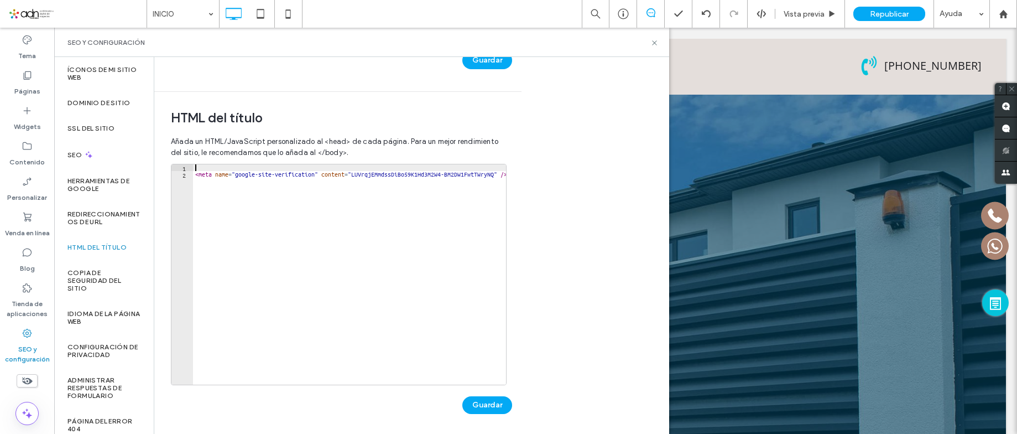
paste textarea "**********"
type textarea "**********"
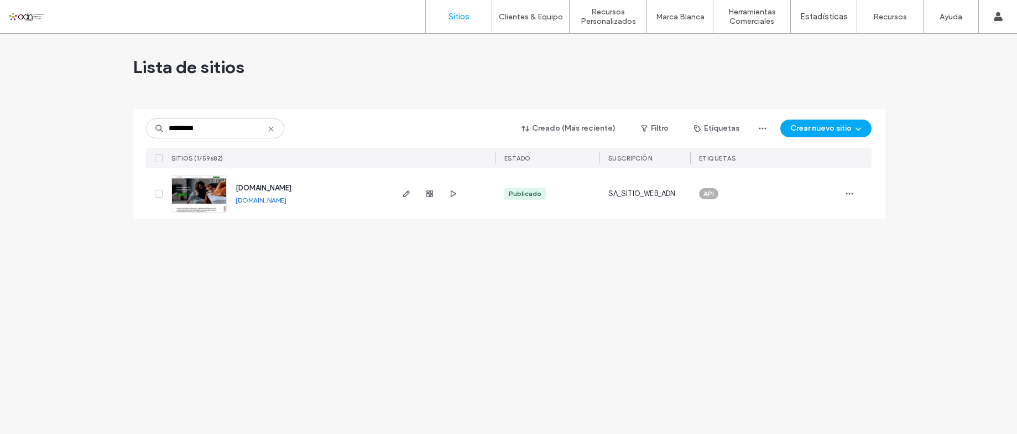
drag, startPoint x: 276, startPoint y: 204, endPoint x: 258, endPoint y: 217, distance: 22.1
click at [258, 217] on div "www.puertasautomaticastitan.com www.puertasautomaticastitan.com" at bounding box center [309, 193] width 164 height 51
click at [268, 200] on link "[DOMAIN_NAME]" at bounding box center [261, 200] width 51 height 8
click at [215, 139] on div "********* Creado (Más reciente) Filtro Etiquetas Crear nuevo sitio SITIOS (1/59…" at bounding box center [509, 138] width 726 height 59
click at [213, 134] on input "*********" at bounding box center [215, 128] width 138 height 20
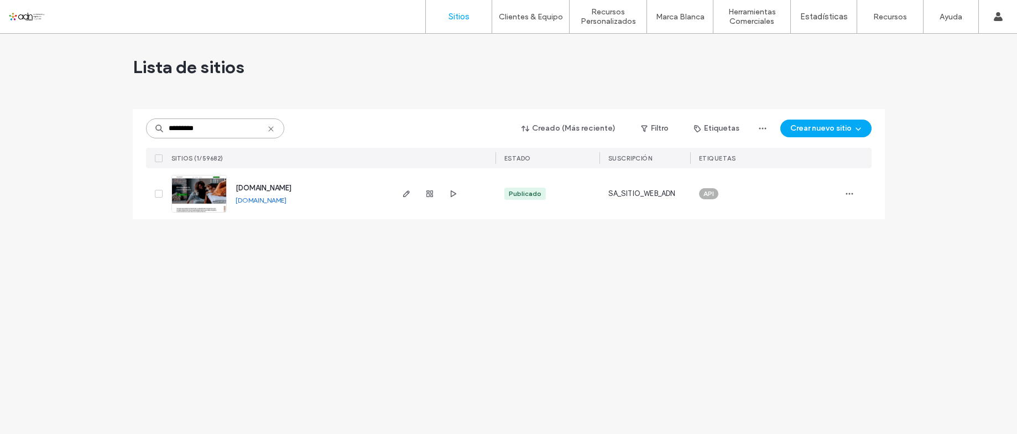
click at [213, 134] on input "*********" at bounding box center [215, 128] width 138 height 20
click at [285, 201] on link "[DOMAIN_NAME]" at bounding box center [261, 200] width 51 height 8
click at [208, 124] on input "*********" at bounding box center [215, 128] width 138 height 20
click at [65, 202] on div "Lista de sitios ********* Creado (Más reciente) Filtro Etiquetas Crear nuevo si…" at bounding box center [508, 234] width 1017 height 400
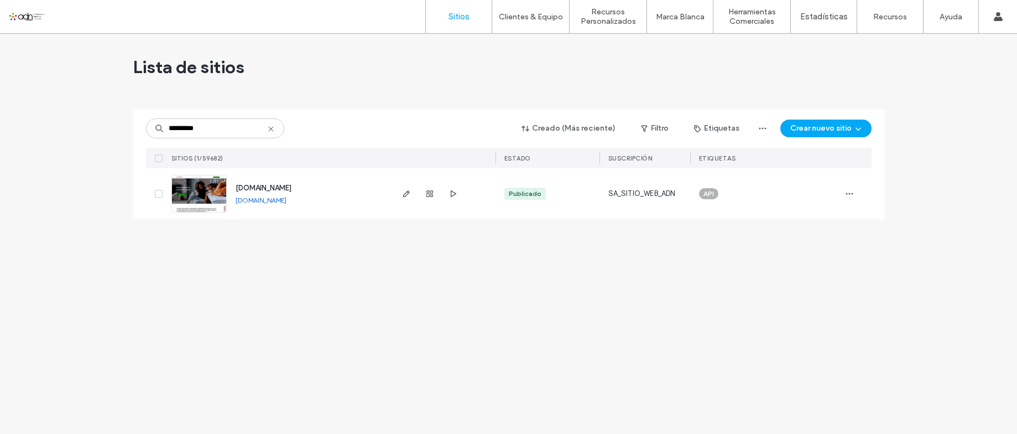
click at [10, 239] on div "Lista de sitios ********* Creado (Más reciente) Filtro Etiquetas Crear nuevo si…" at bounding box center [508, 234] width 1017 height 400
click at [12, 147] on div "Lista de sitios ********* Creado (Más reciente) Filtro Etiquetas Crear nuevo si…" at bounding box center [508, 234] width 1017 height 400
click at [200, 123] on input "*********" at bounding box center [215, 128] width 138 height 20
paste input
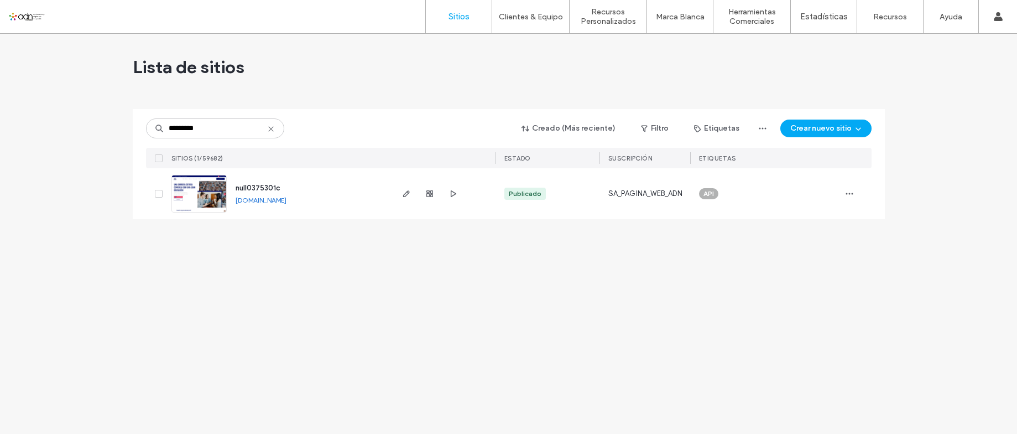
drag, startPoint x: 290, startPoint y: 198, endPoint x: 218, endPoint y: 325, distance: 145.6
click at [218, 325] on div "Lista de sitios ********* Creado (Más reciente) Filtro Etiquetas Crear nuevo si…" at bounding box center [508, 234] width 1017 height 400
click at [20, 199] on div "Lista de sitios ********* Creado (Más reciente) Filtro Etiquetas Crear nuevo si…" at bounding box center [508, 234] width 1017 height 400
click at [216, 126] on input "*********" at bounding box center [215, 128] width 138 height 20
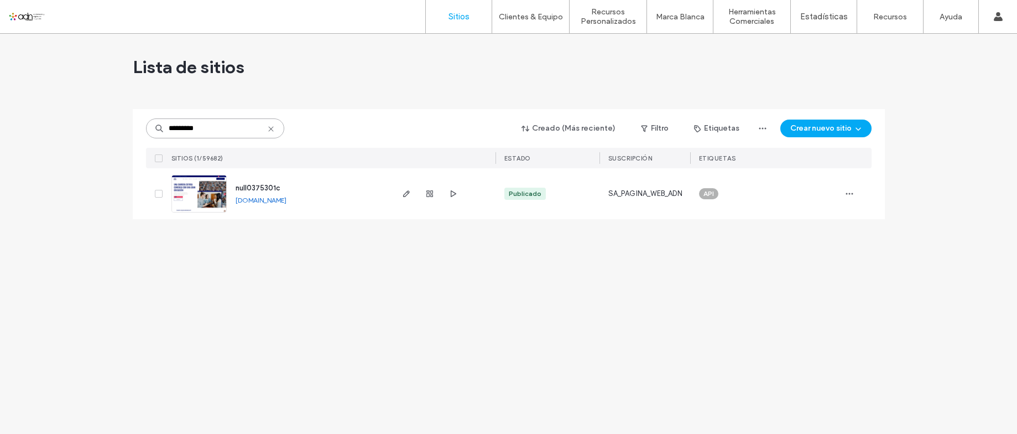
paste input
click at [197, 126] on input "*********" at bounding box center [215, 128] width 138 height 20
paste input
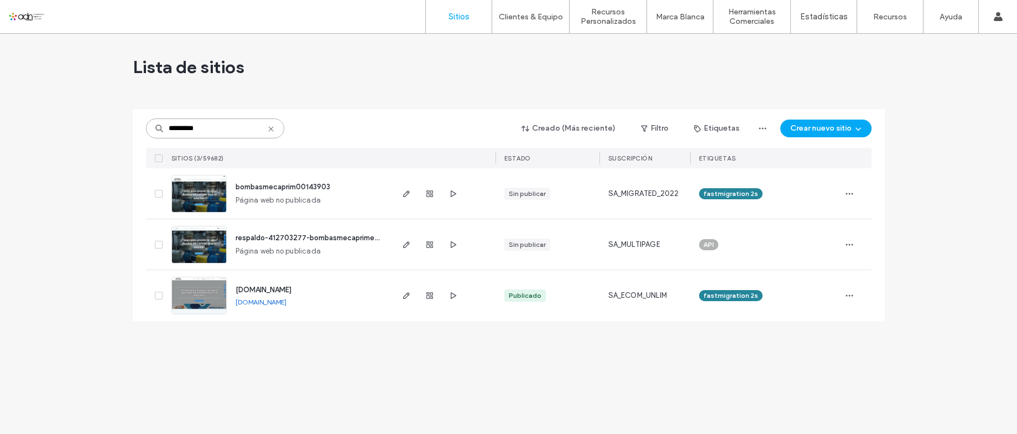
type input "*********"
click at [847, 294] on icon "button" at bounding box center [849, 295] width 9 height 9
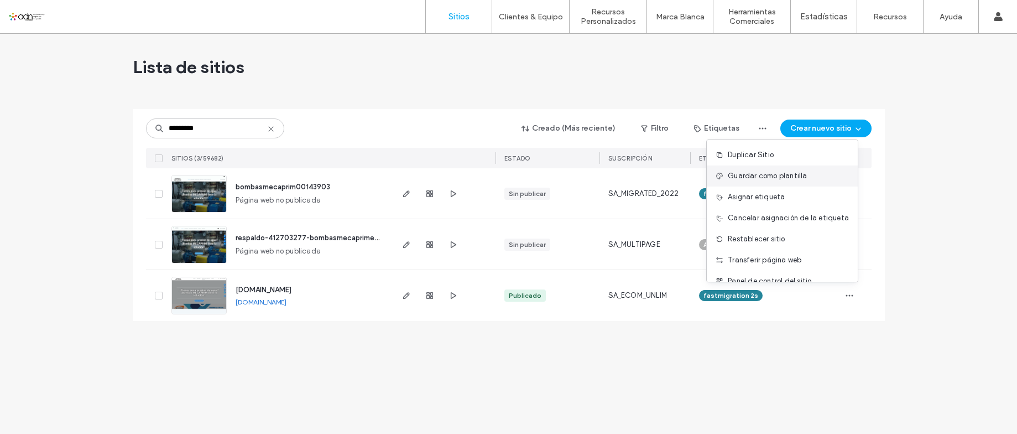
click at [764, 179] on span "Guardar como plantilla" at bounding box center [767, 175] width 79 height 11
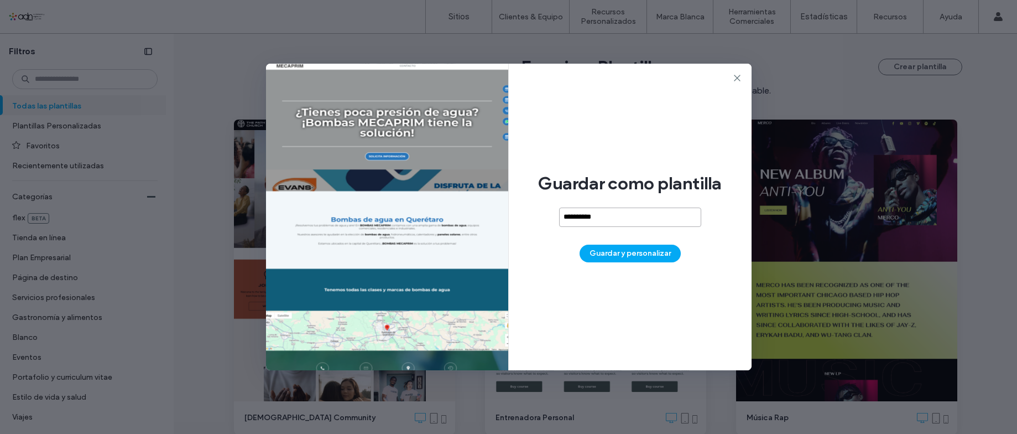
paste input "*********"
type input "**********"
click at [643, 254] on button "Guardar y personalizar" at bounding box center [630, 253] width 101 height 18
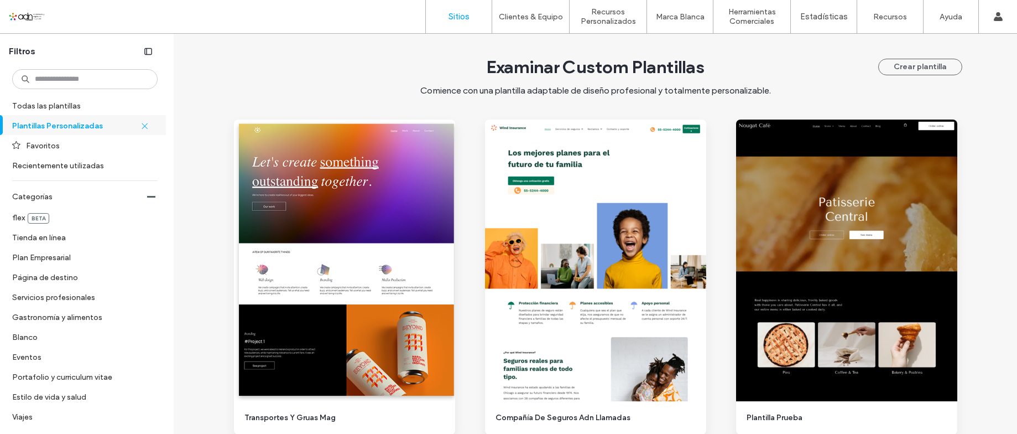
click at [461, 18] on label "Sitios" at bounding box center [458, 17] width 21 height 10
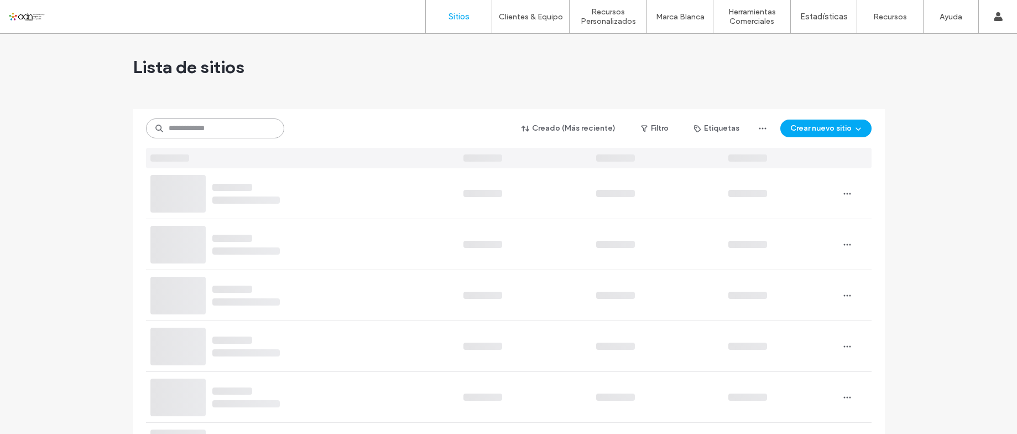
click at [236, 128] on input at bounding box center [215, 128] width 138 height 20
paste input "*********"
type input "*********"
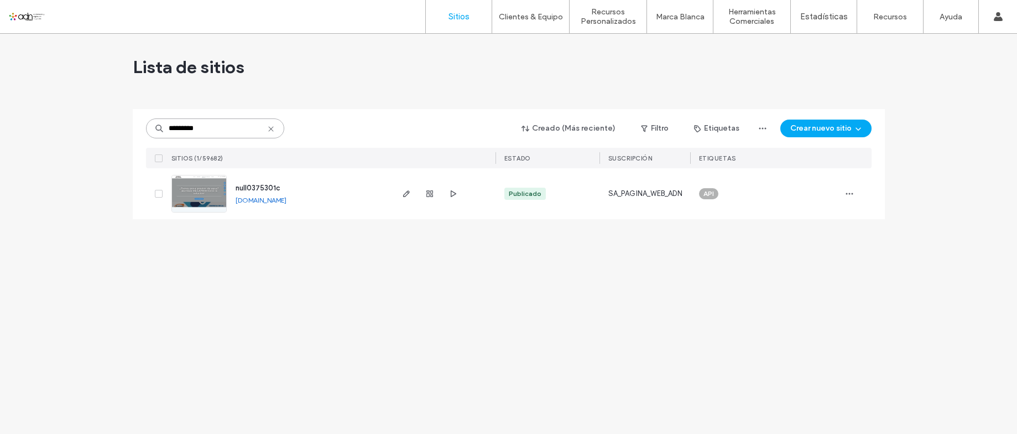
click at [191, 126] on input "*********" at bounding box center [215, 128] width 138 height 20
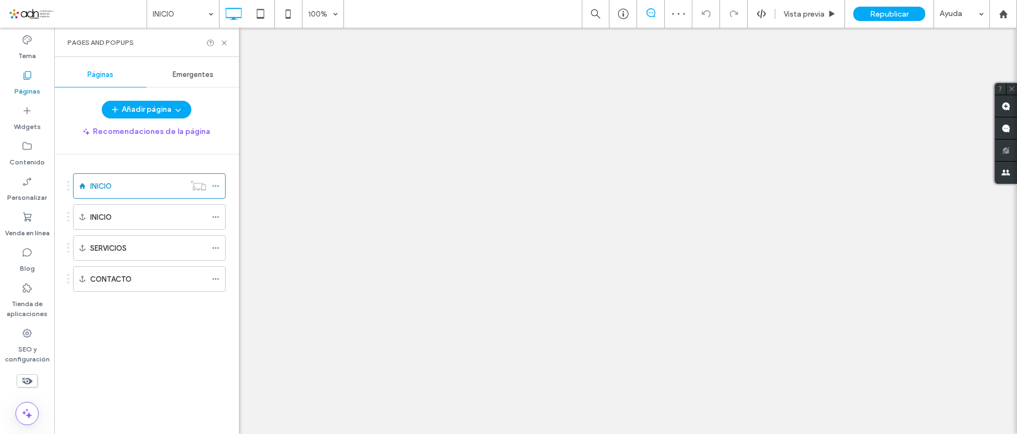
click at [212, 185] on icon at bounding box center [216, 186] width 8 height 8
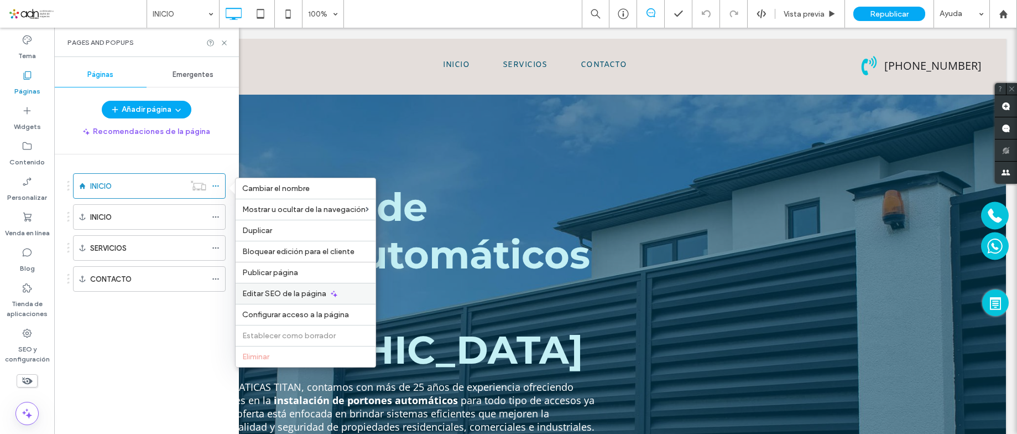
click at [254, 291] on span "Editar SEO de la página" at bounding box center [284, 293] width 84 height 9
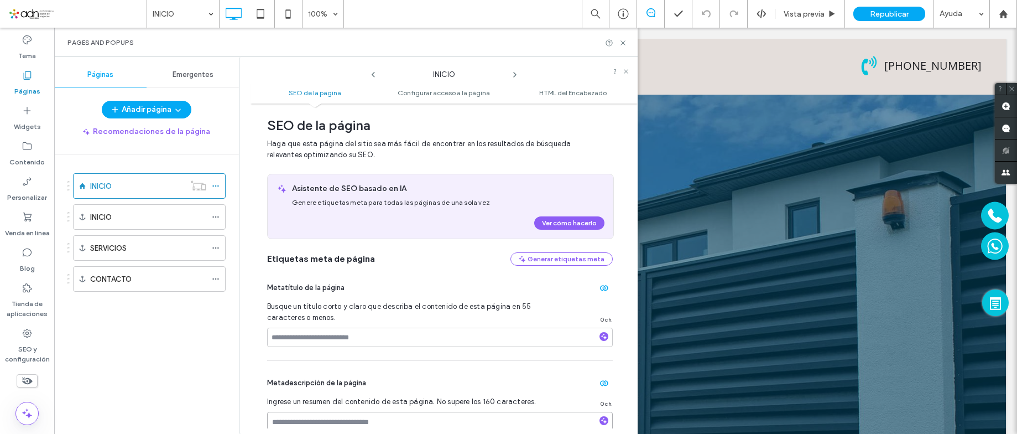
click at [338, 417] on textarea at bounding box center [440, 438] width 346 height 55
paste textarea "**********"
type textarea "**********"
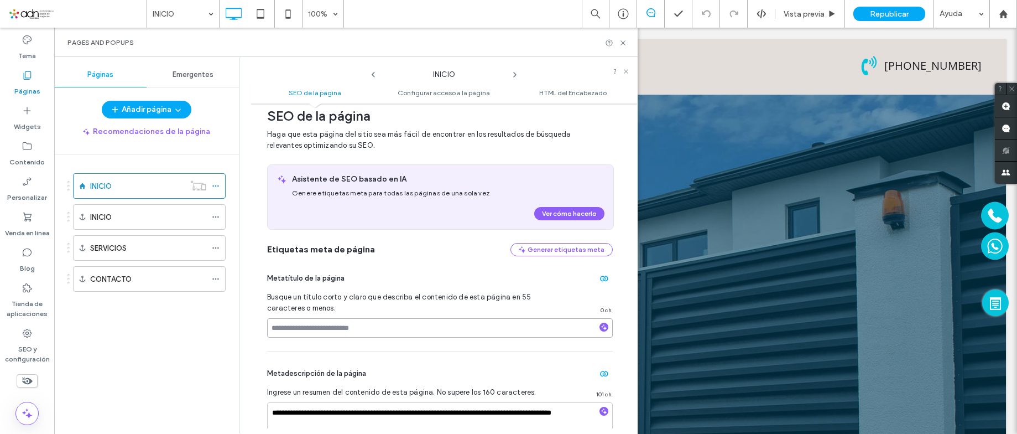
click at [350, 331] on input at bounding box center [440, 327] width 346 height 19
click at [276, 326] on input at bounding box center [440, 327] width 346 height 19
paste input "**********"
type input "**********"
click at [319, 278] on span "Metatítulo de la página" at bounding box center [305, 278] width 77 height 11
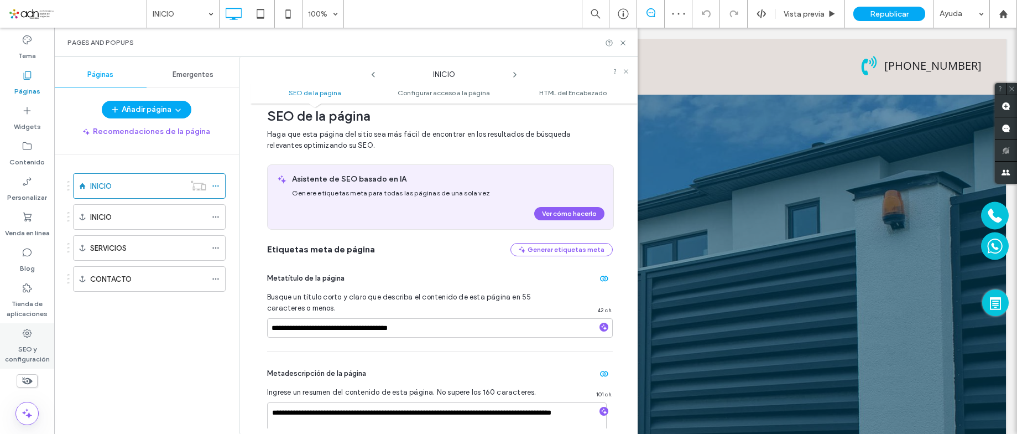
click at [33, 340] on label "SEO y configuración" at bounding box center [27, 350] width 54 height 25
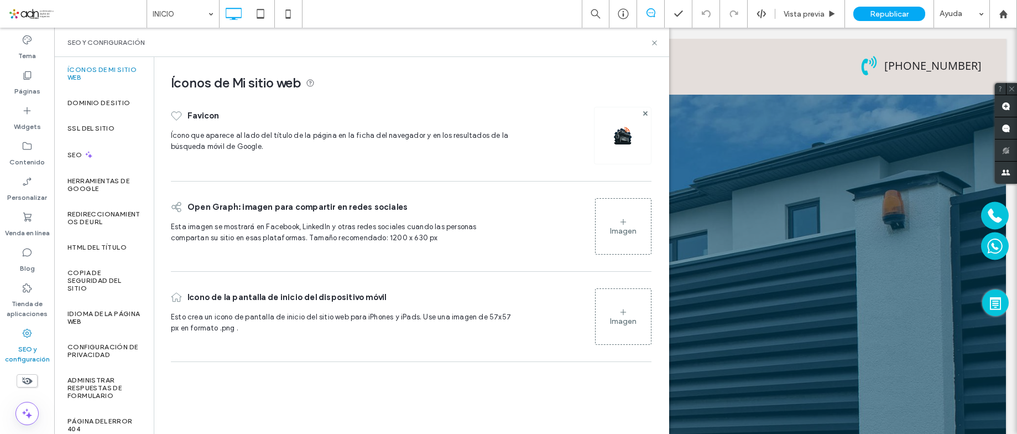
click at [16, 343] on label "SEO y configuración" at bounding box center [27, 350] width 54 height 25
click at [617, 216] on div "Imagen" at bounding box center [623, 226] width 55 height 53
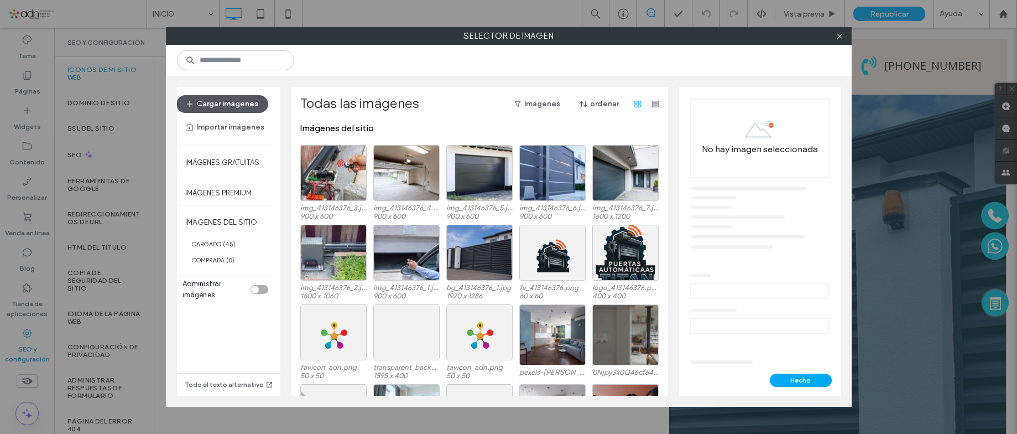
click at [244, 107] on button "Cargar imágenes" at bounding box center [222, 104] width 92 height 18
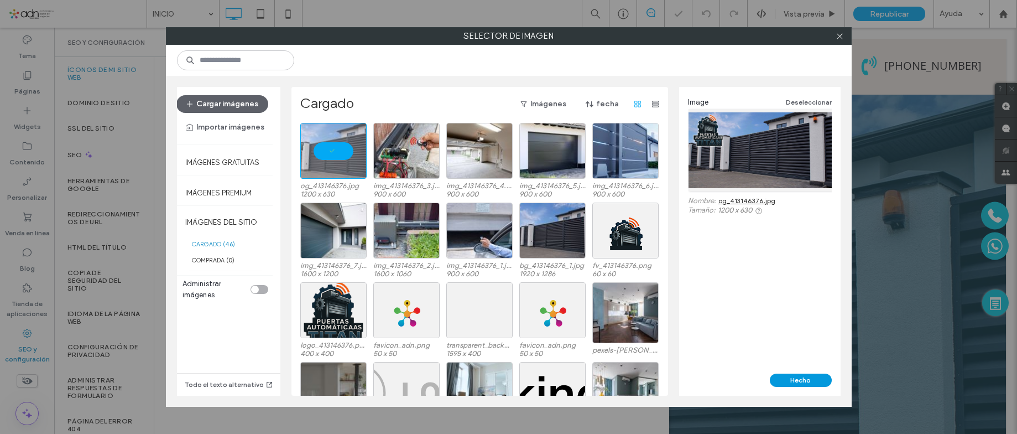
click at [781, 376] on button "Hecho" at bounding box center [801, 379] width 62 height 13
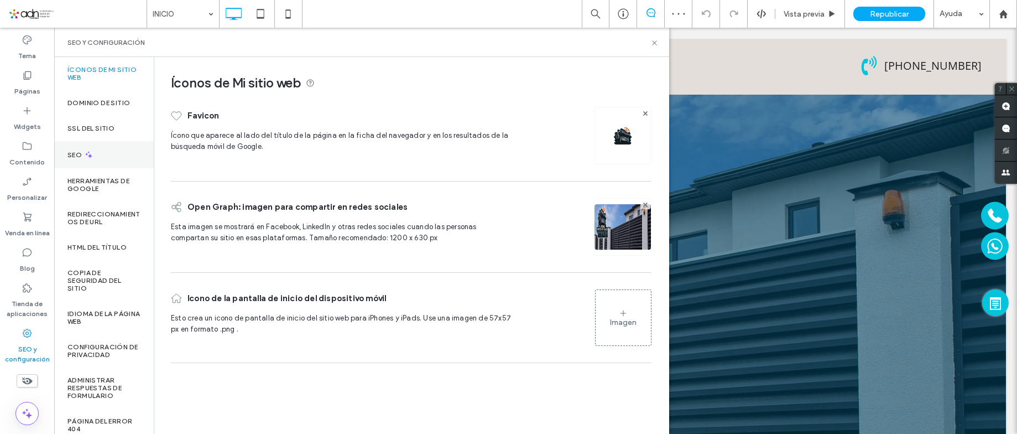
click at [87, 157] on icon at bounding box center [88, 154] width 9 height 9
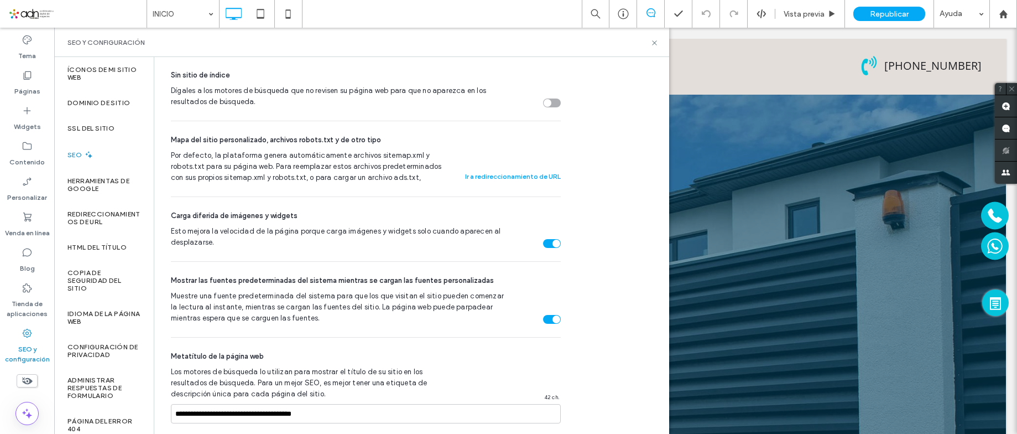
scroll to position [442, 0]
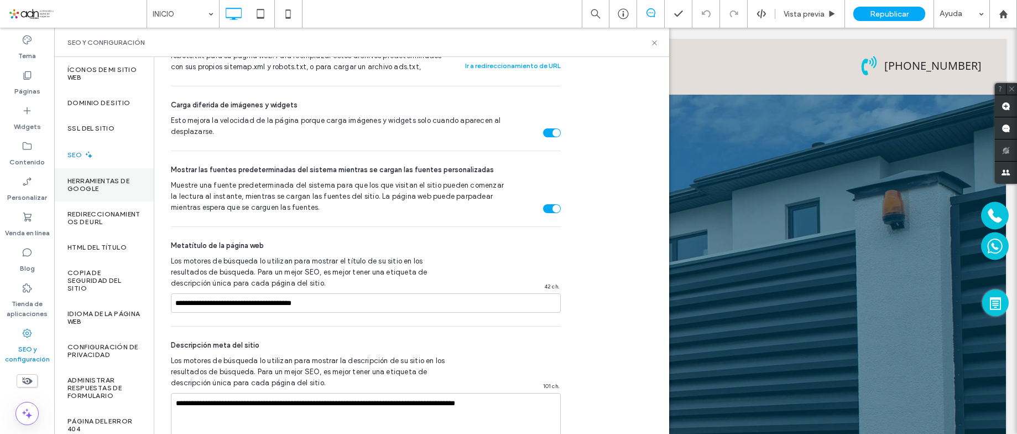
click at [29, 162] on label "Contenido" at bounding box center [26, 159] width 35 height 15
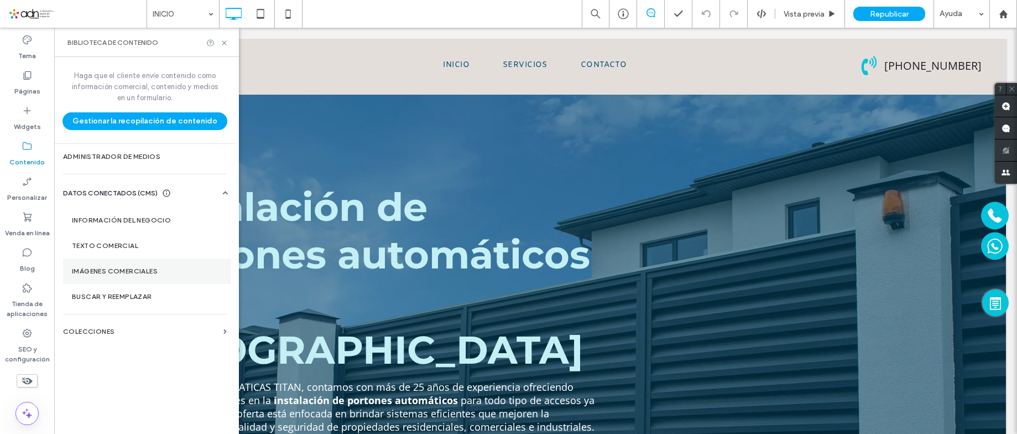
click at [161, 269] on label "Imágenes comerciales" at bounding box center [147, 271] width 150 height 8
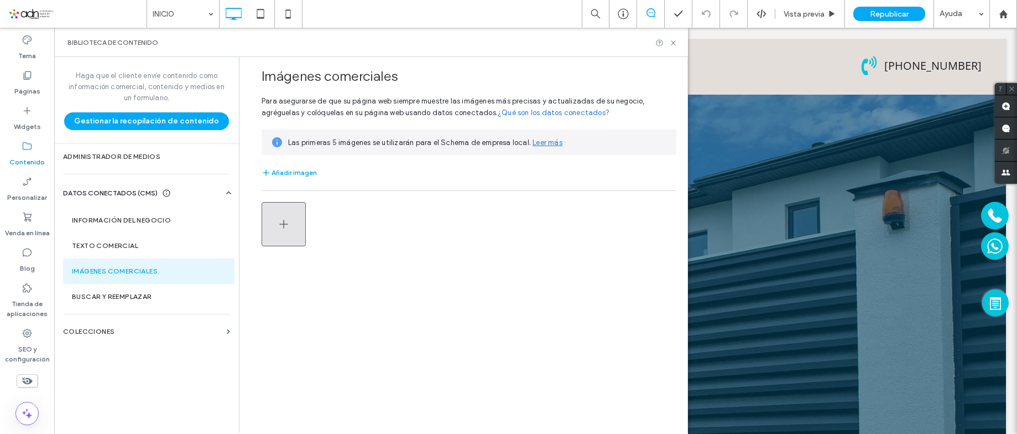
click at [291, 211] on button "button" at bounding box center [284, 224] width 44 height 44
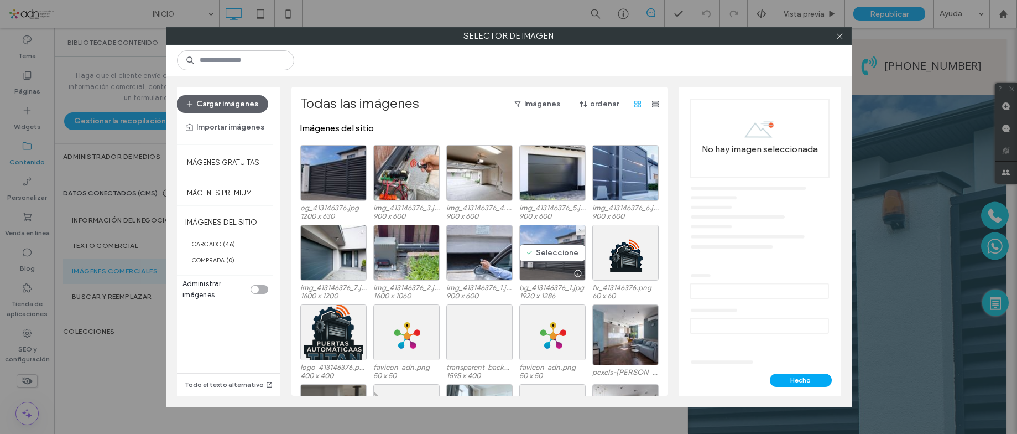
click at [533, 265] on div "Seleccione" at bounding box center [552, 253] width 66 height 56
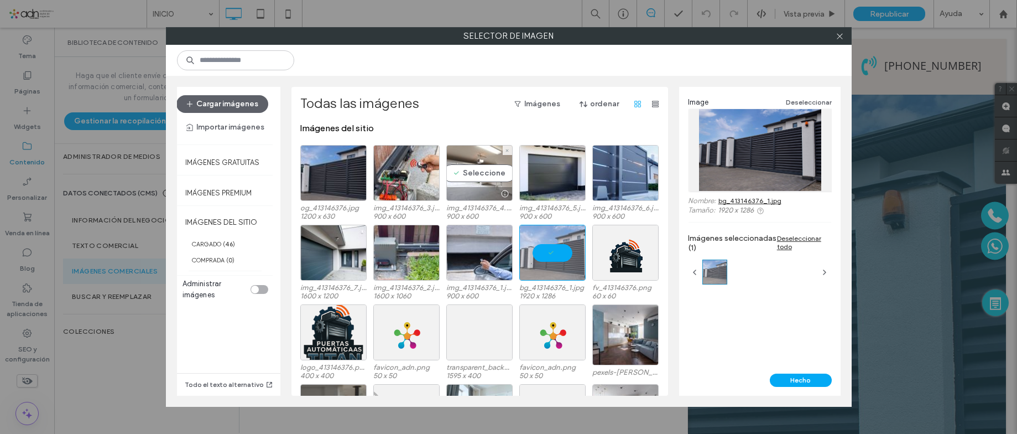
click at [493, 178] on div "Seleccione" at bounding box center [479, 173] width 66 height 56
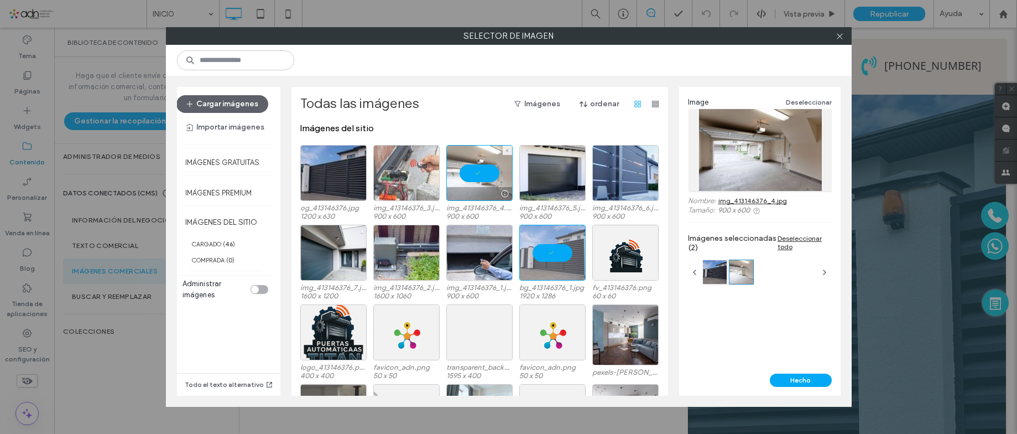
click at [409, 182] on div at bounding box center [406, 173] width 66 height 56
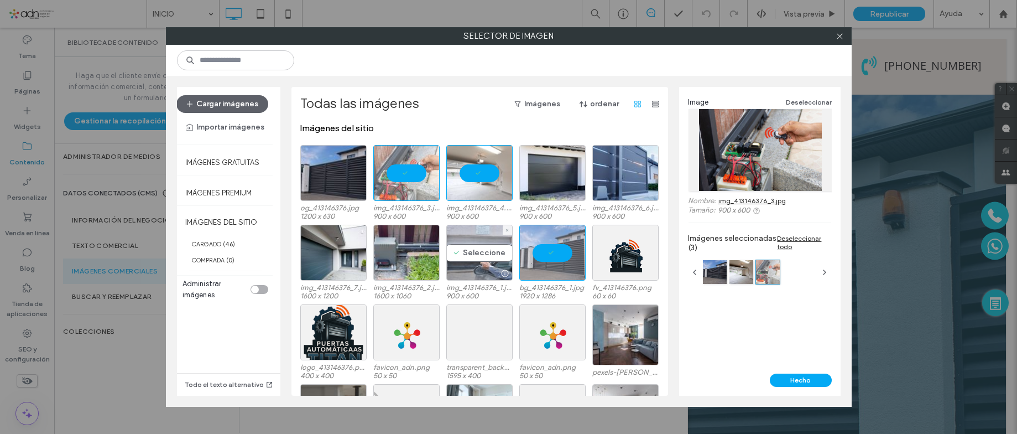
click at [470, 260] on div "Seleccione" at bounding box center [479, 253] width 66 height 56
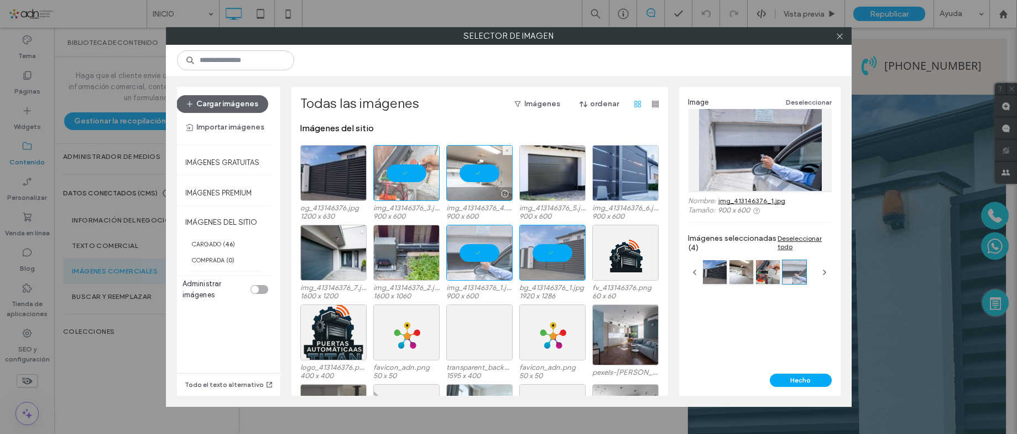
click at [472, 180] on div at bounding box center [479, 173] width 66 height 56
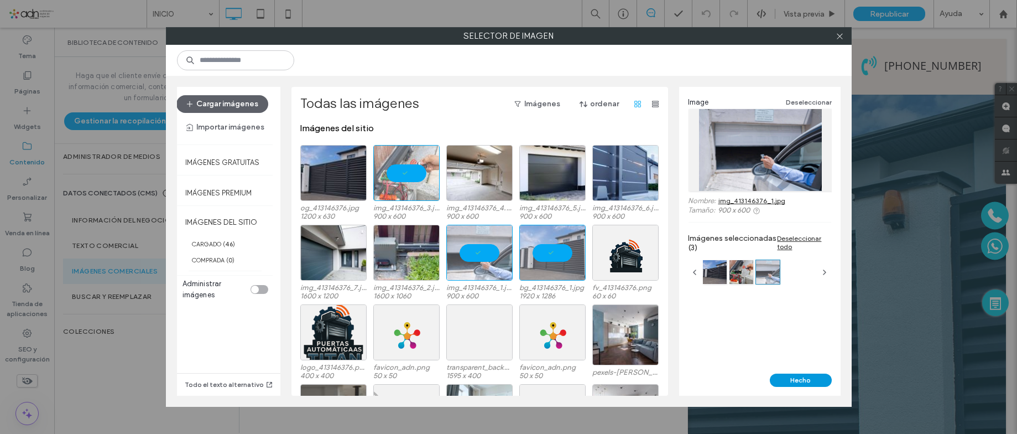
click at [797, 377] on button "Hecho" at bounding box center [801, 379] width 62 height 13
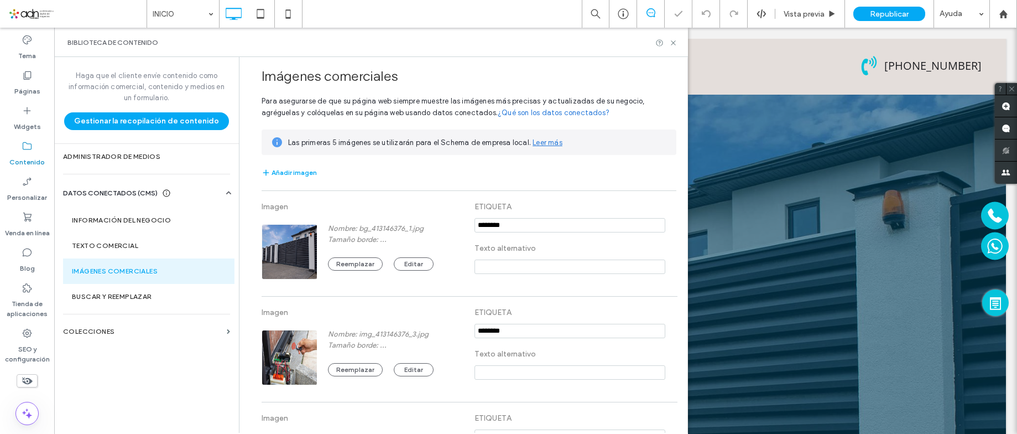
scroll to position [12, 0]
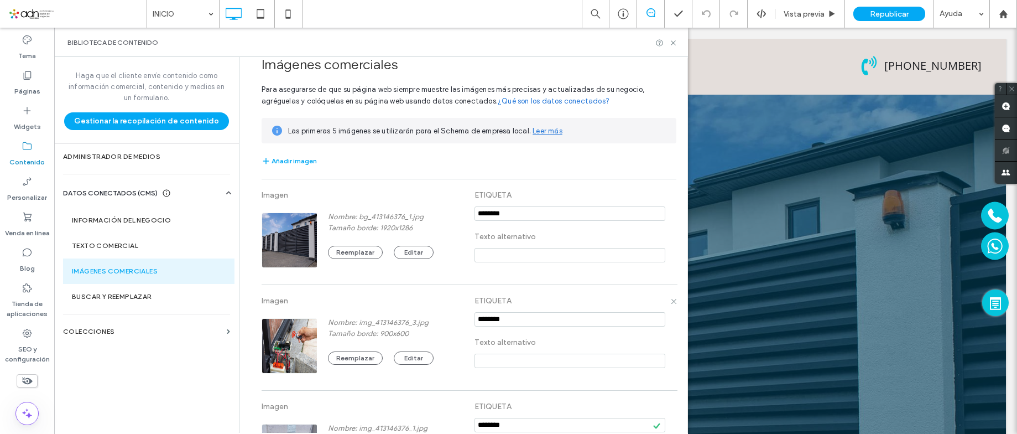
drag, startPoint x: 254, startPoint y: 304, endPoint x: 267, endPoint y: 306, distance: 12.9
click at [254, 304] on div "Imágenes comerciales Para asegurarse de que su página web siempre muestre las i…" at bounding box center [460, 273] width 431 height 456
click at [503, 211] on input "notEmpty" at bounding box center [569, 213] width 191 height 14
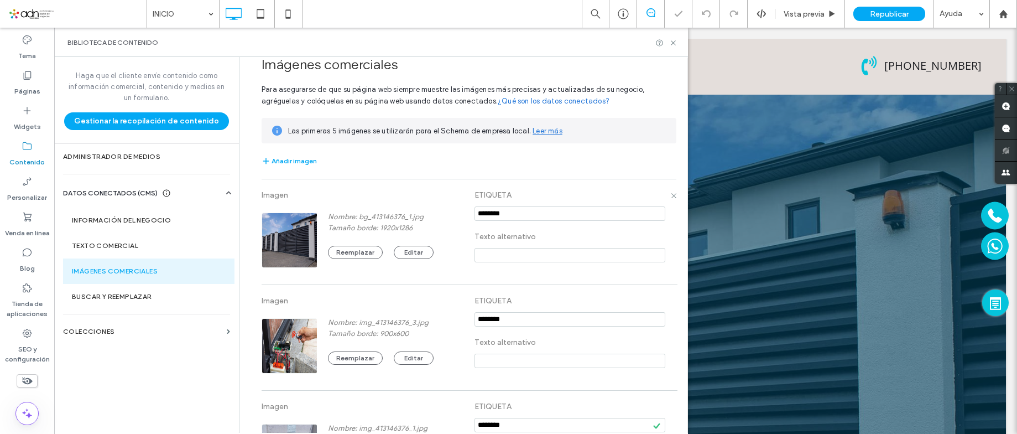
paste input "**********"
type input "**********"
click at [505, 259] on input at bounding box center [569, 255] width 191 height 14
paste input "**********"
type input "**********"
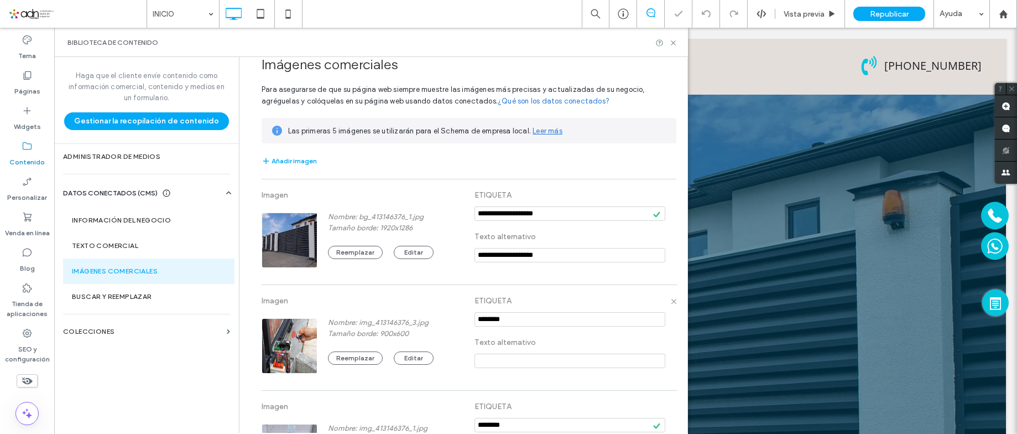
click at [482, 331] on section at bounding box center [569, 322] width 191 height 22
click at [483, 319] on input "notEmpty" at bounding box center [569, 319] width 191 height 14
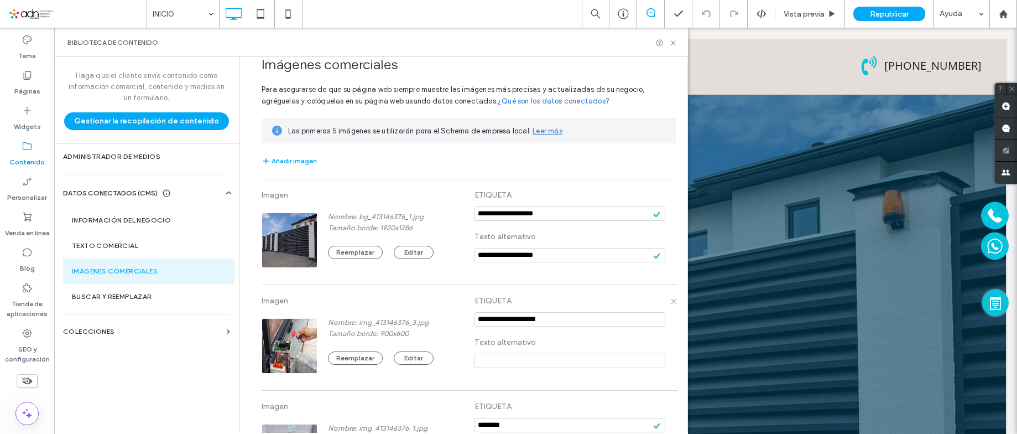
click at [483, 319] on input "notEmpty" at bounding box center [569, 319] width 191 height 14
type input "**********"
click at [497, 373] on section at bounding box center [569, 363] width 191 height 22
click at [499, 364] on input at bounding box center [569, 360] width 191 height 14
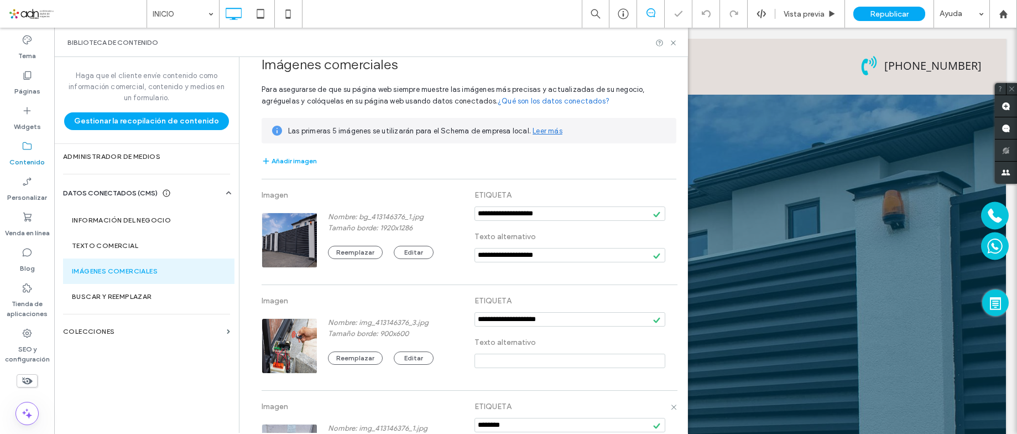
paste input "**********"
type input "**********"
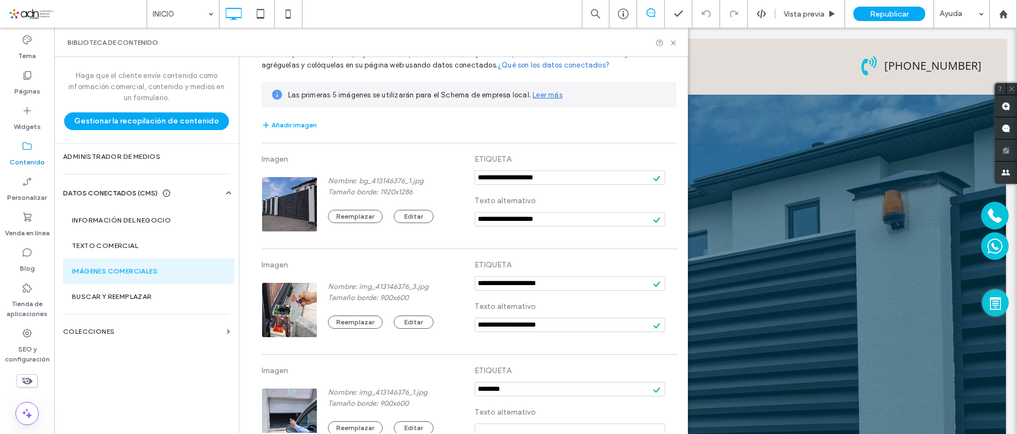
scroll to position [81, 0]
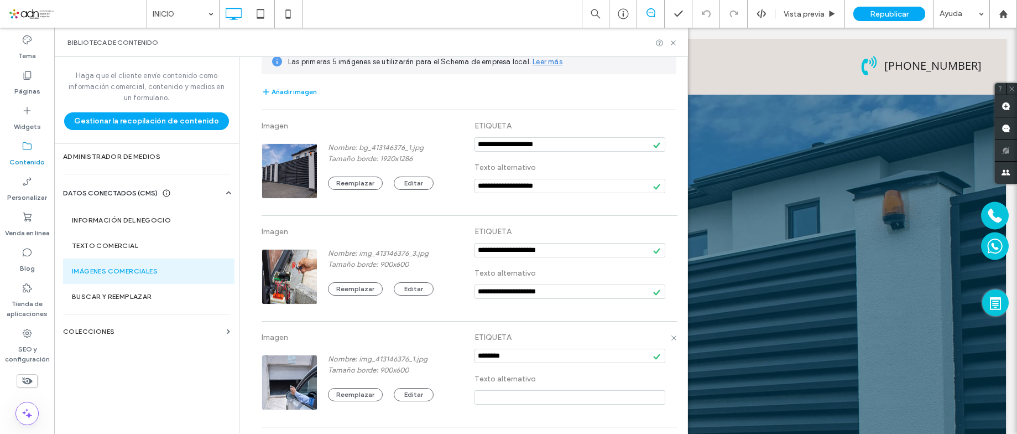
click at [492, 362] on input "notEmpty" at bounding box center [569, 355] width 191 height 14
paste input "**********"
type input "**********"
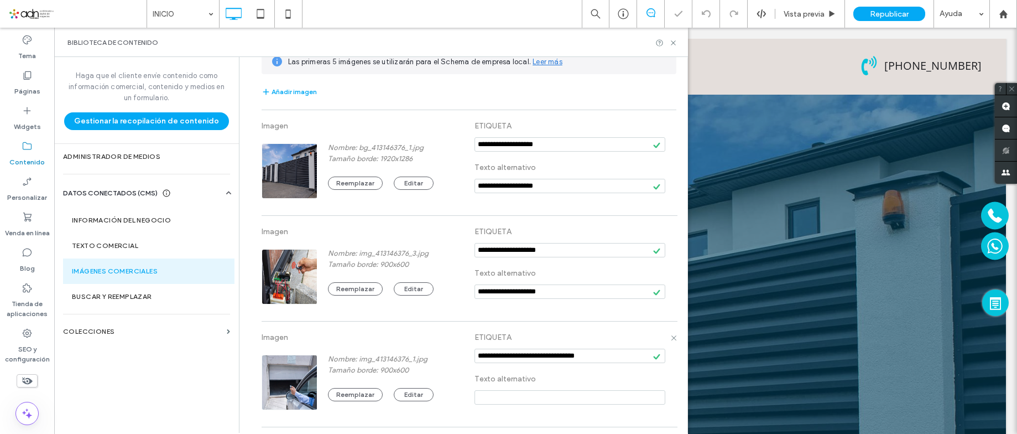
click at [494, 398] on input at bounding box center [569, 397] width 191 height 14
paste input "**********"
type input "**********"
click at [520, 340] on label "ETIQUETA" at bounding box center [569, 337] width 191 height 20
click at [672, 41] on use at bounding box center [673, 42] width 4 height 4
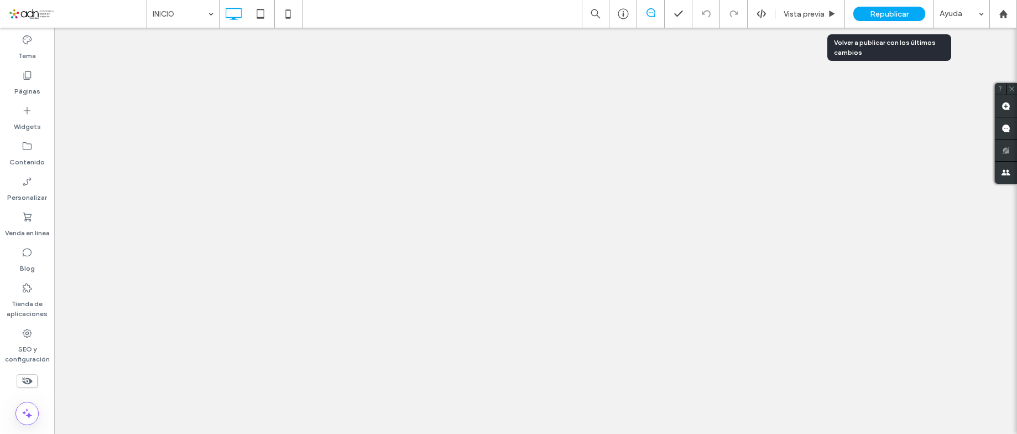
click at [879, 16] on span "Republicar" at bounding box center [889, 13] width 39 height 9
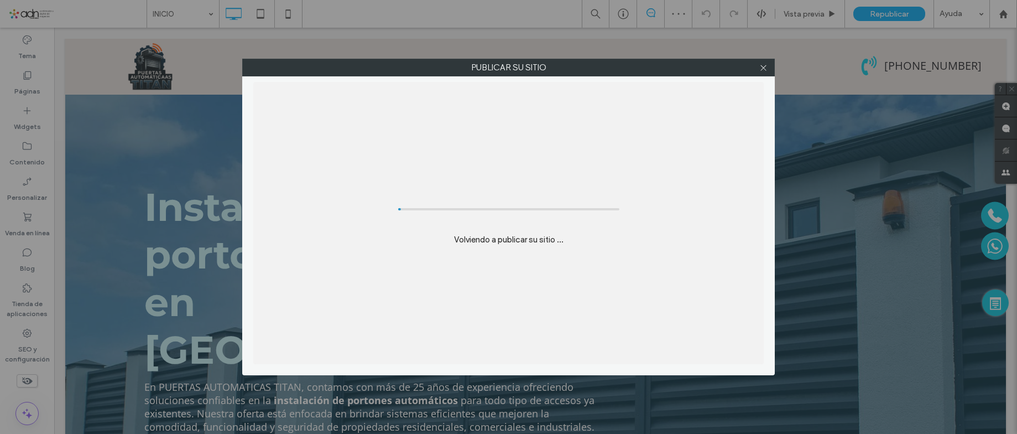
scroll to position [0, 0]
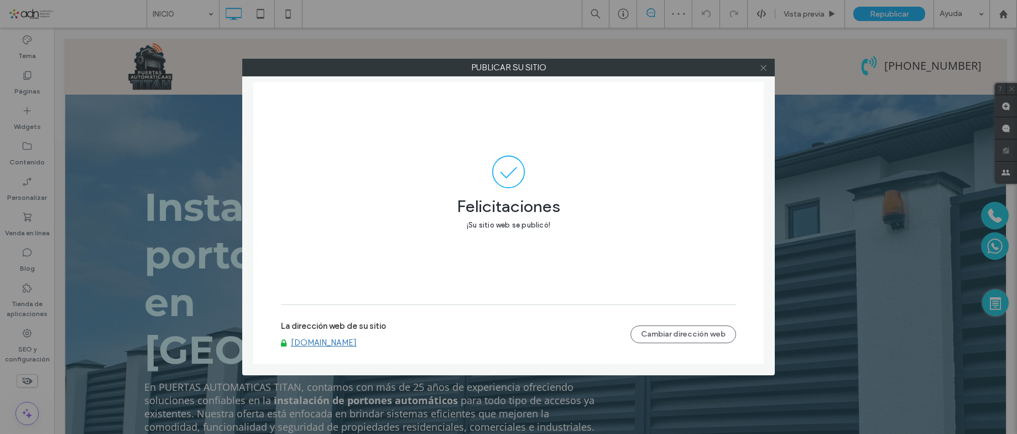
click at [765, 67] on icon at bounding box center [763, 68] width 8 height 8
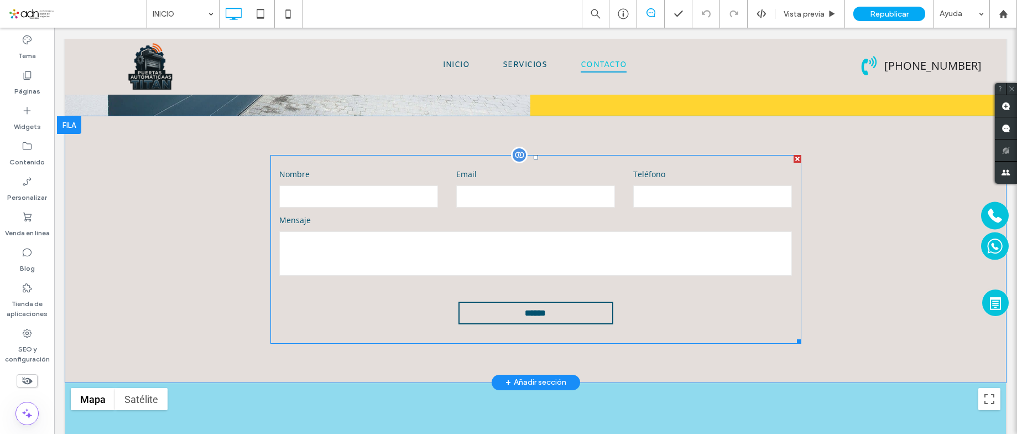
scroll to position [3097, 0]
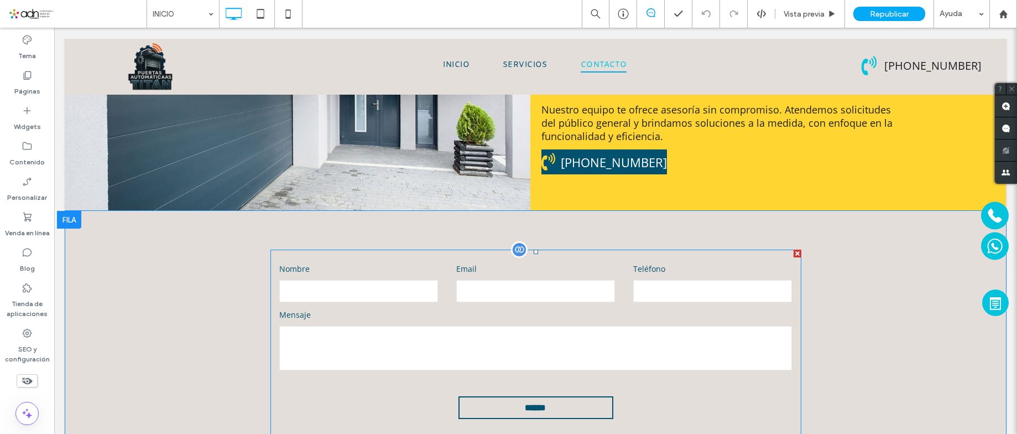
click at [458, 309] on label "Mensaje" at bounding box center [535, 314] width 512 height 11
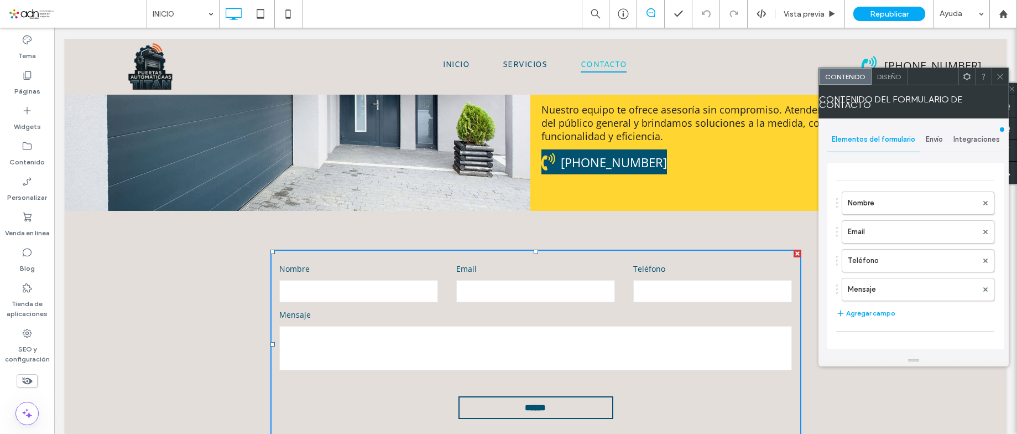
click at [897, 80] on span "Diseño" at bounding box center [889, 76] width 24 height 8
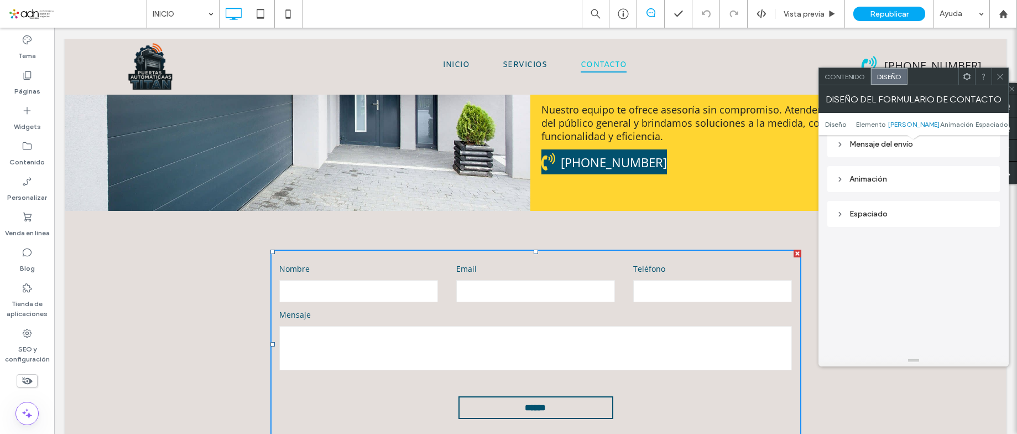
scroll to position [316, 0]
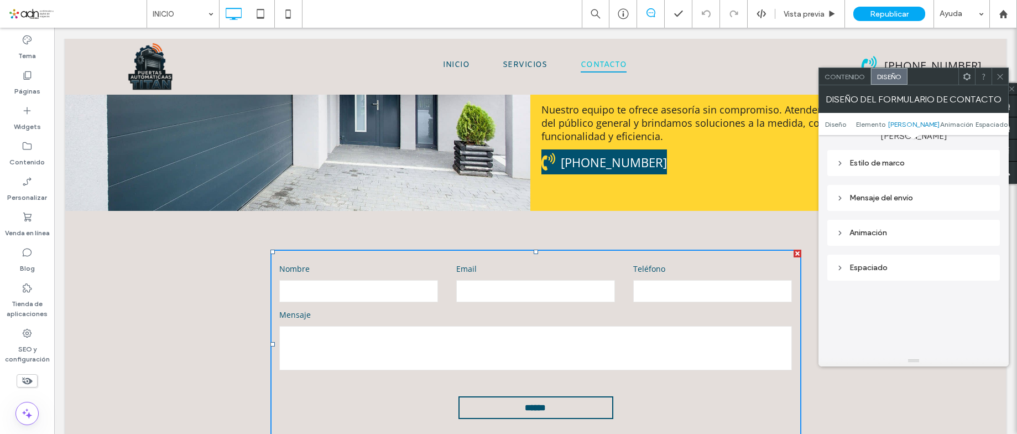
click at [907, 198] on div "Mensaje del envío" at bounding box center [913, 197] width 155 height 9
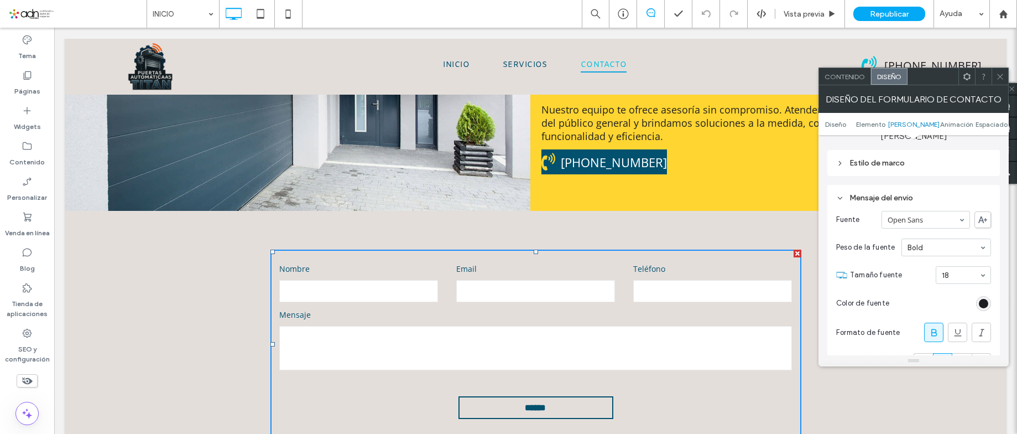
drag, startPoint x: 1000, startPoint y: 80, endPoint x: 962, endPoint y: 80, distance: 37.6
click at [1000, 80] on icon at bounding box center [1000, 76] width 8 height 8
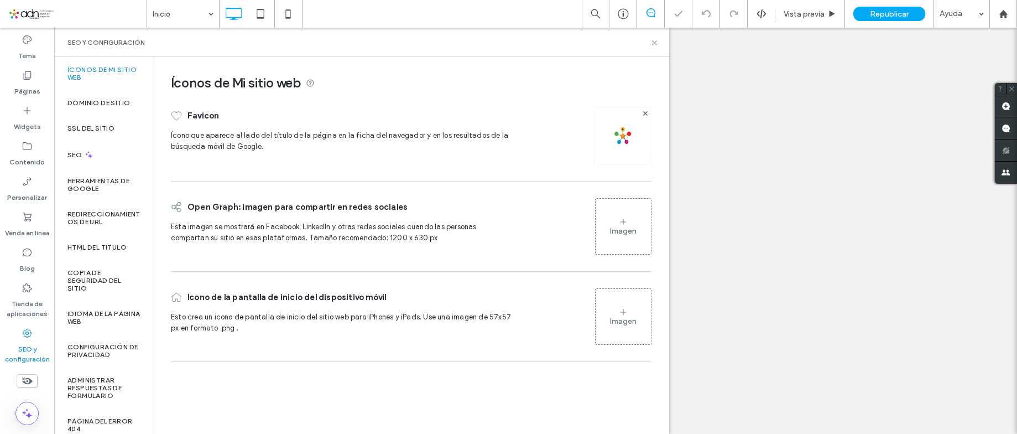
click at [106, 274] on label "Copia de seguridad del sitio" at bounding box center [103, 280] width 73 height 23
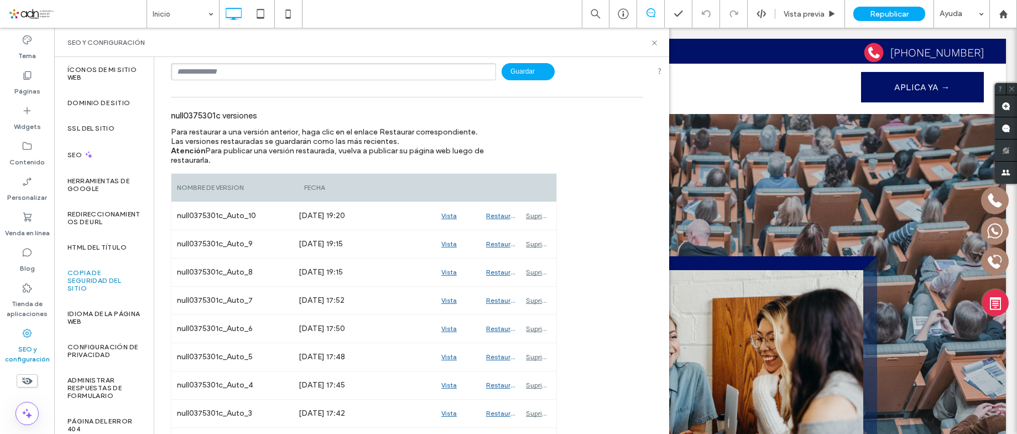
scroll to position [140, 0]
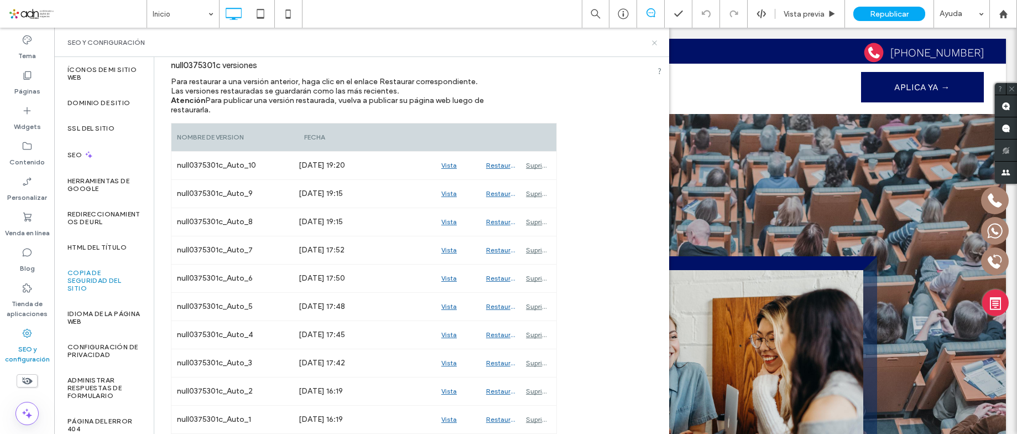
click at [656, 40] on icon at bounding box center [654, 43] width 8 height 8
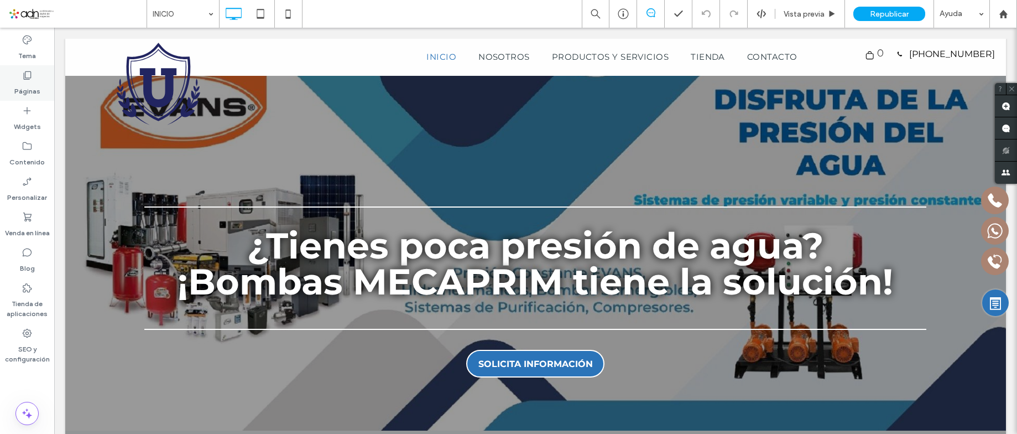
click at [34, 86] on label "Páginas" at bounding box center [27, 88] width 26 height 15
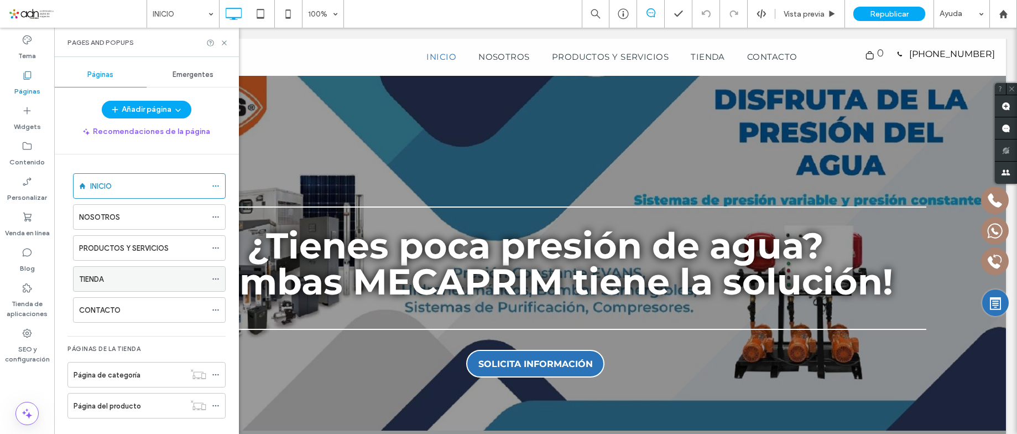
click at [114, 280] on div "TIENDA" at bounding box center [142, 279] width 127 height 12
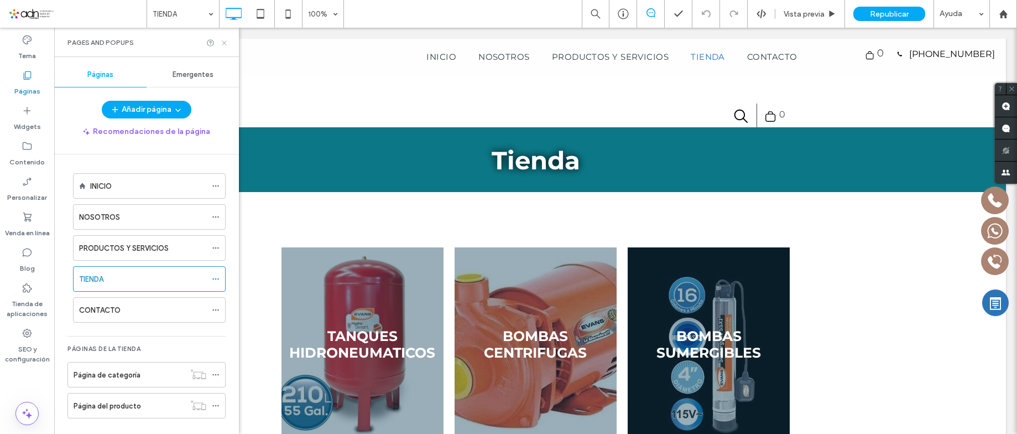
click at [223, 39] on icon at bounding box center [224, 43] width 8 height 8
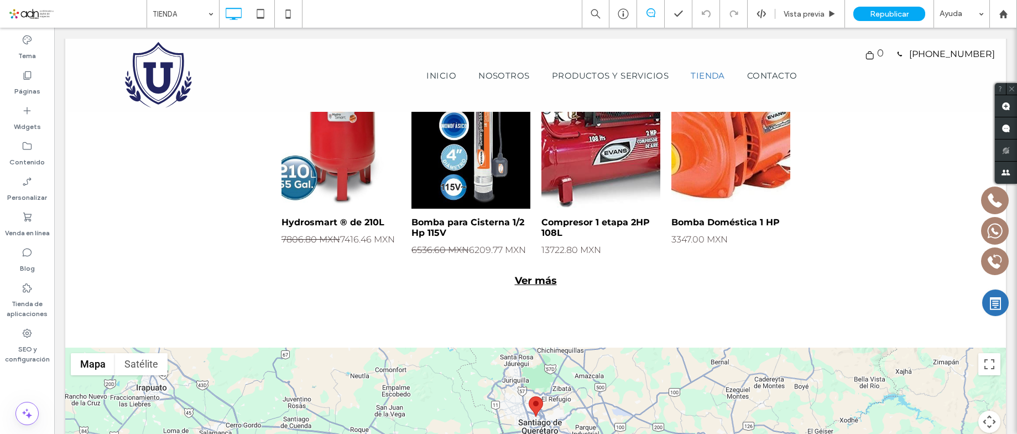
scroll to position [692, 0]
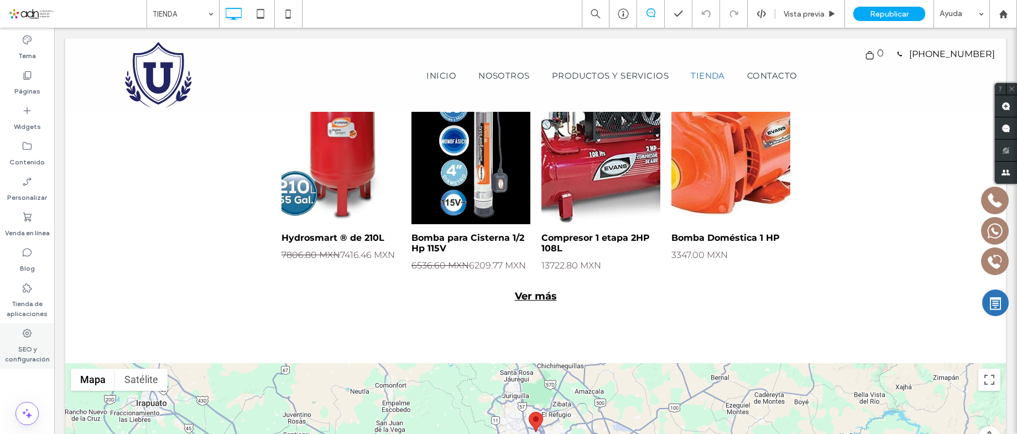
click at [13, 346] on label "SEO y configuración" at bounding box center [27, 350] width 54 height 25
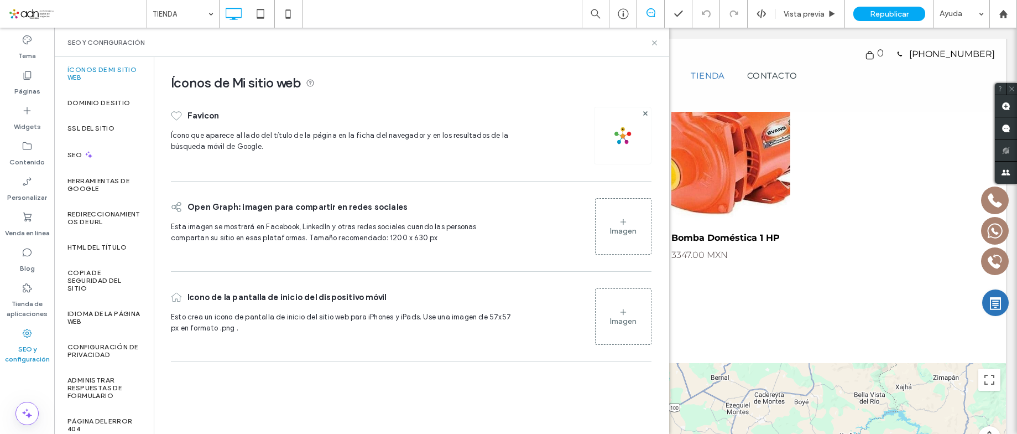
click at [618, 132] on img at bounding box center [623, 136] width 18 height 18
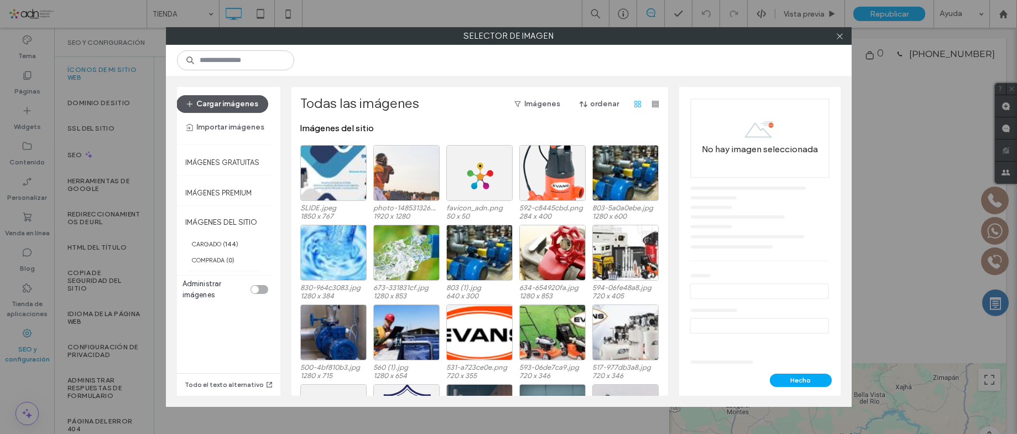
click at [213, 100] on button "Cargar imágenes" at bounding box center [222, 104] width 92 height 18
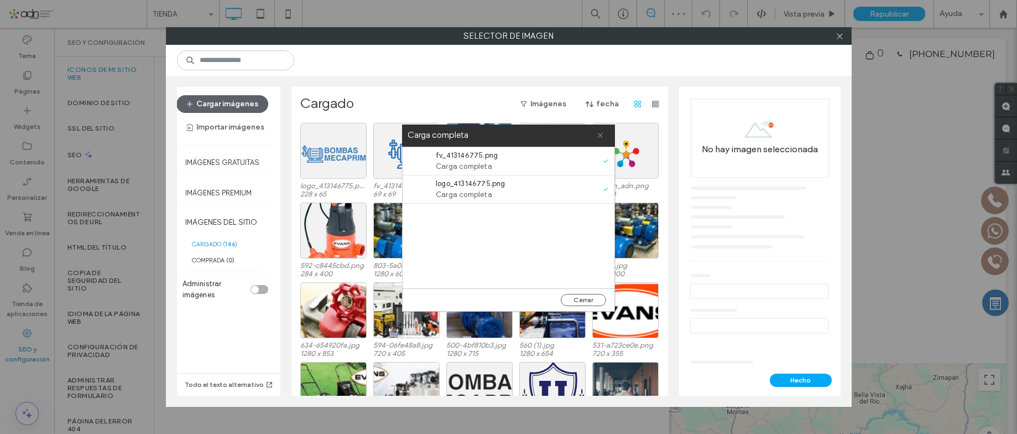
click at [598, 135] on icon at bounding box center [600, 135] width 7 height 7
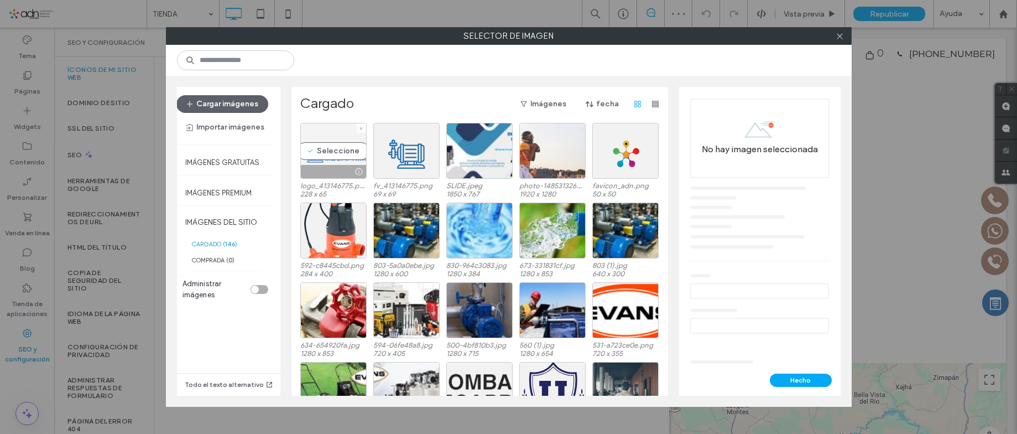
click at [311, 156] on div "Seleccione" at bounding box center [333, 151] width 66 height 56
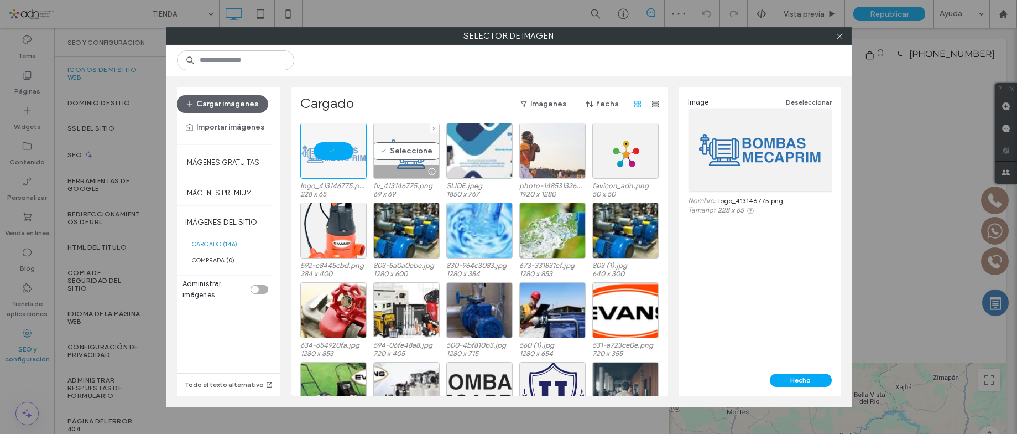
click at [413, 156] on div "Seleccione" at bounding box center [406, 151] width 66 height 56
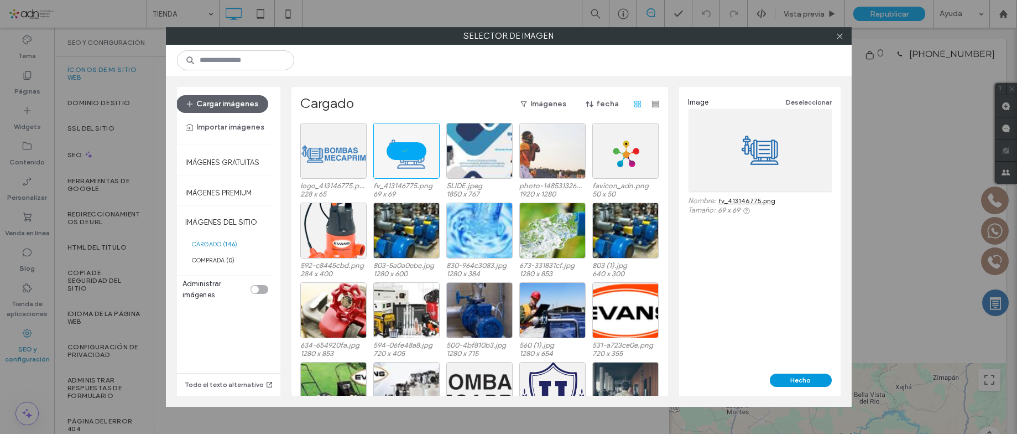
click at [807, 383] on button "Hecho" at bounding box center [801, 379] width 62 height 13
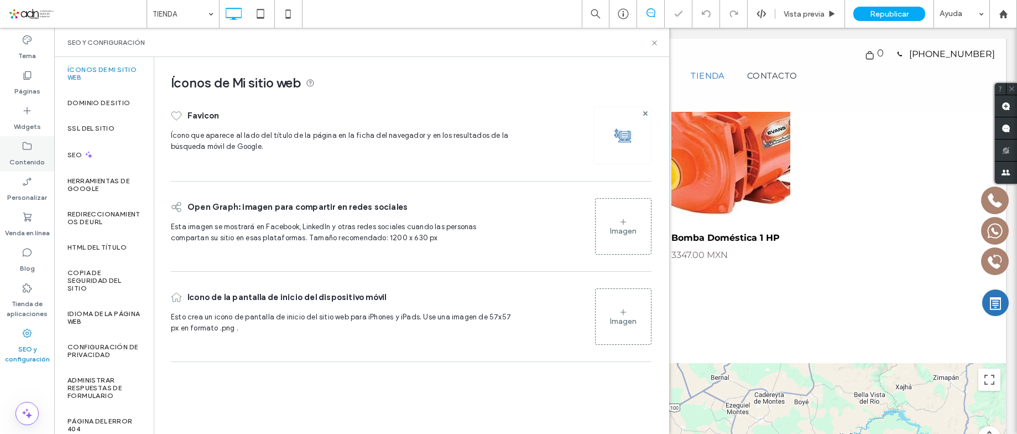
click at [21, 153] on label "Contenido" at bounding box center [26, 159] width 35 height 15
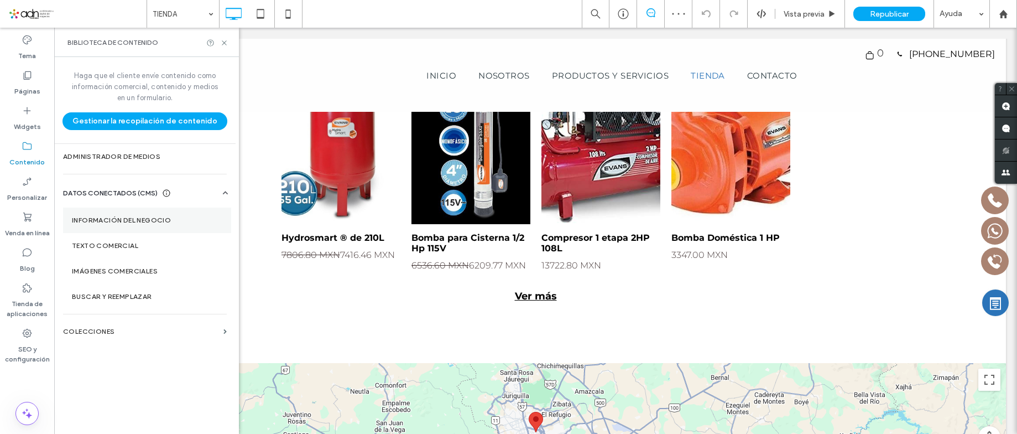
click at [169, 220] on label "Información del negocio" at bounding box center [147, 220] width 150 height 8
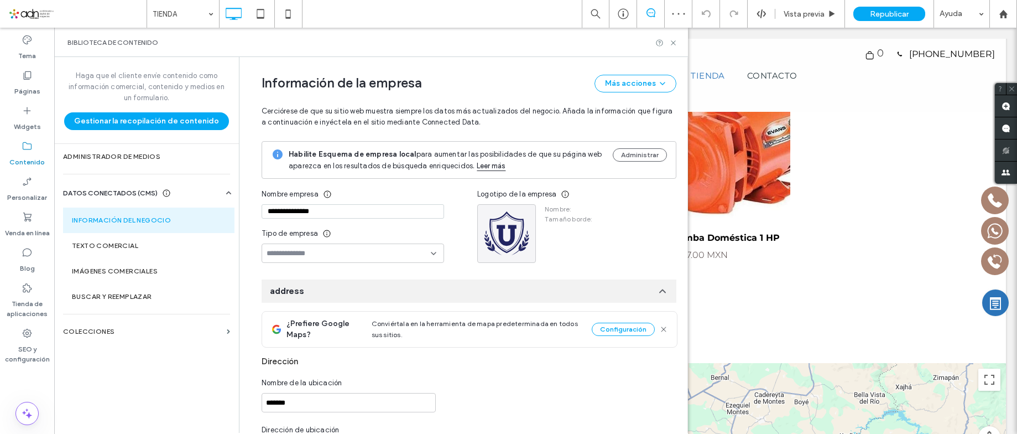
type input "**********"
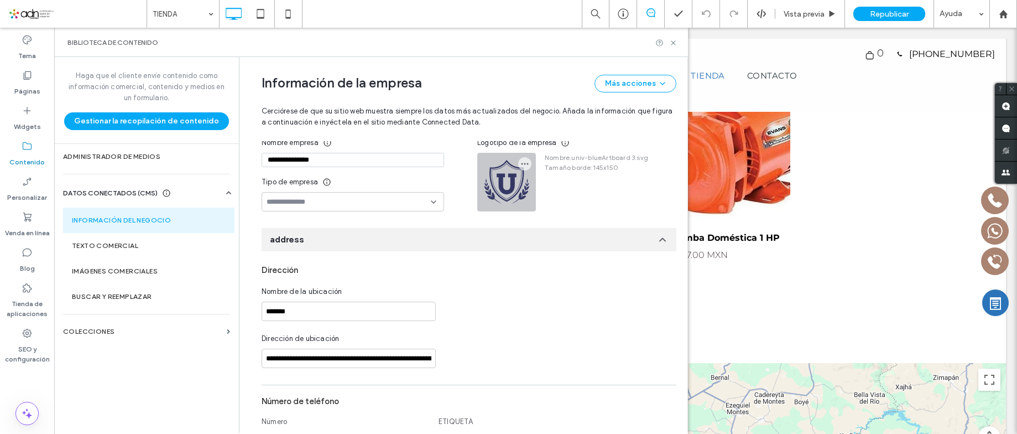
scroll to position [0, 0]
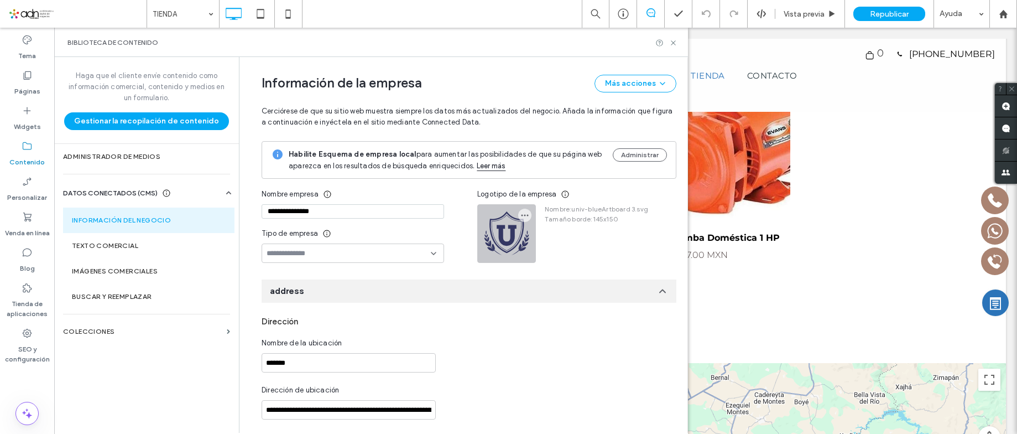
click at [523, 213] on icon "button" at bounding box center [524, 215] width 9 height 9
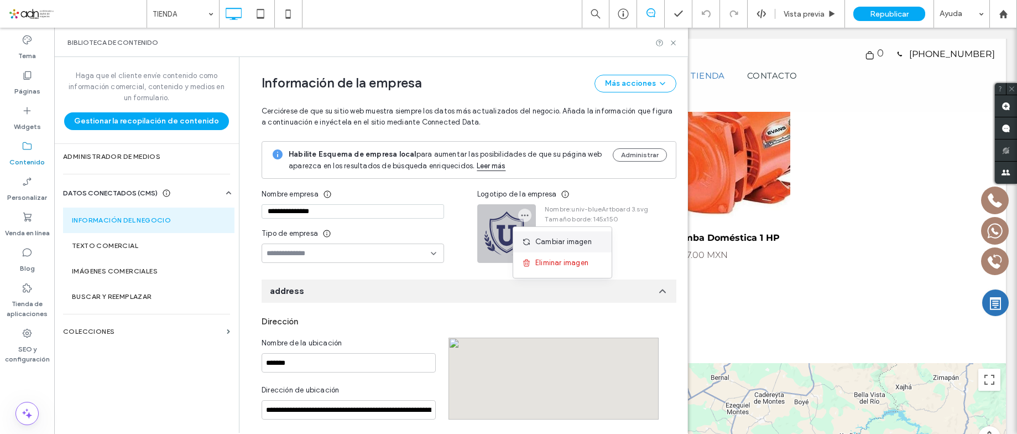
click at [531, 233] on div "Cambiar imagen" at bounding box center [562, 241] width 98 height 21
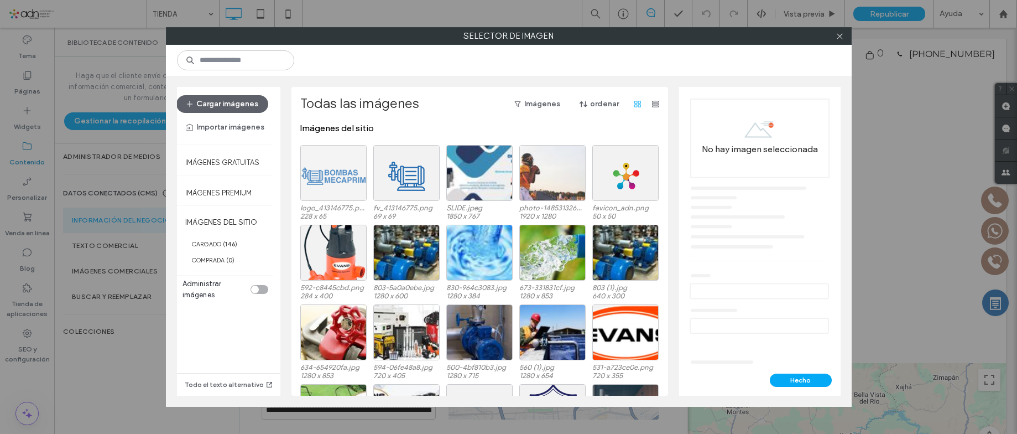
click at [342, 178] on div at bounding box center [333, 173] width 66 height 56
click at [335, 179] on div "Seleccione" at bounding box center [333, 173] width 66 height 56
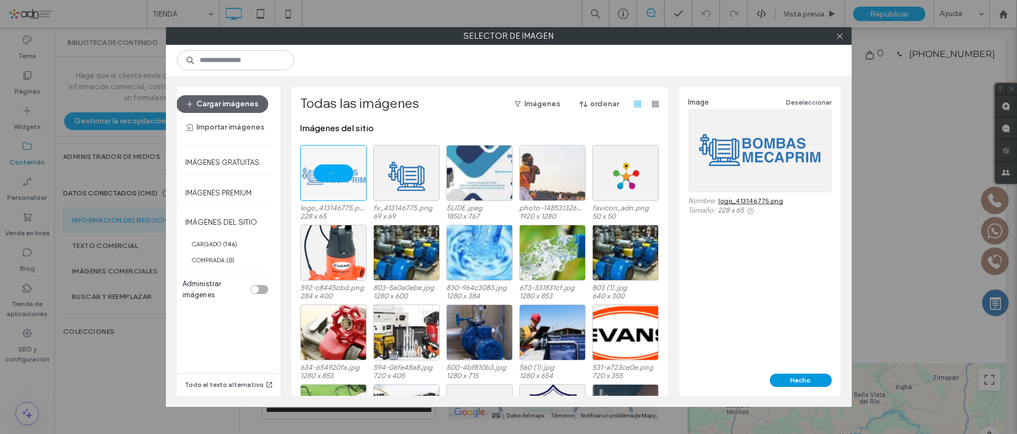
click at [791, 373] on button "Hecho" at bounding box center [801, 379] width 62 height 13
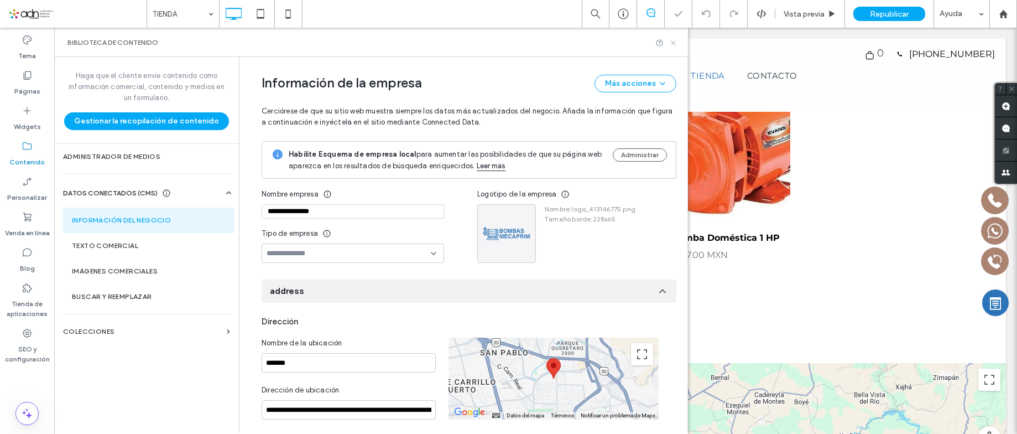
click at [672, 40] on icon at bounding box center [673, 43] width 8 height 8
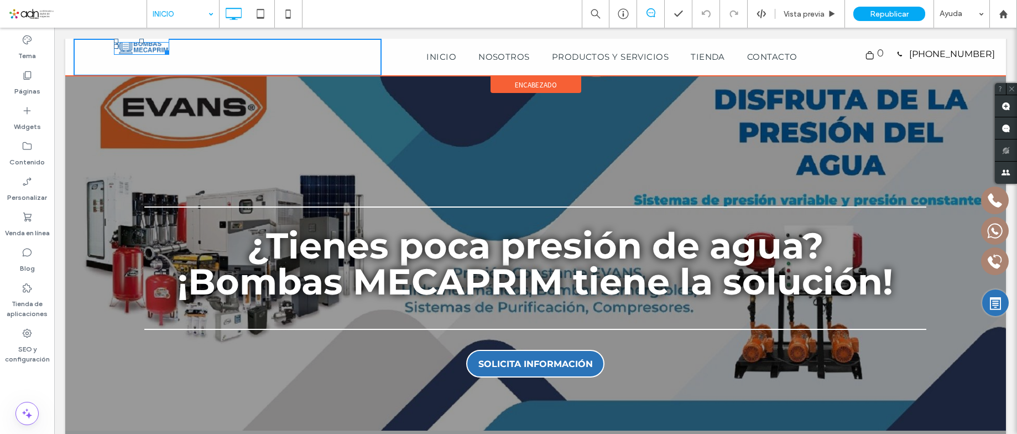
click at [184, 60] on div "W:100.359 H:28.6094 Click To Paste" at bounding box center [228, 57] width 308 height 37
drag, startPoint x: 167, startPoint y: 51, endPoint x: 212, endPoint y: 71, distance: 49.5
click at [171, 55] on div "W:230.156 H:65.5938" at bounding box center [143, 47] width 58 height 17
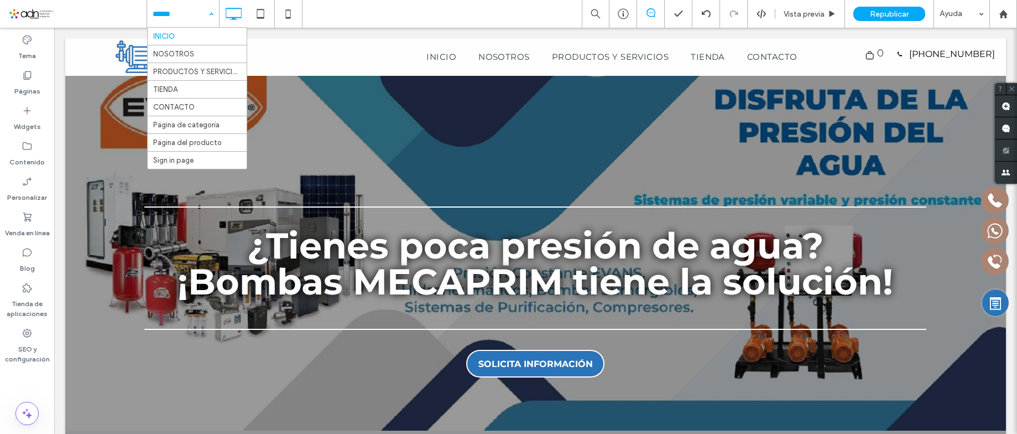
click at [210, 14] on div "INICIO NOSOTROS PRODUCTOS Y SERVICIOS TIENDA CONTACTO Página de categoría Págin…" at bounding box center [183, 14] width 72 height 28
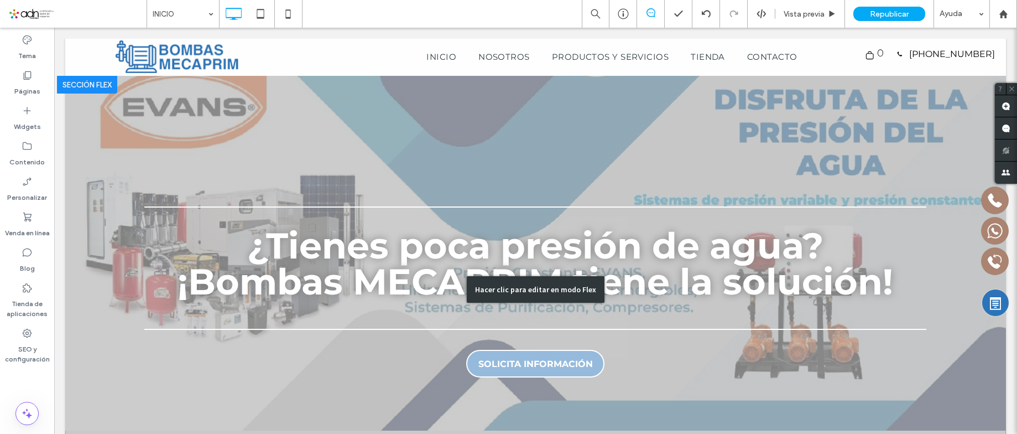
click at [578, 228] on div "Hacer clic para editar en modo Flex" at bounding box center [535, 289] width 941 height 426
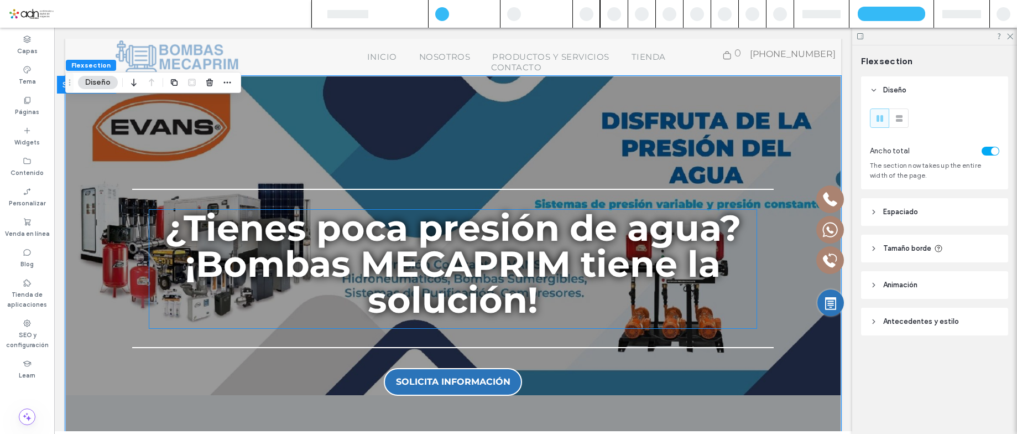
click at [542, 243] on span "¿Tienes poca presión de agua? ¡Bombas MECAPRIM tiene la solución!" at bounding box center [453, 264] width 576 height 116
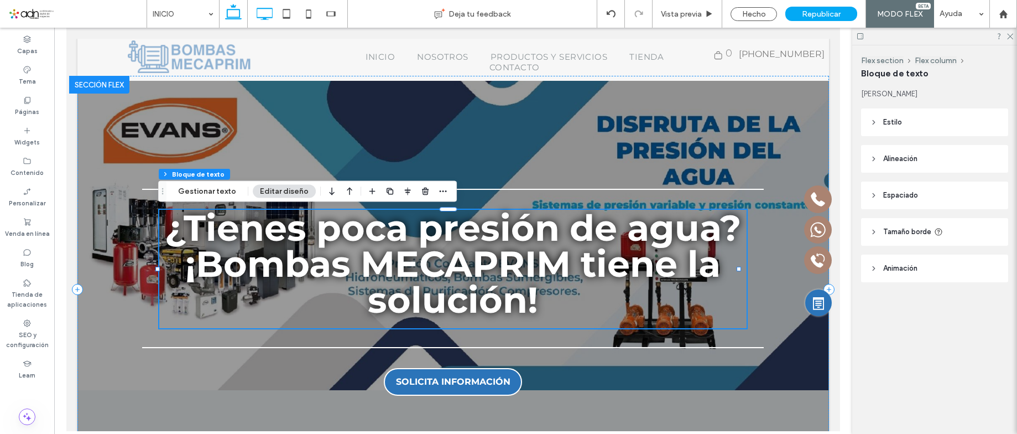
drag, startPoint x: 264, startPoint y: 15, endPoint x: 472, endPoint y: 156, distance: 251.2
click at [264, 15] on icon at bounding box center [264, 14] width 22 height 22
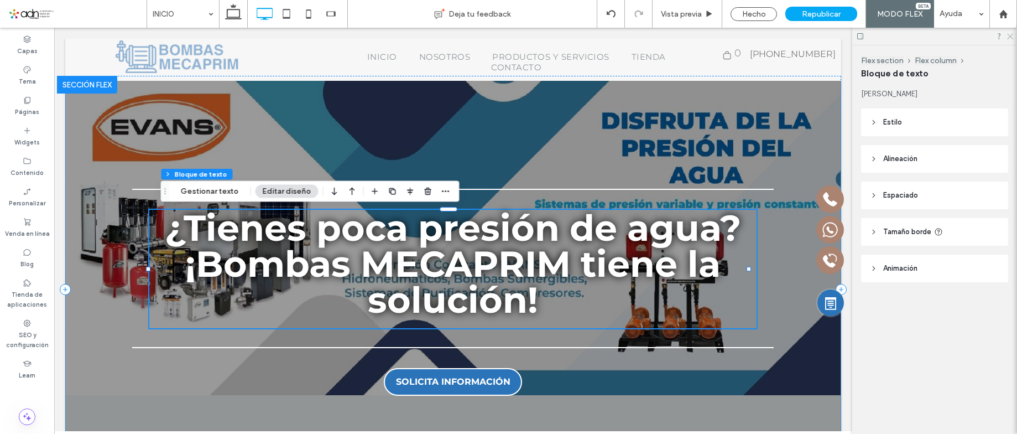
click at [1013, 36] on icon at bounding box center [1009, 35] width 7 height 7
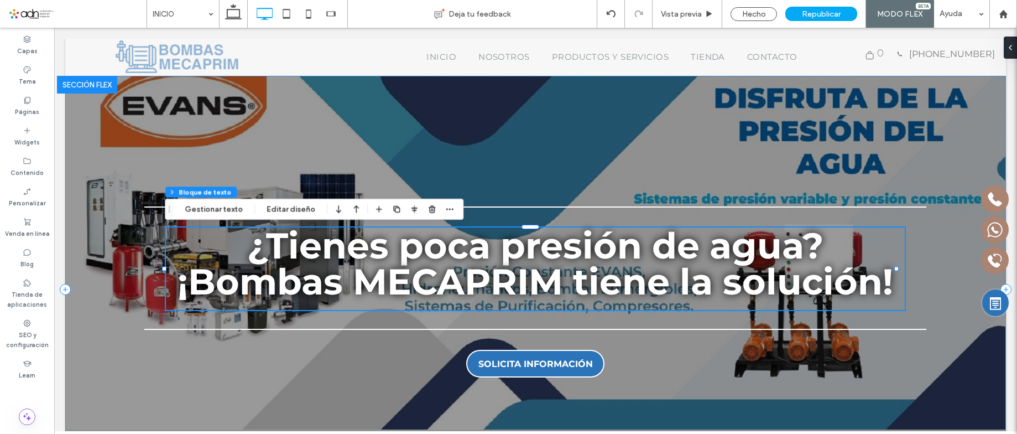
click at [1006, 48] on icon at bounding box center [1005, 47] width 9 height 9
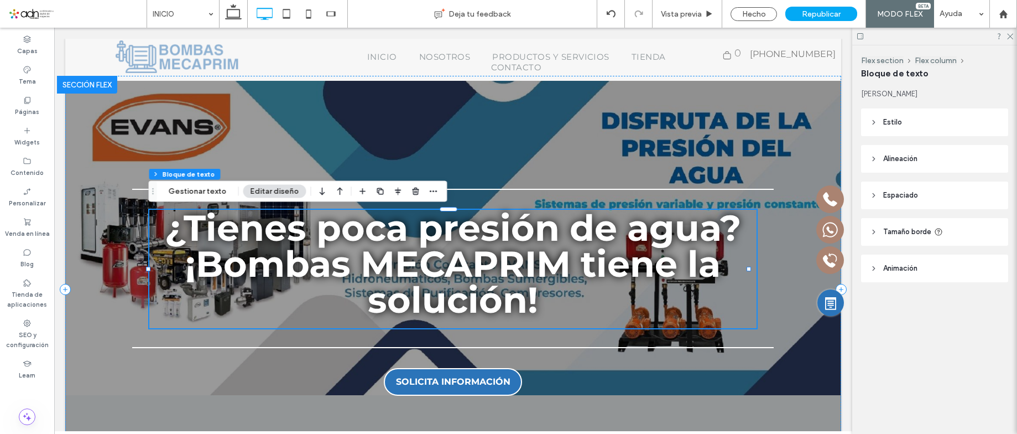
click at [244, 10] on div at bounding box center [233, 14] width 28 height 28
click at [238, 14] on icon at bounding box center [233, 14] width 22 height 22
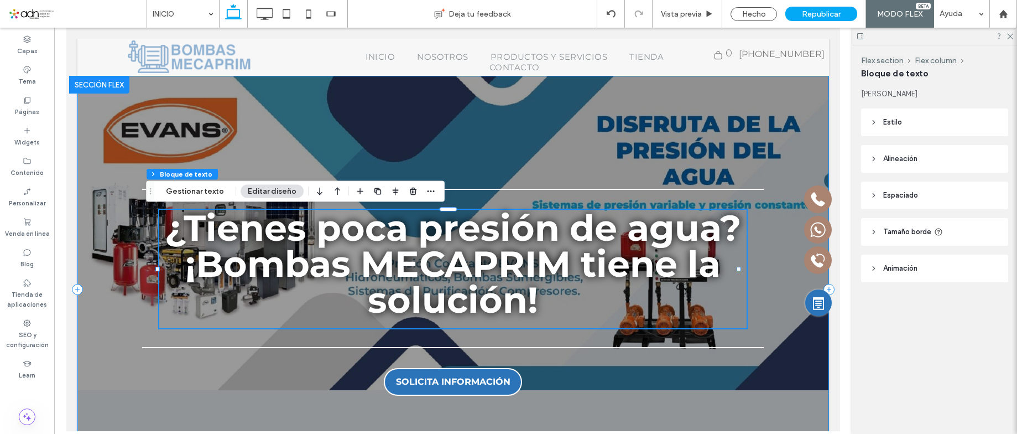
click at [650, 197] on div "¿Tienes poca presión de agua? ¡Bombas MECAPRIM tiene la solución! SOLICITA INFO…" at bounding box center [453, 289] width 752 height 426
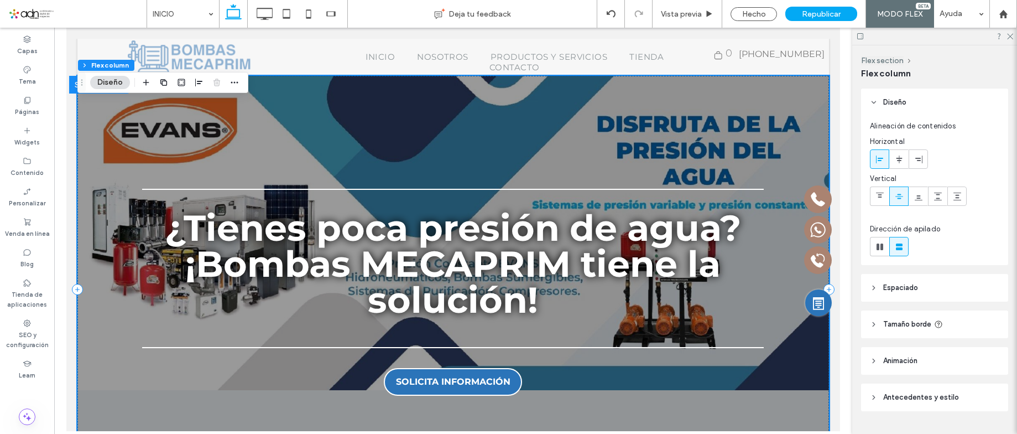
click at [650, 152] on div "¿Tienes poca presión de agua? ¡Bombas MECAPRIM tiene la solución! SOLICITA INFO…" at bounding box center [453, 289] width 752 height 426
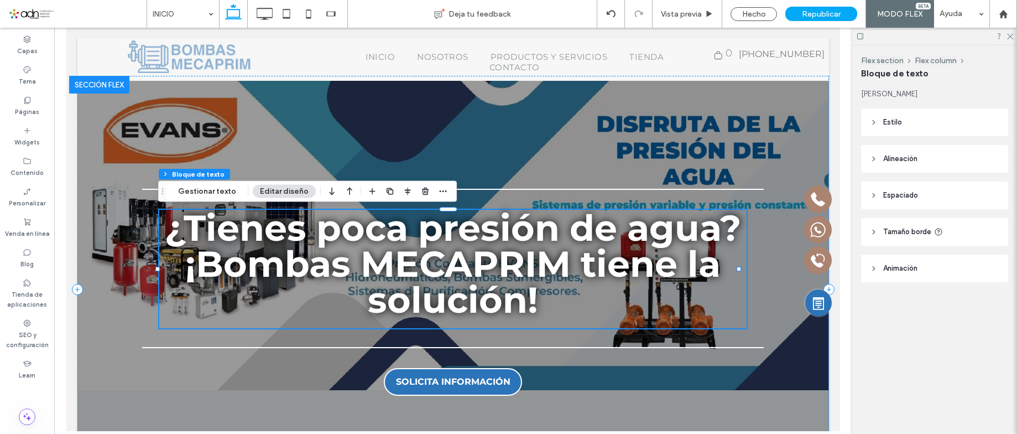
click at [898, 153] on span "Alineación" at bounding box center [900, 158] width 34 height 11
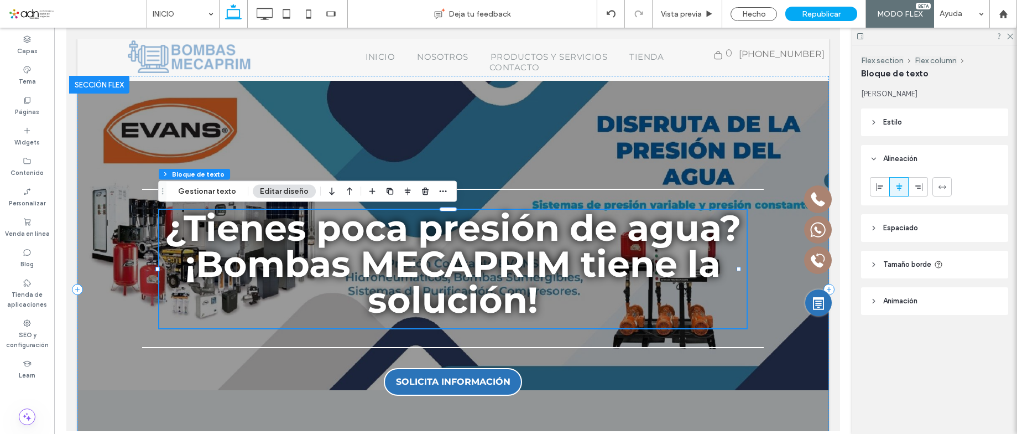
click at [892, 222] on span "Espaciado" at bounding box center [900, 227] width 35 height 11
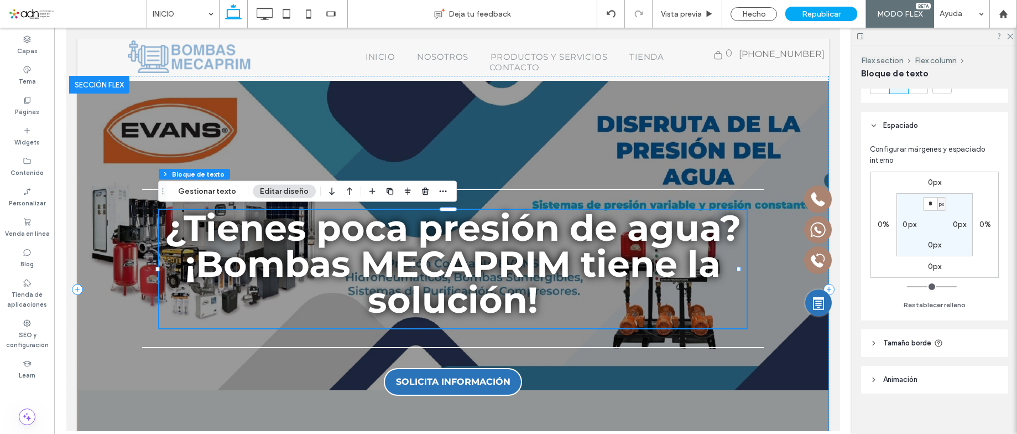
scroll to position [111, 0]
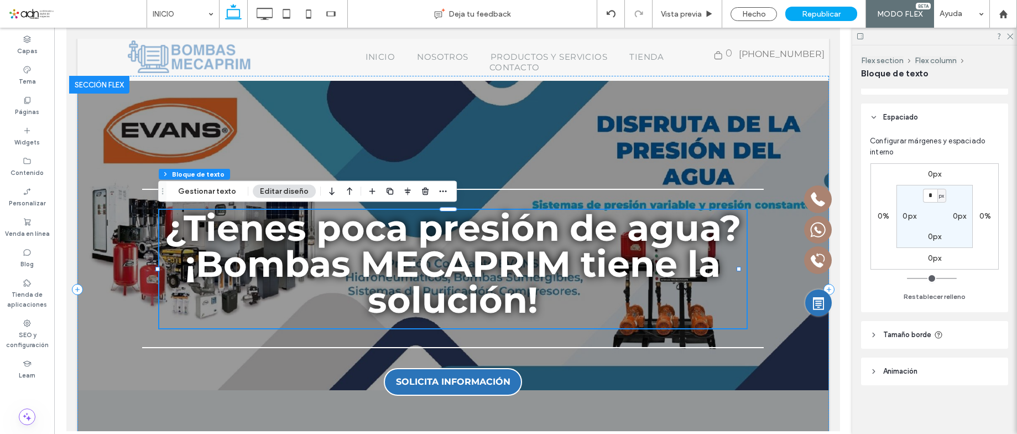
click at [915, 333] on span "Tamaño borde" at bounding box center [907, 334] width 48 height 11
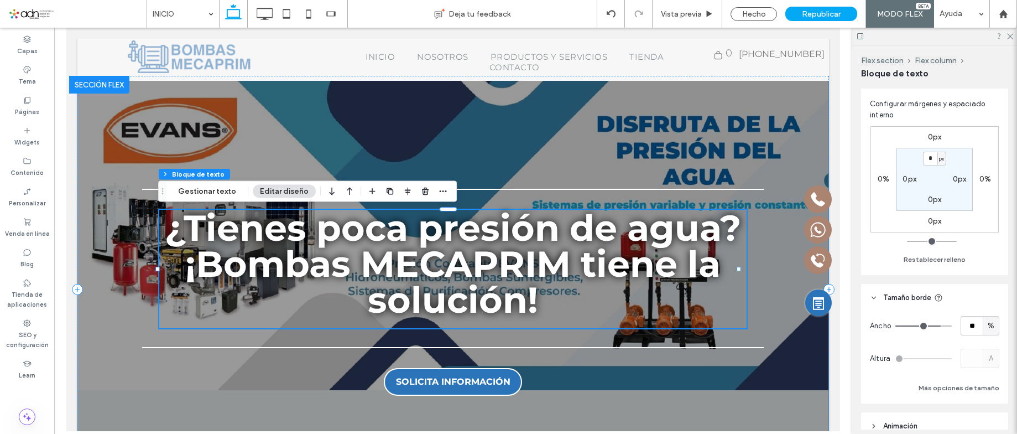
scroll to position [148, 0]
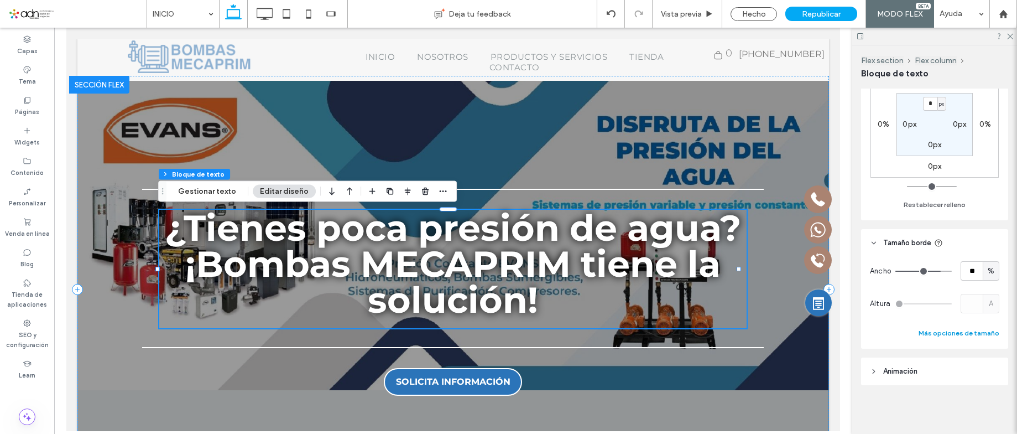
click at [967, 332] on button "Más opciones de tamaño" at bounding box center [959, 332] width 81 height 13
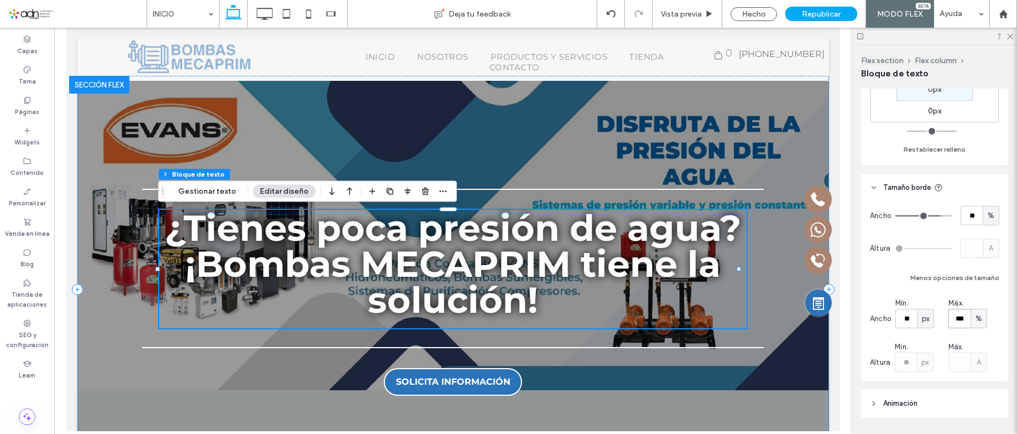
click at [961, 323] on input "***" at bounding box center [959, 318] width 22 height 19
click at [978, 315] on span "%" at bounding box center [978, 318] width 7 height 11
click at [977, 342] on span "px" at bounding box center [977, 337] width 8 height 11
type input "******"
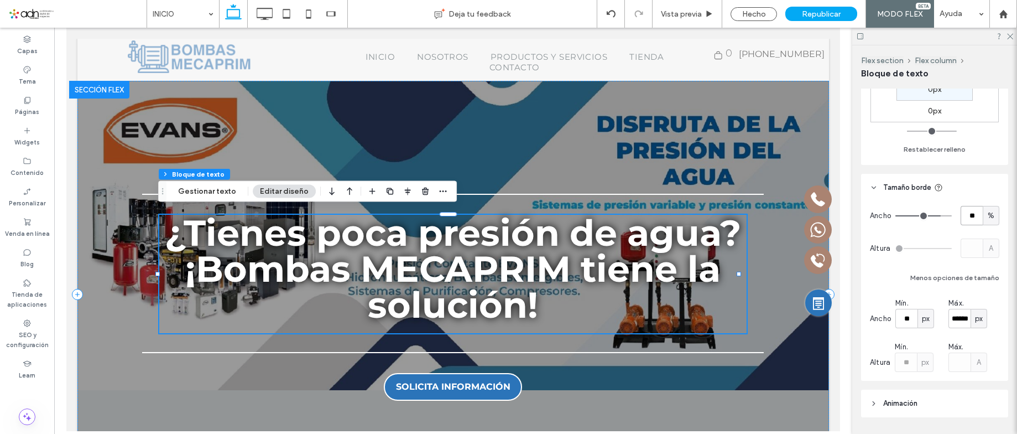
click at [964, 219] on input "**" at bounding box center [972, 215] width 22 height 19
type input "***"
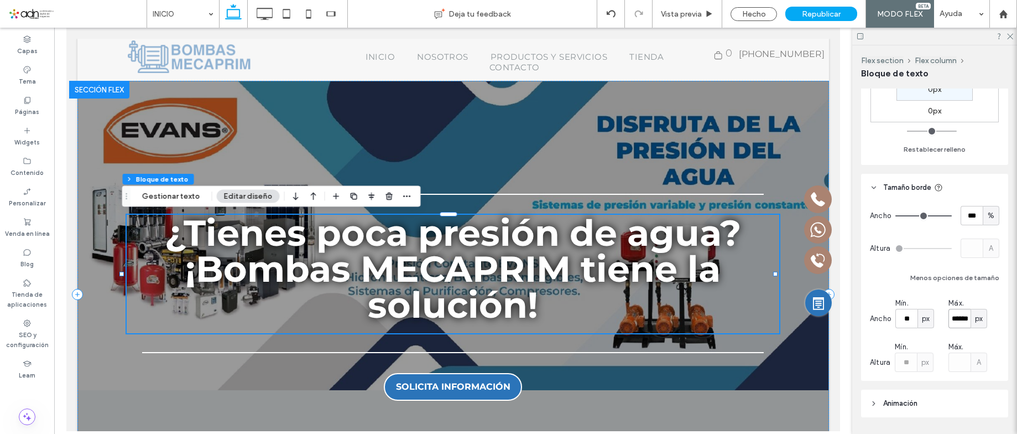
click at [957, 319] on input "******" at bounding box center [959, 318] width 22 height 19
click at [269, 15] on icon at bounding box center [264, 14] width 22 height 22
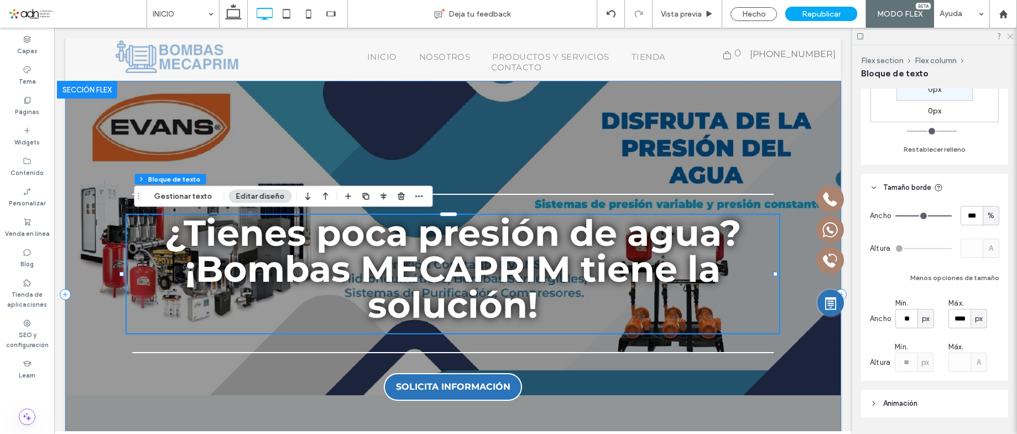
click at [1009, 34] on icon at bounding box center [1009, 35] width 7 height 7
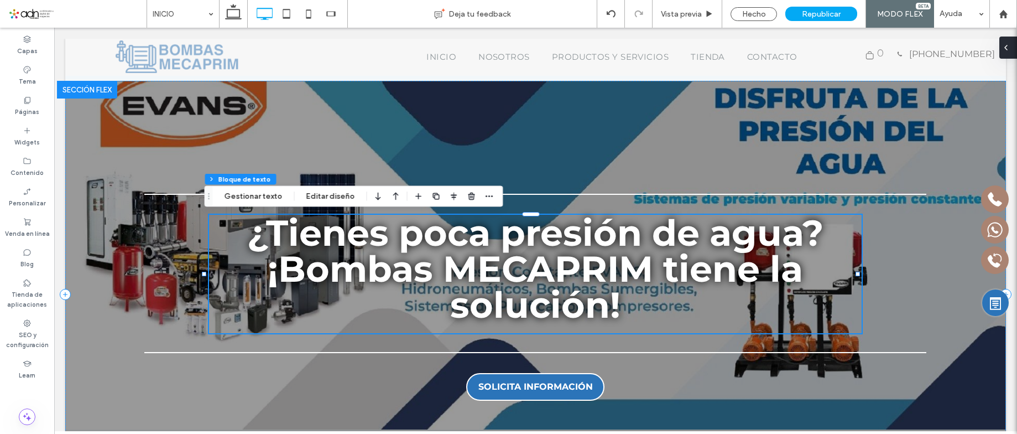
click at [1008, 48] on icon at bounding box center [1005, 47] width 9 height 9
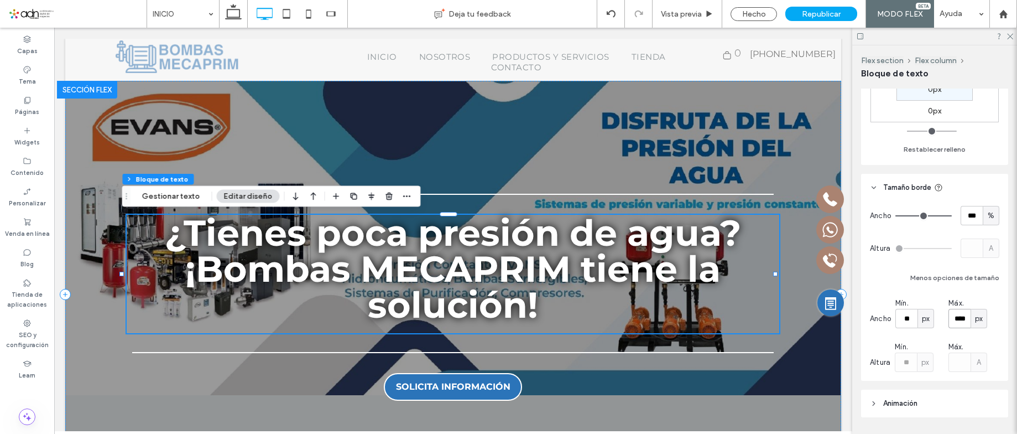
click at [958, 316] on input "****" at bounding box center [959, 318] width 22 height 19
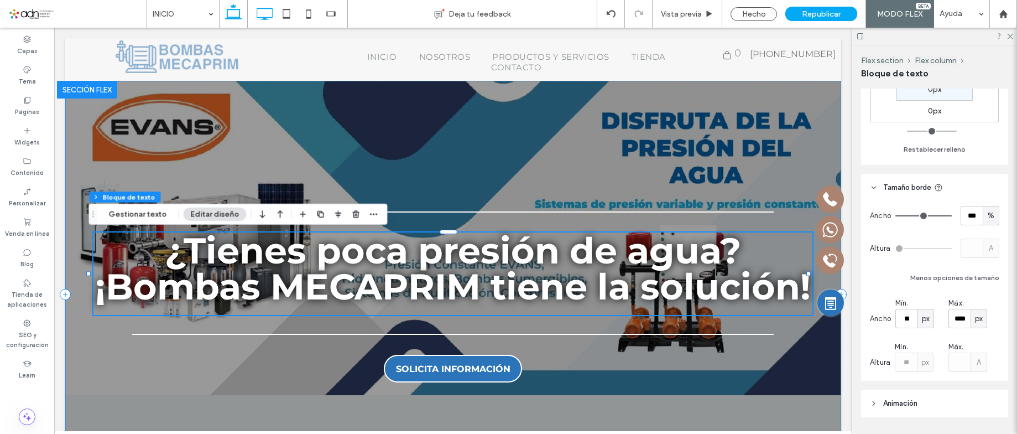
click at [234, 12] on icon at bounding box center [233, 14] width 22 height 22
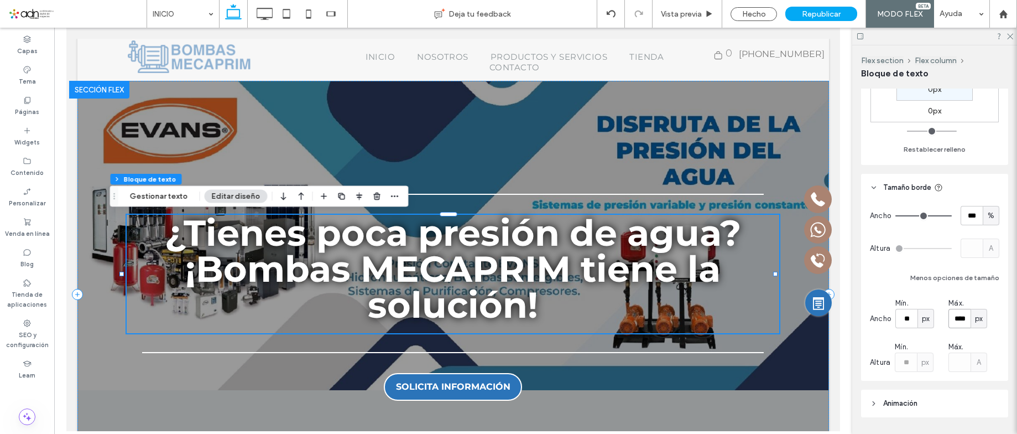
click at [964, 317] on input "****" at bounding box center [959, 318] width 22 height 19
type input "****"
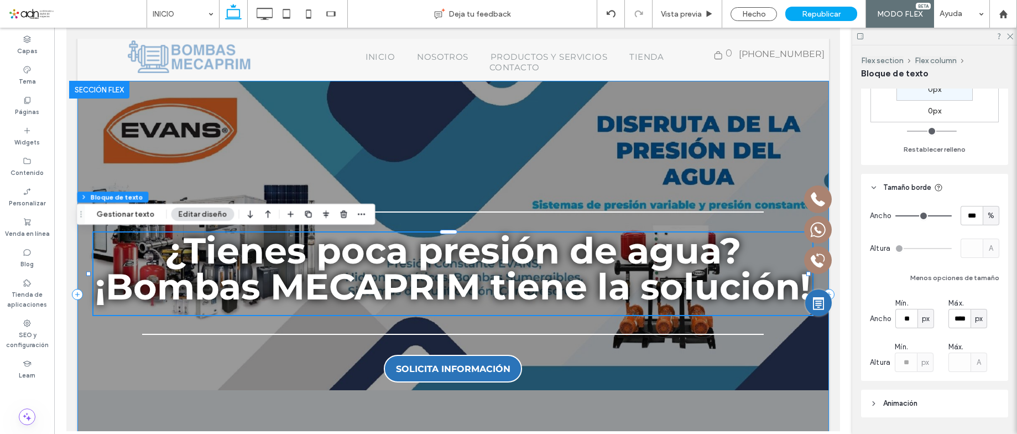
click at [585, 172] on div "¿Tienes poca presión de agua? ¡Bombas MECAPRIM tiene la solución! SOLICITA INFO…" at bounding box center [453, 294] width 752 height 426
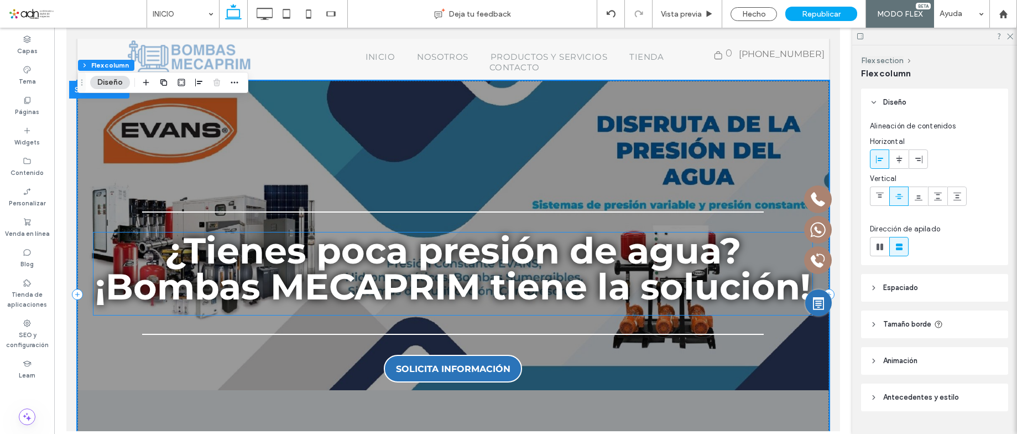
click at [229, 269] on span "¿Tienes poca presión de agua? ¡Bombas MECAPRIM tiene la solución!" at bounding box center [453, 268] width 716 height 80
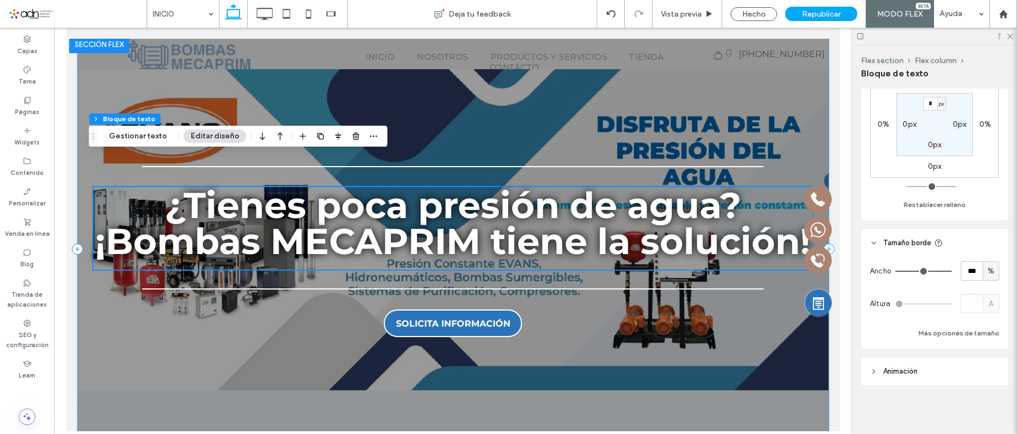
scroll to position [0, 0]
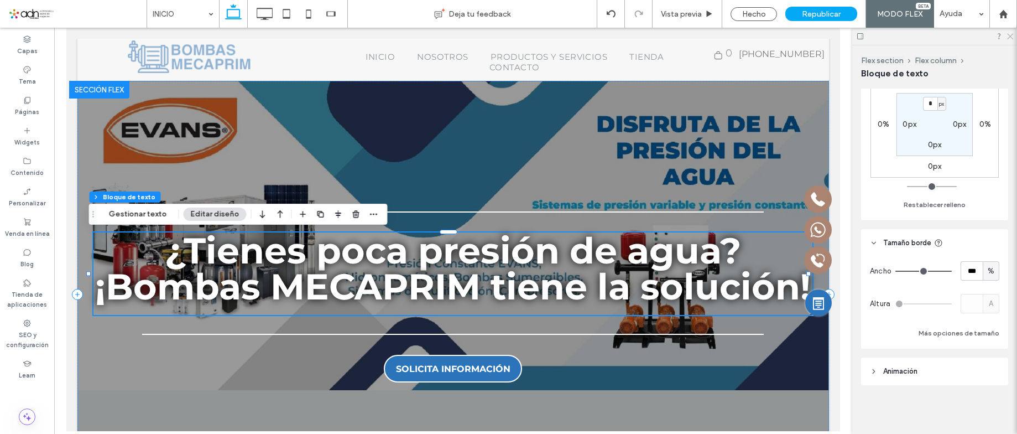
click at [1008, 35] on icon at bounding box center [1009, 35] width 7 height 7
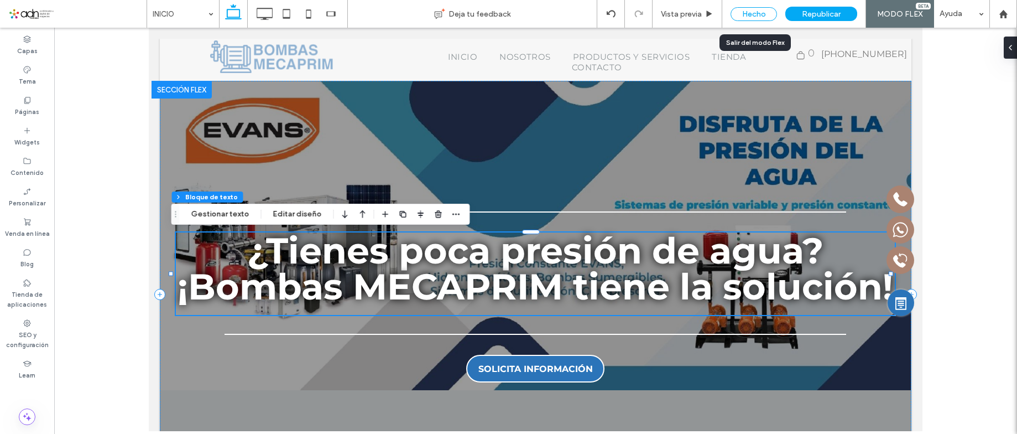
click at [755, 9] on div "Hecho" at bounding box center [754, 14] width 46 height 14
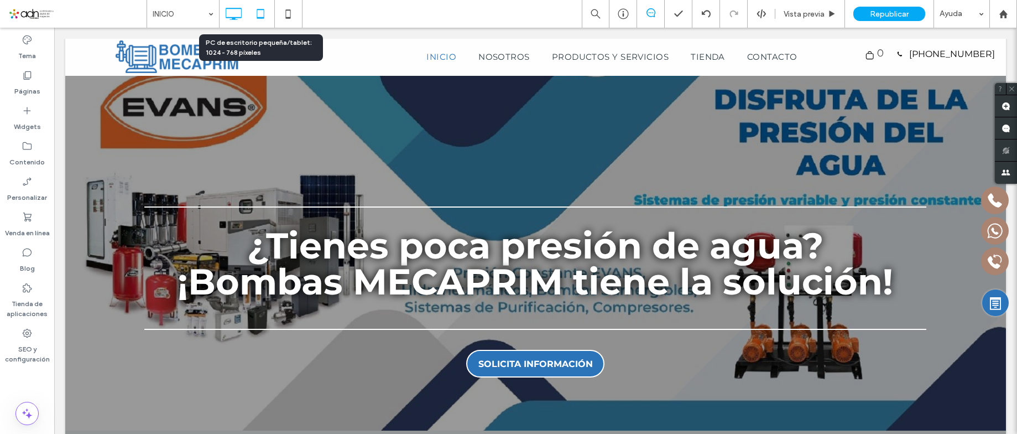
click at [261, 11] on icon at bounding box center [260, 14] width 22 height 22
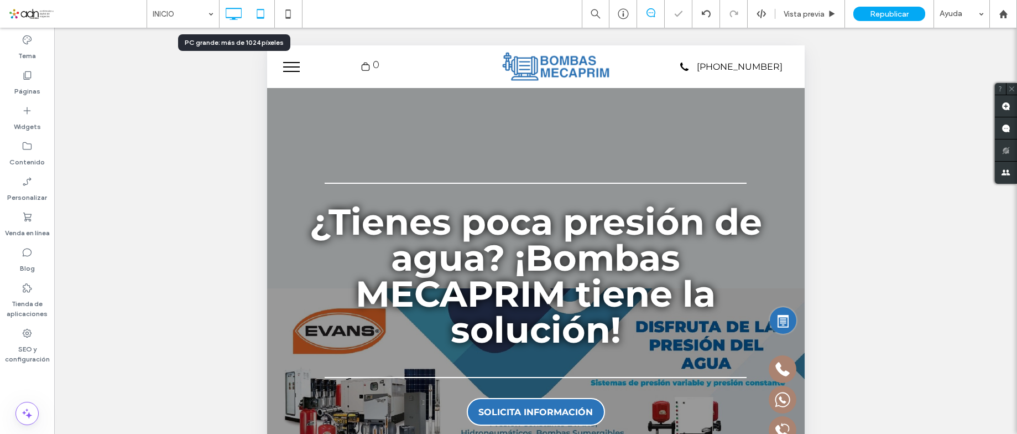
click at [243, 11] on icon at bounding box center [233, 14] width 22 height 22
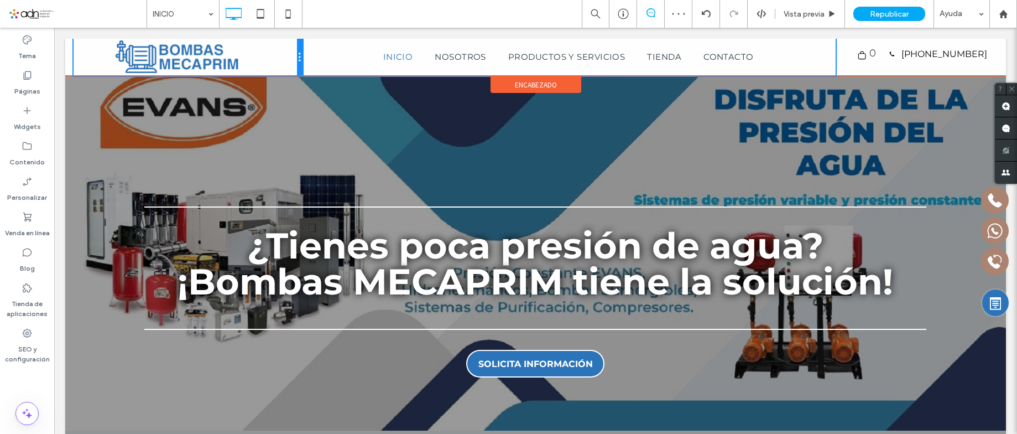
drag, startPoint x: 377, startPoint y: 46, endPoint x: 330, endPoint y: 46, distance: 47.6
click at [330, 46] on div "Click To Paste Click To Paste Click To Paste Click To Paste Click To Paste Clic…" at bounding box center [536, 57] width 924 height 37
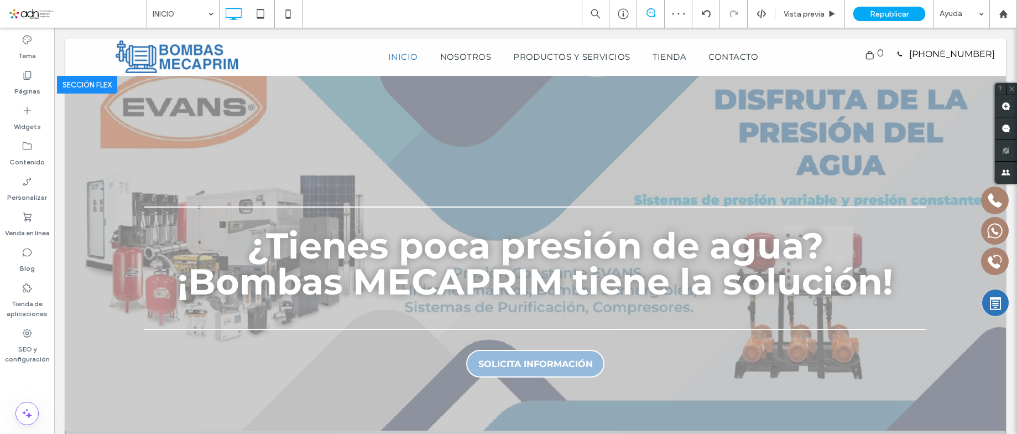
click at [749, 141] on div "Hacer clic para editar en modo Flex" at bounding box center [535, 289] width 941 height 426
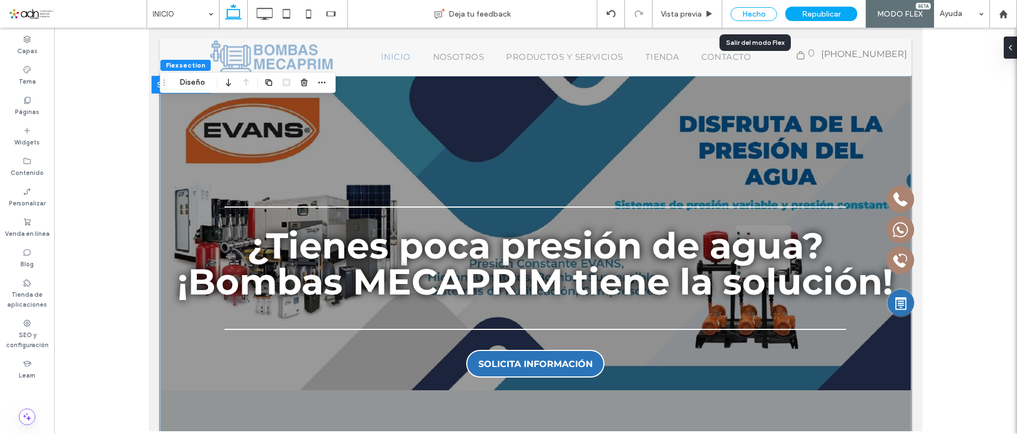
click at [745, 14] on div "Hecho" at bounding box center [754, 14] width 46 height 14
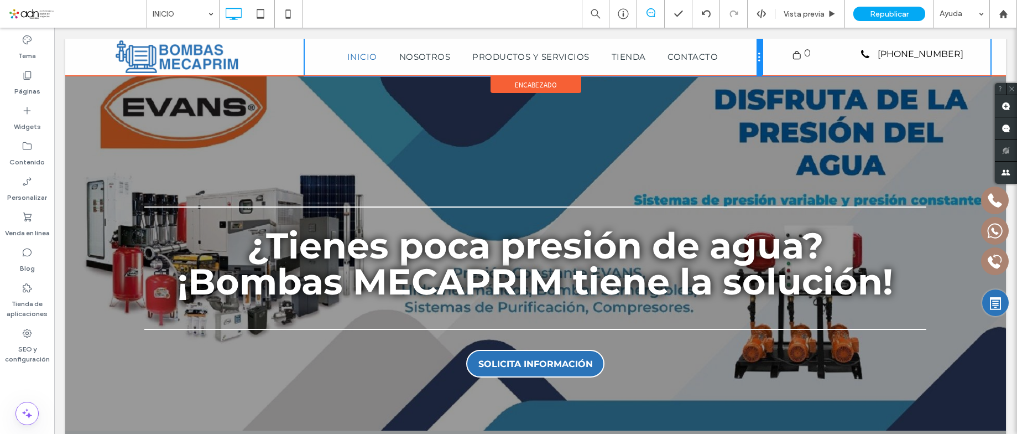
drag, startPoint x: 836, startPoint y: 50, endPoint x: 778, endPoint y: 51, distance: 57.5
click at [778, 51] on div "Click To Paste Click To Paste Click To Paste Click To Paste Click To Paste Clic…" at bounding box center [536, 57] width 924 height 37
click at [595, 46] on nav "INICIO NOSOTROS PRODUCTOS Y SERVICIOS TIENDA CONTACTO" at bounding box center [535, 56] width 450 height 27
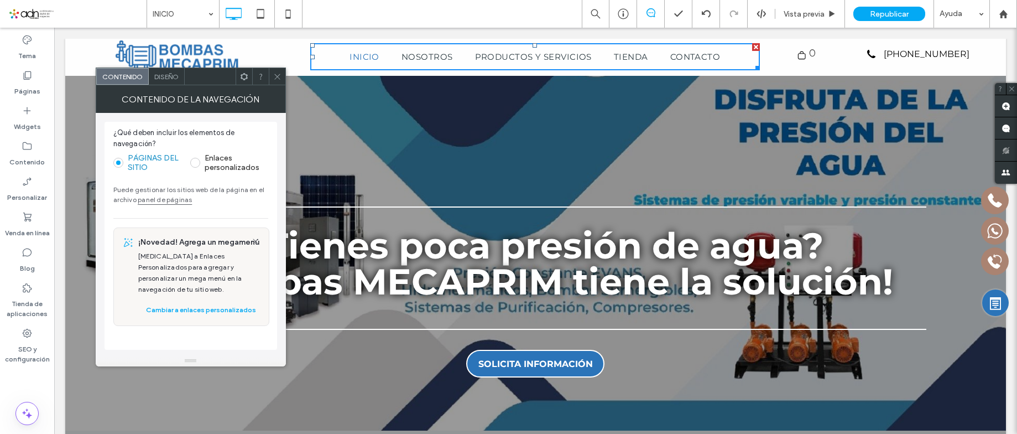
click at [164, 77] on span "Diseño" at bounding box center [166, 76] width 24 height 8
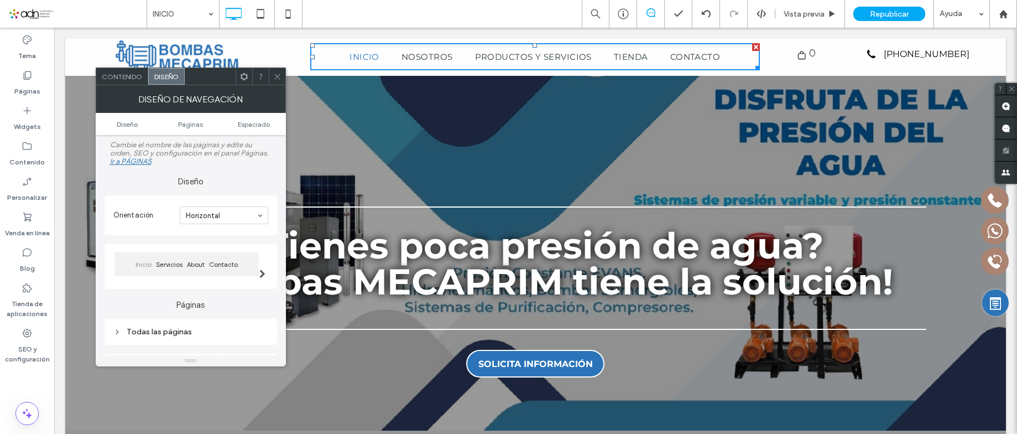
click at [274, 81] on span at bounding box center [277, 76] width 8 height 17
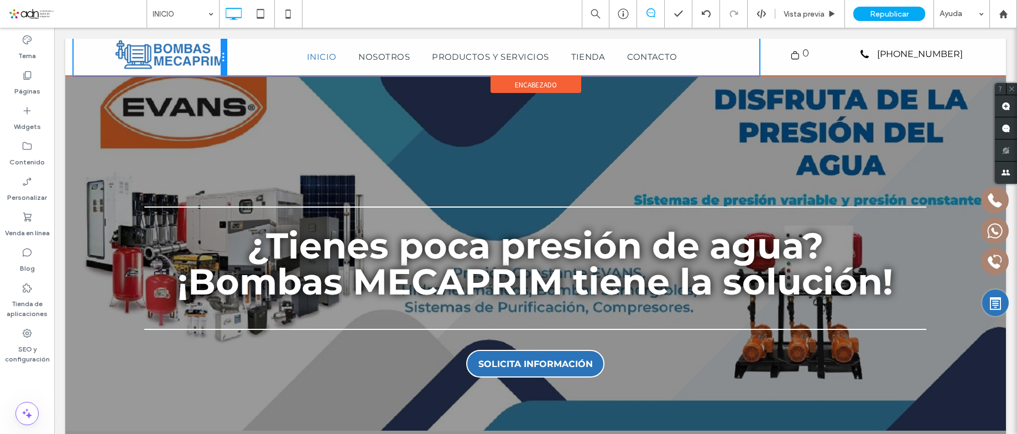
drag, startPoint x: 301, startPoint y: 51, endPoint x: 254, endPoint y: 53, distance: 46.5
click at [254, 53] on div "Click To Paste Click To Paste Click To Paste Click To Paste Click To Paste Clic…" at bounding box center [536, 57] width 924 height 37
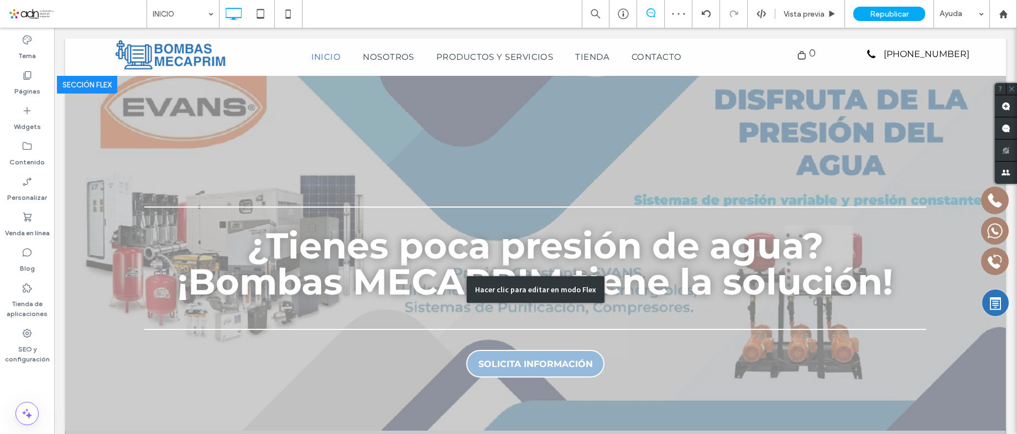
click at [306, 117] on div "Hacer clic para editar en modo Flex" at bounding box center [535, 289] width 941 height 426
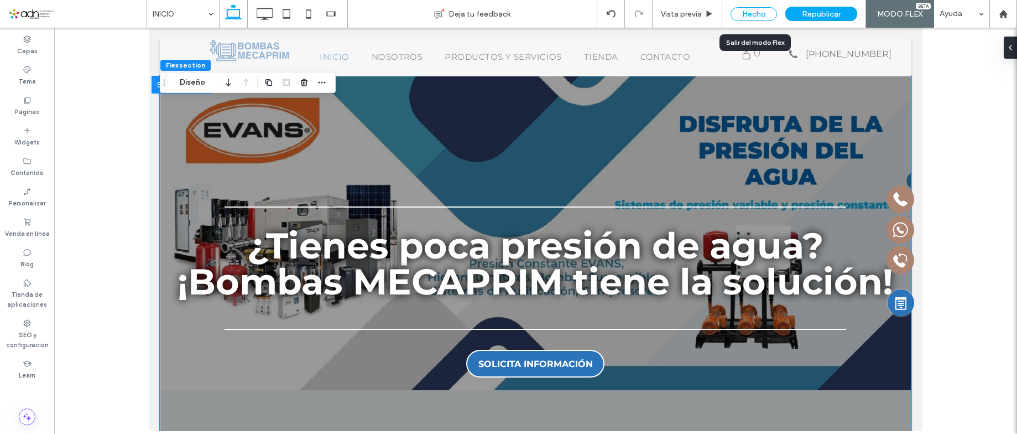
click at [745, 11] on div "Hecho" at bounding box center [754, 14] width 46 height 14
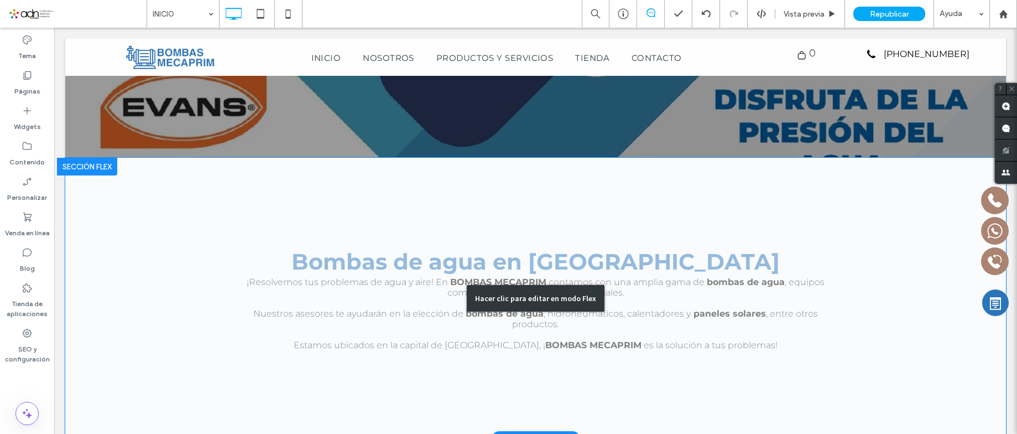
scroll to position [442, 0]
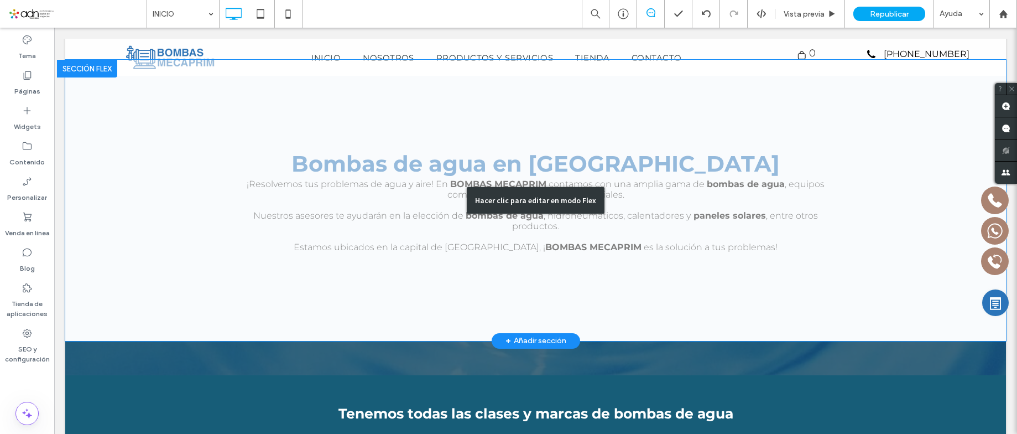
click at [566, 122] on div "Hacer clic para editar en modo Flex" at bounding box center [535, 200] width 941 height 281
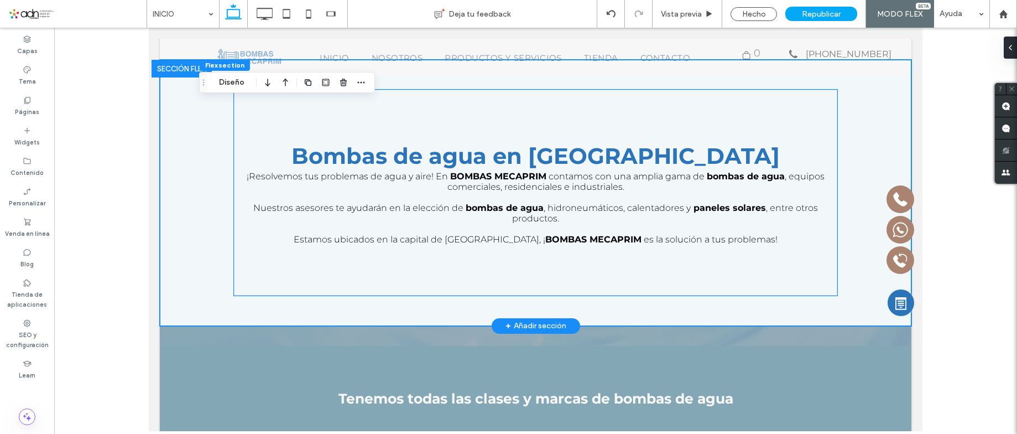
click at [555, 200] on p at bounding box center [535, 197] width 603 height 11
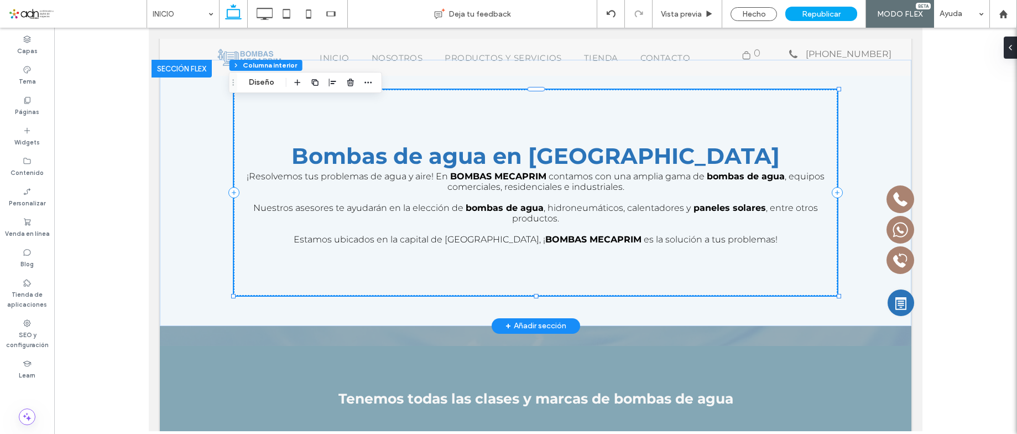
click at [555, 200] on p at bounding box center [535, 197] width 603 height 11
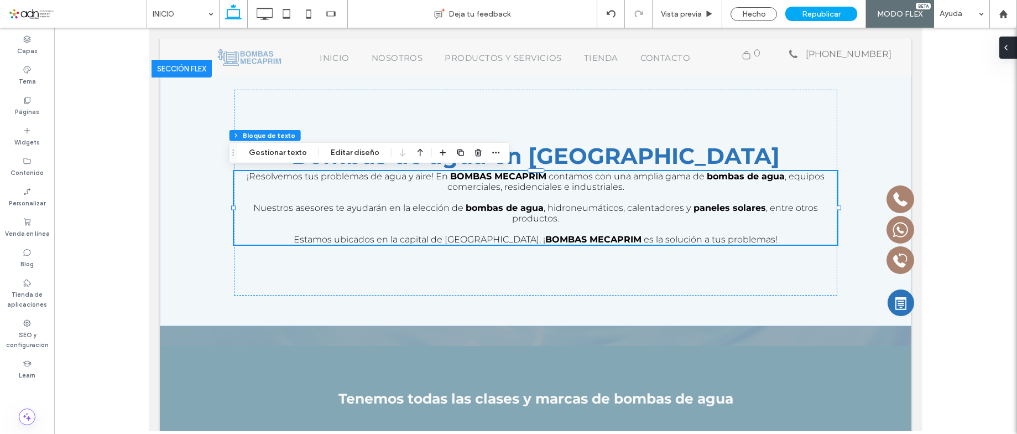
click at [1013, 46] on div at bounding box center [1008, 47] width 18 height 22
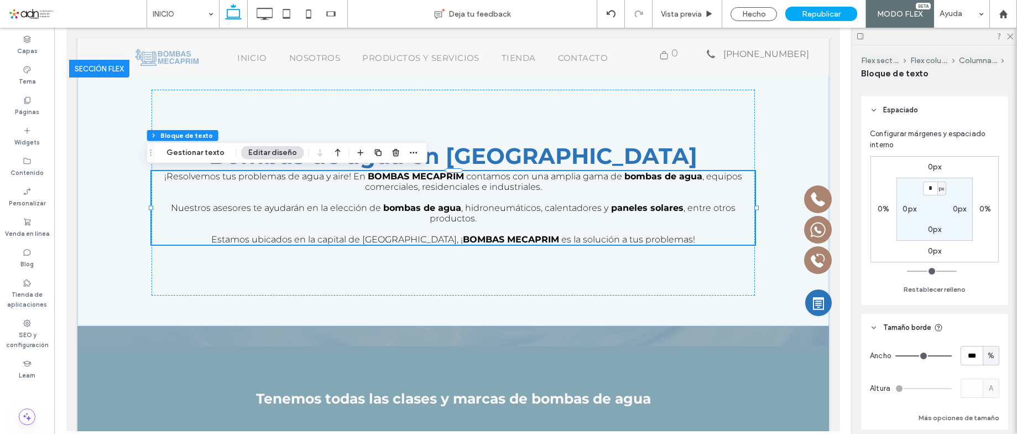
scroll to position [202, 0]
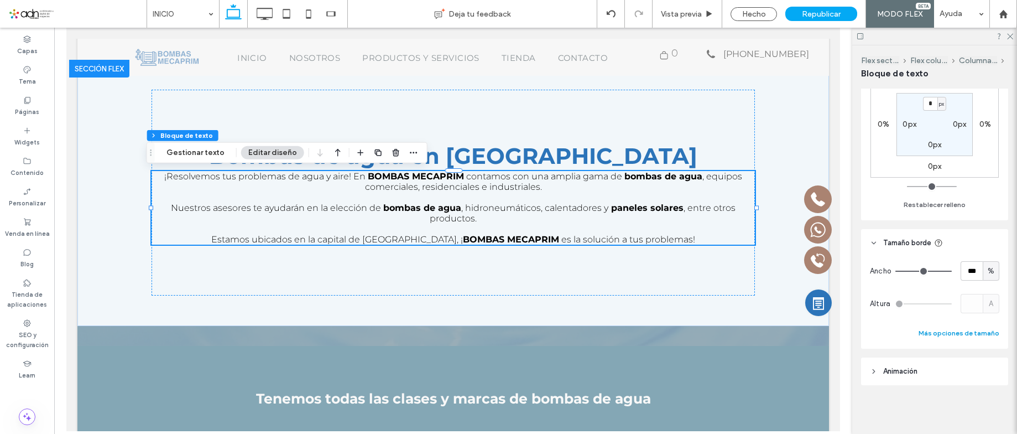
click at [970, 334] on button "Más opciones de tamaño" at bounding box center [959, 332] width 81 height 13
click at [978, 371] on span "%" at bounding box center [978, 373] width 7 height 11
click at [977, 273] on span "px" at bounding box center [977, 277] width 8 height 11
click at [983, 273] on div "%" at bounding box center [991, 270] width 17 height 19
click at [954, 382] on input "******" at bounding box center [959, 373] width 22 height 19
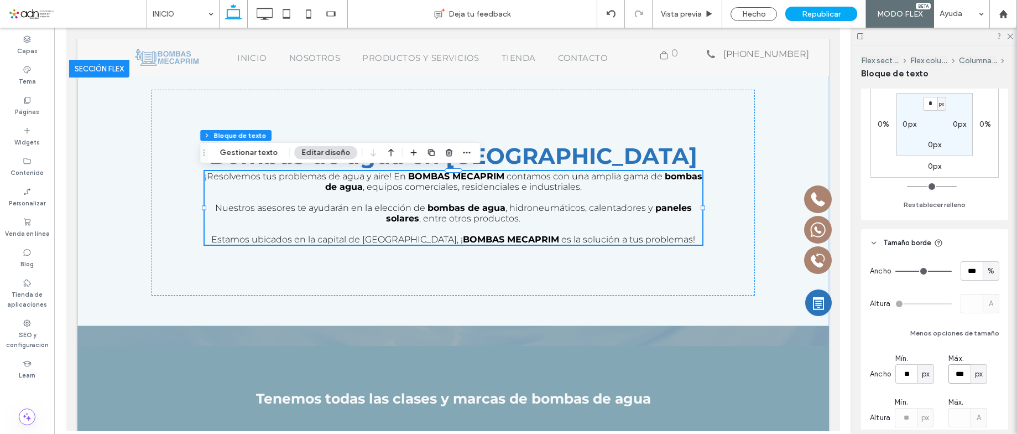
drag, startPoint x: 958, startPoint y: 373, endPoint x: 934, endPoint y: 369, distance: 24.6
click at [934, 369] on div "[PERSON_NAME]. ** px Máx. *** px" at bounding box center [934, 368] width 129 height 30
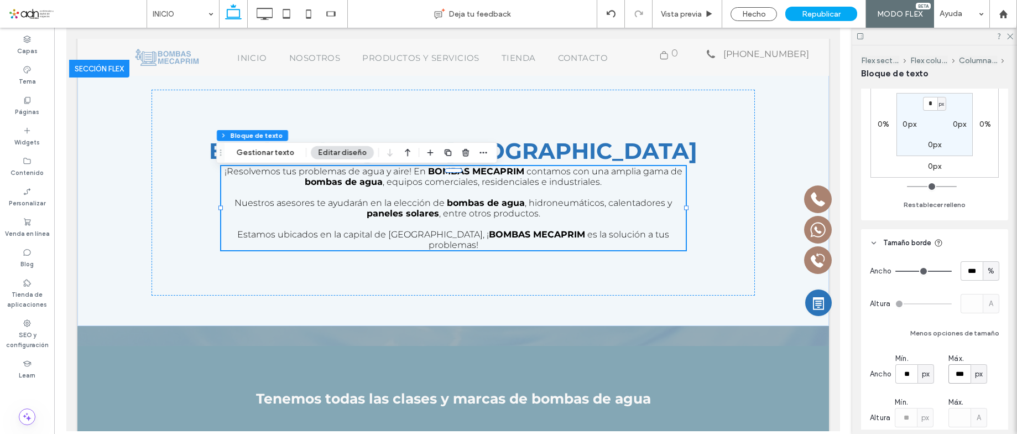
type input "***"
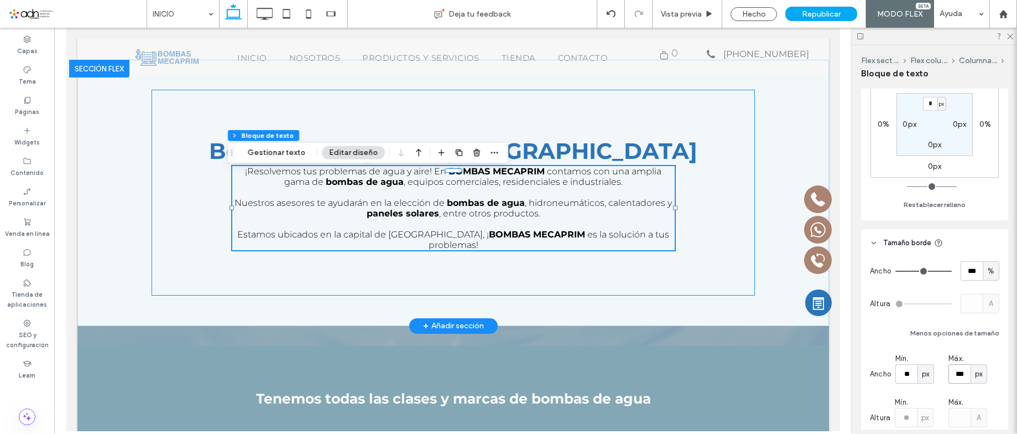
click at [582, 279] on div "Bombas de agua en [GEOGRAPHIC_DATA] ¡Resolvemos tus problemas de agua y aire! E…" at bounding box center [453, 193] width 603 height 206
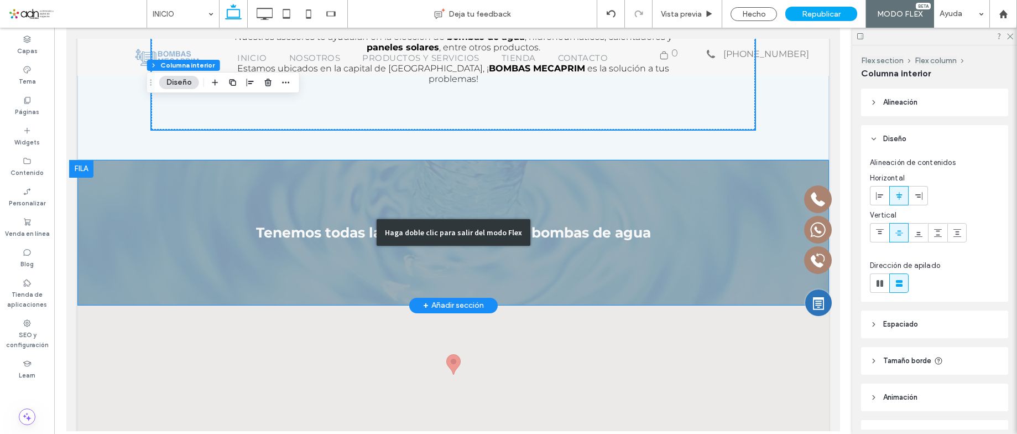
scroll to position [774, 0]
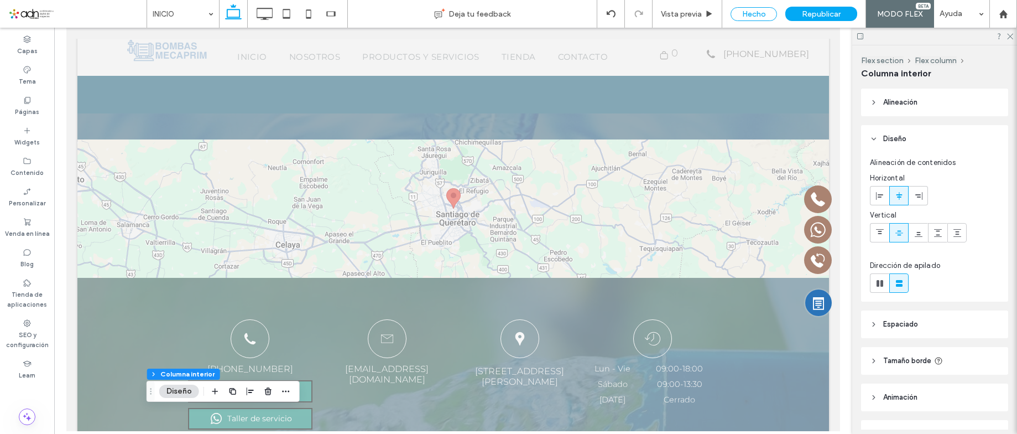
click at [749, 14] on div "Hecho" at bounding box center [754, 14] width 46 height 14
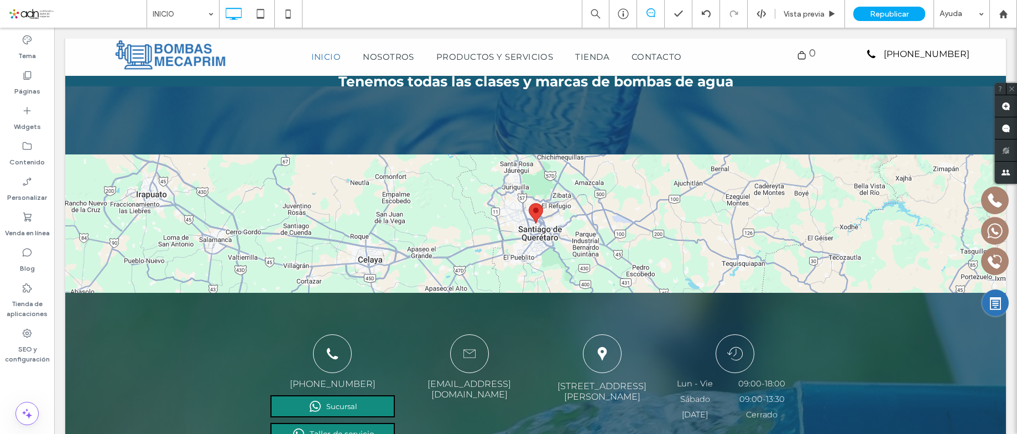
scroll to position [0, 0]
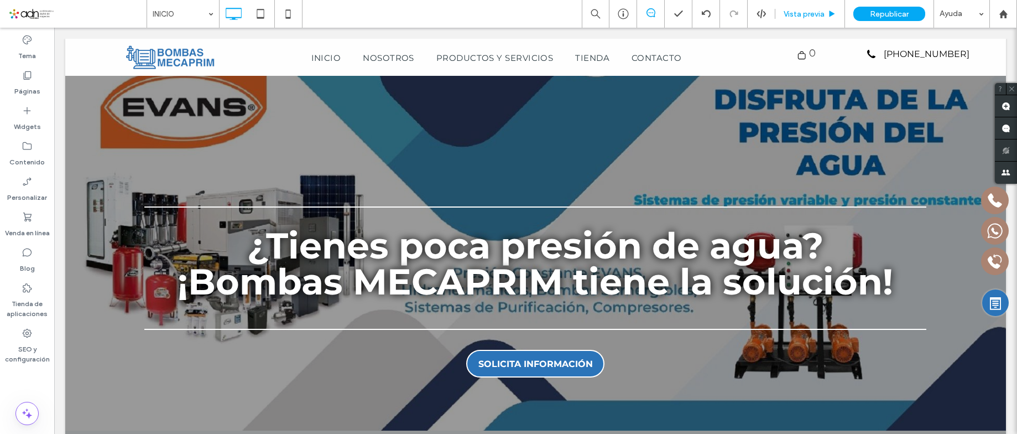
click at [1008, 13] on div at bounding box center [1003, 13] width 27 height 9
